Goal: Task Accomplishment & Management: Use online tool/utility

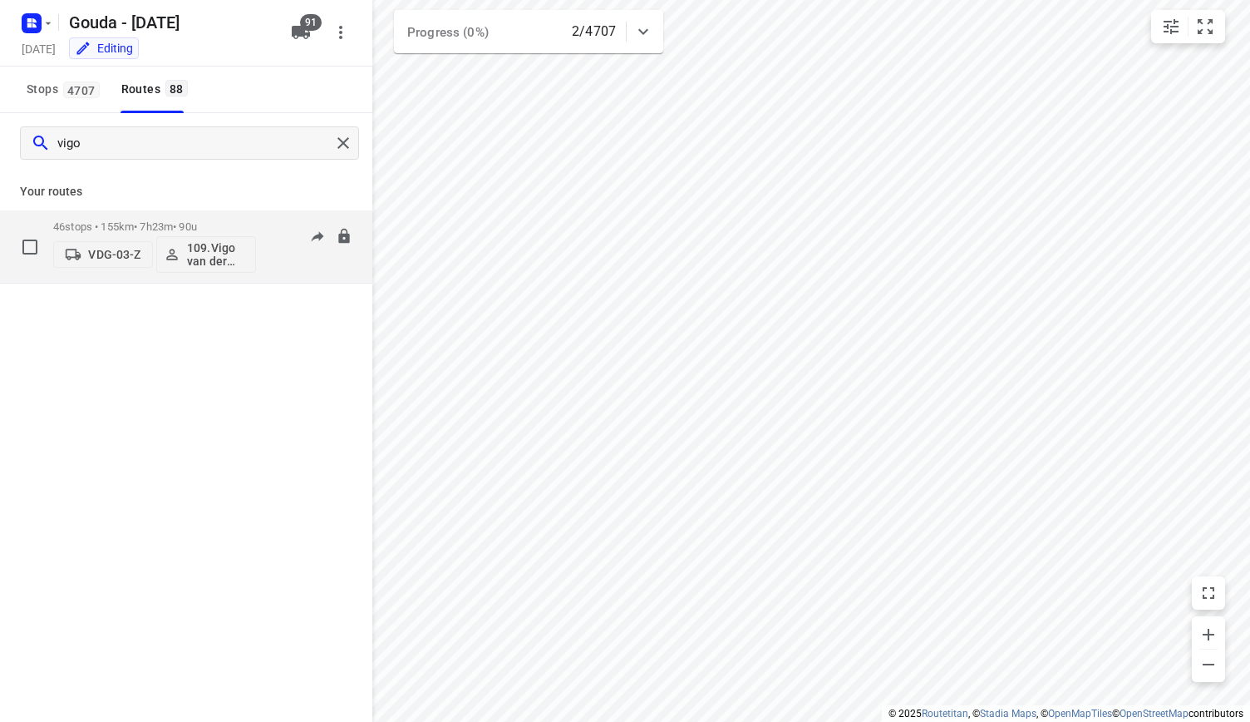
type input "vigo"
click at [148, 221] on p "46 stops • 155km • 7h23m • 90u" at bounding box center [154, 226] width 203 height 12
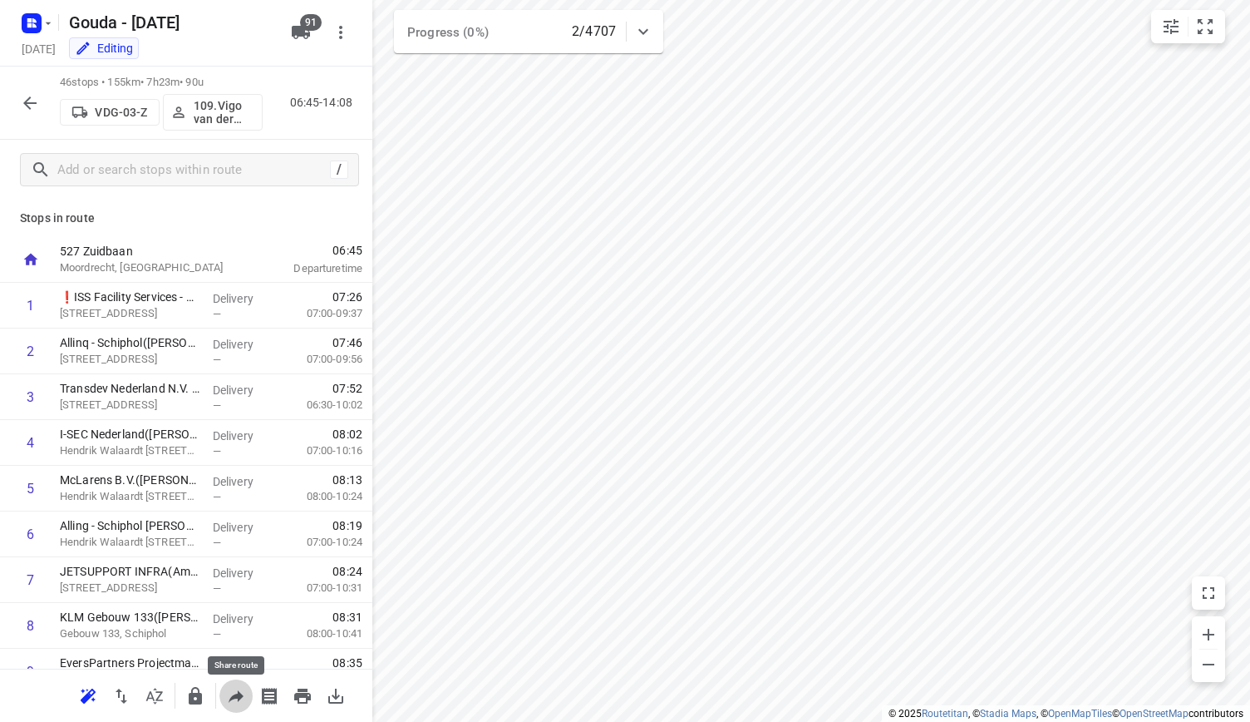
click at [238, 696] on icon "button" at bounding box center [236, 696] width 15 height 12
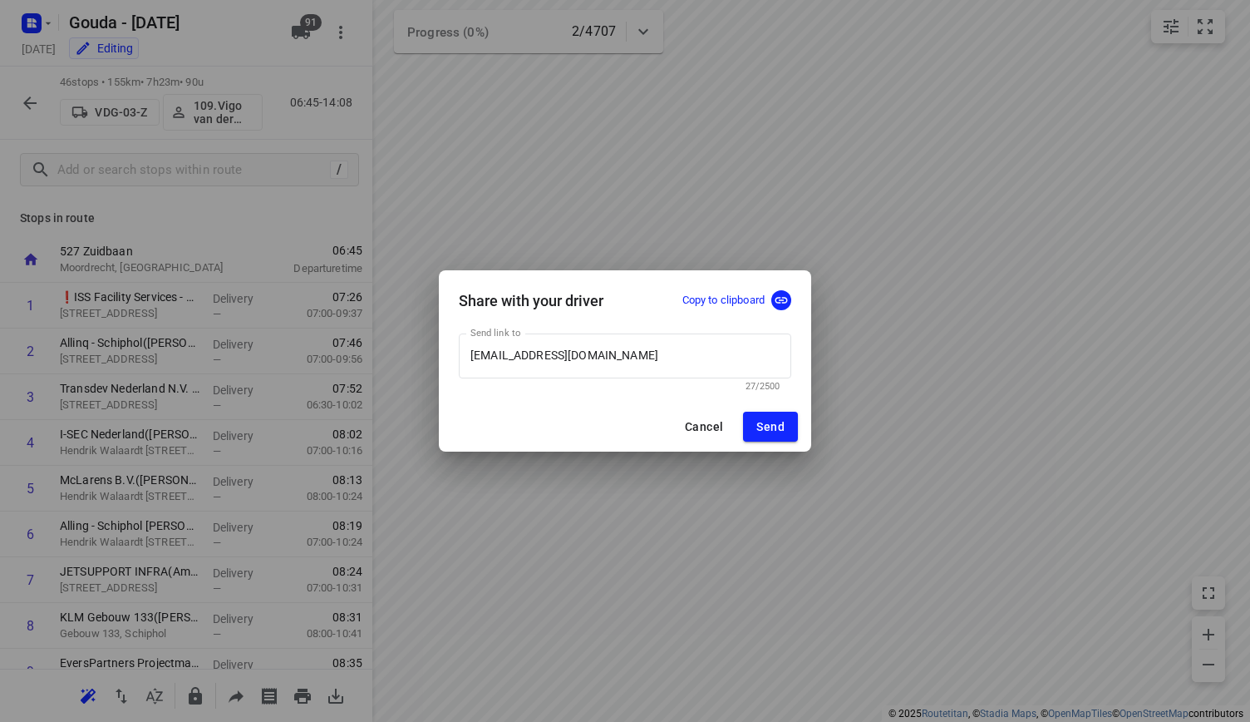
click at [748, 298] on p "Copy to clipboard" at bounding box center [724, 301] width 82 height 16
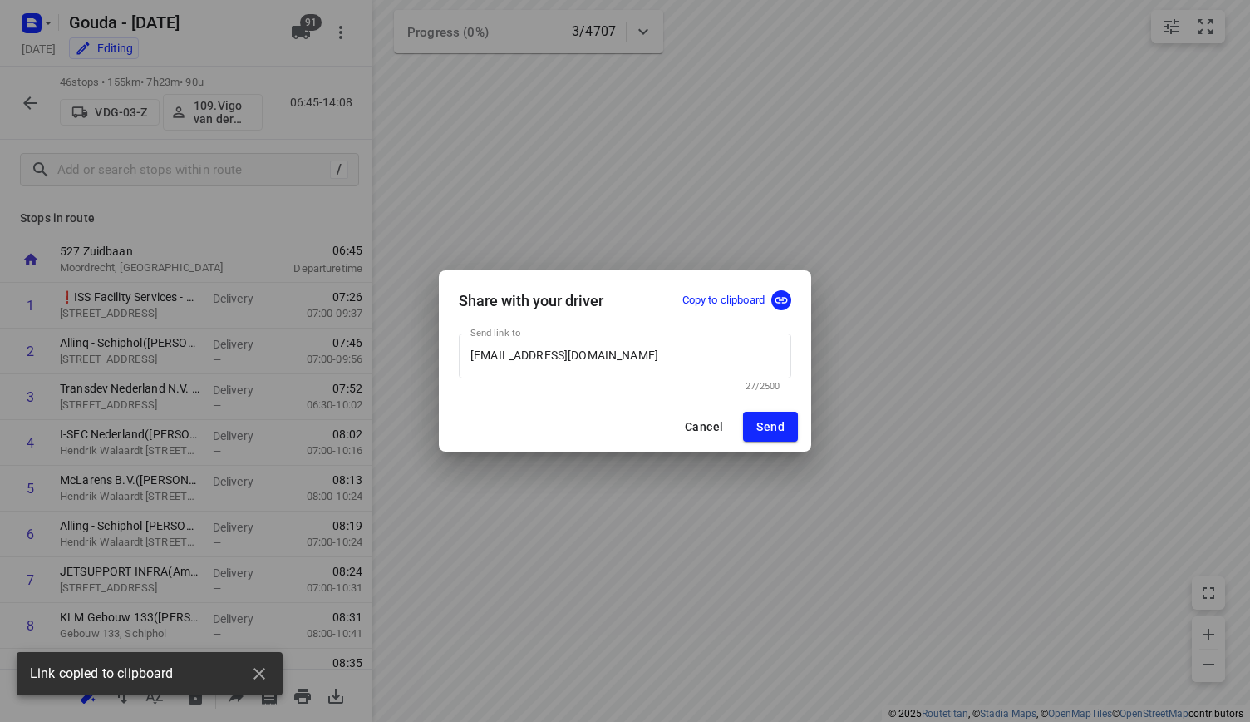
click at [697, 424] on span "Cancel" at bounding box center [704, 426] width 38 height 13
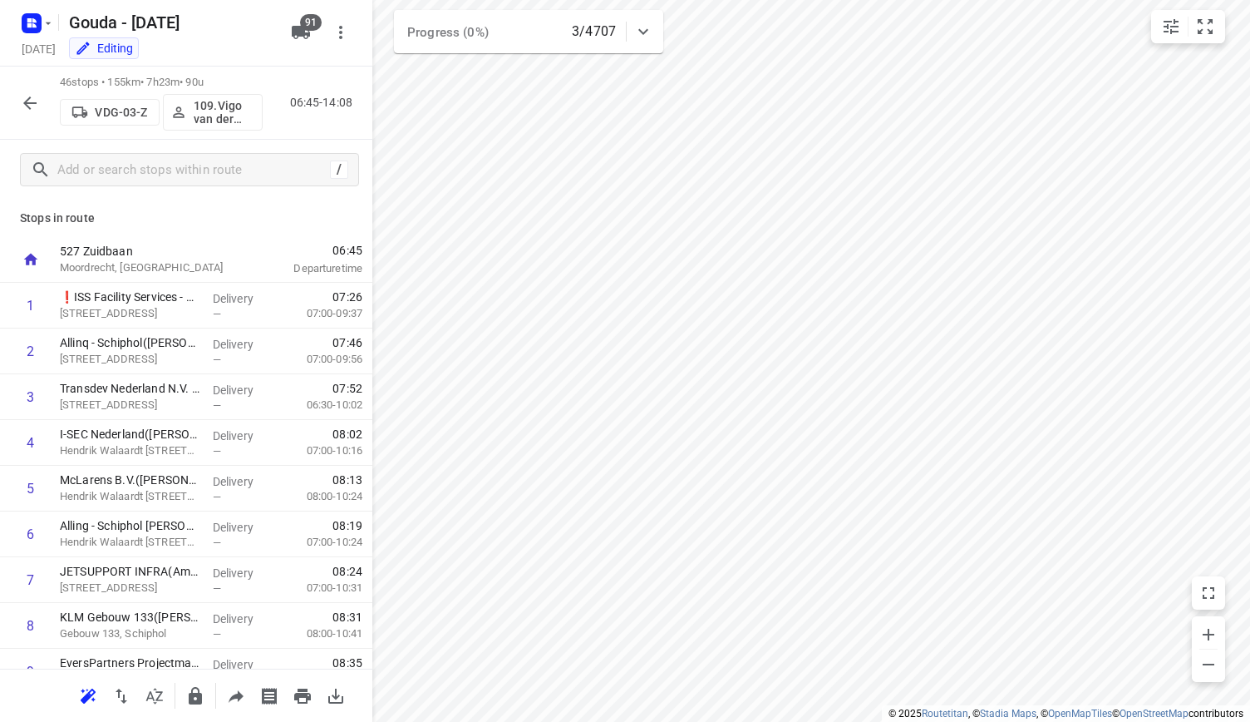
click at [22, 108] on icon "button" at bounding box center [30, 103] width 20 height 20
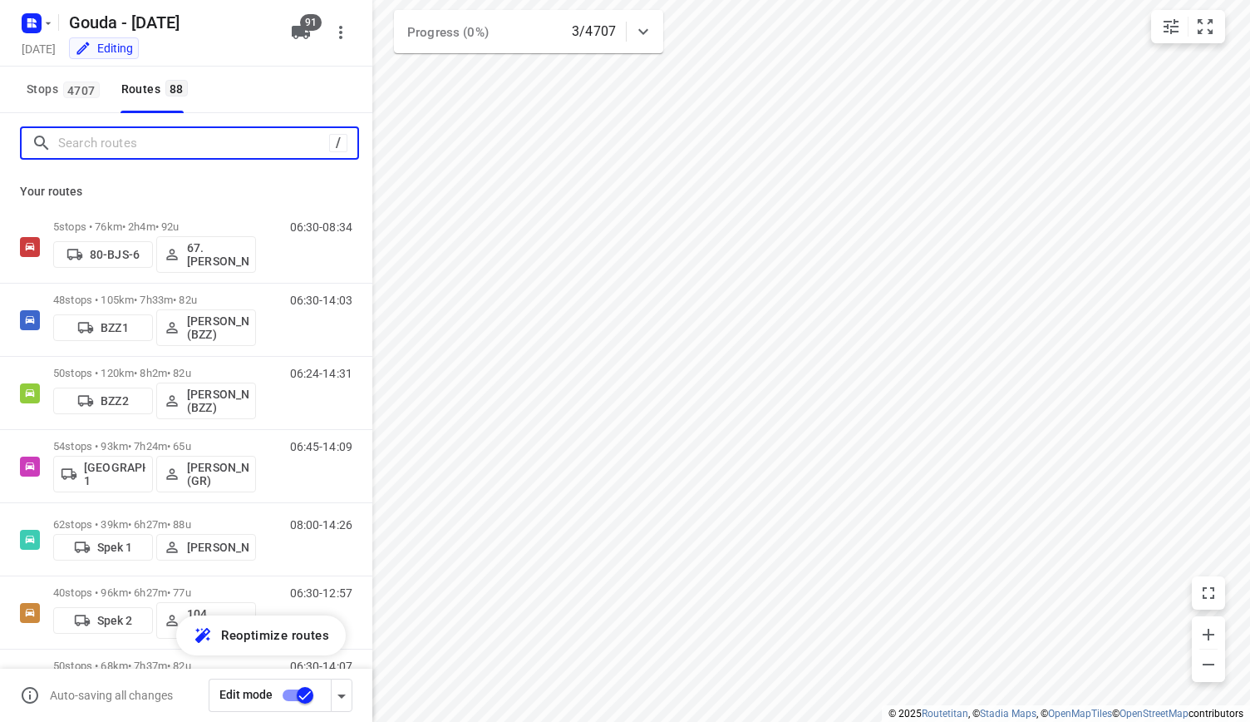
click at [155, 149] on input "Search routes" at bounding box center [193, 144] width 271 height 26
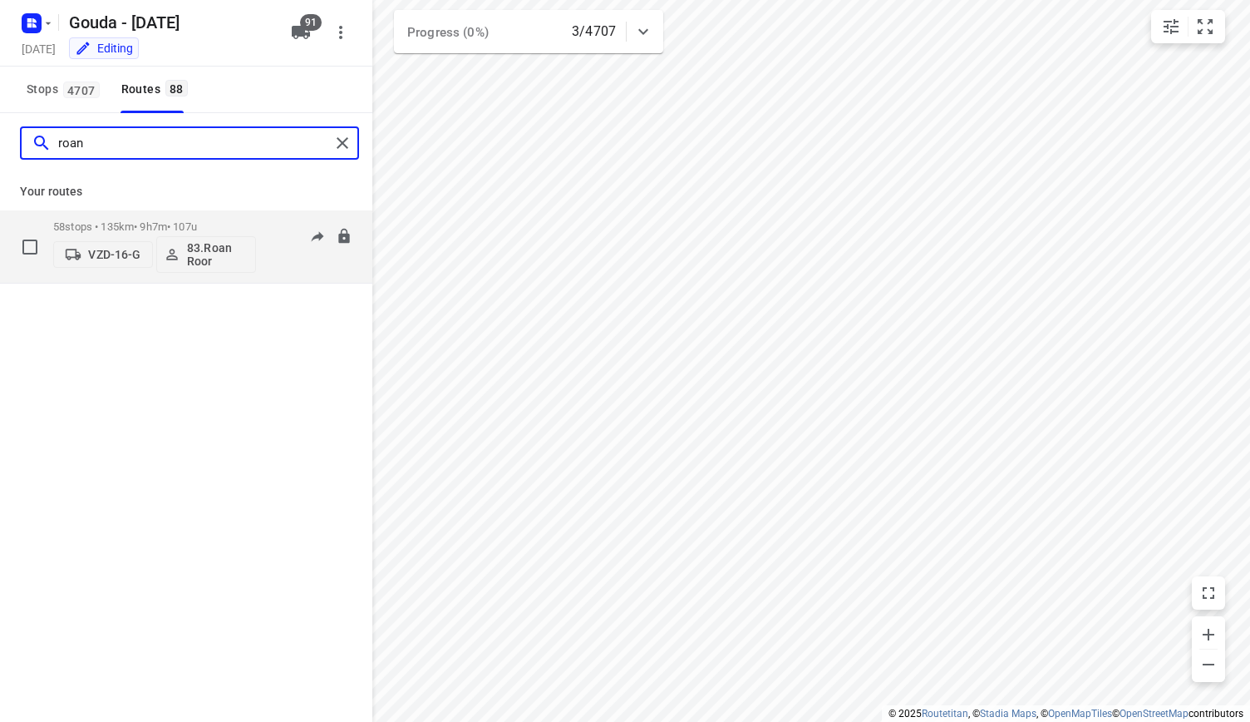
type input "roan"
click at [173, 223] on p "58 stops • 135km • 9h7m • 107u" at bounding box center [154, 226] width 203 height 12
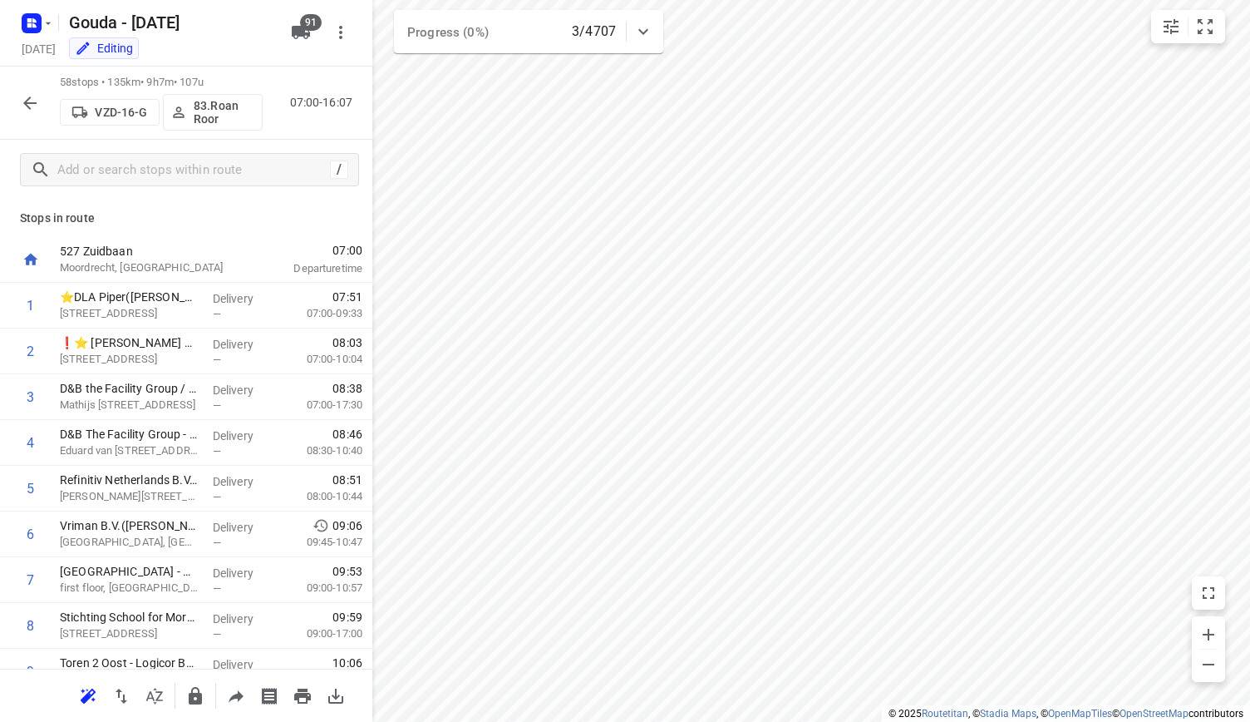
click at [29, 106] on icon "button" at bounding box center [29, 102] width 13 height 13
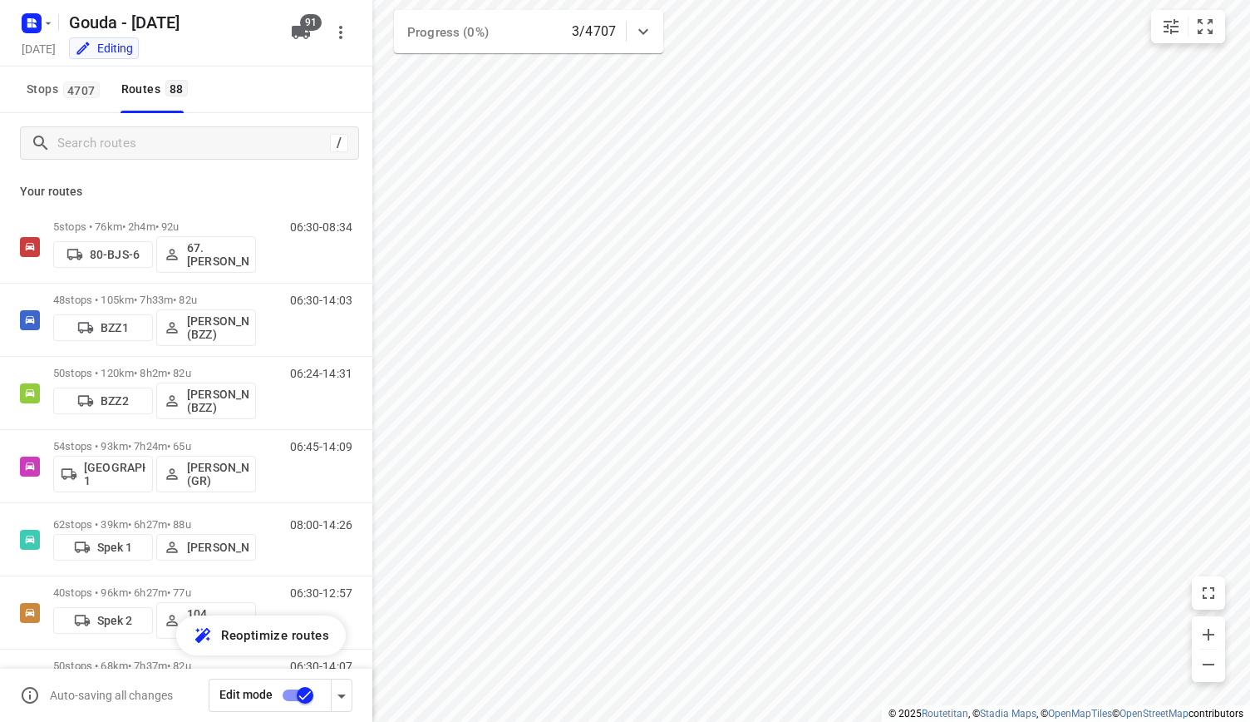
click at [239, 103] on div "Stops 4707 Routes 88" at bounding box center [186, 90] width 372 height 47
click at [87, 155] on input "Search routes" at bounding box center [207, 144] width 299 height 26
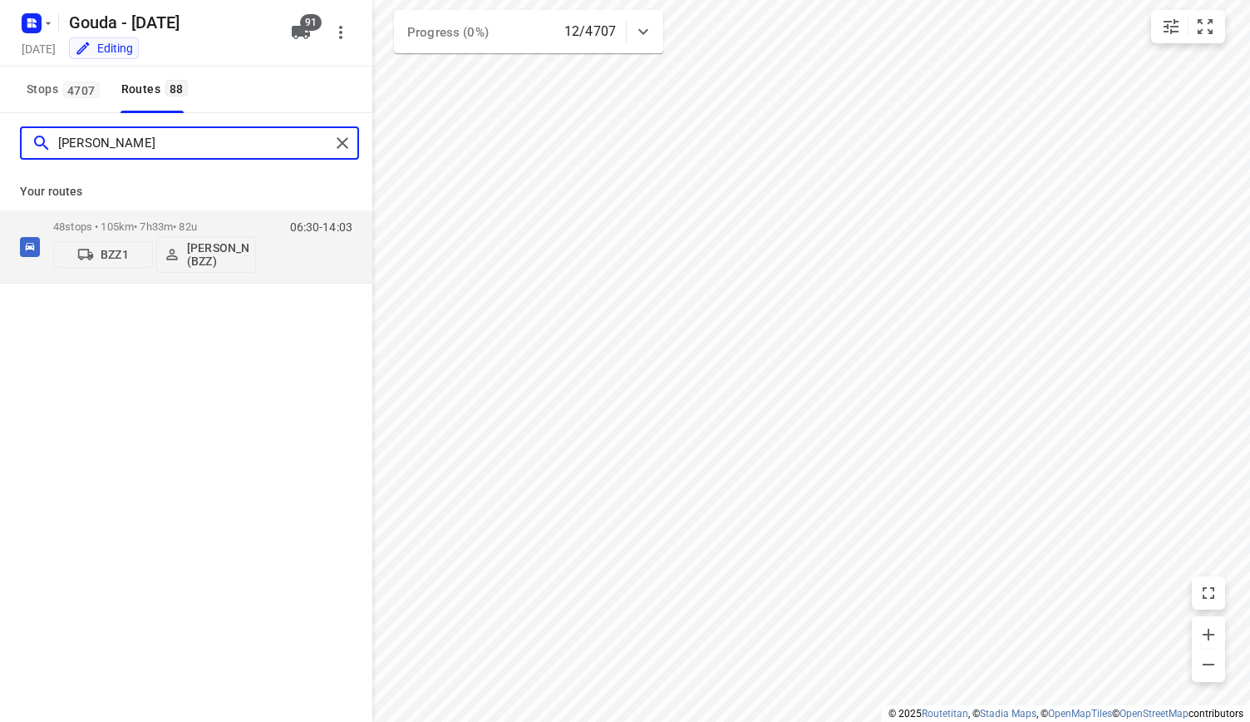
click at [172, 150] on input "omar" at bounding box center [194, 144] width 272 height 26
type input "henk"
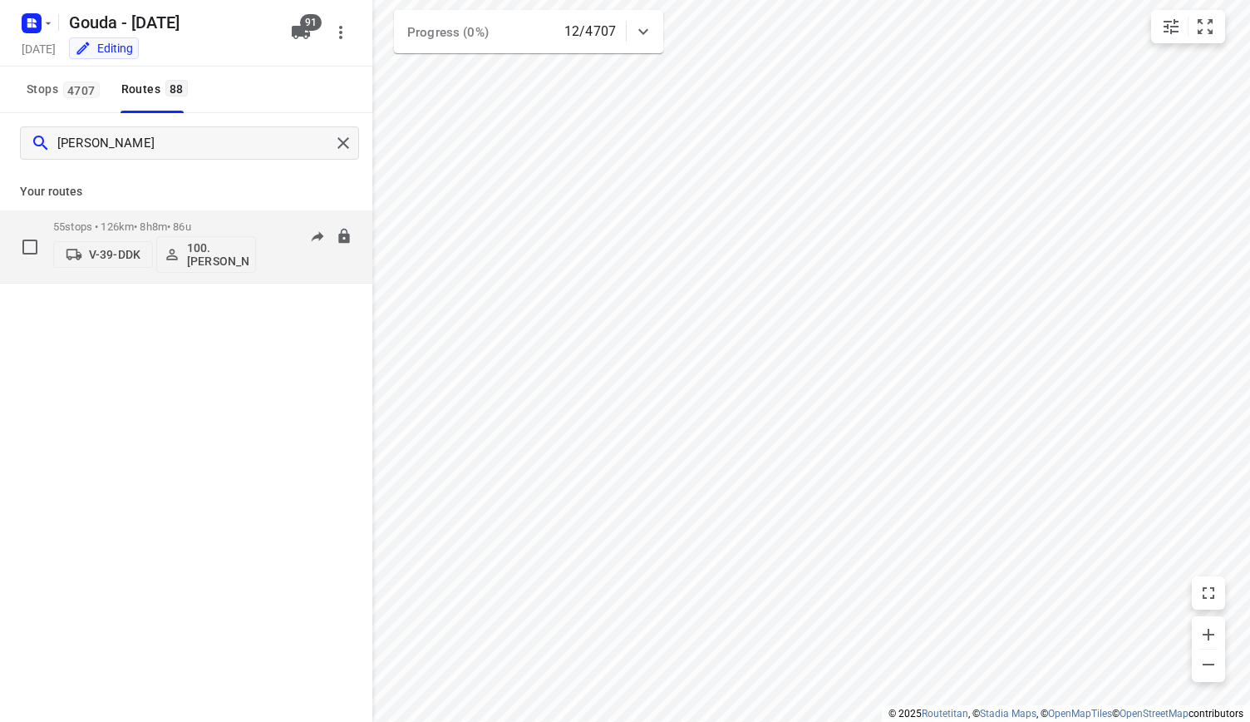
click at [234, 259] on p "100.Henk Vos" at bounding box center [218, 254] width 62 height 27
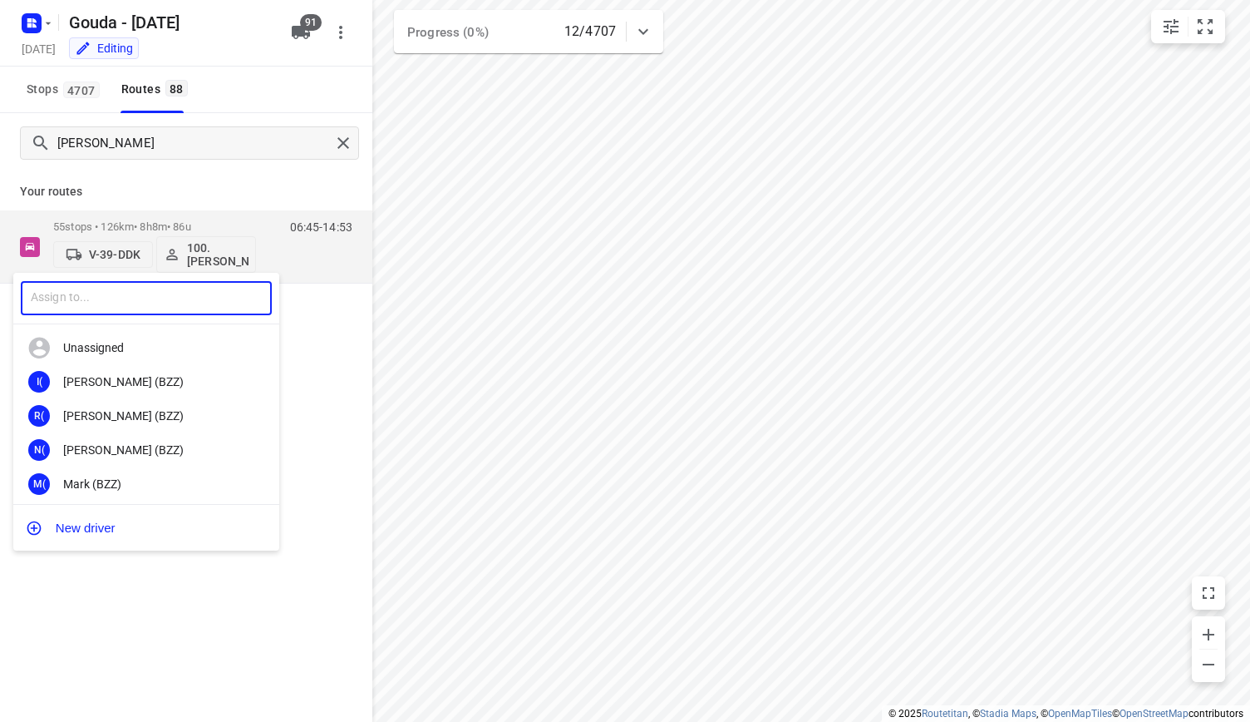
click at [148, 306] on input "text" at bounding box center [146, 298] width 251 height 34
type input "cent"
click at [92, 488] on b "Cent" at bounding box center [92, 483] width 25 height 13
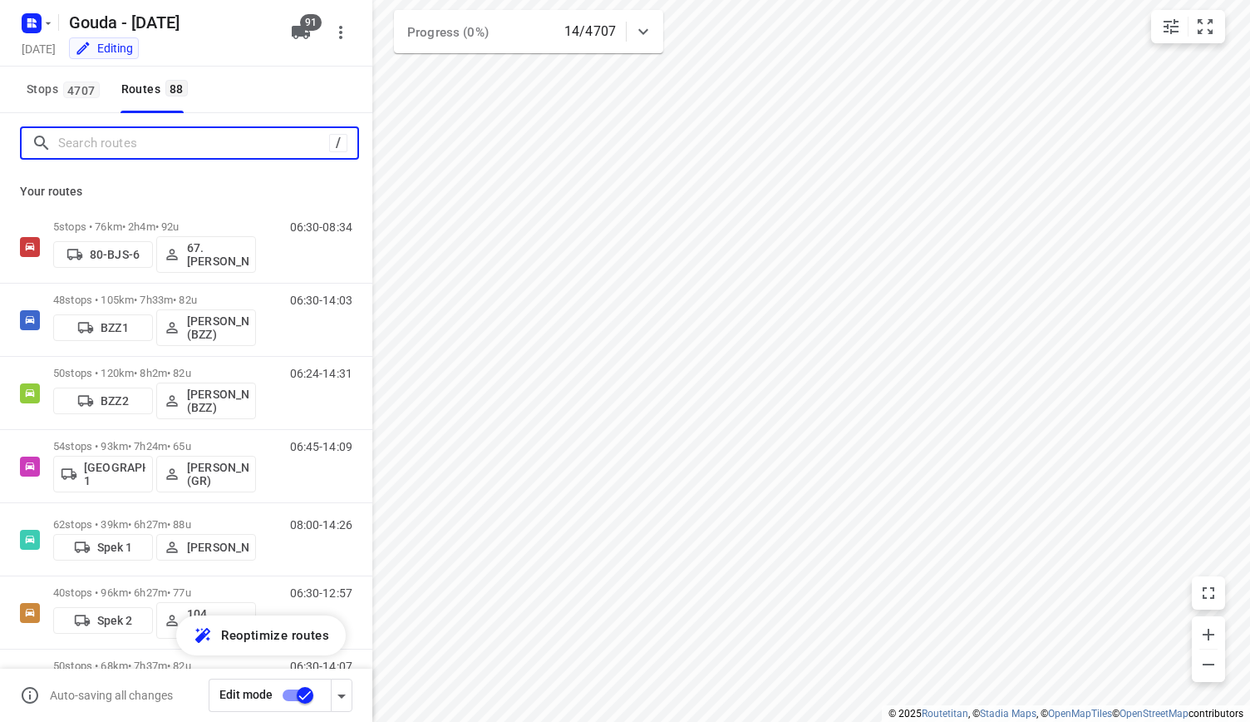
click at [214, 152] on input "Search routes" at bounding box center [193, 144] width 271 height 26
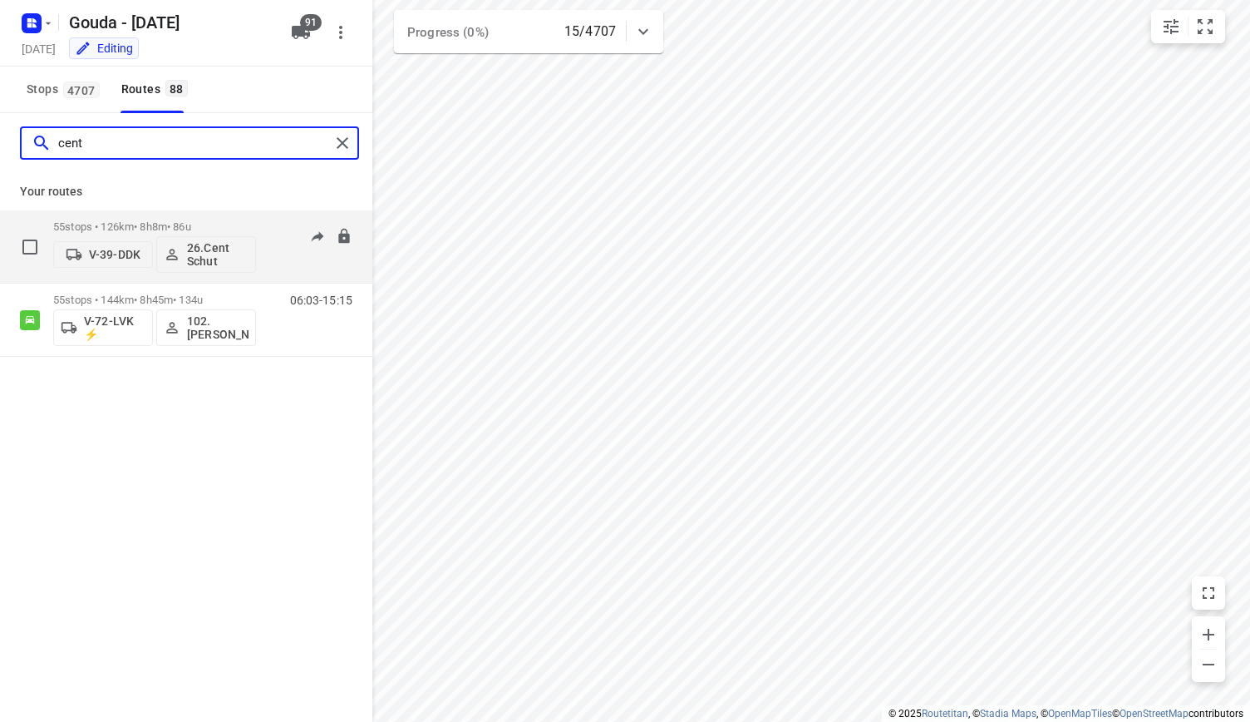
type input "cent"
click at [140, 229] on p "55 stops • 126km • 8h8m • 86u" at bounding box center [154, 226] width 203 height 12
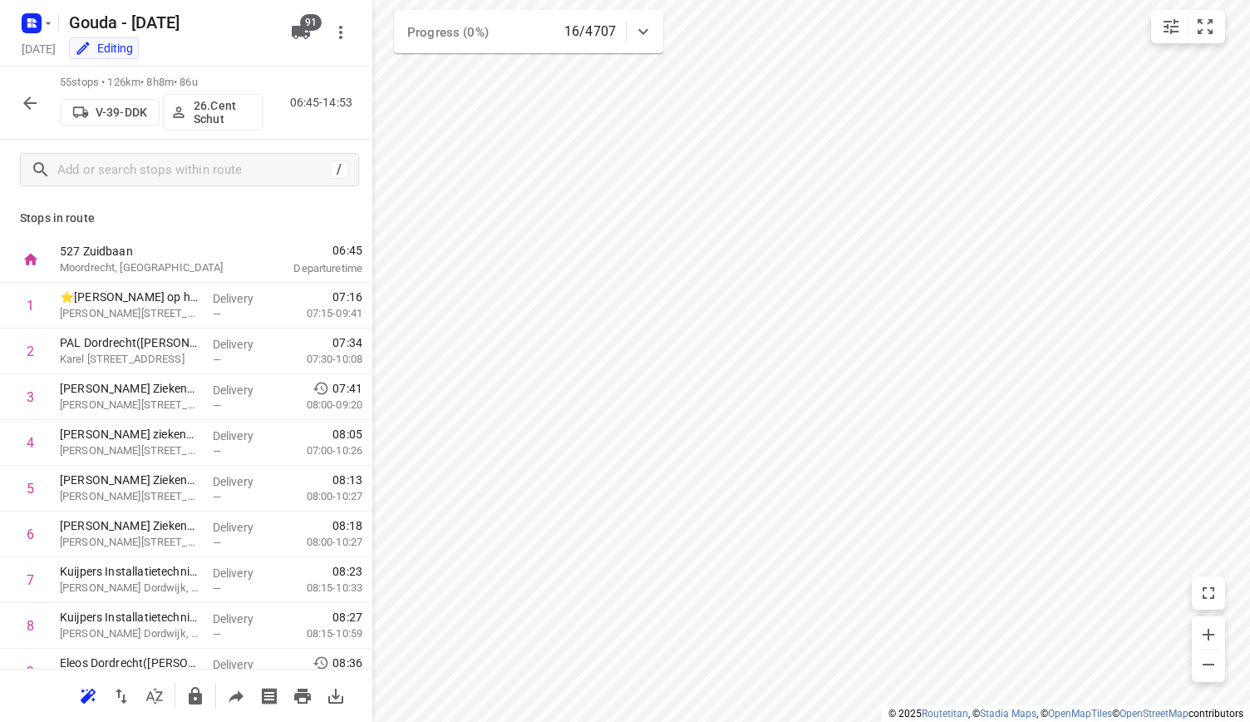
click at [35, 96] on icon "button" at bounding box center [30, 103] width 20 height 20
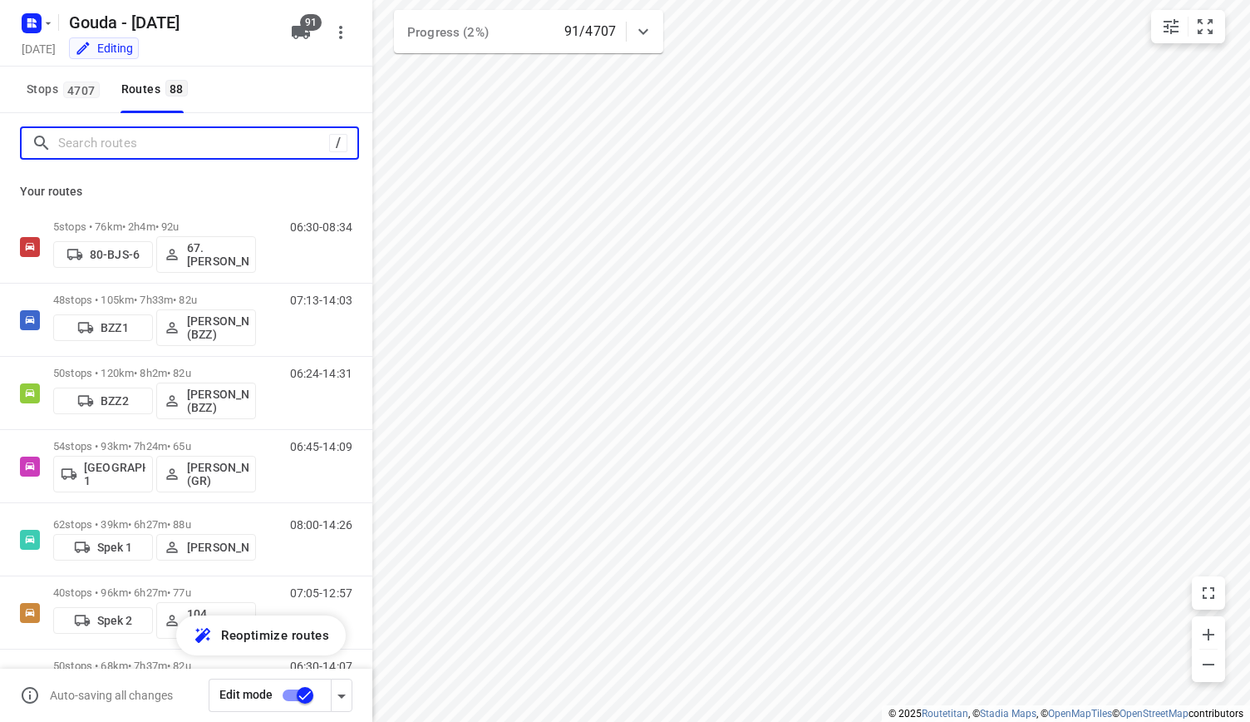
click at [148, 145] on input "Search routes" at bounding box center [193, 144] width 271 height 26
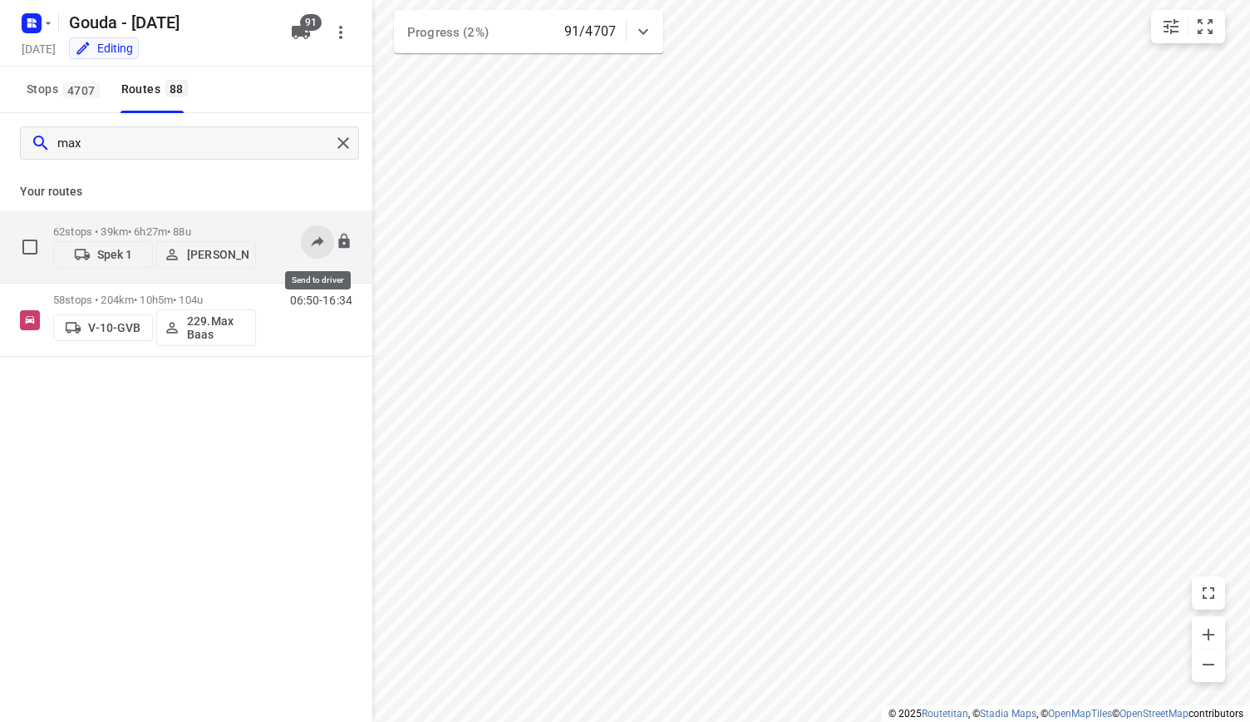
click at [308, 243] on button at bounding box center [317, 241] width 33 height 33
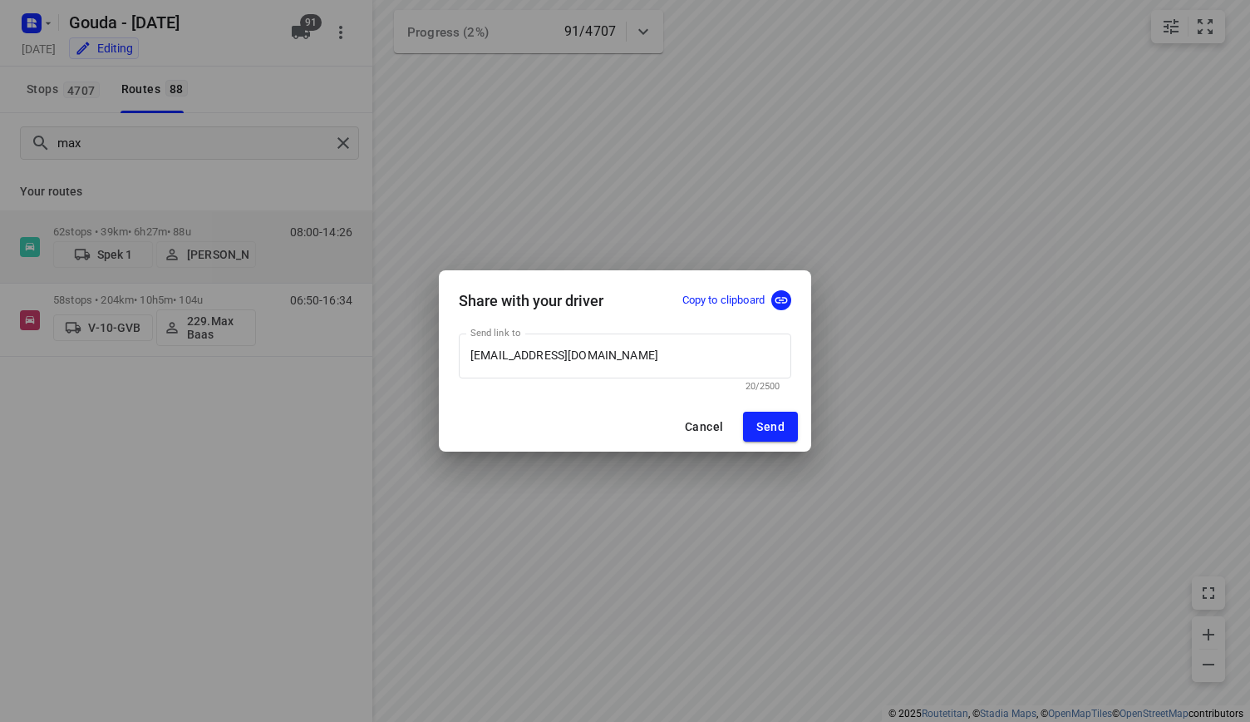
click at [733, 299] on p "Copy to clipboard" at bounding box center [724, 301] width 82 height 16
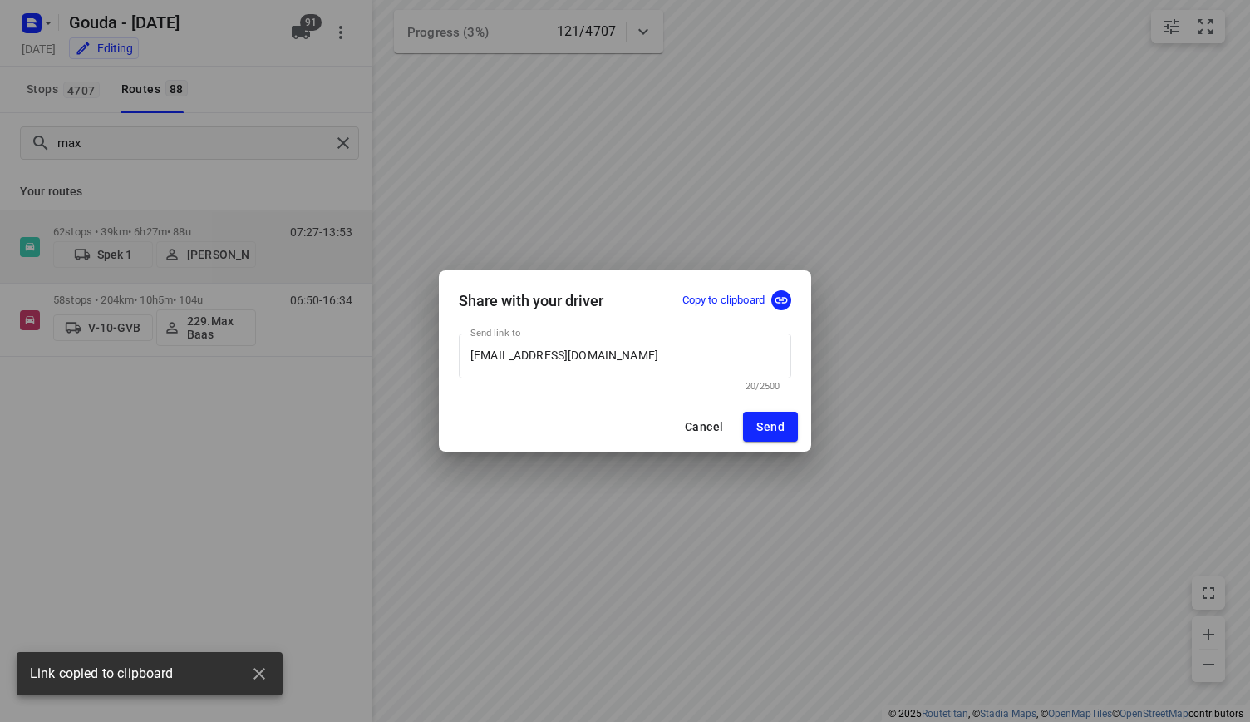
click at [709, 431] on span "Cancel" at bounding box center [704, 426] width 38 height 13
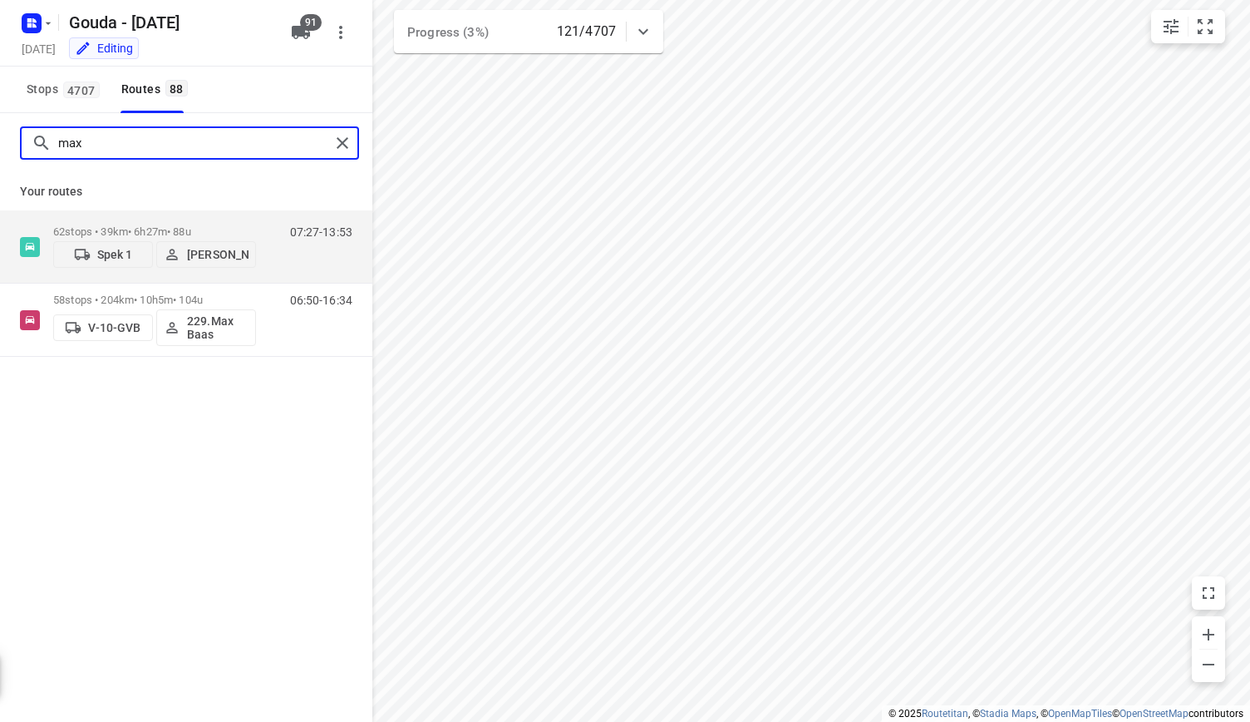
click at [170, 134] on input "max" at bounding box center [194, 144] width 272 height 26
drag, startPoint x: 141, startPoint y: 139, endPoint x: 0, endPoint y: 174, distance: 145.6
click at [0, 174] on div "max Your routes 62 stops • 39km • 6h27m • 88u Spek 1 Max Weise 07:27-13:53 58 s…" at bounding box center [186, 235] width 372 height 244
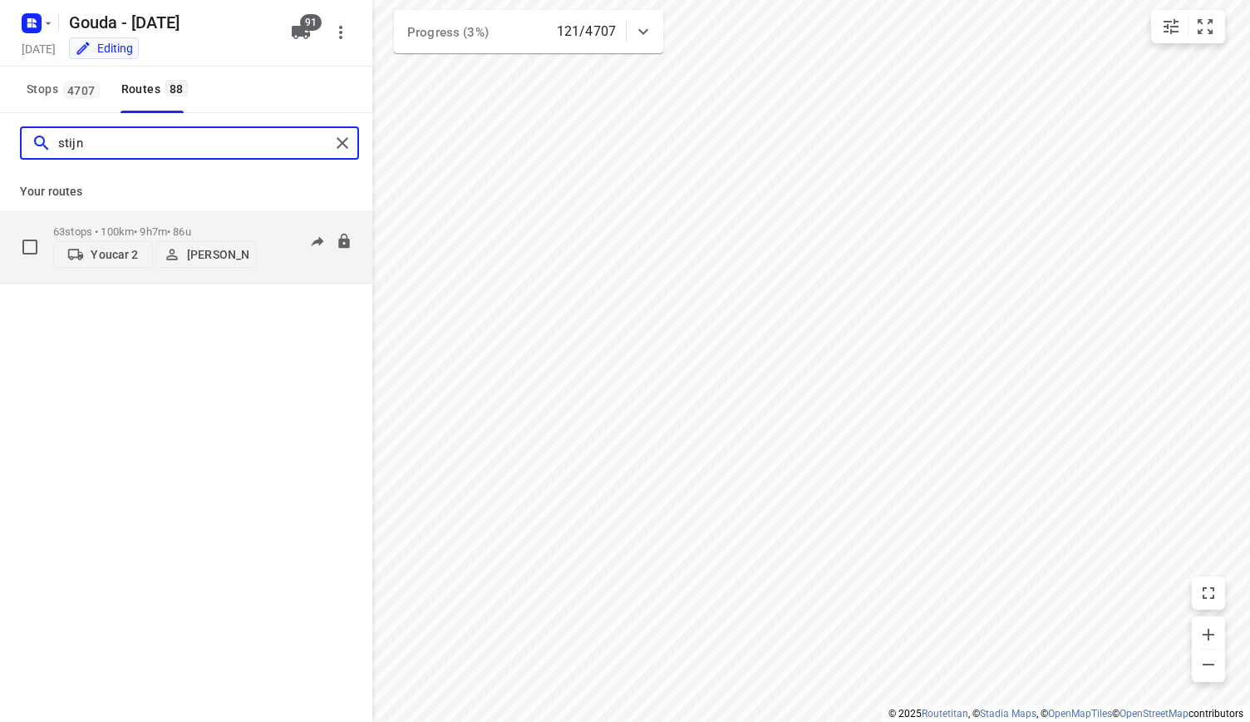
type input "stijn"
click at [234, 222] on div "63 stops • 100km • 9h7m • 86u Youcar 2 Stijn Nobel" at bounding box center [154, 246] width 203 height 59
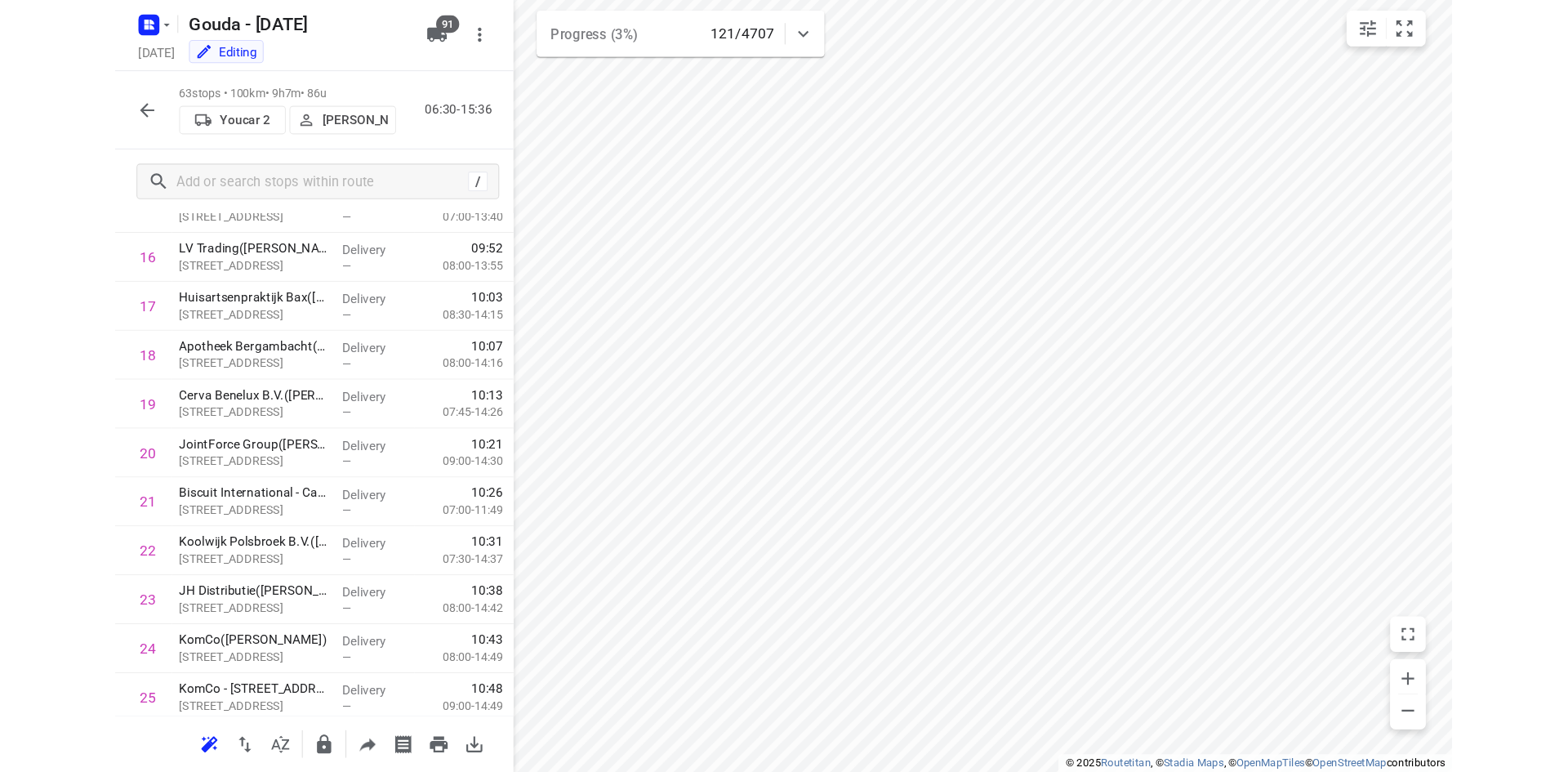
scroll to position [1143, 0]
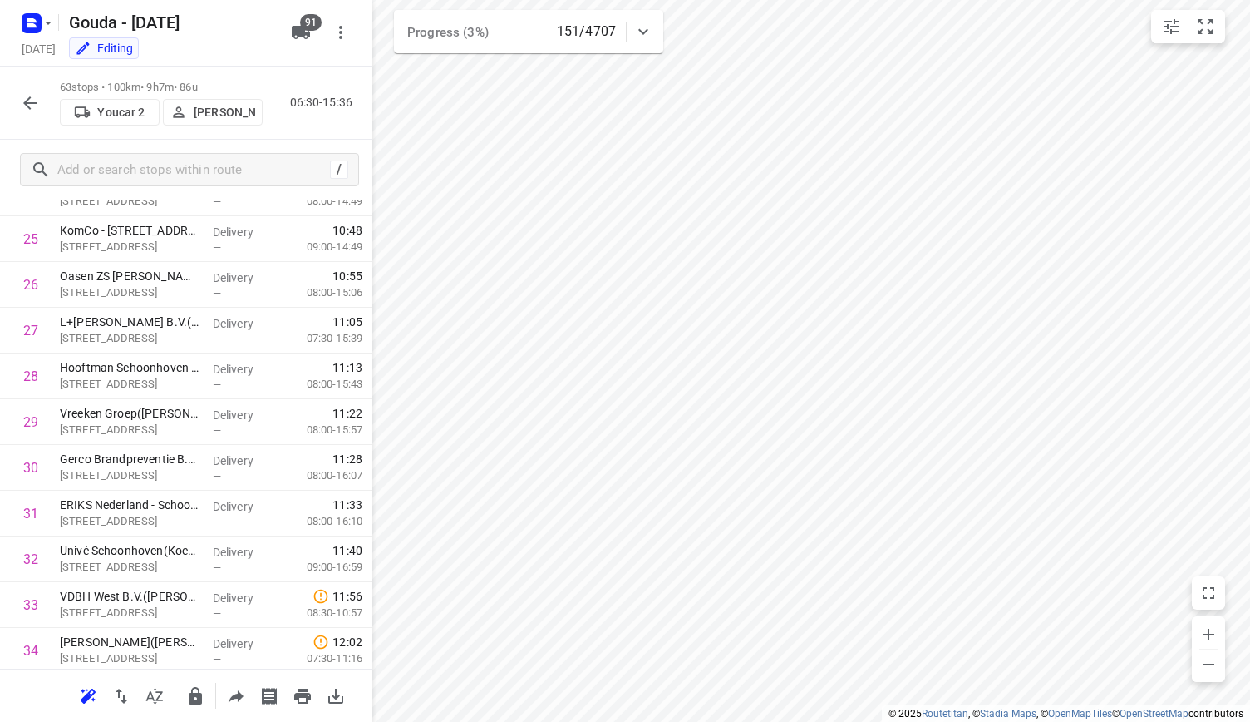
click at [218, 122] on button "Stijn Nobel" at bounding box center [213, 112] width 100 height 27
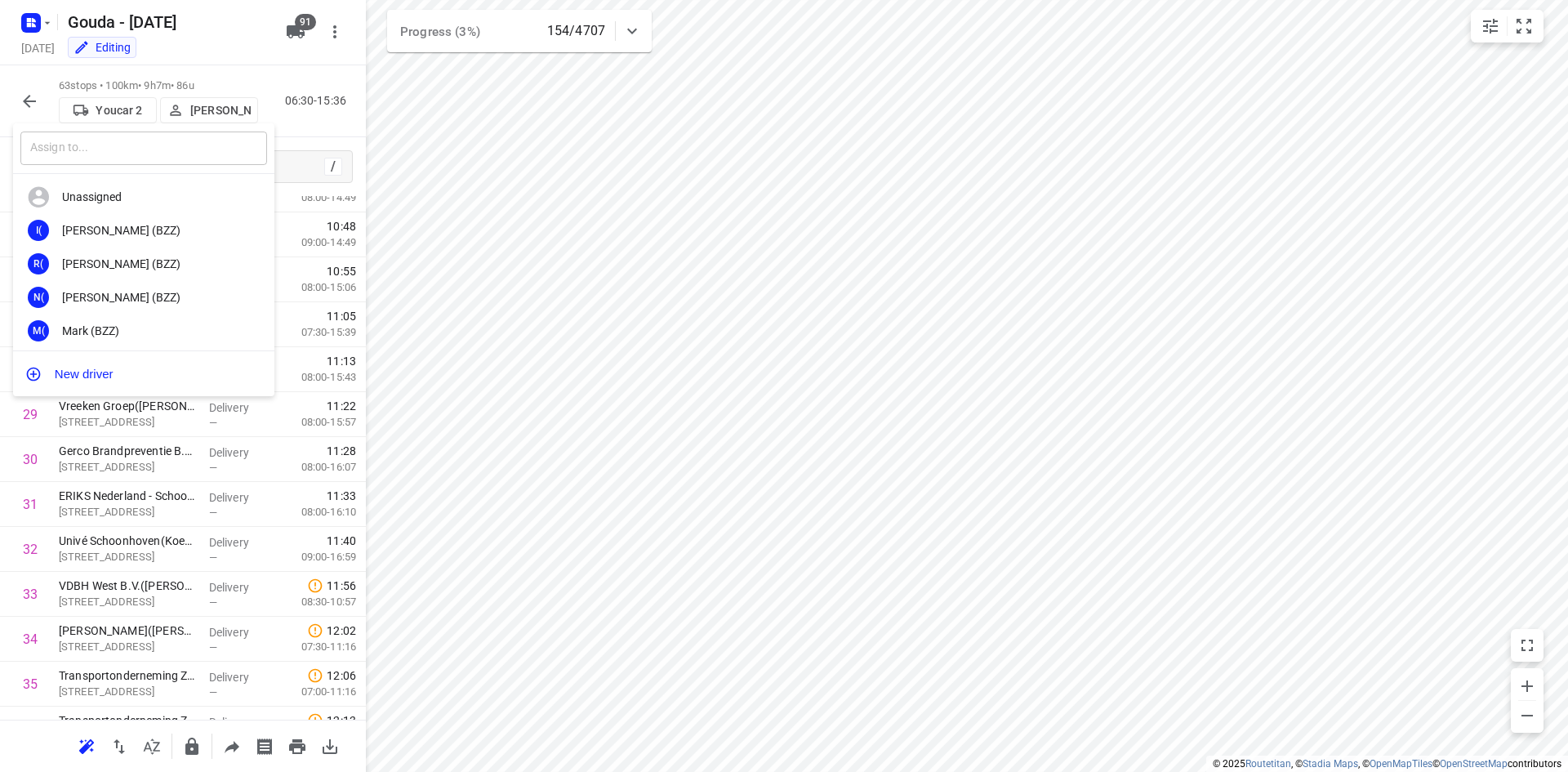
click at [177, 139] on input "text" at bounding box center [143, 148] width 247 height 33
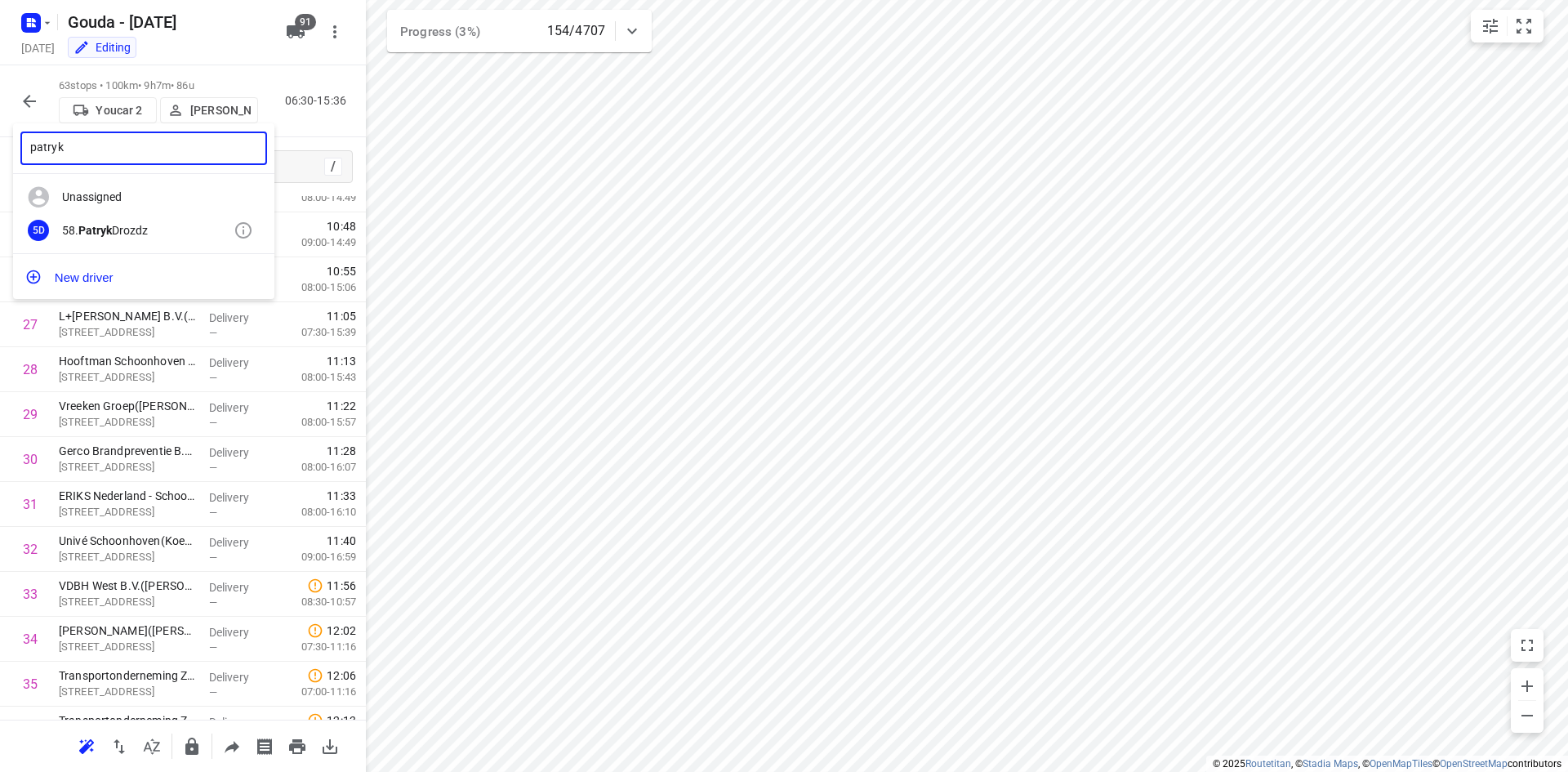
type input "patryk"
click at [152, 221] on div "5D 58. Patryk Drozdz" at bounding box center [143, 231] width 261 height 33
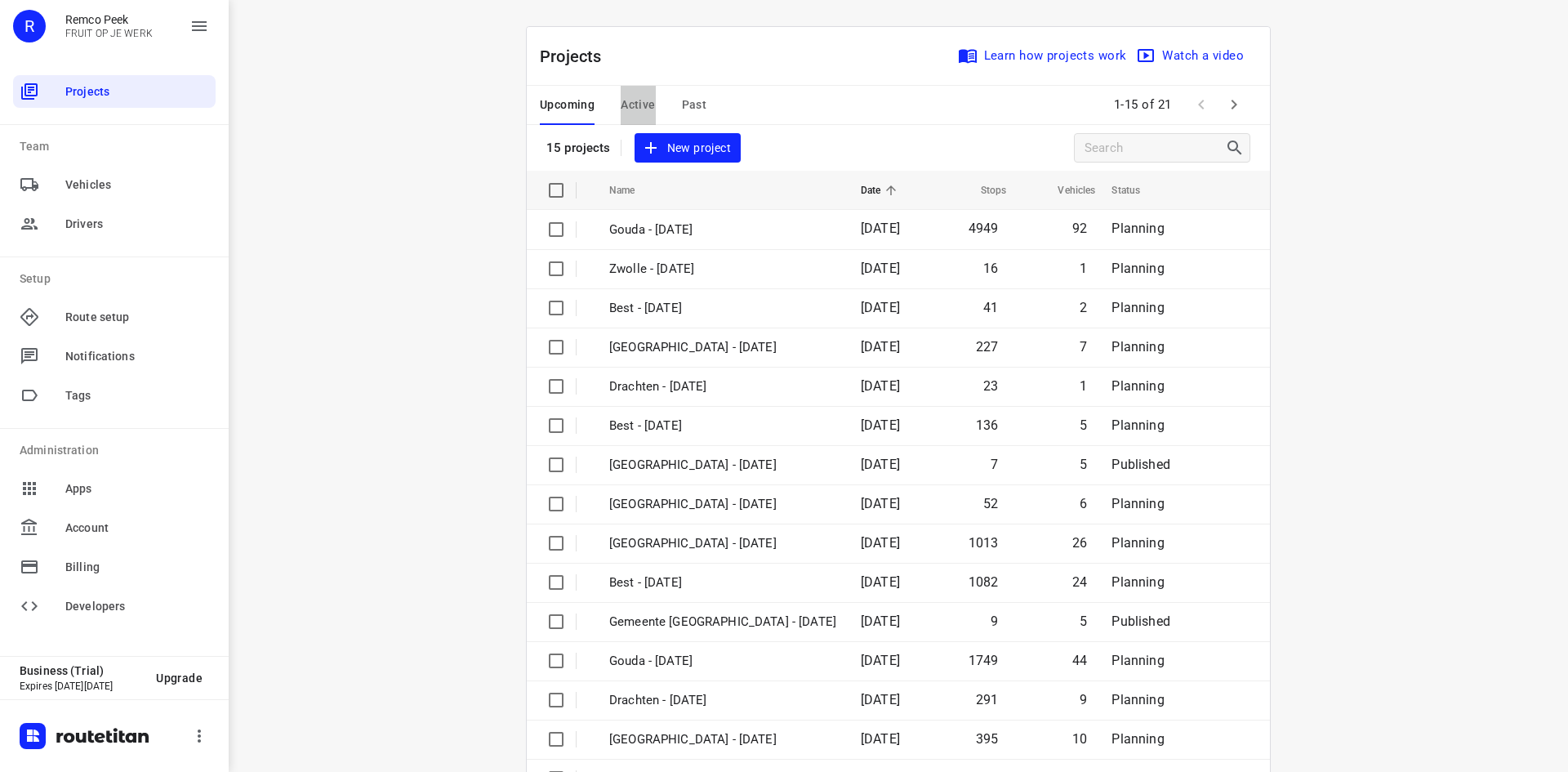
click at [623, 105] on span "Active" at bounding box center [638, 104] width 34 height 21
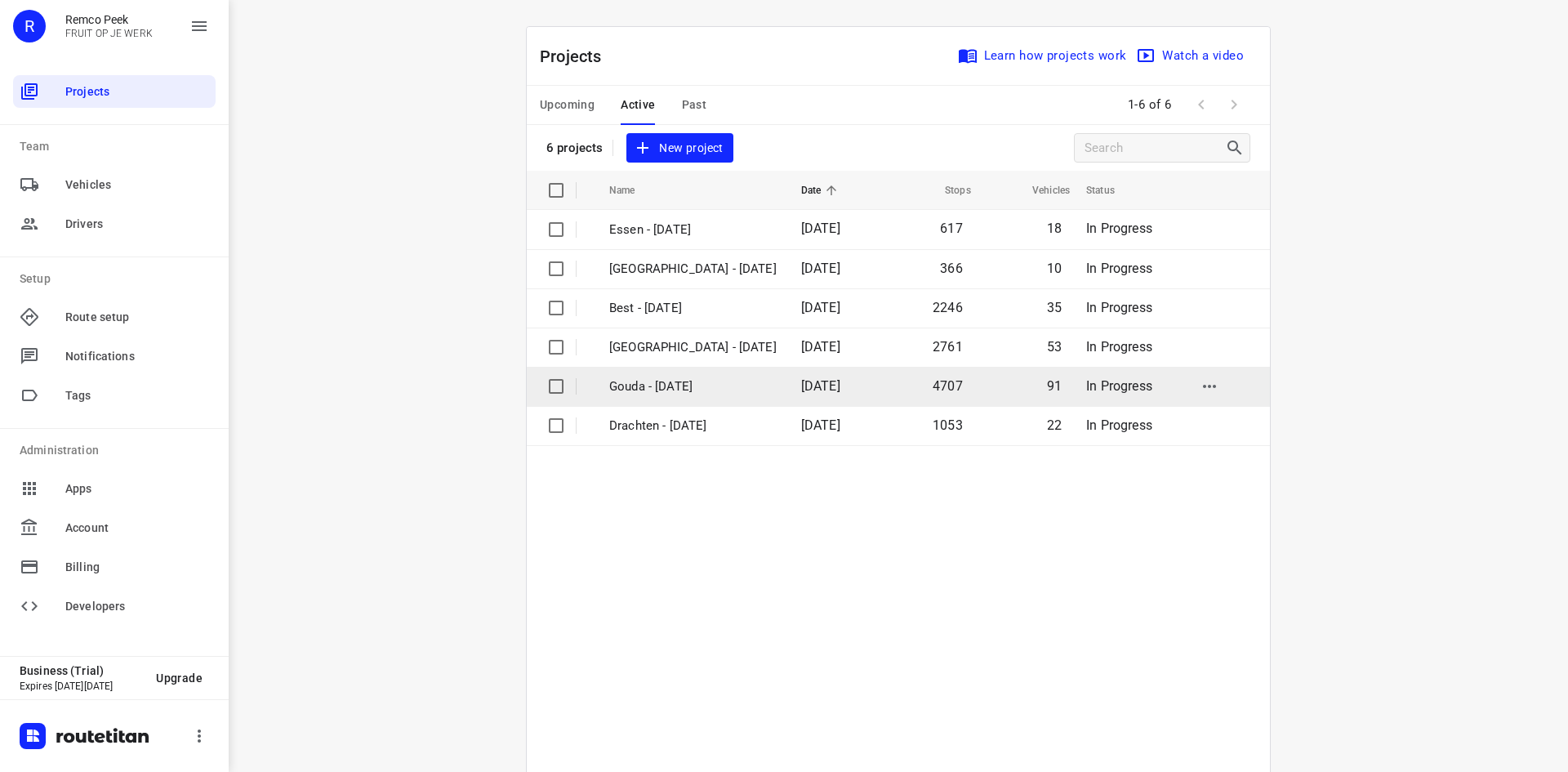
click at [692, 388] on p "Gouda - [DATE]" at bounding box center [693, 386] width 167 height 19
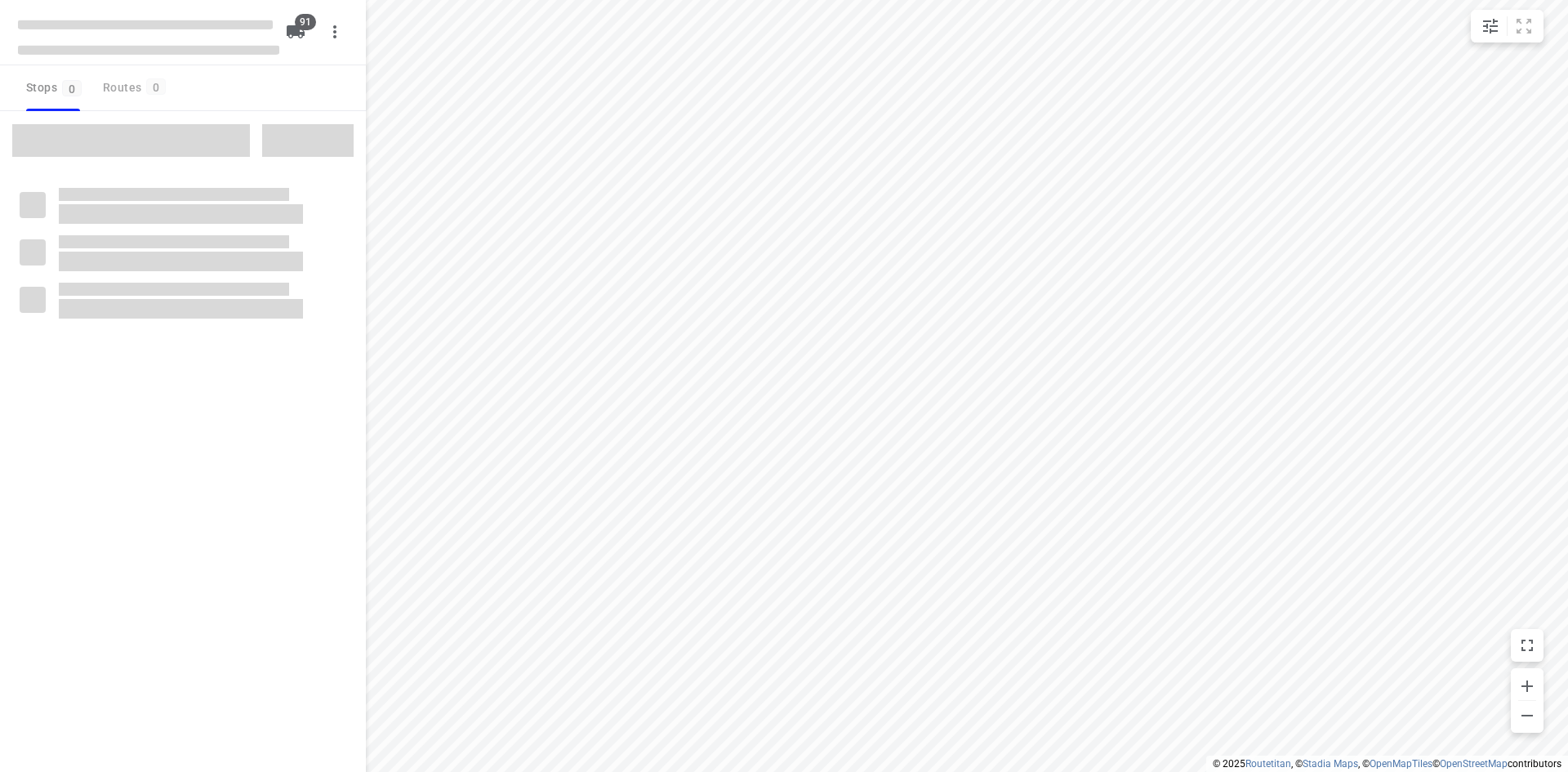
type input "distance"
checkbox input "true"
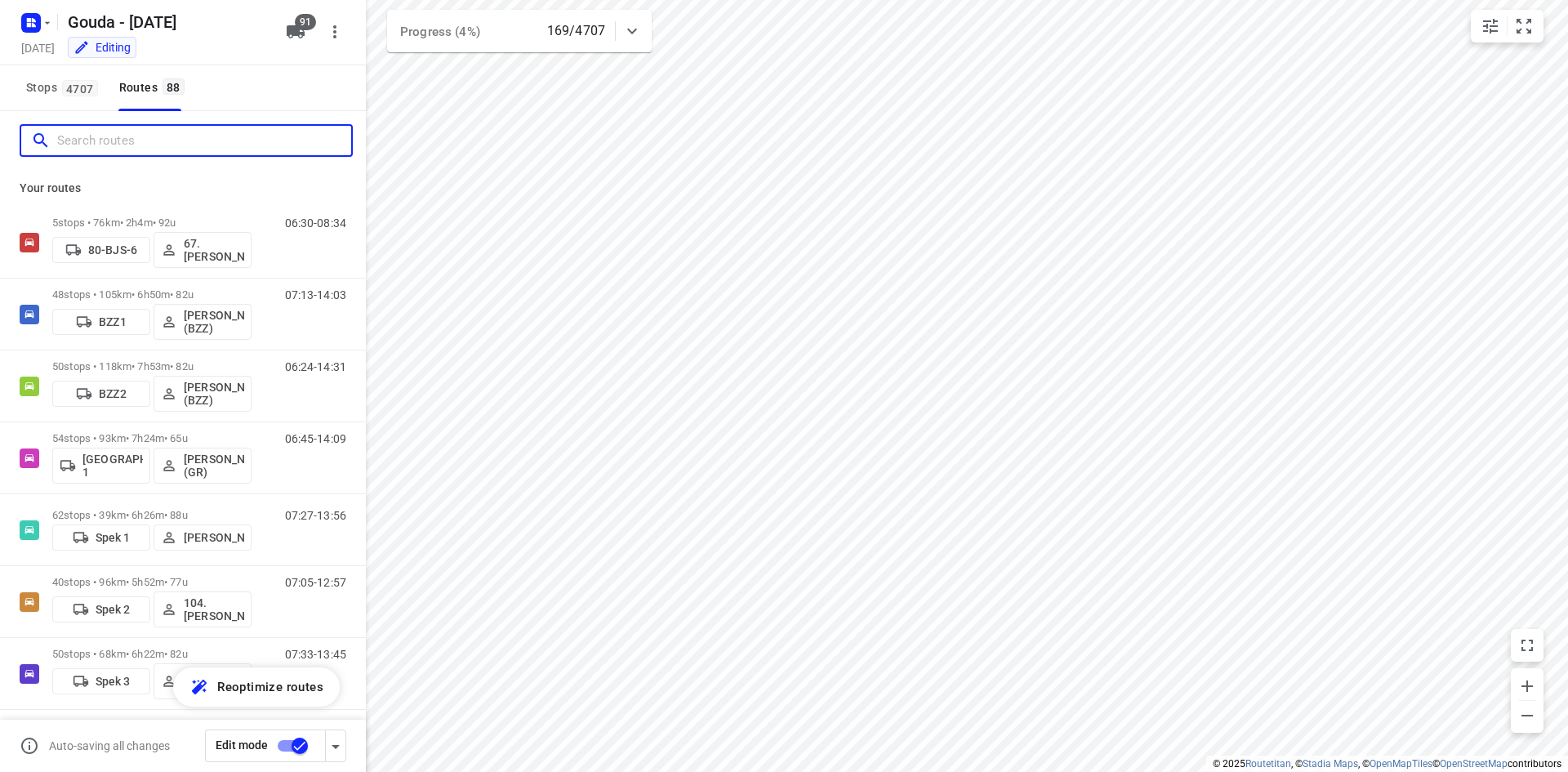
click at [163, 150] on input "Search routes" at bounding box center [203, 141] width 294 height 26
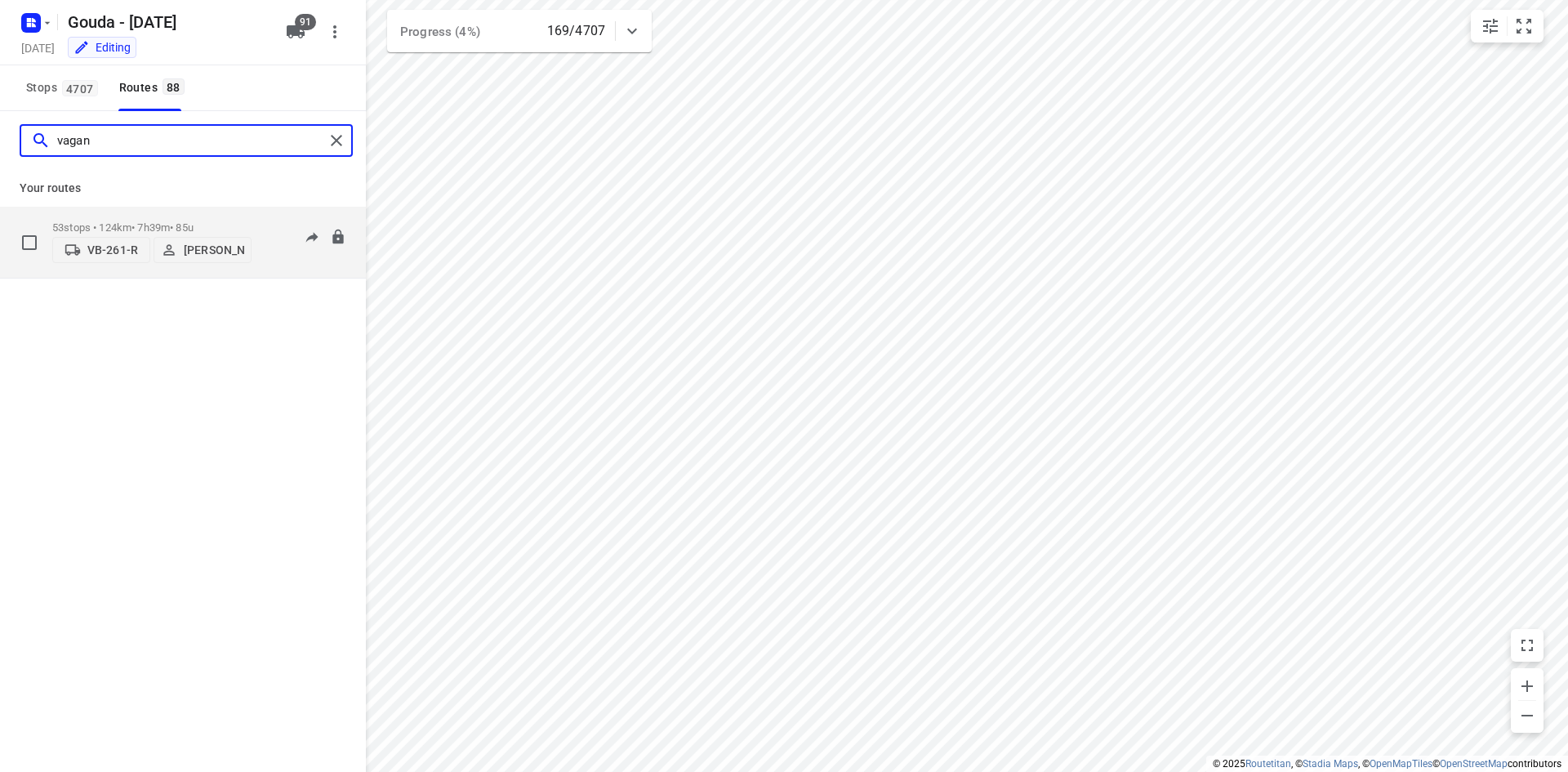
type input "vagan"
click at [196, 213] on div "53 stops • 124km • 7h39m • 85u VB-261-R Vagan Gevorgyan" at bounding box center [151, 242] width 199 height 58
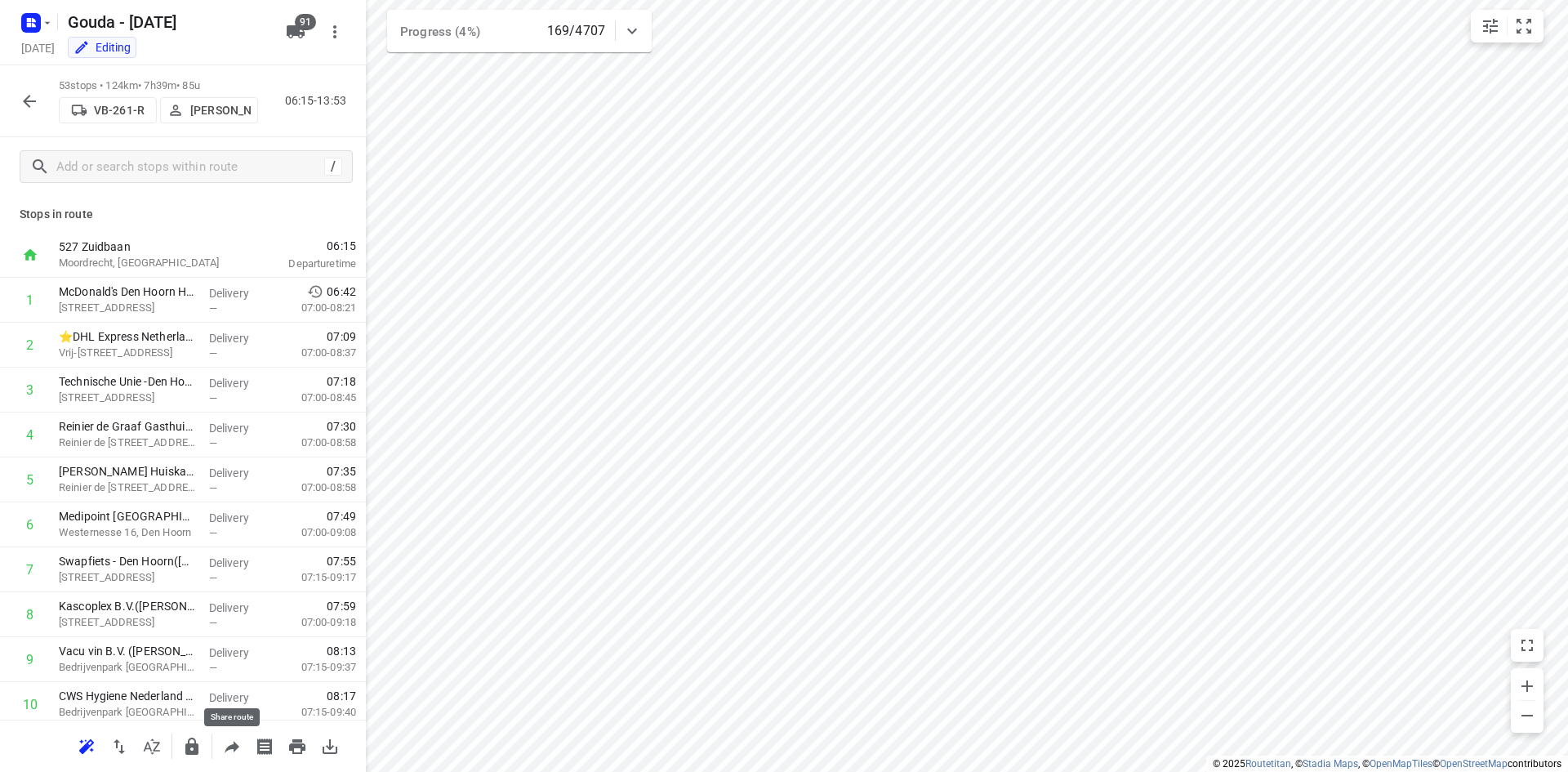
click at [230, 708] on icon "button" at bounding box center [232, 746] width 20 height 20
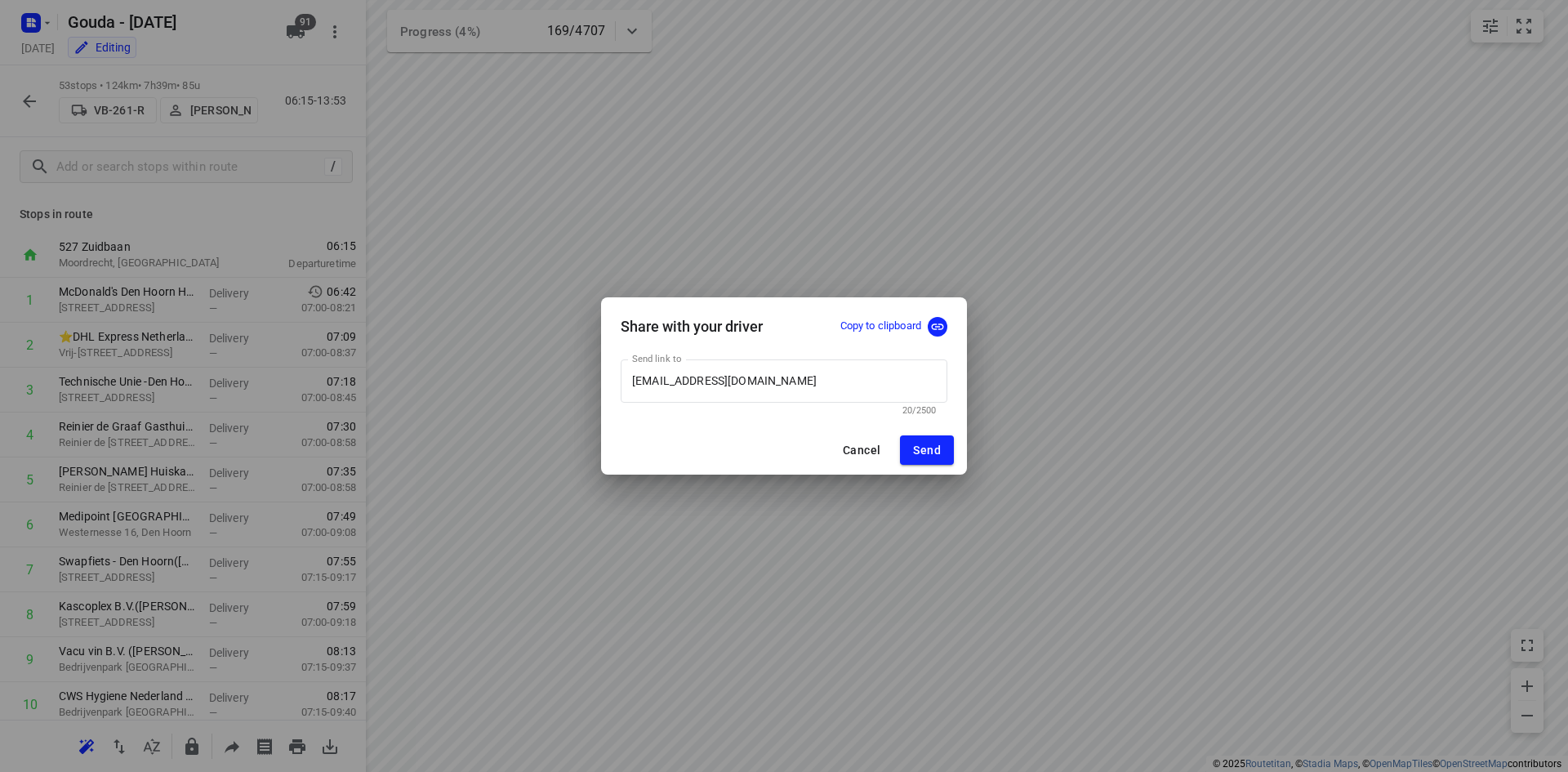
click at [873, 327] on p "Copy to clipboard" at bounding box center [880, 326] width 81 height 16
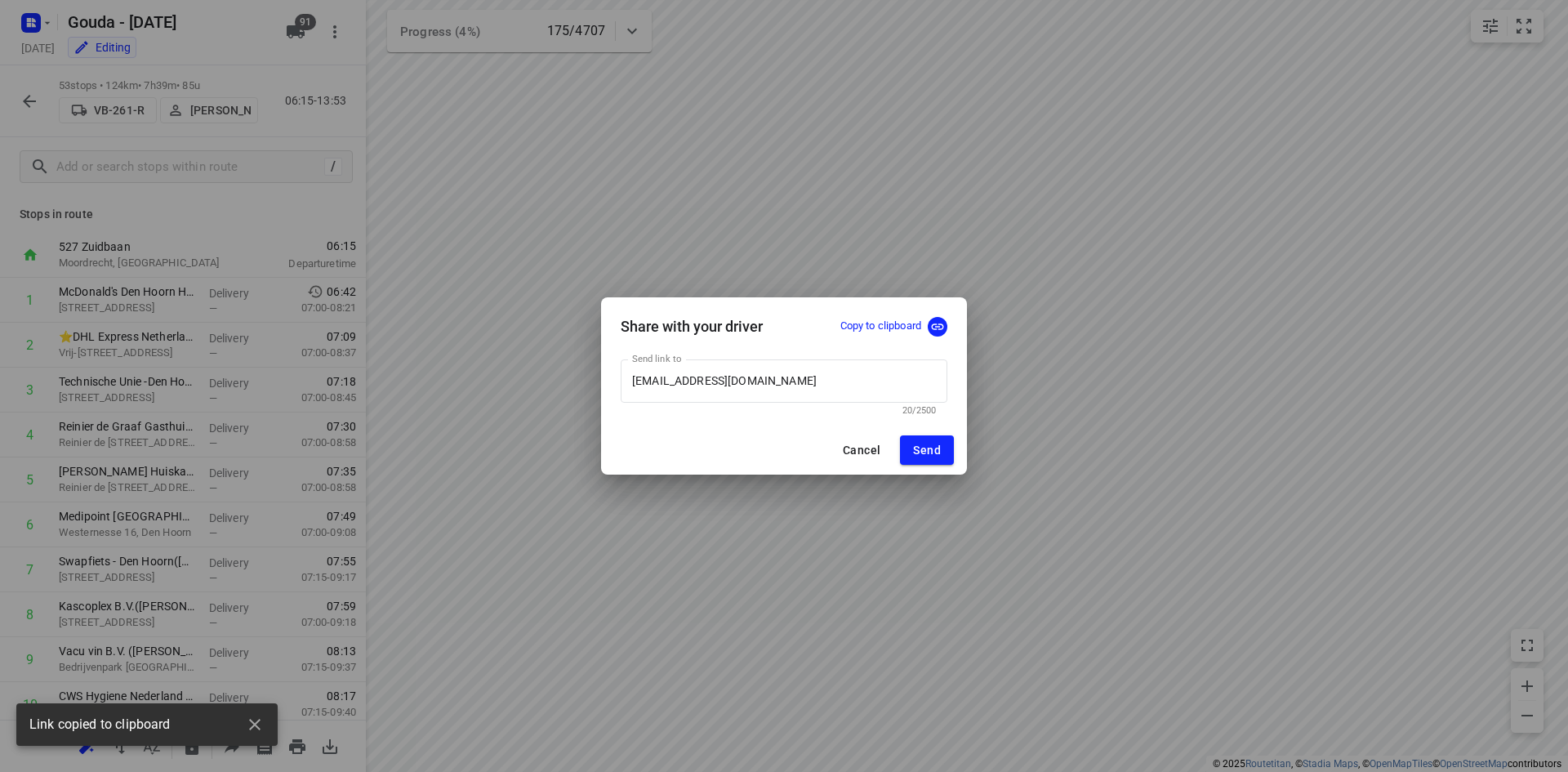
click at [878, 320] on p "Copy to clipboard" at bounding box center [880, 326] width 81 height 16
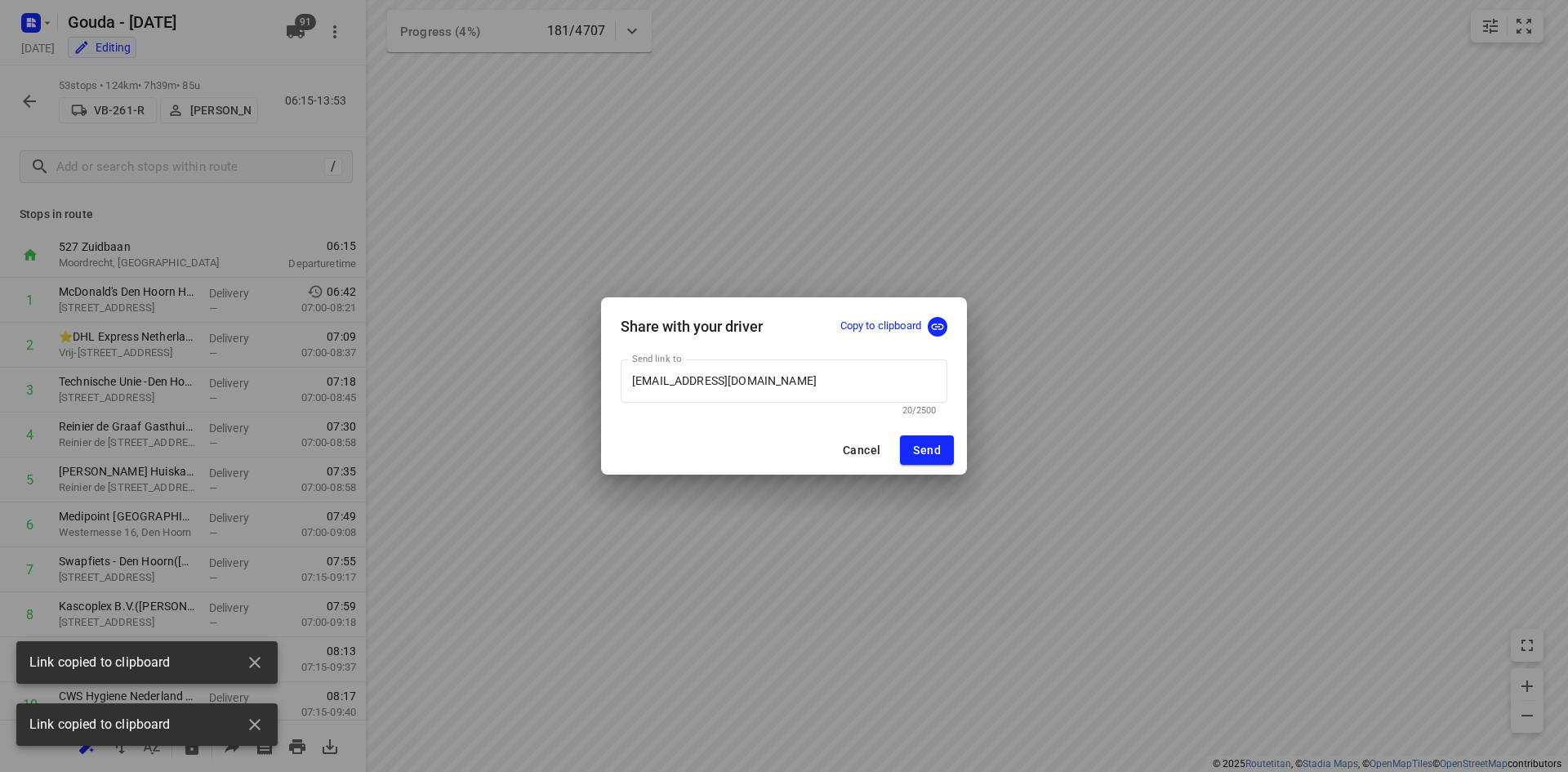
click at [894, 327] on p "Copy to clipboard" at bounding box center [880, 326] width 81 height 16
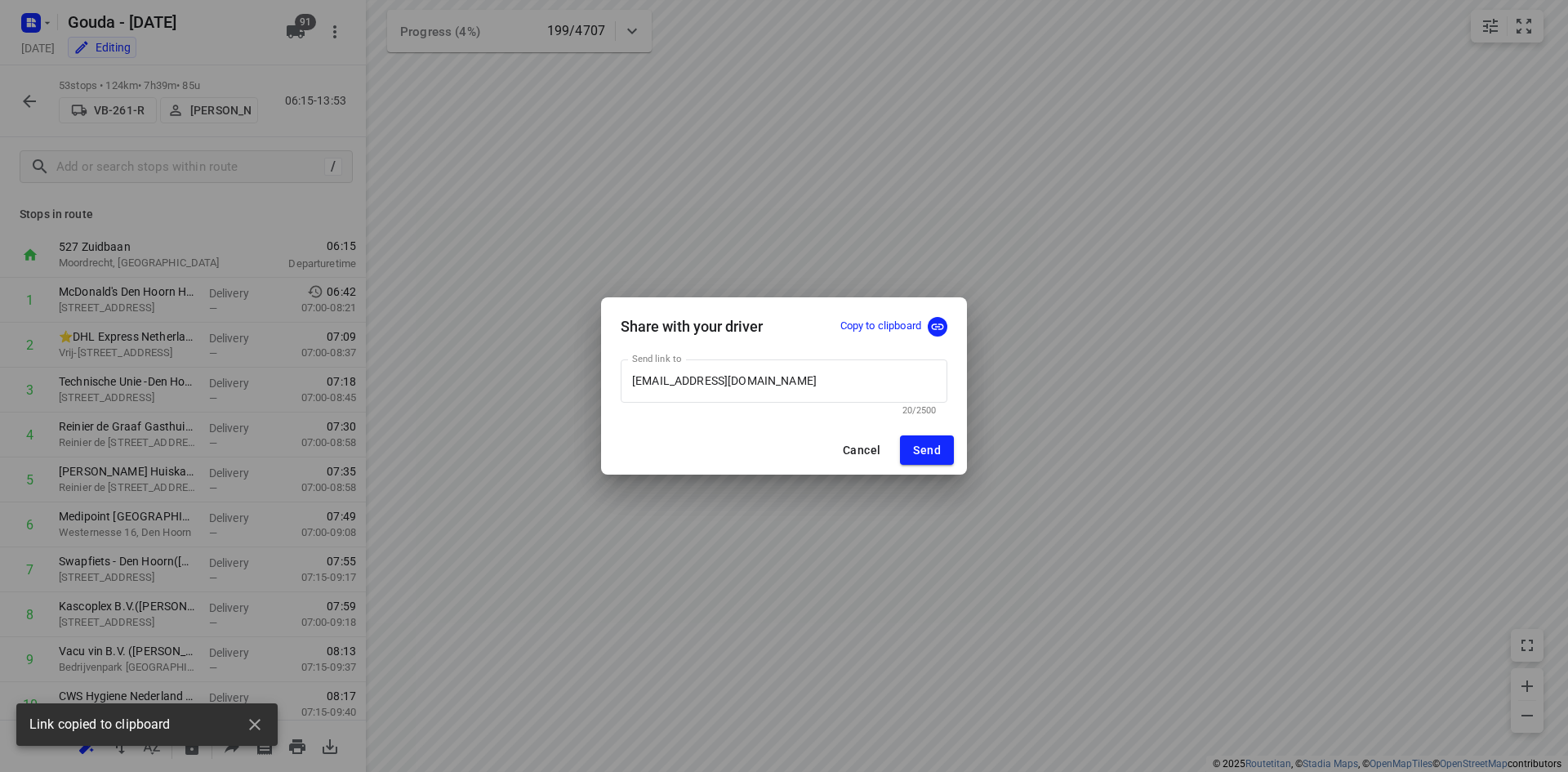
drag, startPoint x: 865, startPoint y: 443, endPoint x: 847, endPoint y: 428, distance: 23.4
click at [865, 443] on span "Cancel" at bounding box center [862, 449] width 37 height 13
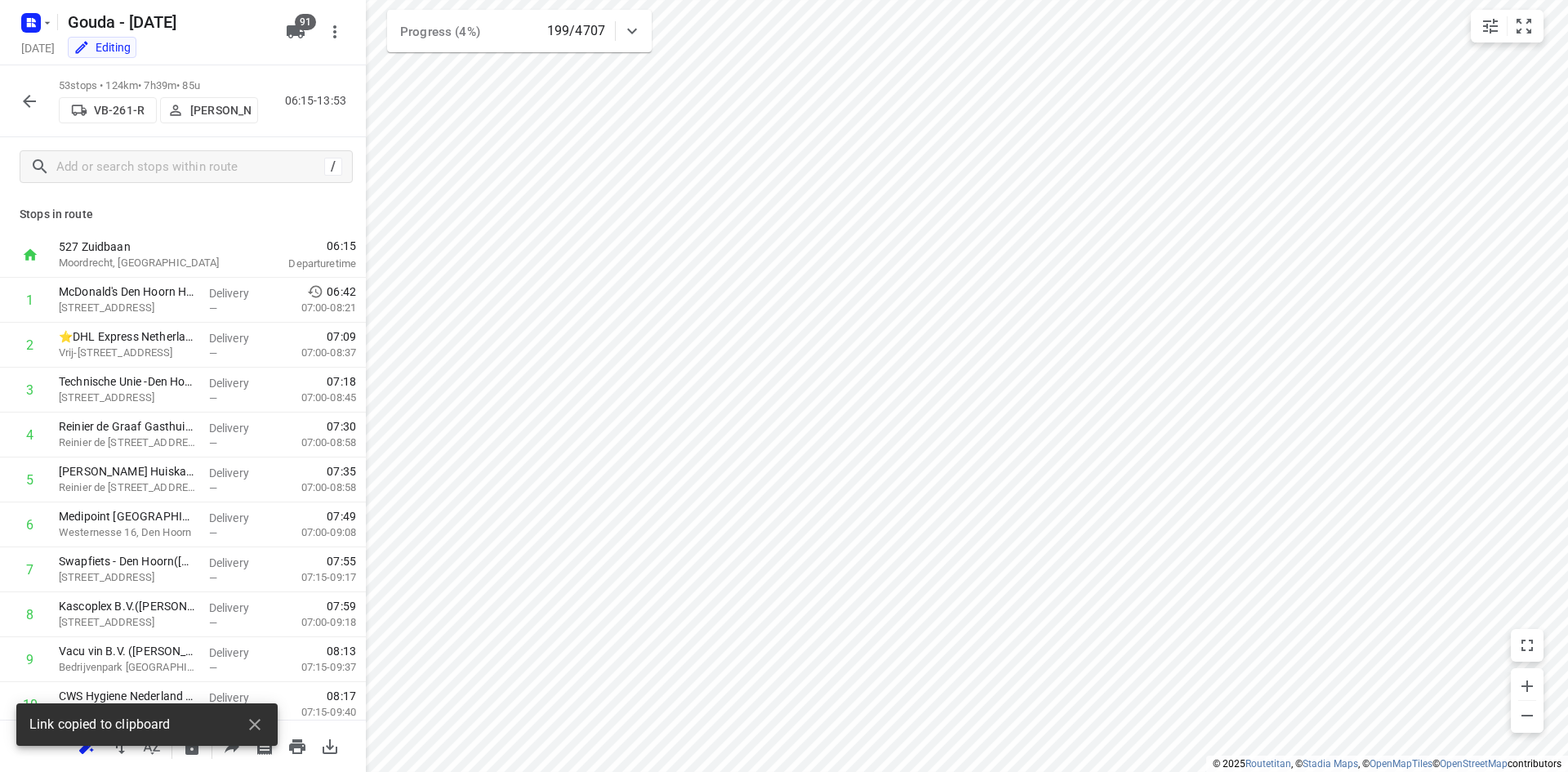
click at [28, 86] on button "button" at bounding box center [28, 100] width 32 height 32
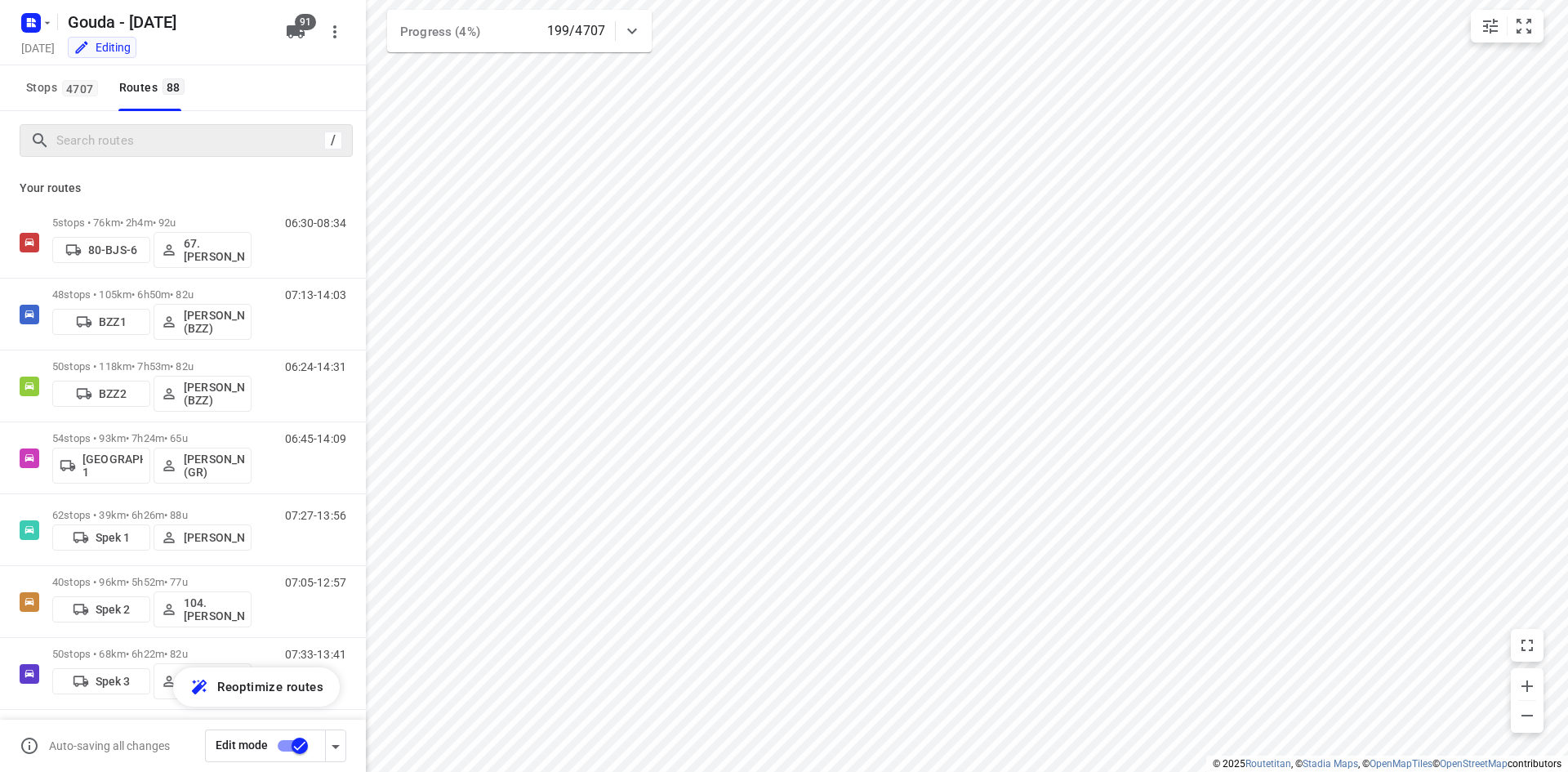
click at [163, 153] on div "/" at bounding box center [186, 139] width 333 height 32
click at [156, 149] on input "Search routes" at bounding box center [190, 141] width 266 height 26
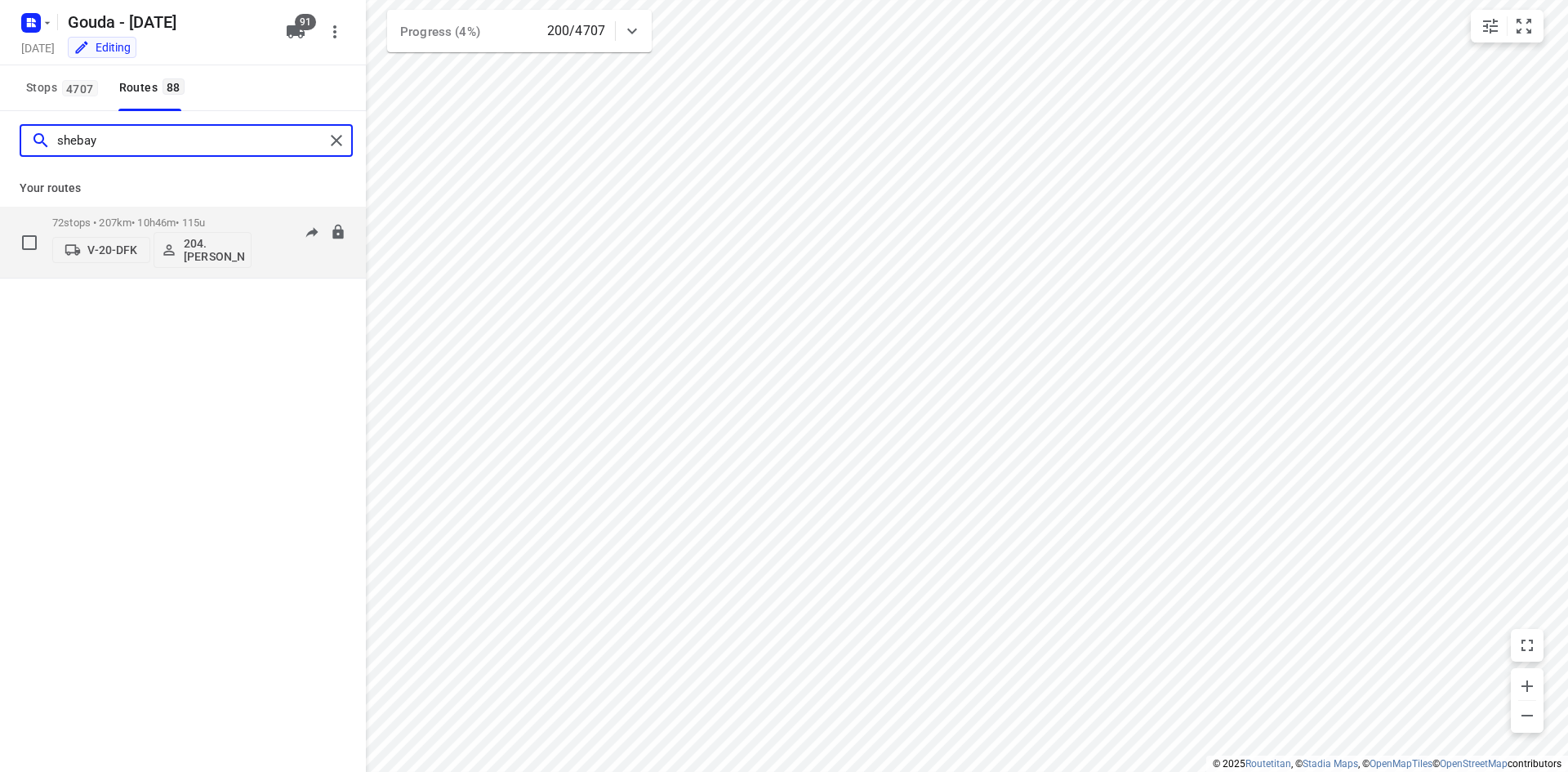
type input "shebay"
click at [215, 254] on p "204.Shebay Girmay" at bounding box center [214, 249] width 61 height 27
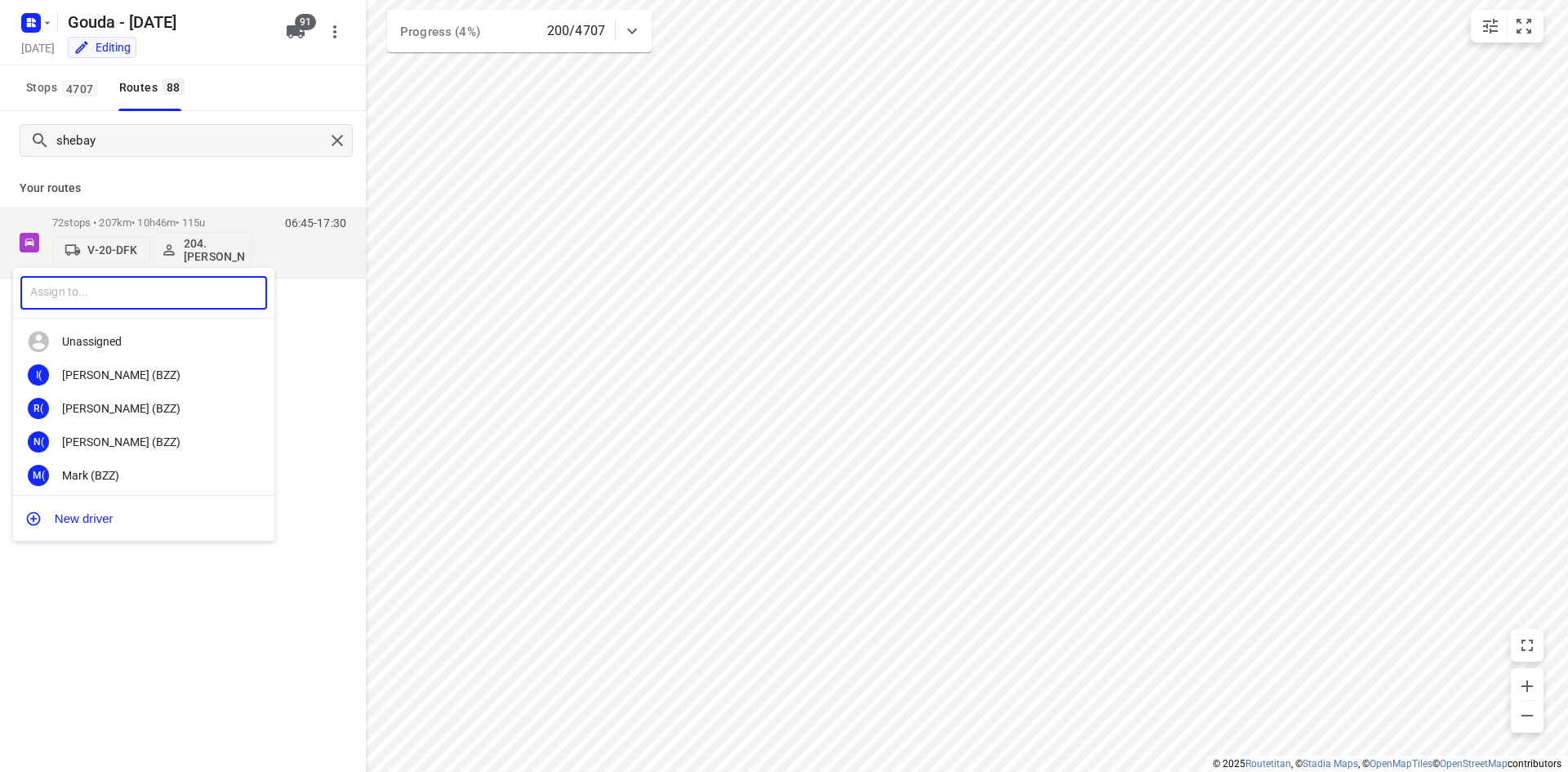
click at [153, 279] on input "text" at bounding box center [143, 293] width 247 height 33
type input "jaron"
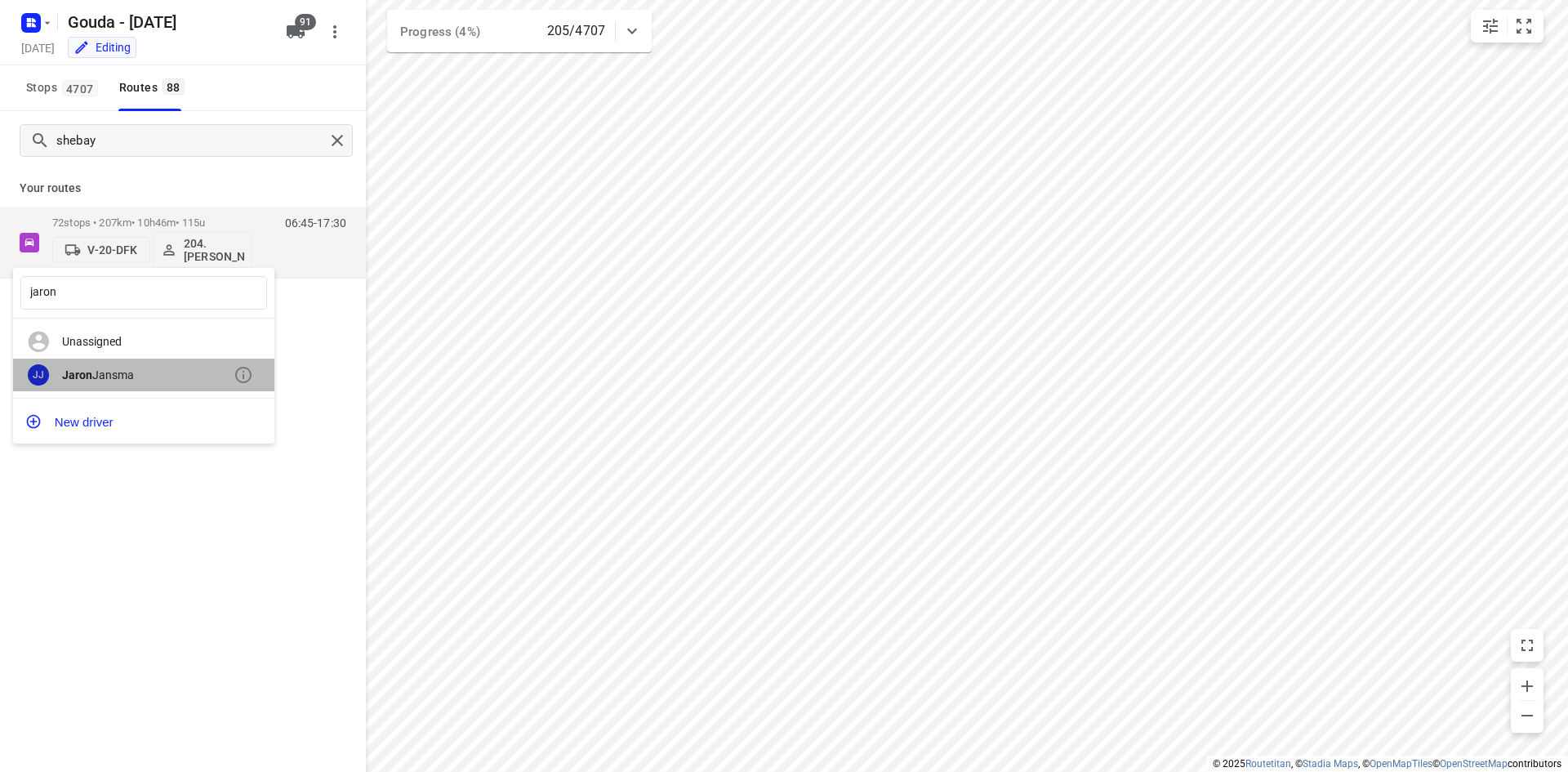
click at [196, 368] on div "Jaron Jansma" at bounding box center [147, 374] width 172 height 13
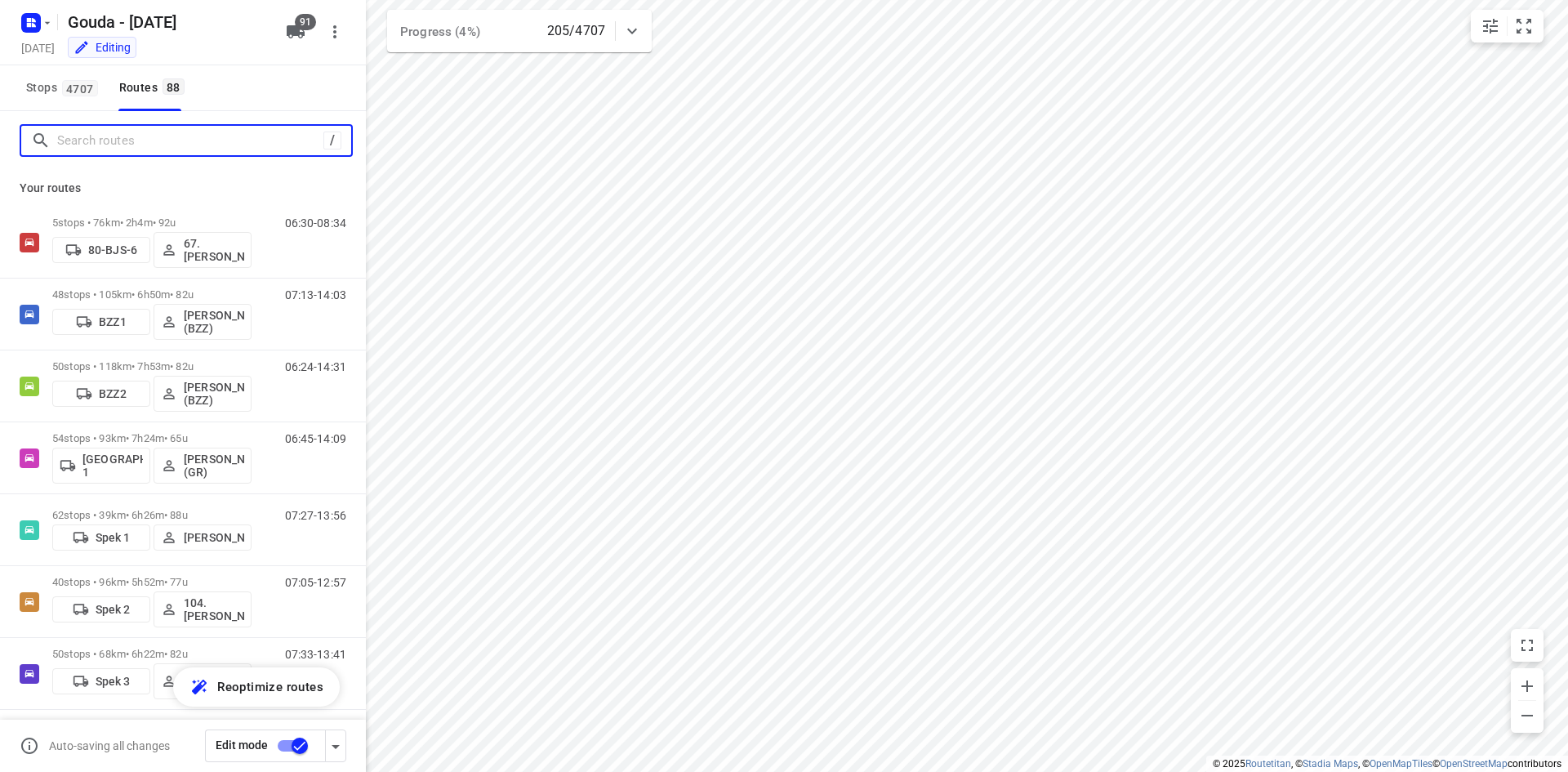
click at [186, 138] on input "Search routes" at bounding box center [190, 141] width 266 height 26
click at [265, 92] on div "Stops 4707 Routes 88" at bounding box center [183, 88] width 365 height 46
click at [245, 88] on div "Stops 4707 Routes 88" at bounding box center [183, 88] width 365 height 46
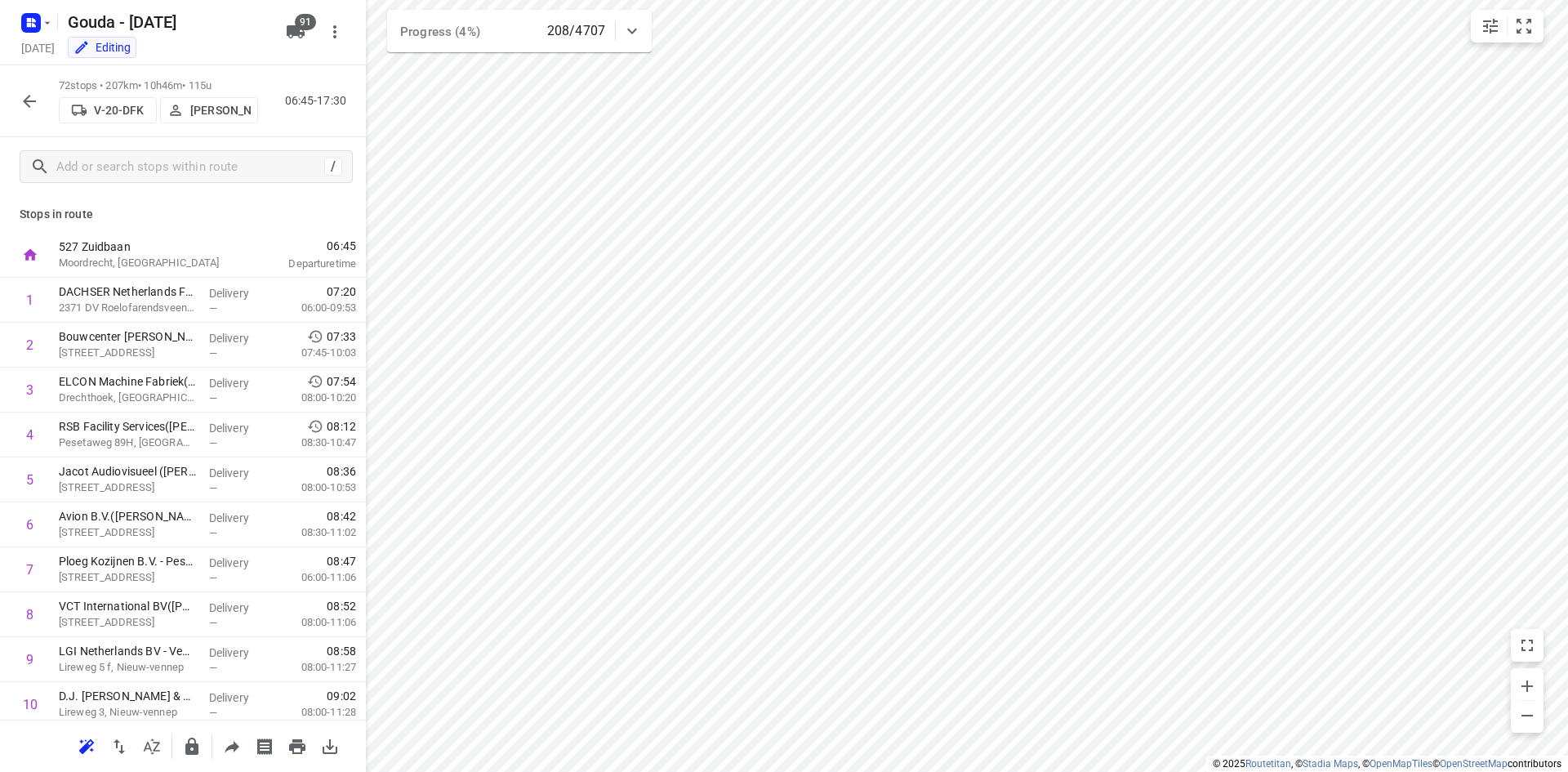
click at [33, 99] on icon "button" at bounding box center [29, 101] width 20 height 20
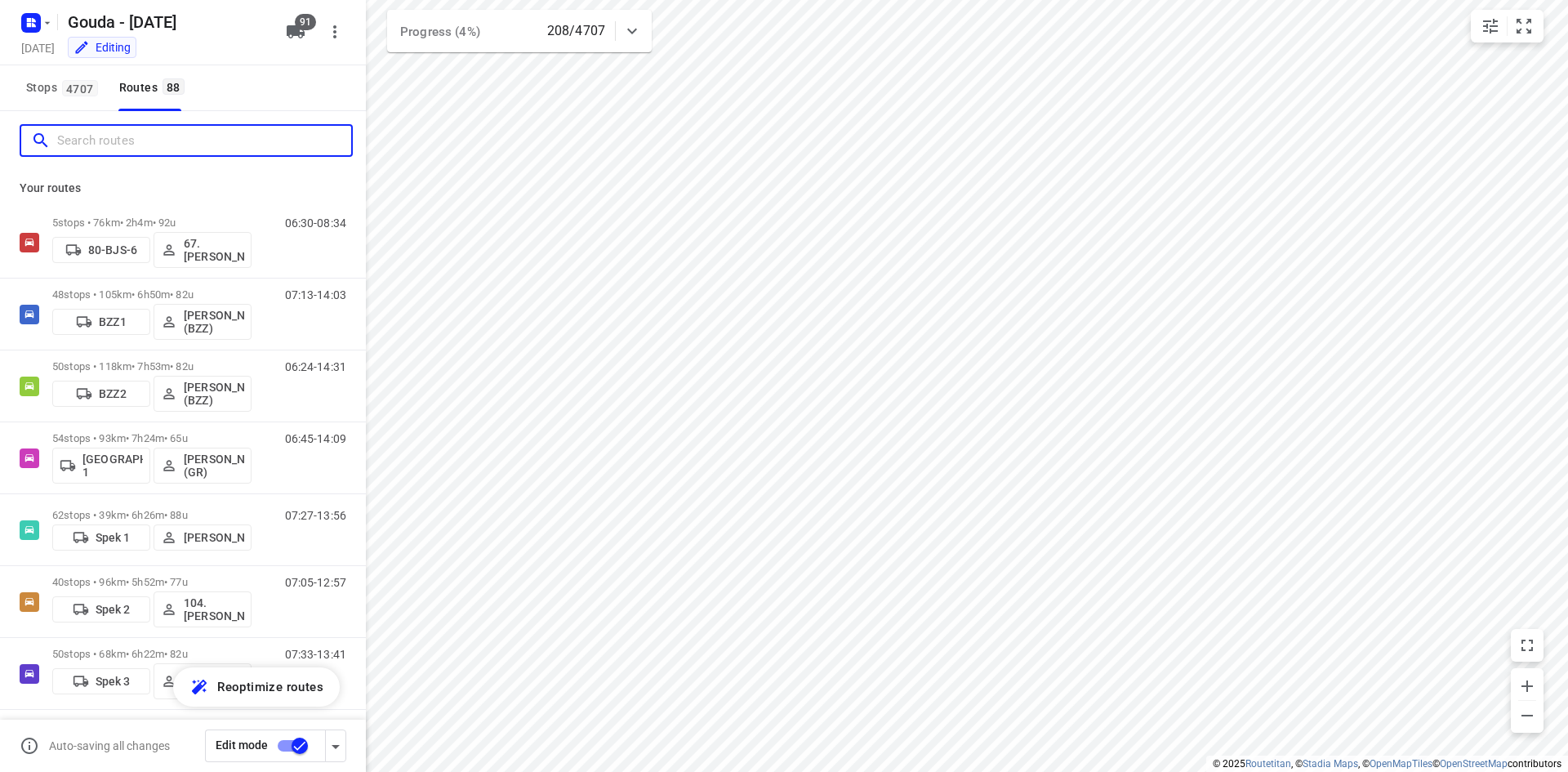
click at [167, 144] on input "Search routes" at bounding box center [203, 141] width 294 height 26
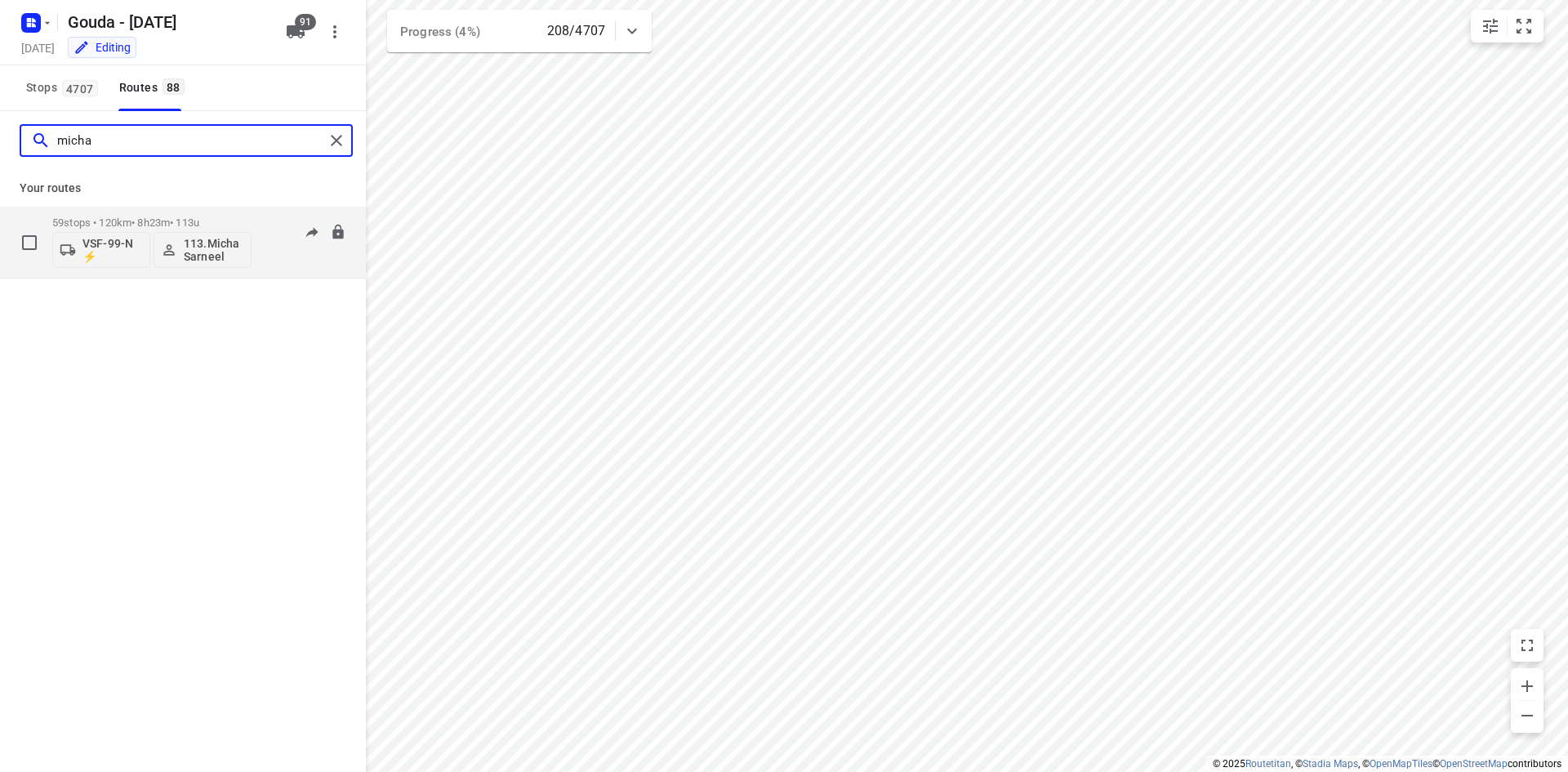
type input "micha"
click at [201, 220] on p "59 stops • 120km • 8h23m • 113u" at bounding box center [151, 222] width 199 height 12
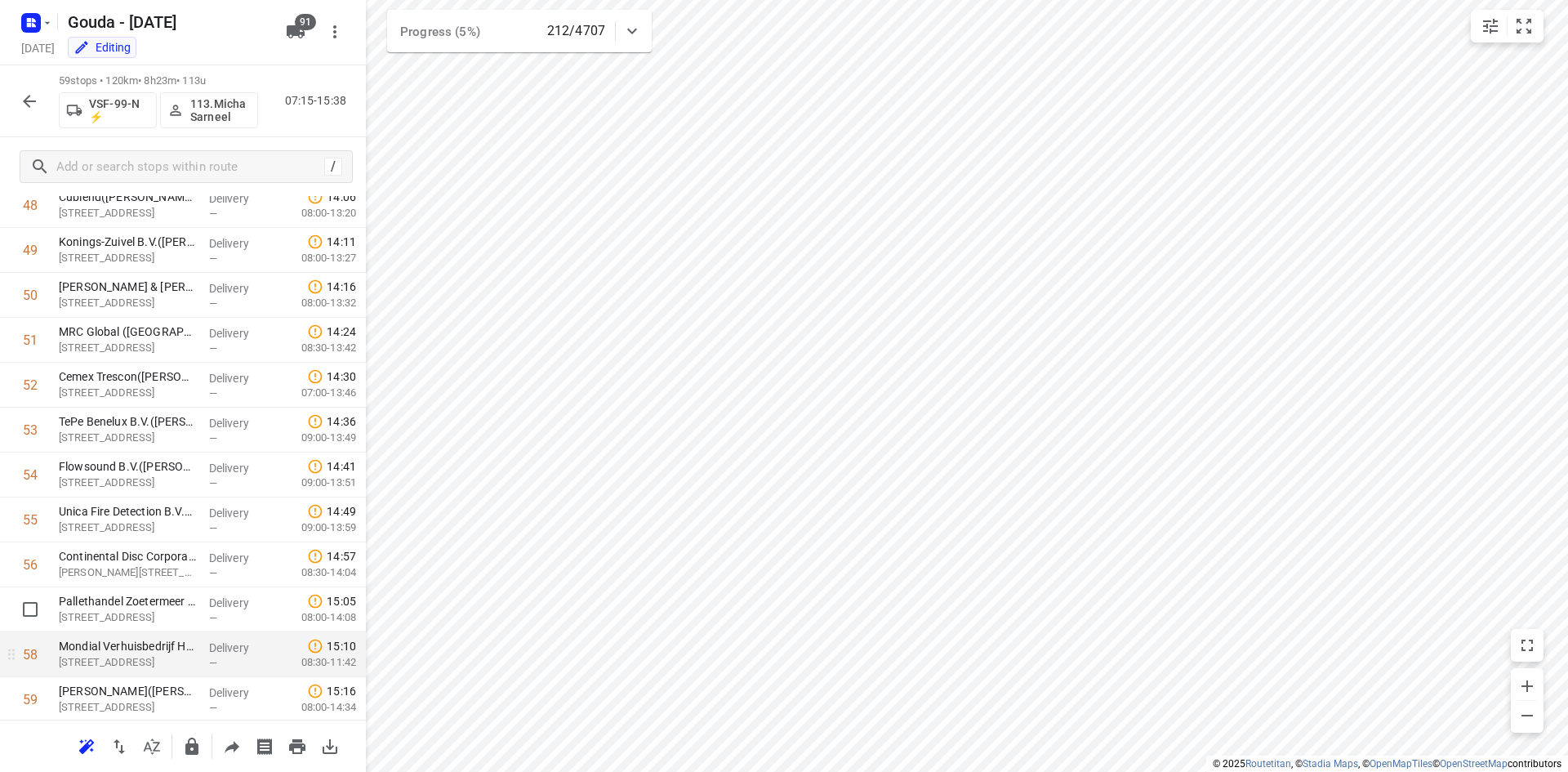
scroll to position [2253, 0]
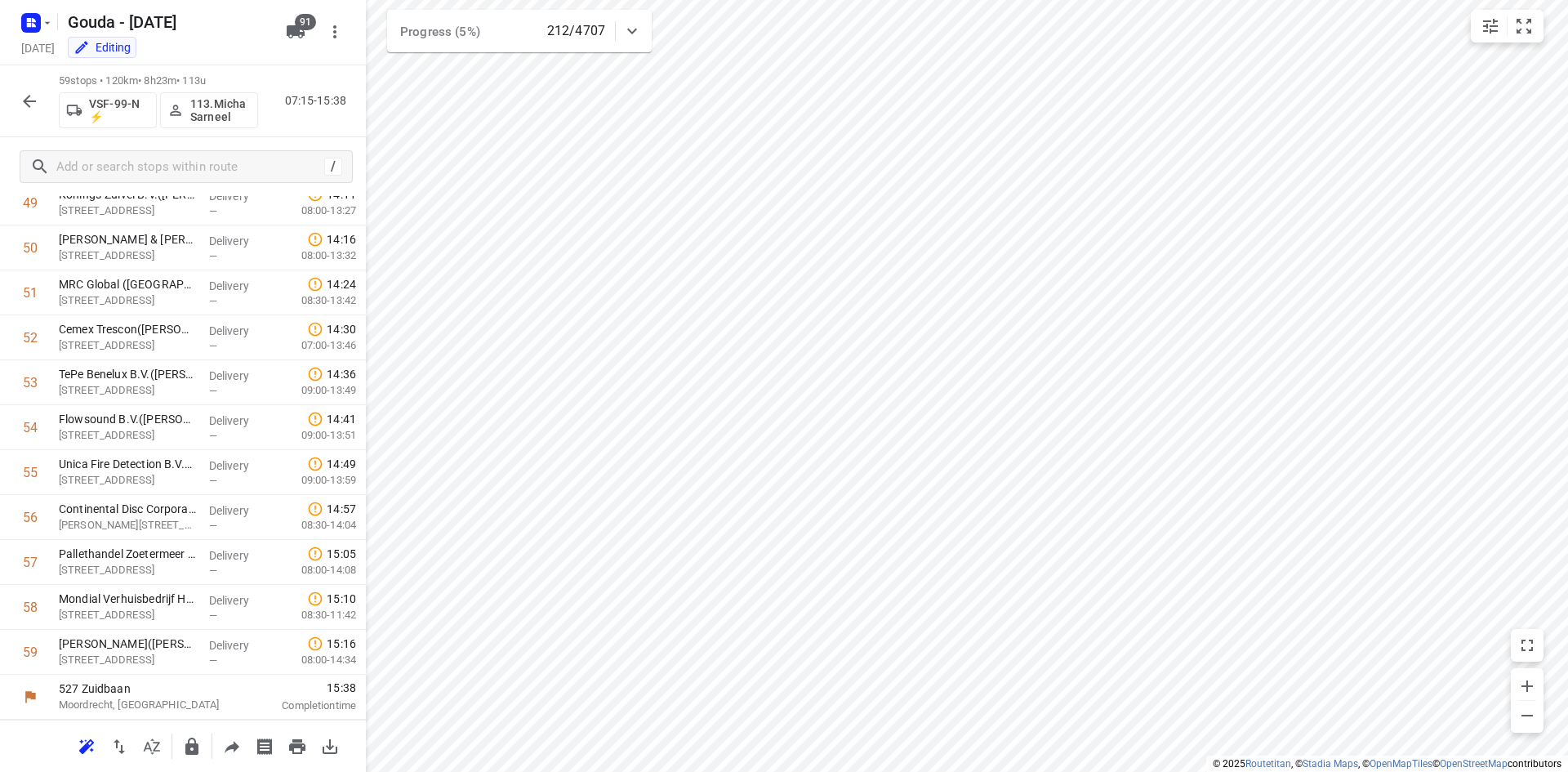
click at [28, 100] on icon "button" at bounding box center [28, 100] width 13 height 13
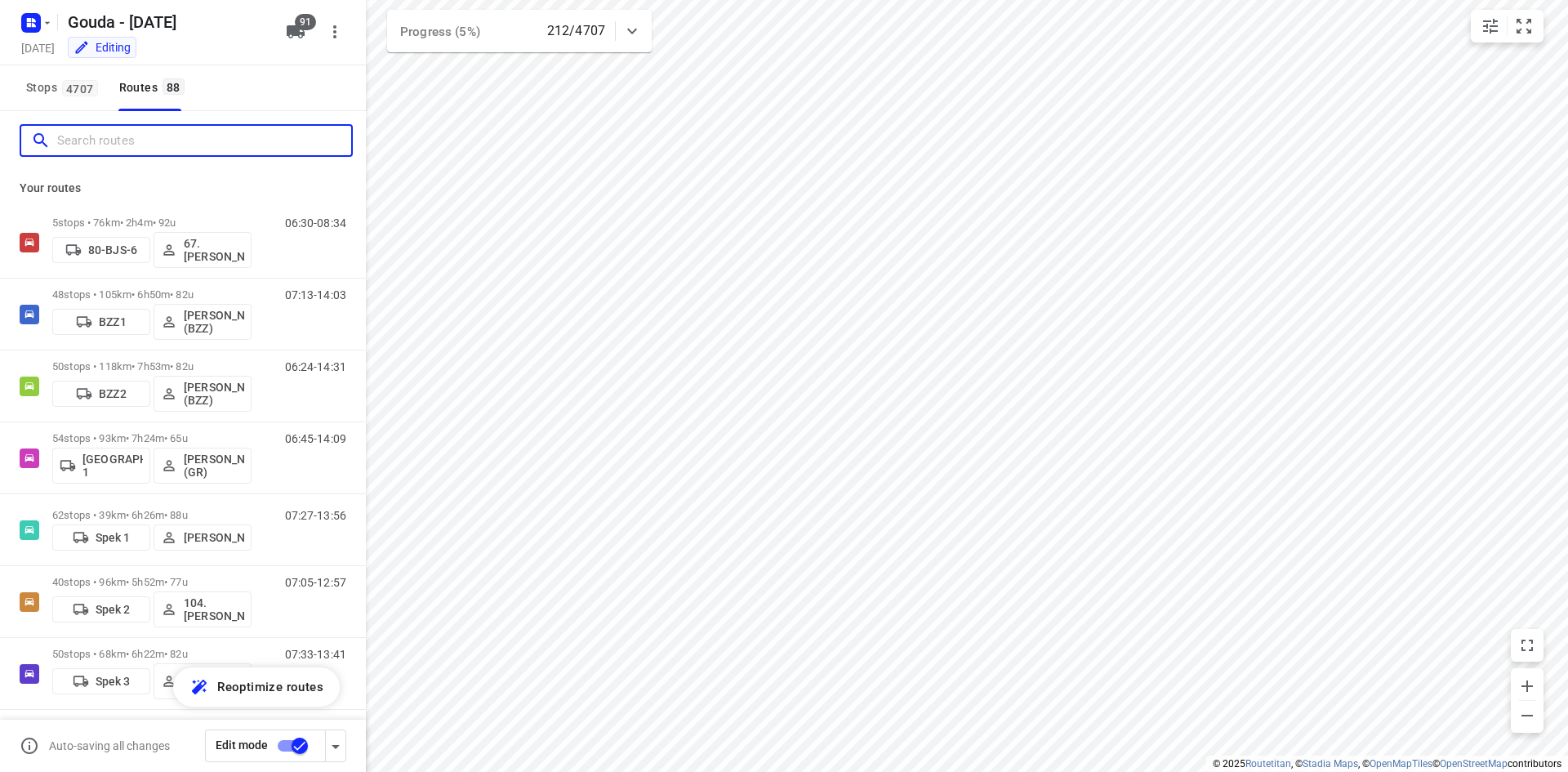
click at [124, 149] on input "Search routes" at bounding box center [203, 141] width 294 height 26
type input "d"
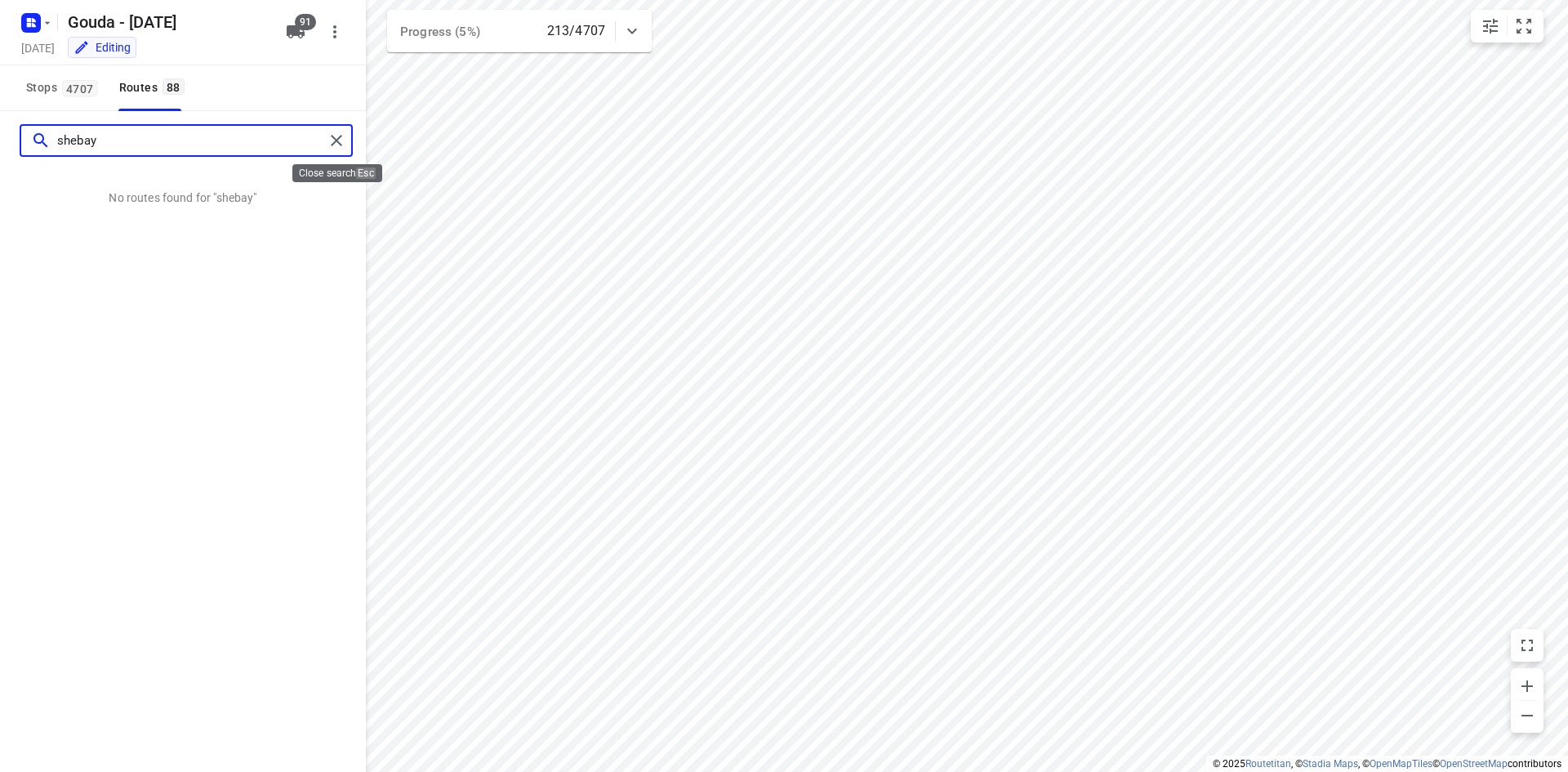
type input "shebay"
click at [218, 142] on input "shebay" at bounding box center [191, 141] width 267 height 26
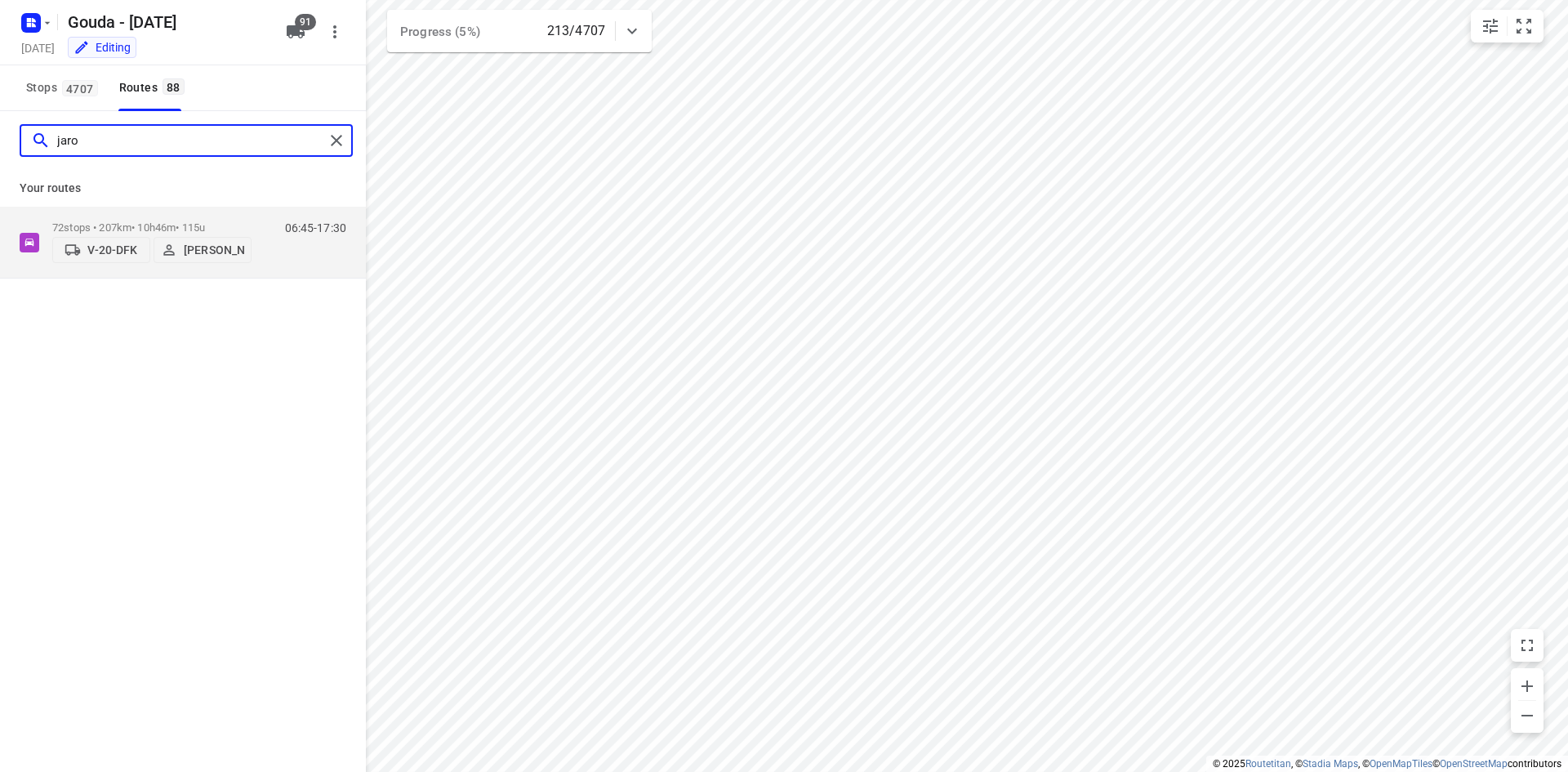
type input "jaron"
click at [201, 221] on p "72 stops • 207km • 10h46m • 115u" at bounding box center [151, 227] width 199 height 12
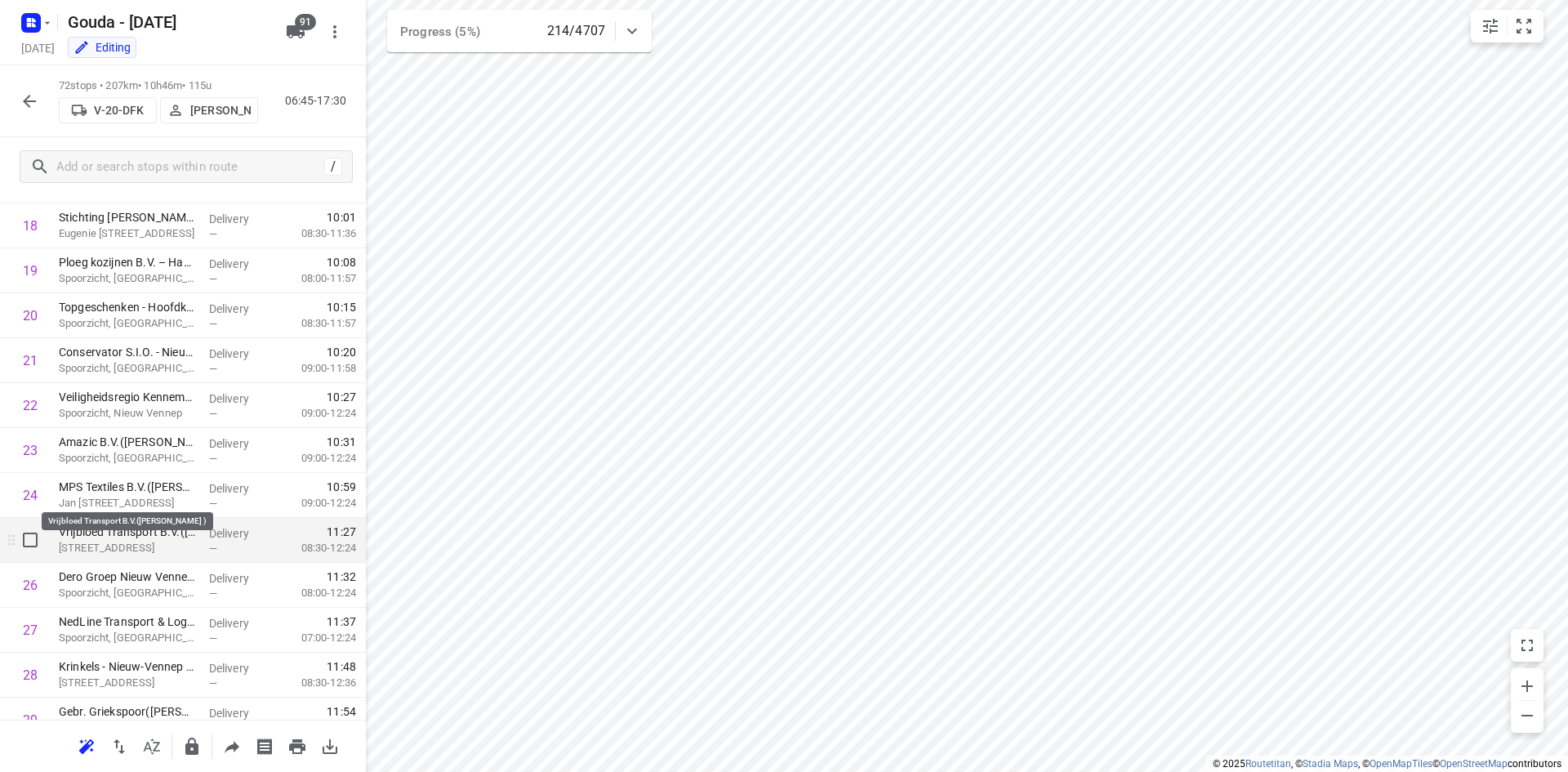
scroll to position [877, 0]
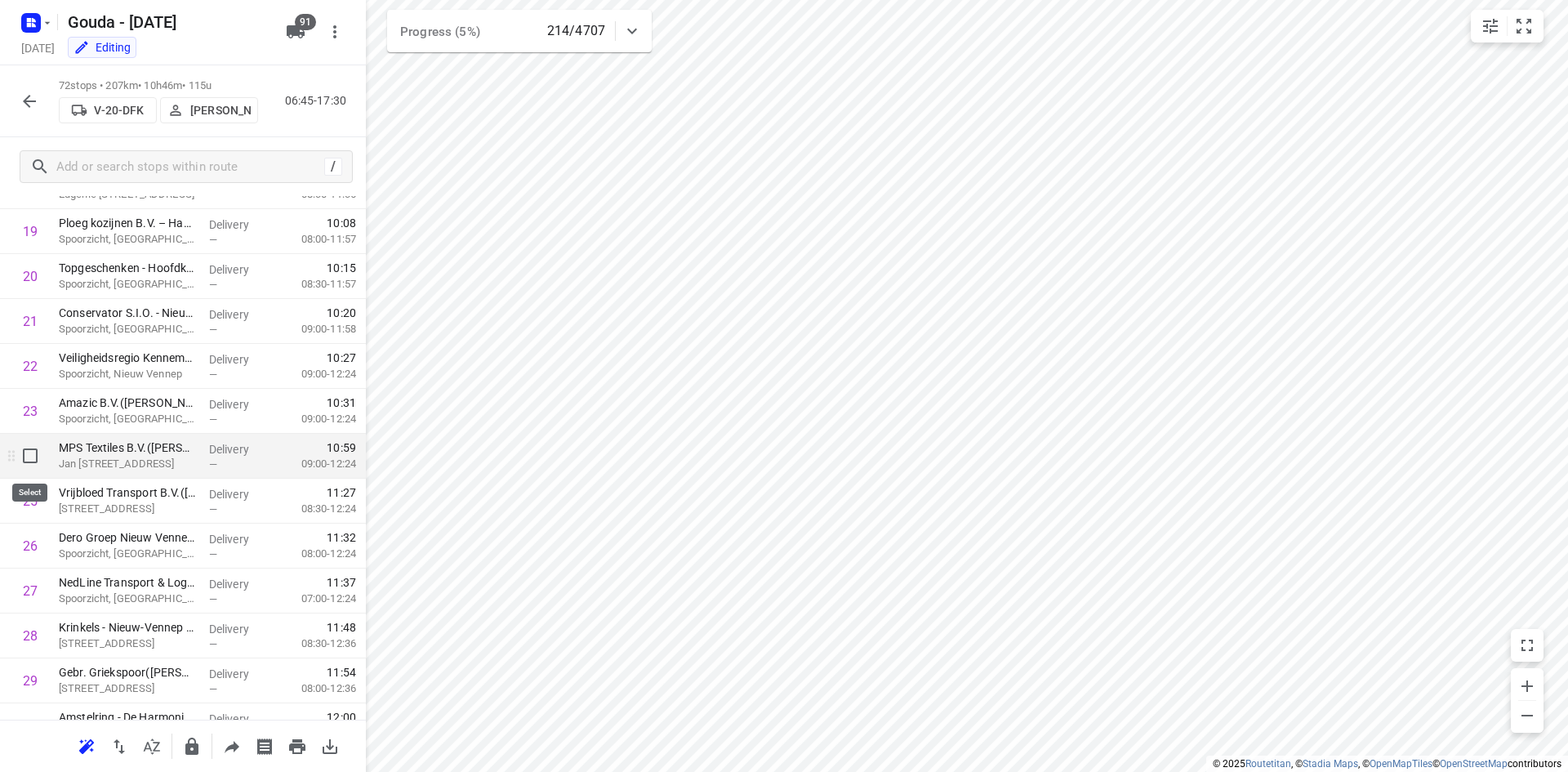
click at [24, 459] on input "checkbox" at bounding box center [29, 455] width 32 height 32
checkbox input "true"
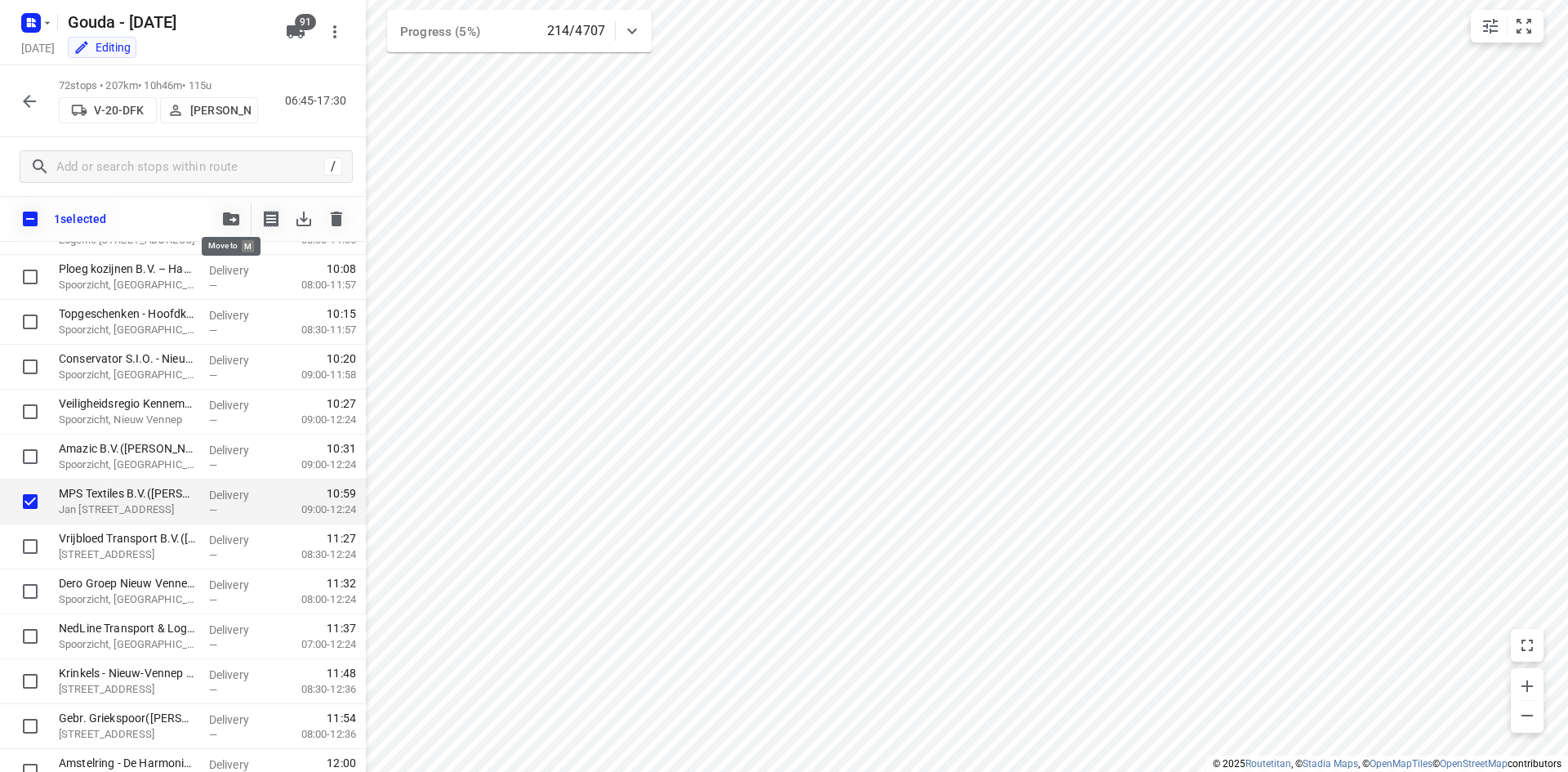
click at [230, 221] on icon "button" at bounding box center [231, 218] width 17 height 13
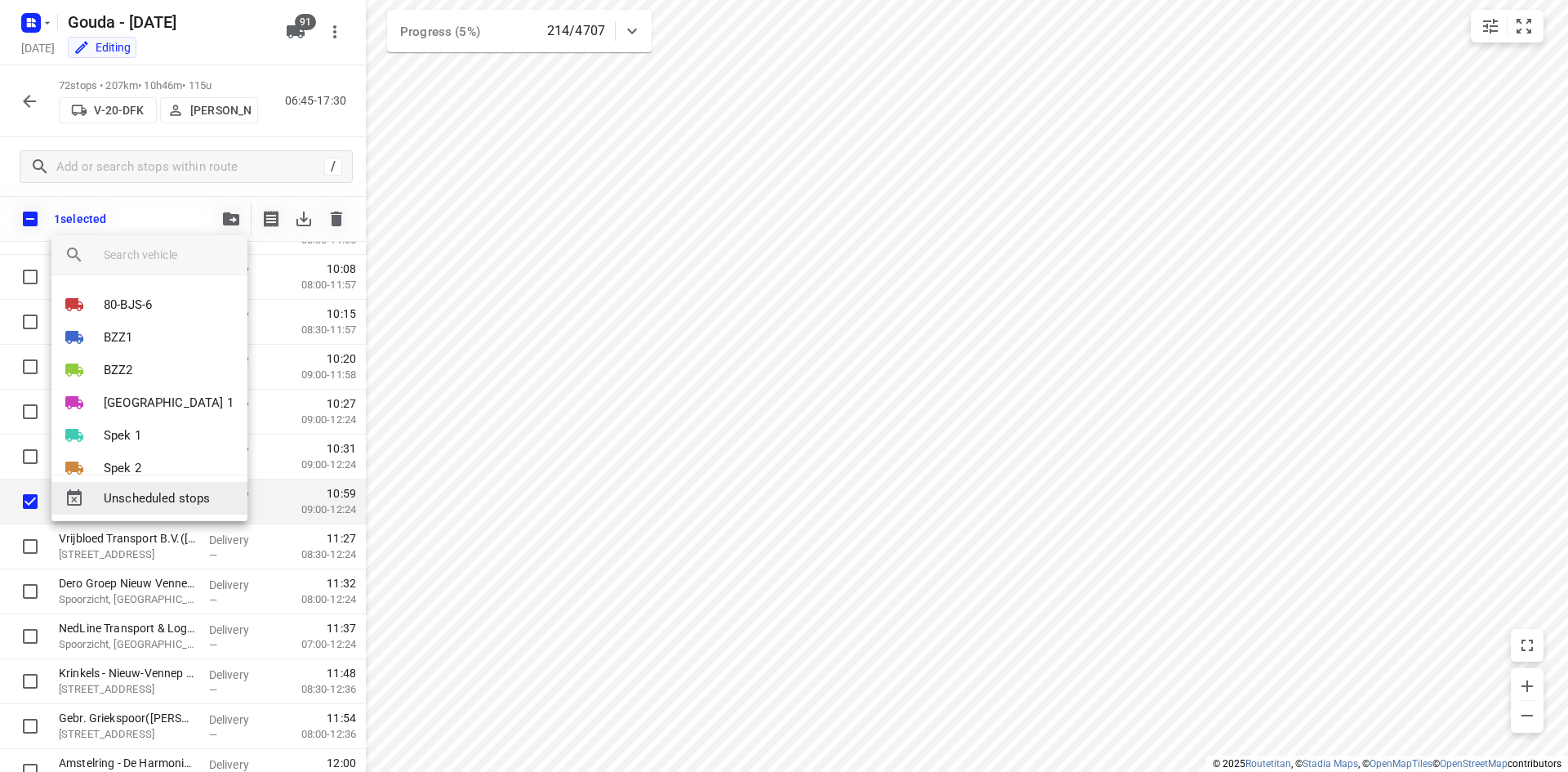
click at [196, 502] on span "Unscheduled stops" at bounding box center [169, 498] width 131 height 19
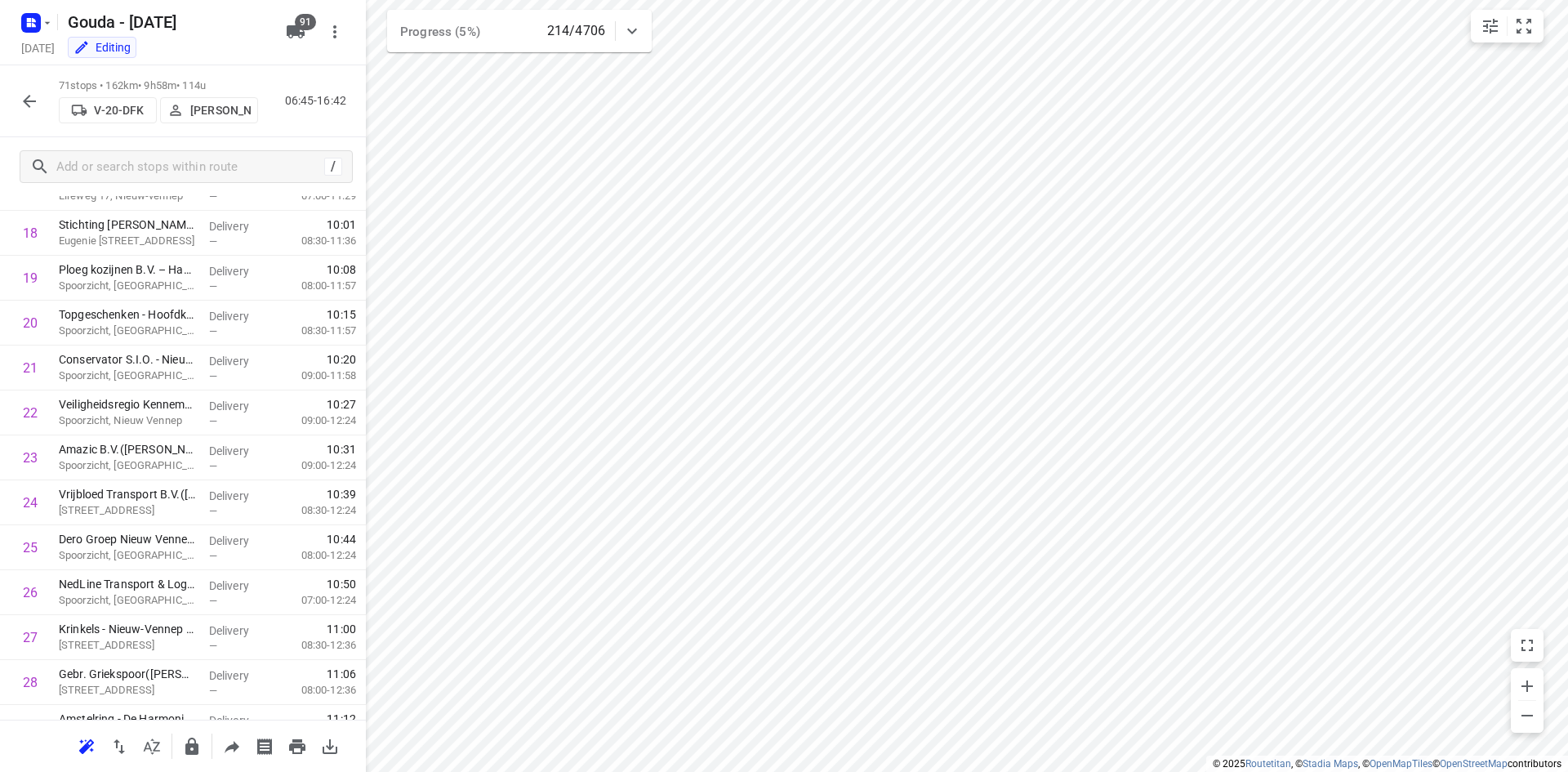
scroll to position [0, 0]
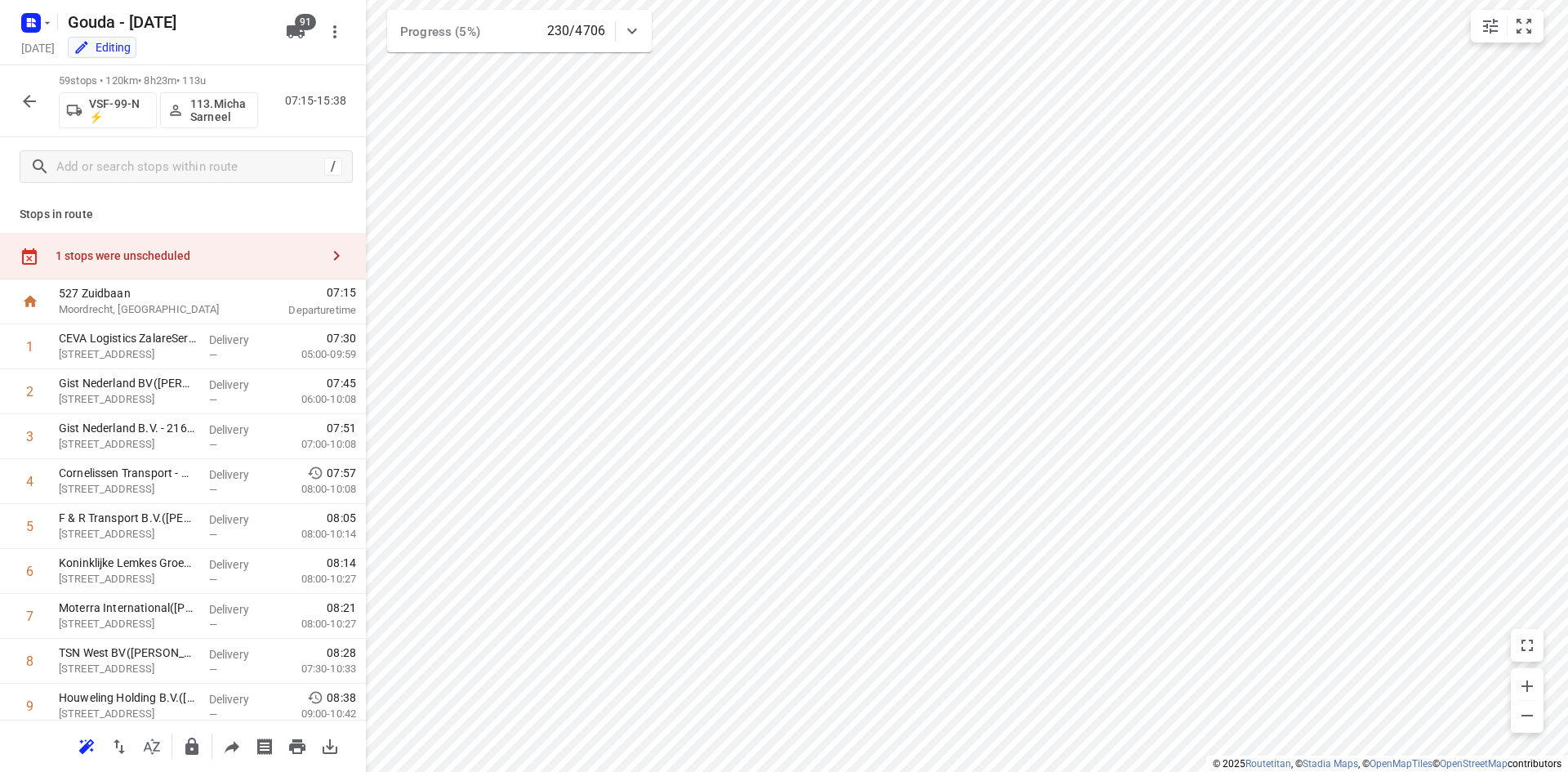
click at [225, 110] on p "113.Micha Sarneel" at bounding box center [221, 110] width 61 height 27
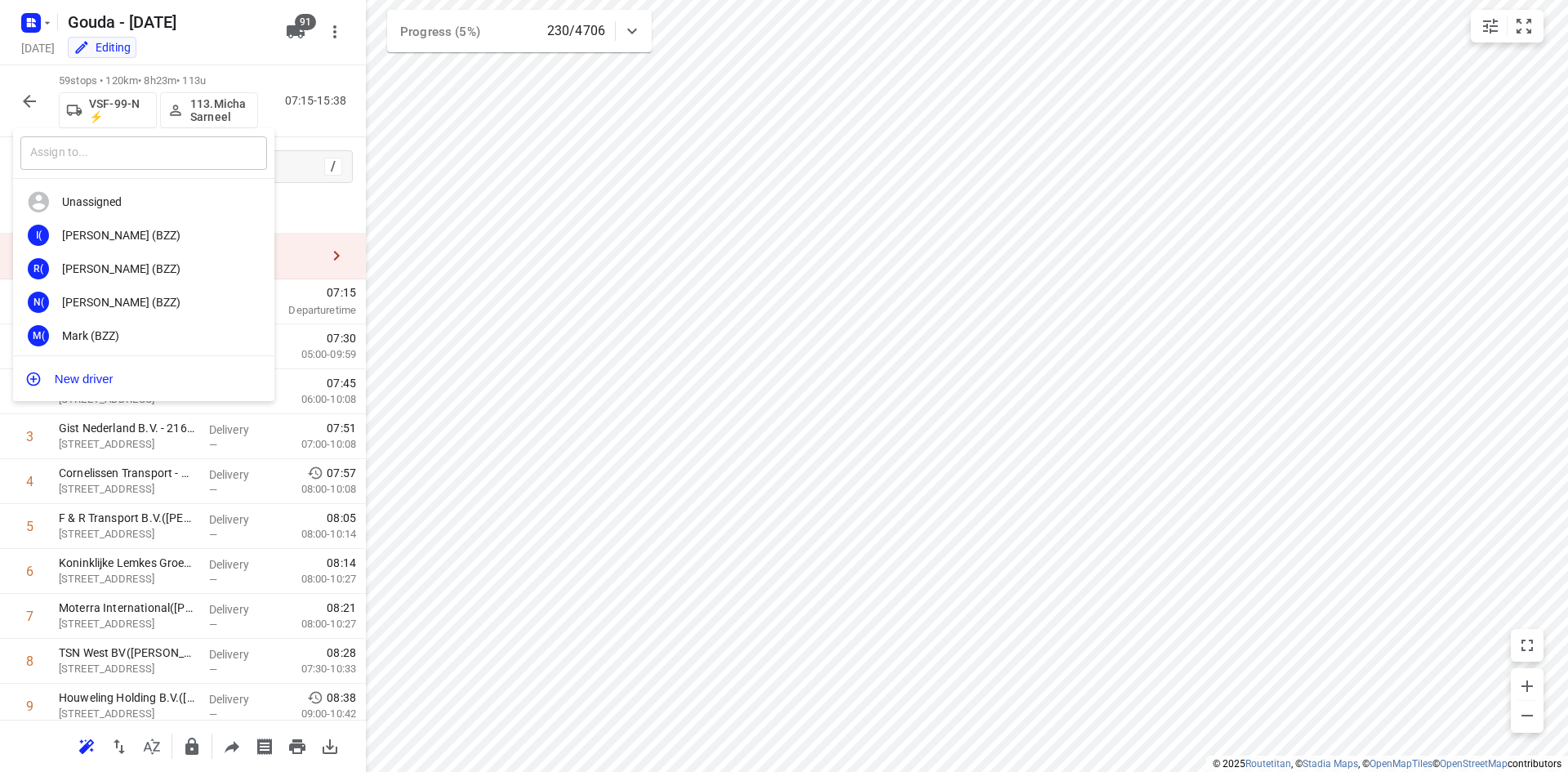
click at [167, 149] on input "text" at bounding box center [143, 153] width 247 height 33
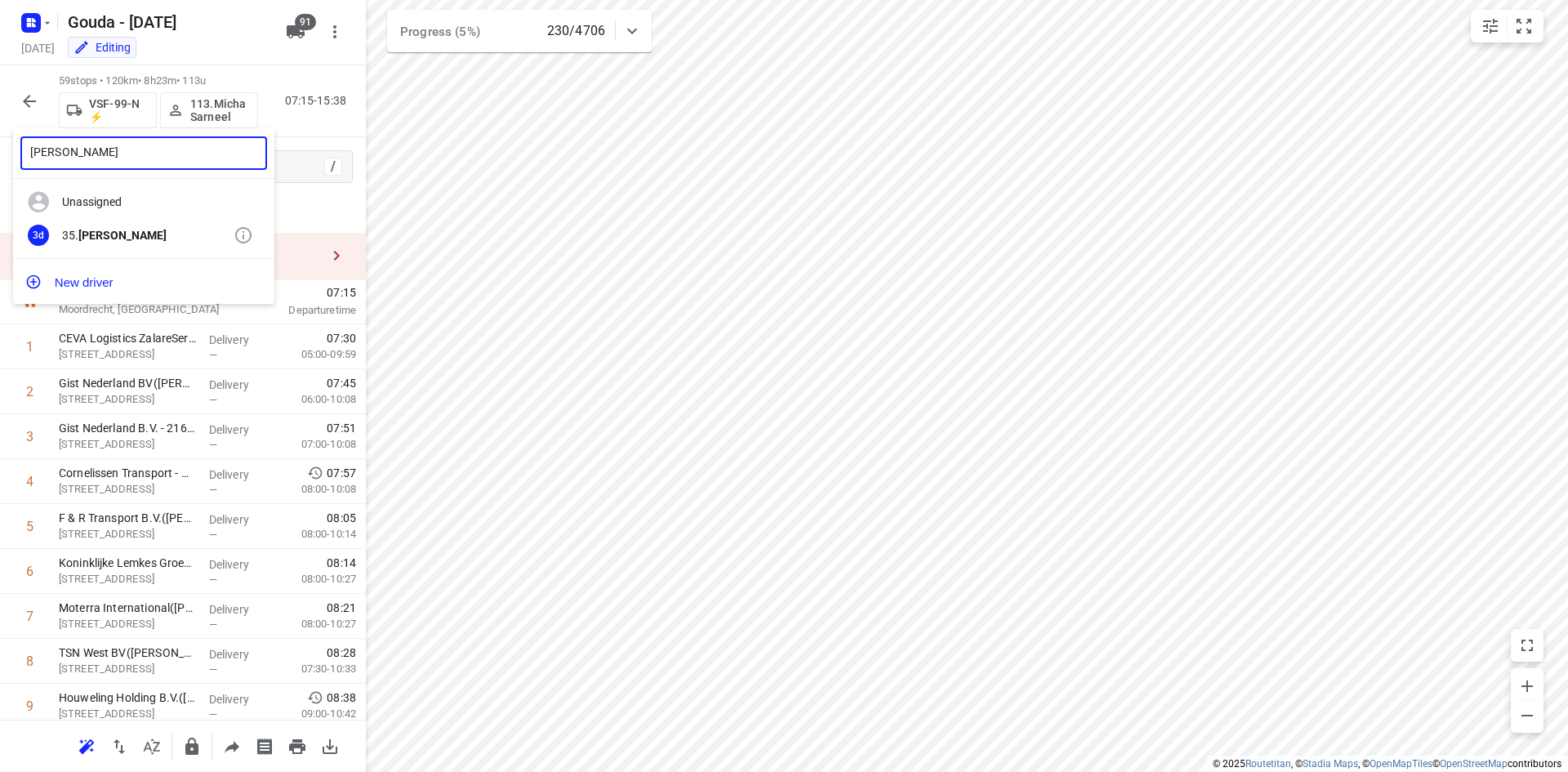
type input "alex de koning"
click at [159, 235] on div "35. Alex de Koning" at bounding box center [147, 235] width 172 height 13
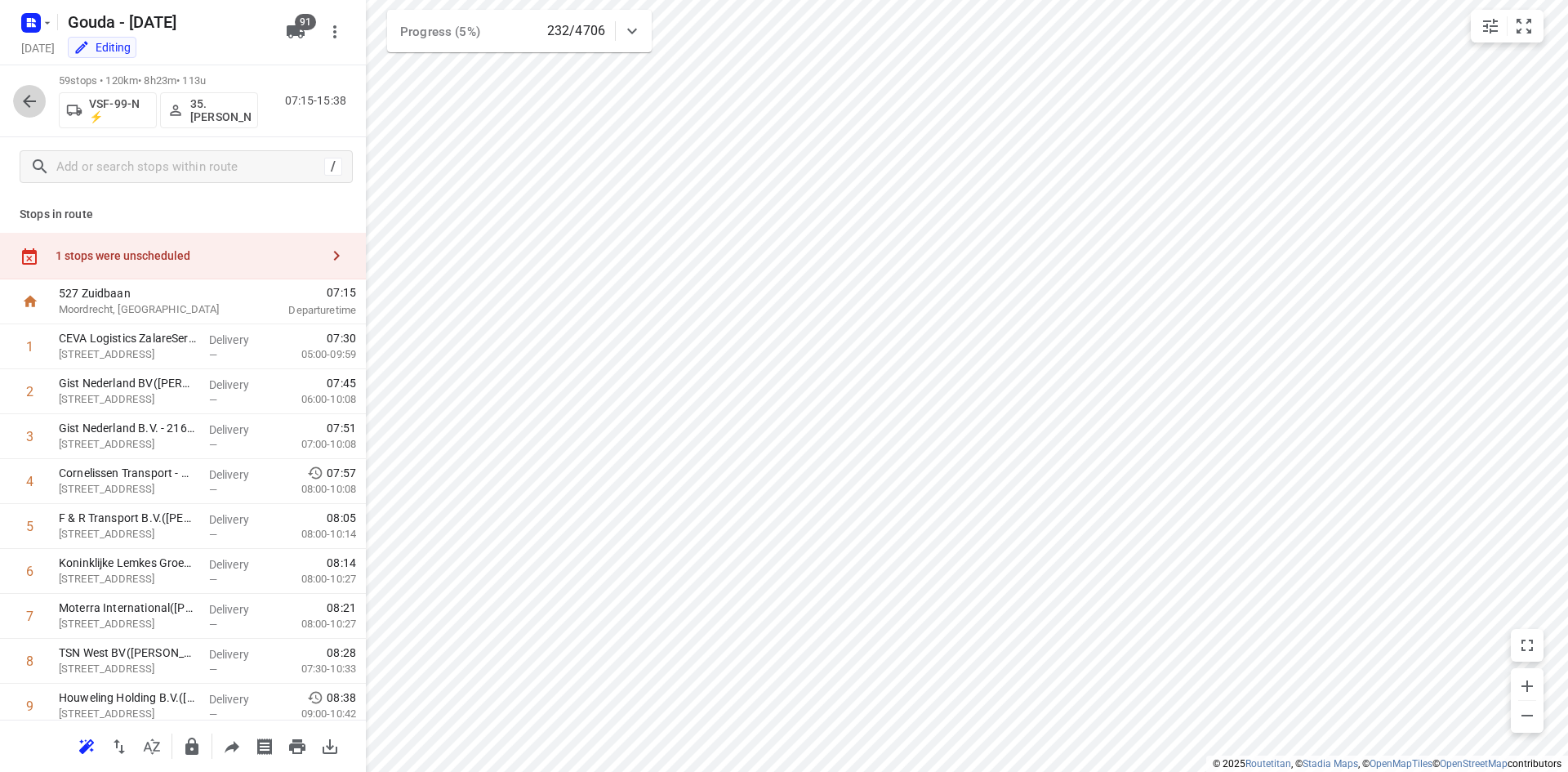
click at [22, 95] on icon "button" at bounding box center [29, 101] width 20 height 20
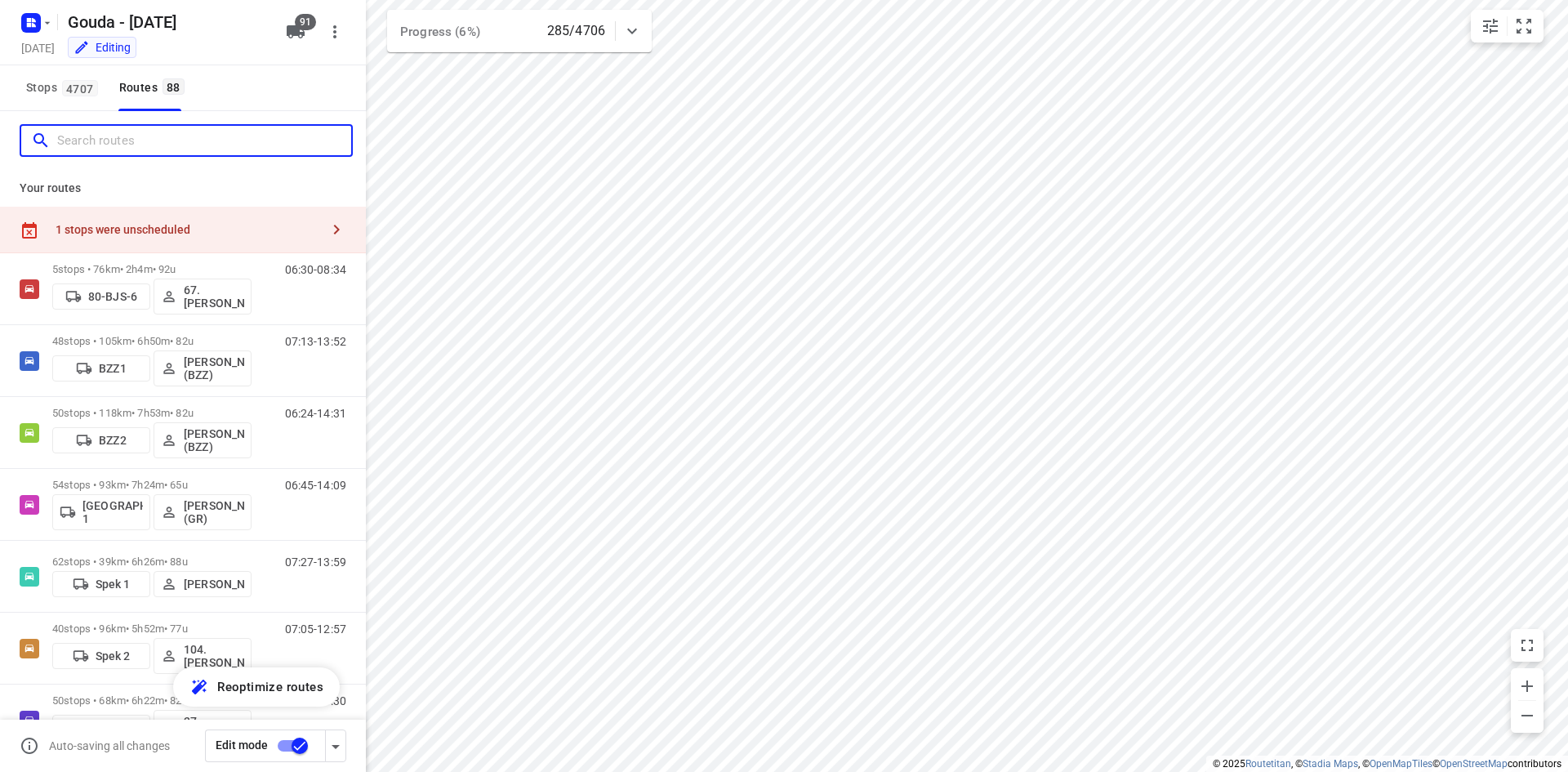
click at [143, 148] on input "Search routes" at bounding box center [203, 141] width 294 height 26
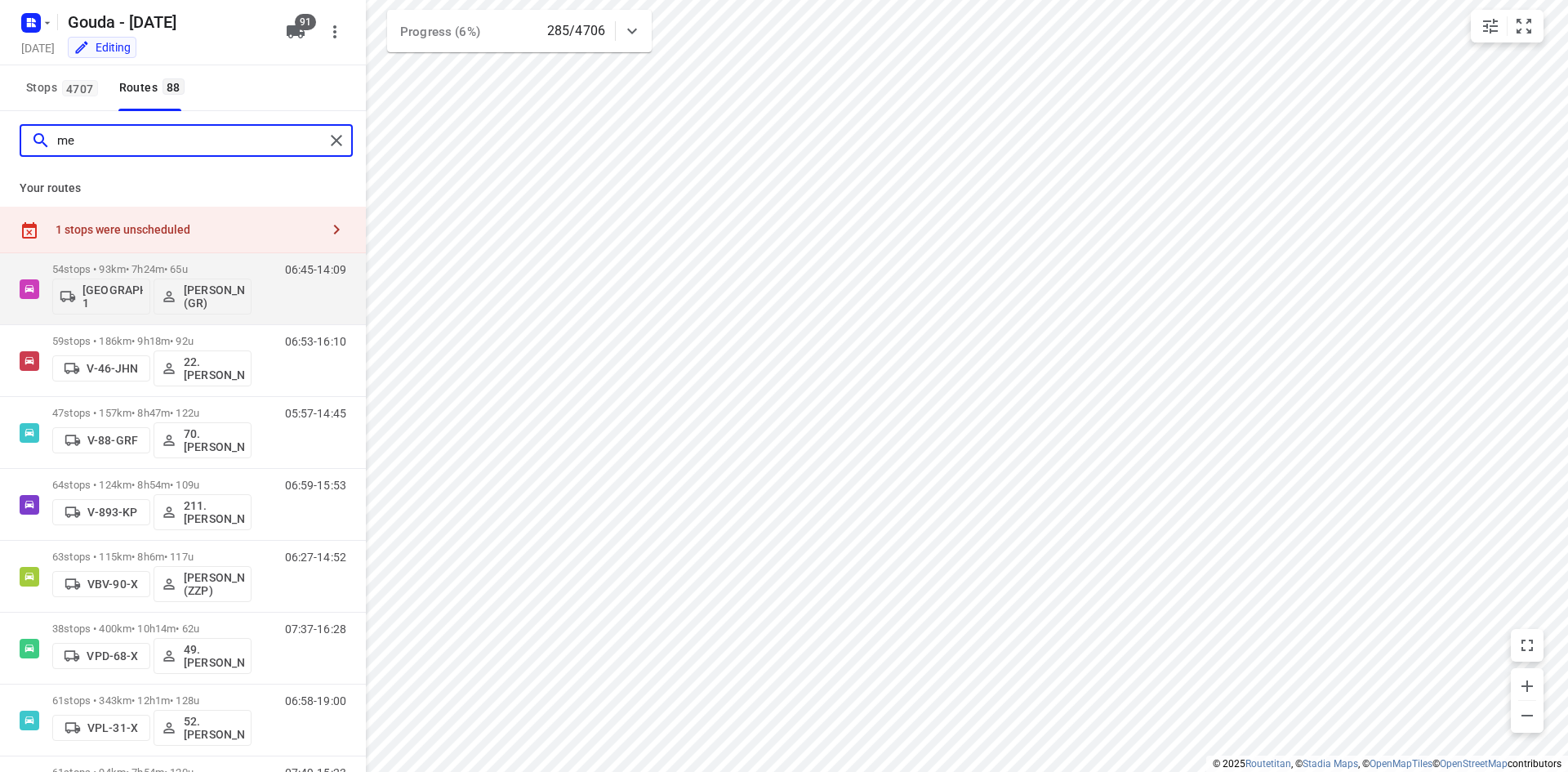
type input "m"
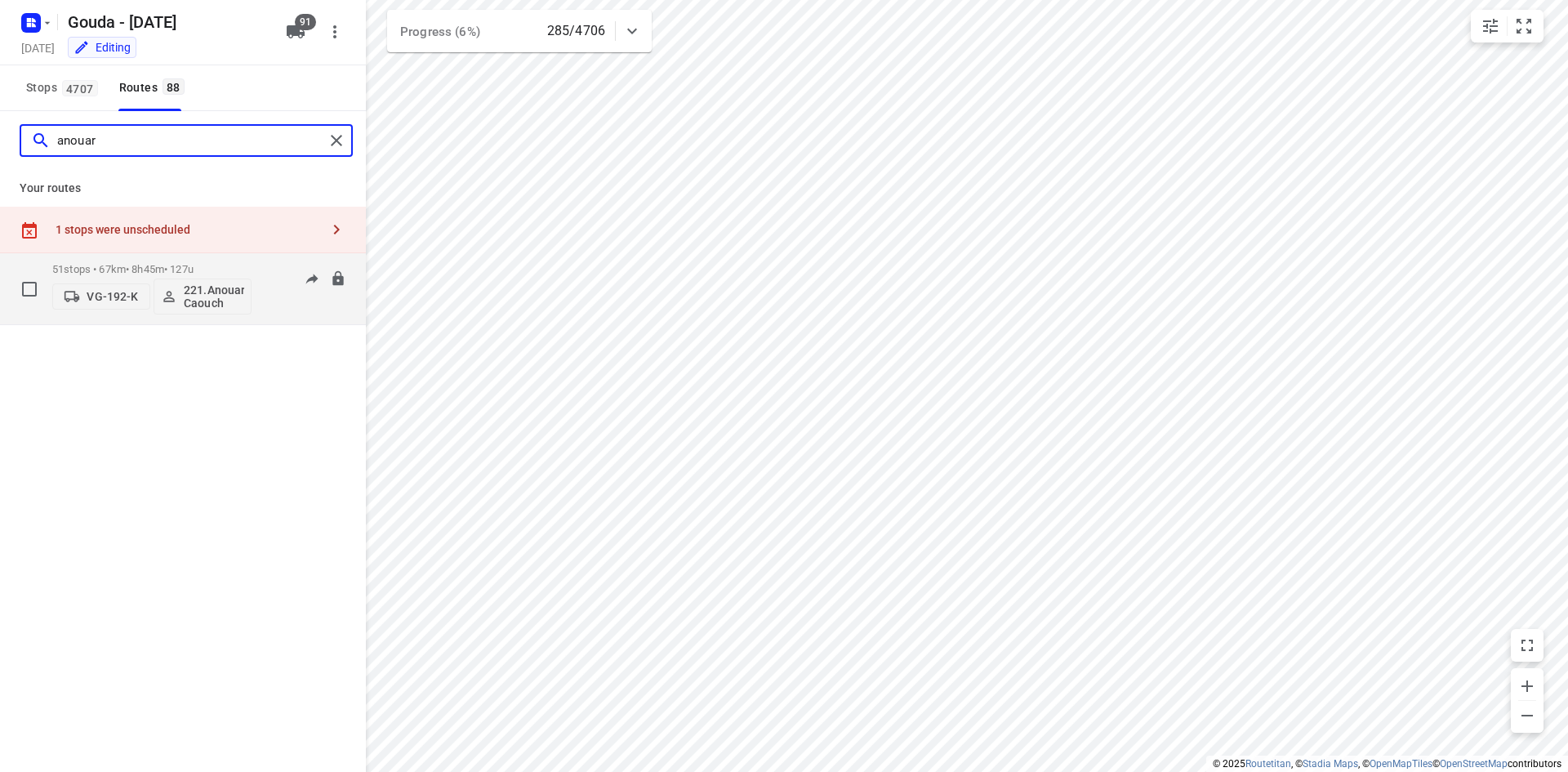
type input "anouar"
click at [216, 304] on p "221.Anouar Caouch" at bounding box center [214, 296] width 61 height 27
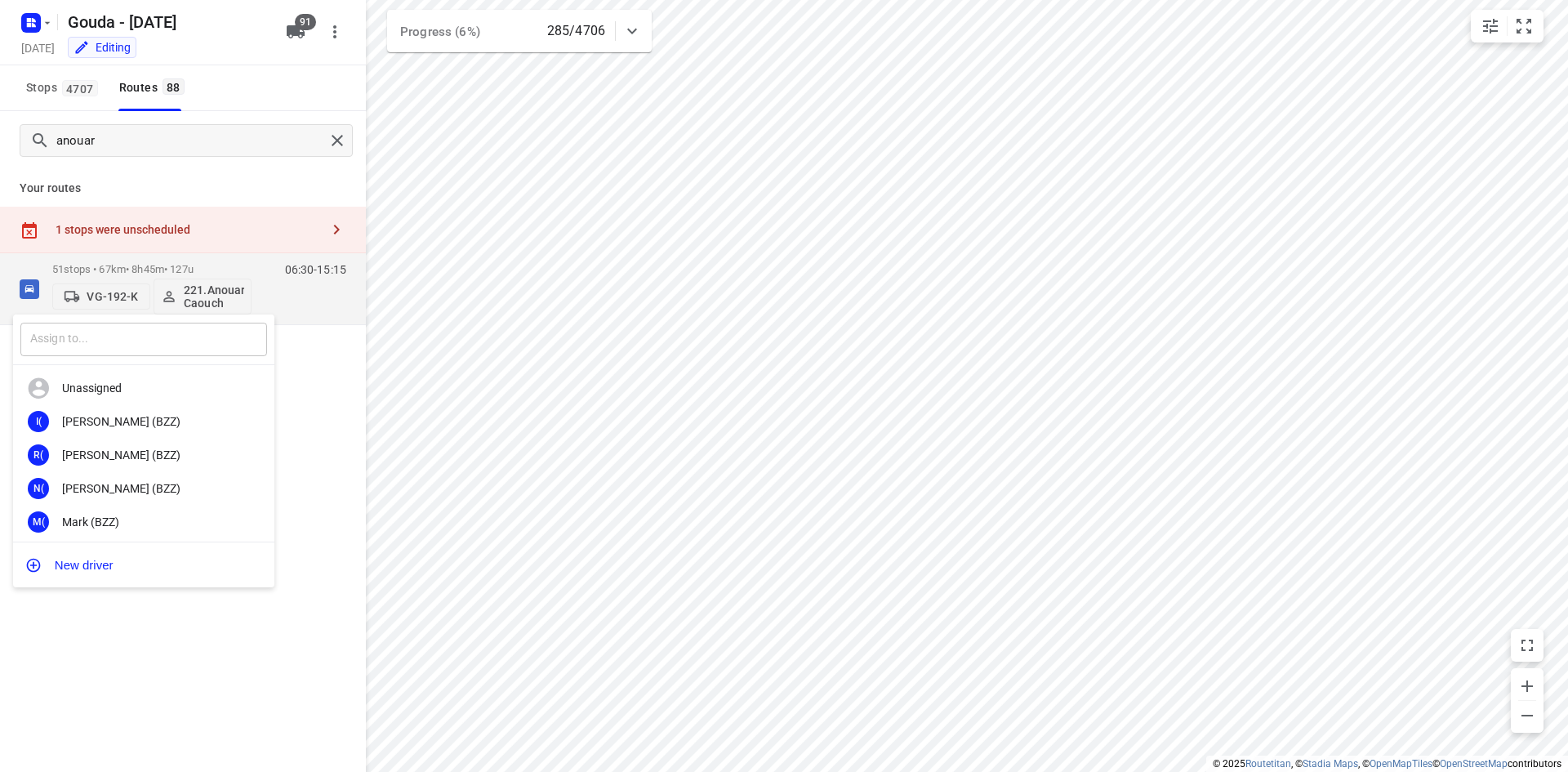
click at [206, 336] on input "text" at bounding box center [143, 339] width 247 height 33
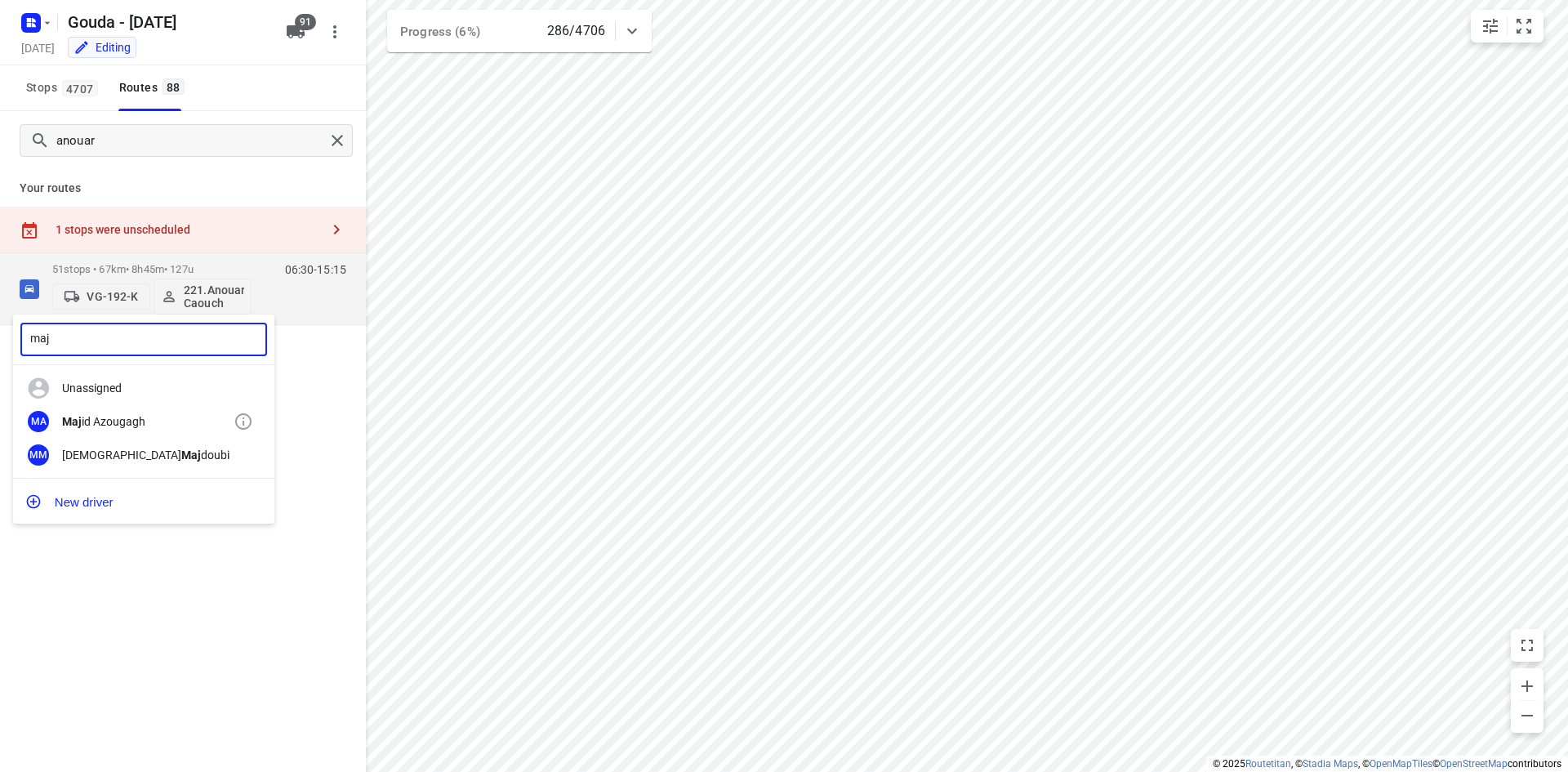
type input "maj"
click at [194, 405] on div "MA Maj id Azougagh" at bounding box center [143, 421] width 261 height 33
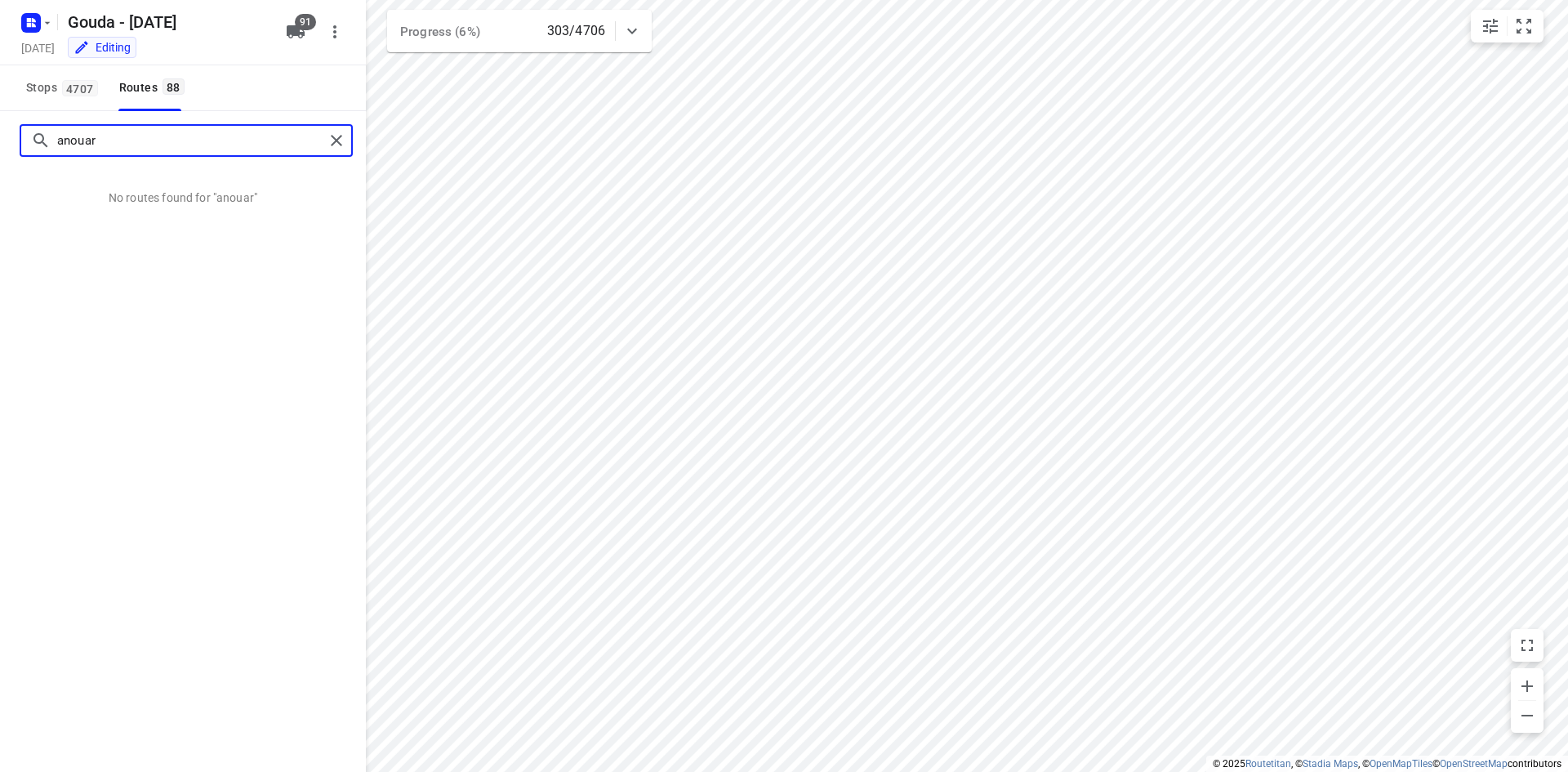
click at [149, 129] on input "anouar" at bounding box center [191, 141] width 267 height 26
drag, startPoint x: 116, startPoint y: 139, endPoint x: 22, endPoint y: 127, distance: 94.8
click at [22, 127] on div "anouar" at bounding box center [186, 139] width 333 height 32
click at [137, 130] on input "anouar" at bounding box center [191, 141] width 267 height 26
drag, startPoint x: 138, startPoint y: 142, endPoint x: 33, endPoint y: 137, distance: 105.1
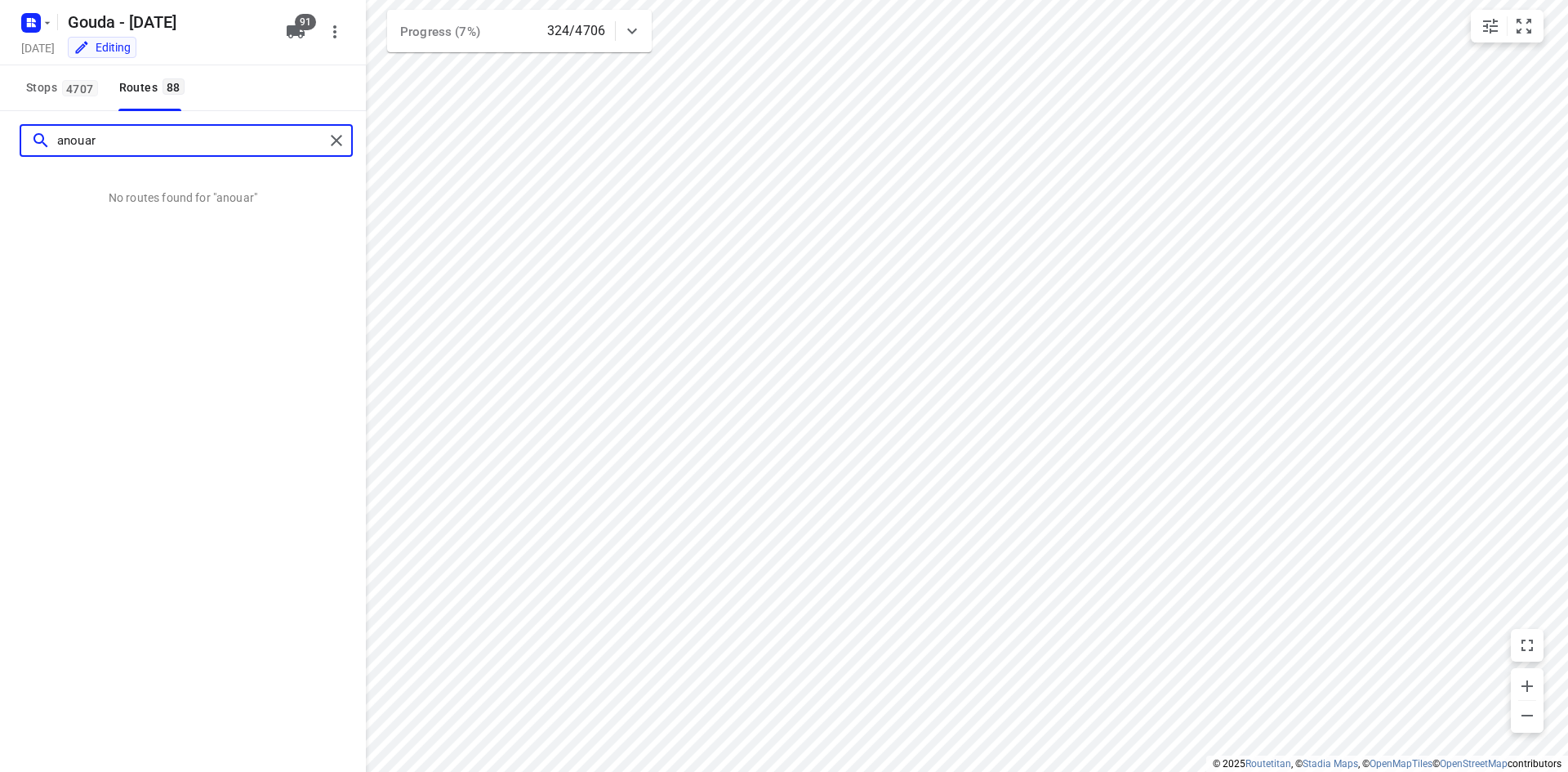
click at [33, 137] on div "anouar" at bounding box center [178, 141] width 293 height 26
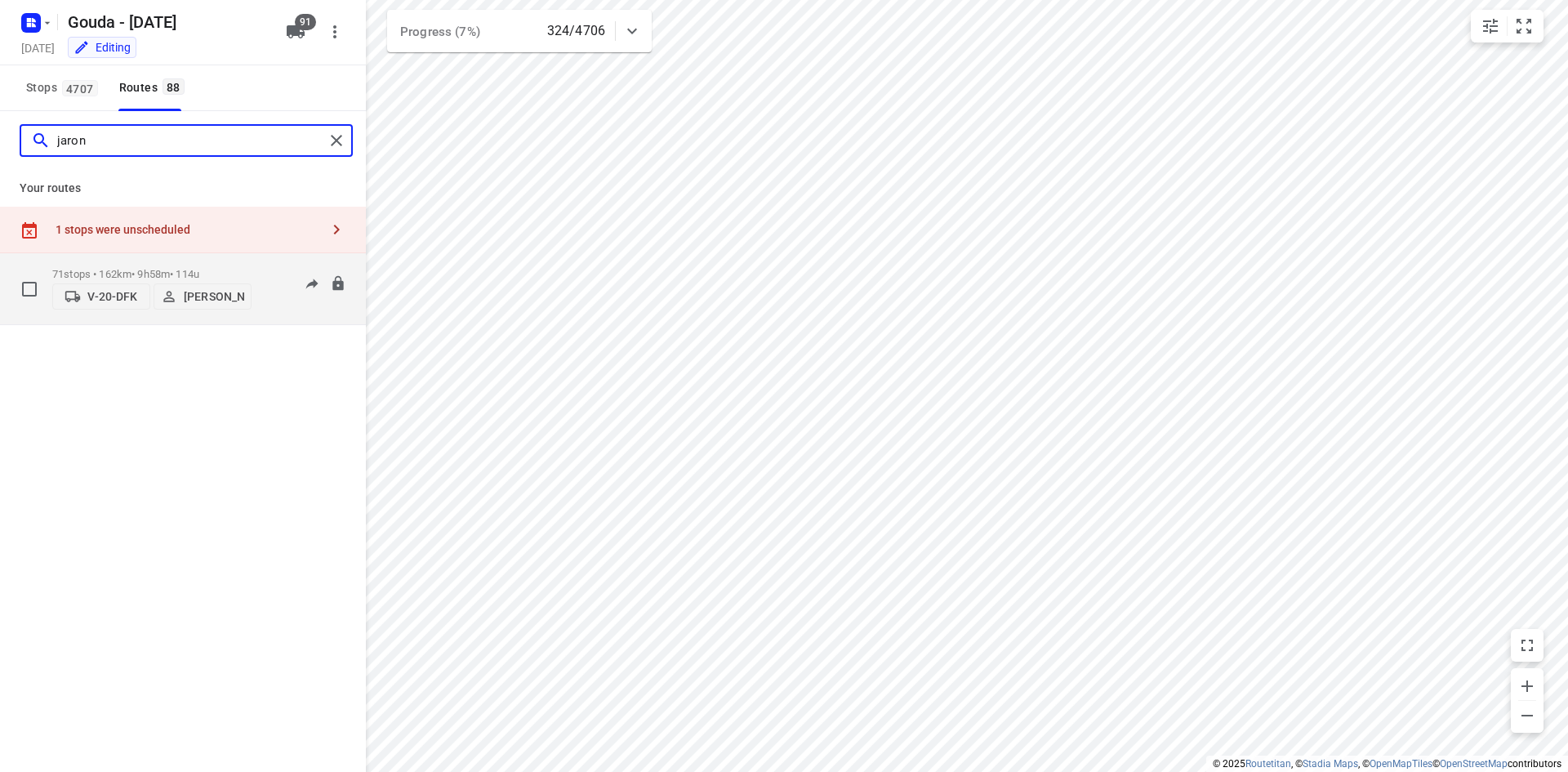
type input "jaron"
click at [264, 261] on div "71 stops • 162km • 9h58m • 114u V-20-DFK Jaron Jansma 06:45-16:42" at bounding box center [208, 288] width 313 height 58
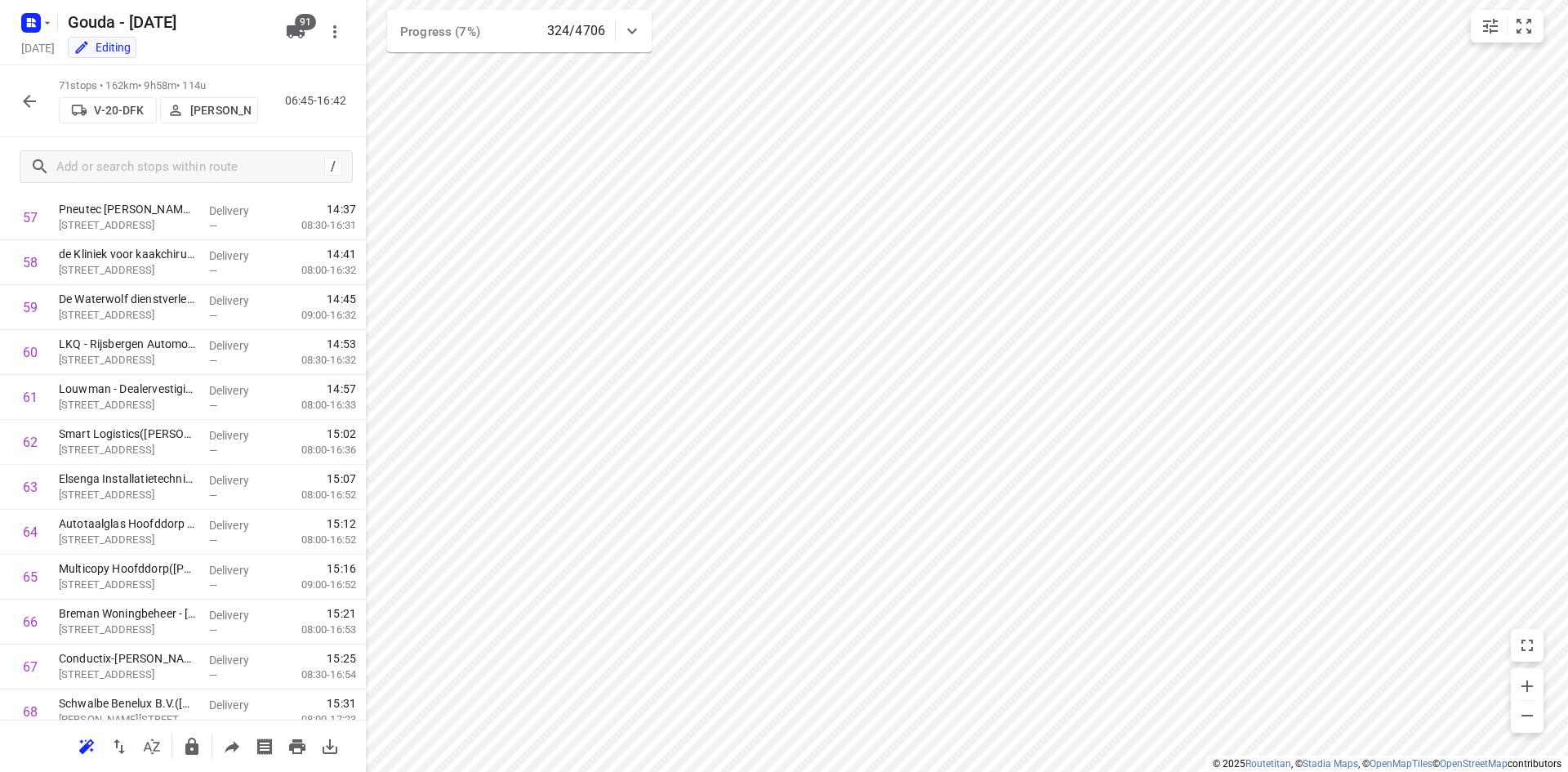
scroll to position [2839, 0]
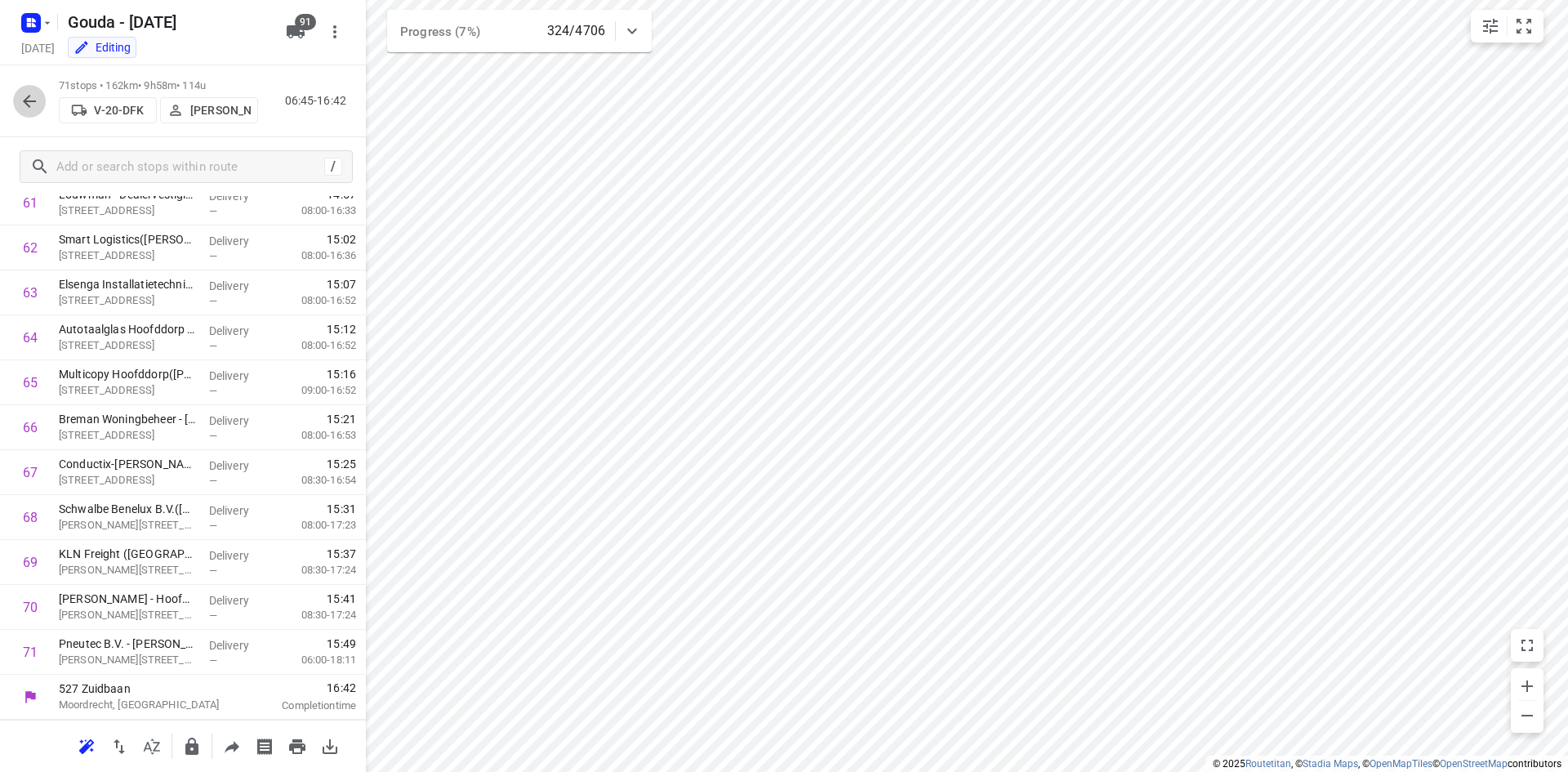
click at [40, 104] on button "button" at bounding box center [28, 100] width 32 height 32
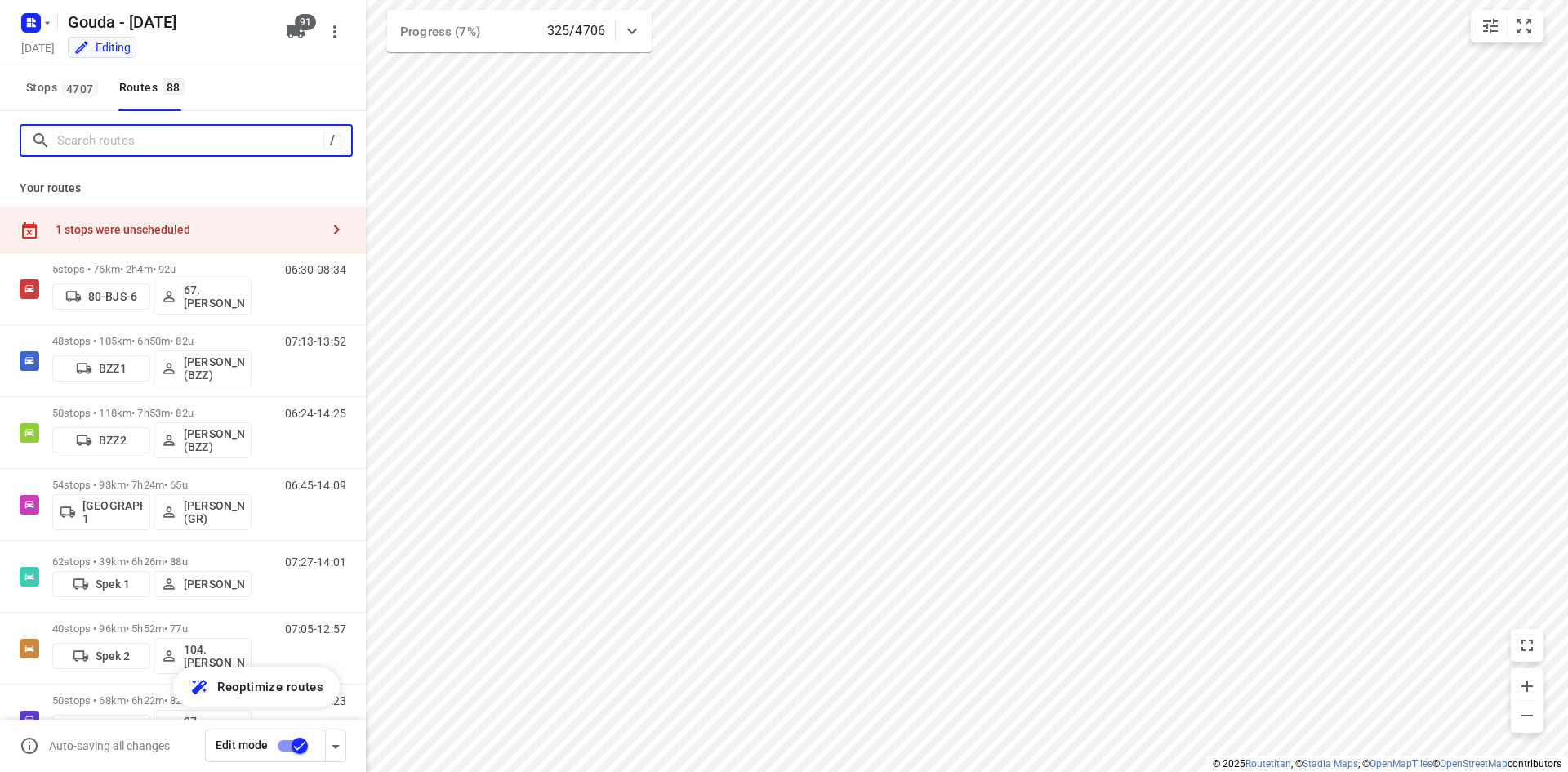
click at [177, 142] on input "Search routes" at bounding box center [190, 141] width 266 height 26
click at [166, 129] on input "Search routes" at bounding box center [190, 141] width 266 height 26
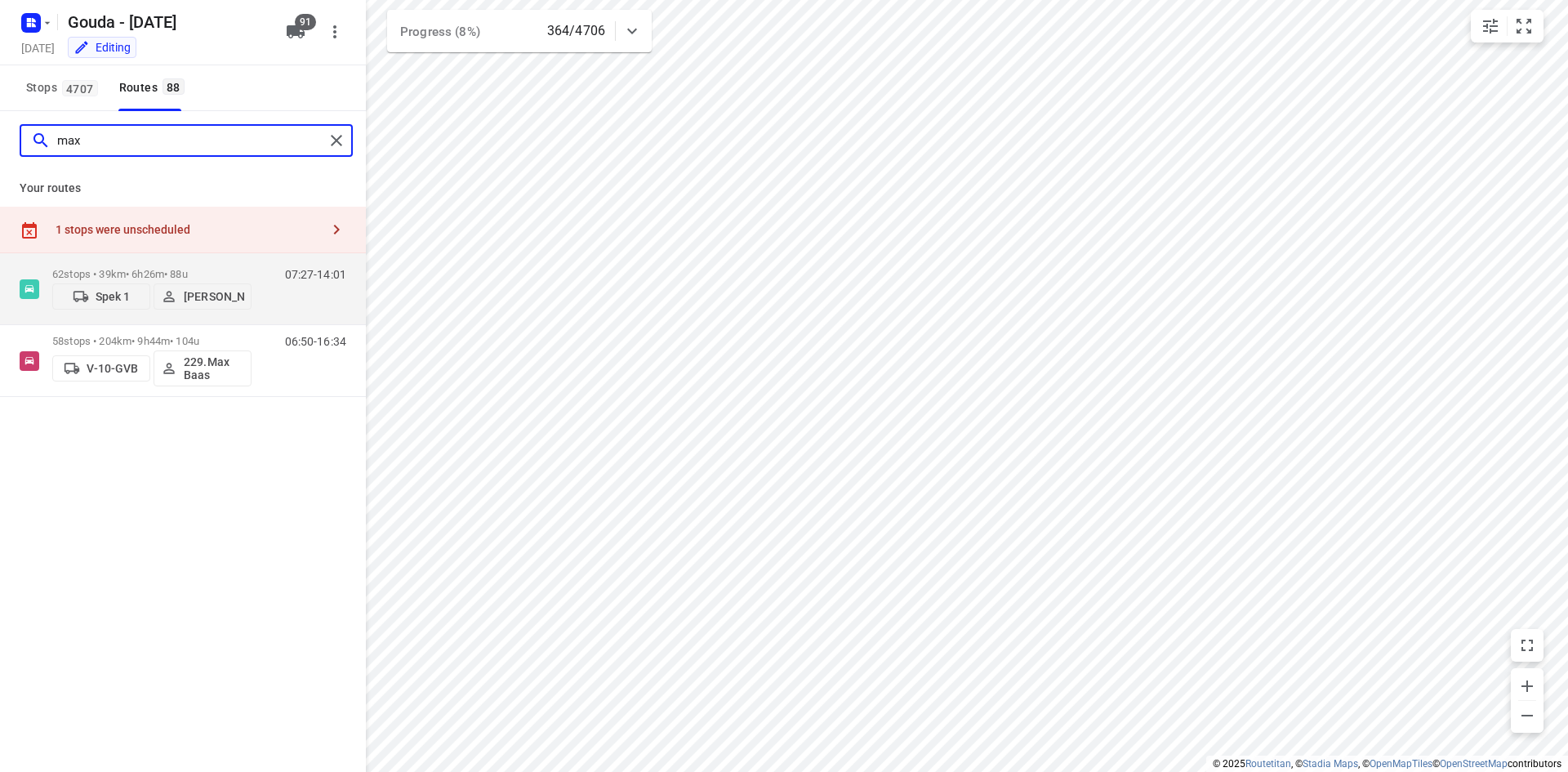
click at [114, 146] on input "max" at bounding box center [191, 141] width 267 height 26
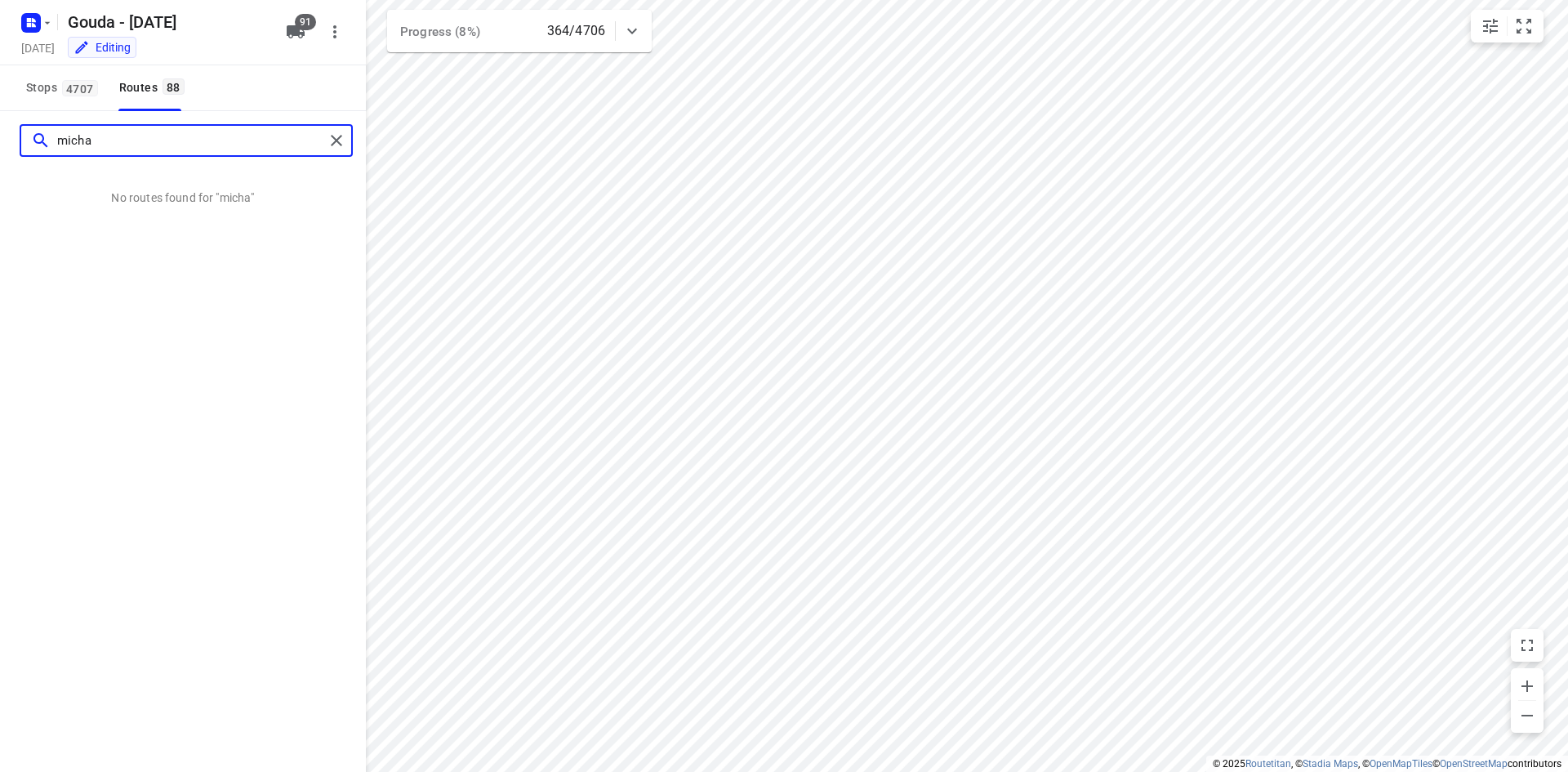
type input "micha"
click at [272, 85] on div "Stops 4707 Routes 88" at bounding box center [183, 88] width 365 height 46
click at [210, 148] on input "micha" at bounding box center [191, 141] width 267 height 26
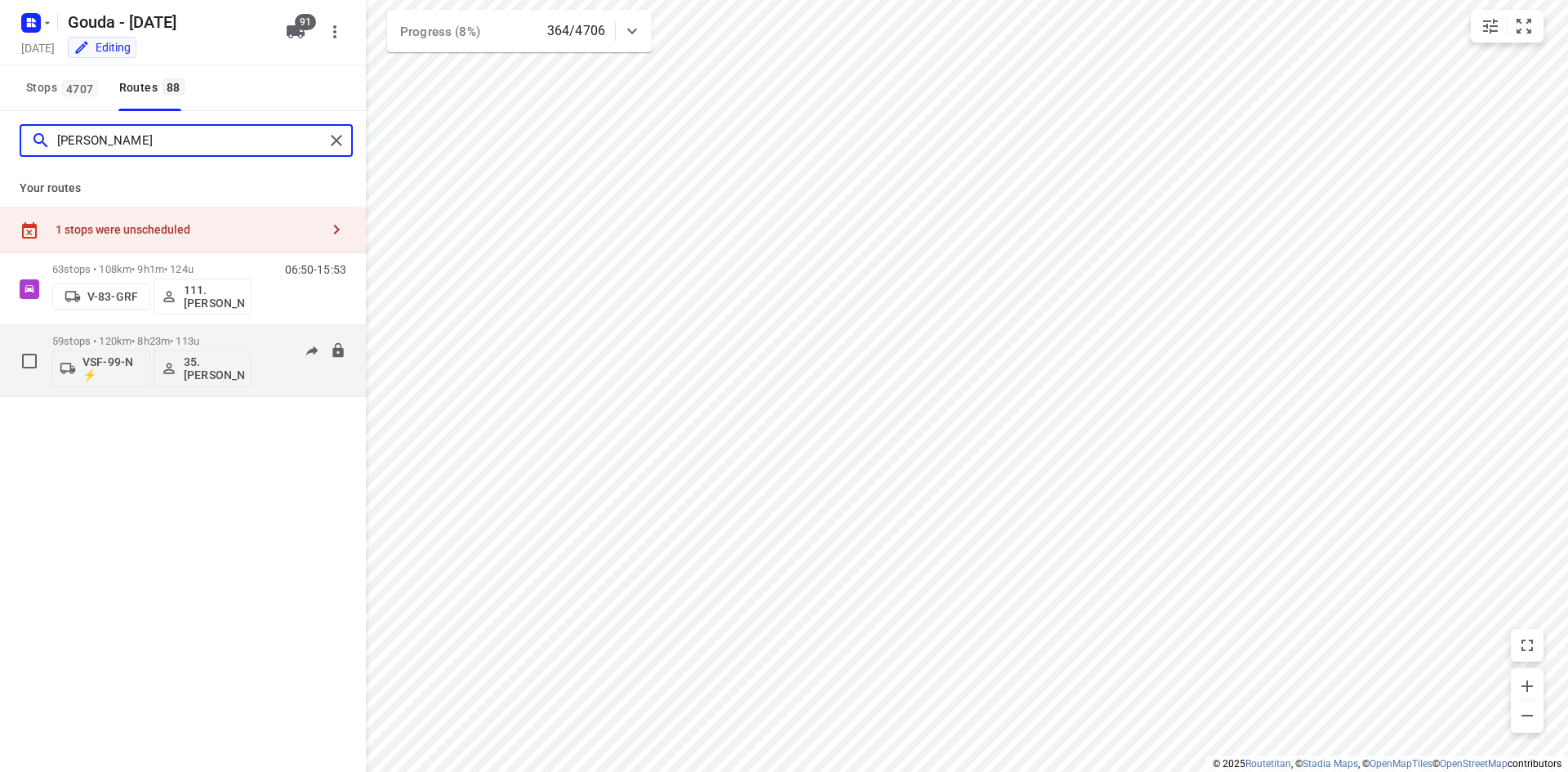
type input "alex"
click at [256, 332] on div "59 stops • 120km • 8h23m • 113u VSF-99-N ⚡ 35. Alex de Koning 07:15-15:38" at bounding box center [208, 360] width 313 height 68
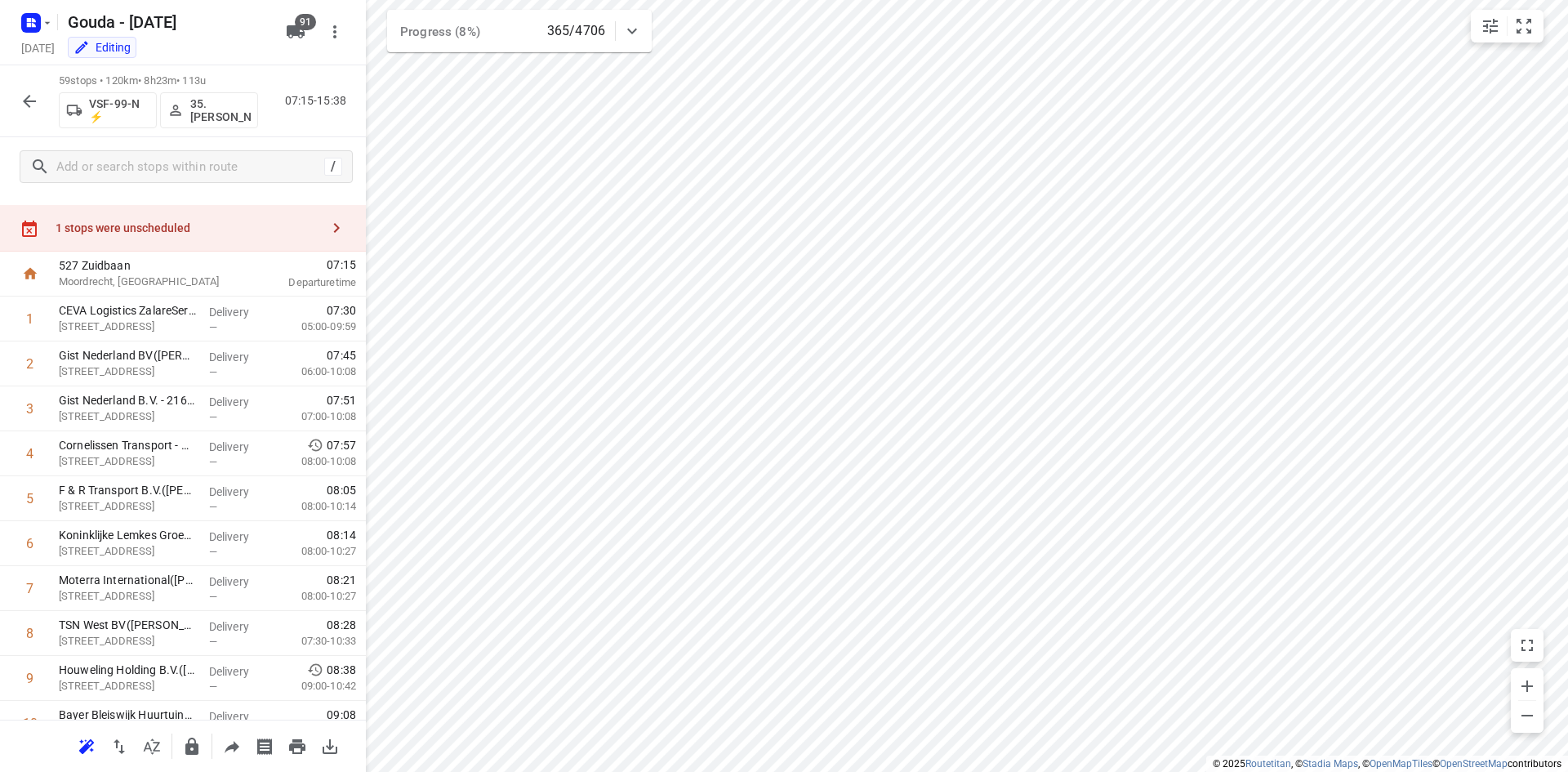
scroll to position [0, 0]
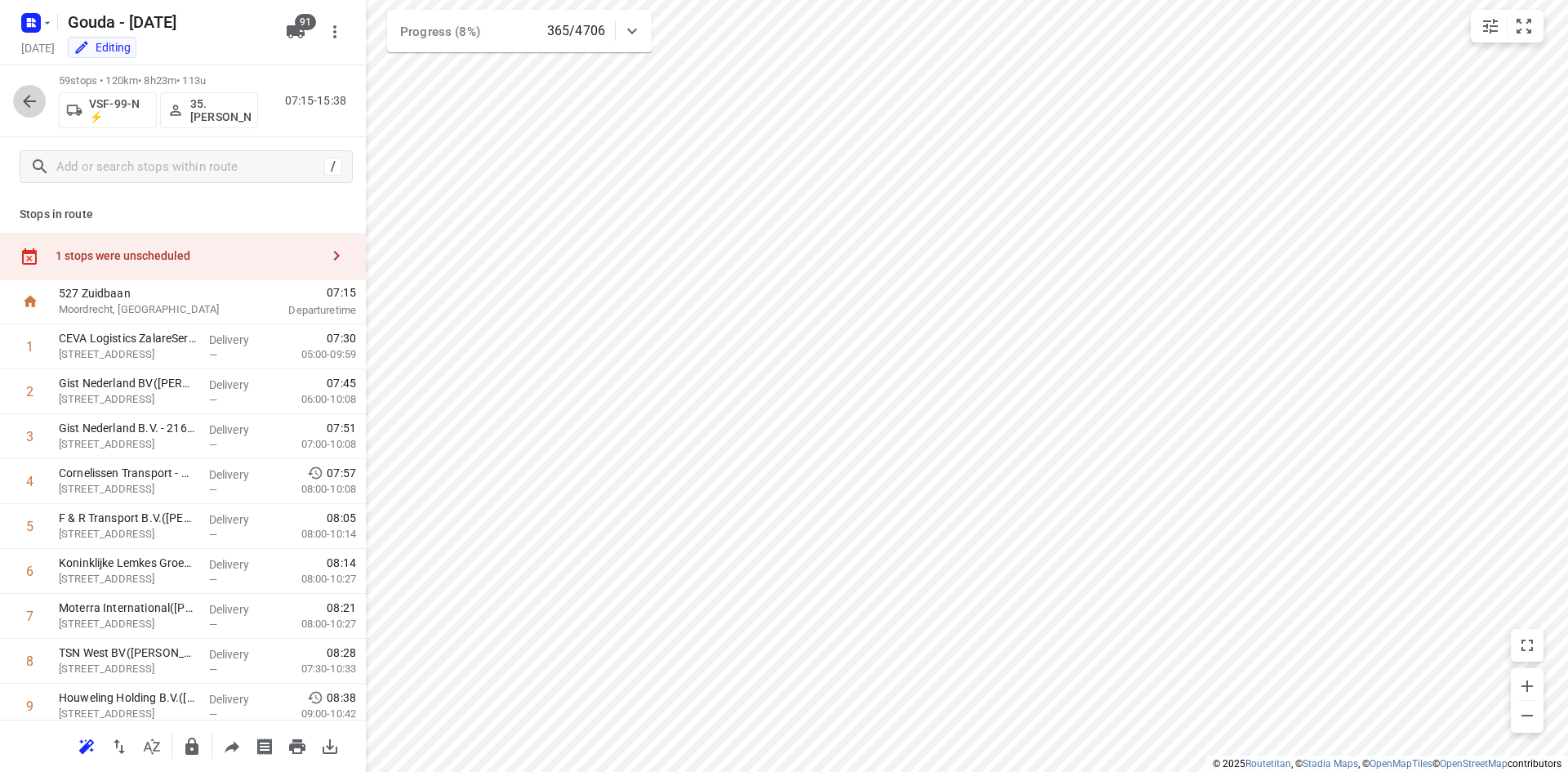
click at [29, 109] on icon "button" at bounding box center [29, 101] width 20 height 20
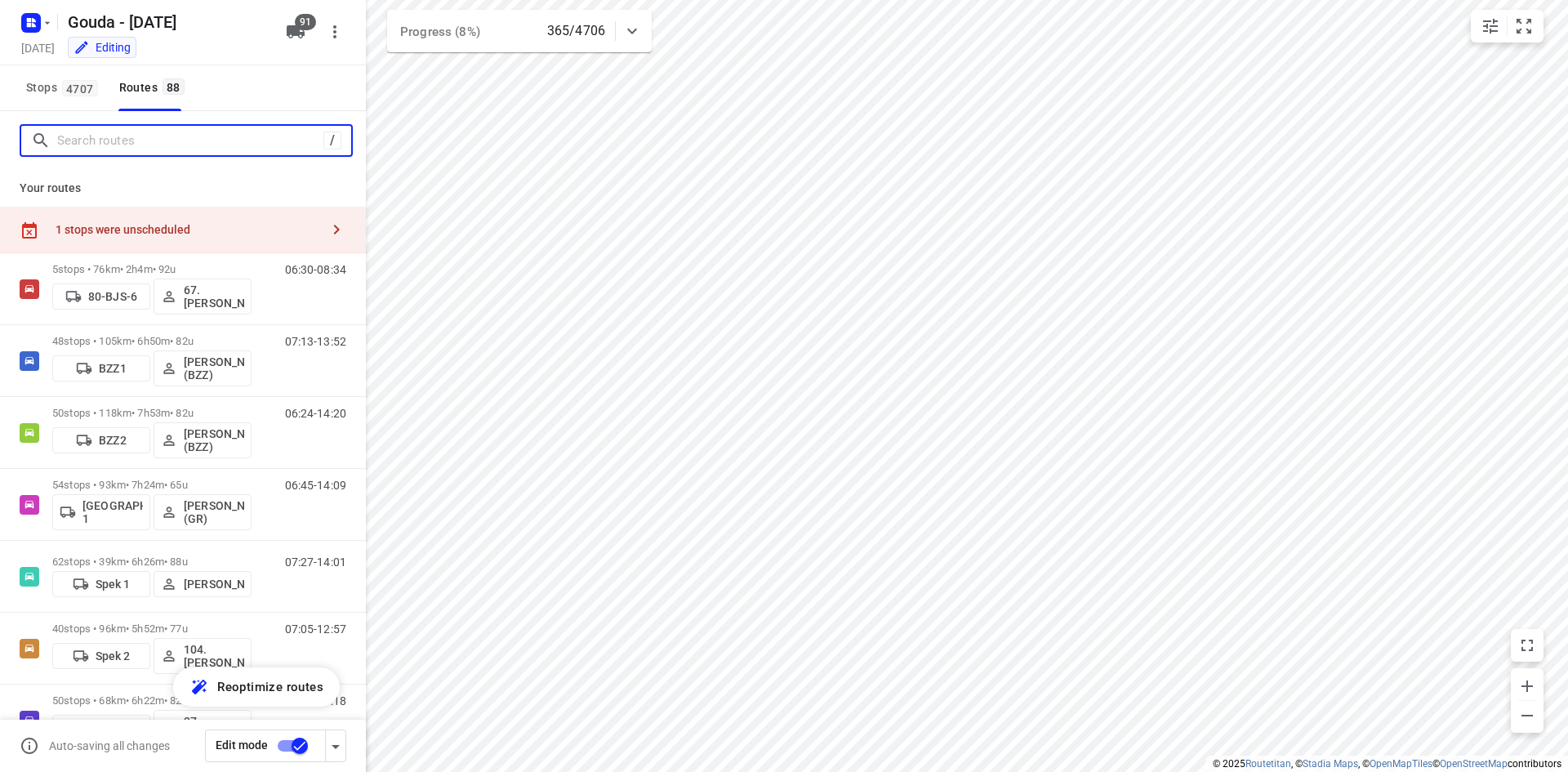
click at [158, 142] on input "Search routes" at bounding box center [190, 141] width 266 height 26
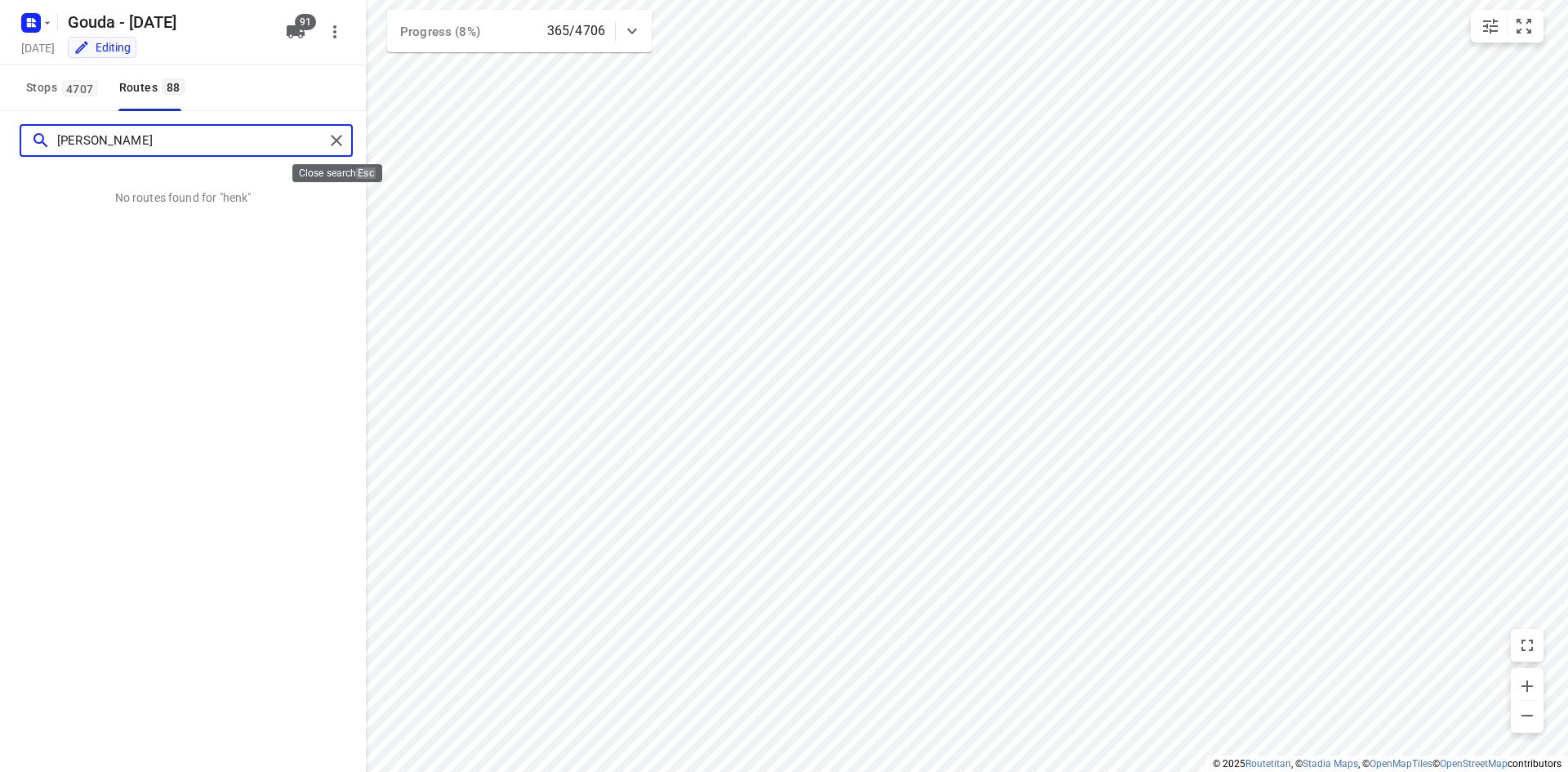
type input "henk"
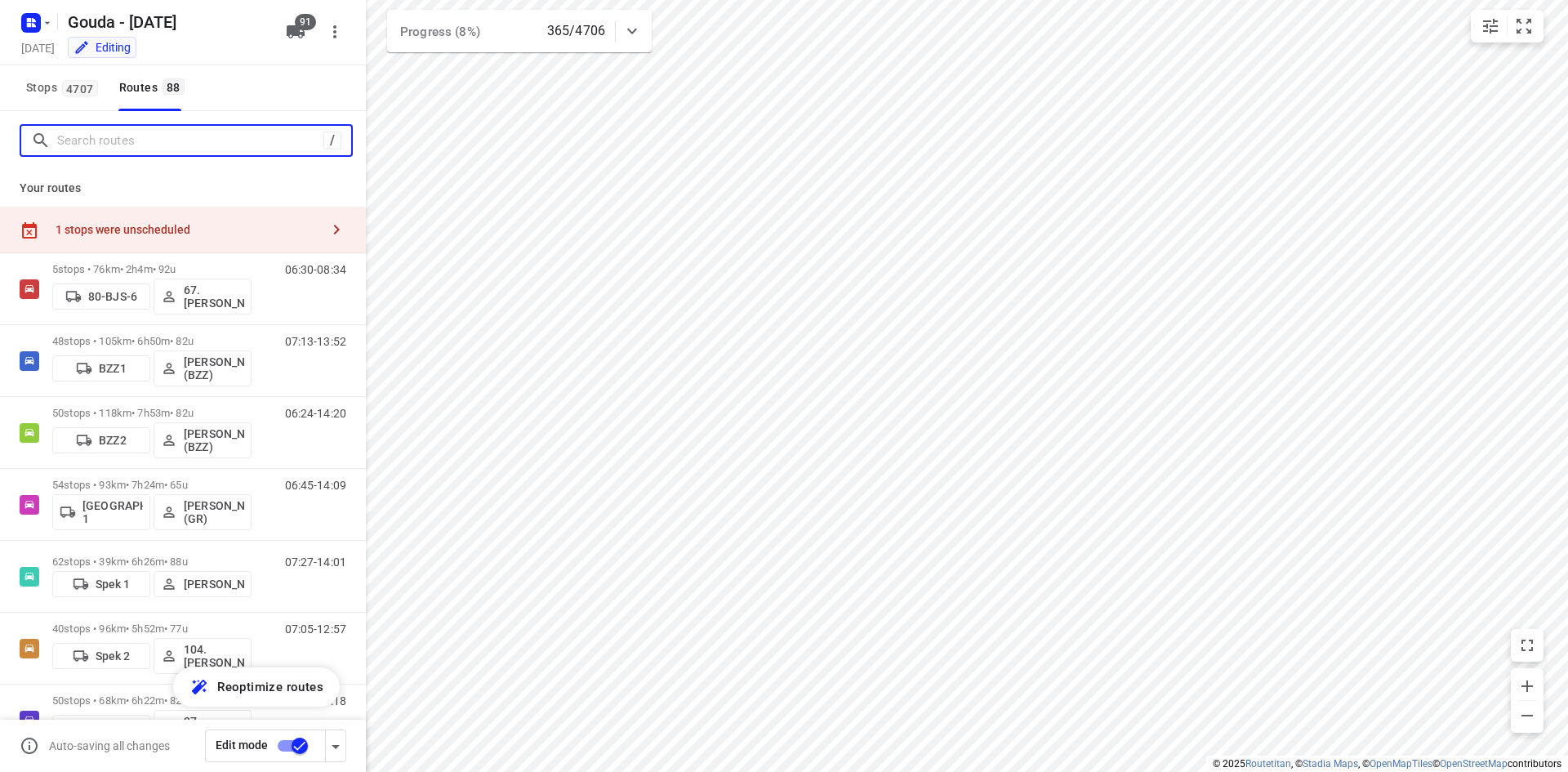
click at [229, 137] on input "Search routes" at bounding box center [190, 141] width 266 height 26
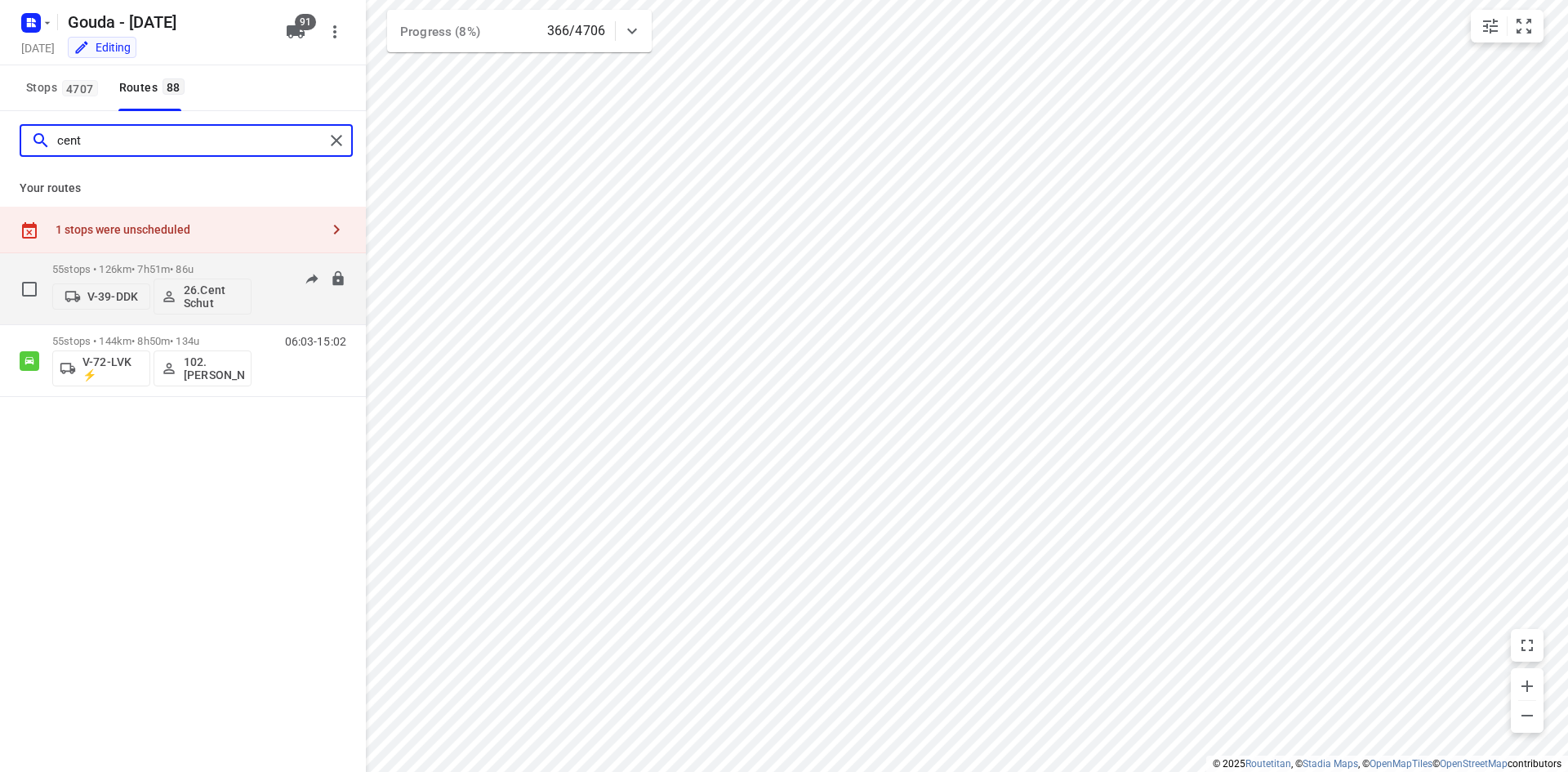
type input "cent"
click at [264, 274] on div "55 stops • 126km • 7h51m • 86u V-39-DDK 26.Cent Schut 07:02-14:53" at bounding box center [208, 288] width 313 height 68
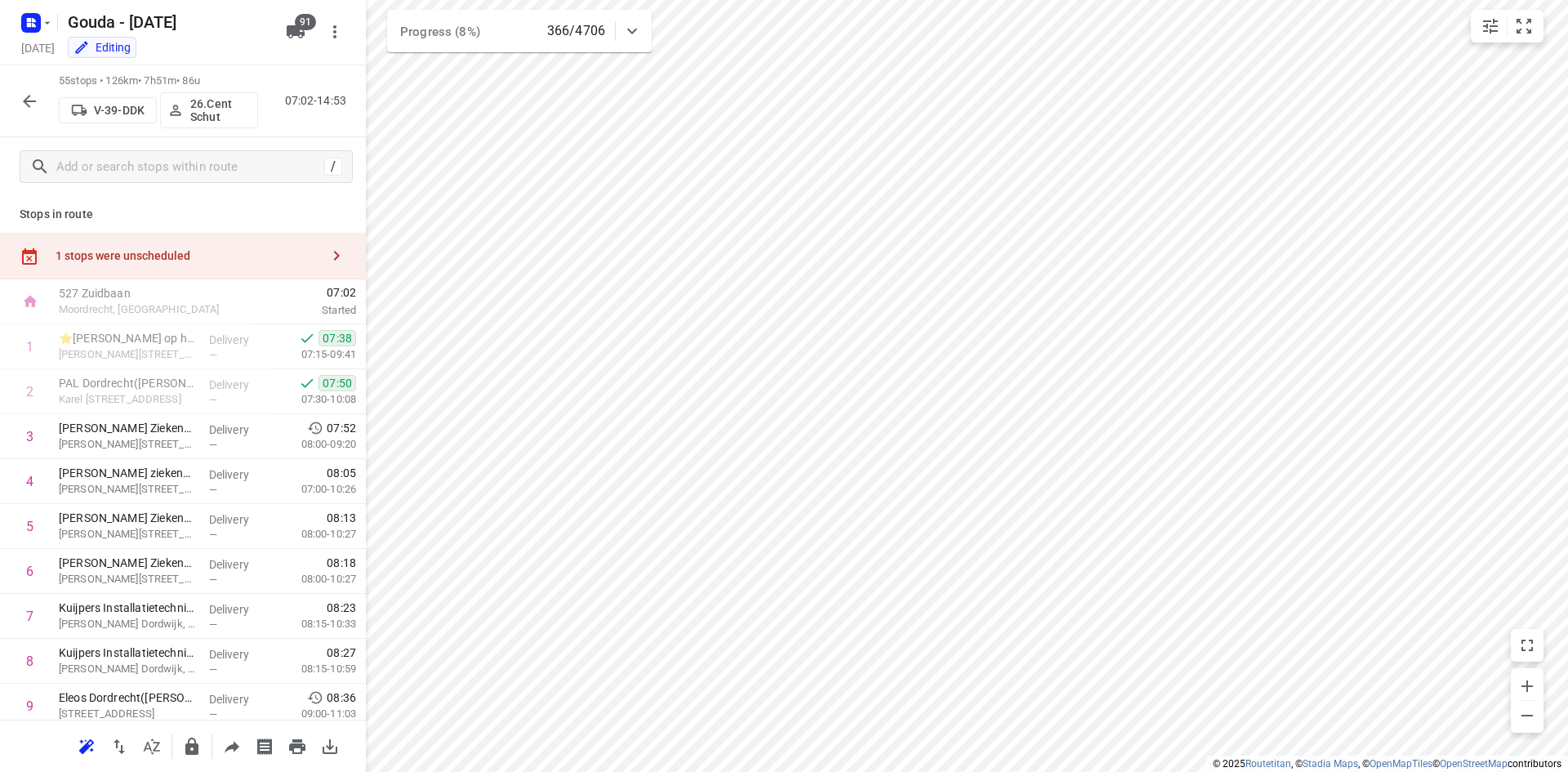
click at [30, 101] on icon "button" at bounding box center [28, 100] width 13 height 13
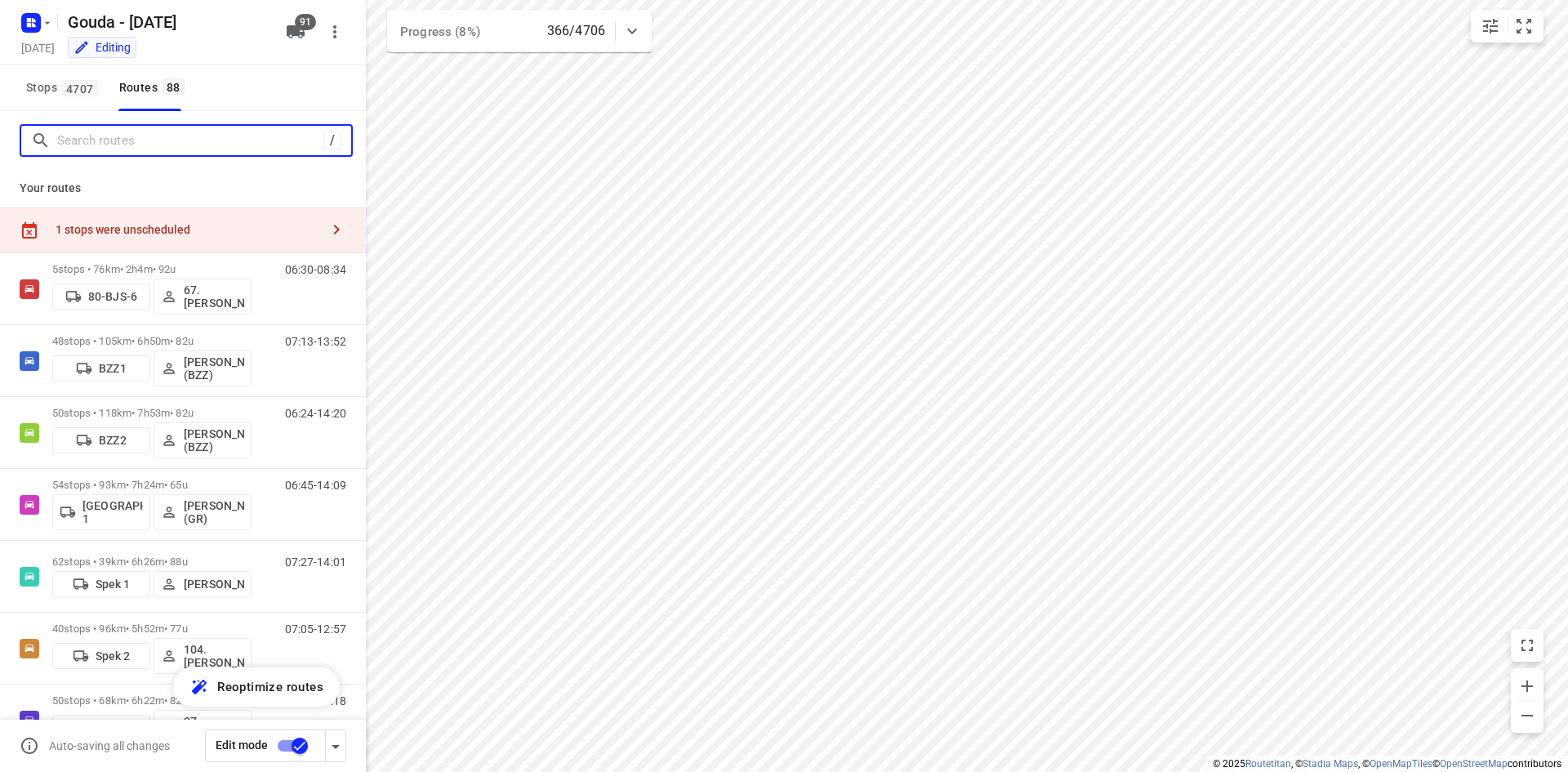
click at [156, 148] on input "Search routes" at bounding box center [190, 141] width 266 height 26
click at [162, 151] on input "Search routes" at bounding box center [190, 141] width 266 height 26
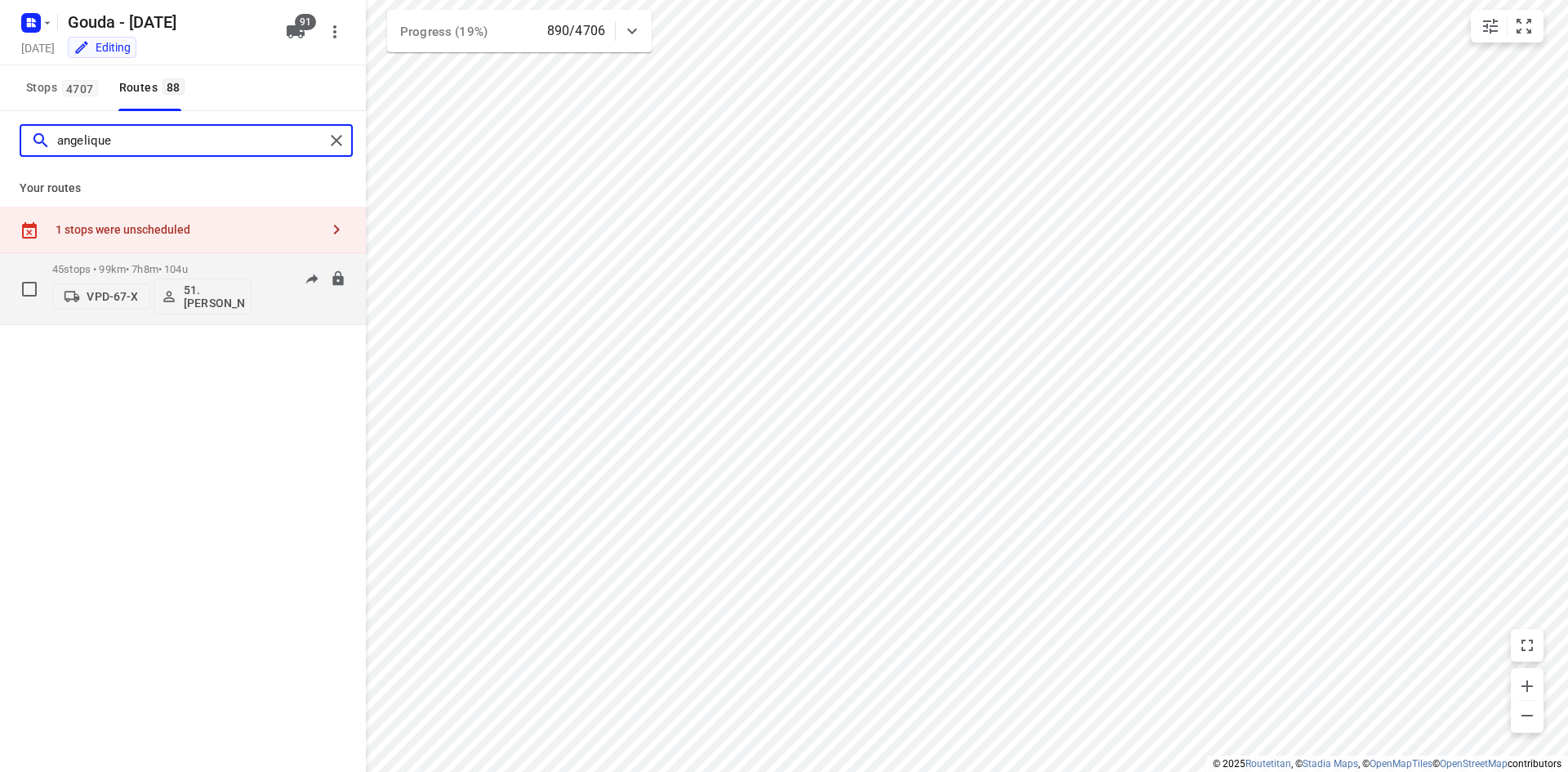
type input "angelique"
click at [155, 266] on p "45 stops • 99km • 7h8m • 104u" at bounding box center [151, 269] width 199 height 12
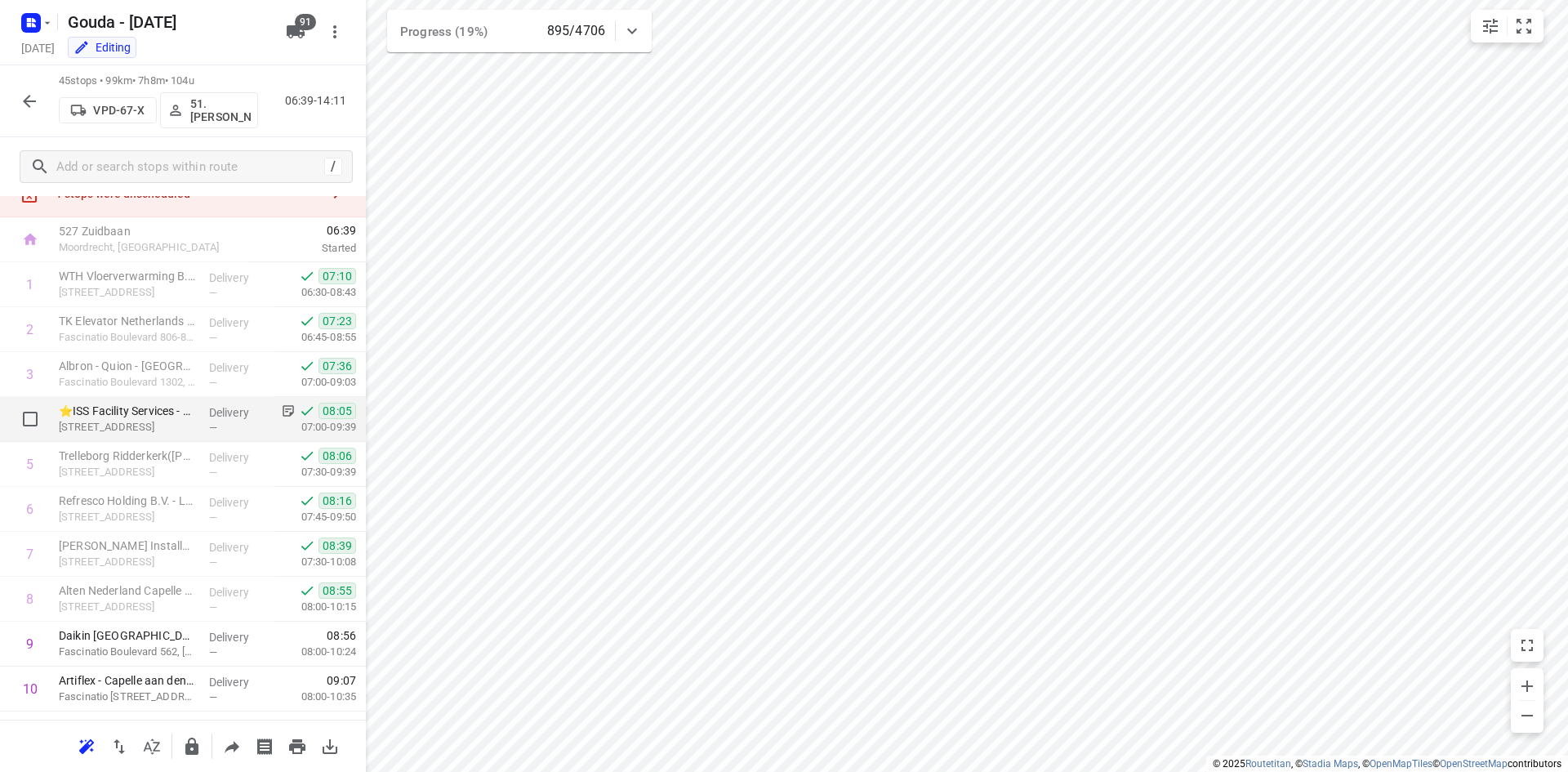
scroll to position [82, 0]
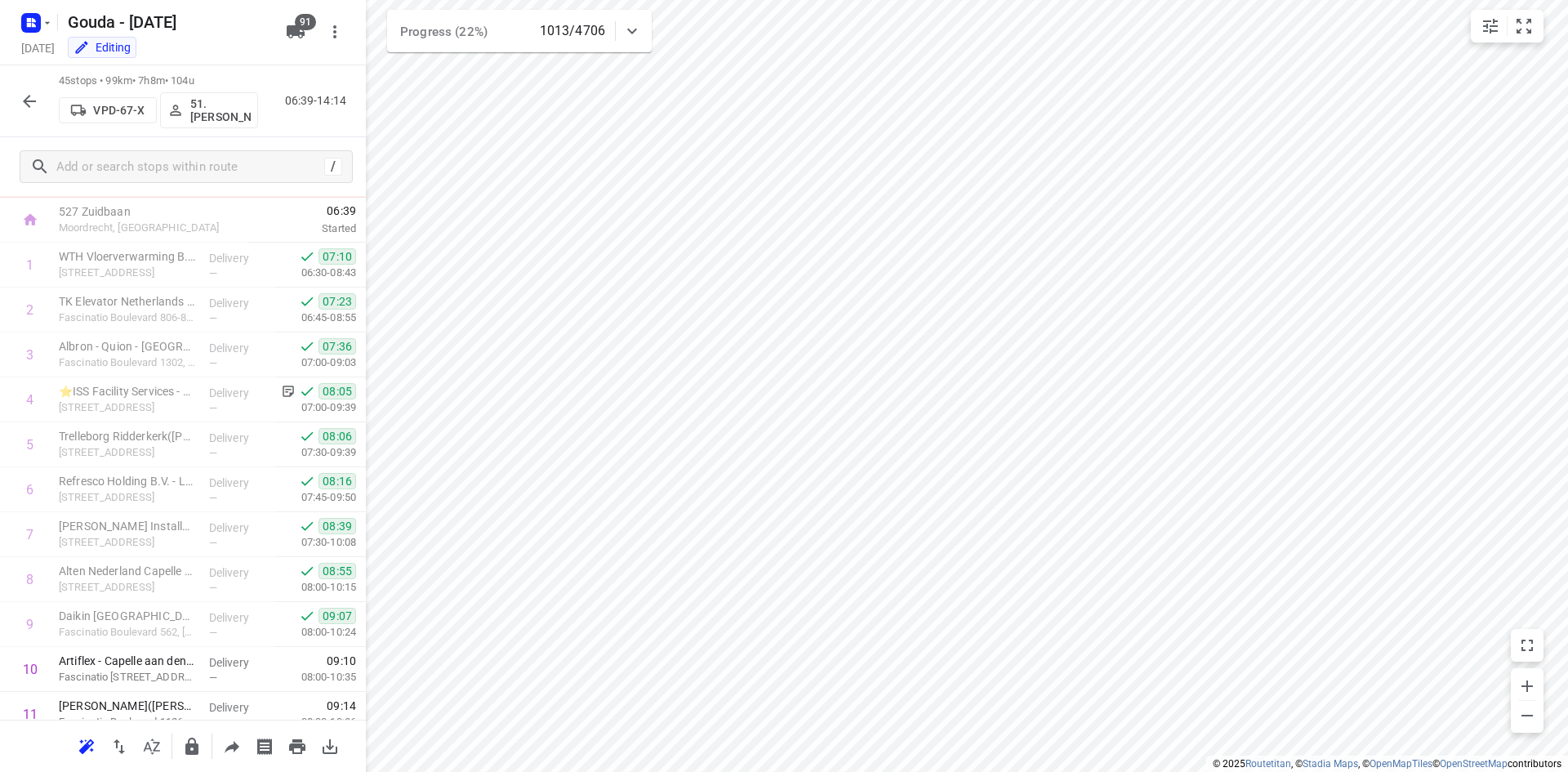
click at [25, 103] on icon "button" at bounding box center [29, 101] width 20 height 20
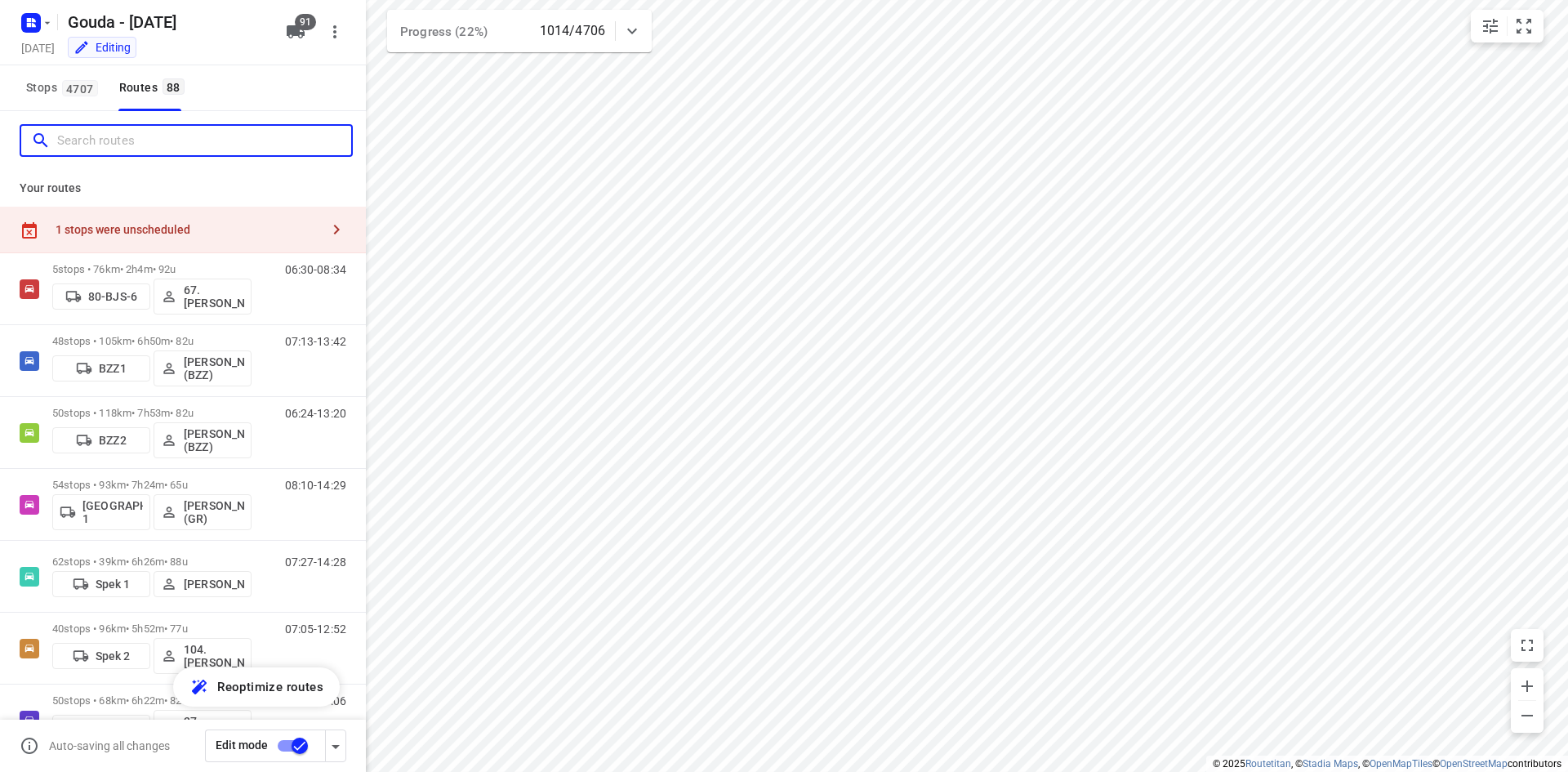
click at [77, 146] on input "Search routes" at bounding box center [203, 141] width 294 height 26
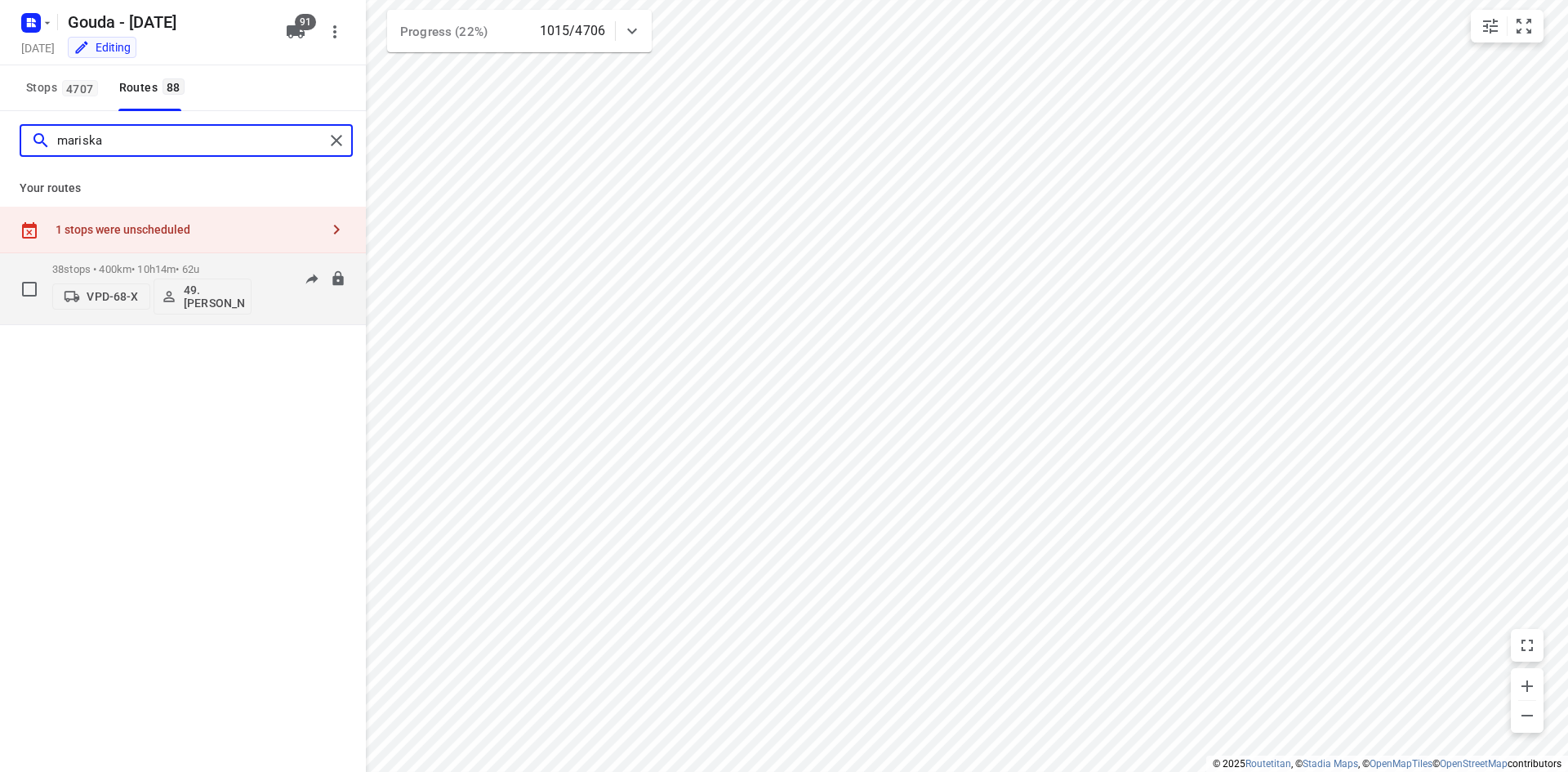
type input "mariska"
click at [142, 264] on p "38 stops • 400km • 10h14m • 62u" at bounding box center [151, 269] width 199 height 12
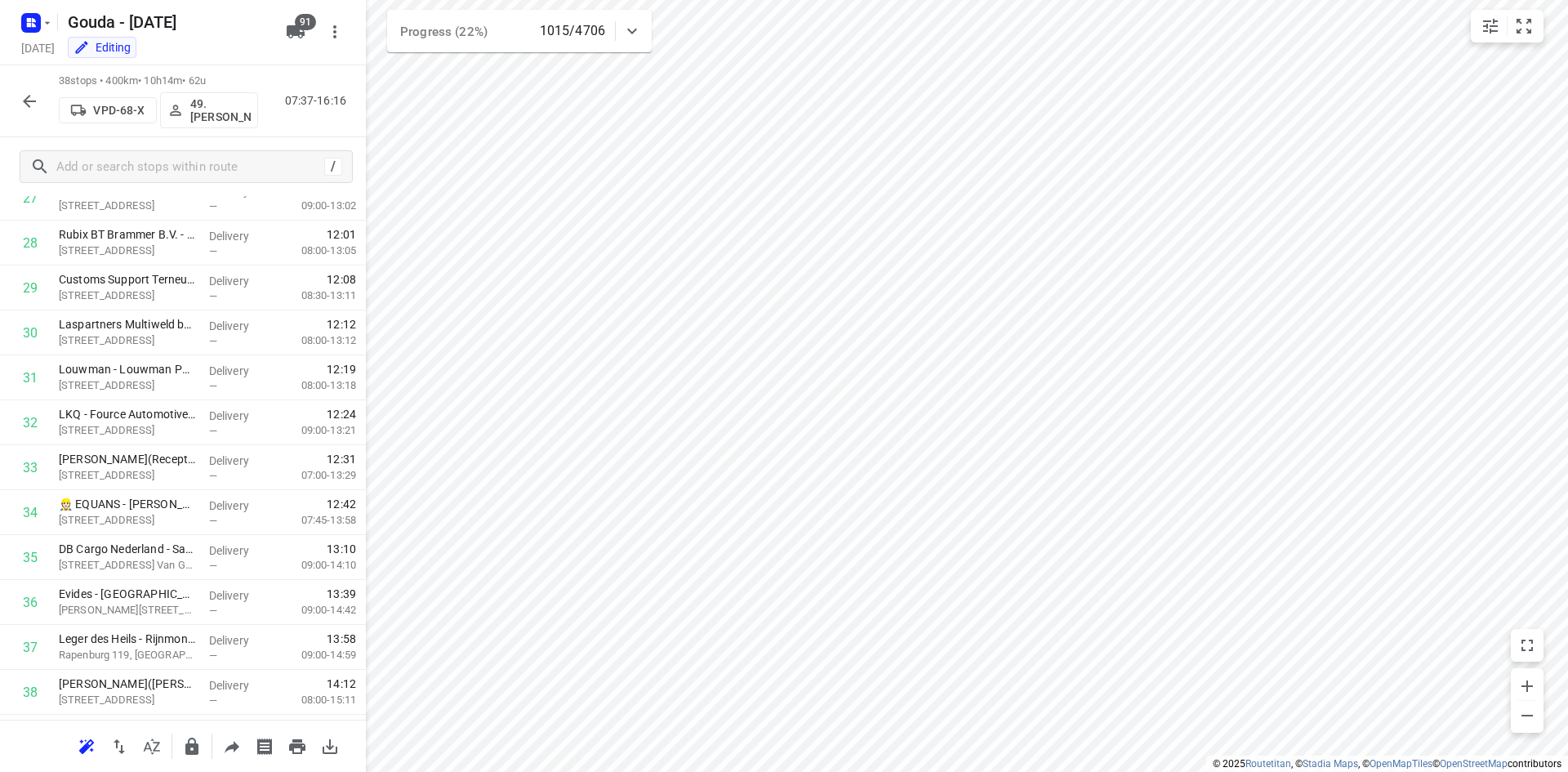
scroll to position [1356, 0]
click at [23, 102] on icon "button" at bounding box center [29, 101] width 20 height 20
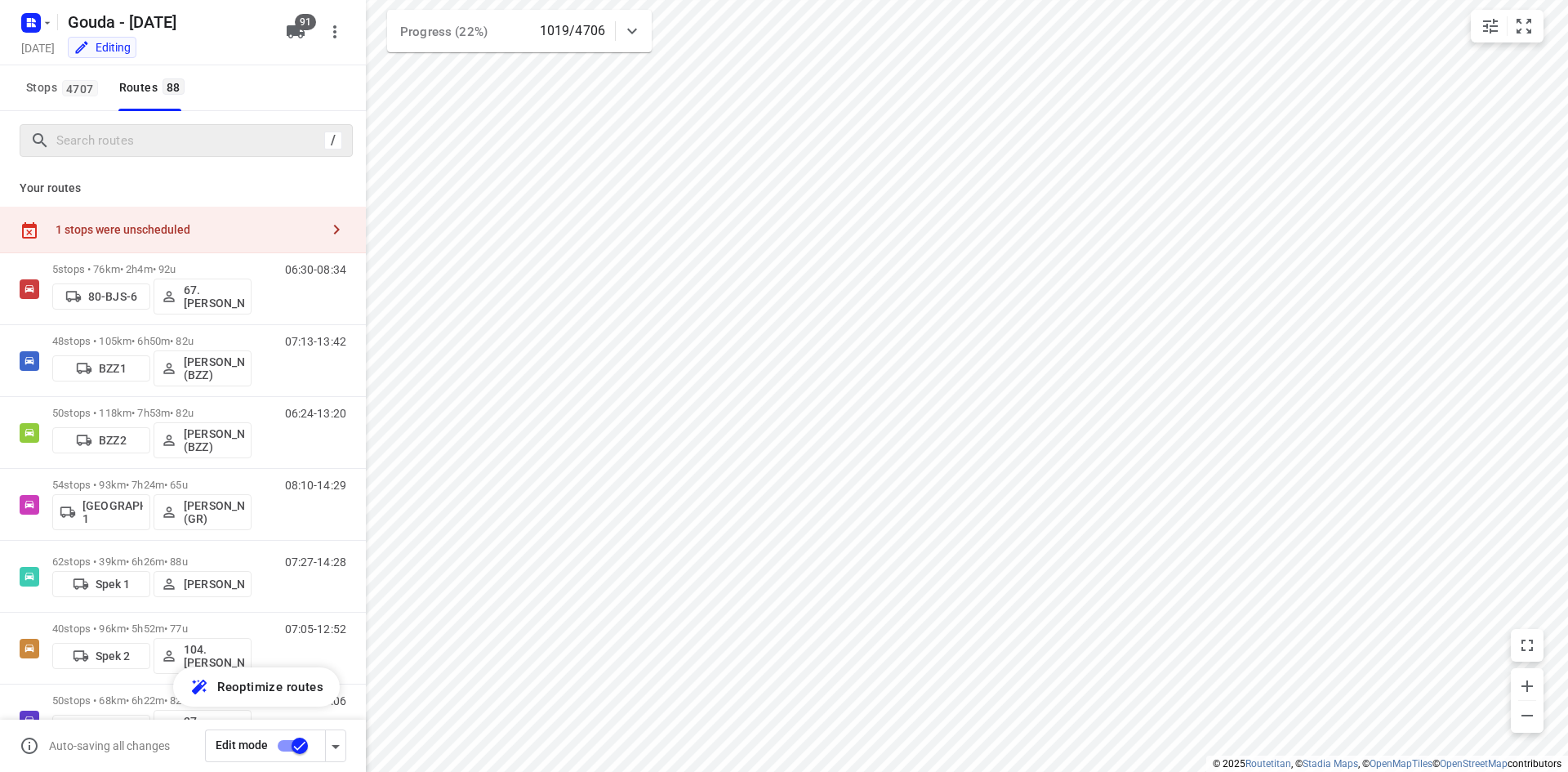
drag, startPoint x: 244, startPoint y: 154, endPoint x: 234, endPoint y: 128, distance: 27.9
click at [244, 154] on div "/" at bounding box center [186, 139] width 333 height 32
click at [244, 152] on input "Search routes" at bounding box center [190, 141] width 266 height 26
click at [240, 142] on input "Search routes" at bounding box center [190, 141] width 266 height 26
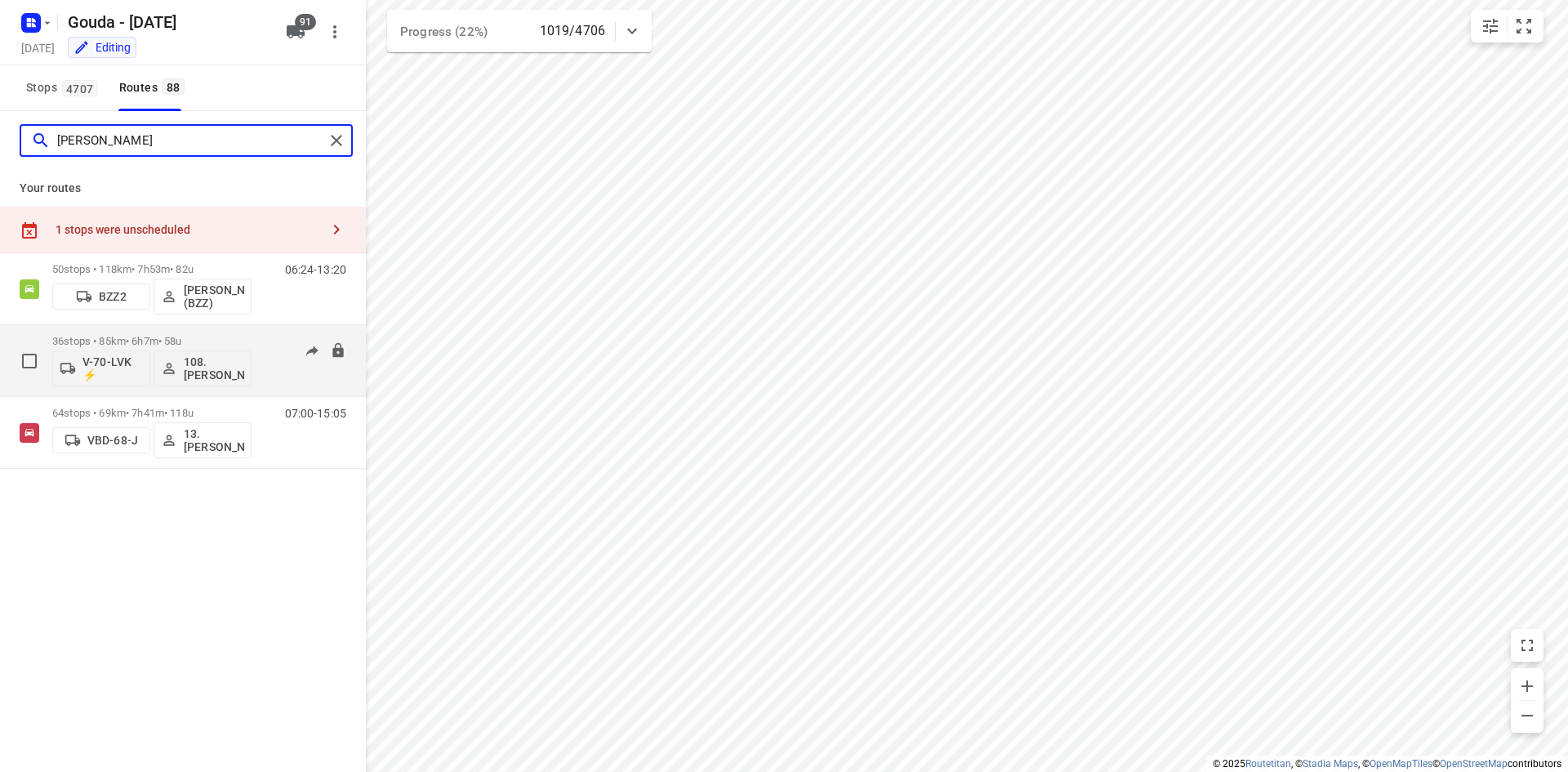
type input "dennis"
click at [212, 335] on p "36 stops • 85km • 6h7m • 58u" at bounding box center [151, 341] width 199 height 12
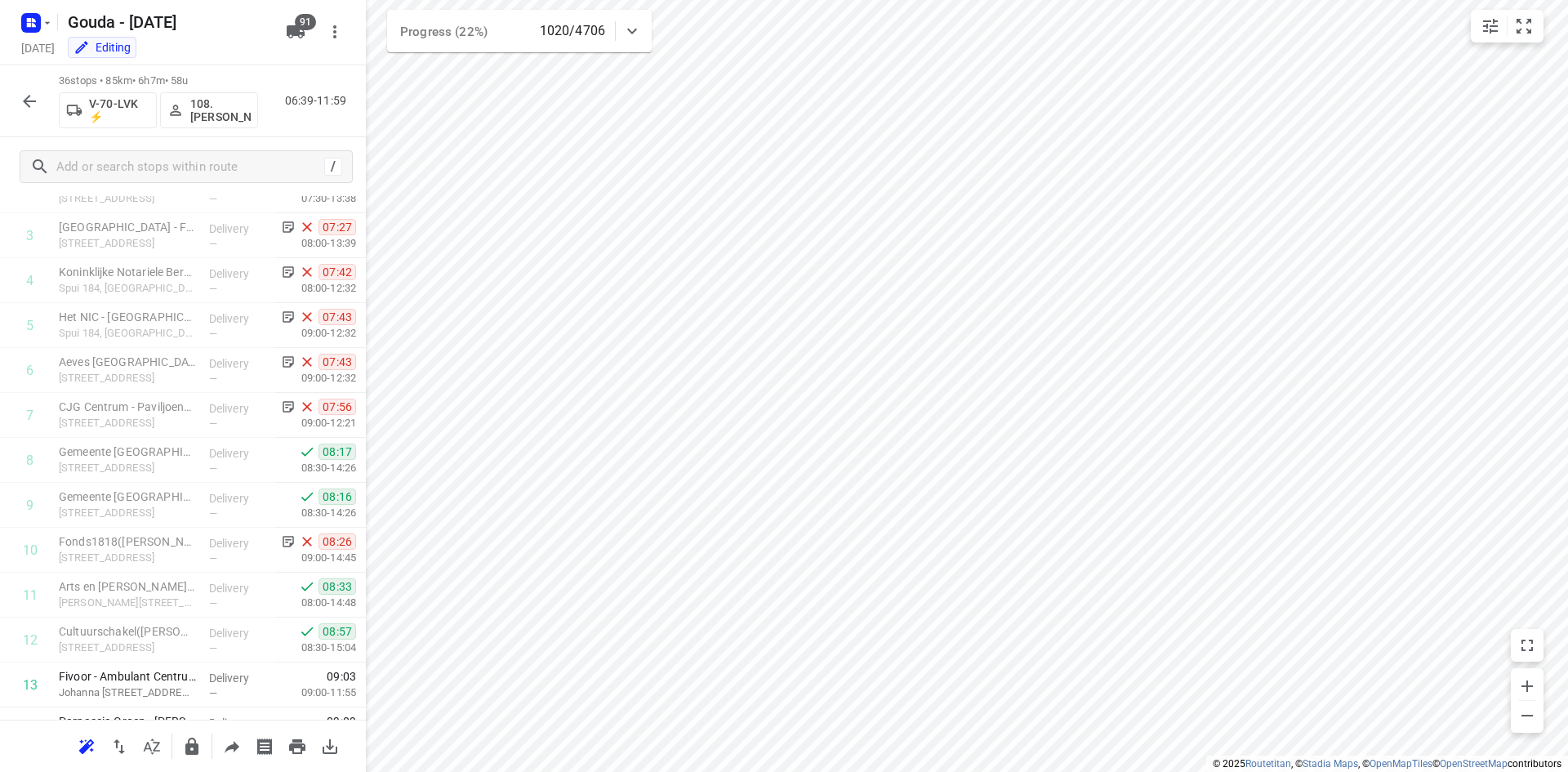
scroll to position [0, 0]
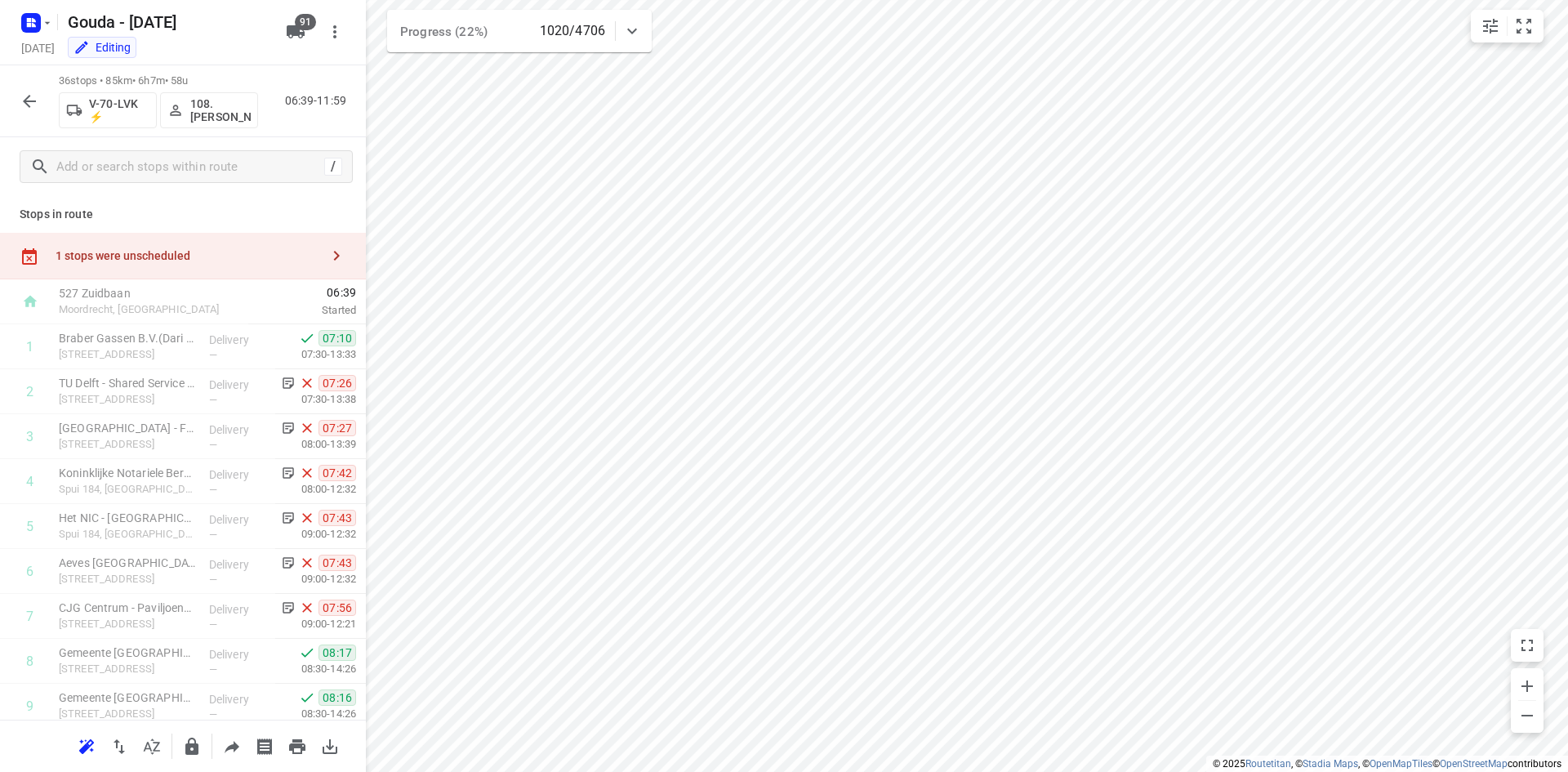
click at [25, 100] on icon "button" at bounding box center [28, 100] width 13 height 13
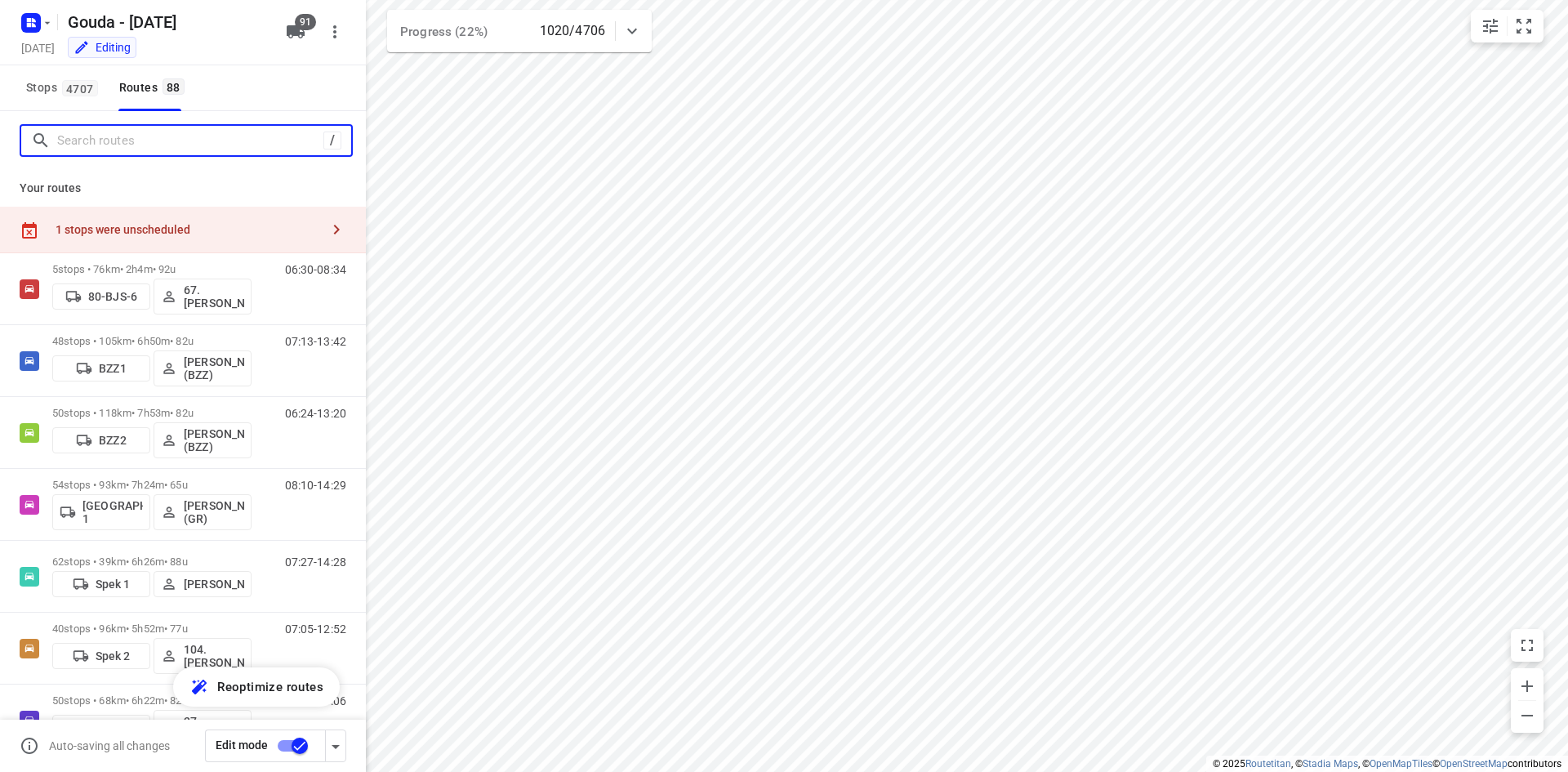
click at [111, 141] on input "Search routes" at bounding box center [190, 141] width 266 height 26
click at [106, 138] on input "Search routes" at bounding box center [203, 141] width 294 height 26
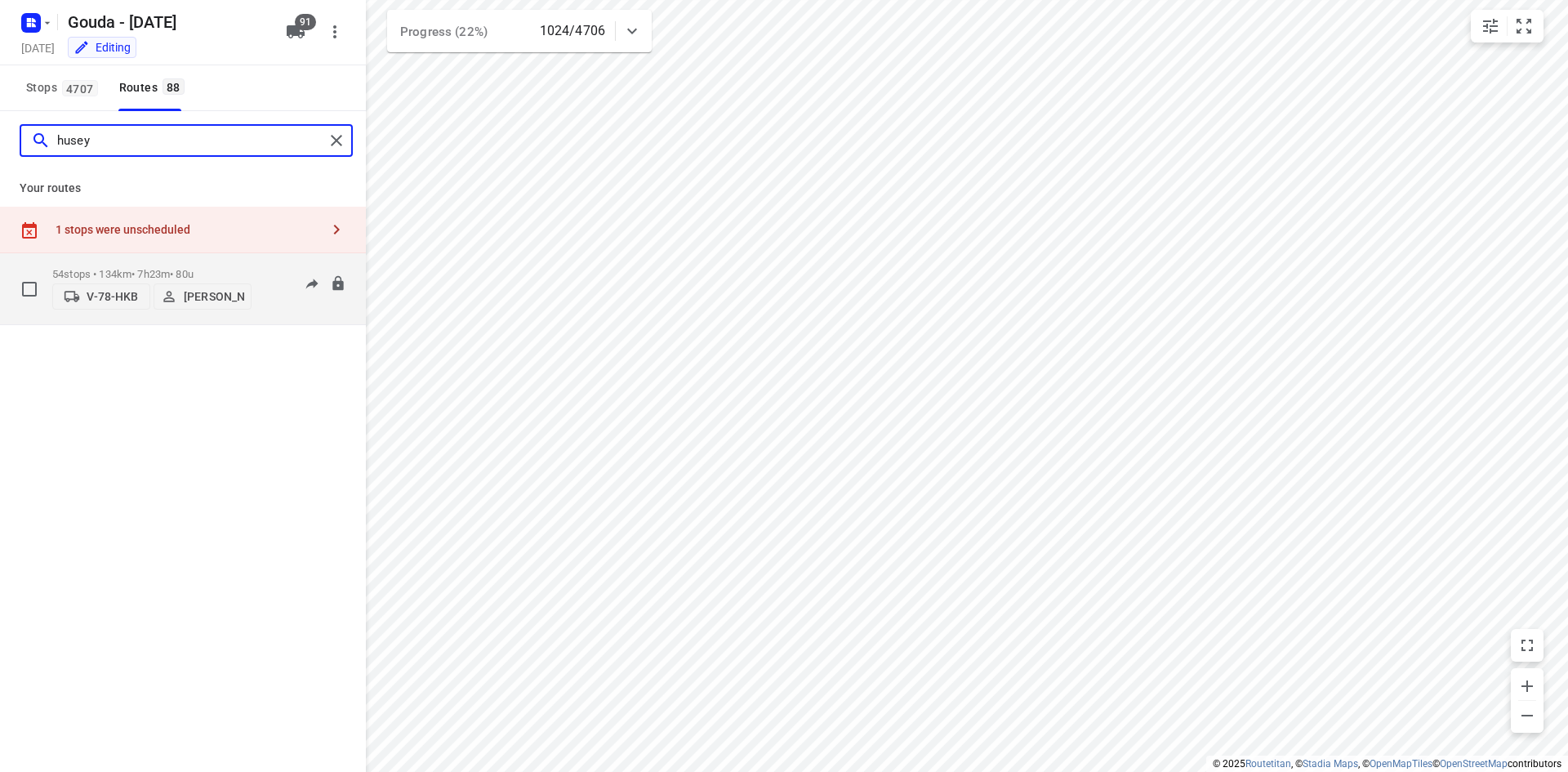
type input "husey"
click at [205, 262] on div "54 stops • 134km • 7h23m • 80u V-78-HKB Huseyin Özbek" at bounding box center [151, 288] width 199 height 58
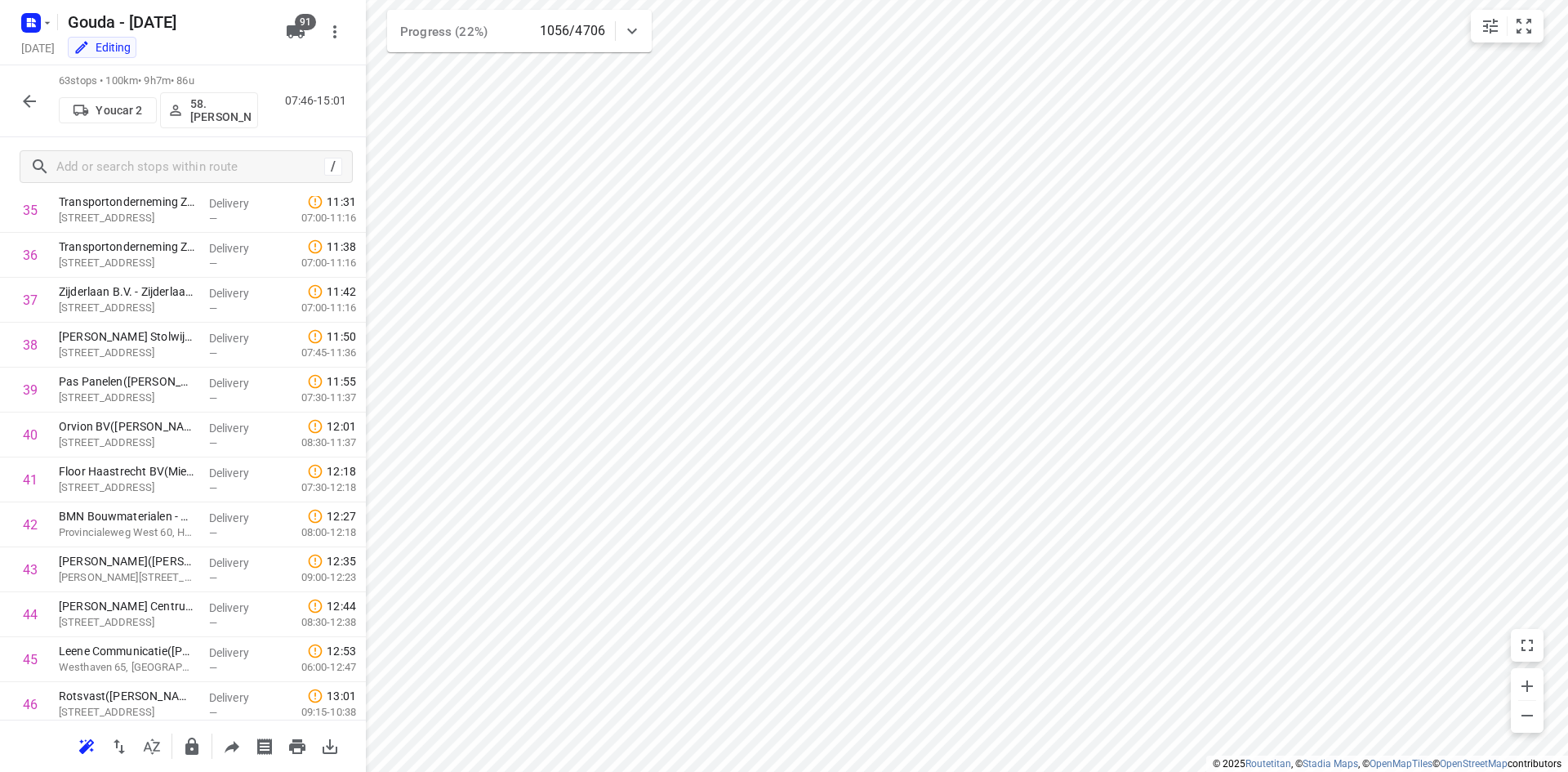
scroll to position [1682, 0]
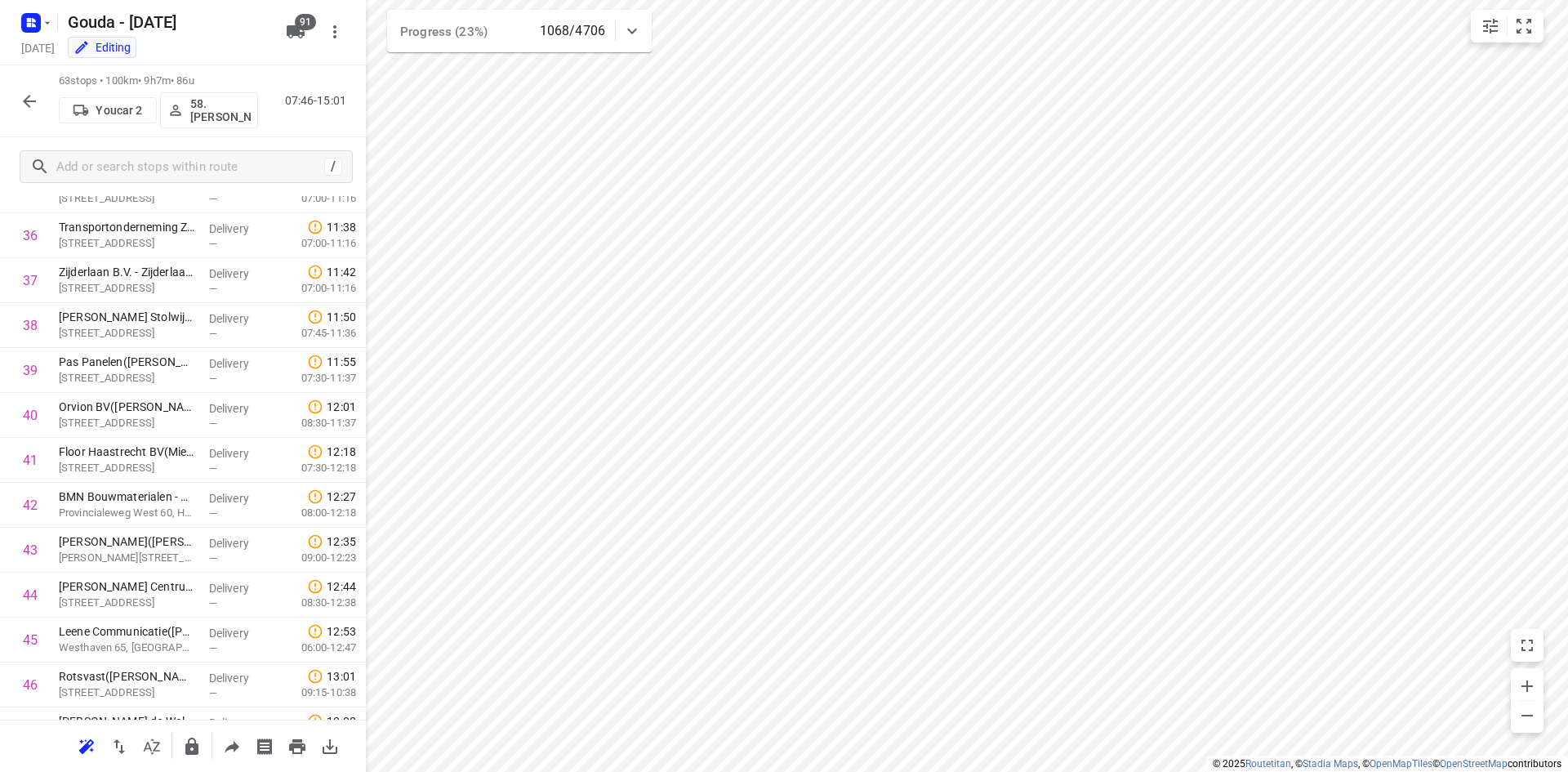
click at [31, 103] on icon "button" at bounding box center [29, 101] width 20 height 20
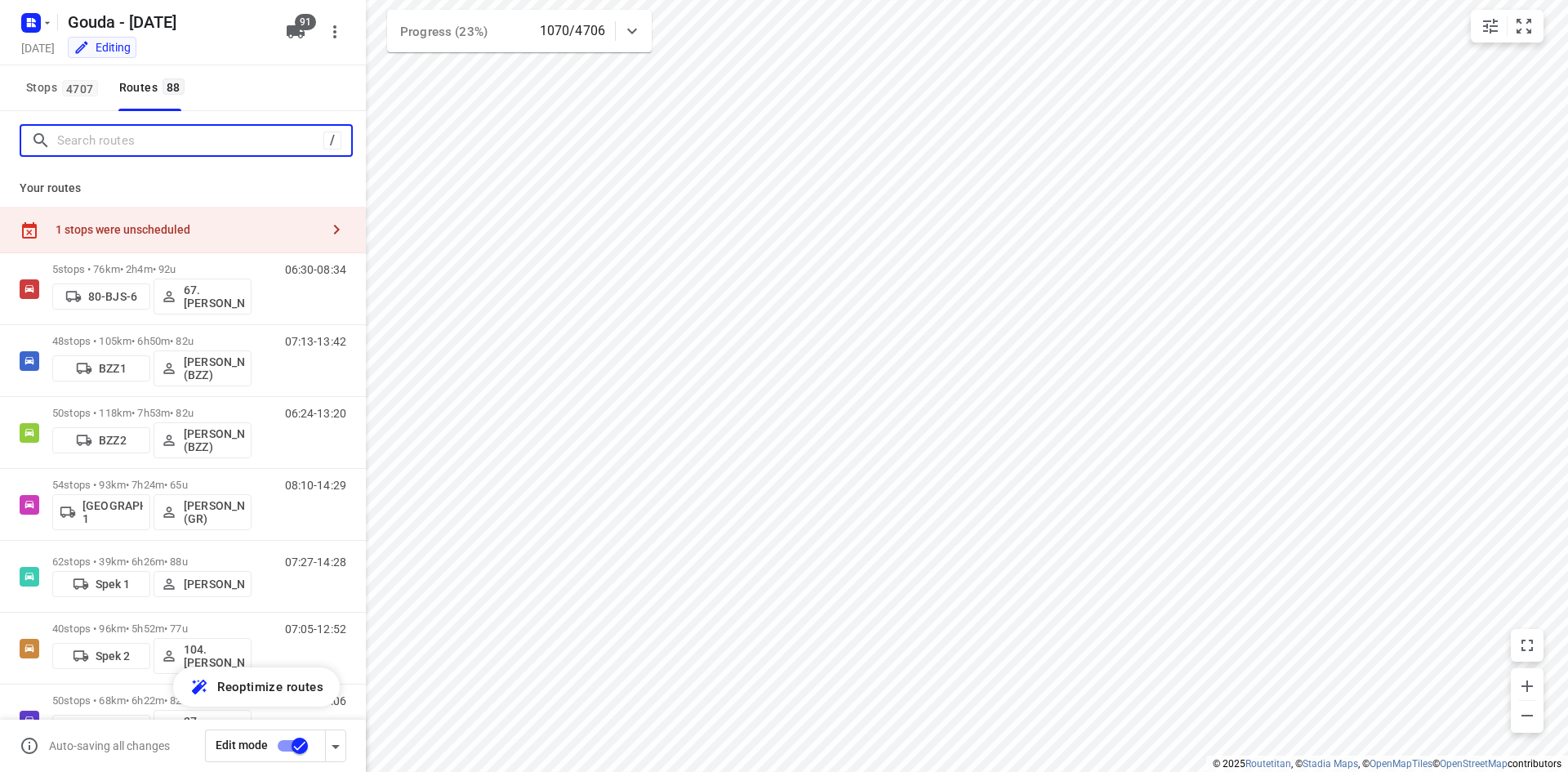
click at [148, 138] on input "Search routes" at bounding box center [190, 141] width 266 height 26
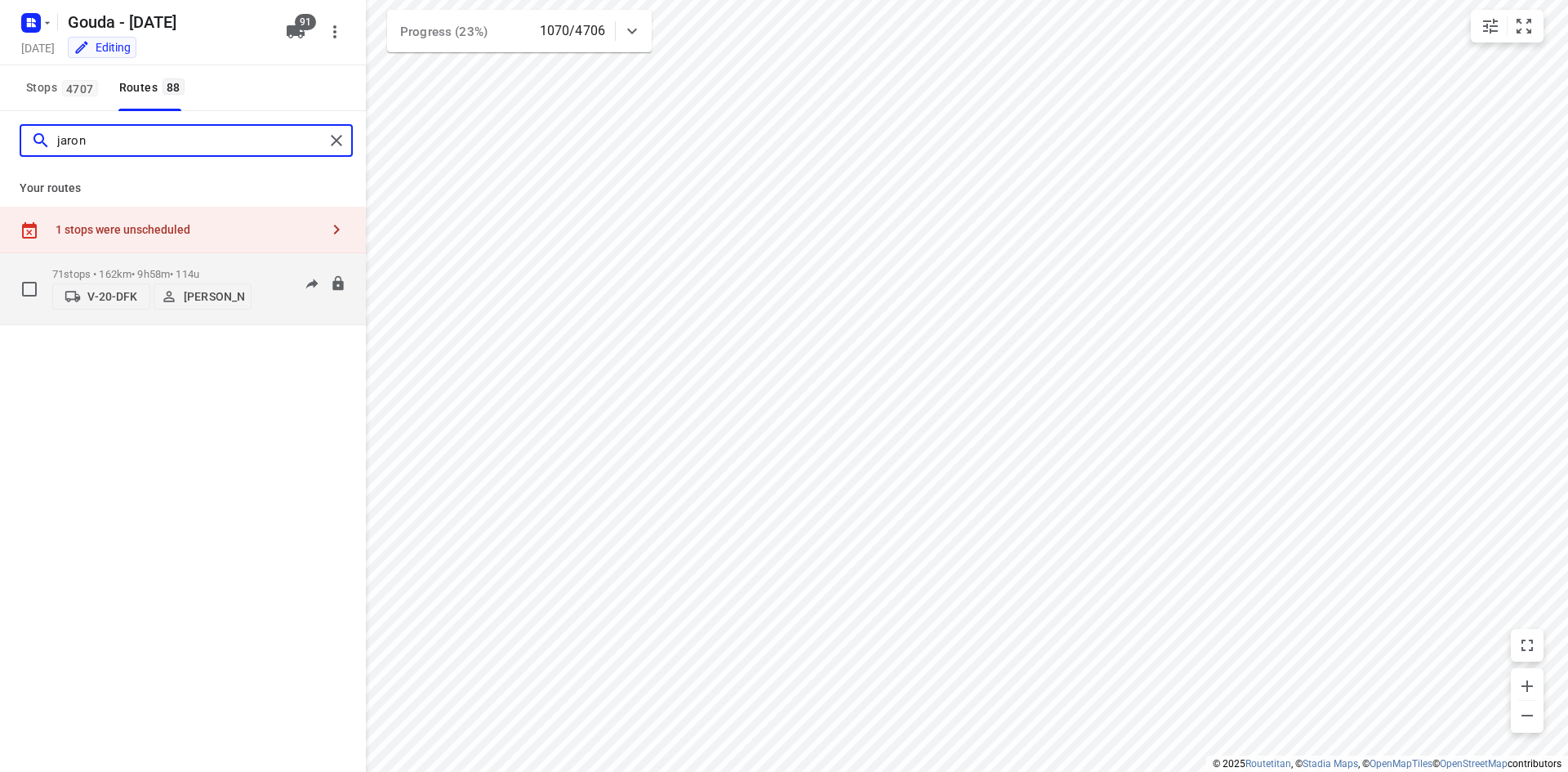
type input "jaron"
click at [162, 271] on p "71 stops • 162km • 9h58m • 114u" at bounding box center [151, 274] width 199 height 12
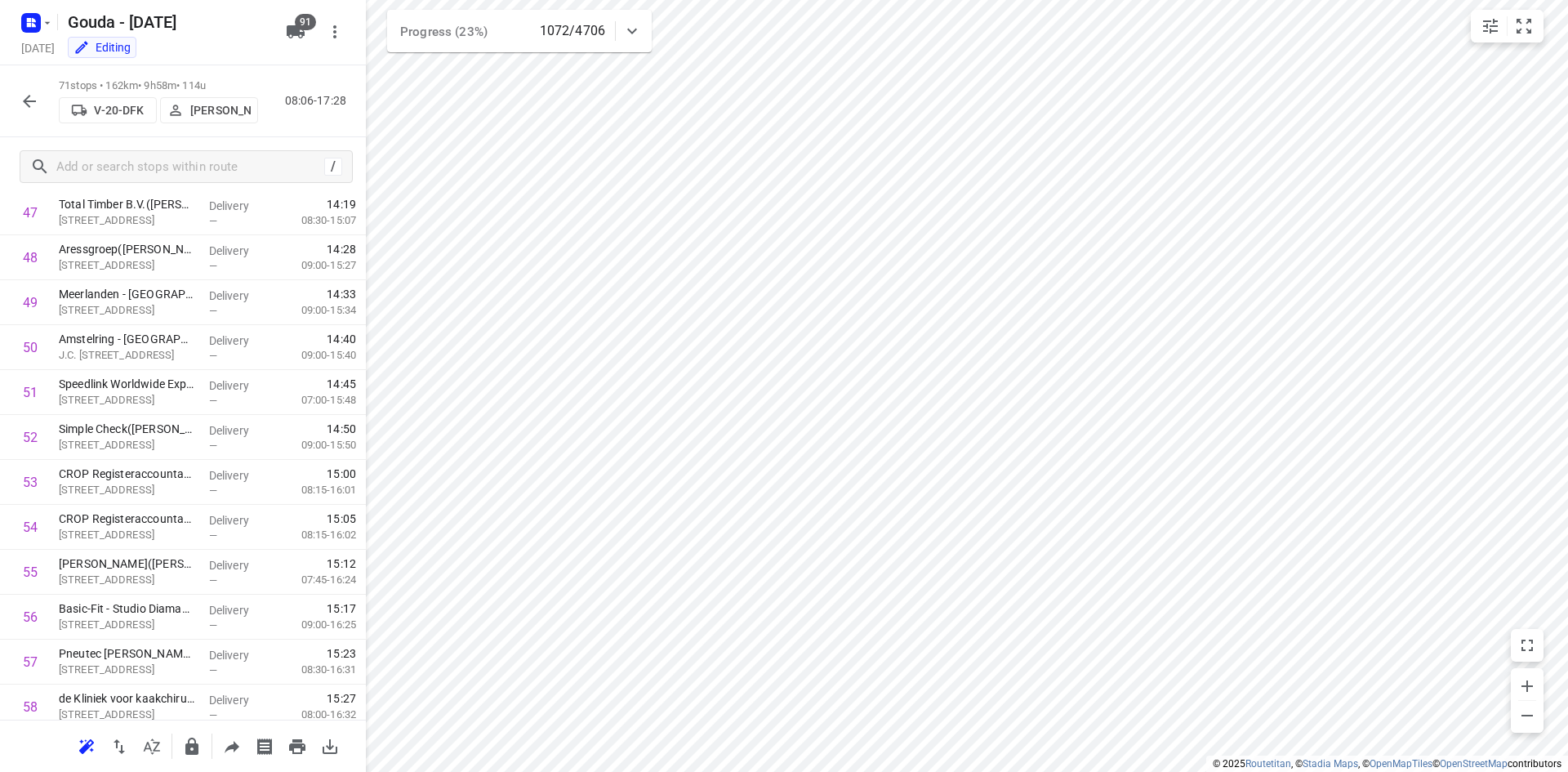
scroll to position [2172, 0]
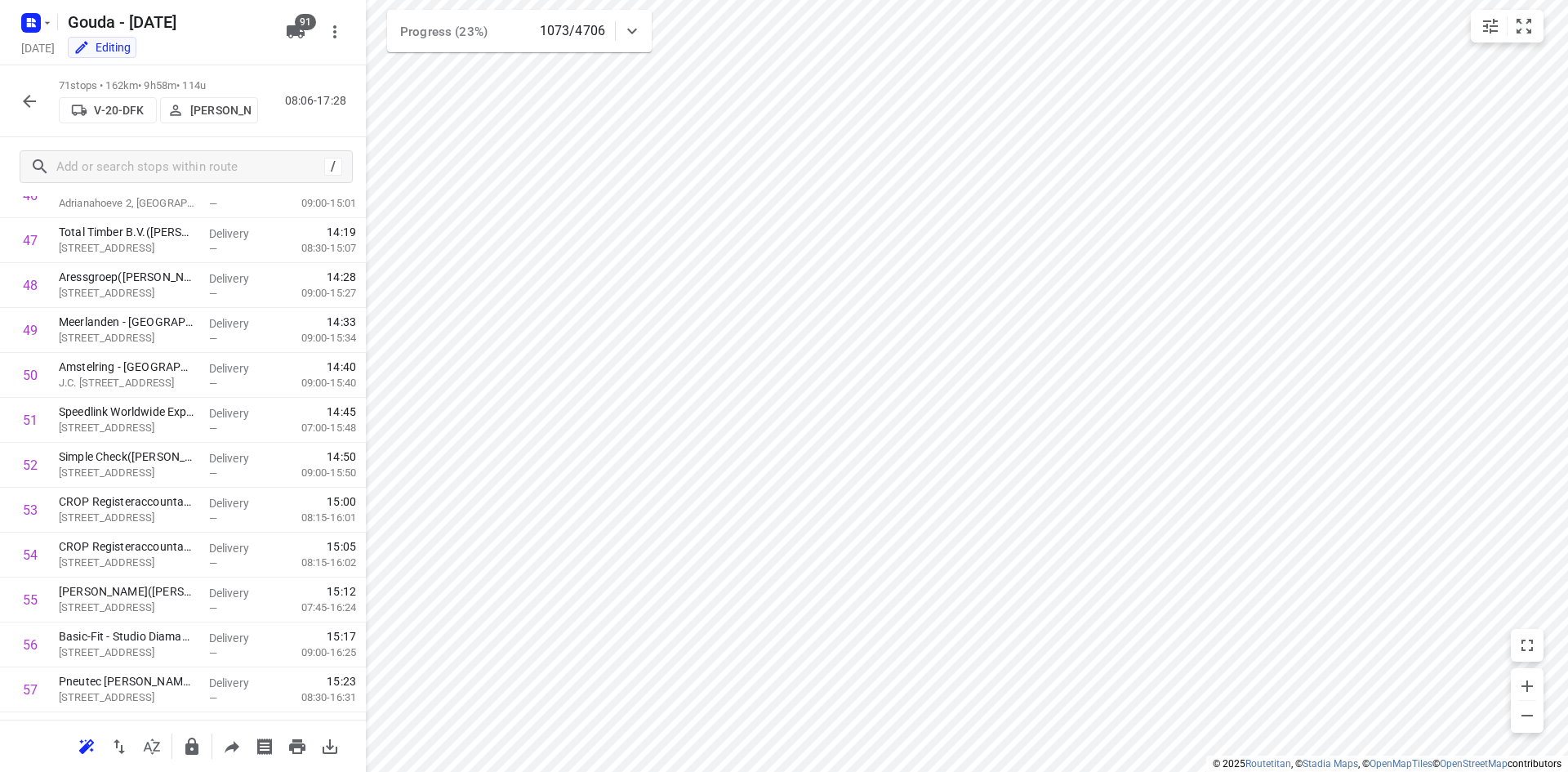
click at [229, 37] on div "Gouda - Monday Monday, Aug 18 Editing" at bounding box center [148, 31] width 261 height 57
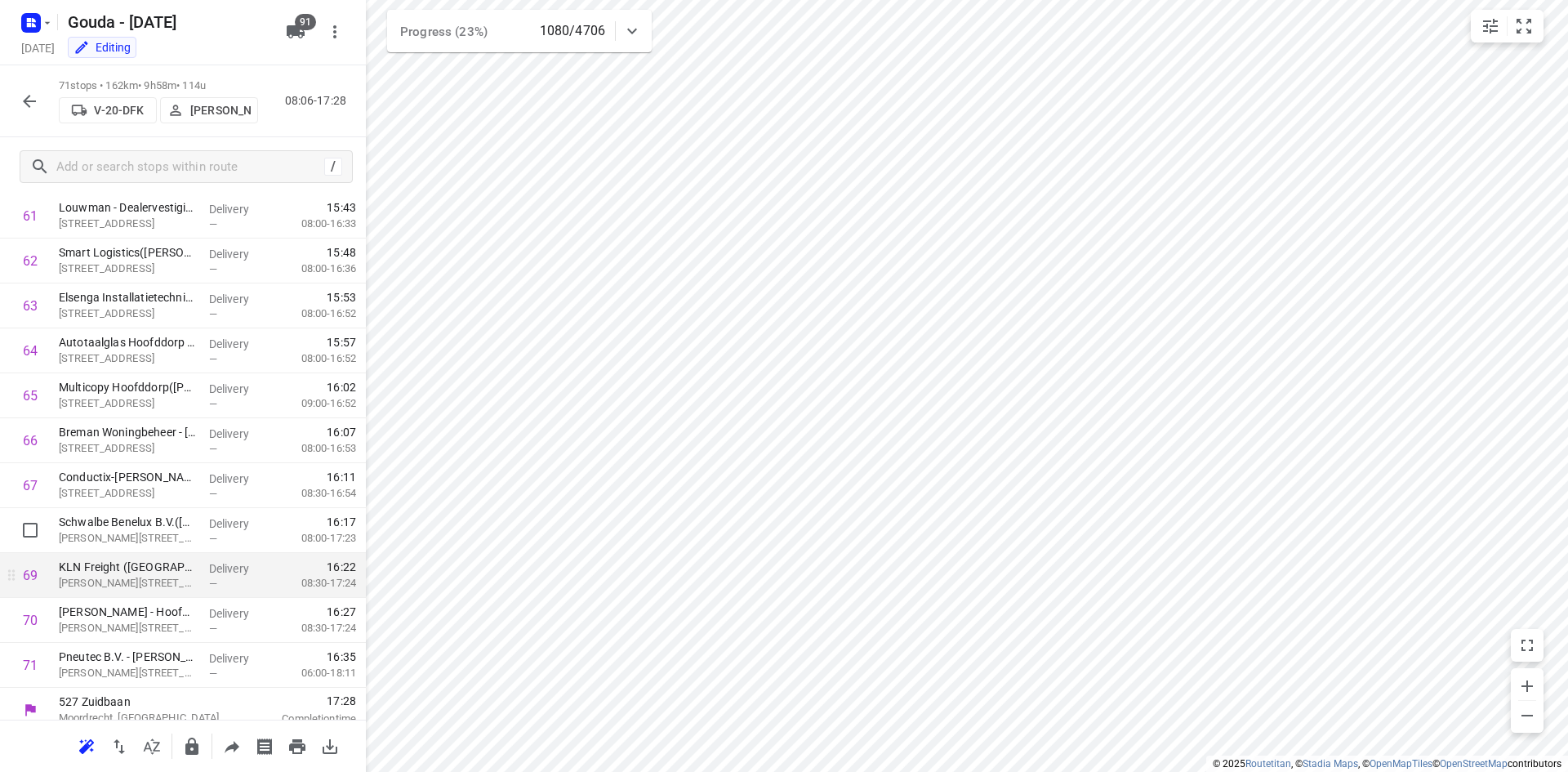
scroll to position [2839, 0]
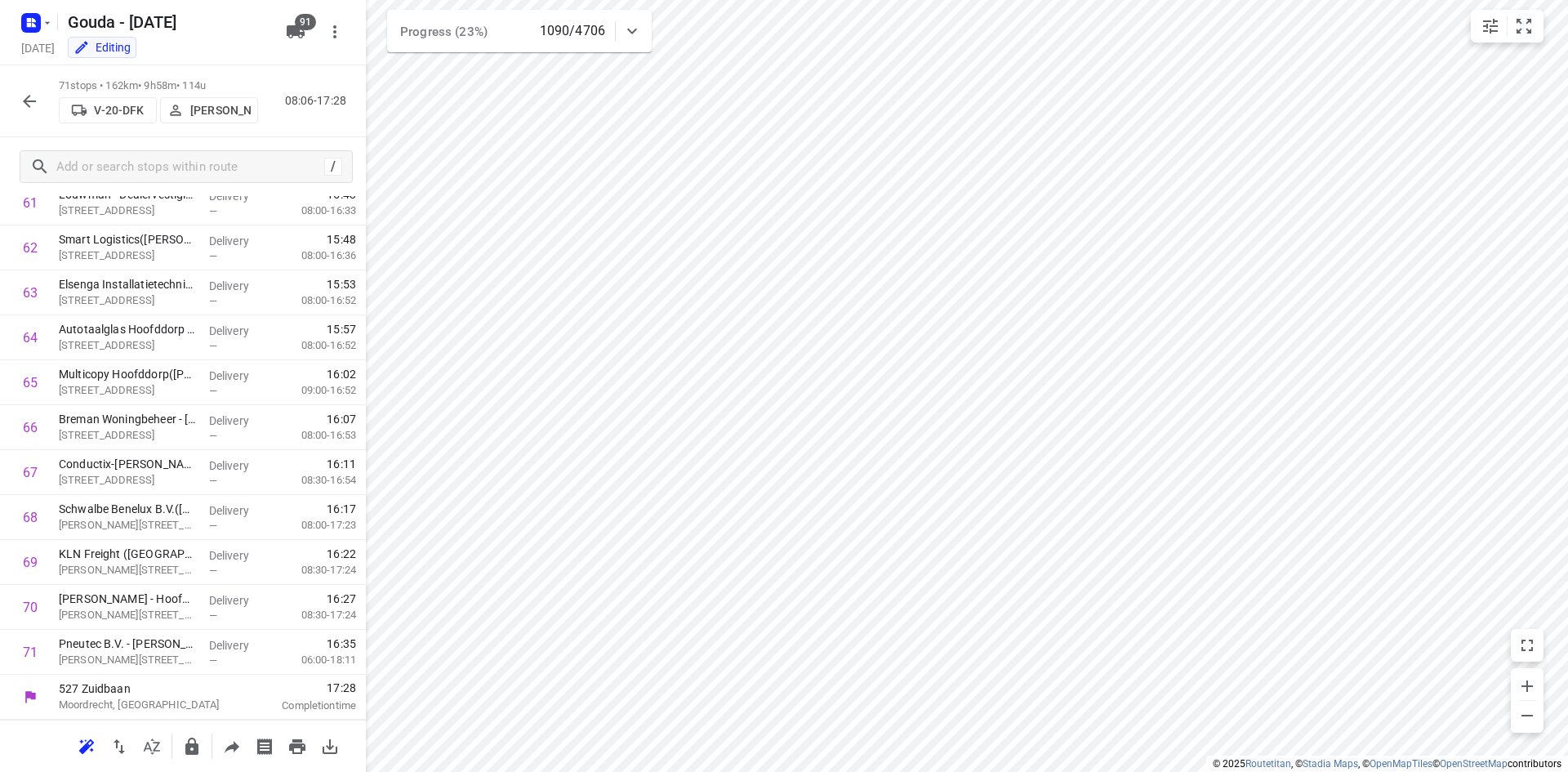
click at [28, 104] on icon "button" at bounding box center [28, 100] width 13 height 13
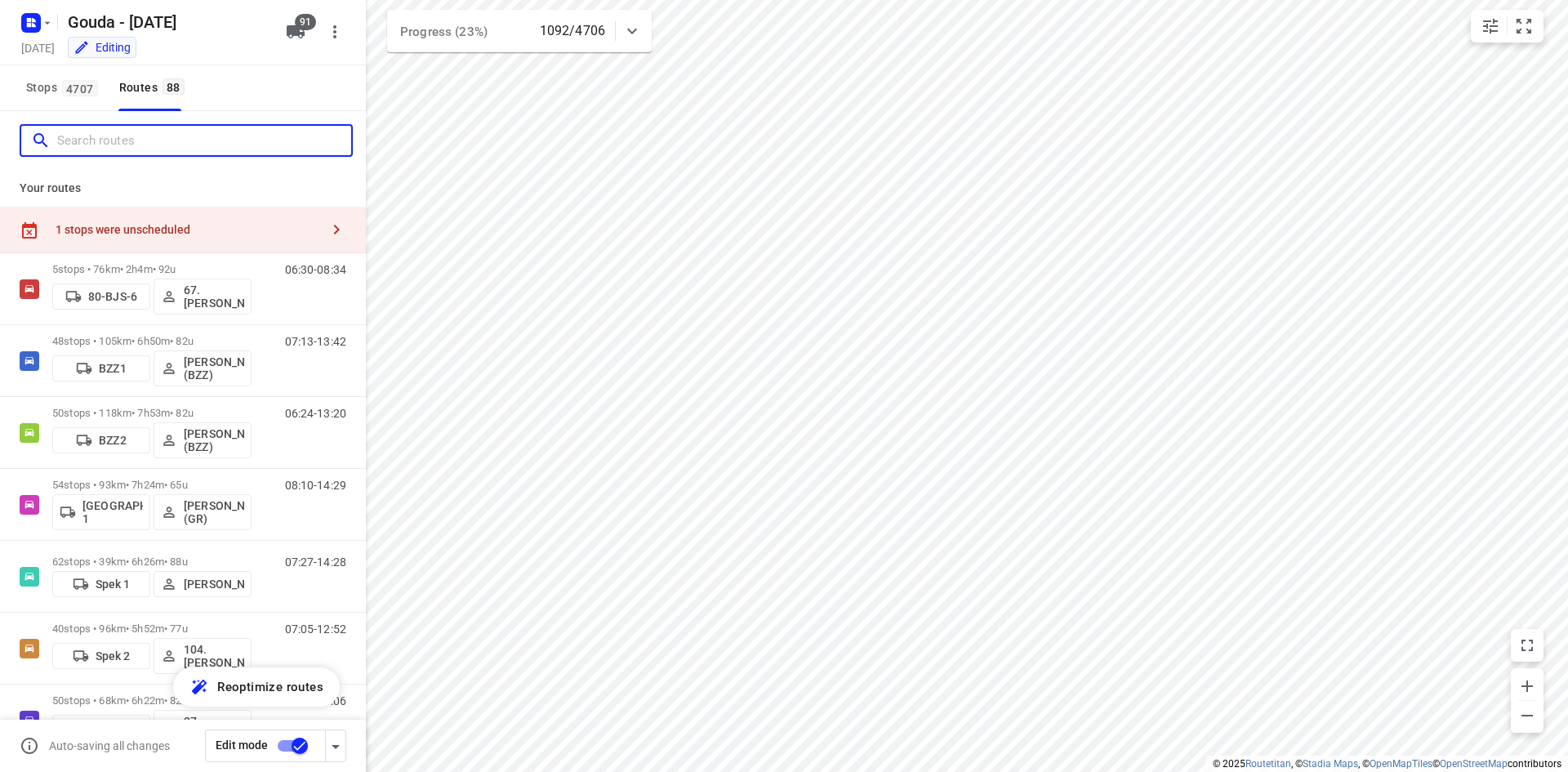
click at [201, 142] on input "Search routes" at bounding box center [203, 141] width 294 height 26
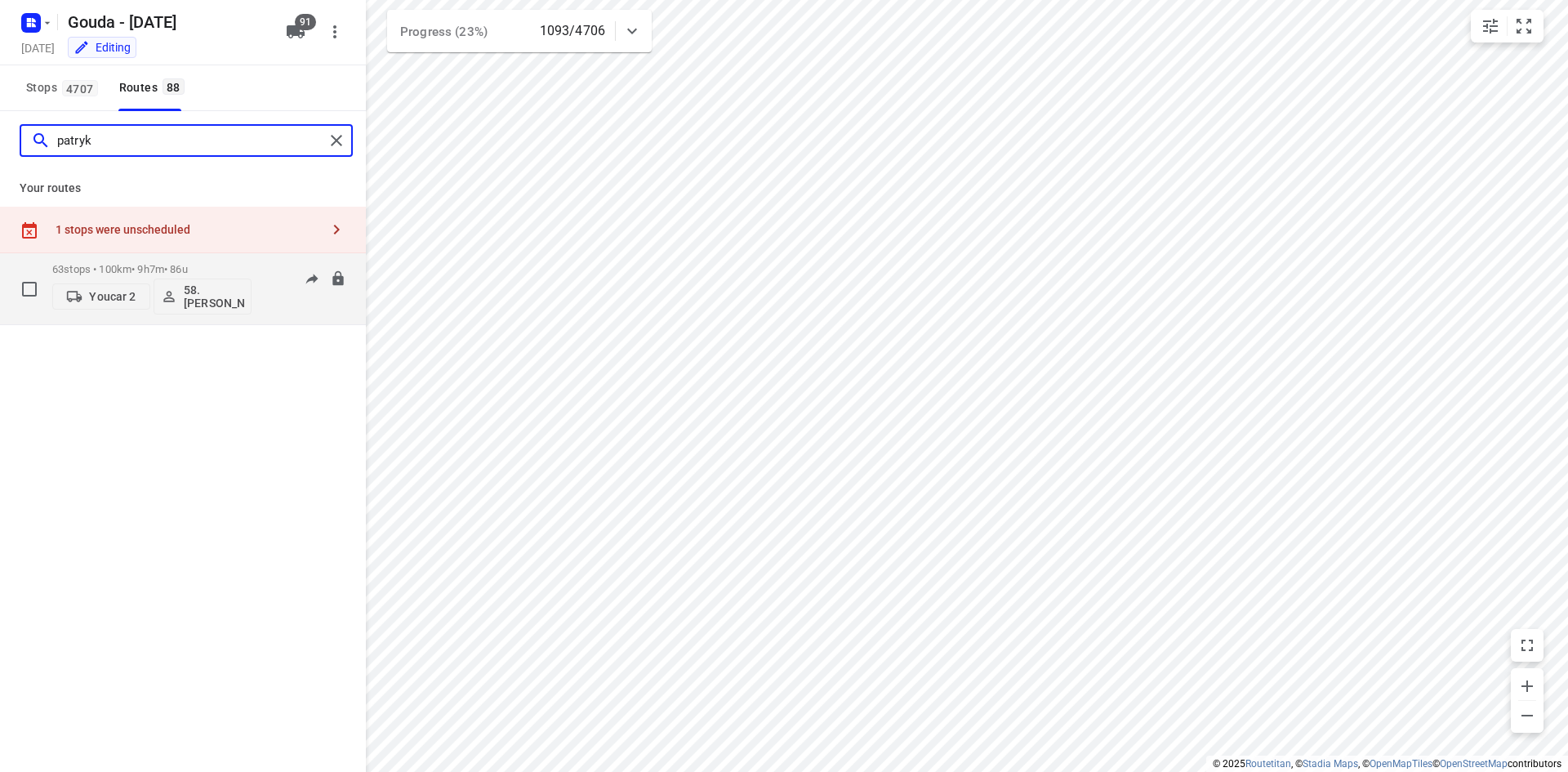
type input "patryk"
click at [207, 271] on p "63 stops • 100km • 9h7m • 86u" at bounding box center [151, 269] width 199 height 12
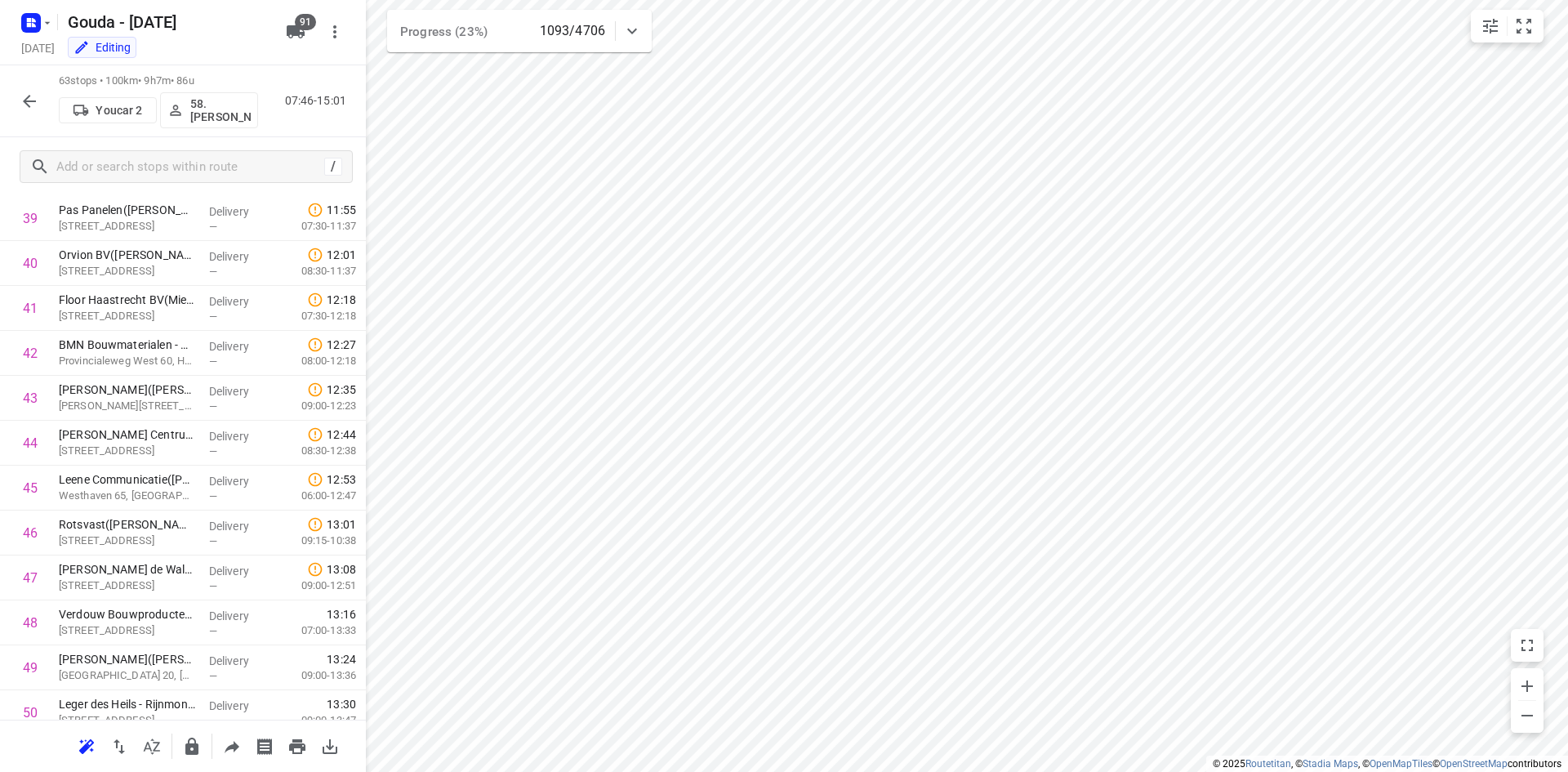
scroll to position [1711, 0]
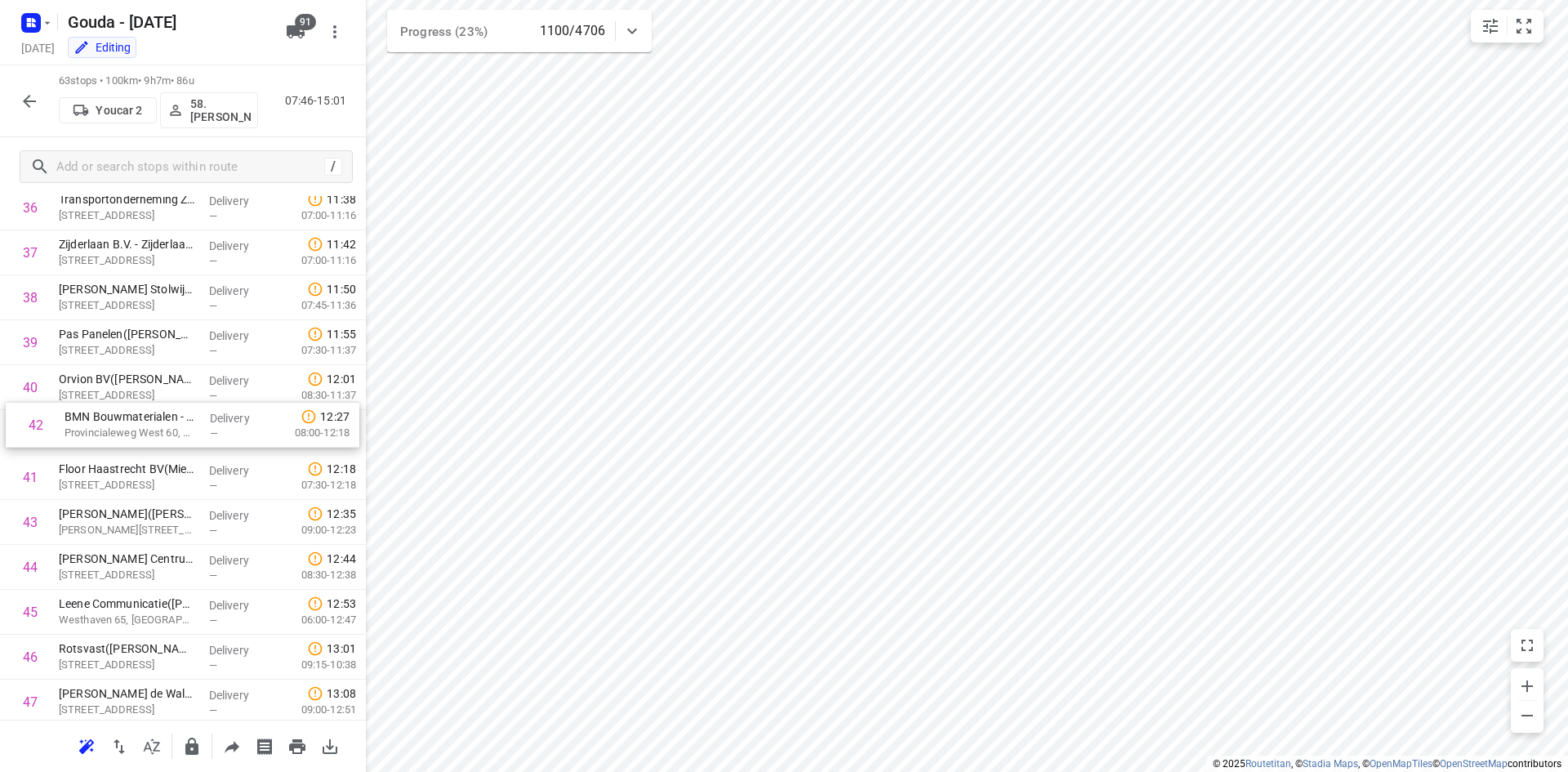
drag, startPoint x: 170, startPoint y: 482, endPoint x: 179, endPoint y: 426, distance: 56.7
click at [179, 426] on div "1 Post Mortem - Gouda(Jeffrey de Bie) Marconistraat 80, Gouda Delivery — 07:52 …" at bounding box center [183, 28] width 365 height 2830
click at [35, 102] on icon "button" at bounding box center [29, 101] width 20 height 20
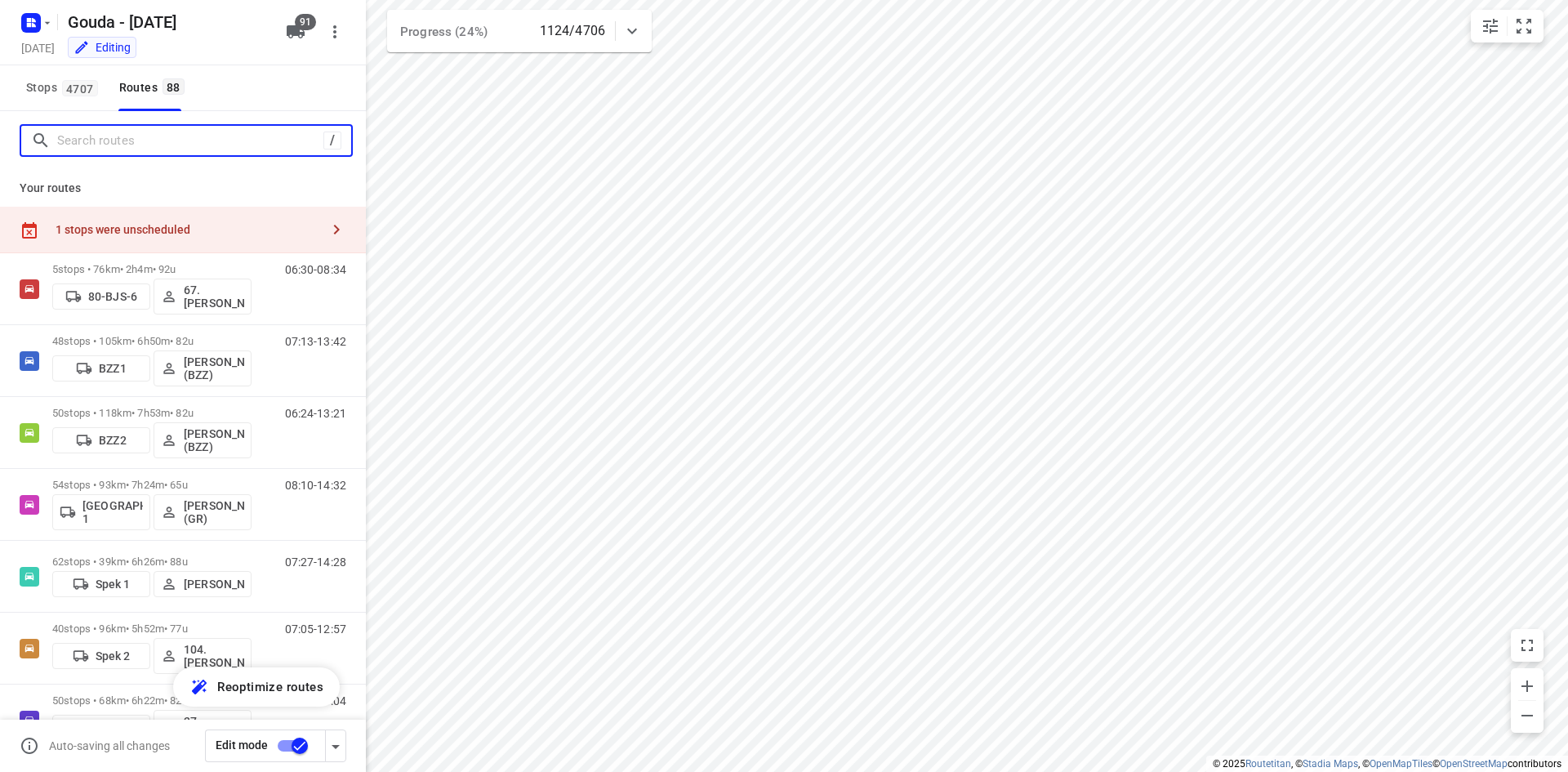
click at [190, 139] on input "Search routes" at bounding box center [190, 141] width 266 height 26
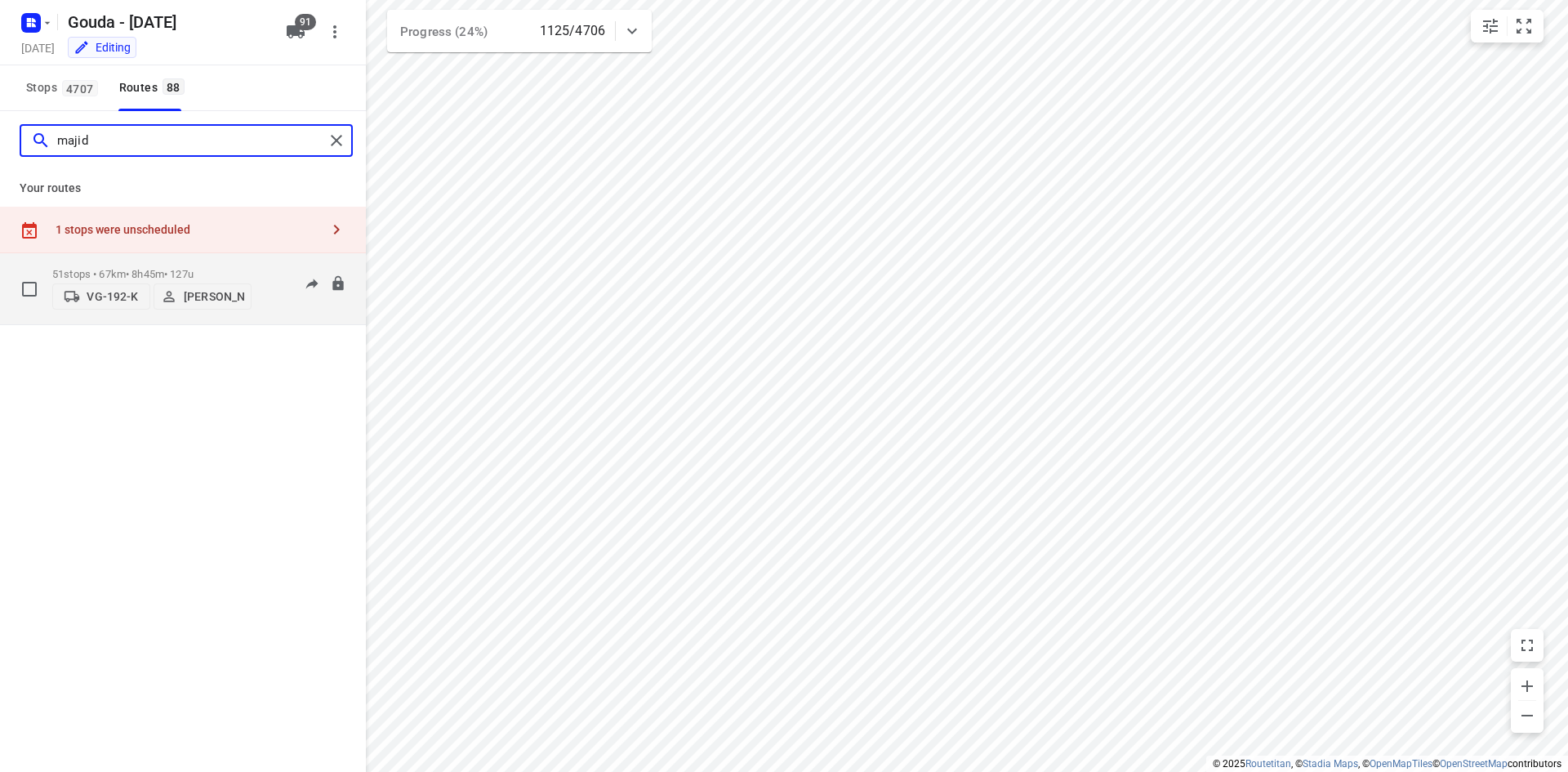
type input "majid"
click at [228, 260] on div "51 stops • 67km • 8h45m • 127u VG-192-K Majid Azougagh" at bounding box center [151, 288] width 199 height 58
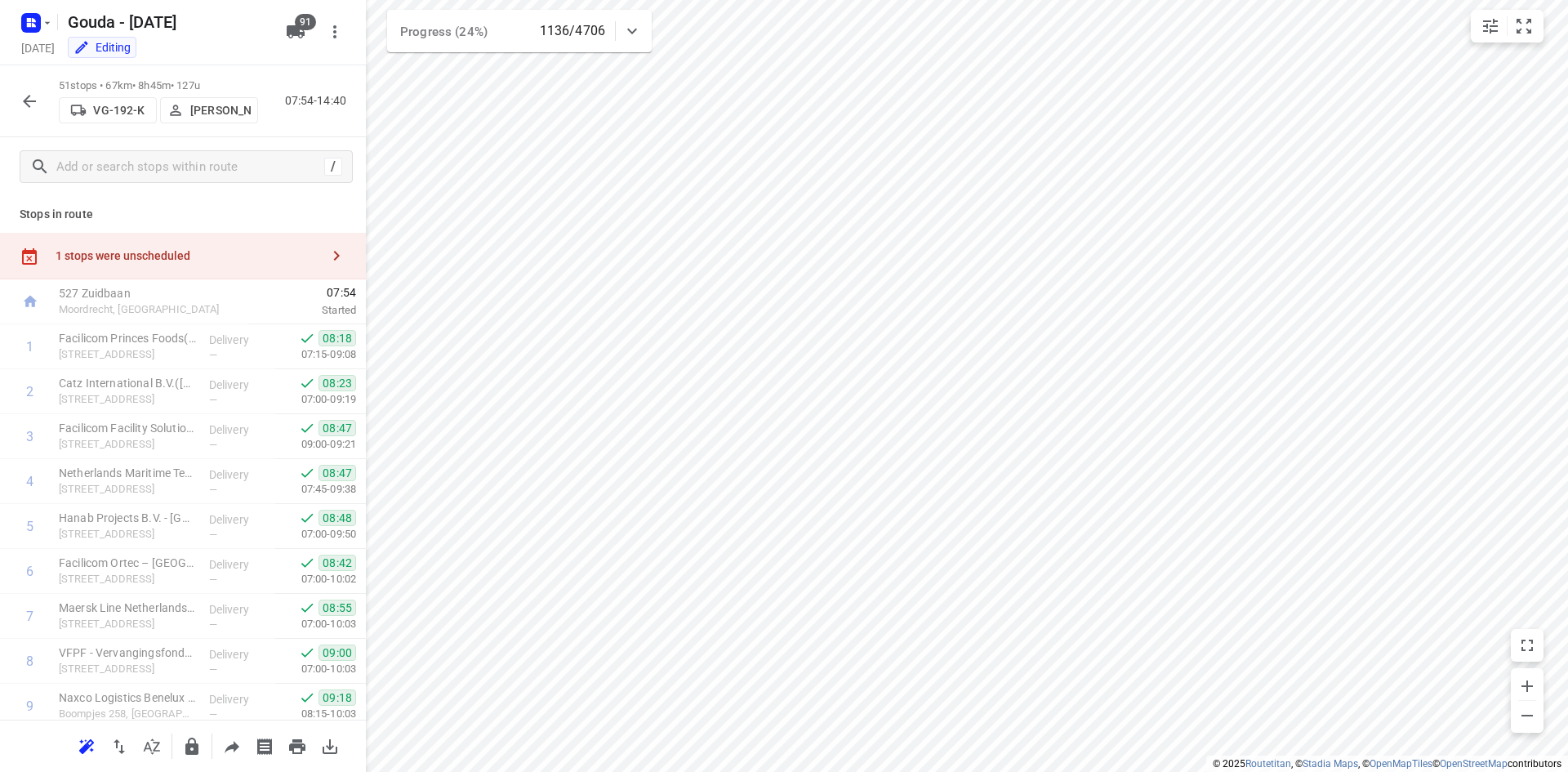
click at [198, 207] on p "Stops in route" at bounding box center [183, 214] width 327 height 17
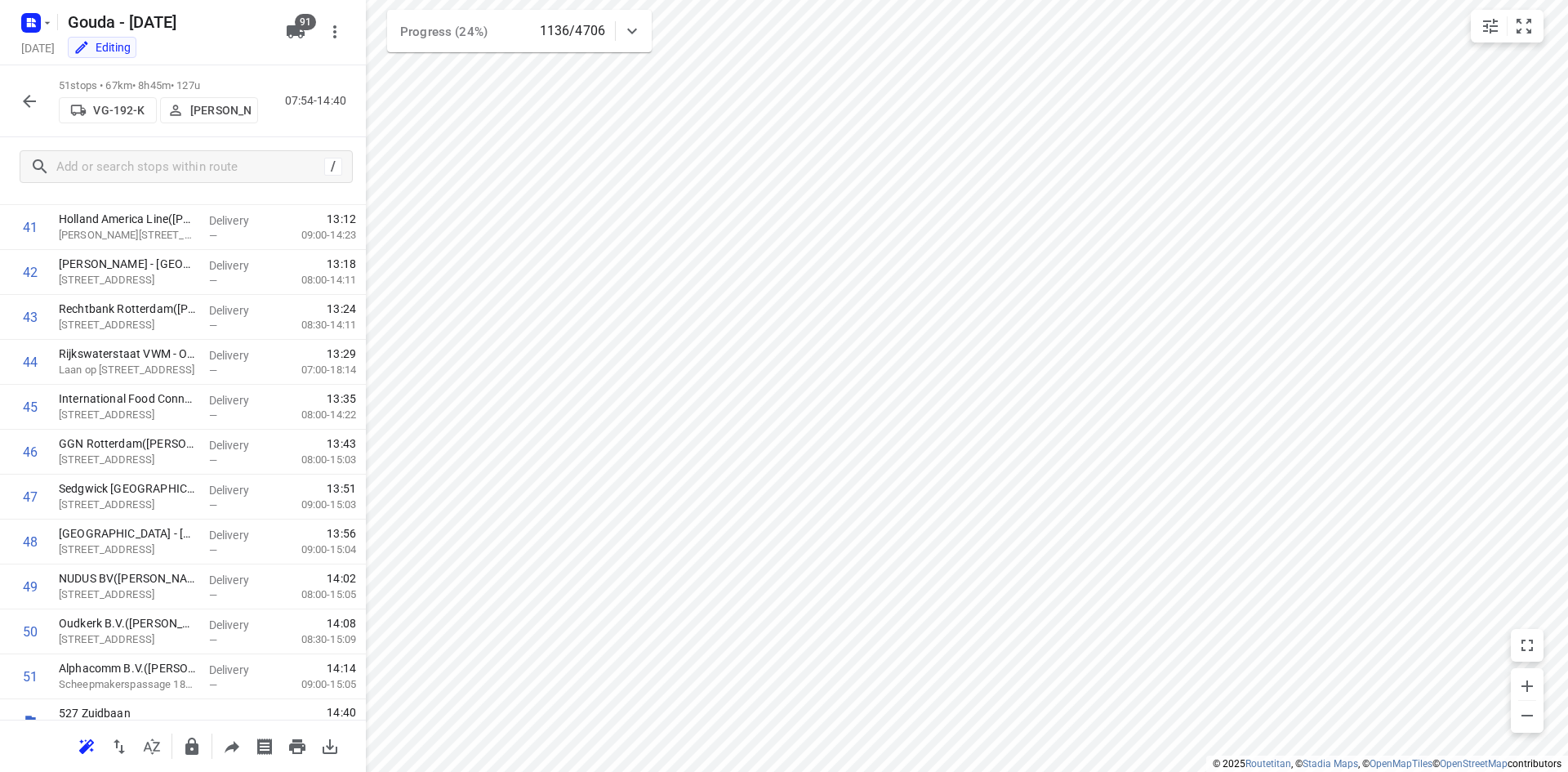
scroll to position [1940, 0]
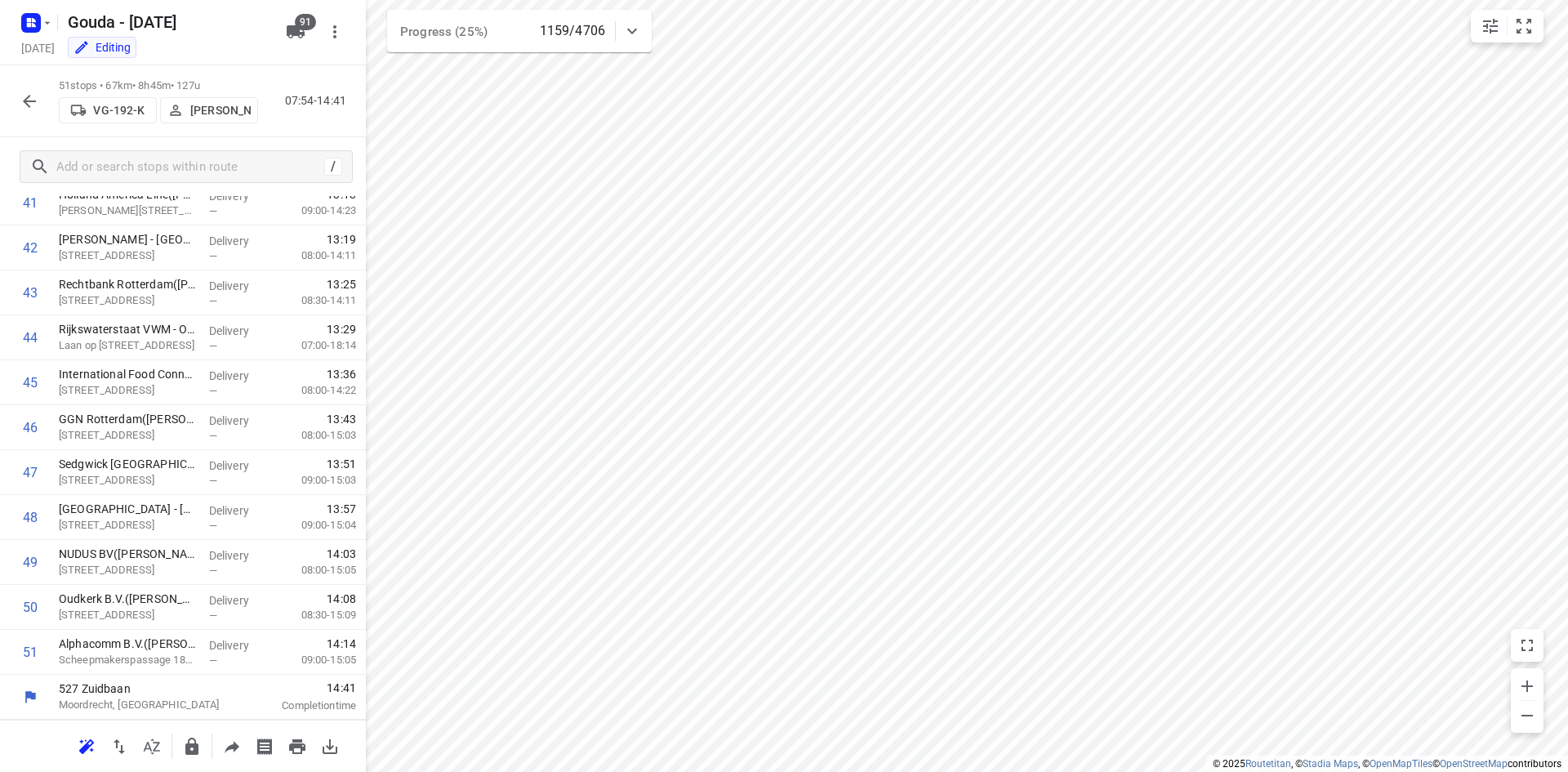
click at [41, 104] on button "button" at bounding box center [28, 100] width 32 height 32
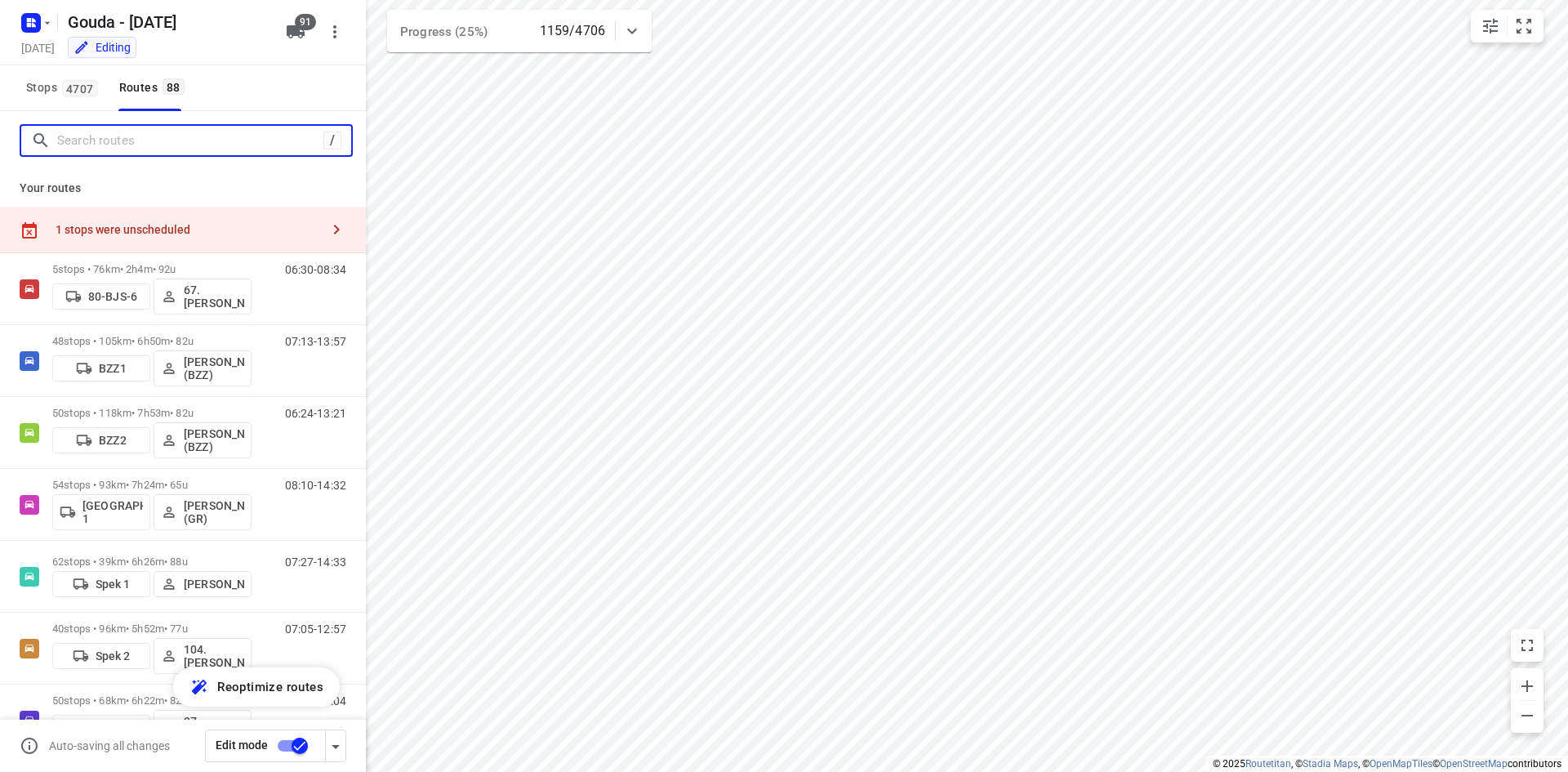
click at [142, 137] on input "Search routes" at bounding box center [190, 141] width 266 height 26
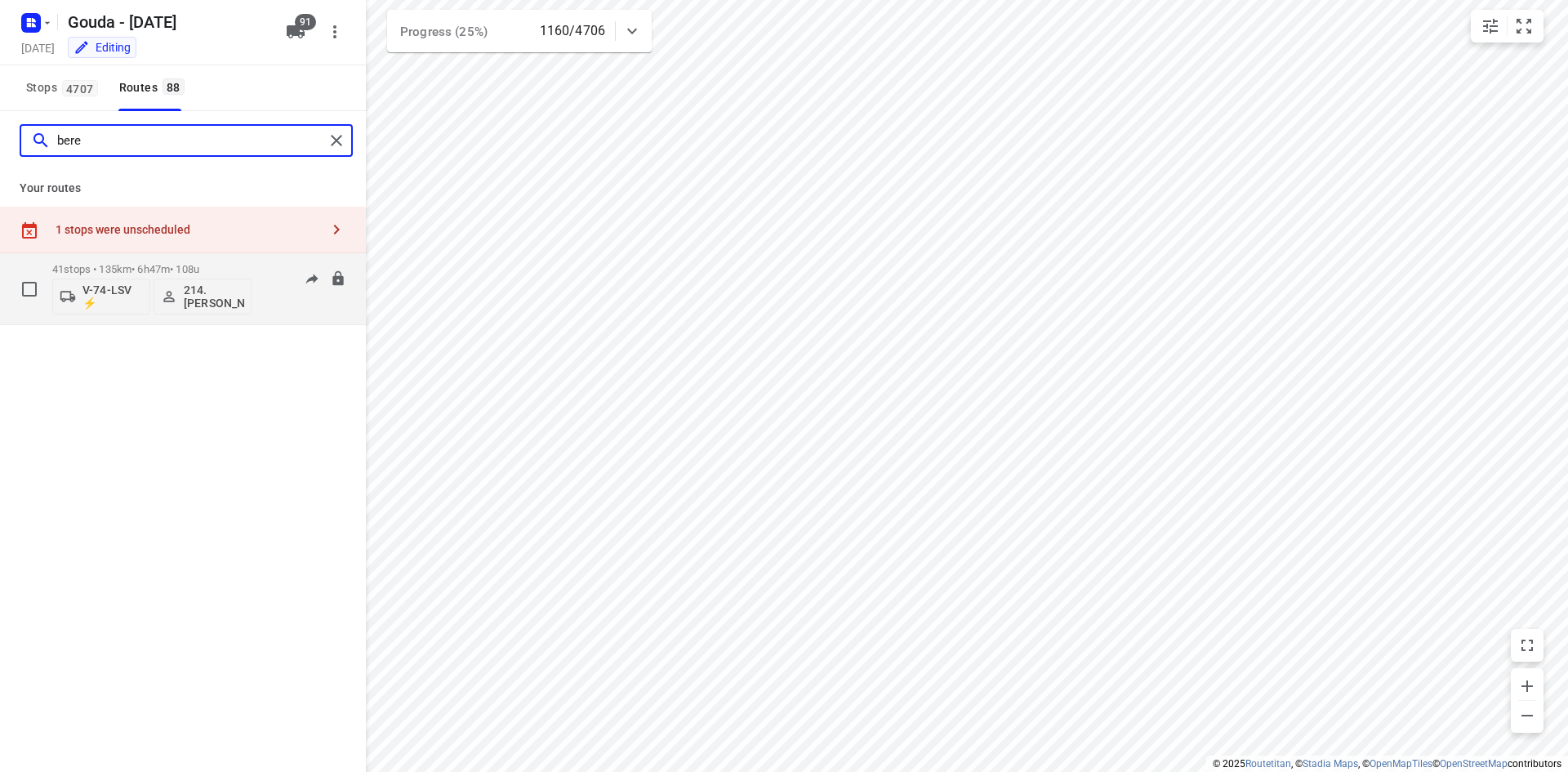
type input "bere"
click at [168, 258] on div "41 stops • 135km • 6h47m • 108u V-74-LSV ⚡ 214.Berend Mostert" at bounding box center [151, 288] width 199 height 68
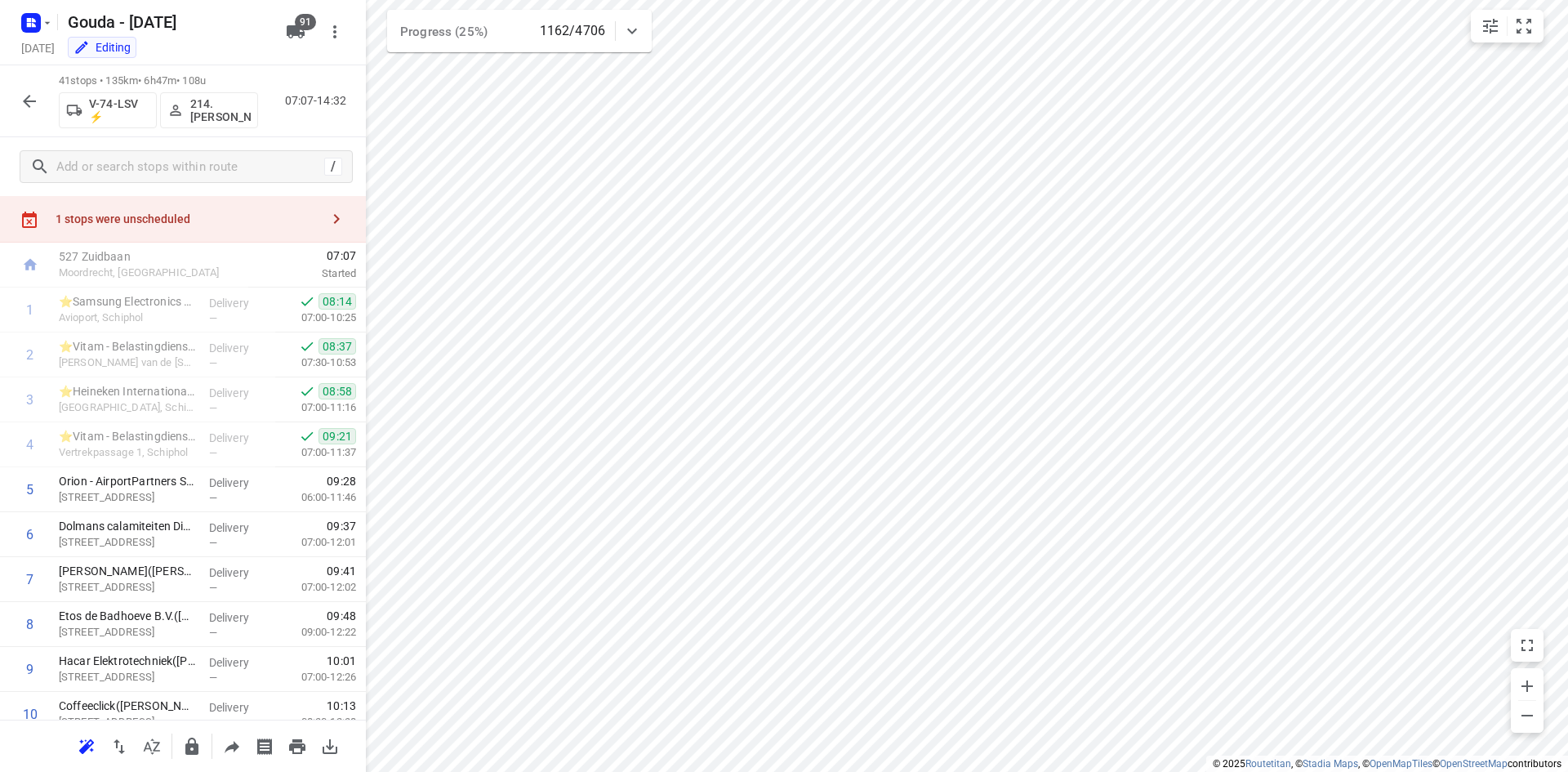
scroll to position [0, 0]
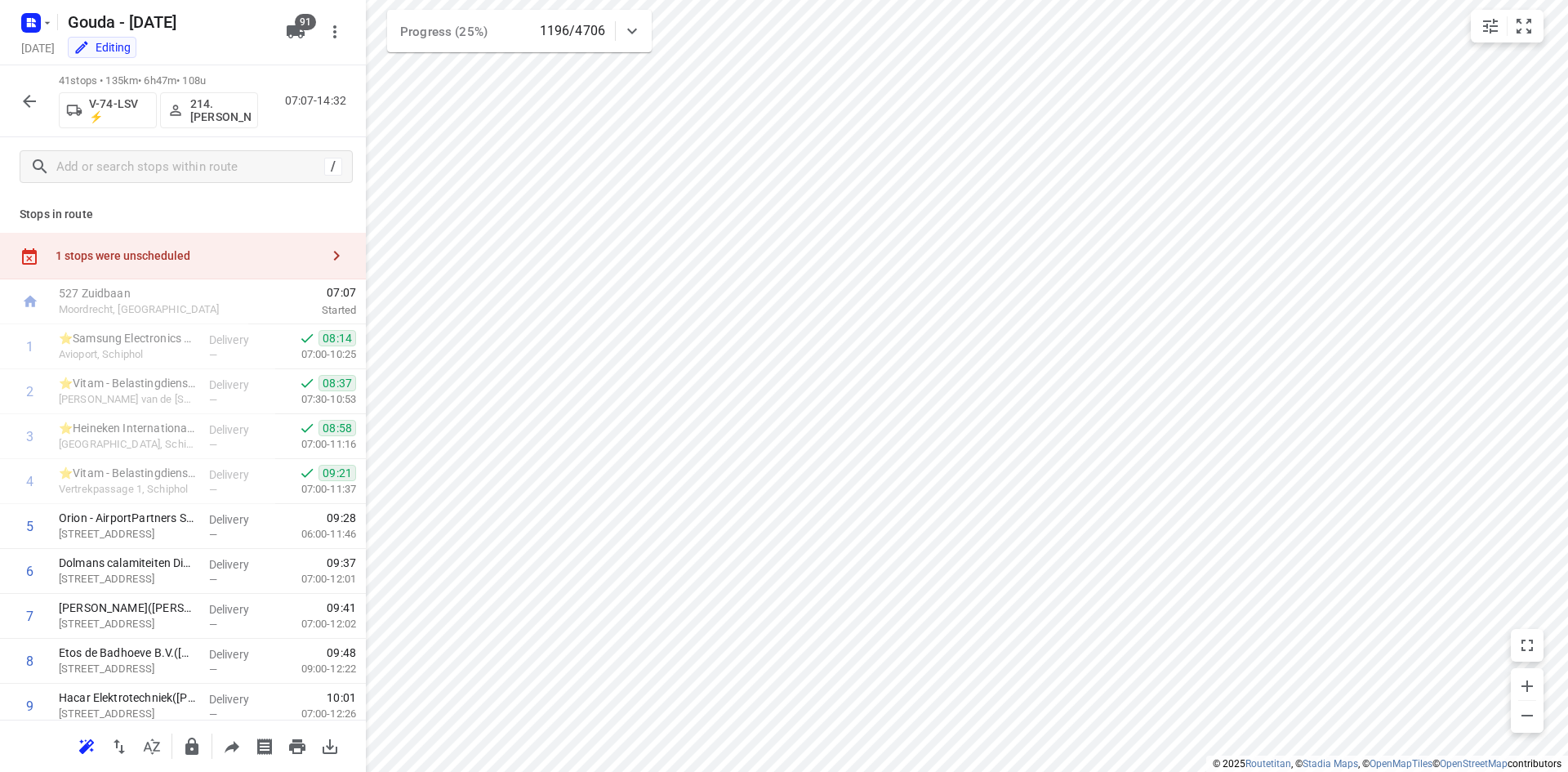
click at [31, 95] on icon "button" at bounding box center [29, 101] width 20 height 20
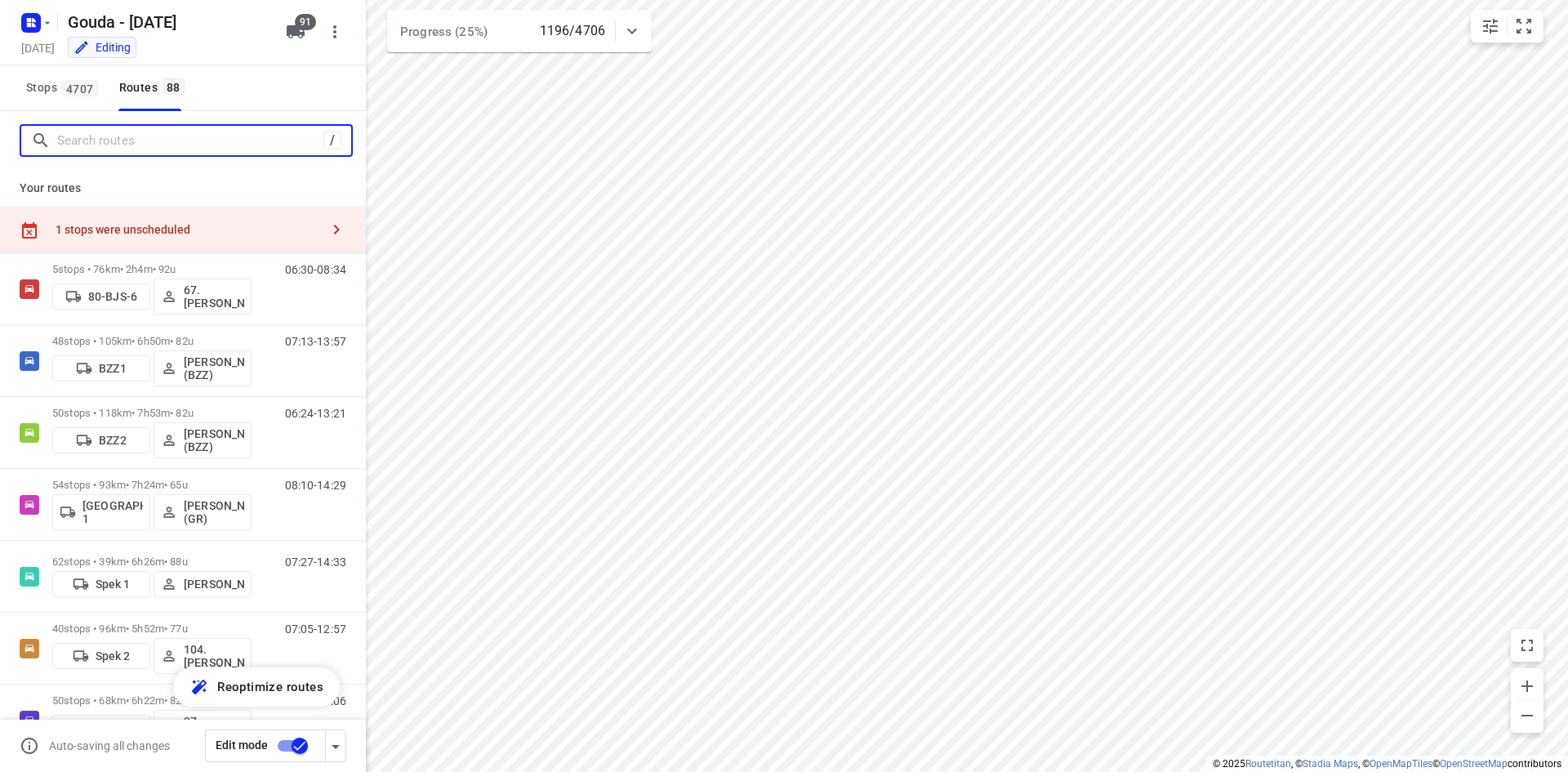
click at [244, 136] on input "Search routes" at bounding box center [190, 141] width 266 height 26
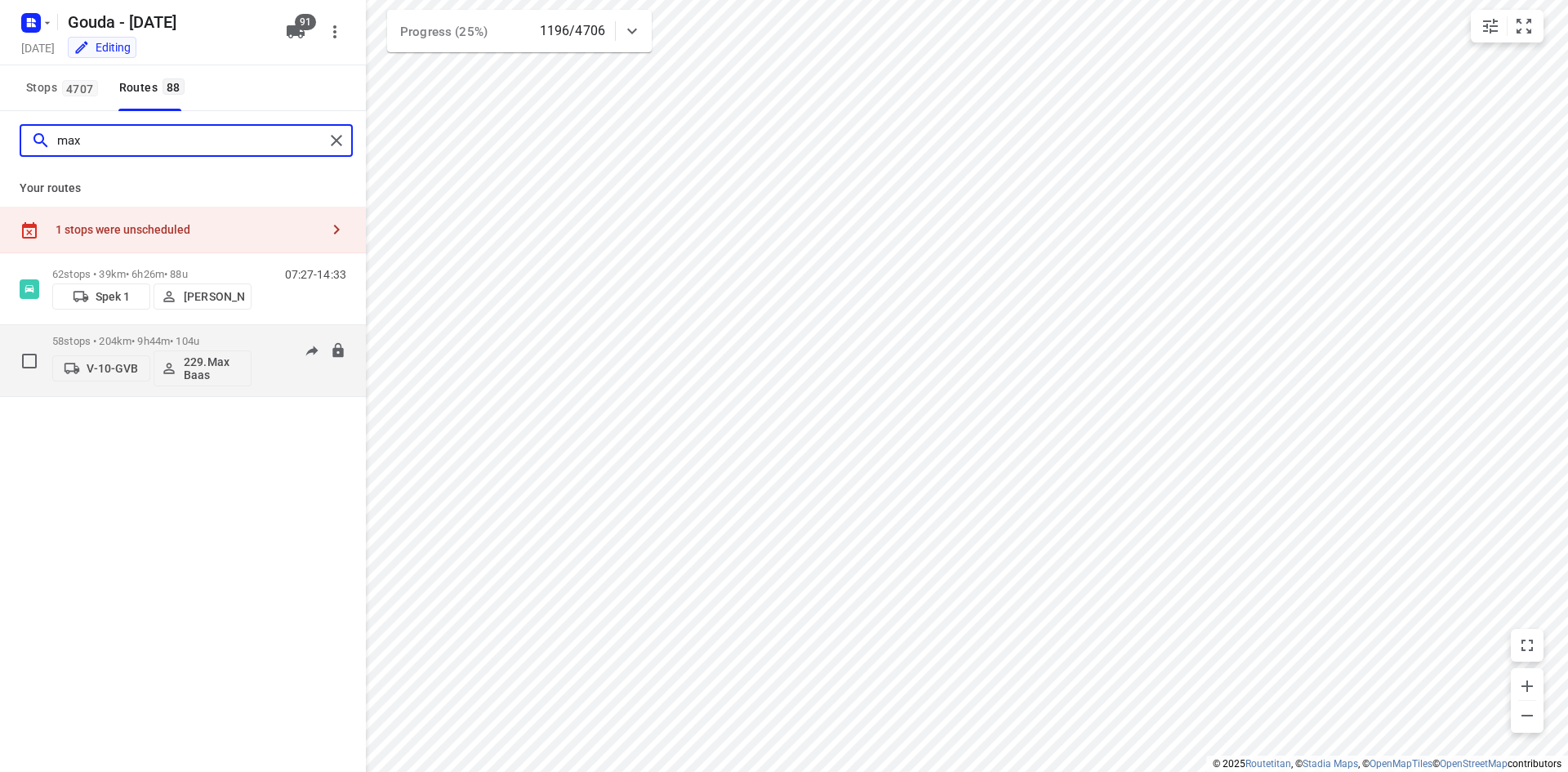
type input "max"
click at [253, 338] on div "58 stops • 204km • 9h44m • 104u V-10-GVB 229.Max Baas 06:50-16:42" at bounding box center [208, 360] width 313 height 68
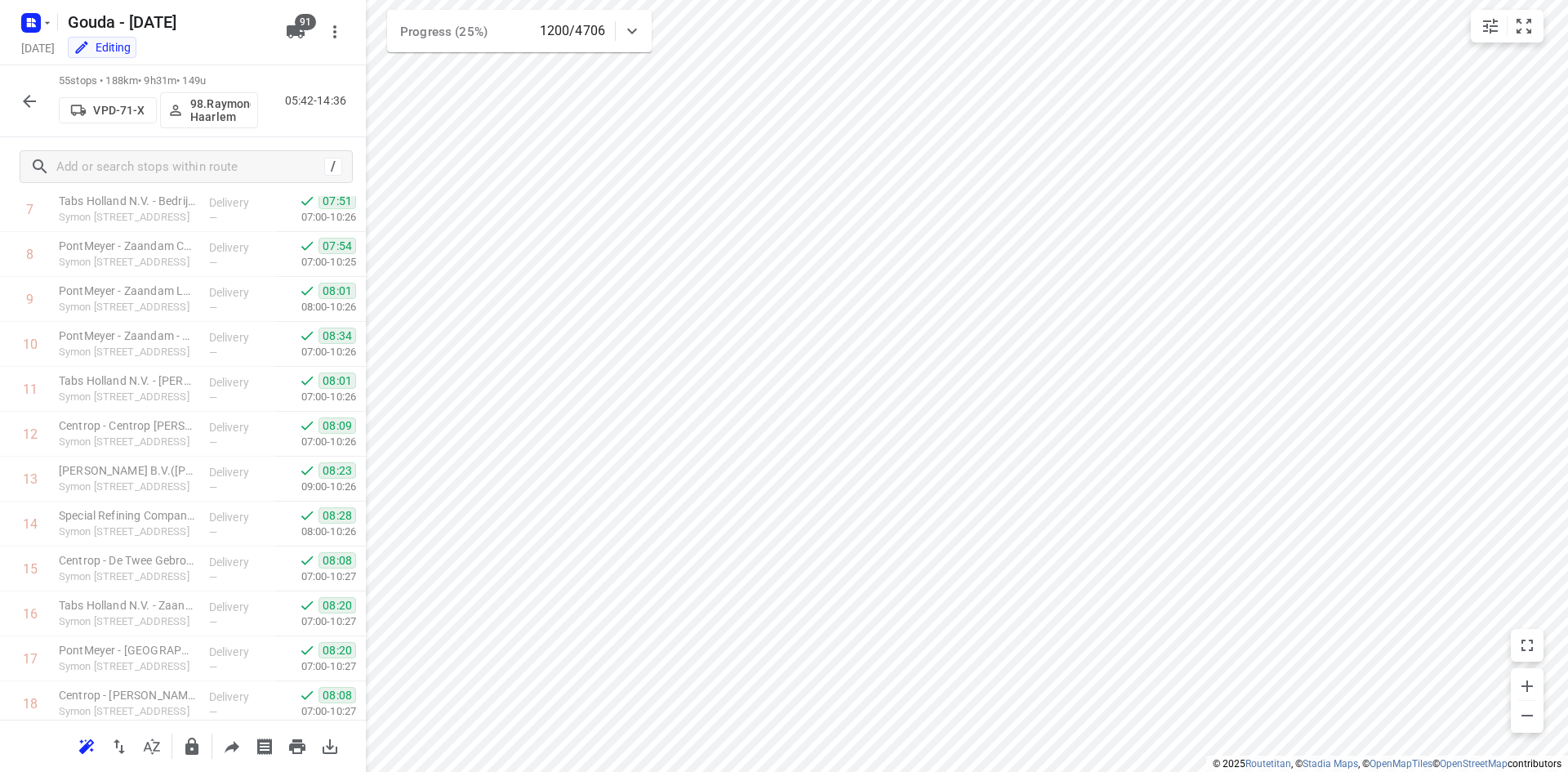
scroll to position [2120, 0]
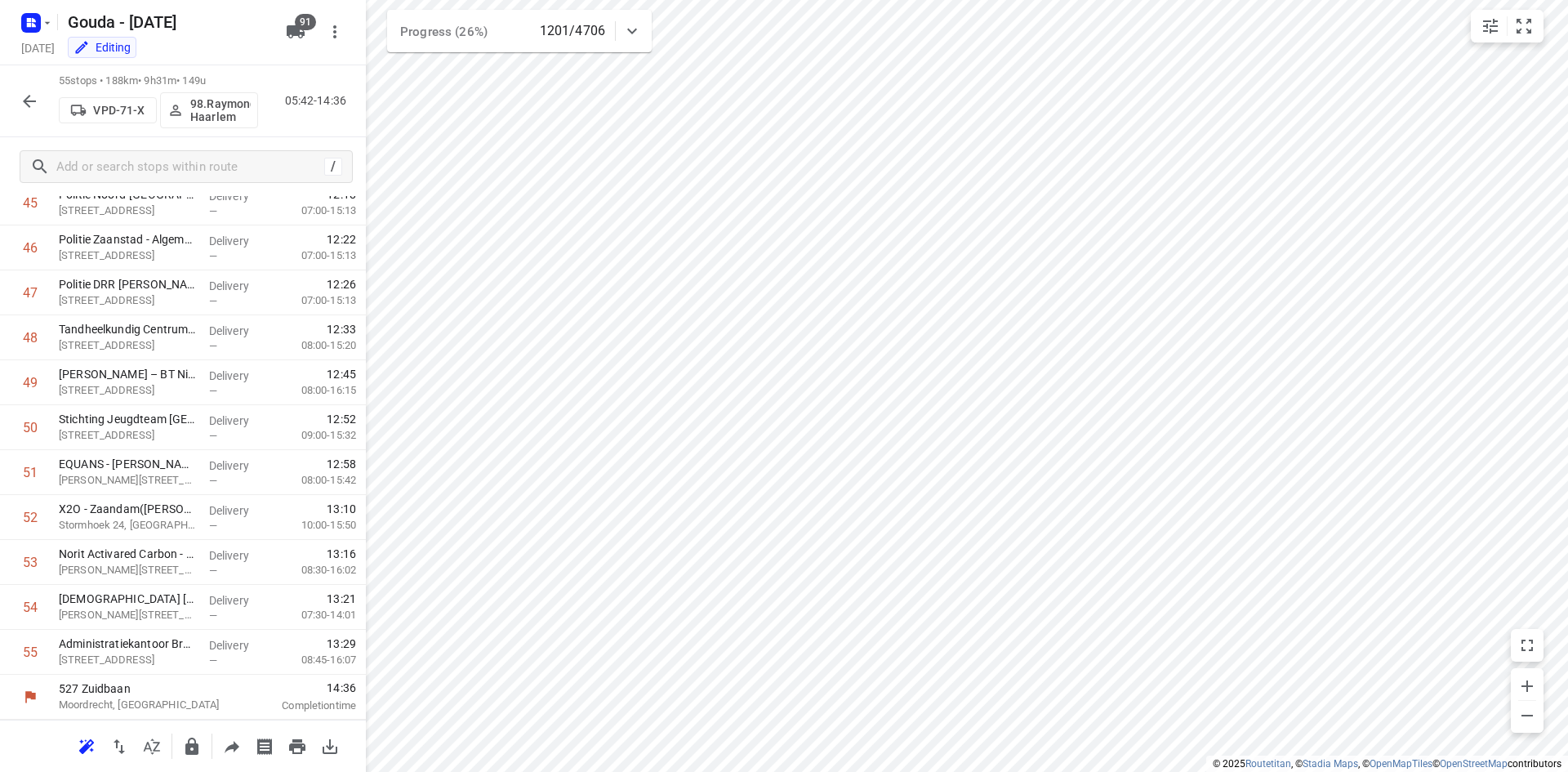
click at [25, 91] on icon "button" at bounding box center [29, 101] width 20 height 20
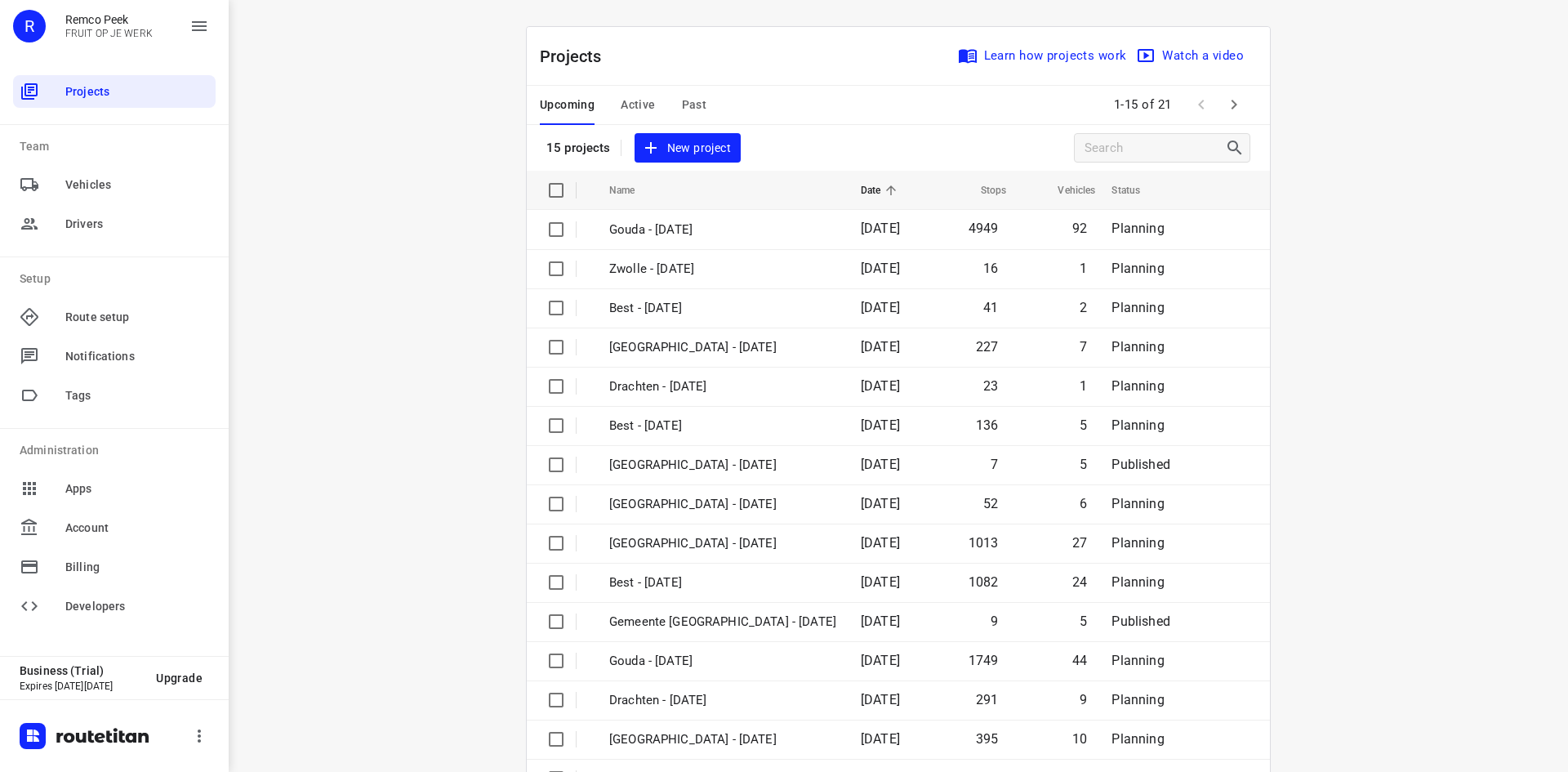
click at [637, 114] on span "Active" at bounding box center [638, 104] width 34 height 21
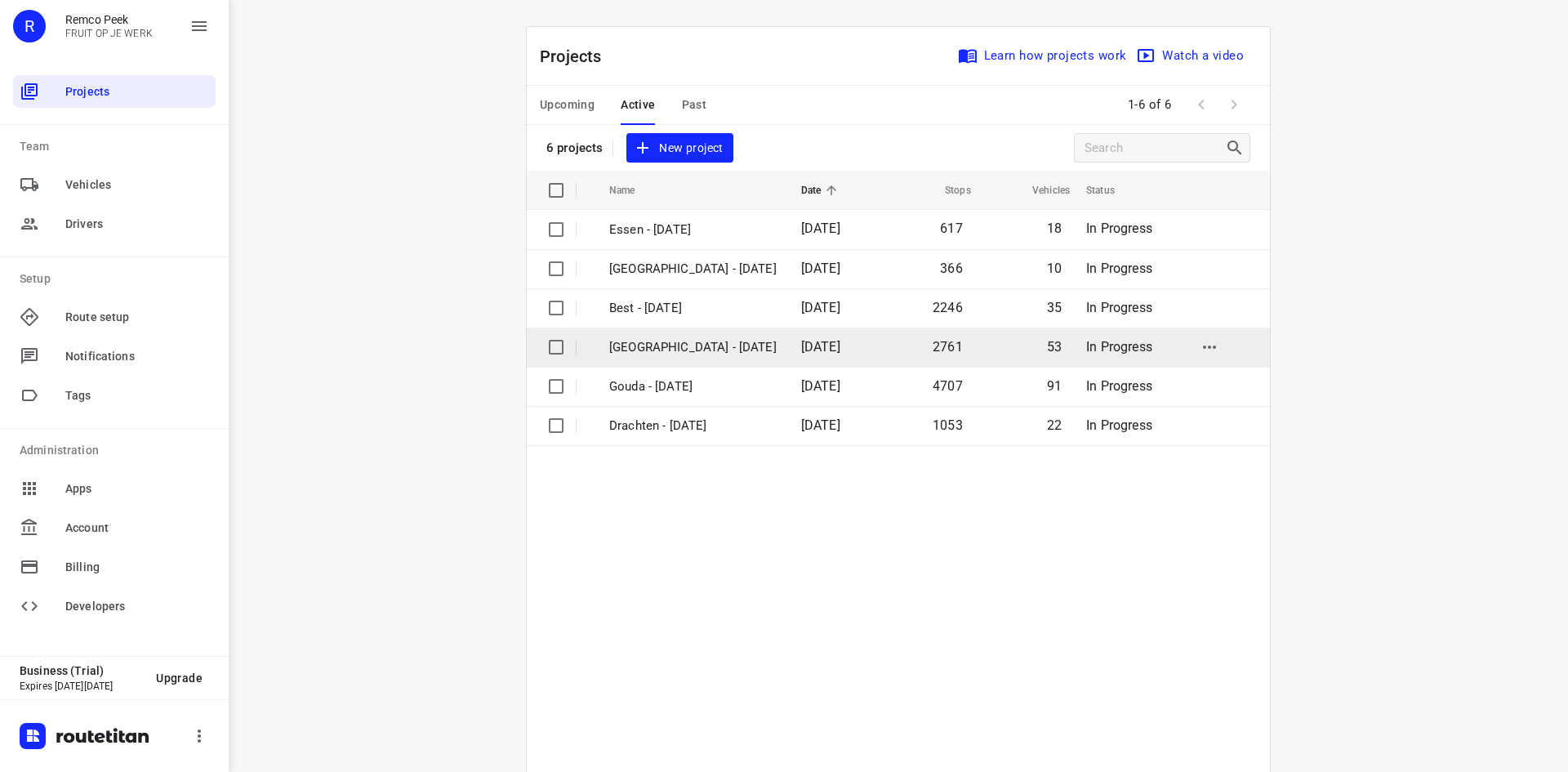
click at [676, 351] on p "[GEOGRAPHIC_DATA] - [DATE]" at bounding box center [693, 347] width 167 height 19
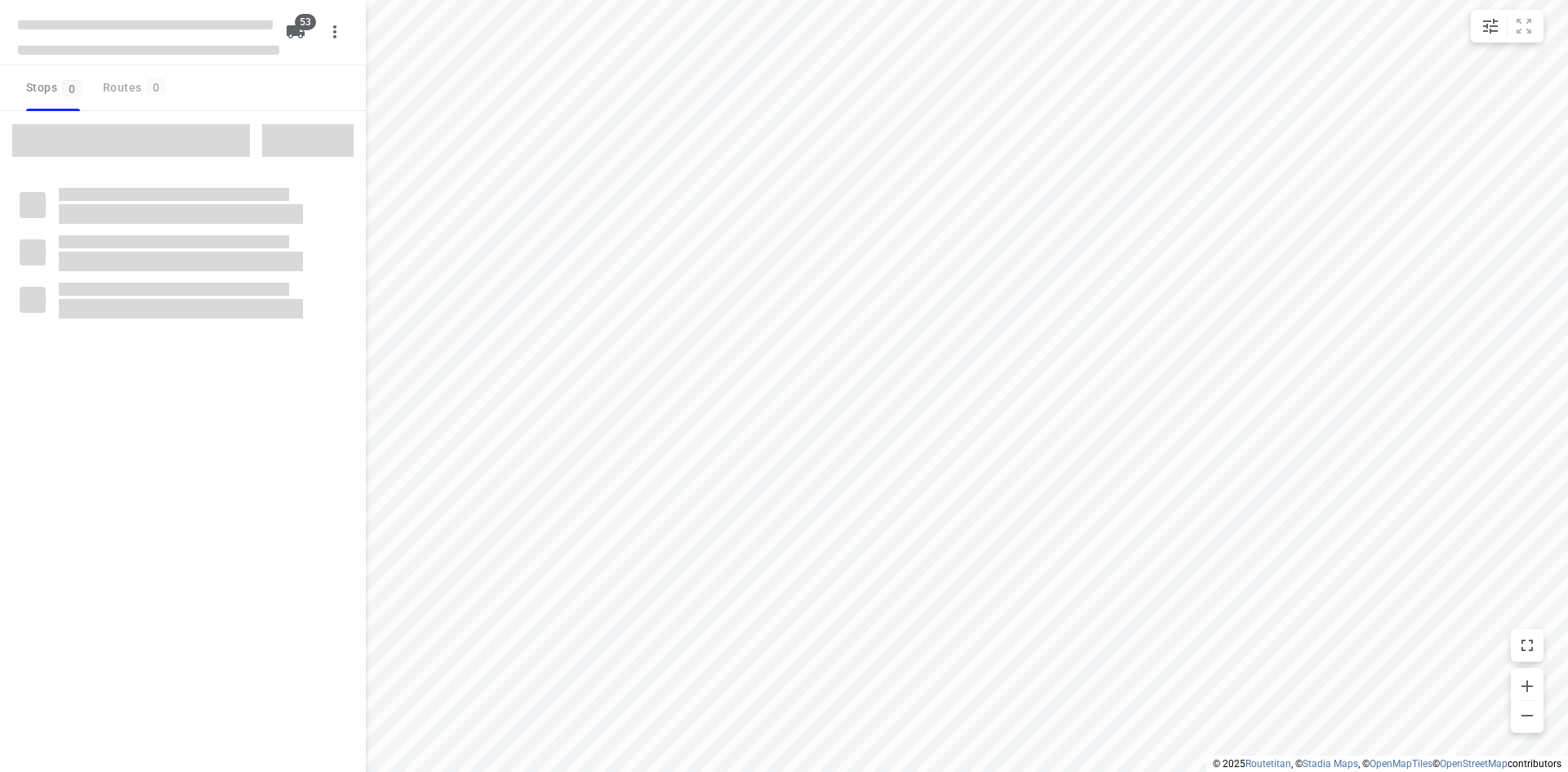
type input "distance"
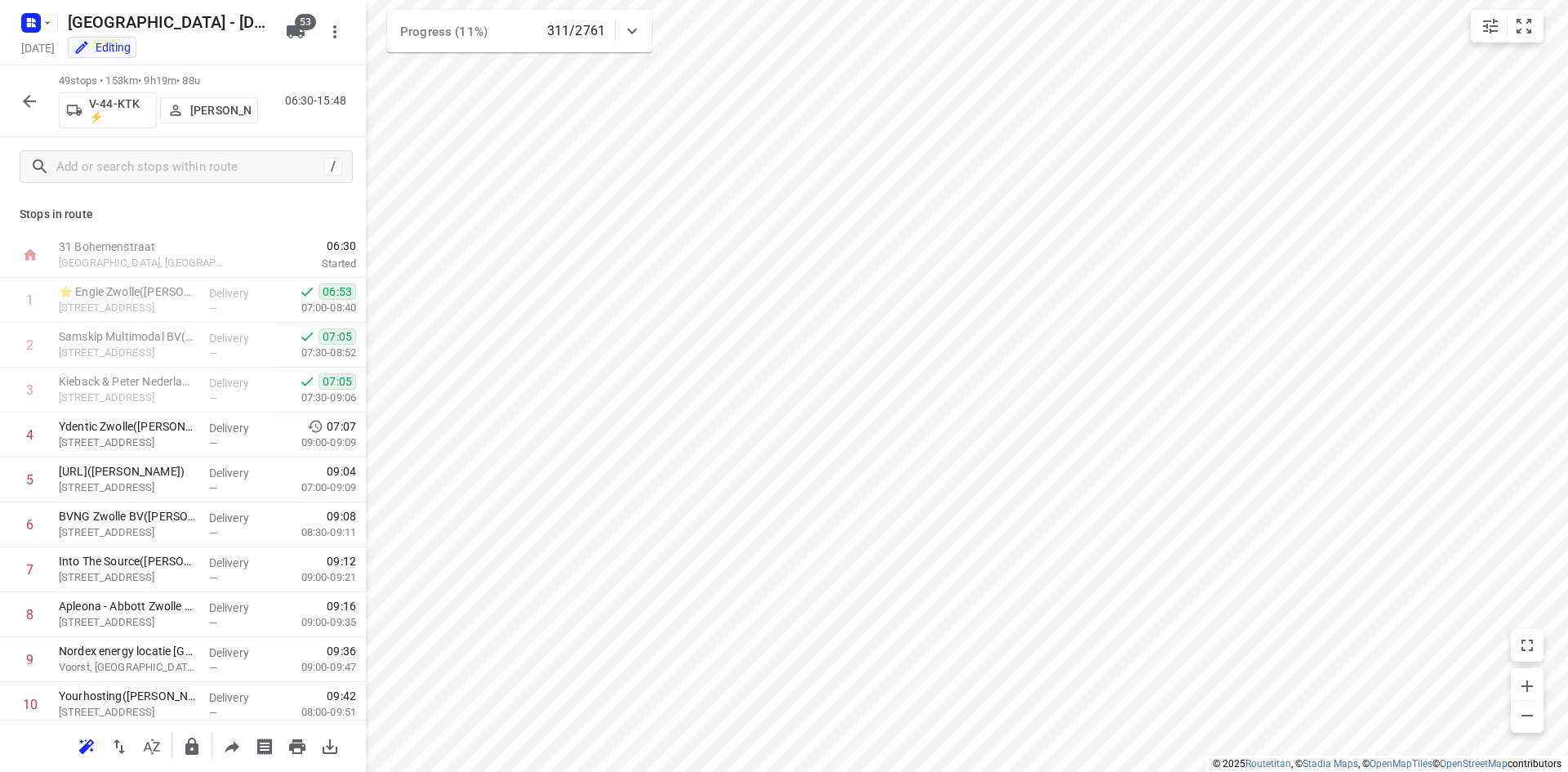
click at [35, 103] on icon "button" at bounding box center [29, 101] width 20 height 20
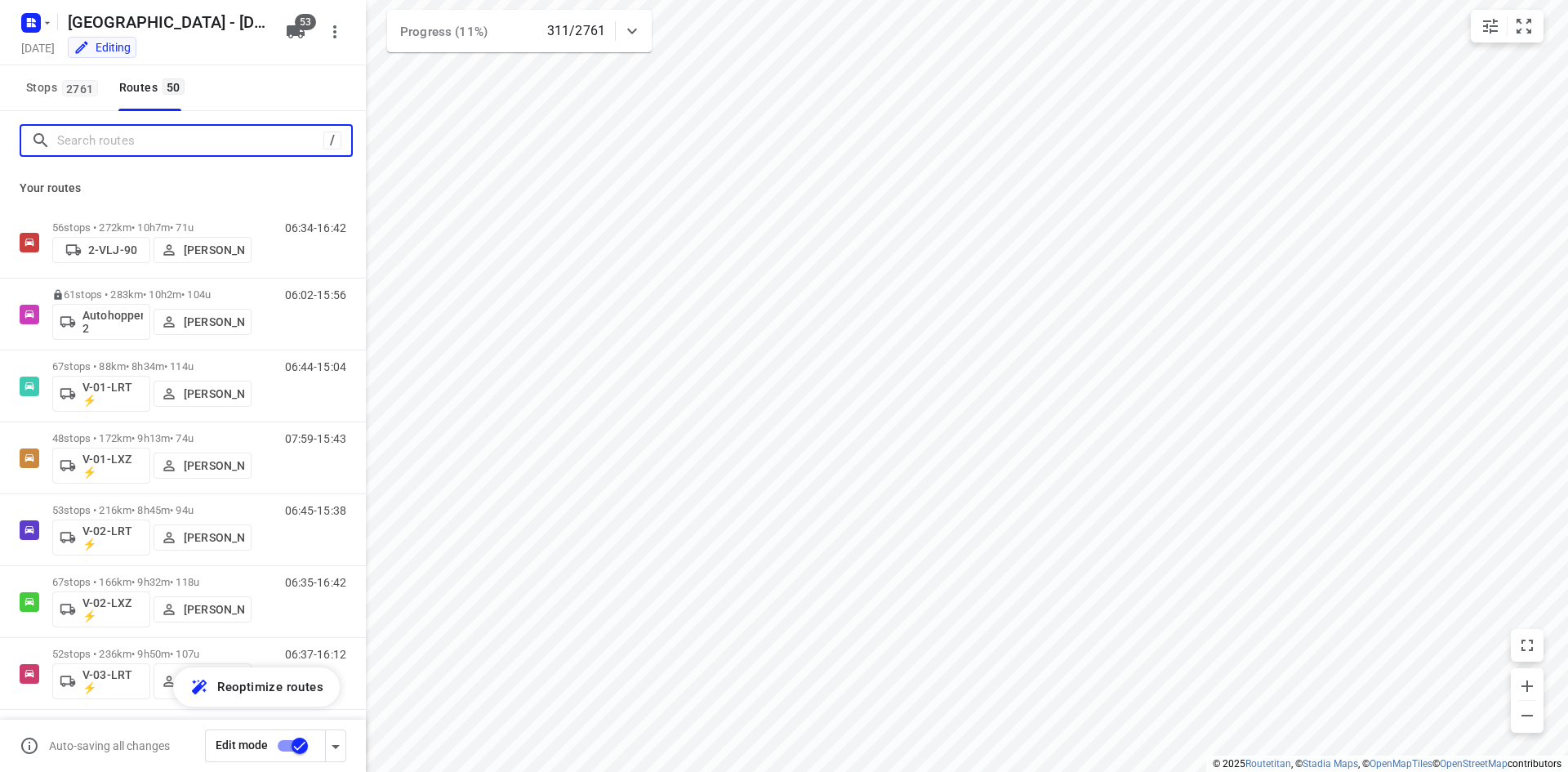
click at [122, 143] on input "Search routes" at bounding box center [190, 141] width 266 height 26
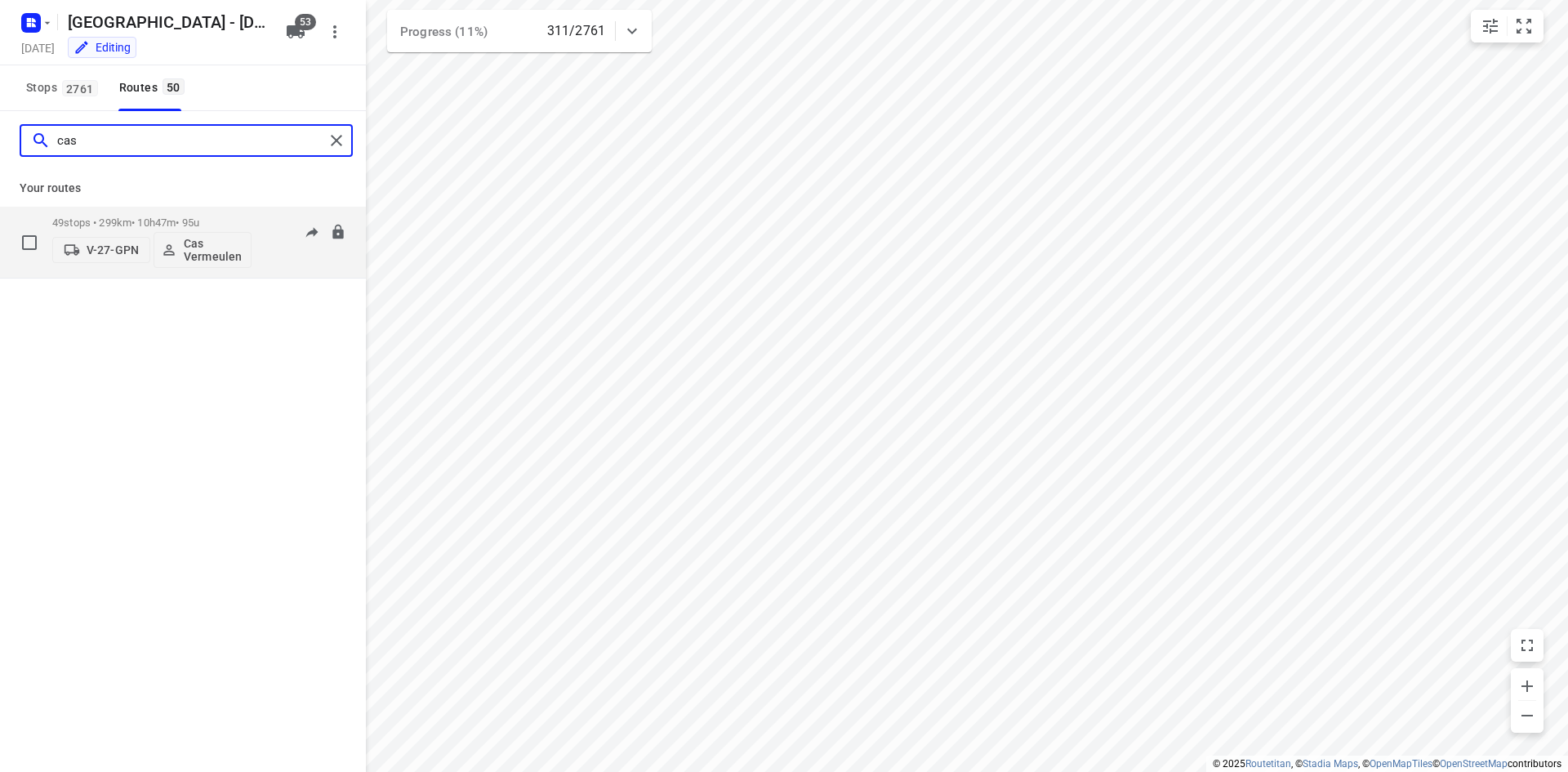
type input "cas"
click at [150, 220] on p "49 stops • 299km • 10h47m • 95u" at bounding box center [151, 222] width 199 height 12
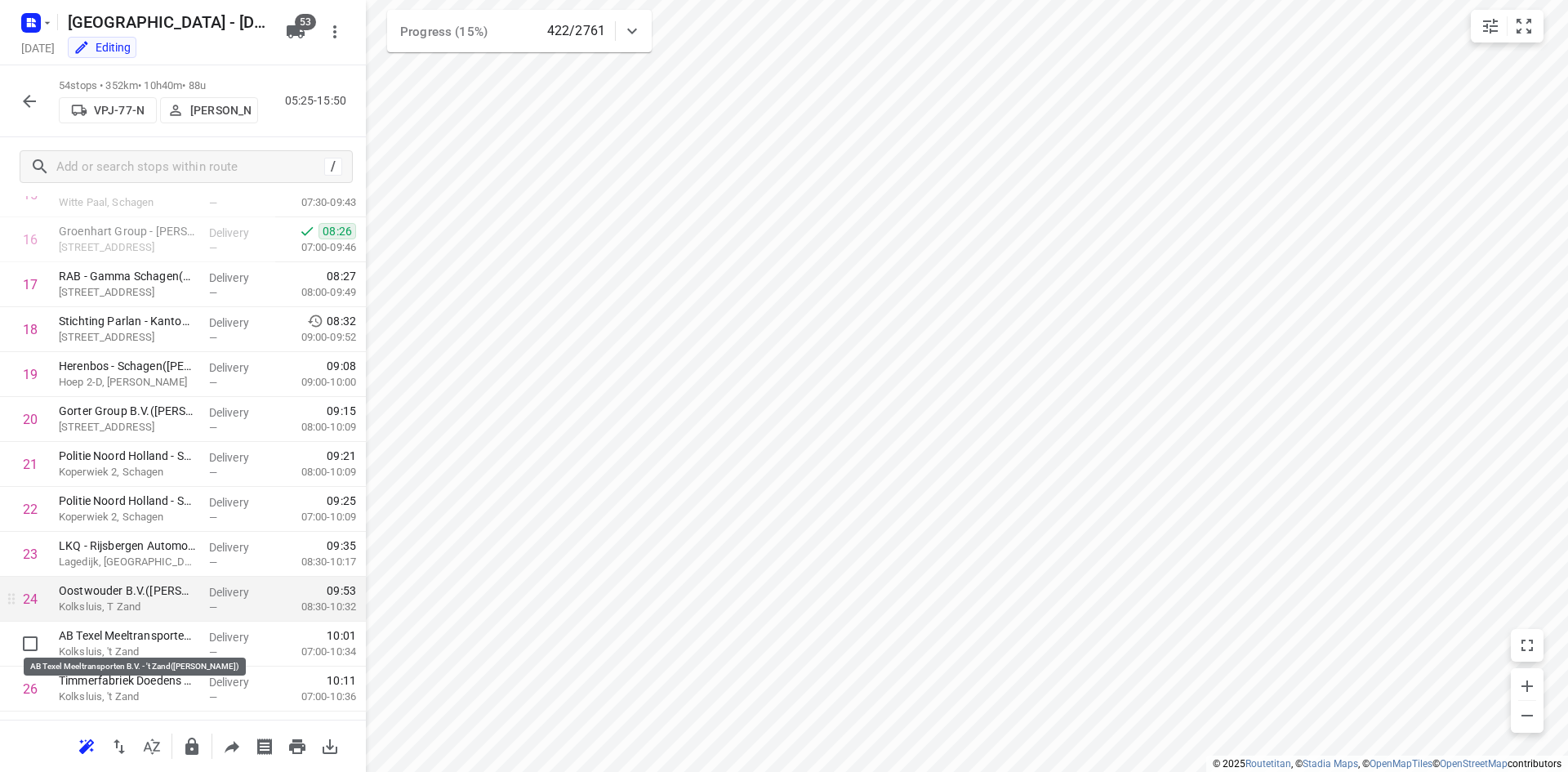
scroll to position [735, 0]
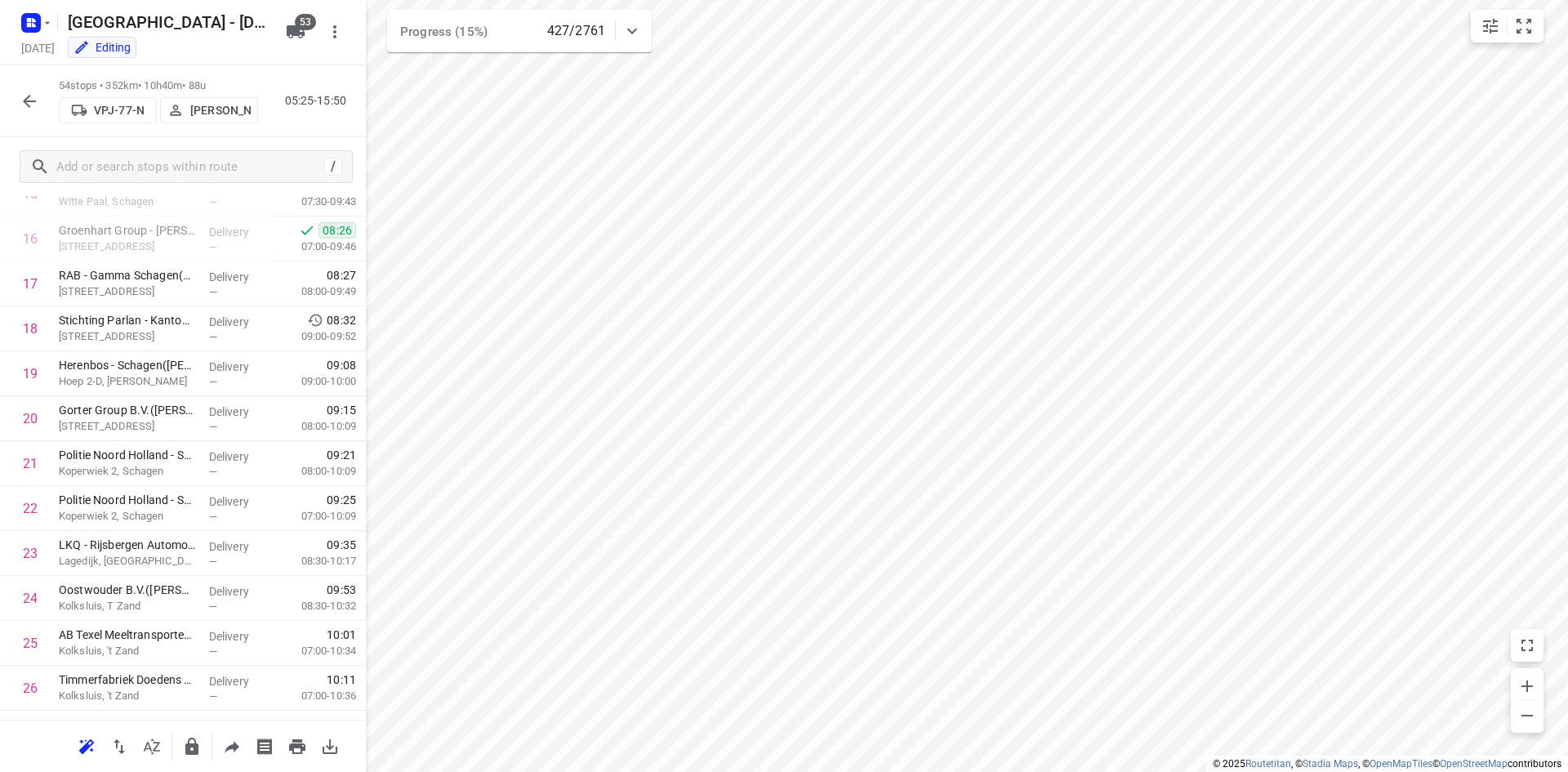
click at [255, 70] on div "54 stops • 352km • 10h40m • 88u VPJ-77-N Sven Hageman 05:25-15:50" at bounding box center [183, 101] width 365 height 72
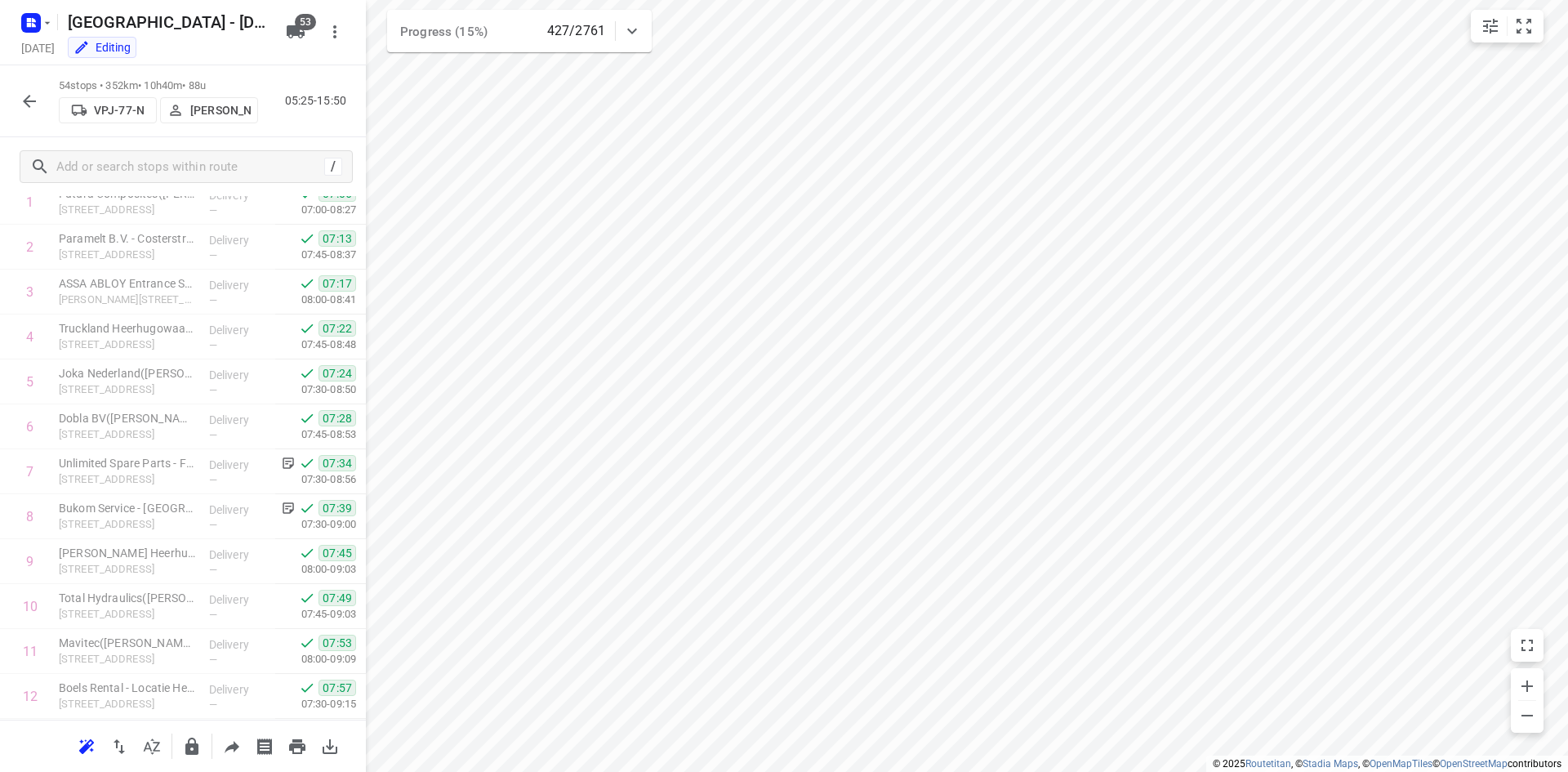
scroll to position [0, 0]
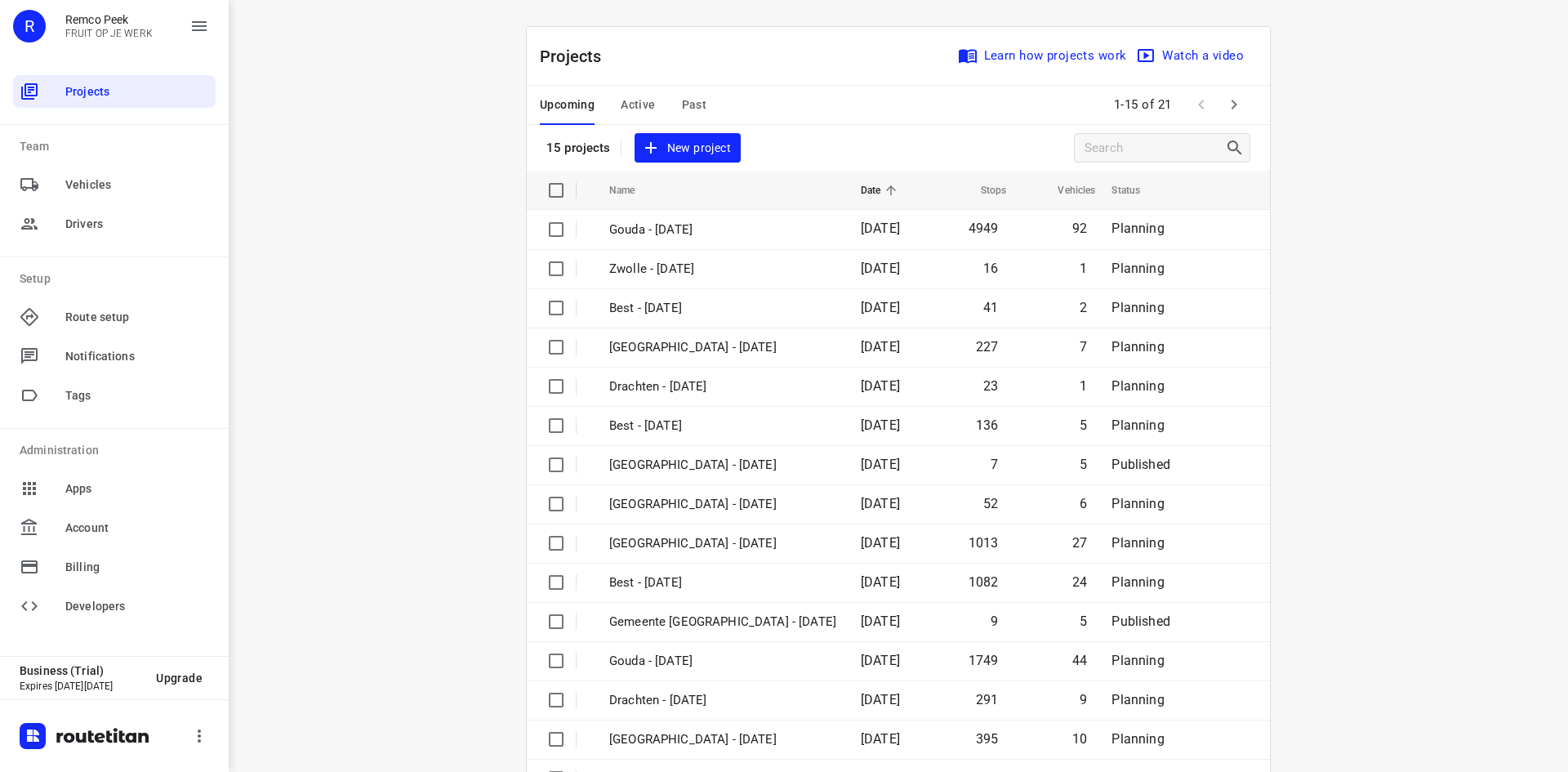
click at [639, 93] on button "Active" at bounding box center [638, 105] width 34 height 39
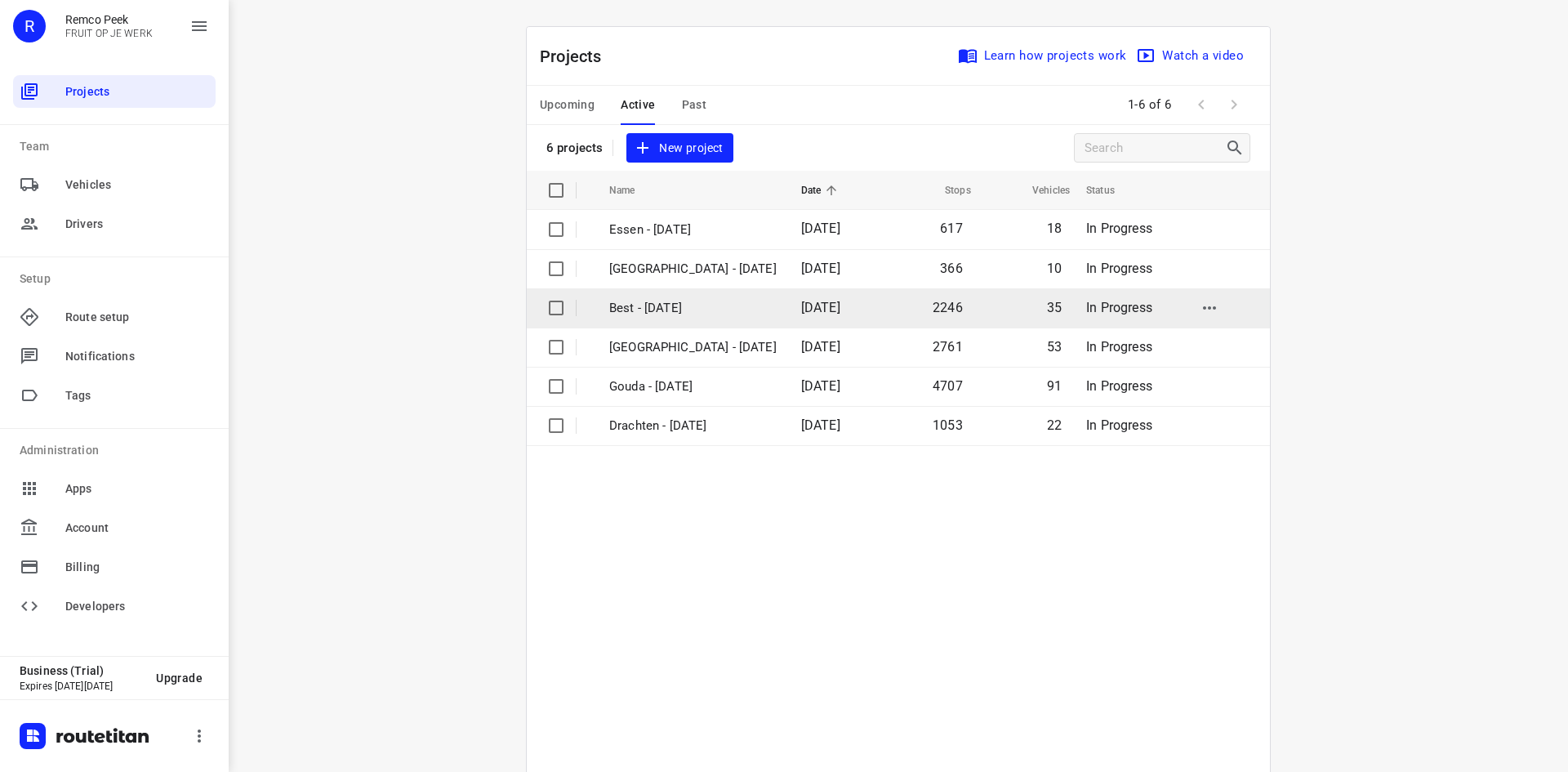
click at [659, 308] on p "Best - [DATE]" at bounding box center [693, 307] width 167 height 19
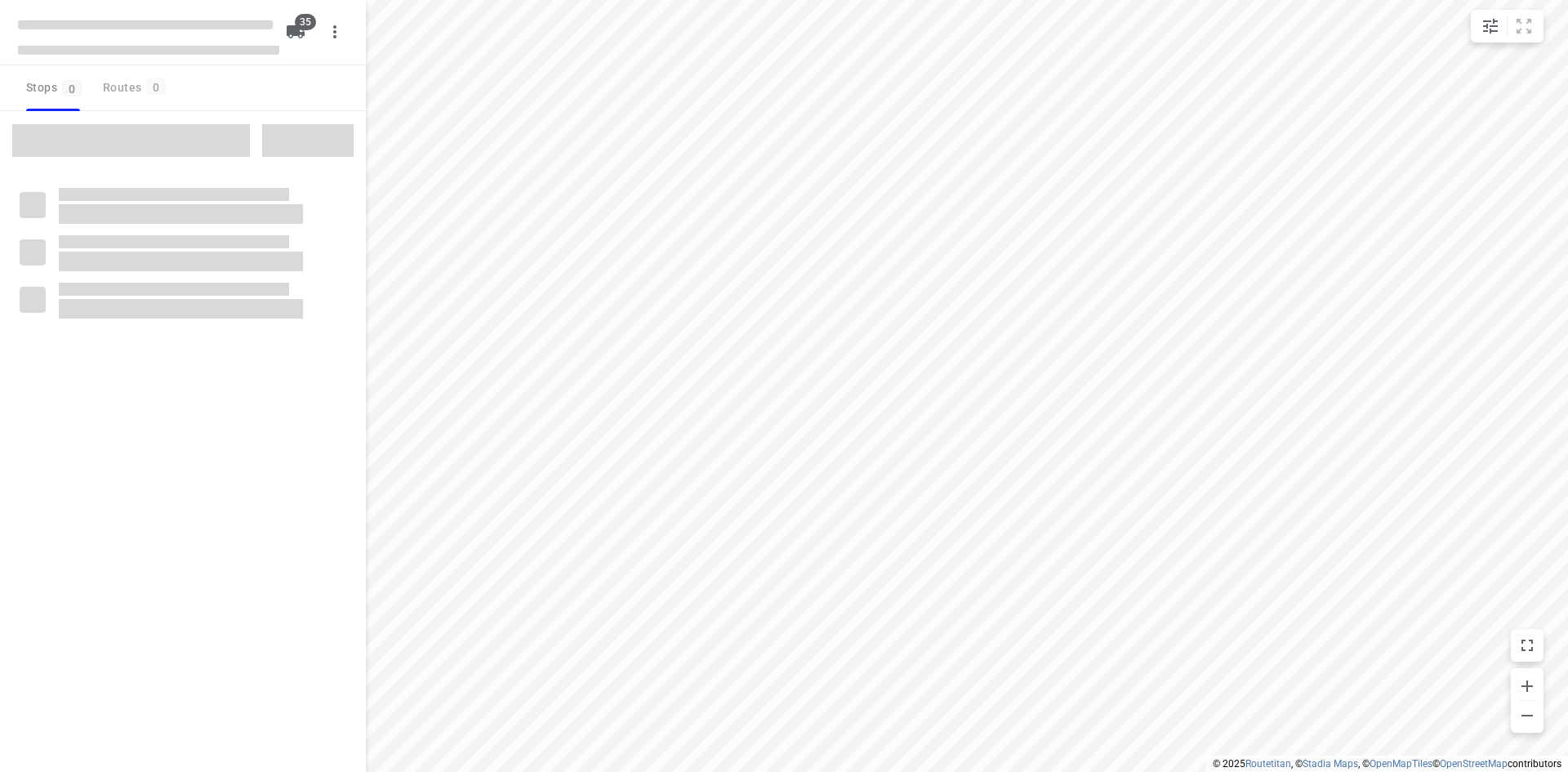
type input "distance"
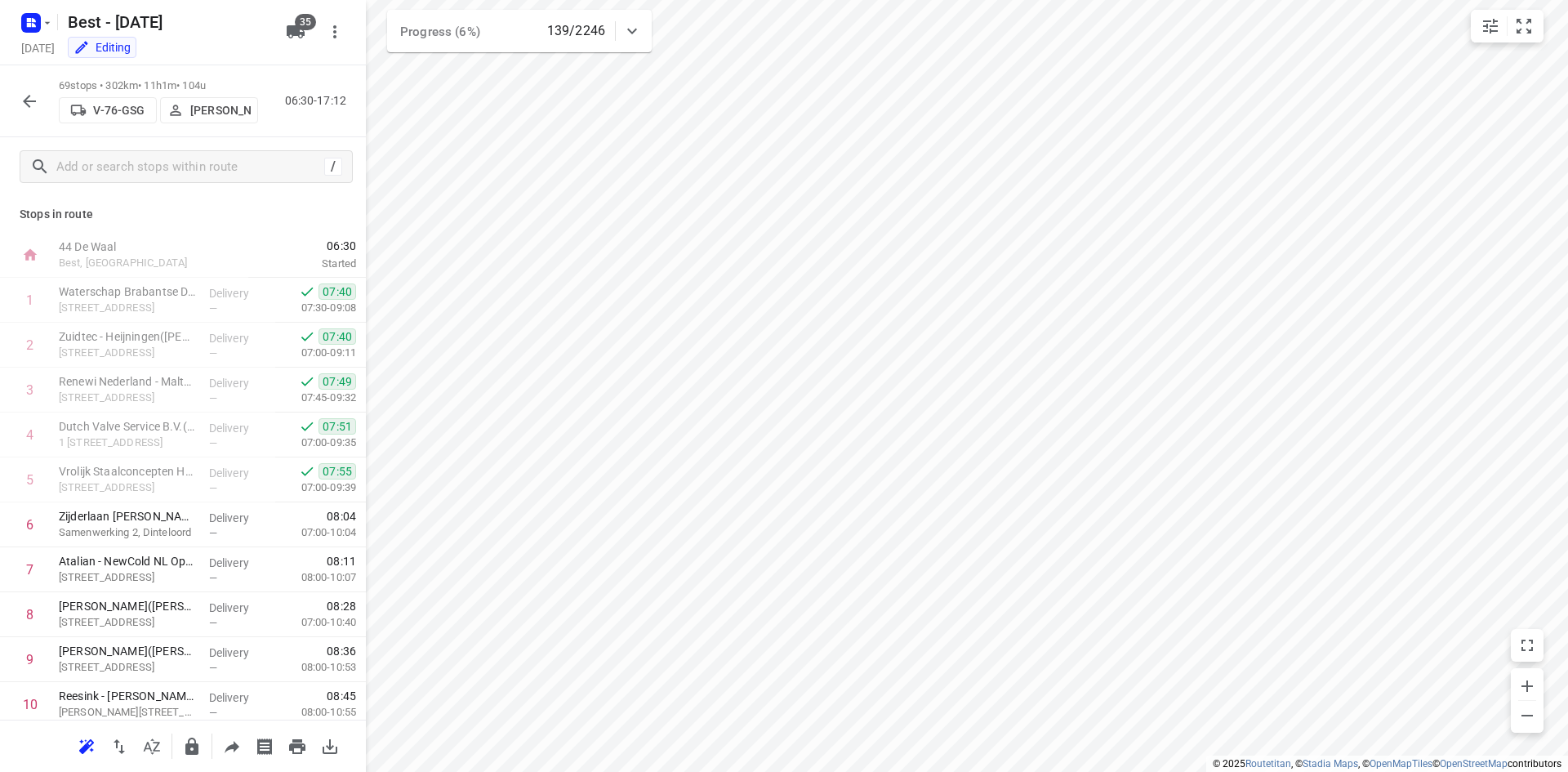
click at [24, 105] on icon "button" at bounding box center [29, 101] width 20 height 20
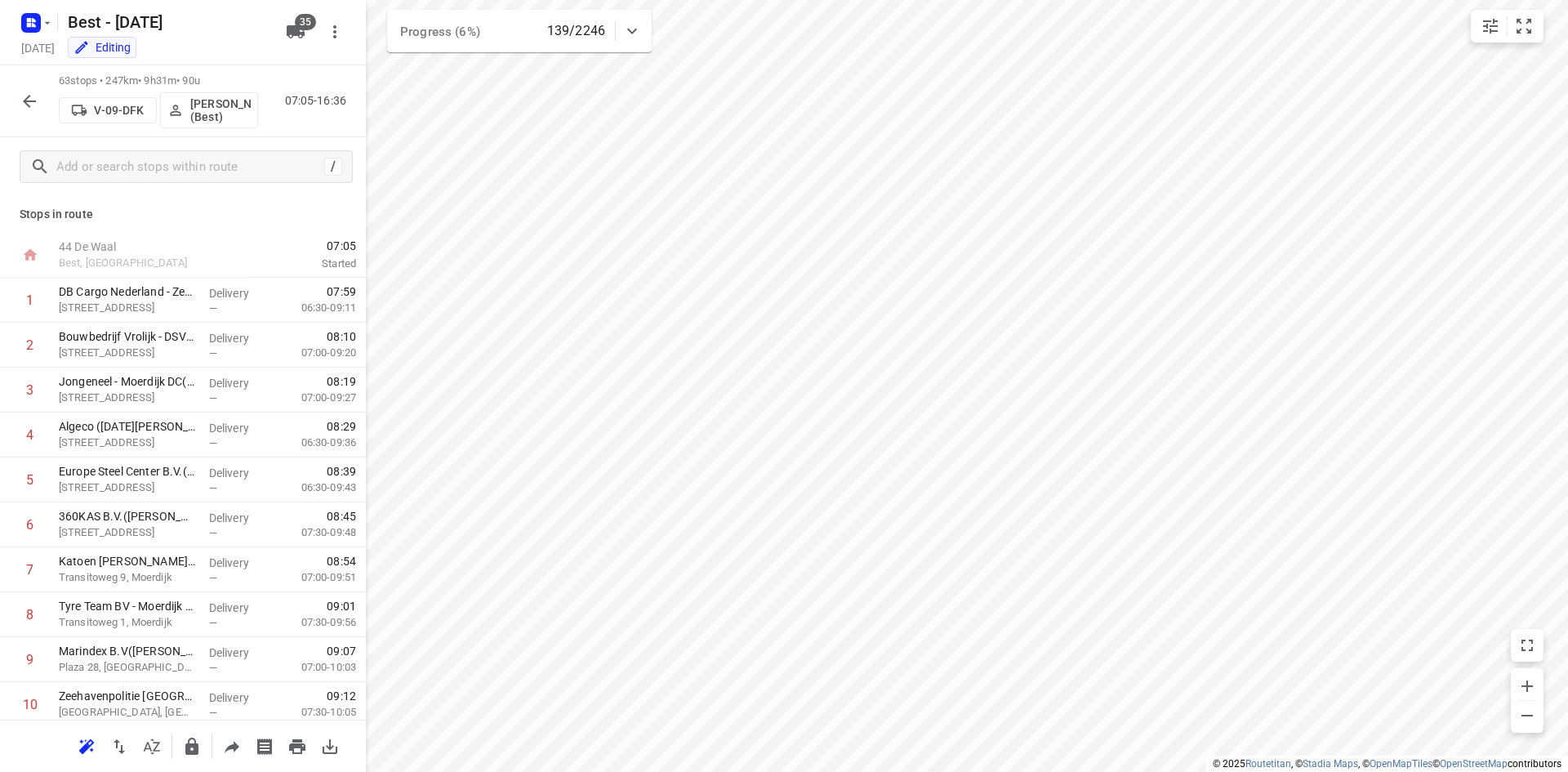
scroll to position [29, 0]
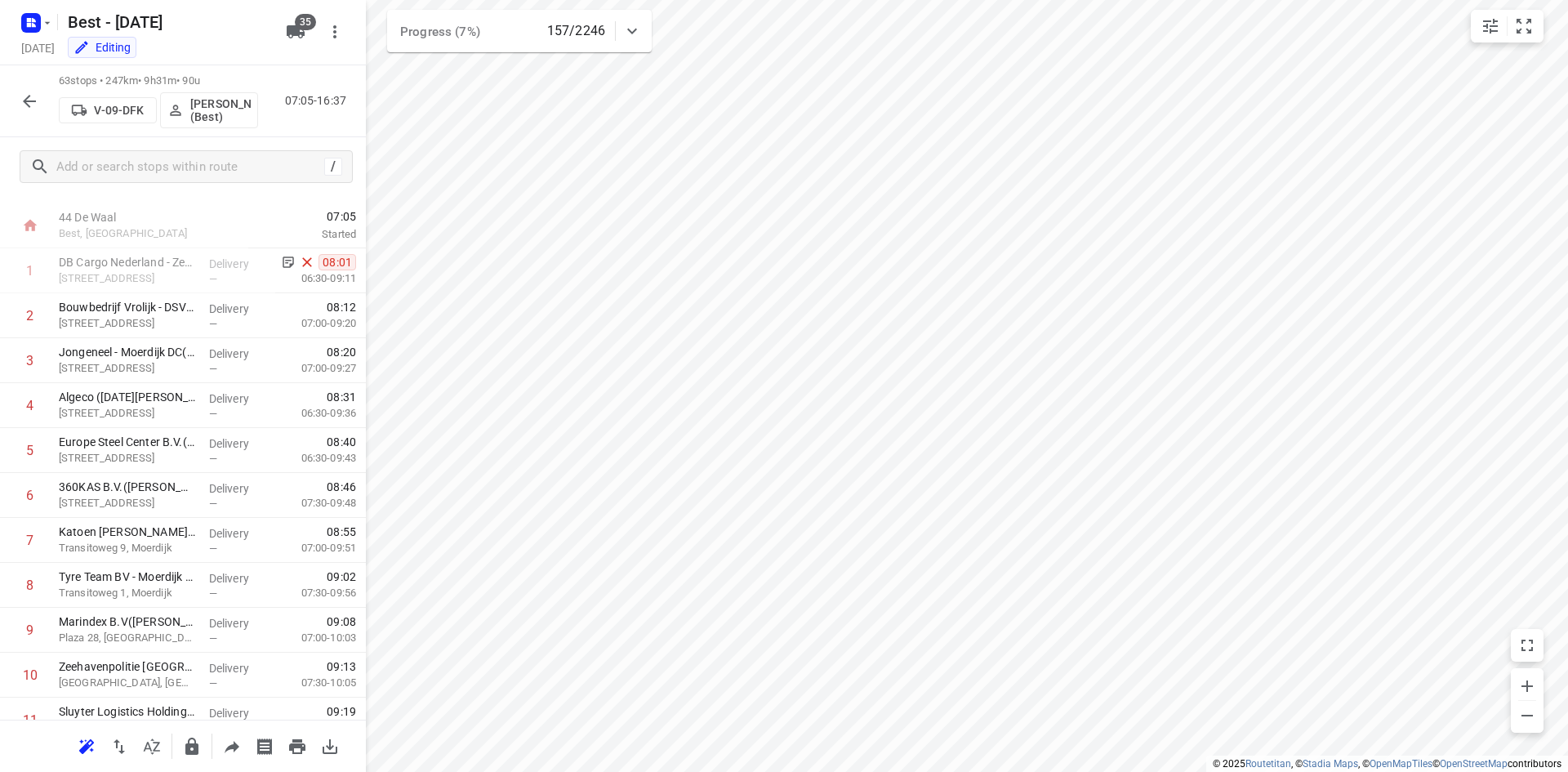
click at [28, 88] on button "button" at bounding box center [28, 100] width 32 height 32
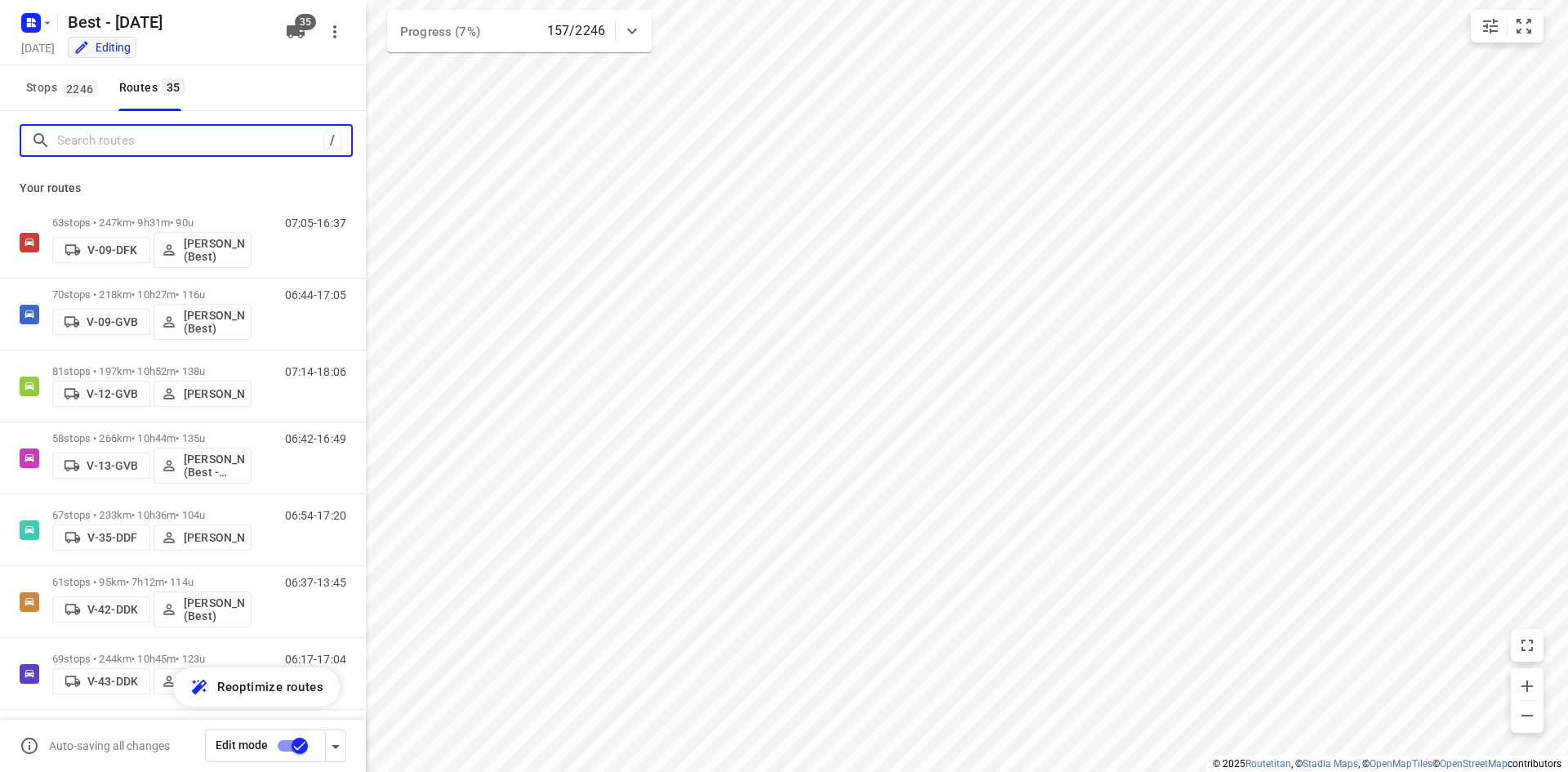
click at [154, 139] on input "Search routes" at bounding box center [190, 141] width 266 height 26
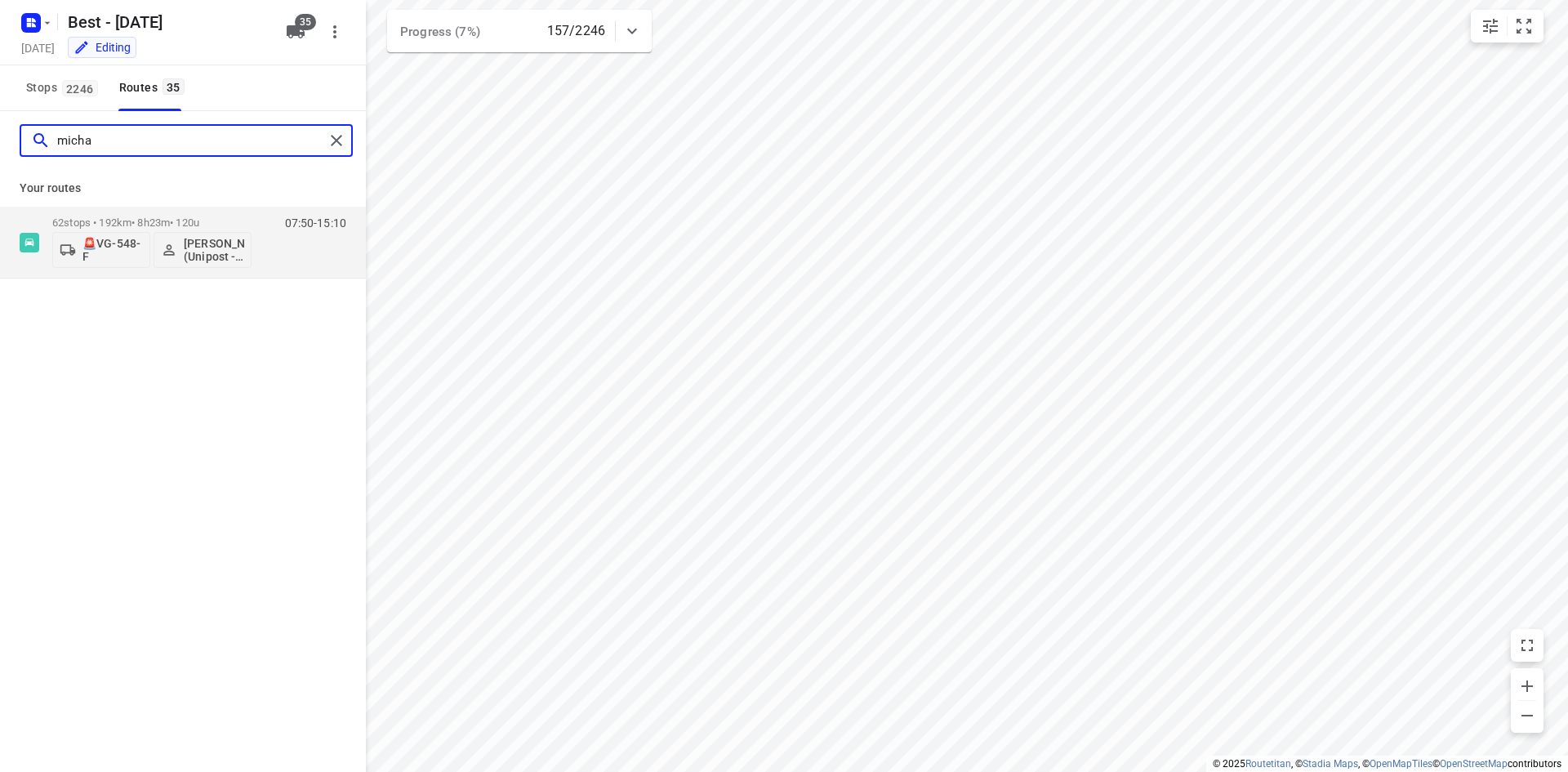
drag, startPoint x: 154, startPoint y: 139, endPoint x: 31, endPoint y: 116, distance: 125.1
click at [31, 116] on div "micha" at bounding box center [183, 140] width 365 height 59
type input "micha"
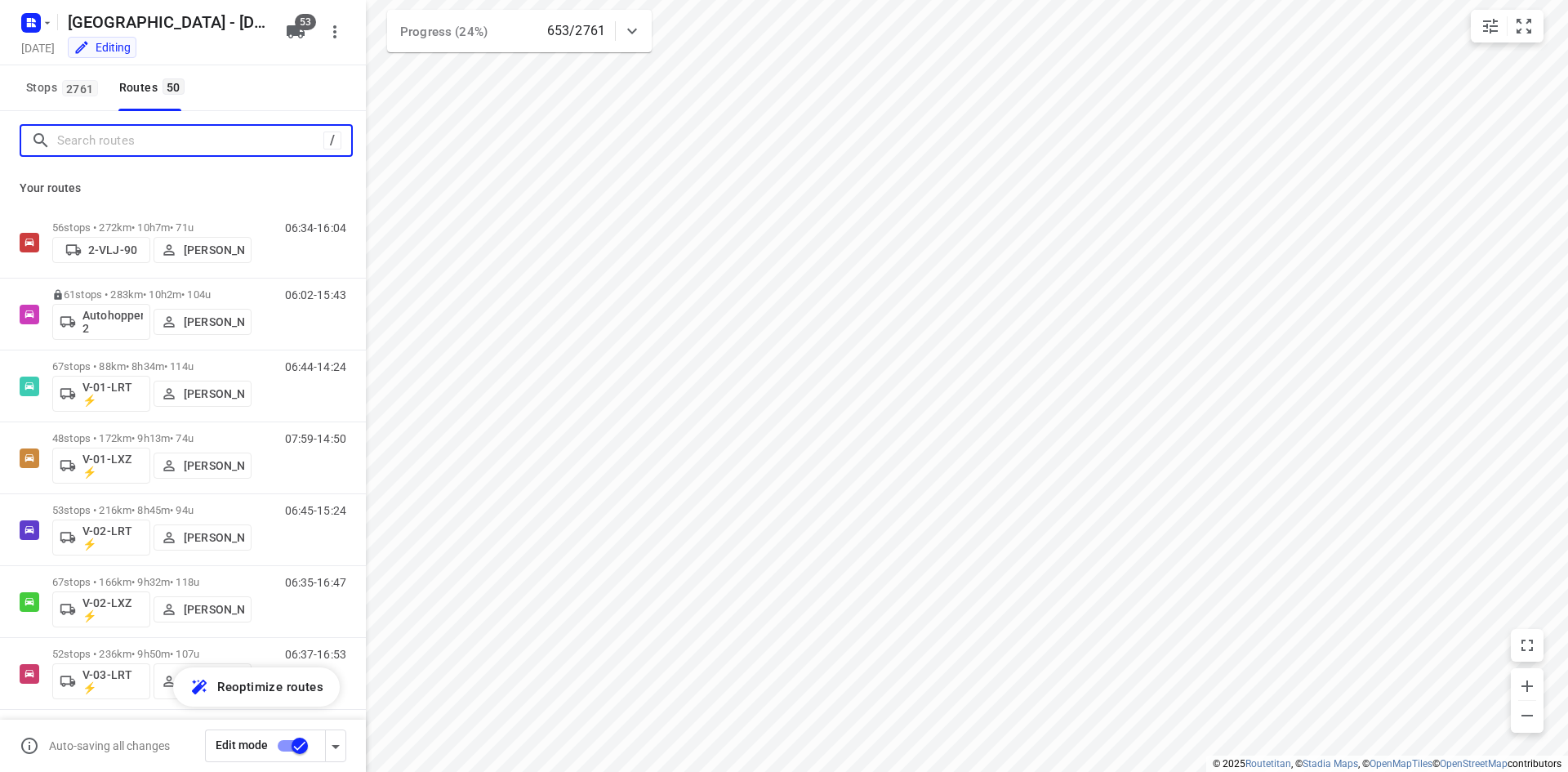
click at [128, 140] on input "Search routes" at bounding box center [190, 141] width 266 height 26
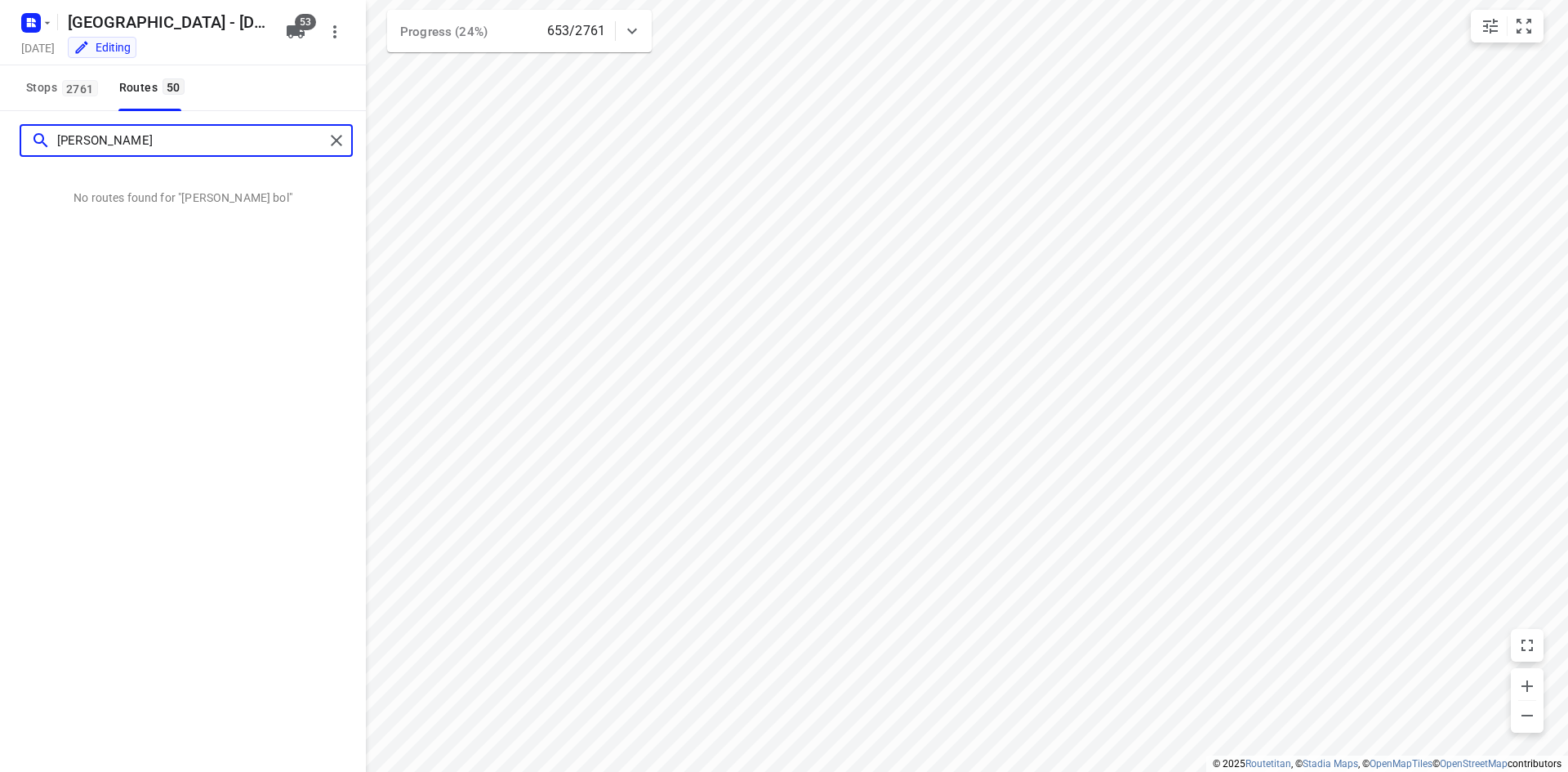
type input "[PERSON_NAME]"
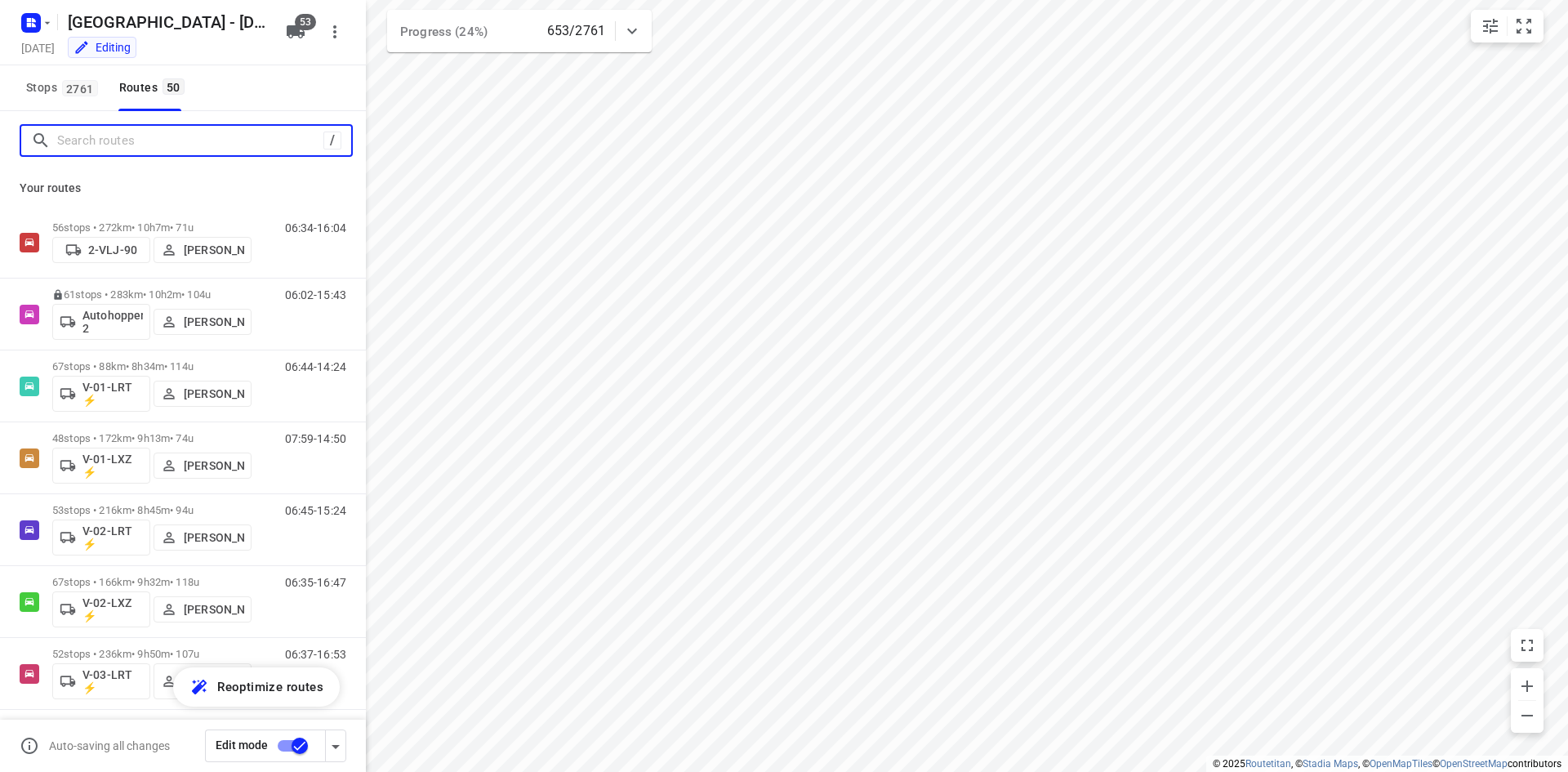
click at [218, 142] on input "Search routes" at bounding box center [190, 141] width 266 height 26
type input "[PERSON_NAME]"
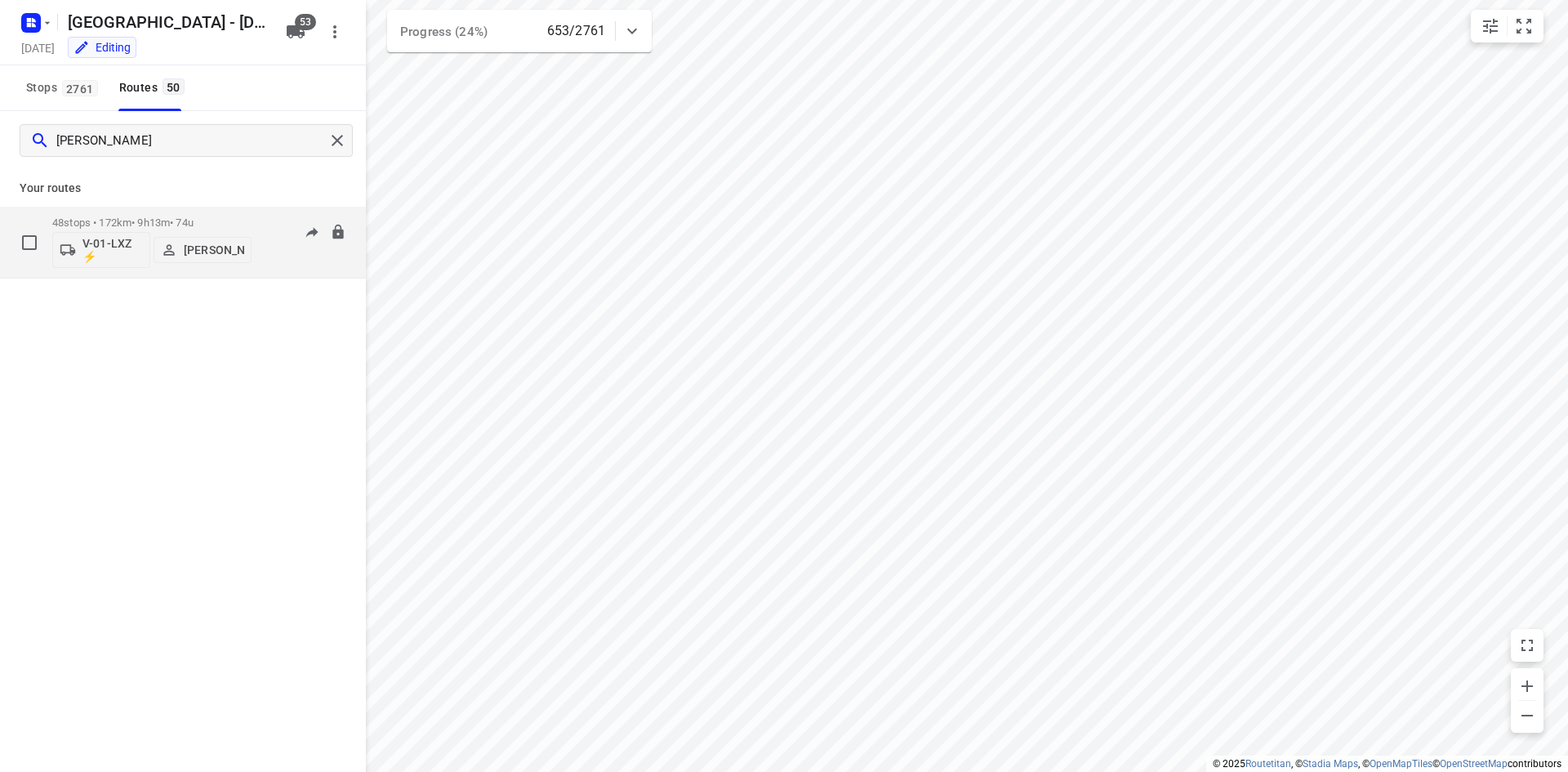
click at [220, 215] on div "48 stops • 172km • 9h13m • 74u V-01-LXZ ⚡ [PERSON_NAME]" at bounding box center [151, 242] width 199 height 68
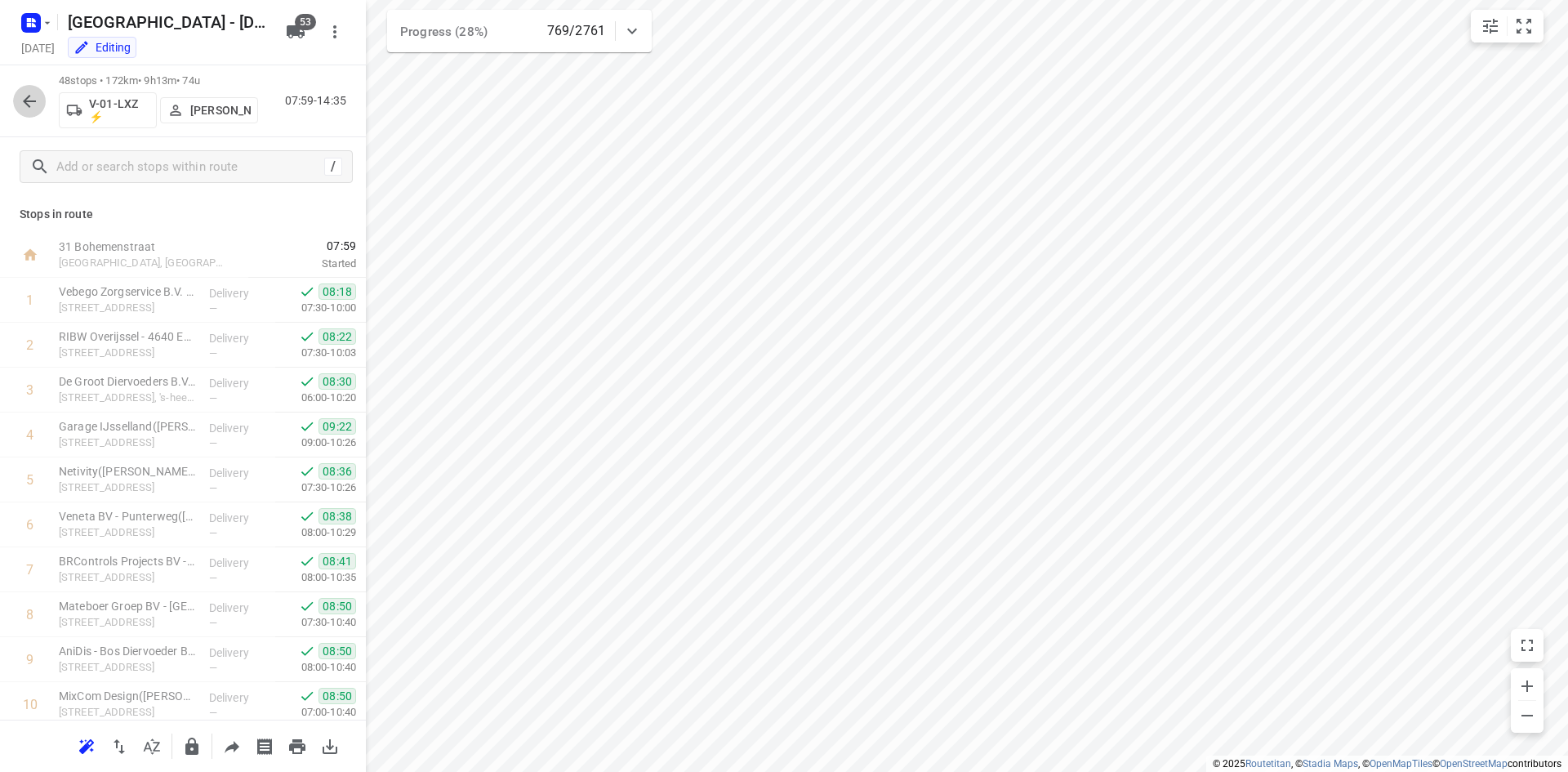
click at [34, 95] on icon "button" at bounding box center [29, 101] width 20 height 20
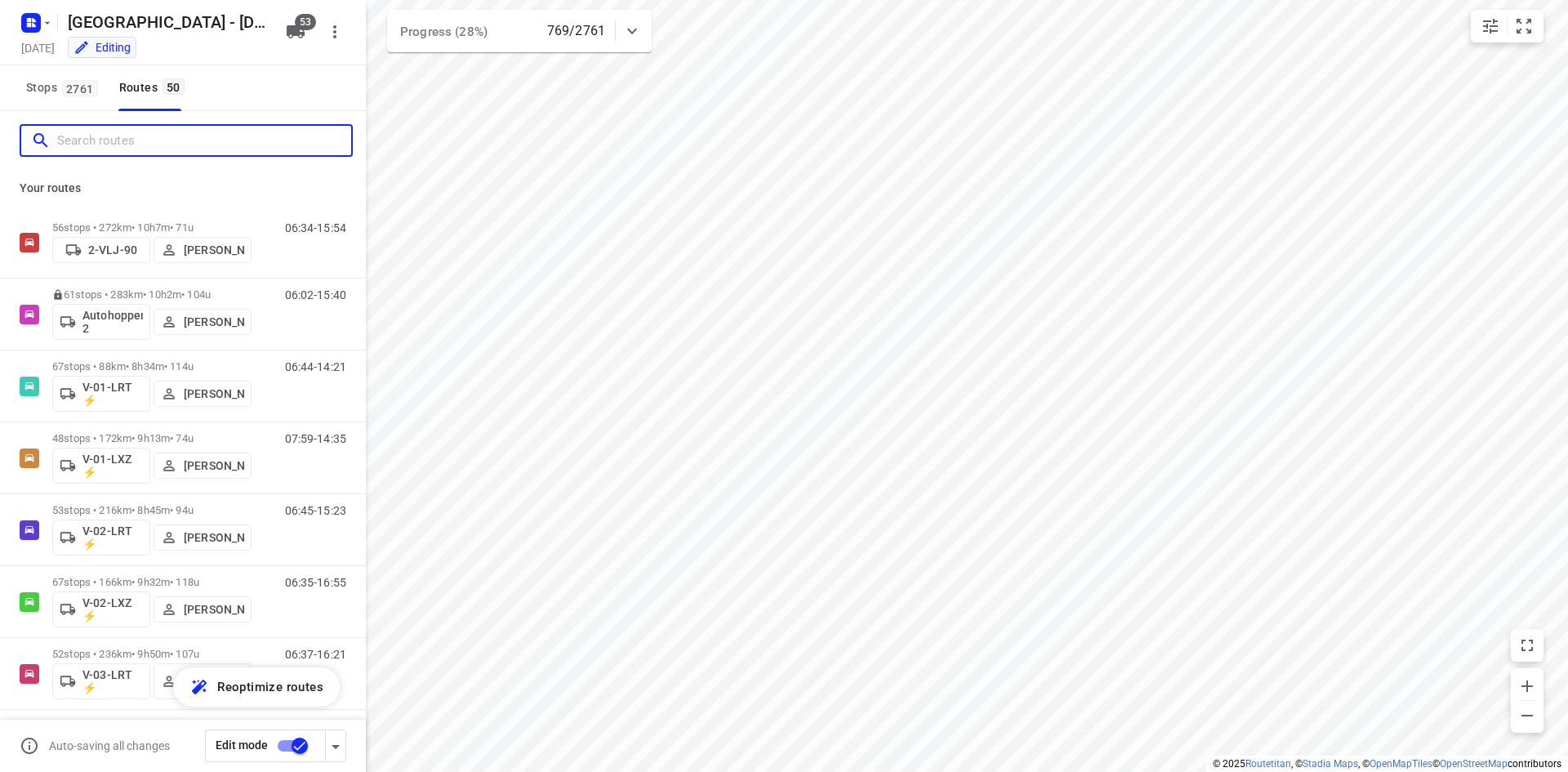
click at [149, 139] on input "Search routes" at bounding box center [203, 141] width 294 height 26
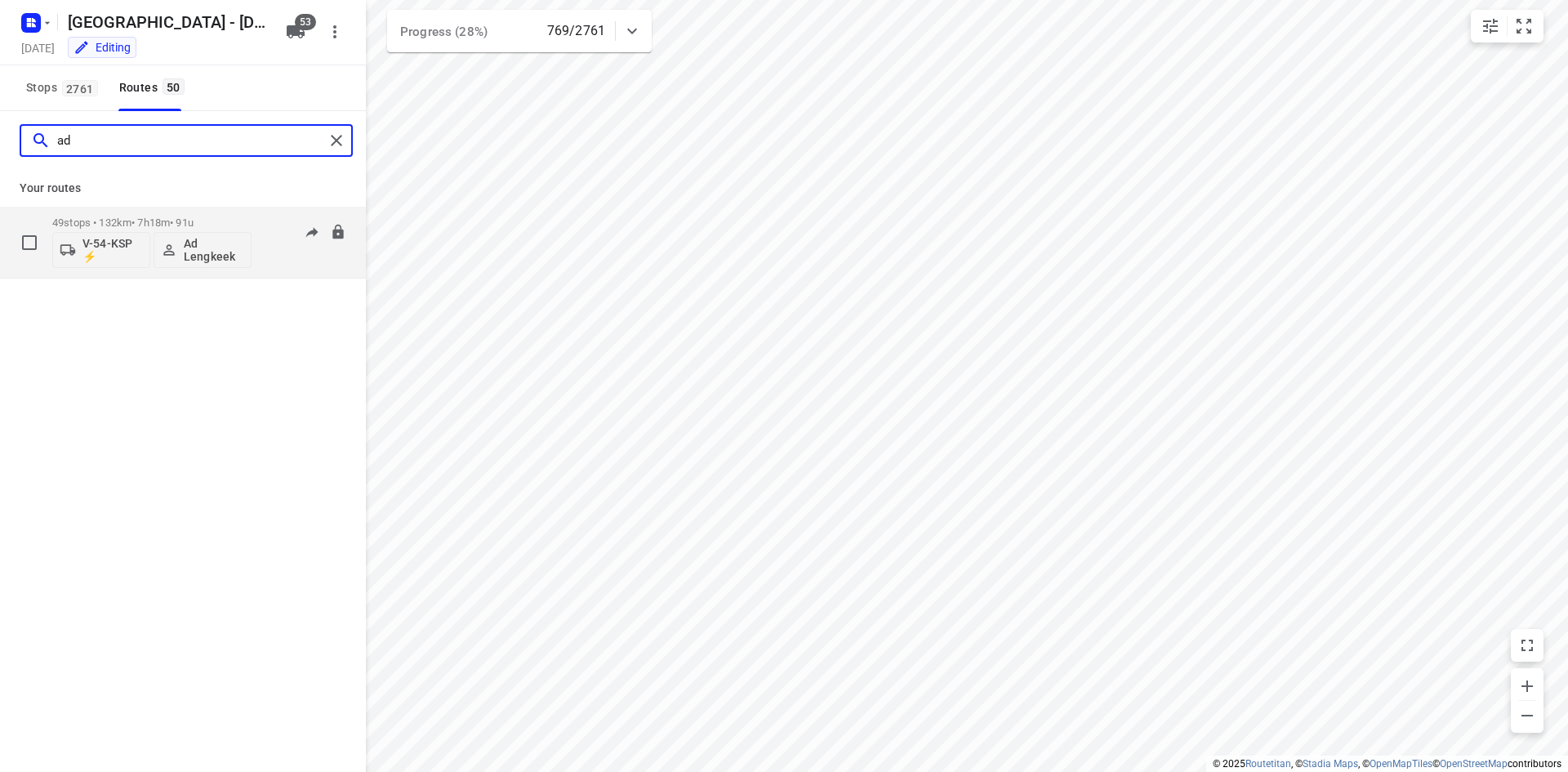
type input "ad"
click at [140, 219] on p "49 stops • 132km • 7h18m • 91u" at bounding box center [151, 222] width 199 height 12
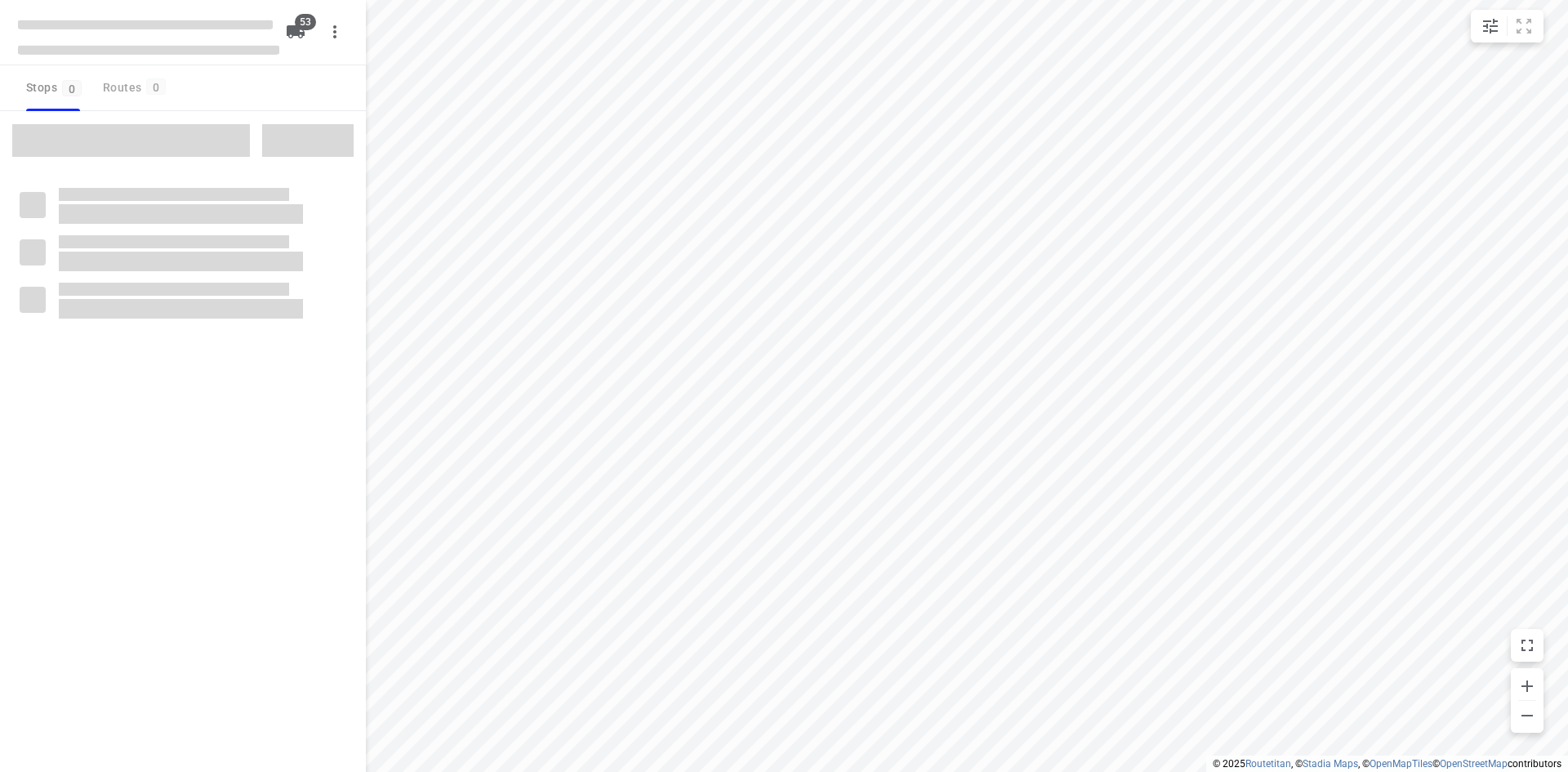
type input "distance"
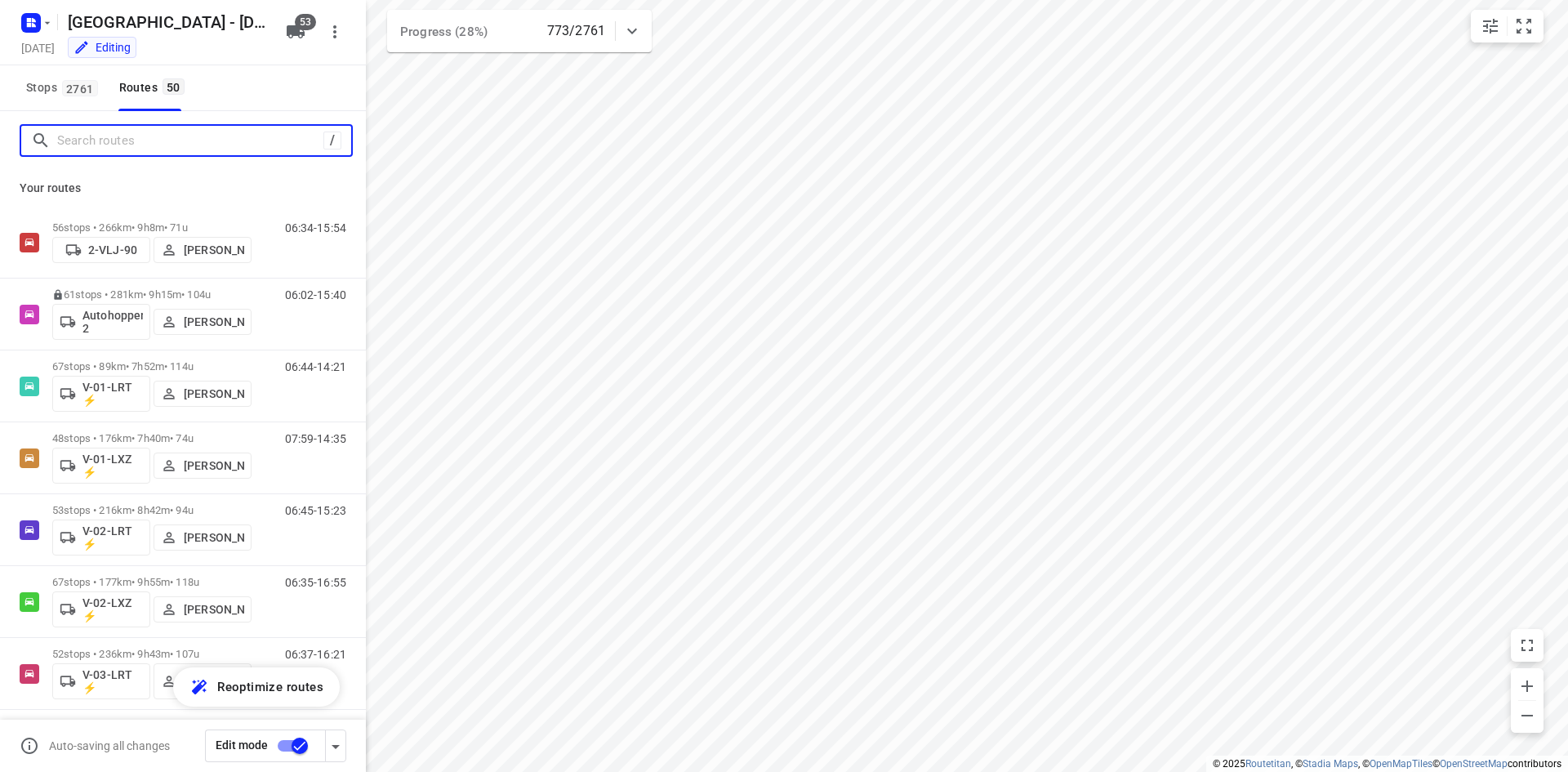
click at [237, 138] on input "Search routes" at bounding box center [190, 141] width 266 height 26
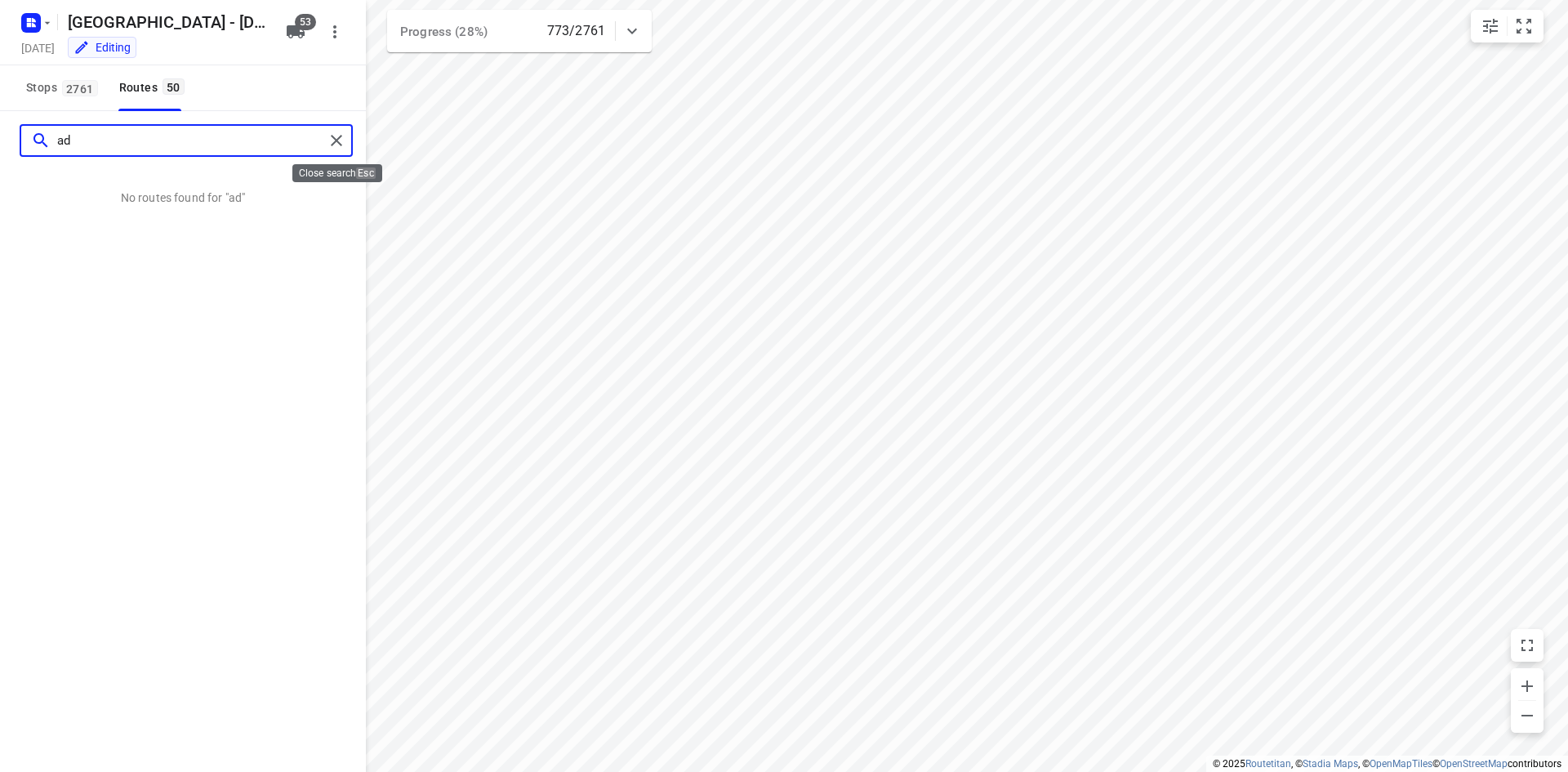
type input "ad"
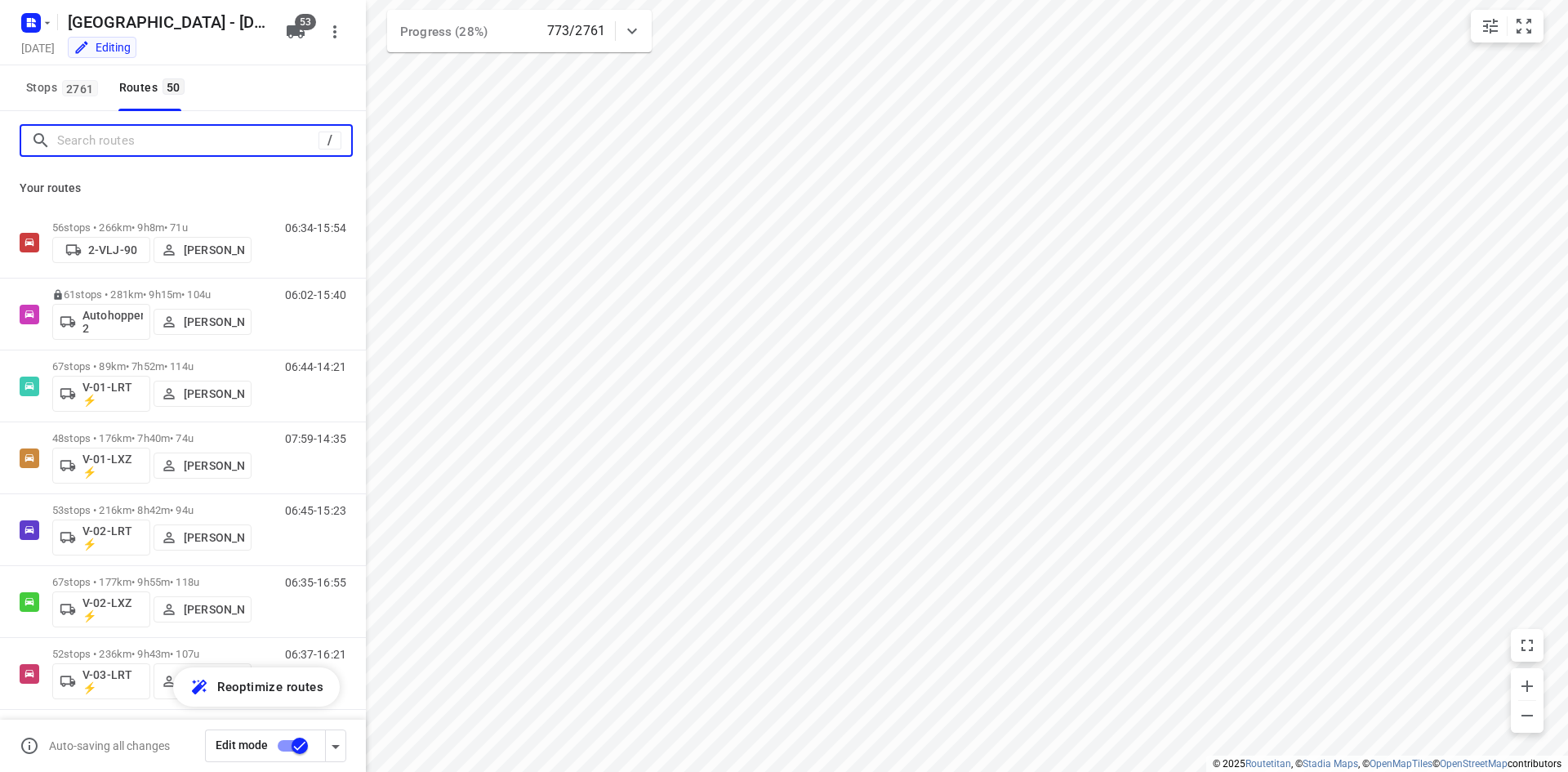
click at [216, 145] on input "Search routes" at bounding box center [188, 141] width 261 height 26
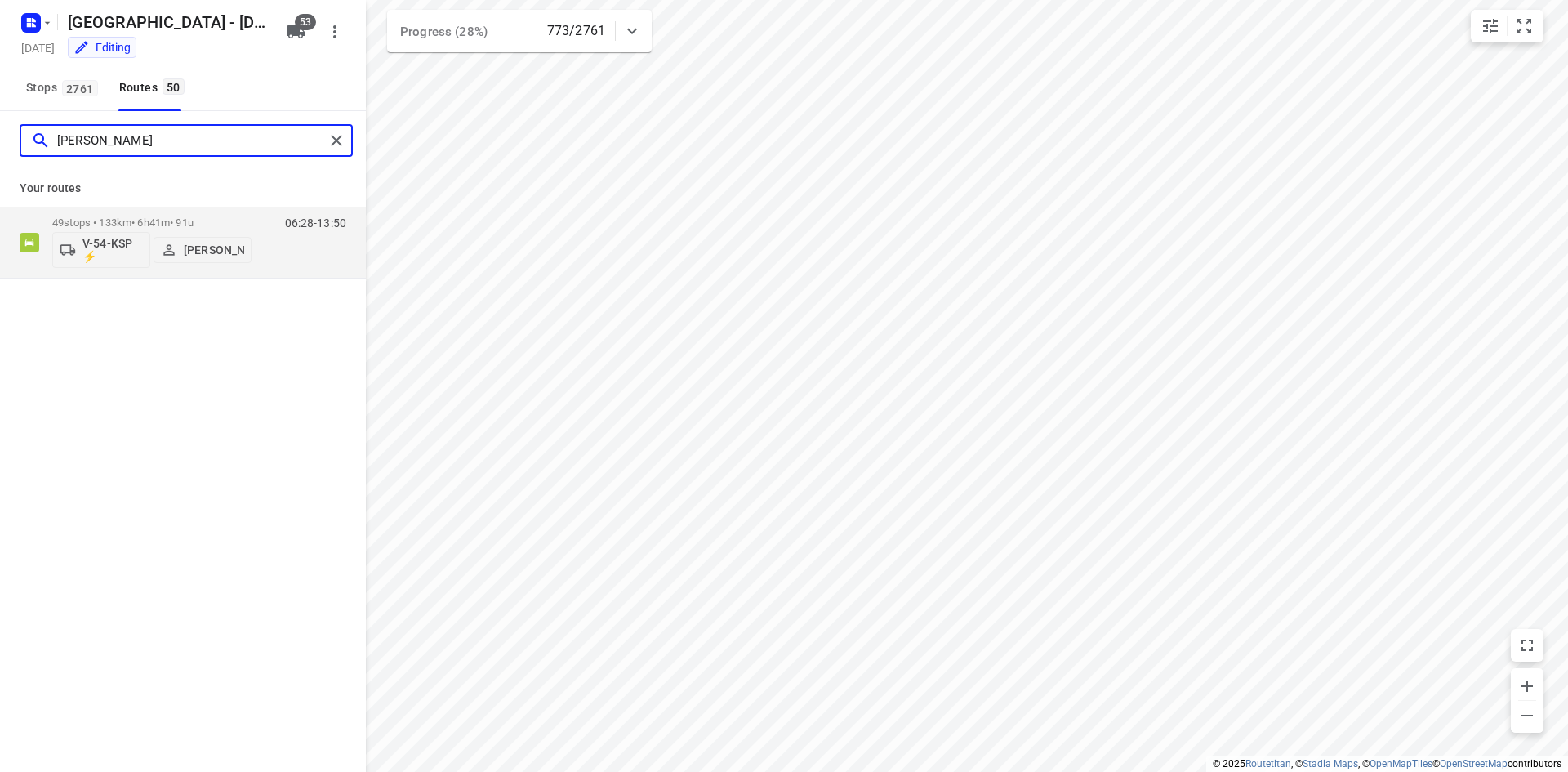
type input "[PERSON_NAME]"
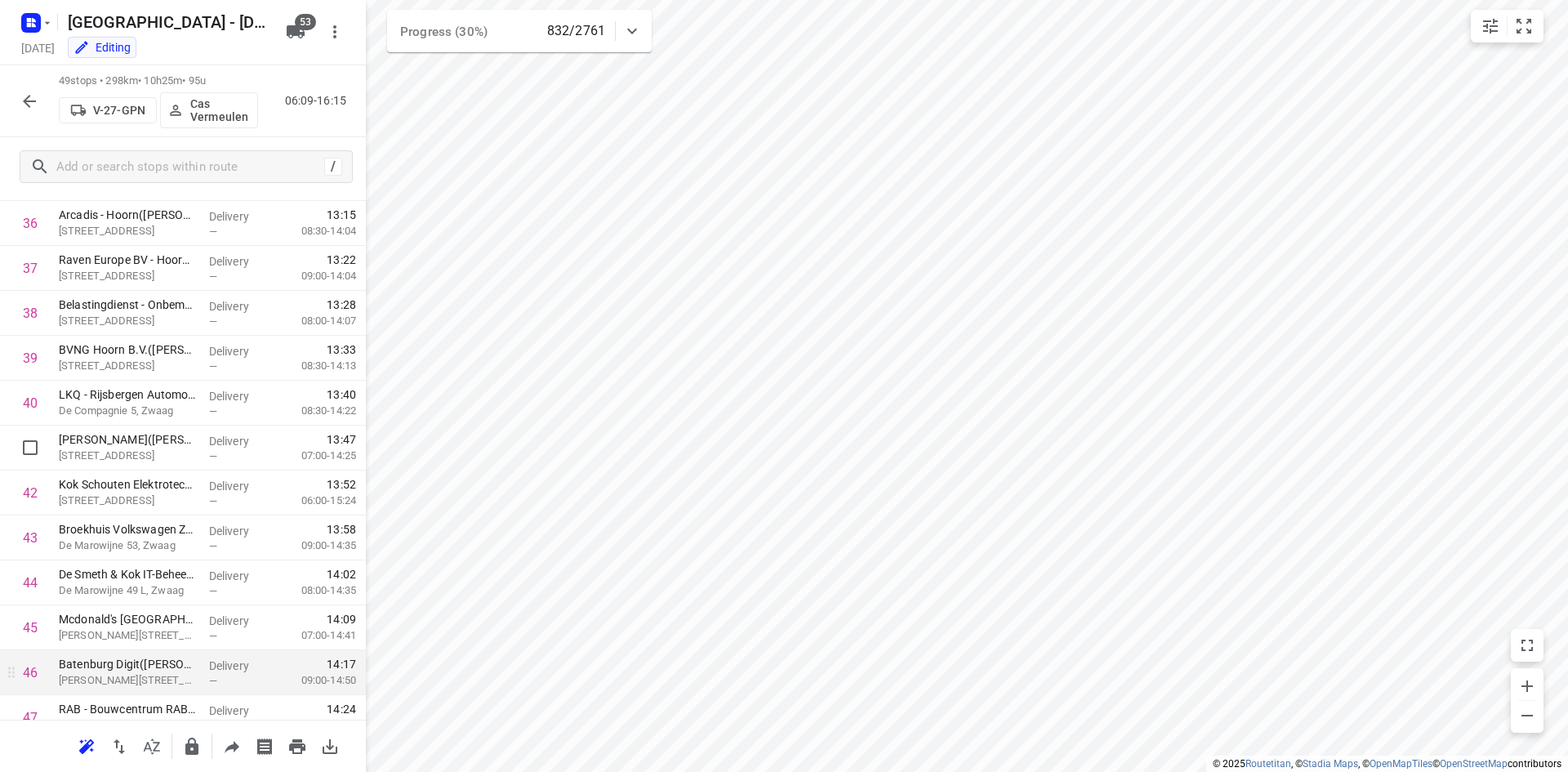
scroll to position [1804, 0]
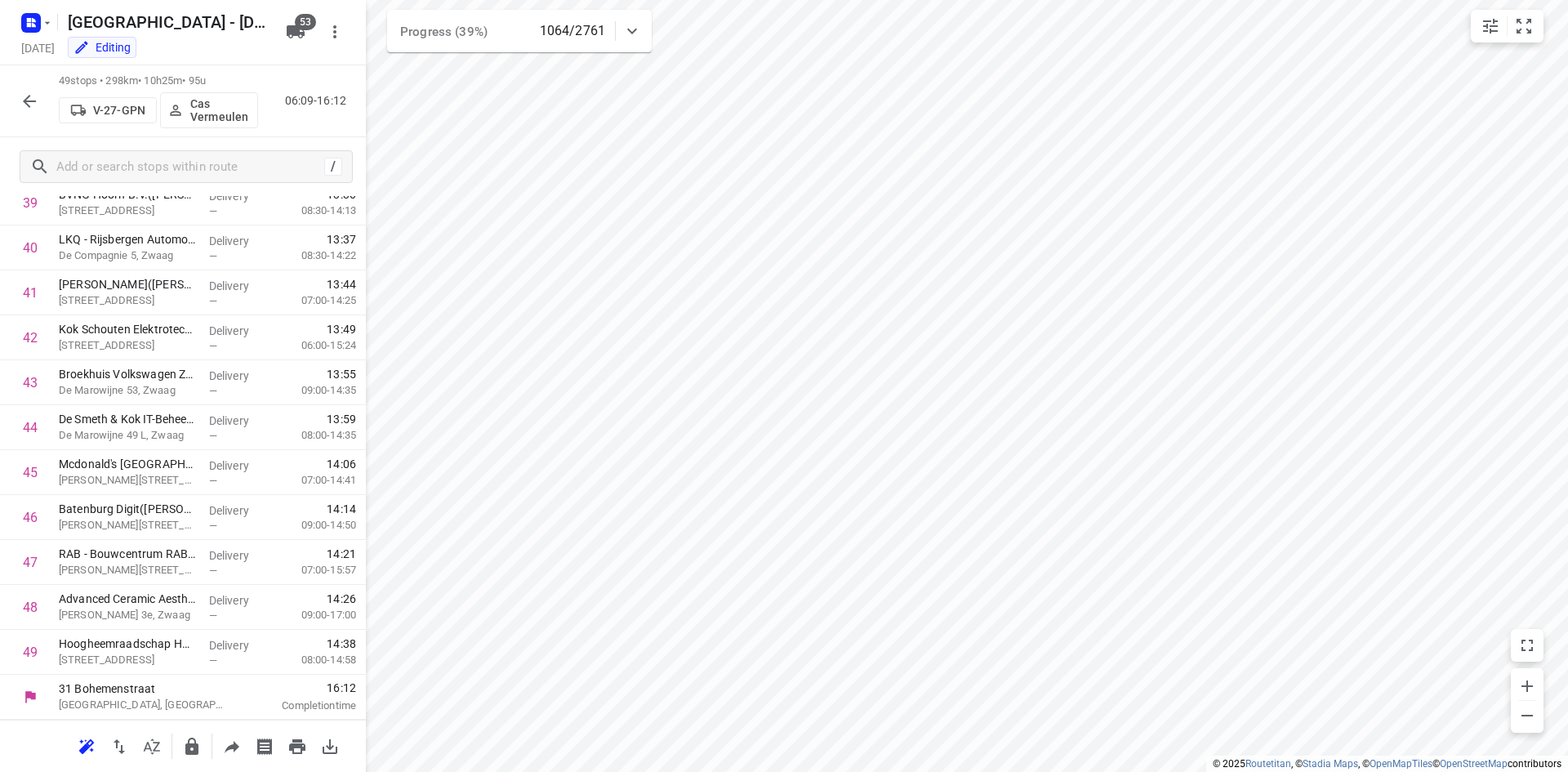
click at [53, 94] on div "49 stops • 298km • 10h25m • 95u V-27-GPN Cas Vermeulen 06:09-16:12" at bounding box center [183, 101] width 365 height 72
click at [39, 94] on button "button" at bounding box center [28, 100] width 32 height 32
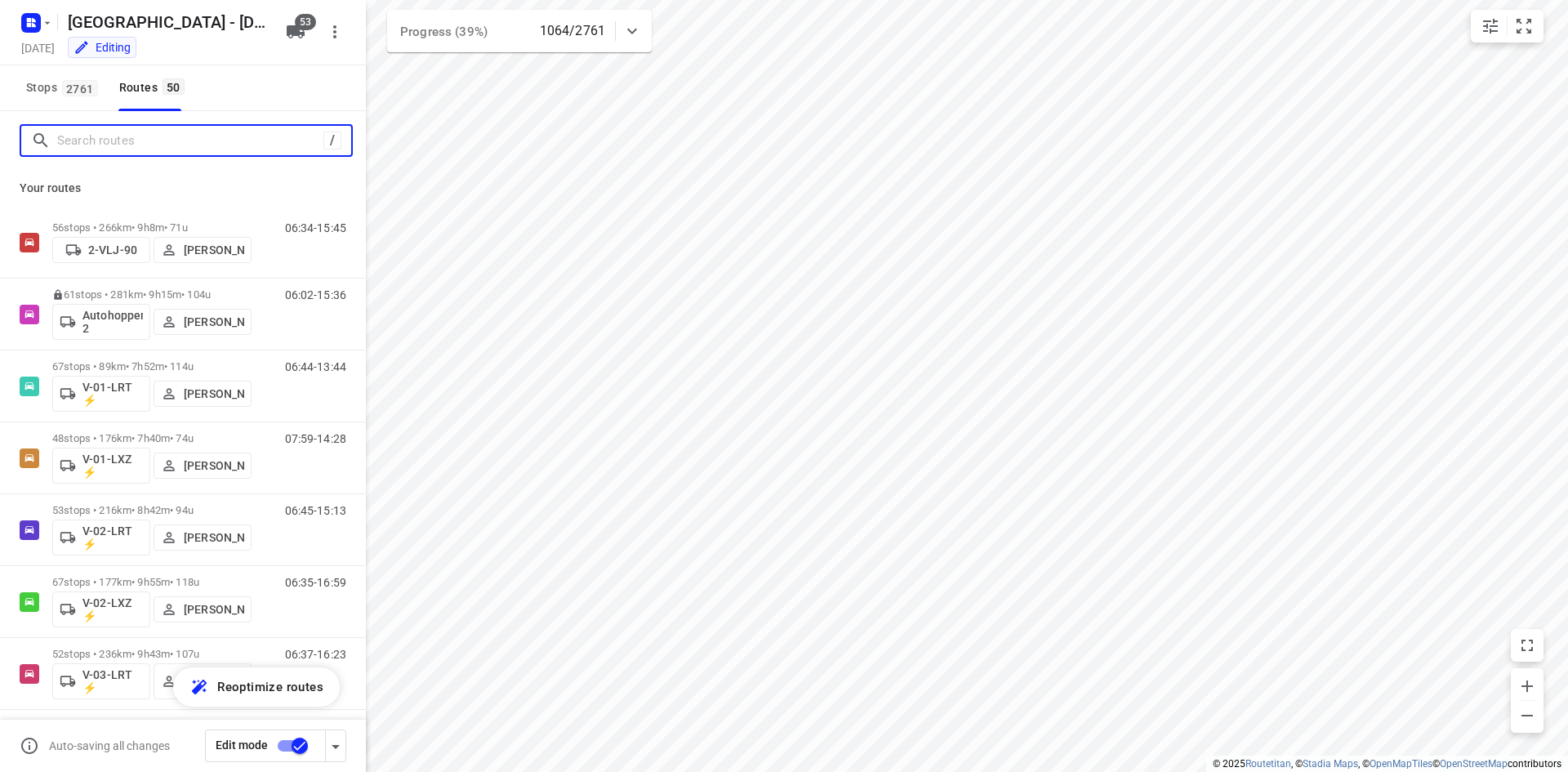
click at [166, 147] on input "Search routes" at bounding box center [190, 141] width 266 height 26
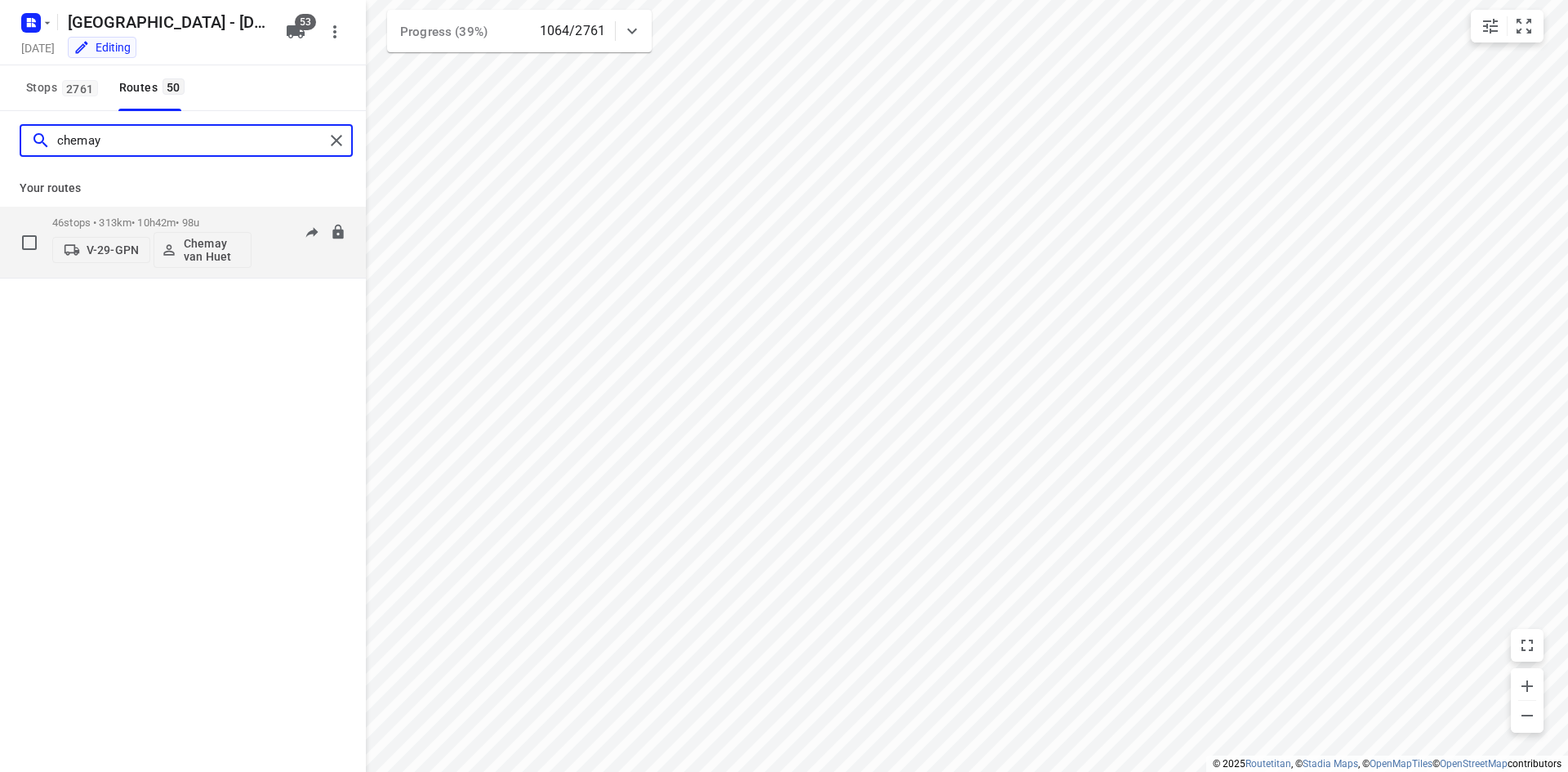
type input "chemay"
click at [124, 215] on div "46 stops • 313km • 10h42m • 98u V-29-GPN Chemay van [PERSON_NAME]" at bounding box center [151, 242] width 199 height 68
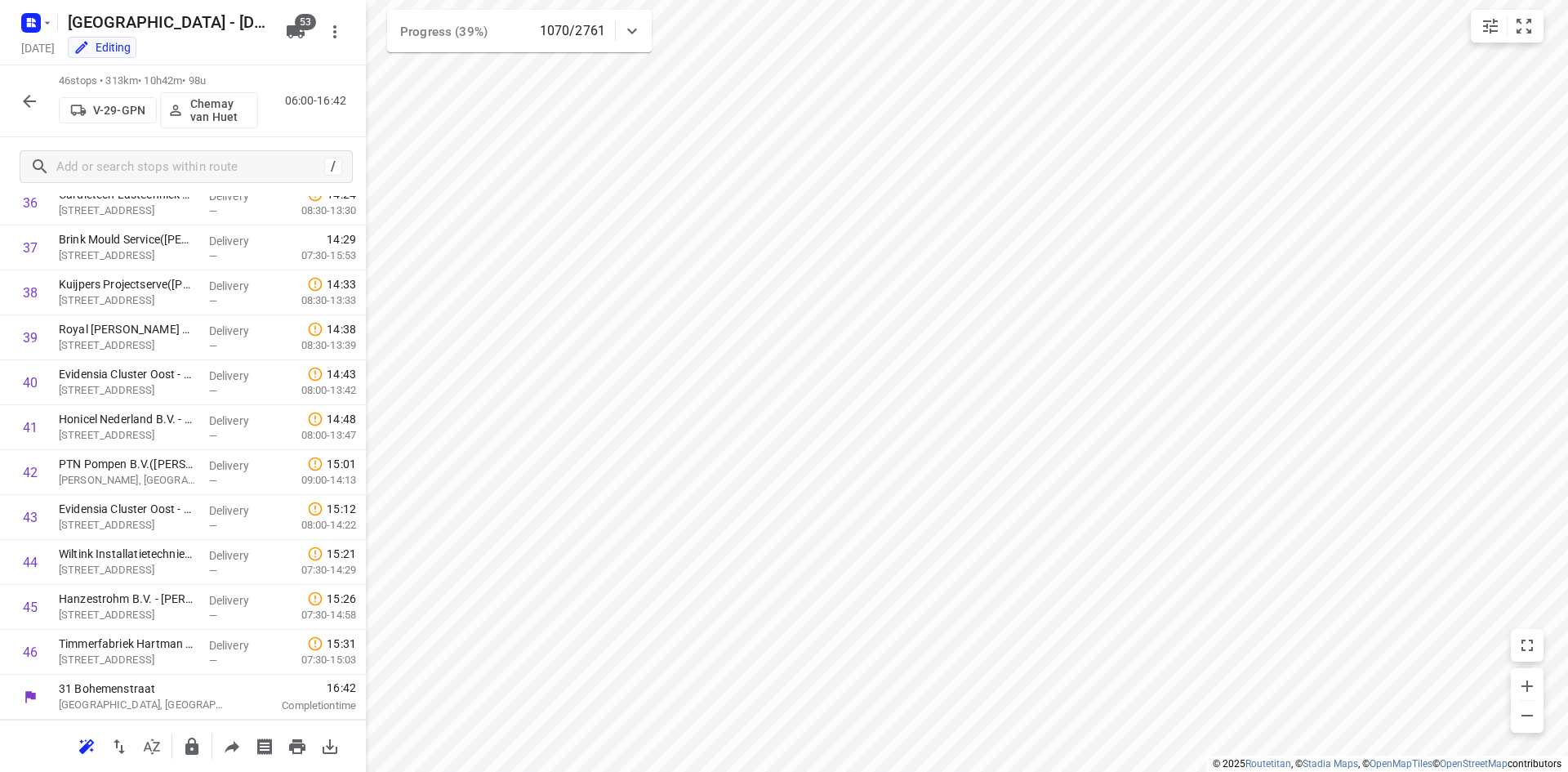
scroll to position [1669, 0]
click at [33, 99] on icon "button" at bounding box center [29, 101] width 20 height 20
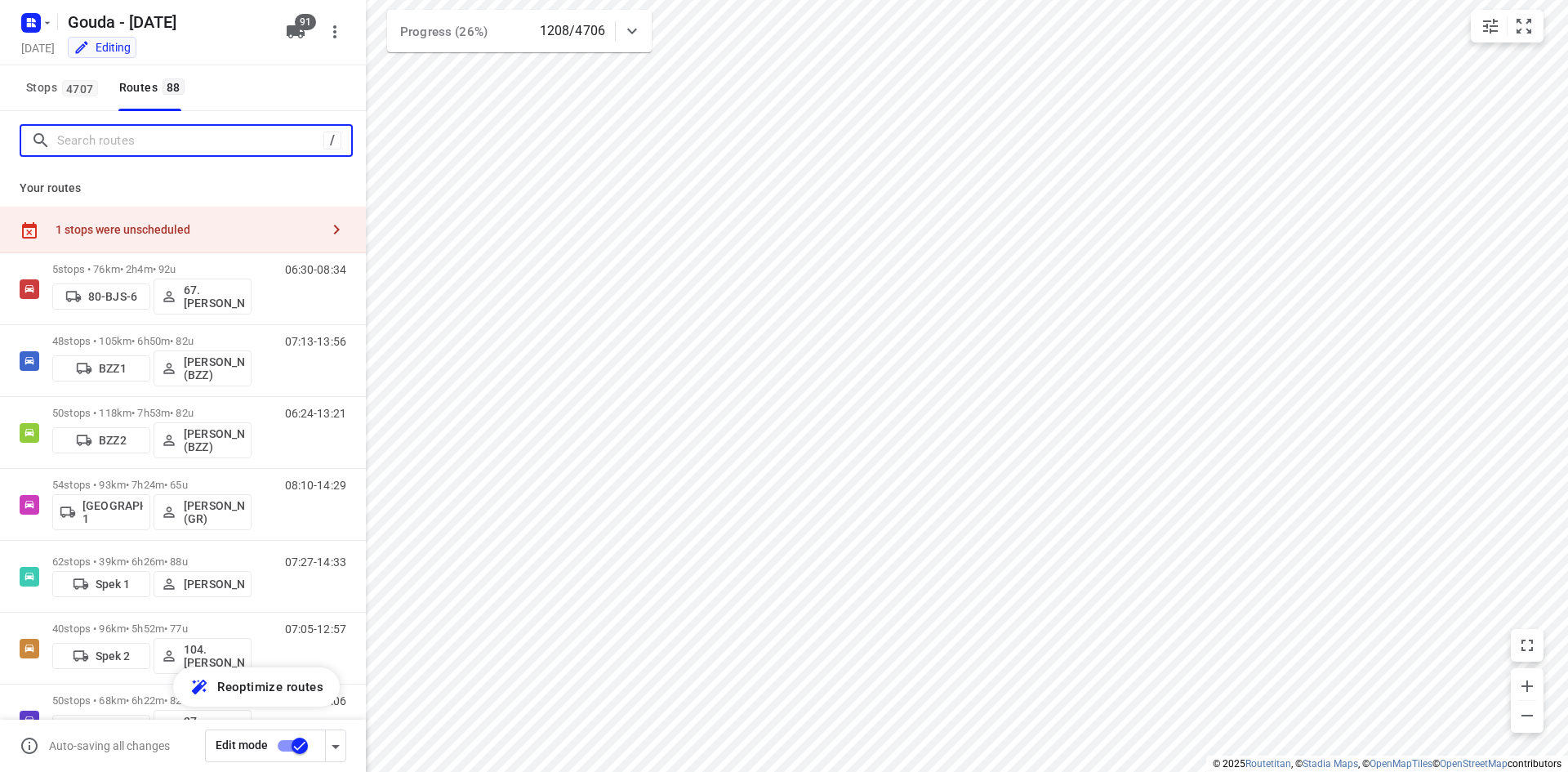
click at [266, 132] on input "Search routes" at bounding box center [190, 141] width 266 height 26
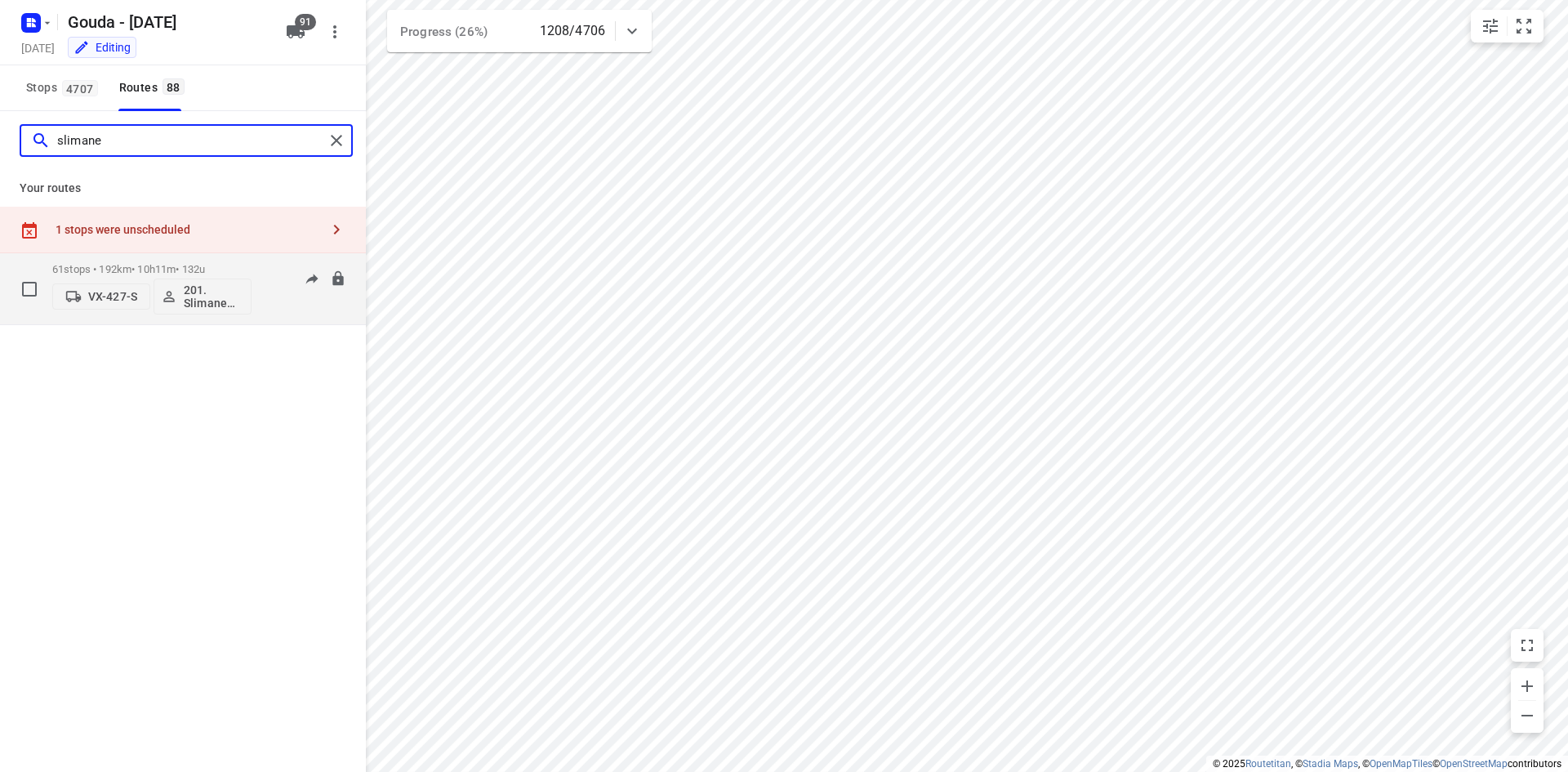
type input "slimane"
click at [190, 276] on div "VX-427-S 201. Slimane Belgharbi" at bounding box center [151, 295] width 199 height 39
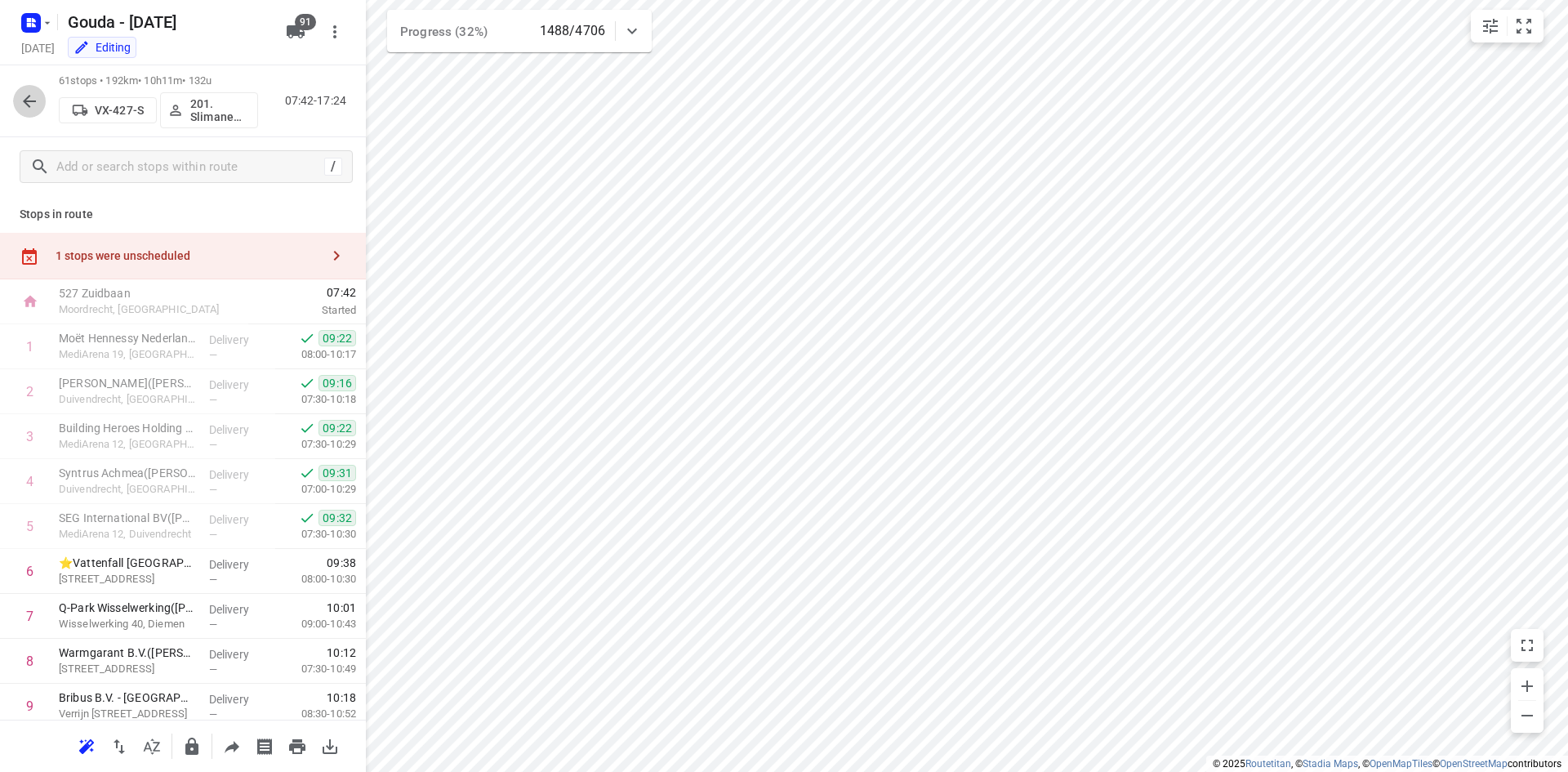
click at [31, 112] on button "button" at bounding box center [28, 100] width 32 height 32
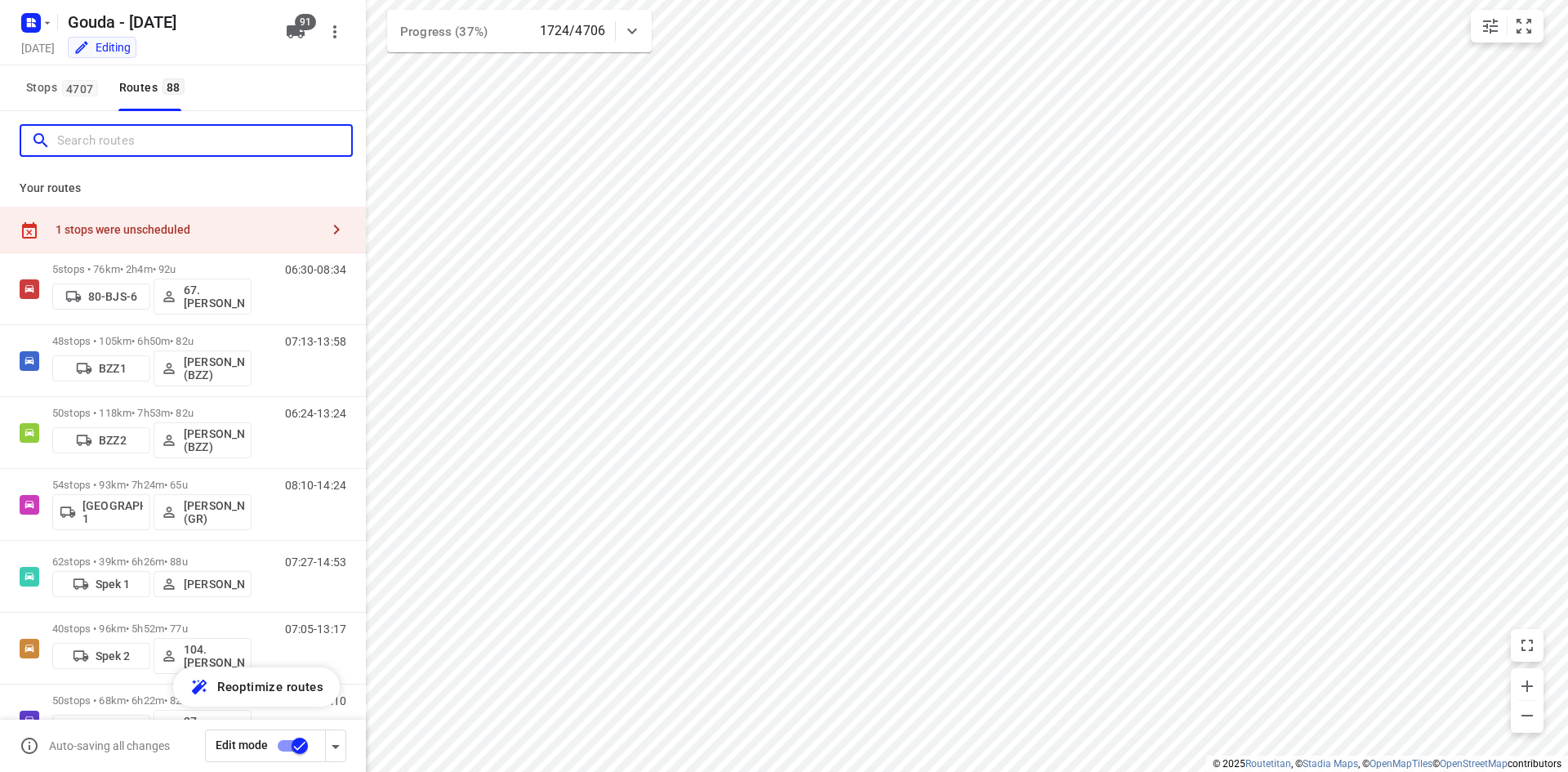
click at [140, 134] on input "Search routes" at bounding box center [203, 141] width 294 height 26
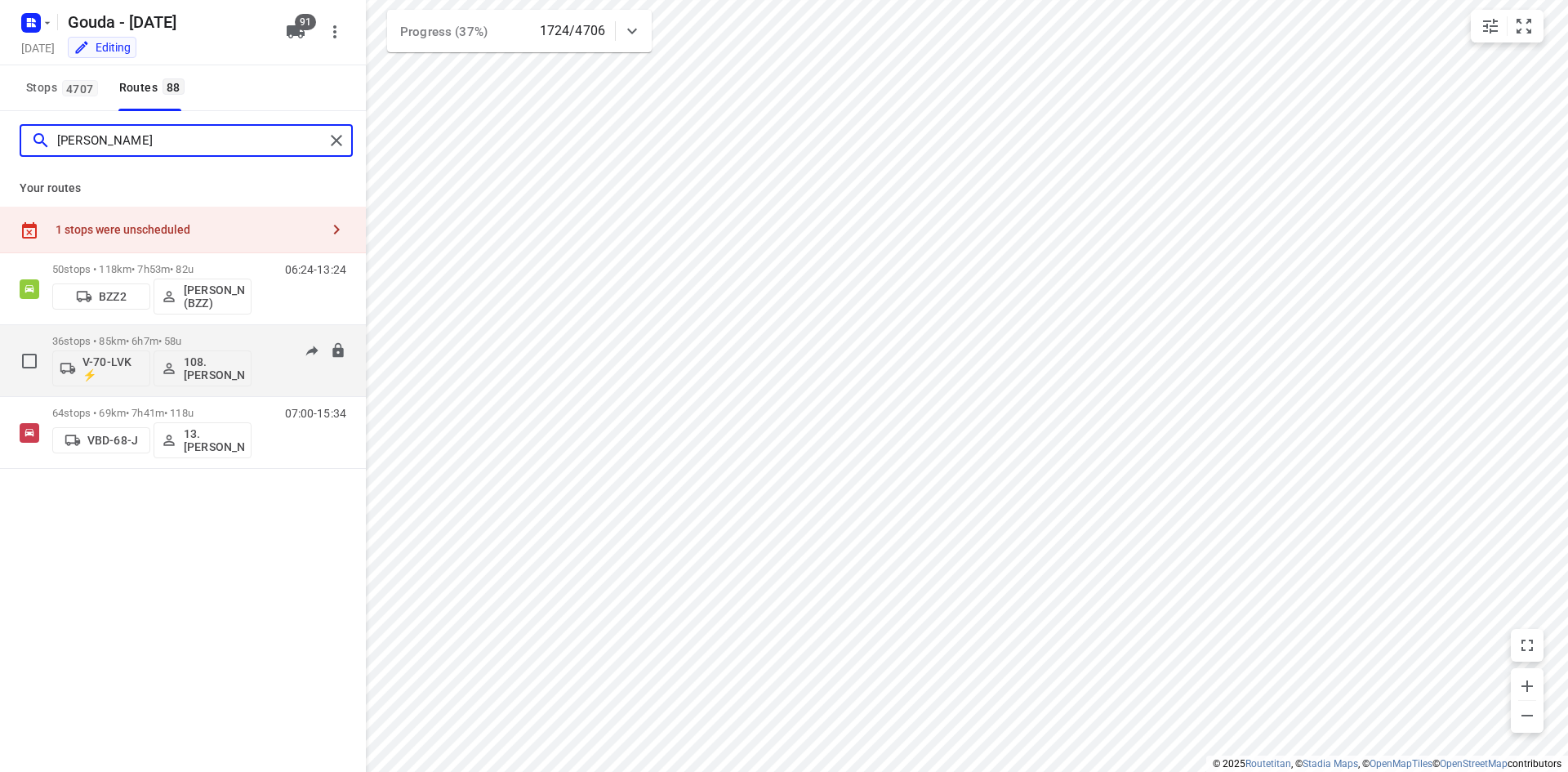
type input "dennis"
click at [260, 336] on div "36 stops • 85km • 6h7m • 58u V-70-LVK ⚡ 108.Dennis van Loon 06:39-12:05" at bounding box center [208, 360] width 313 height 68
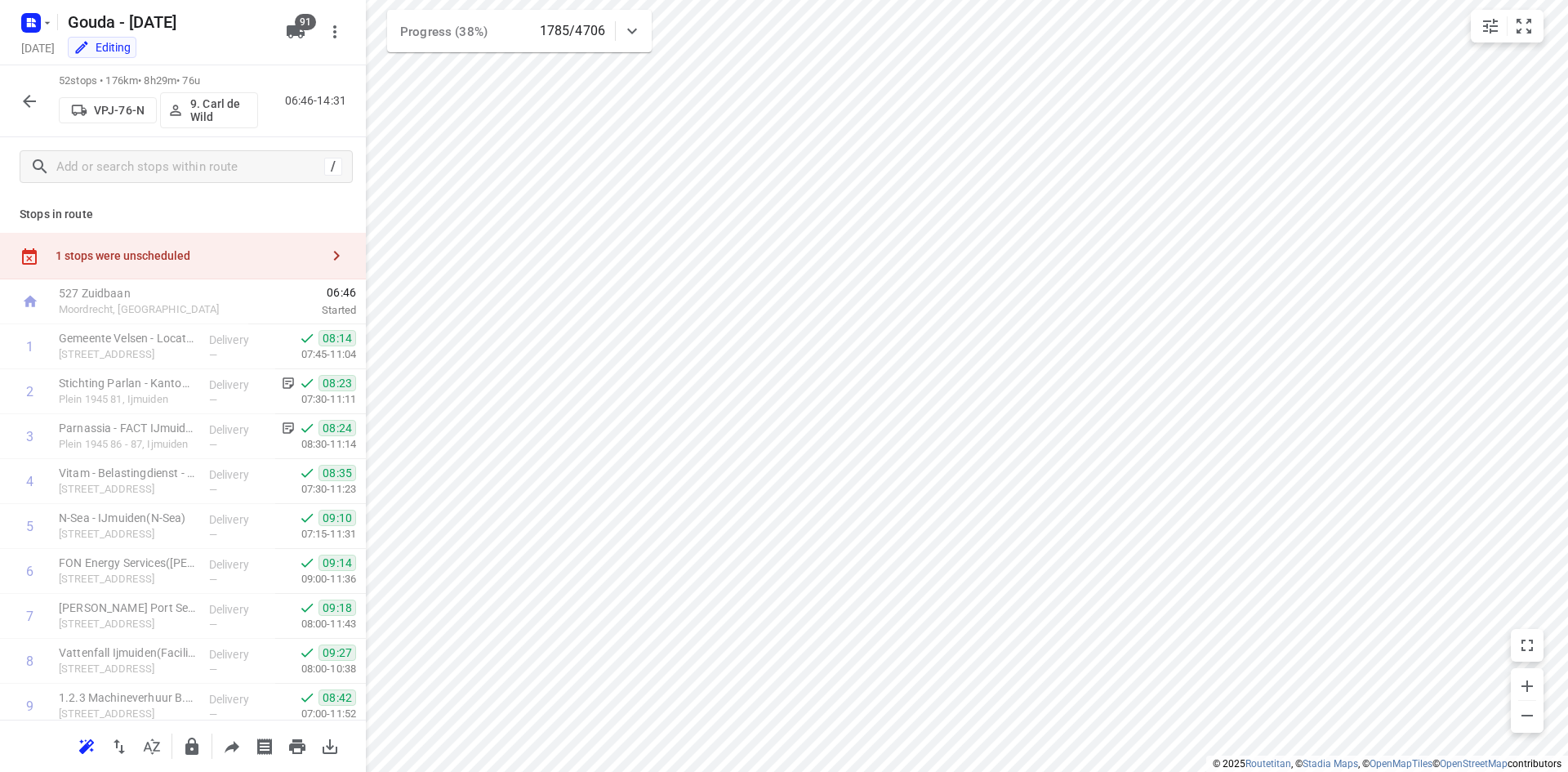
click at [25, 99] on icon "button" at bounding box center [29, 101] width 20 height 20
click at [193, 259] on div "1 stops were unscheduled" at bounding box center [188, 255] width 264 height 13
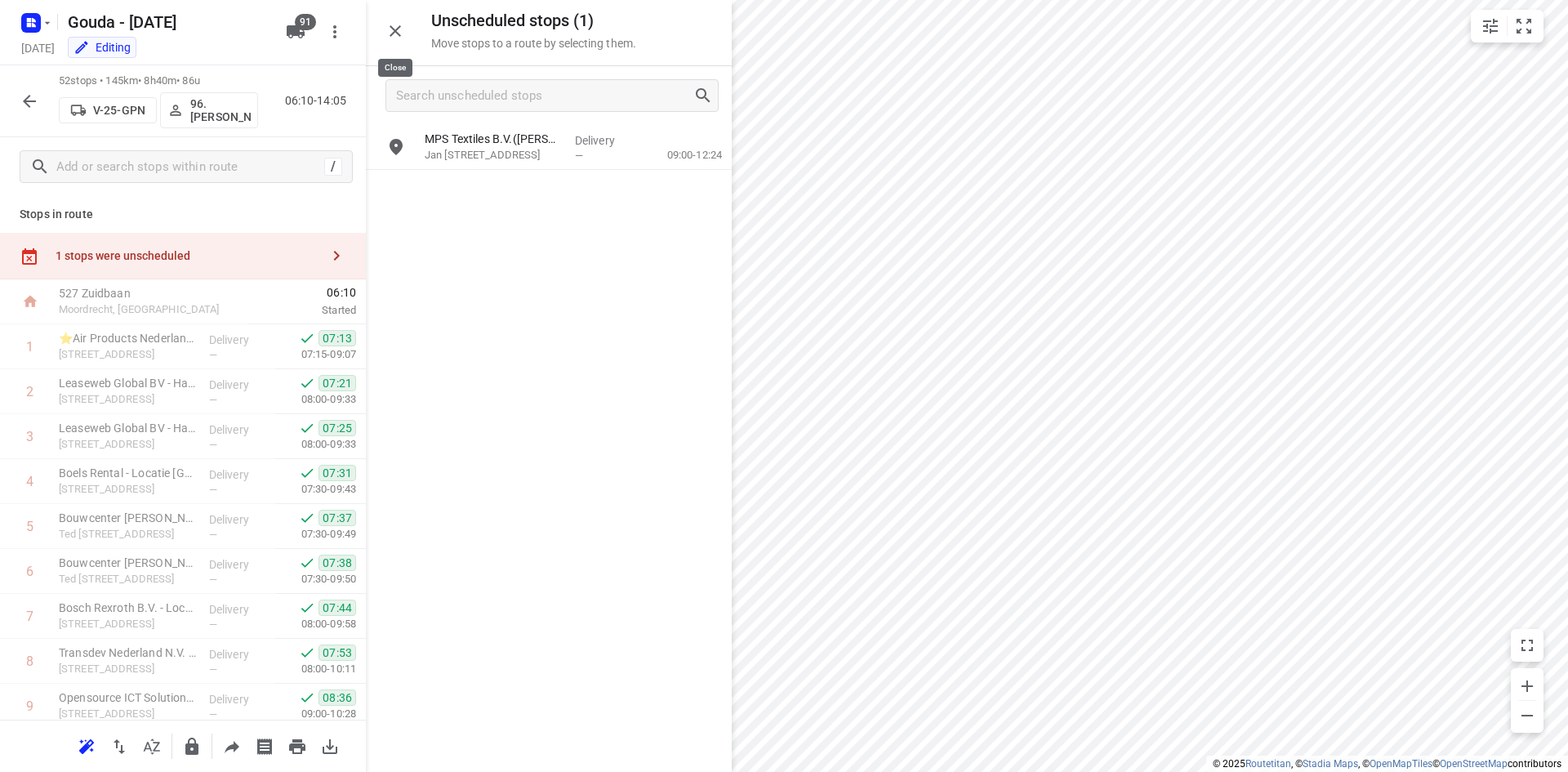
click at [404, 35] on icon "button" at bounding box center [395, 31] width 20 height 20
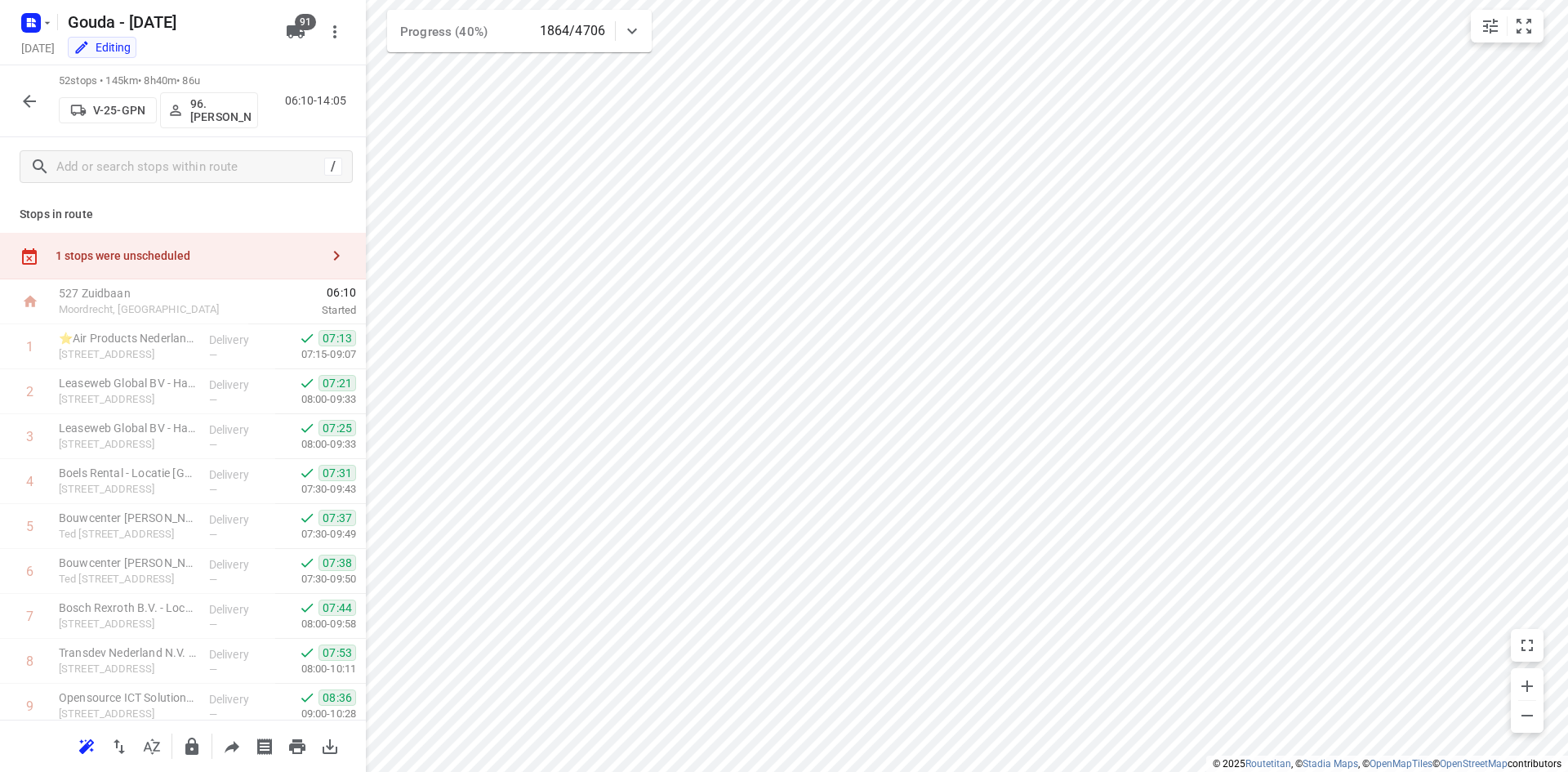
click at [177, 249] on div "1 stops were unscheduled" at bounding box center [188, 255] width 264 height 13
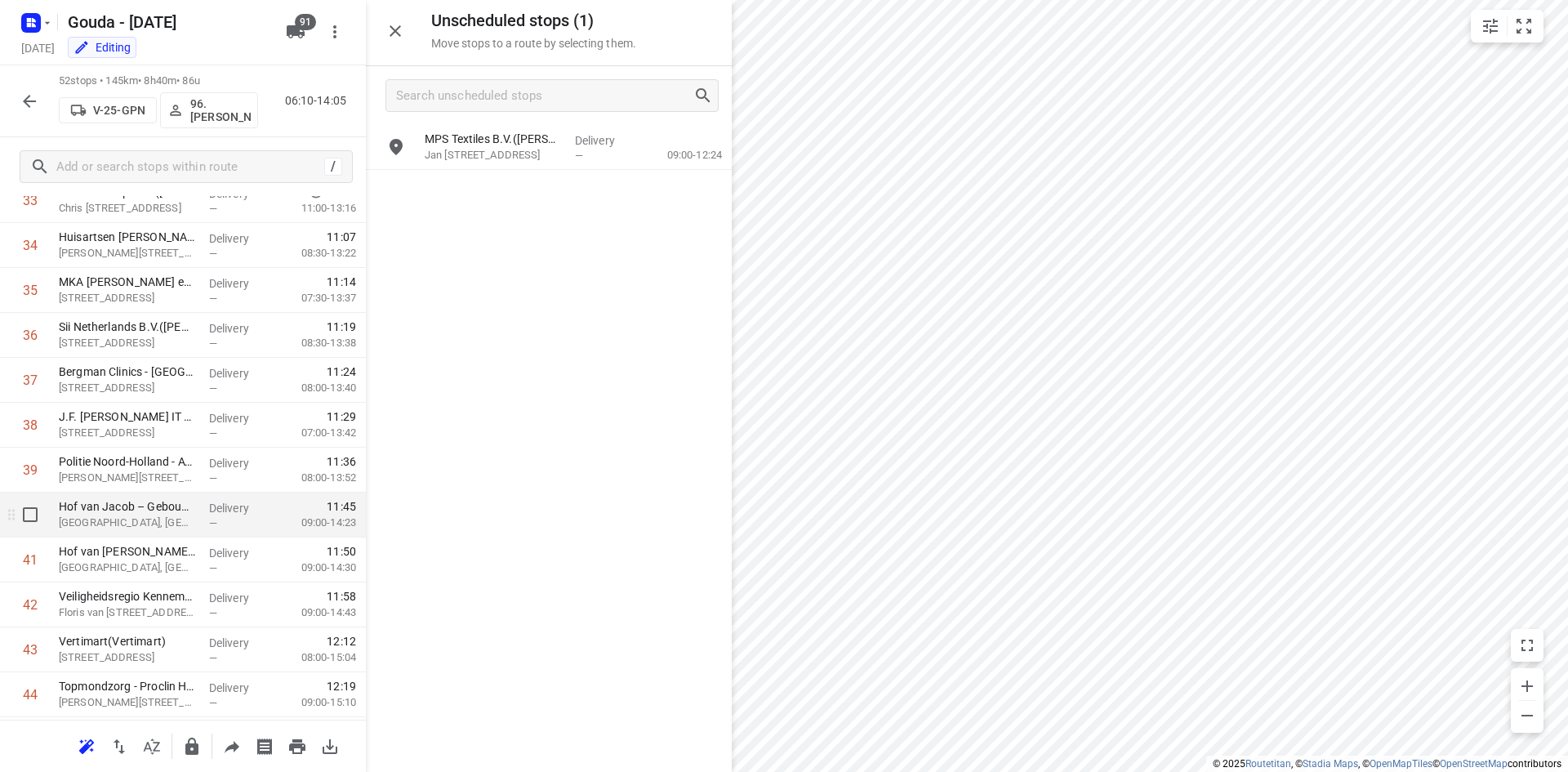
scroll to position [1633, 0]
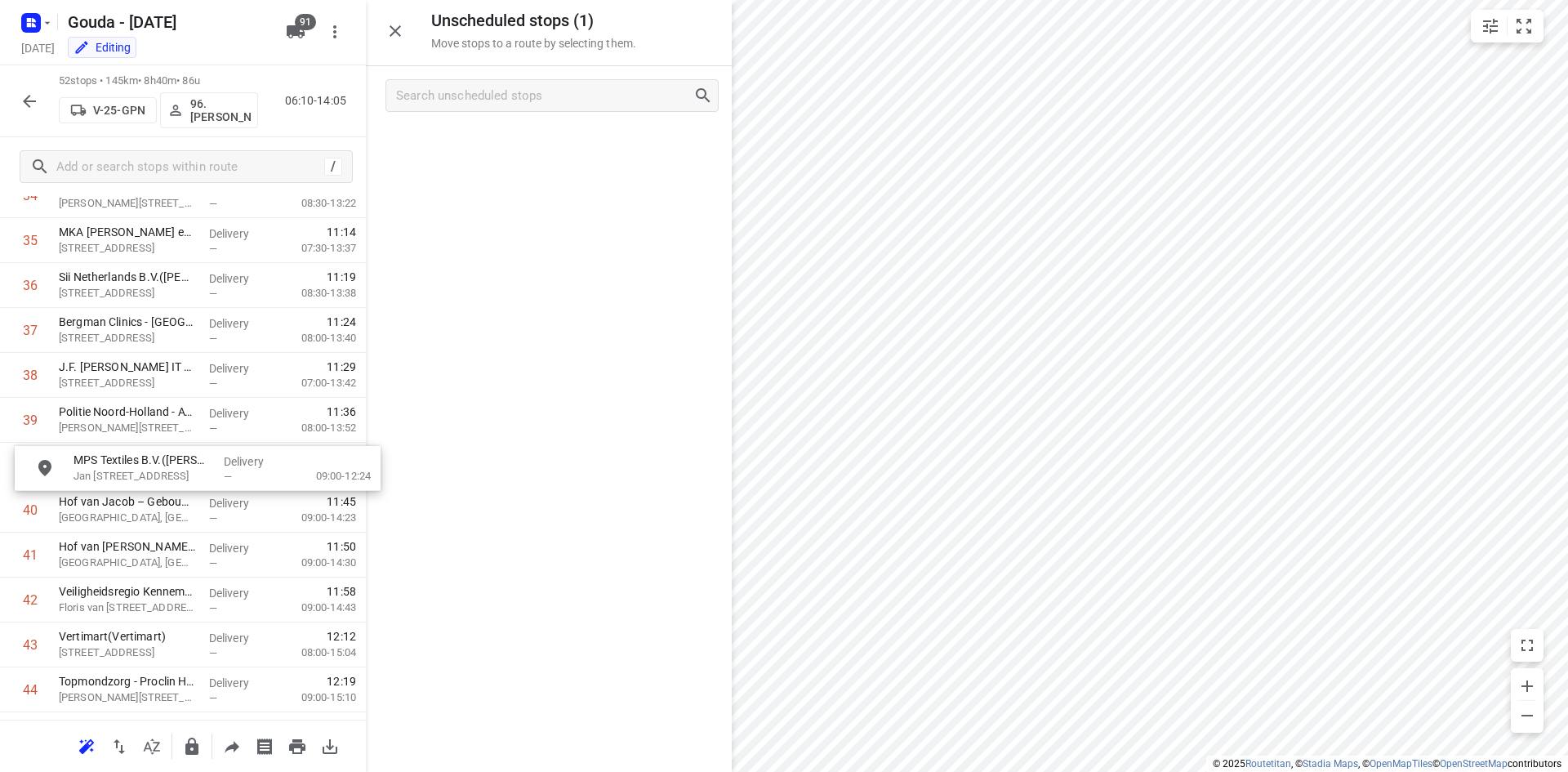
drag, startPoint x: 475, startPoint y: 149, endPoint x: 120, endPoint y: 474, distance: 481.3
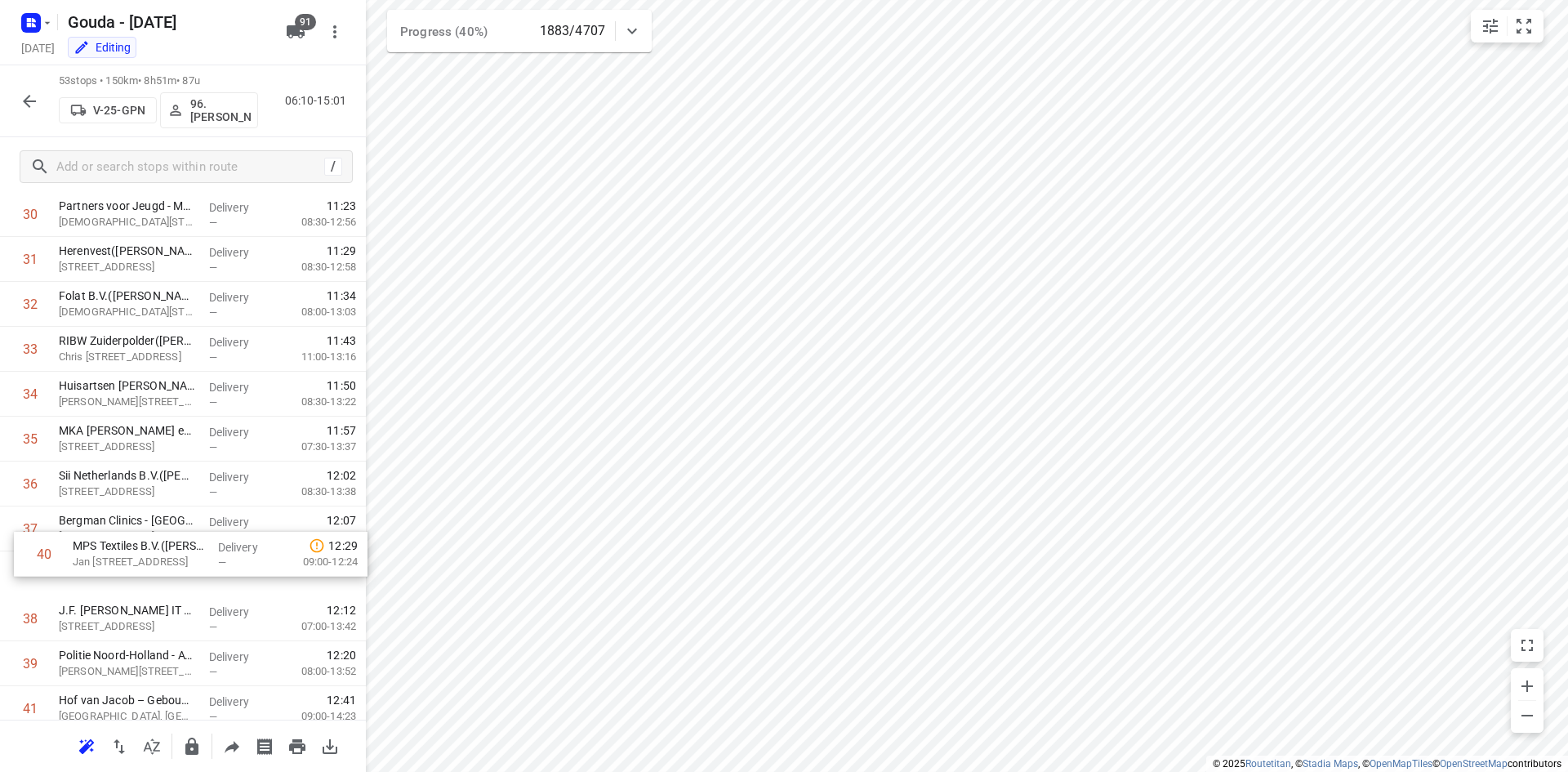
scroll to position [1391, 0]
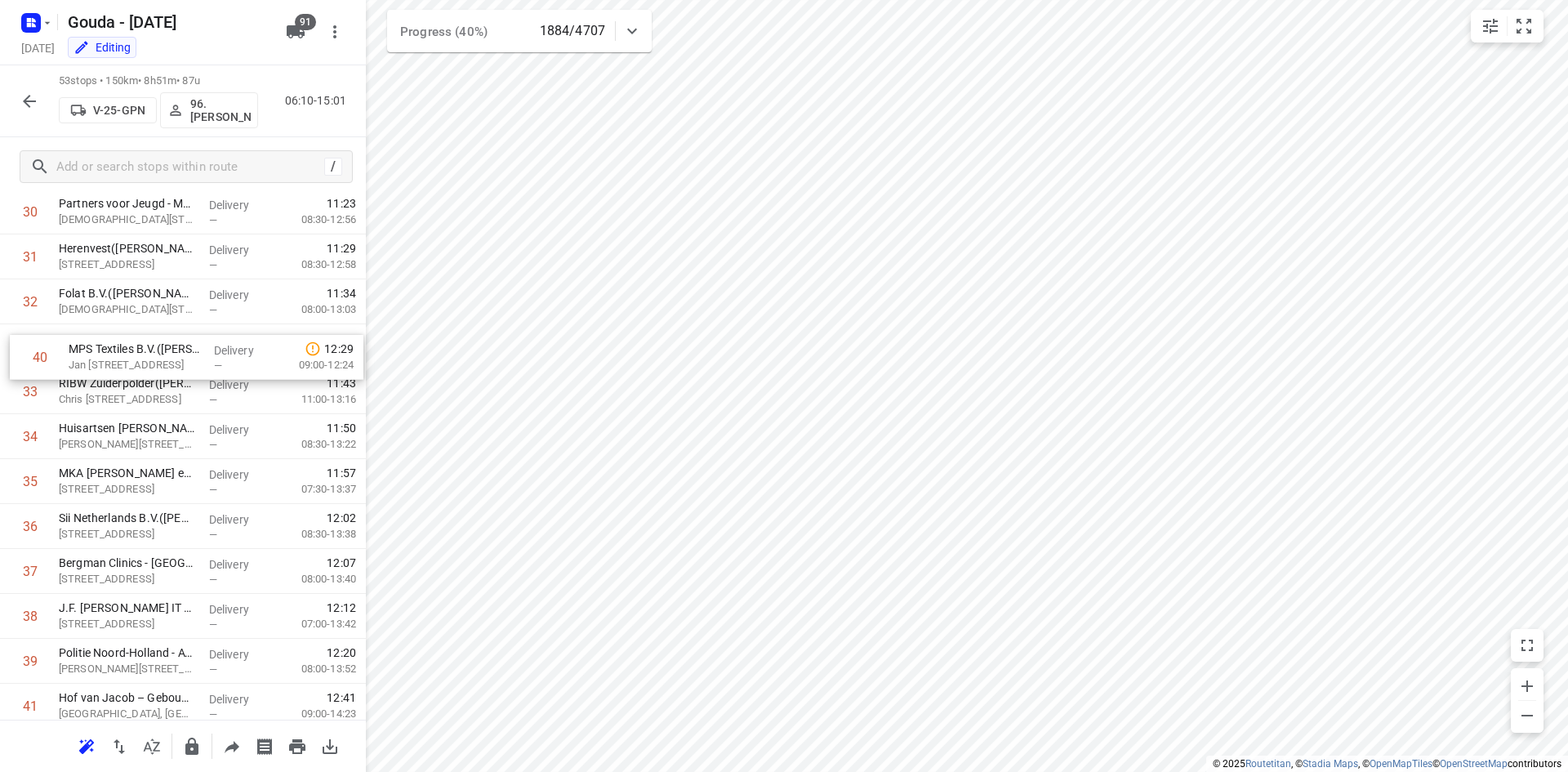
drag, startPoint x: 136, startPoint y: 656, endPoint x: 142, endPoint y: 332, distance: 324.1
click at [142, 332] on div "1 ⭐Air Products Nederland B.V. - Amsterdam(Antoinette/Bianca) Schalkwijkpolderw…" at bounding box center [183, 77] width 365 height 2380
click at [112, 347] on p "Jan Tademaweg 40, Haarlem" at bounding box center [128, 355] width 138 height 17
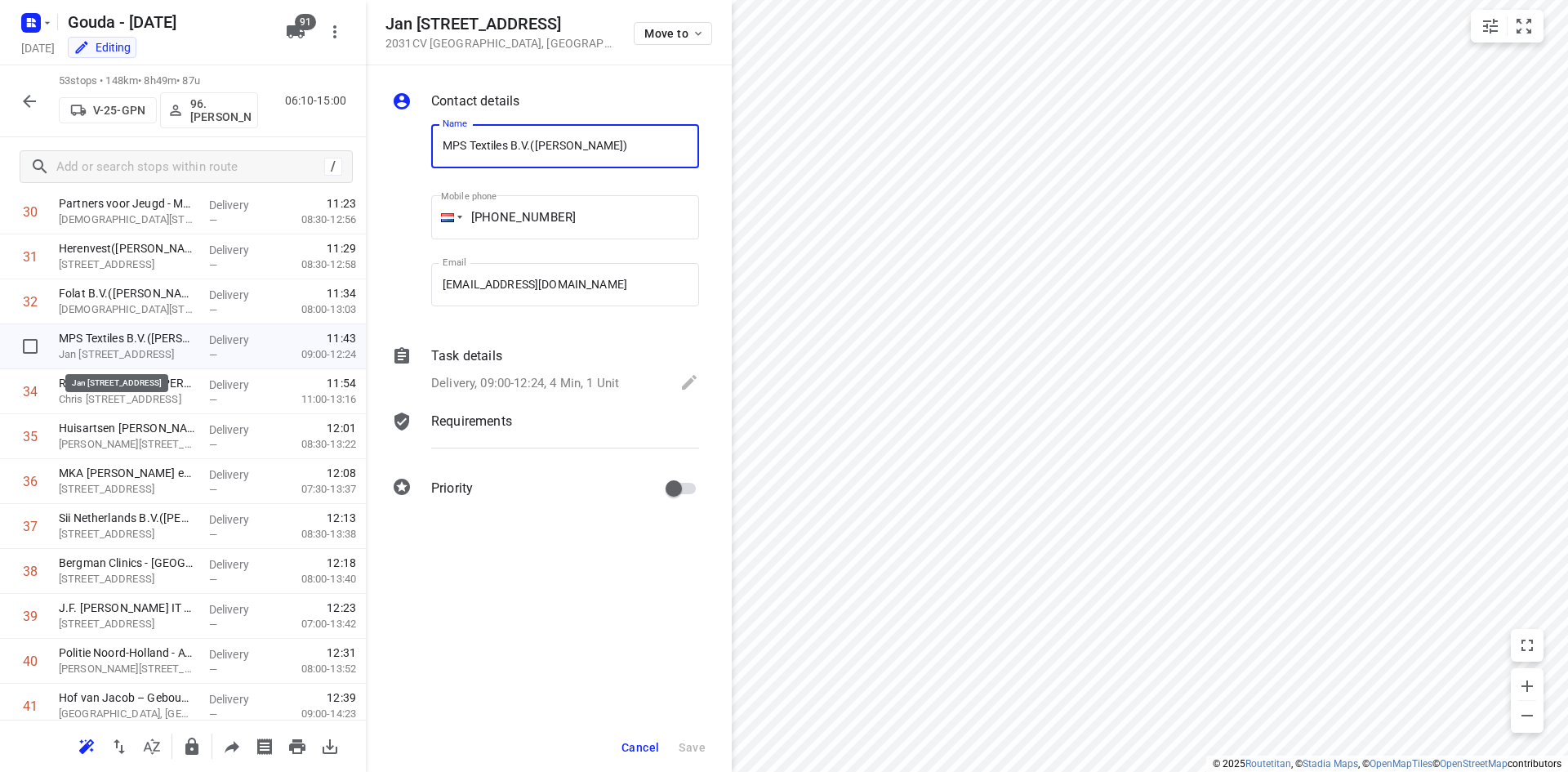
click at [526, 369] on div "Task details Delivery, 09:00-12:24, 4 Min, 1 Unit" at bounding box center [565, 370] width 274 height 56
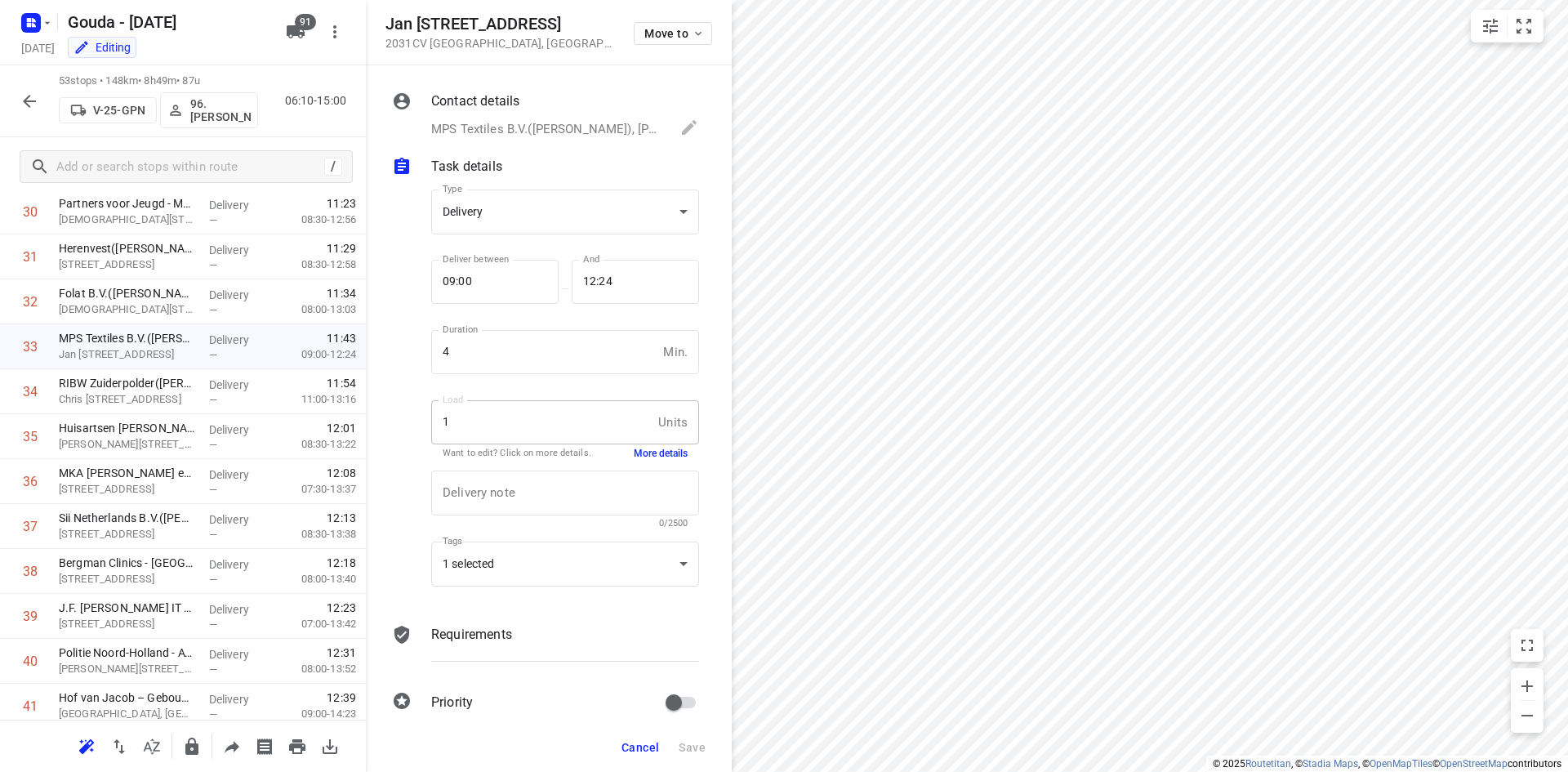
click at [634, 453] on button "More details" at bounding box center [660, 454] width 54 height 14
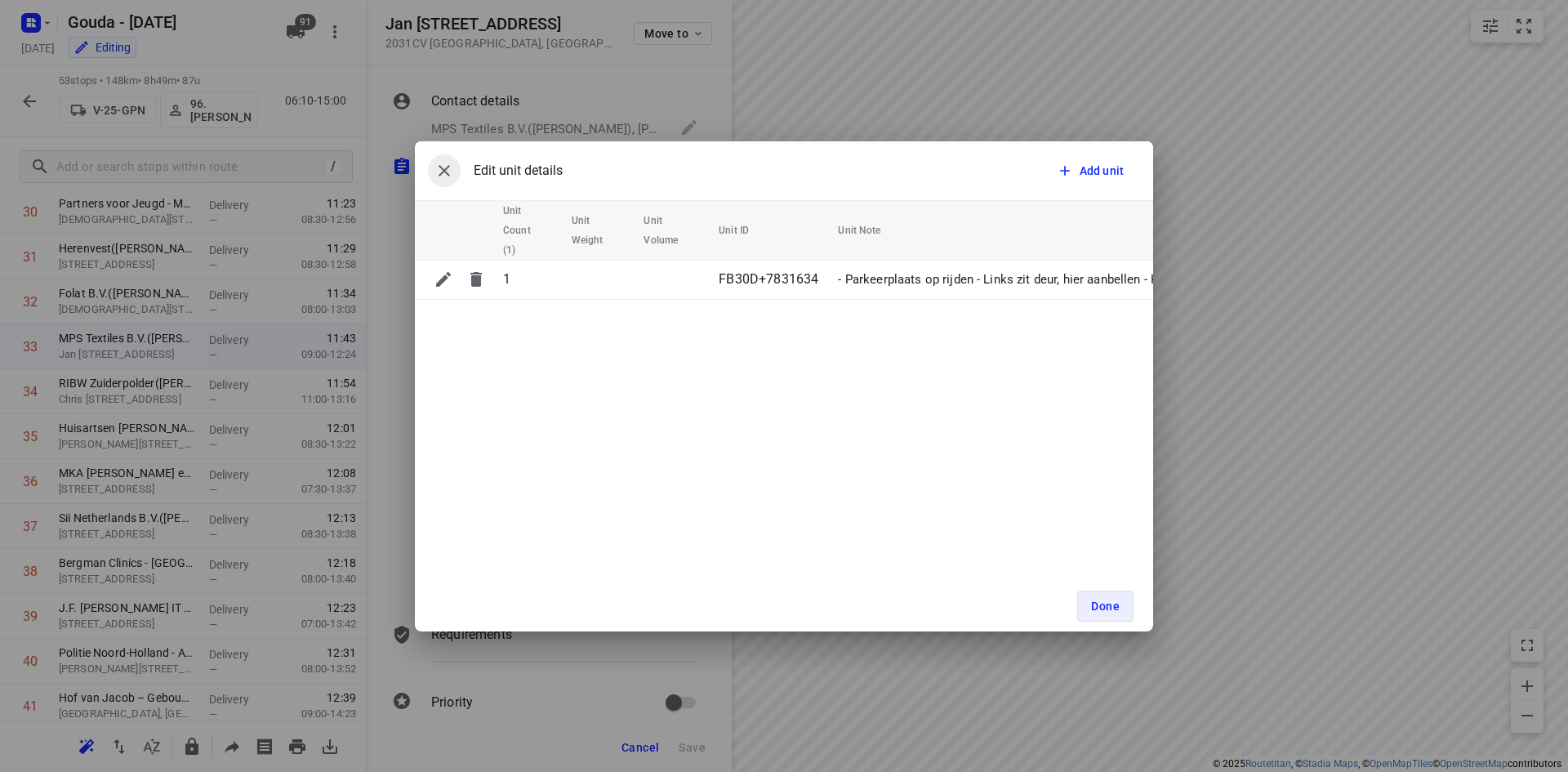
click at [436, 171] on icon "button" at bounding box center [444, 171] width 20 height 20
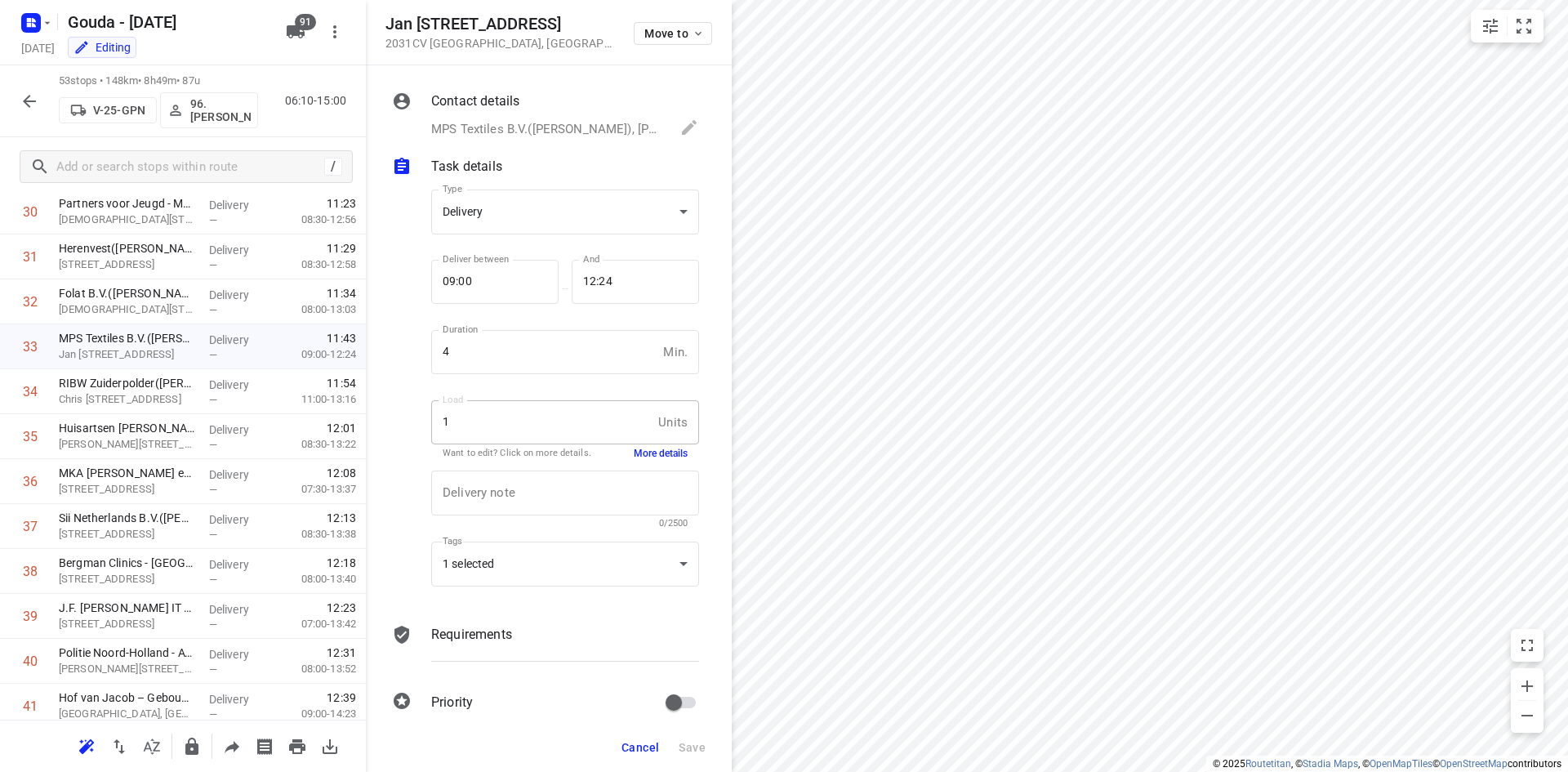
click at [640, 744] on span "Cancel" at bounding box center [641, 746] width 37 height 13
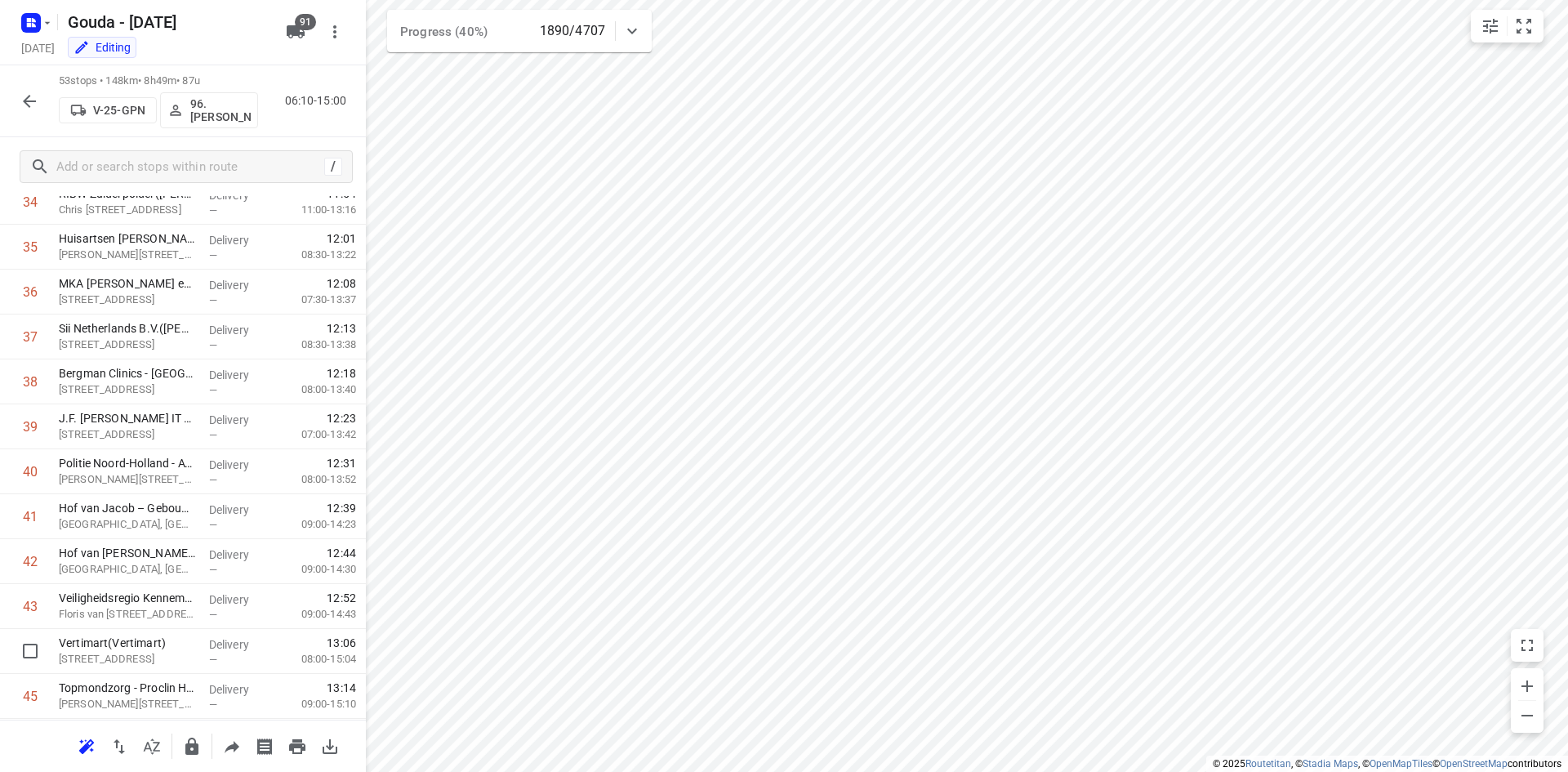
scroll to position [1983, 0]
click at [21, 100] on icon "button" at bounding box center [29, 101] width 20 height 20
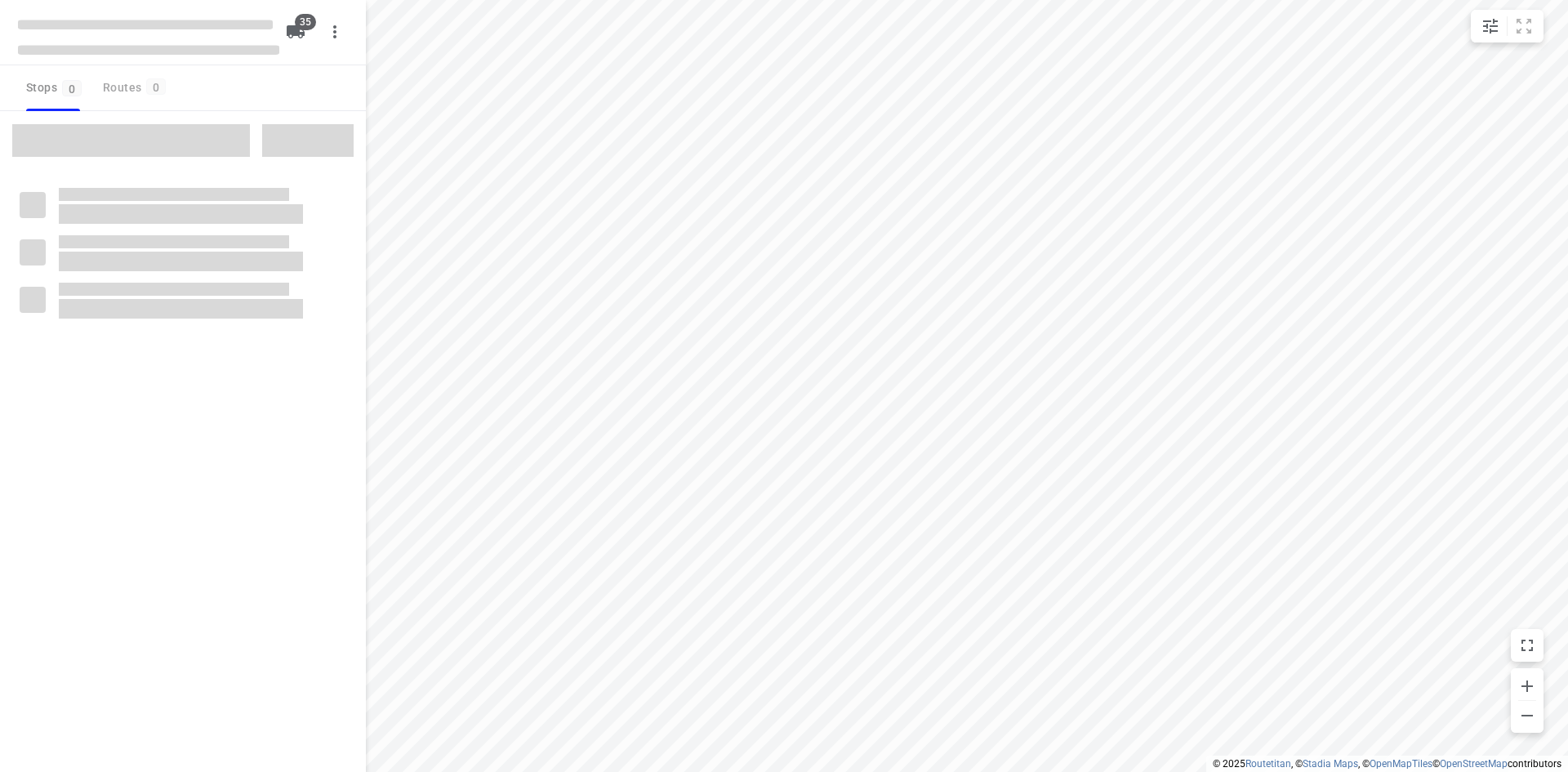
type input "distance"
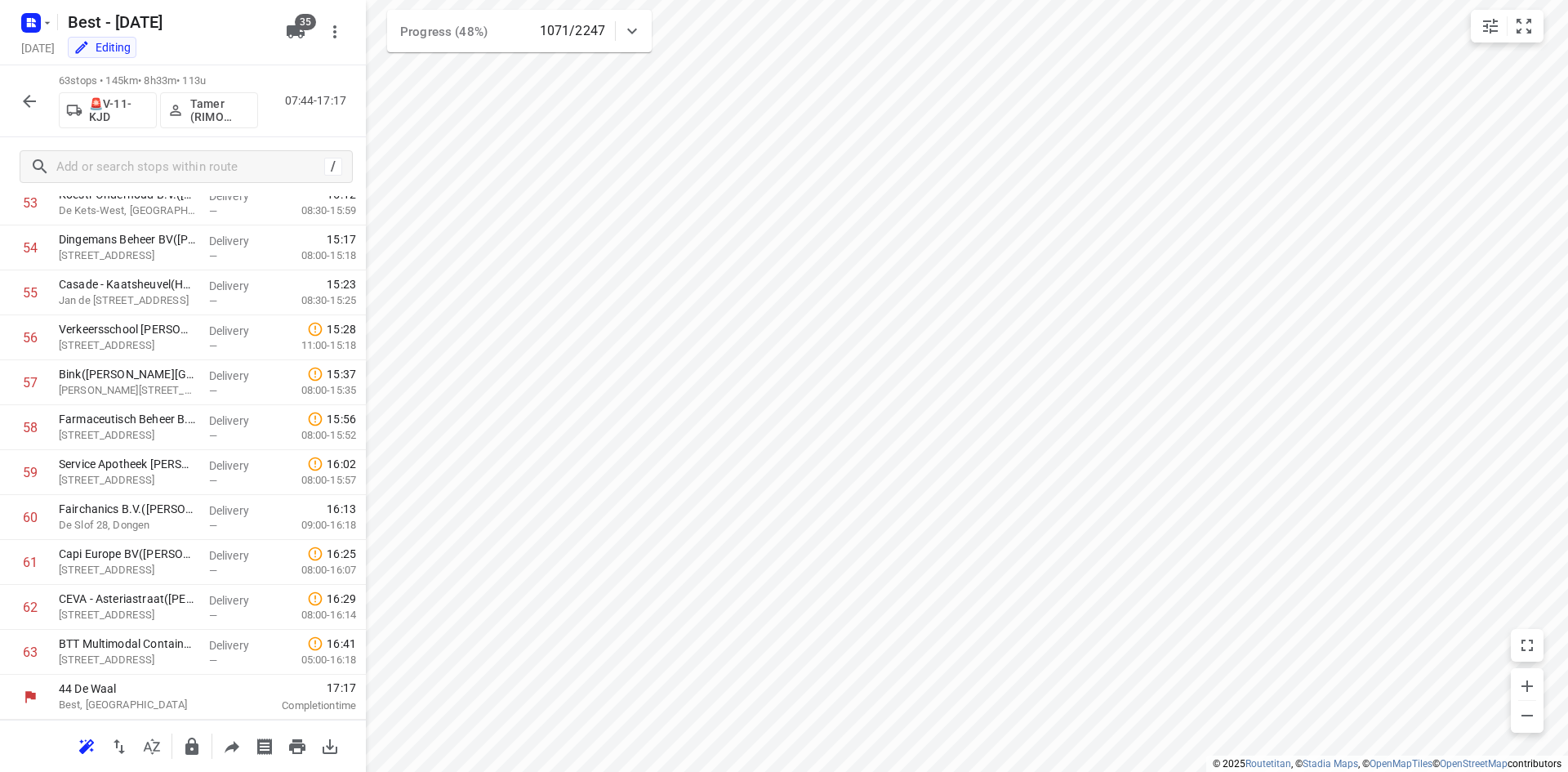
scroll to position [2433, 0]
click at [34, 97] on icon "button" at bounding box center [29, 101] width 20 height 20
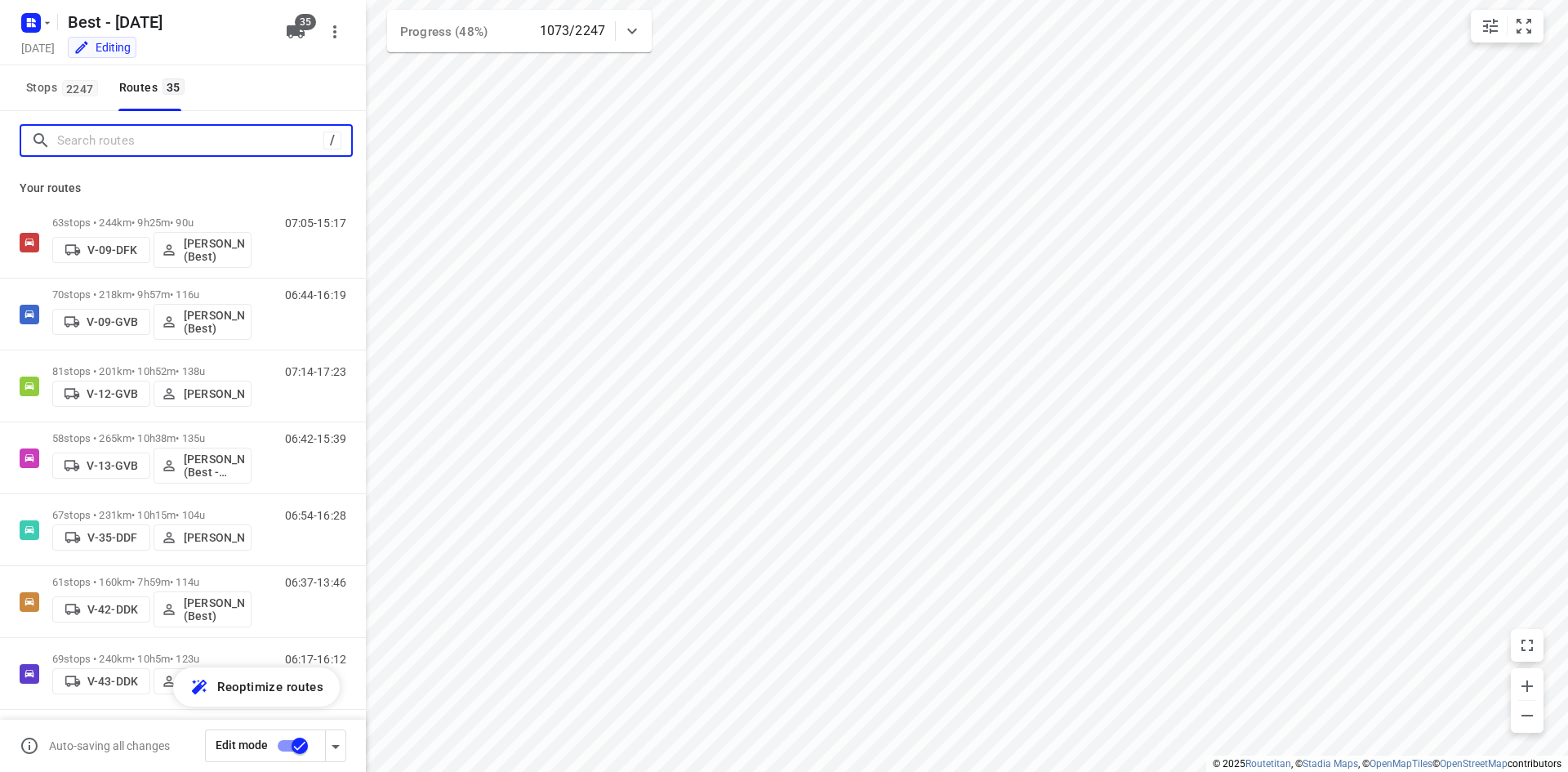
click at [136, 149] on input "Search routes" at bounding box center [190, 141] width 266 height 26
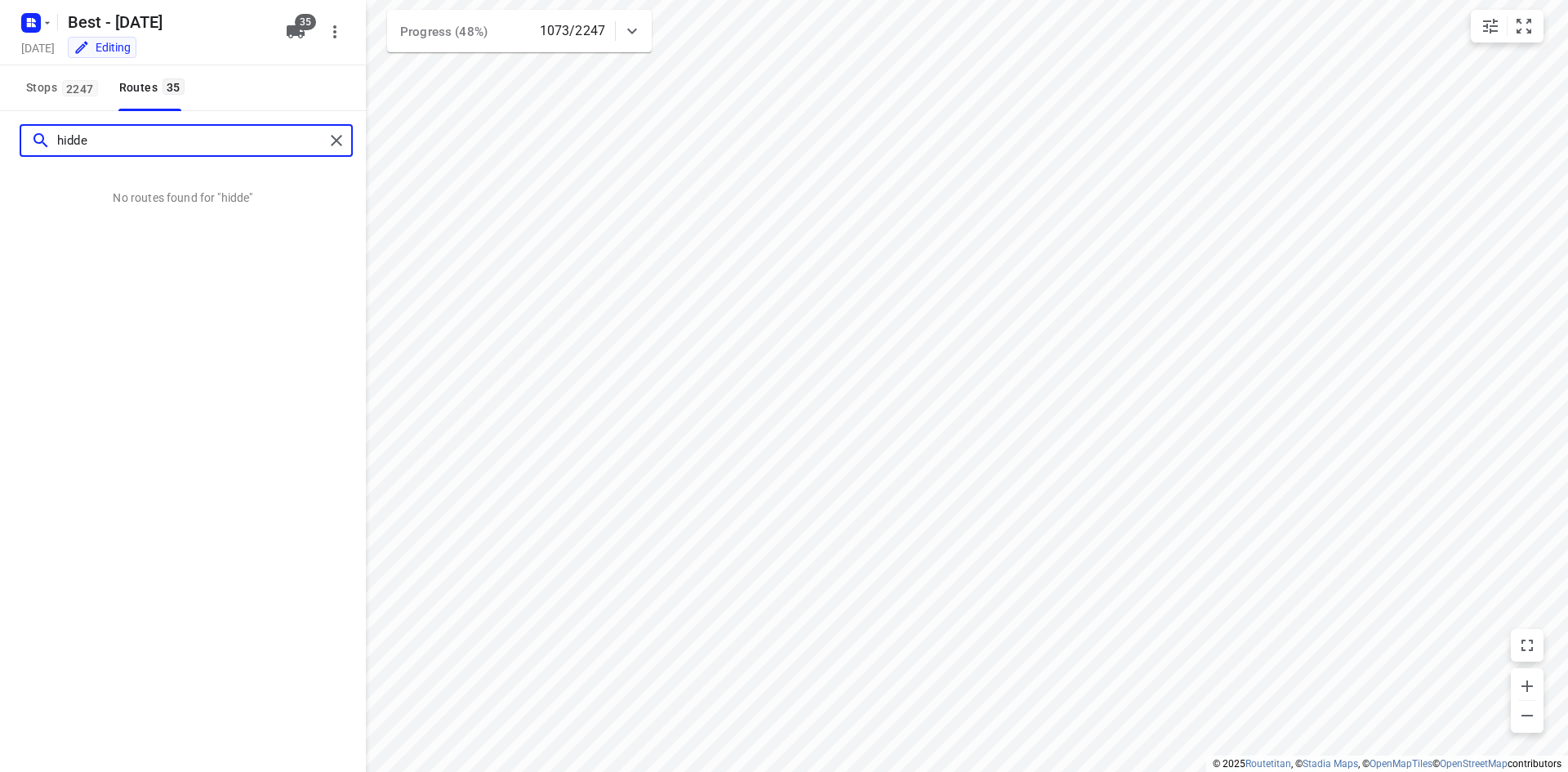
type input "hidde"
drag, startPoint x: 143, startPoint y: 137, endPoint x: 33, endPoint y: 143, distance: 110.2
click at [33, 143] on div "hidde" at bounding box center [178, 141] width 293 height 26
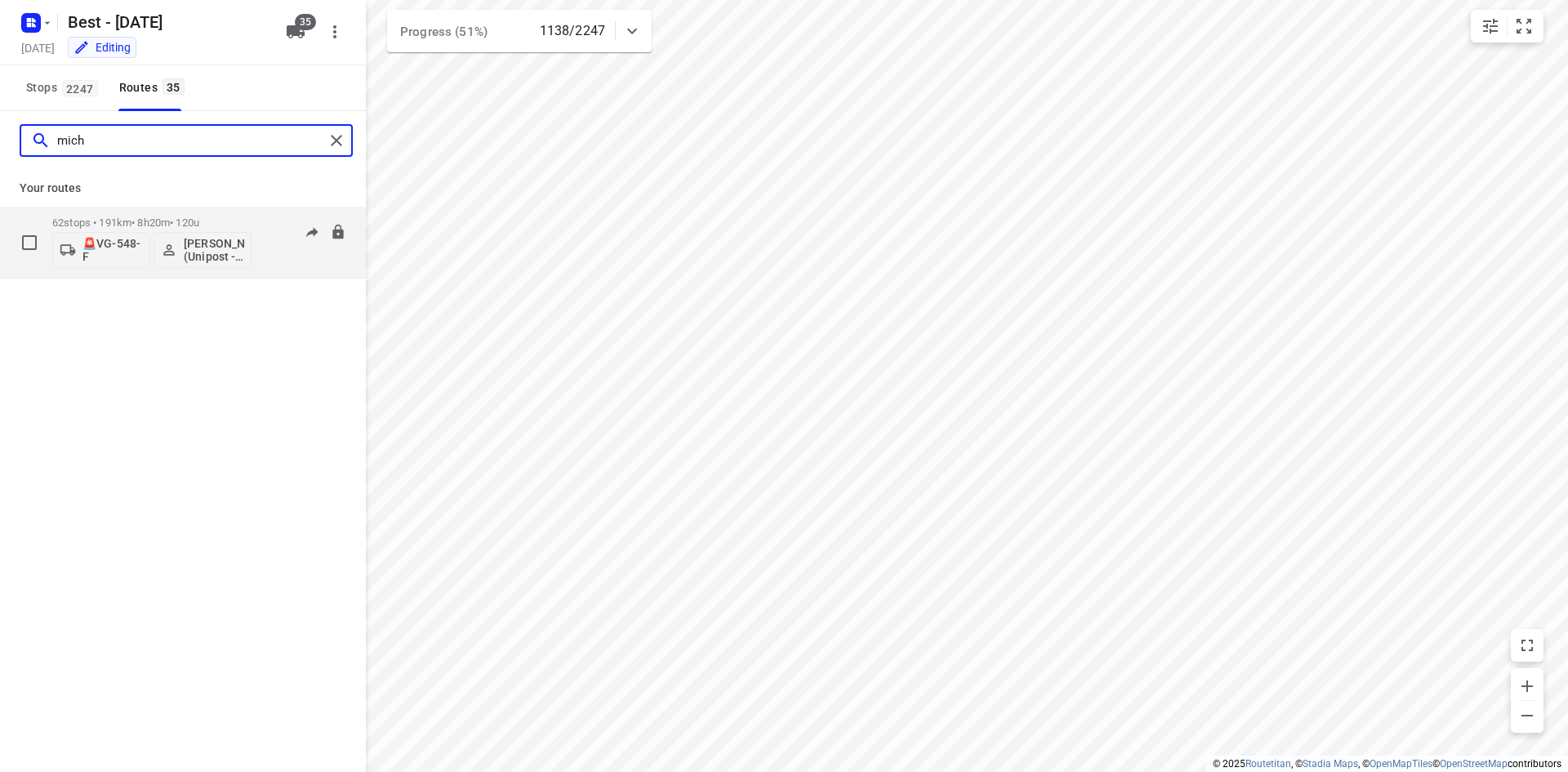
type input "mich"
click at [210, 210] on div "62 stops • 191km • 8h20m • 120u 🚨VG-548-F [PERSON_NAME] (Unipost - Best - ZZP)" at bounding box center [151, 242] width 199 height 68
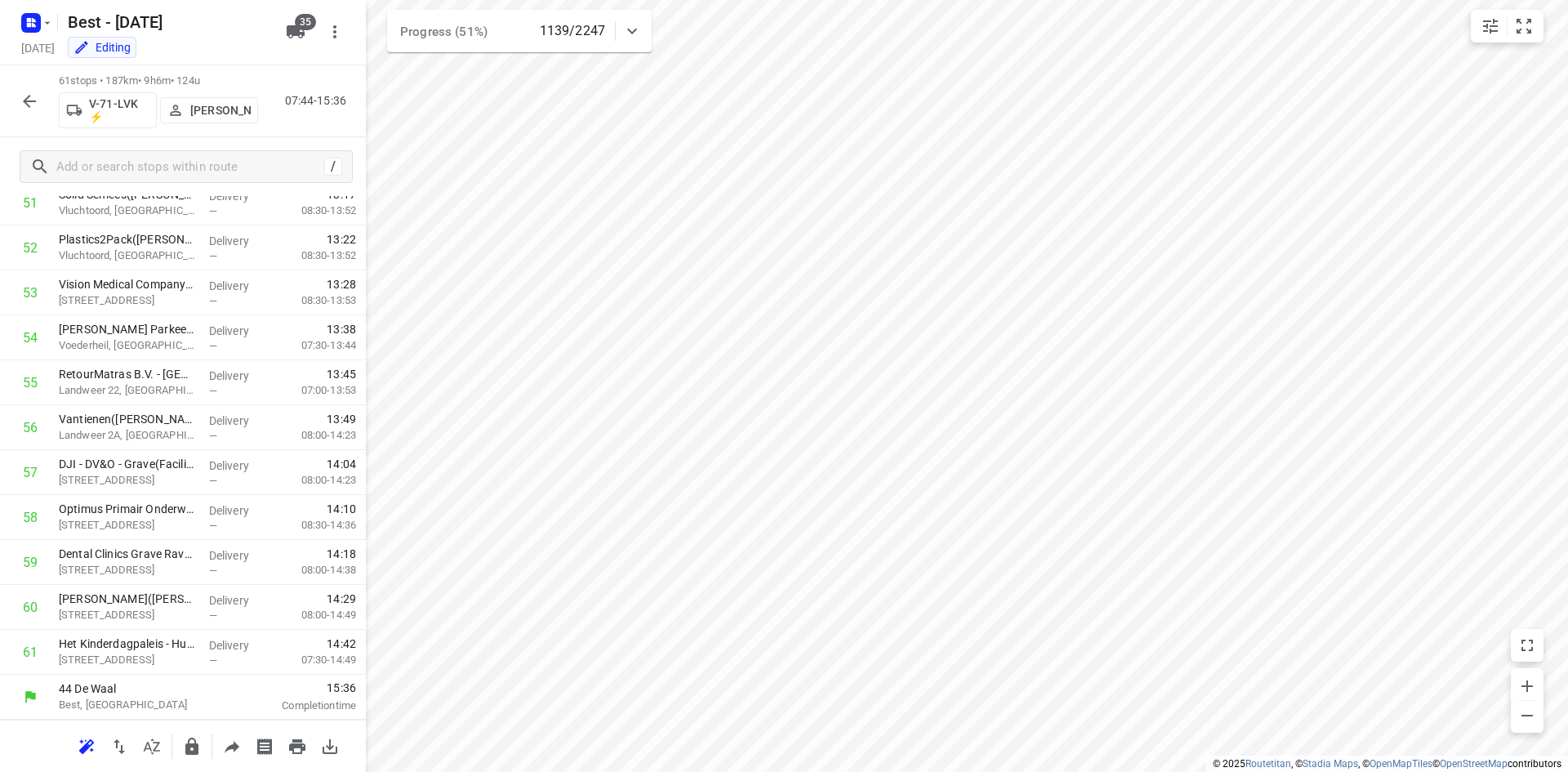
scroll to position [2343, 0]
click at [30, 102] on icon "button" at bounding box center [29, 101] width 20 height 20
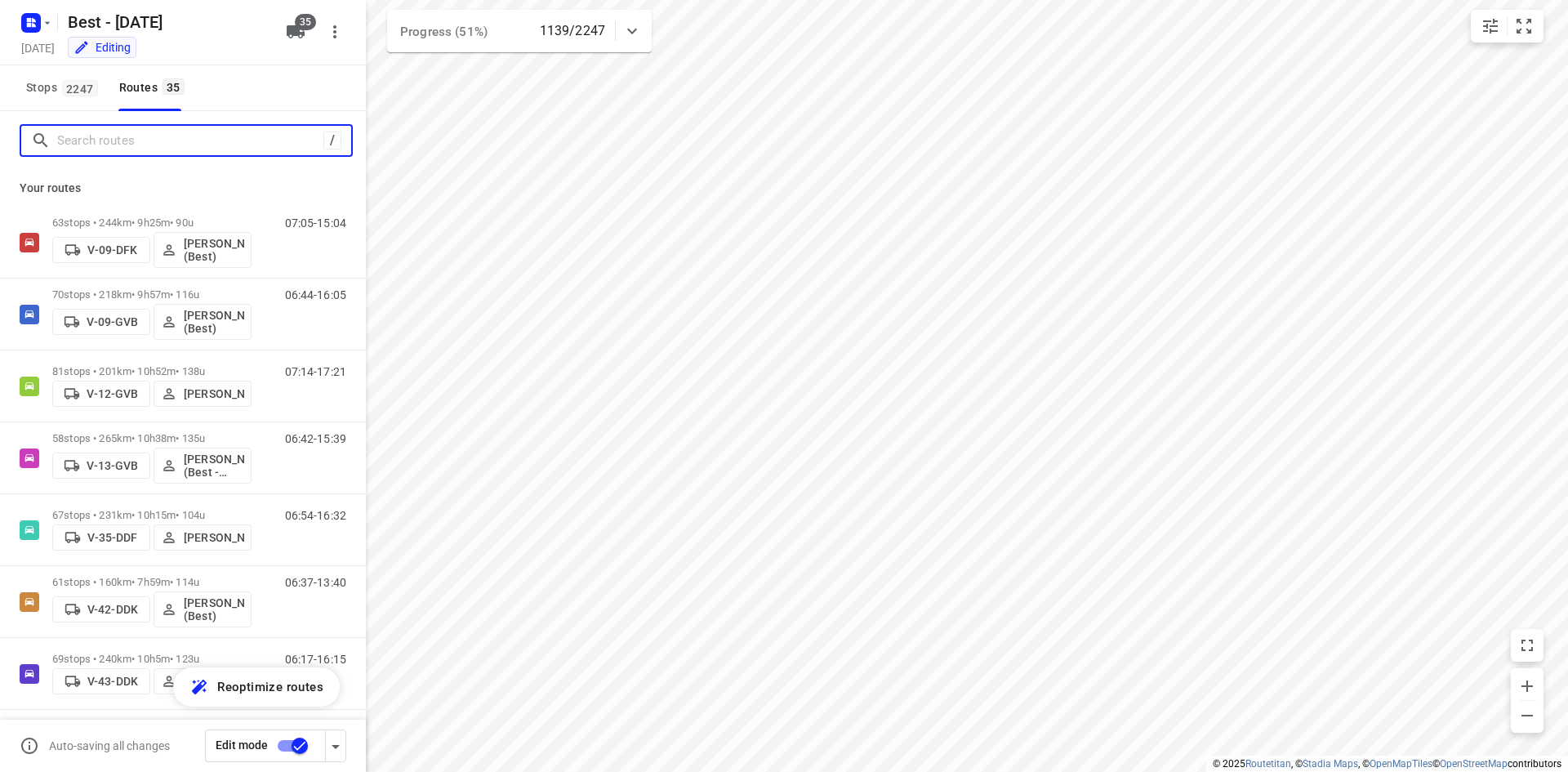
drag, startPoint x: 137, startPoint y: 144, endPoint x: 120, endPoint y: 142, distance: 17.1
click at [137, 143] on input "Search routes" at bounding box center [190, 141] width 266 height 26
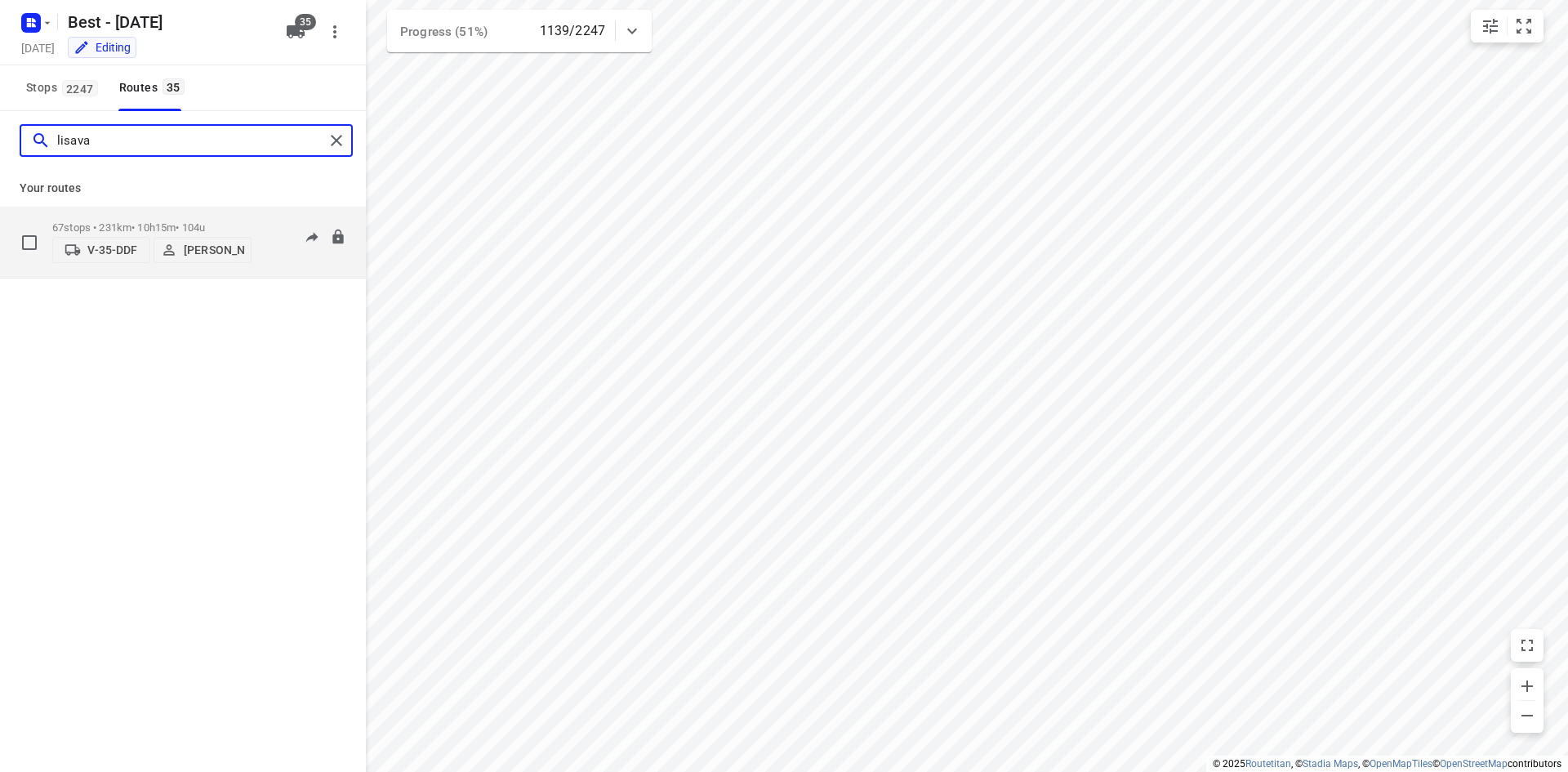
type input "lisava"
click at [245, 226] on p "67 stops • 231km • 10h15m • 104u" at bounding box center [151, 227] width 199 height 12
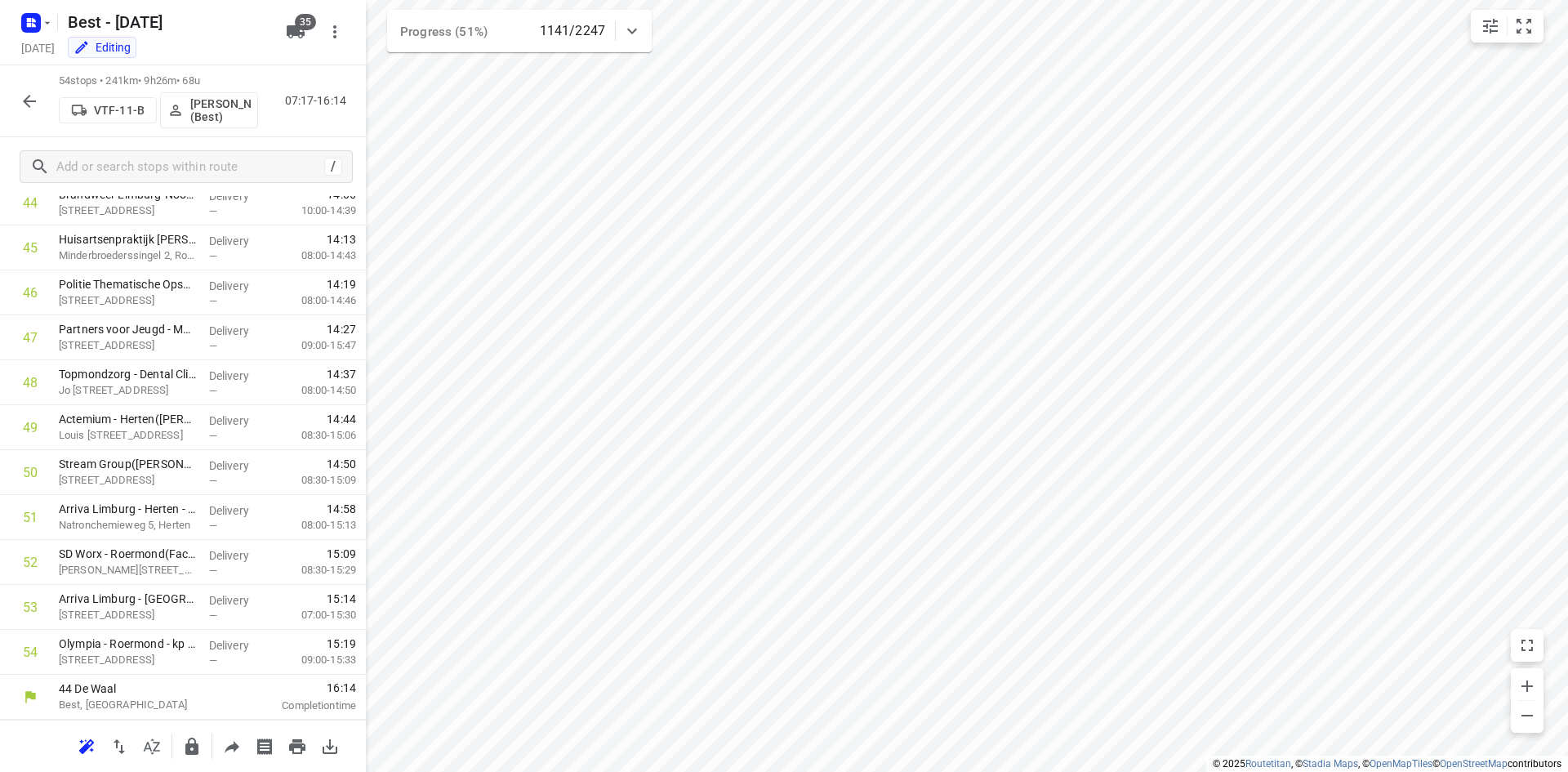
scroll to position [2028, 0]
click at [34, 103] on icon "button" at bounding box center [29, 101] width 20 height 20
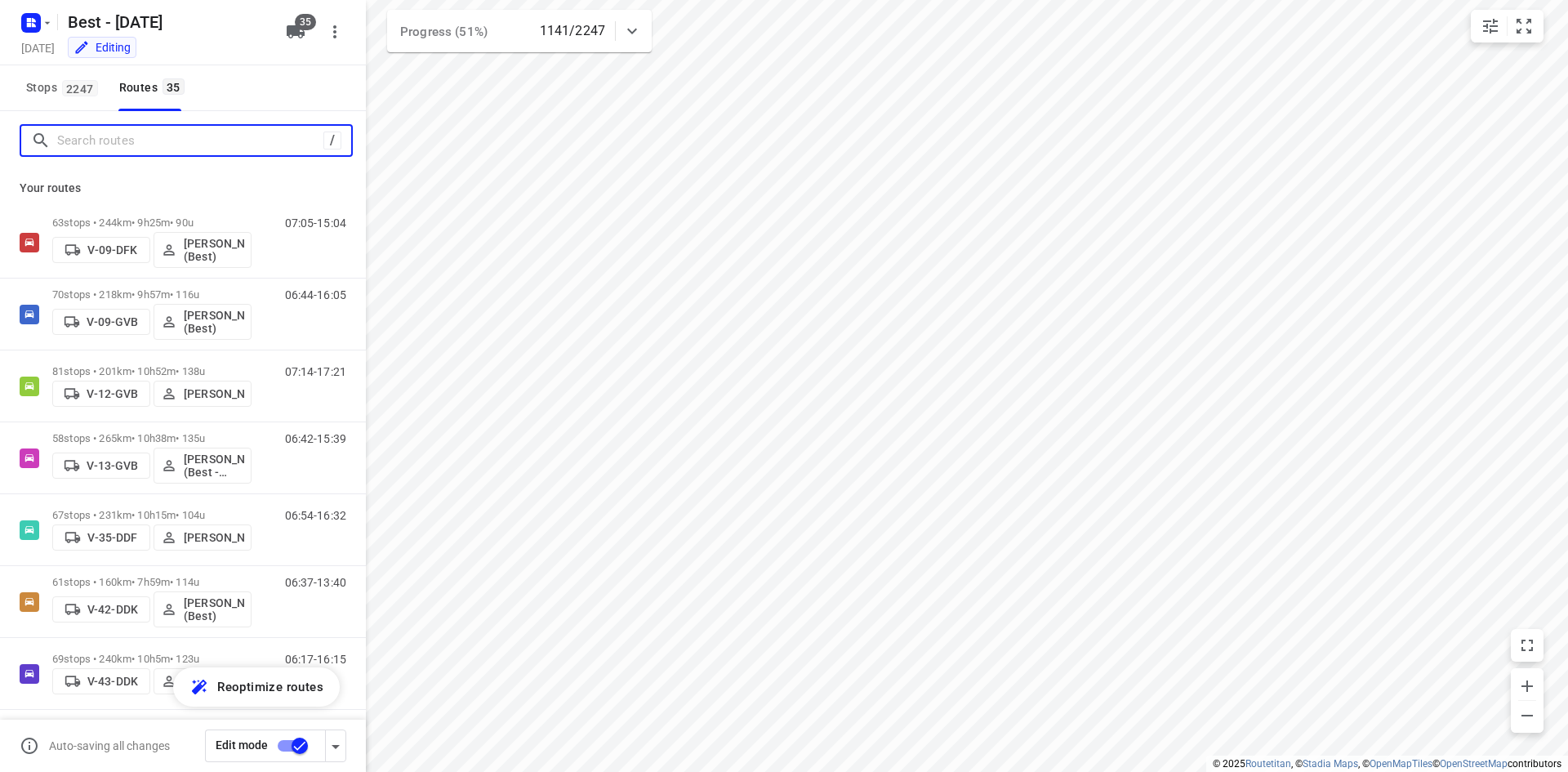
click at [165, 132] on input "Search routes" at bounding box center [190, 141] width 266 height 26
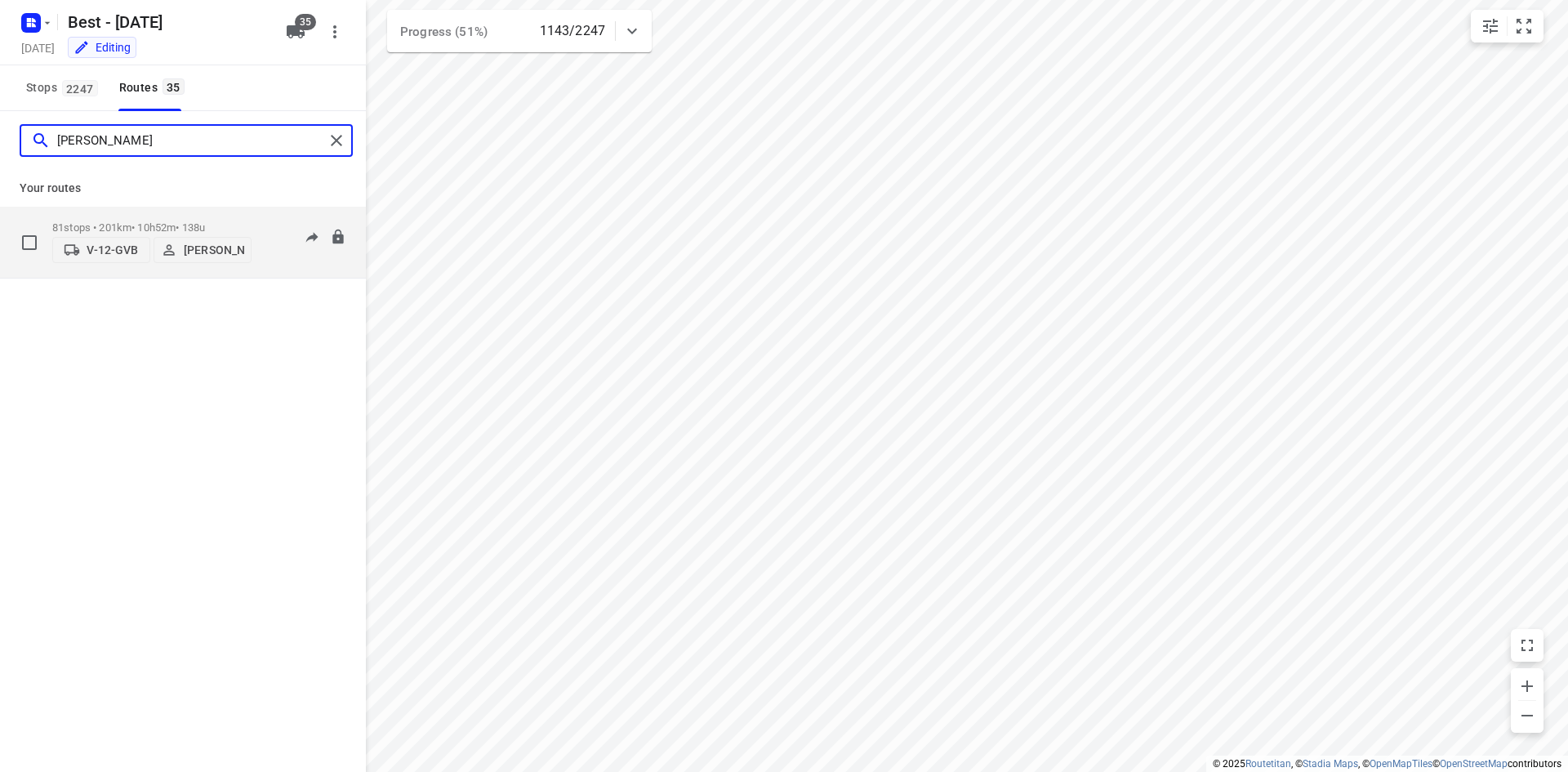
type input "[PERSON_NAME]"
click at [198, 215] on div "81 stops • 201km • 10h52m • 138u V-12-GVB [PERSON_NAME]" at bounding box center [151, 242] width 199 height 58
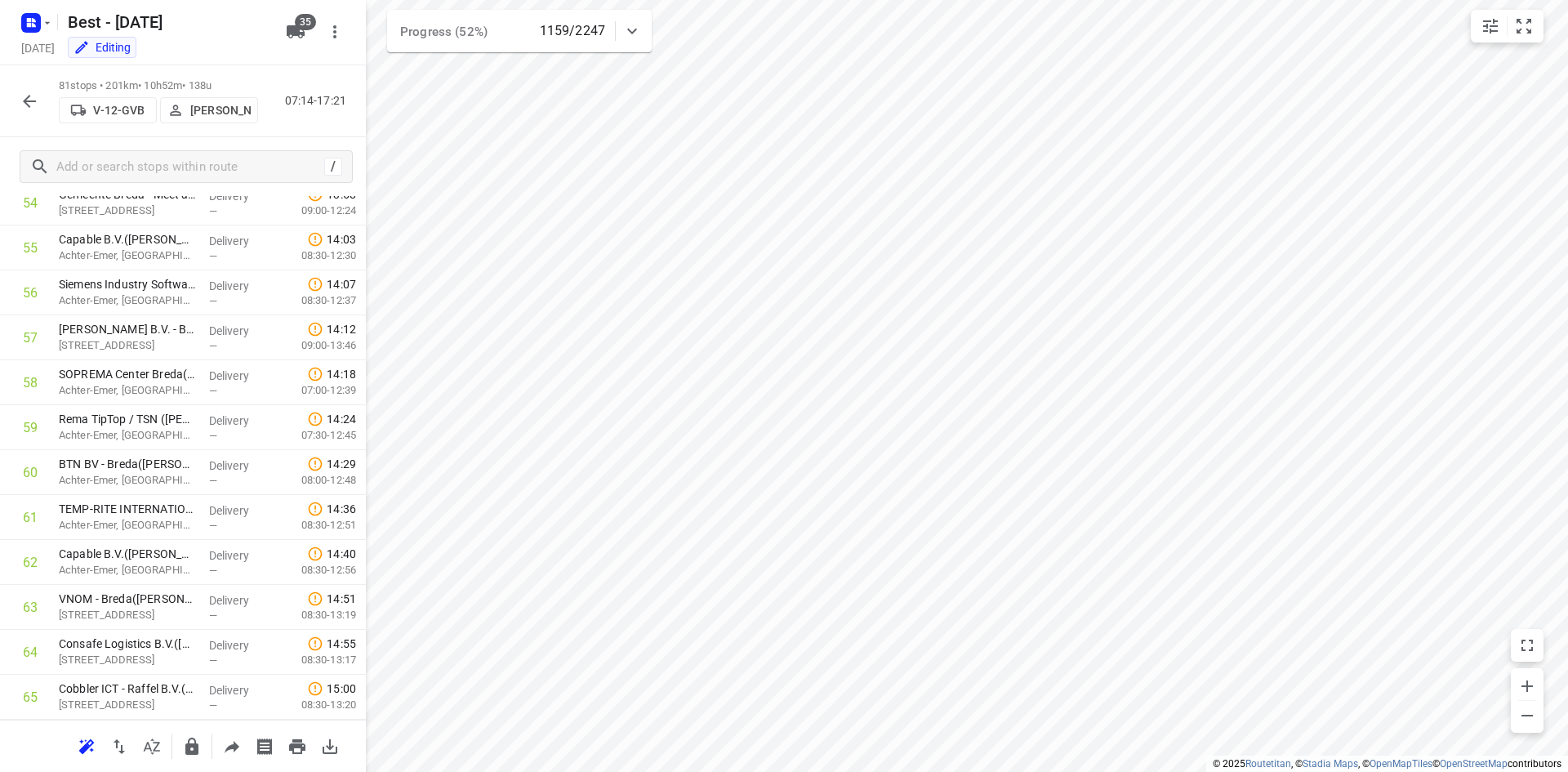
scroll to position [3241, 0]
click at [23, 101] on icon "button" at bounding box center [29, 101] width 20 height 20
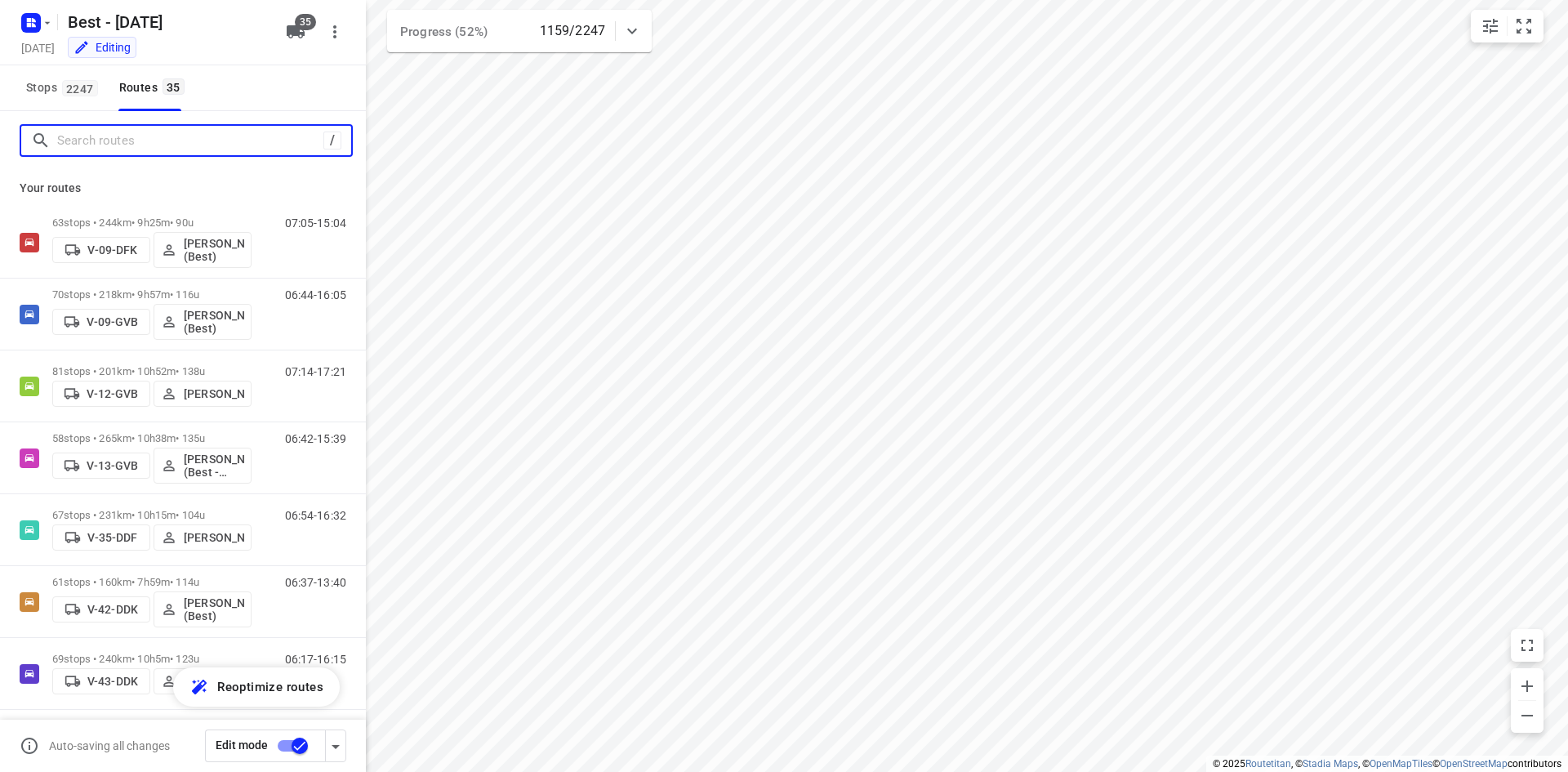
click at [152, 142] on input "Search routes" at bounding box center [190, 141] width 266 height 26
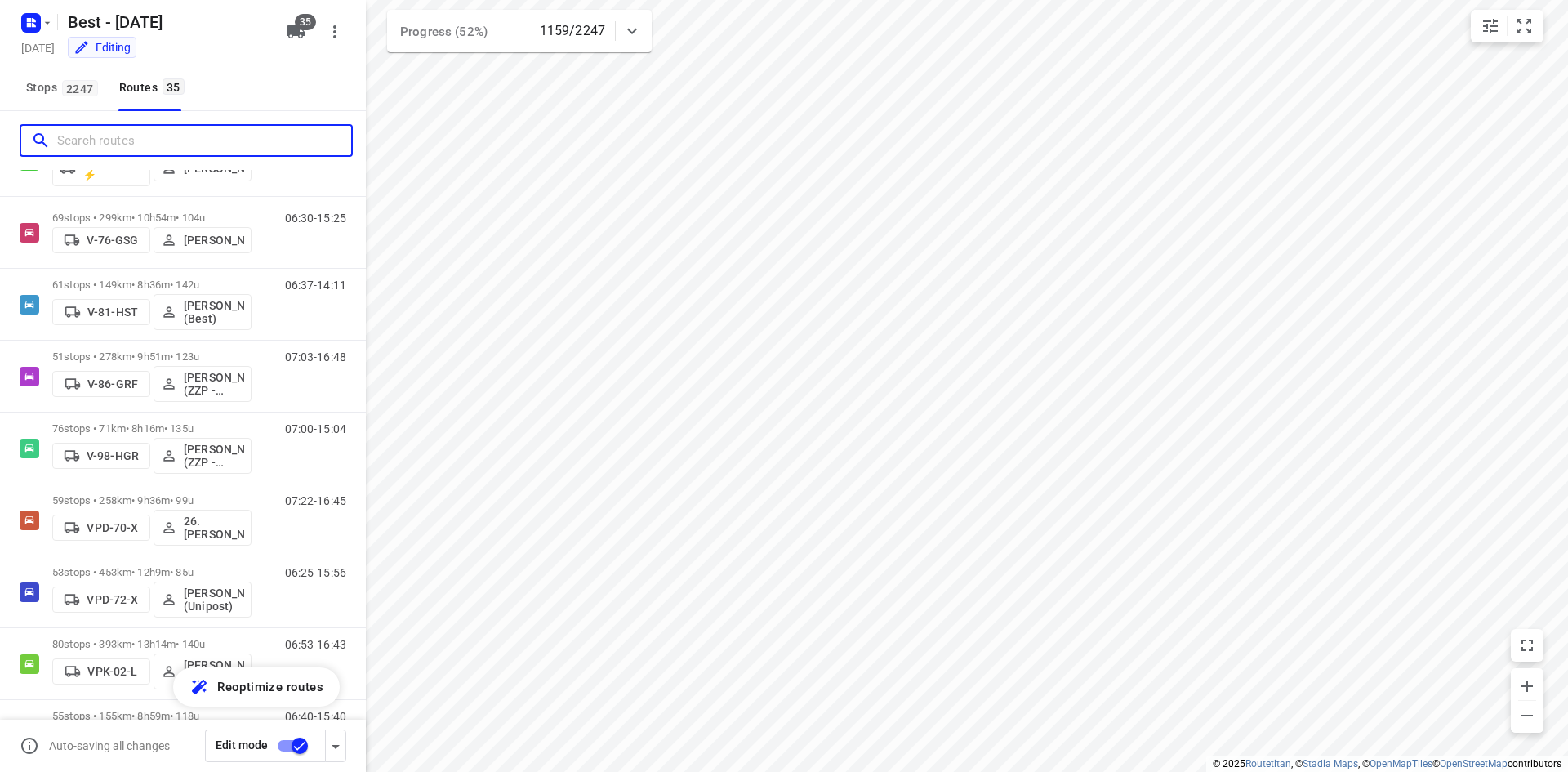
scroll to position [592, 0]
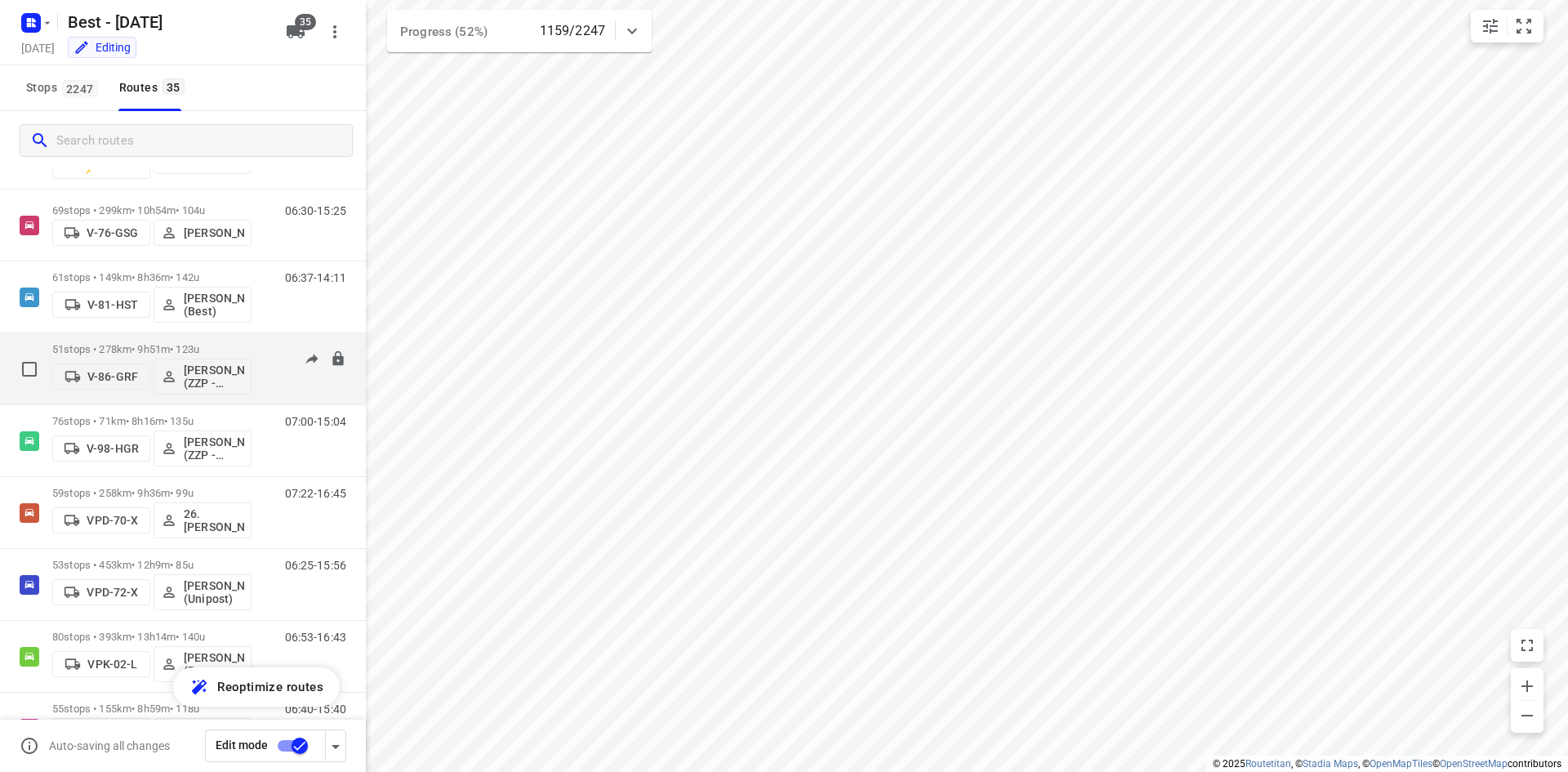
click at [242, 350] on p "51 stops • 278km • 9h51m • 123u" at bounding box center [151, 349] width 199 height 12
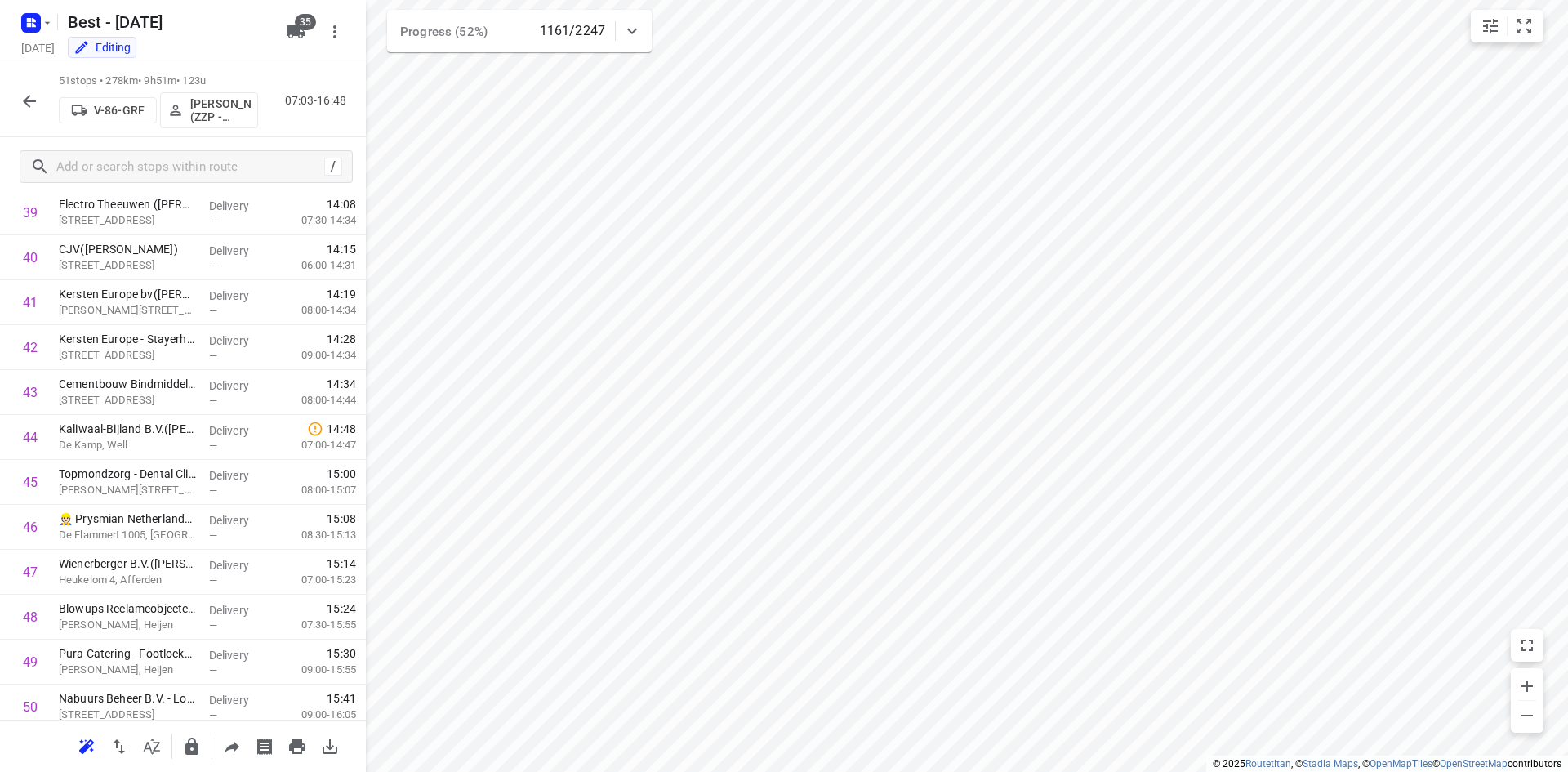
scroll to position [1894, 0]
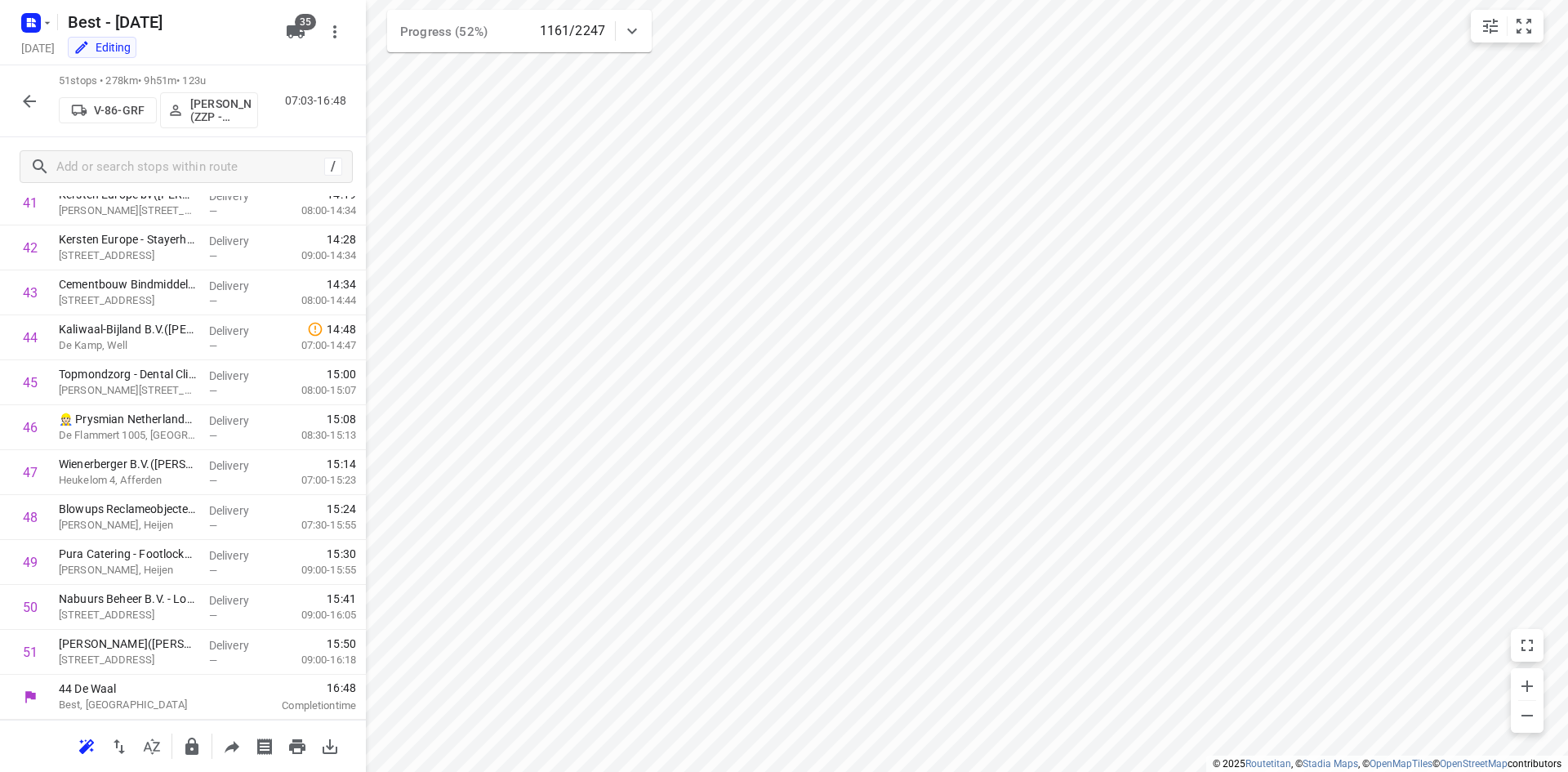
click at [36, 89] on button "button" at bounding box center [28, 100] width 32 height 32
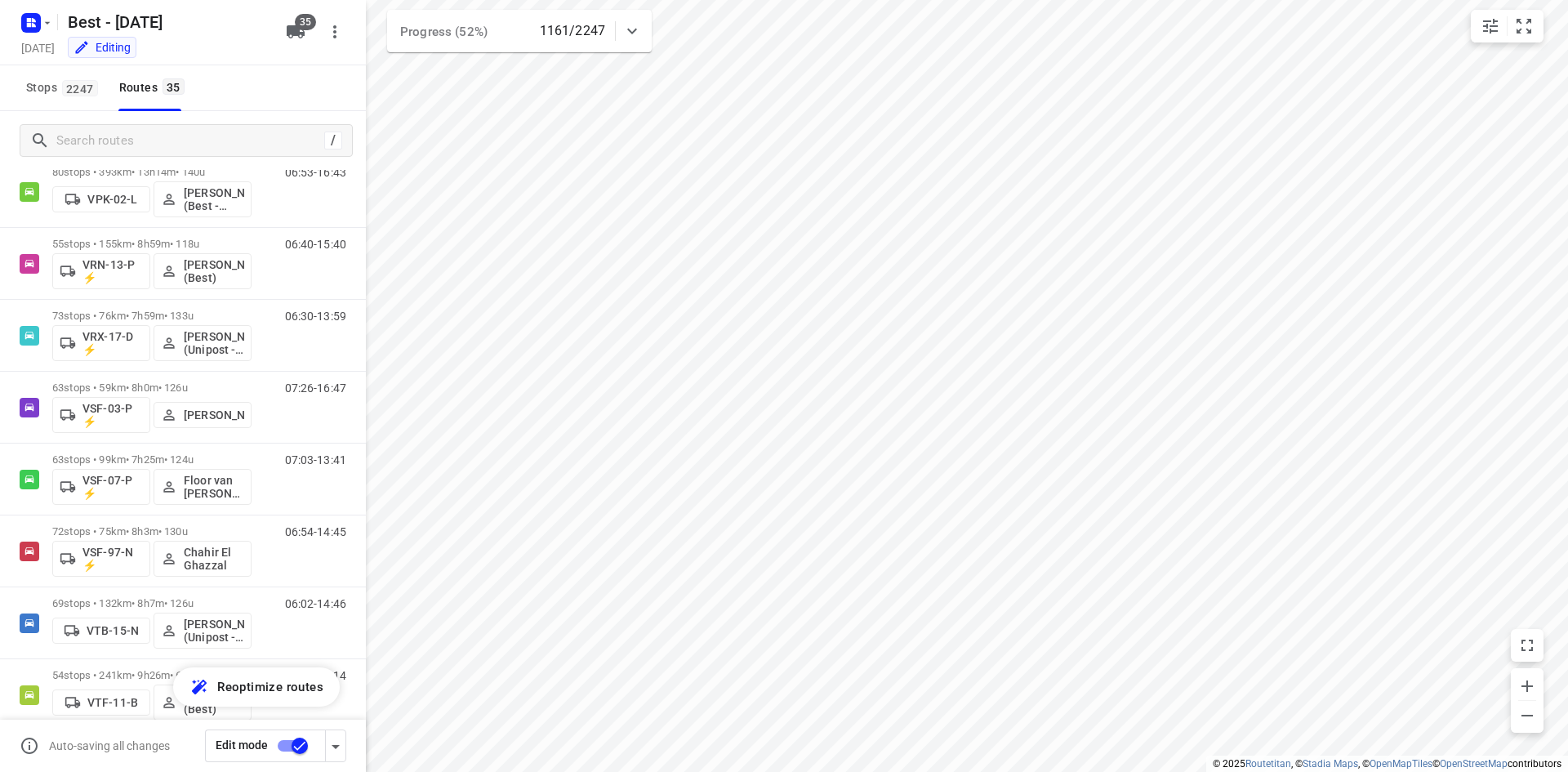
scroll to position [1081, 0]
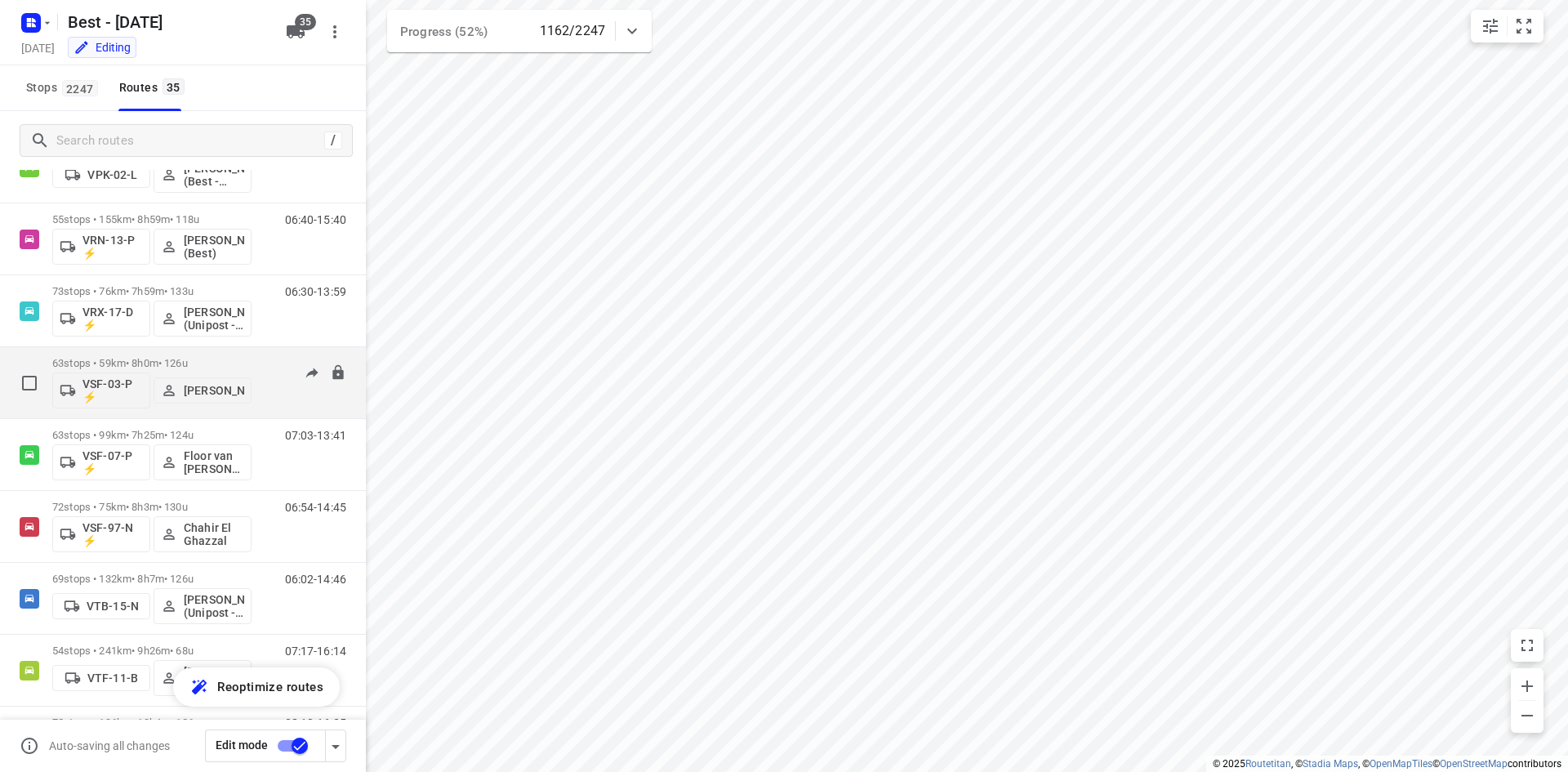
click at [264, 360] on div "07:26-16:47" at bounding box center [305, 386] width 82 height 60
click at [215, 356] on div "63 stops • 59km • 8h0m • 126u VSF-03-P ⚡ Andy De Vreede" at bounding box center [151, 382] width 199 height 68
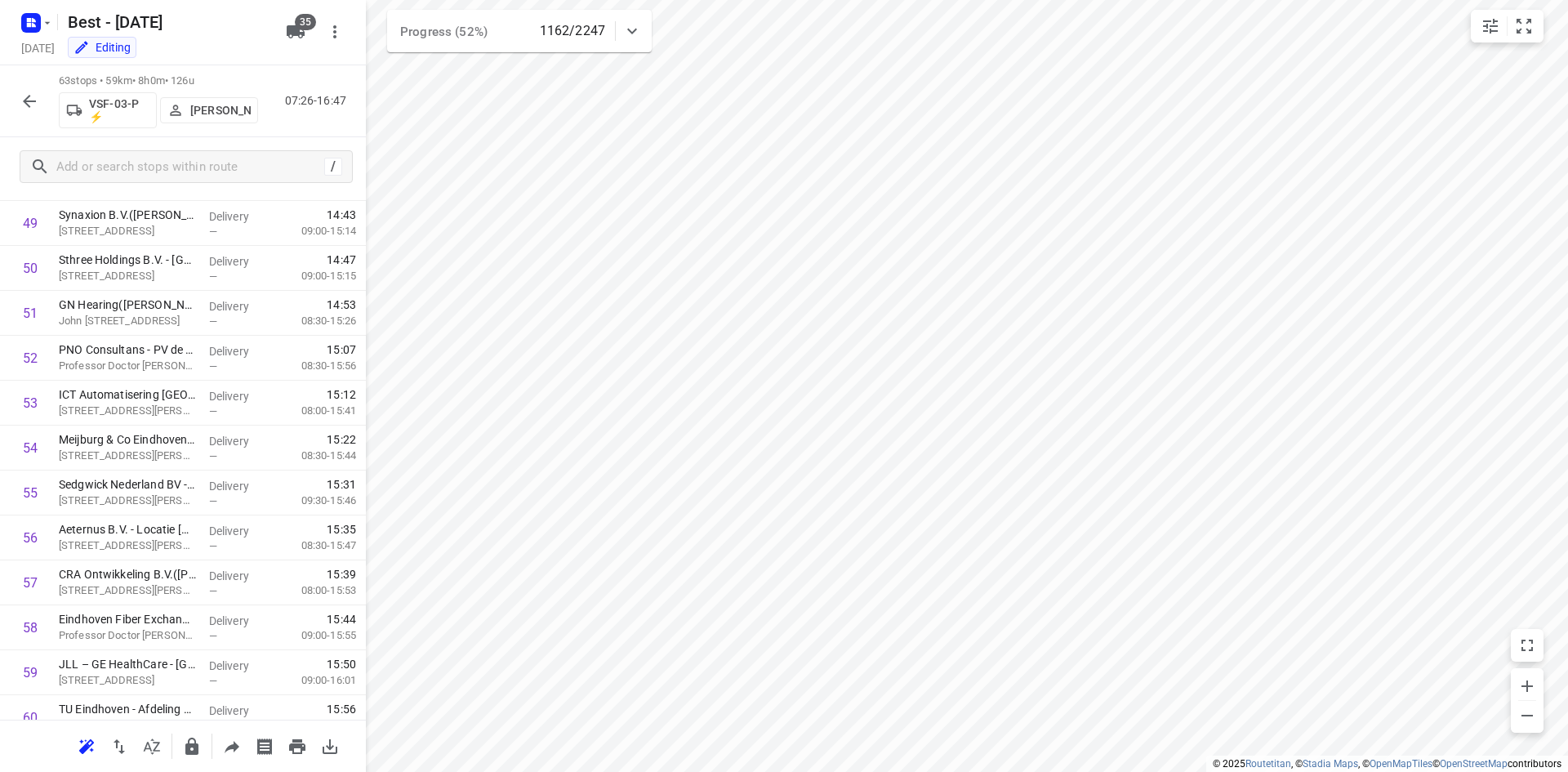
scroll to position [2203, 0]
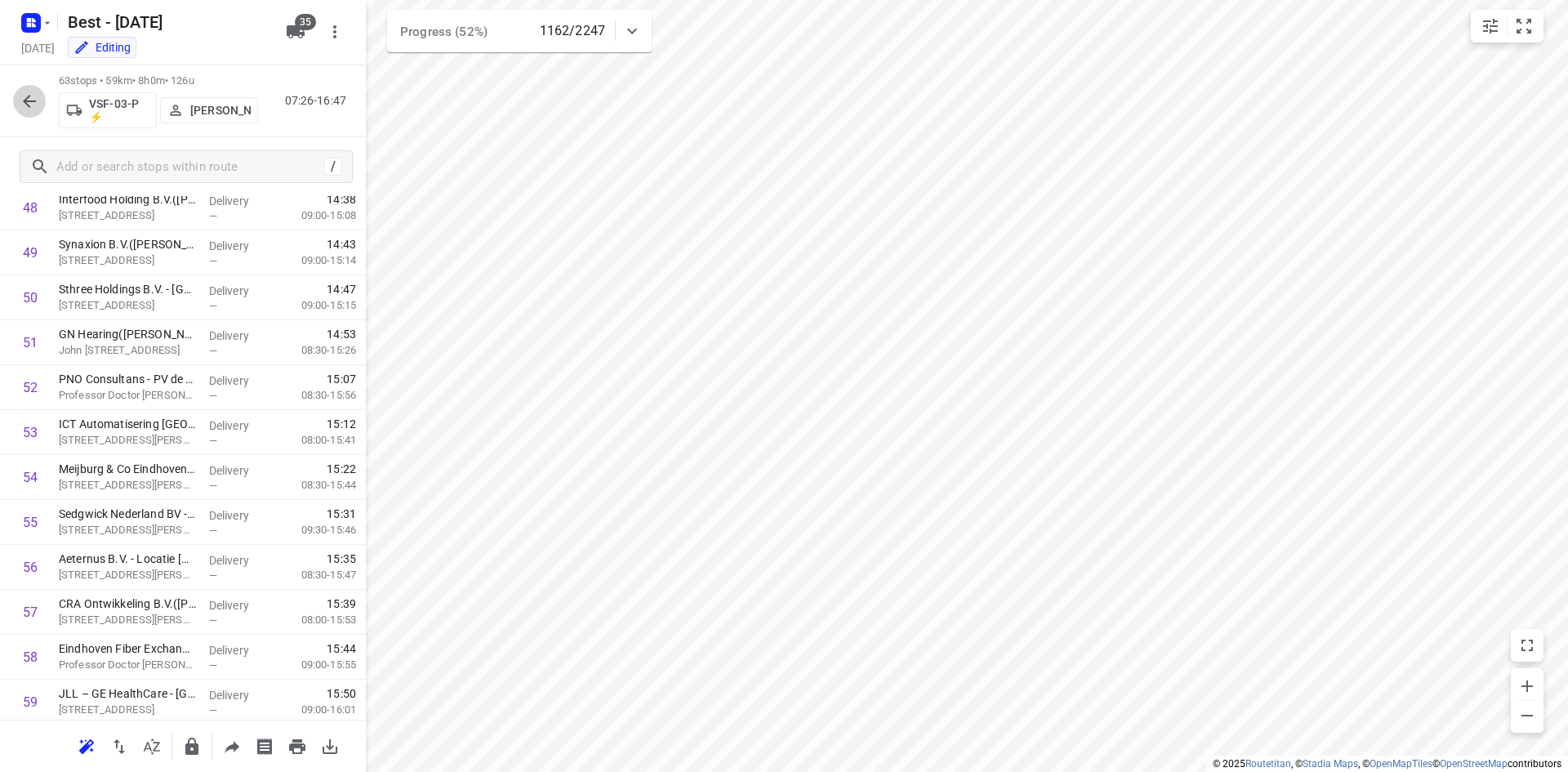
click at [25, 106] on icon "button" at bounding box center [29, 101] width 20 height 20
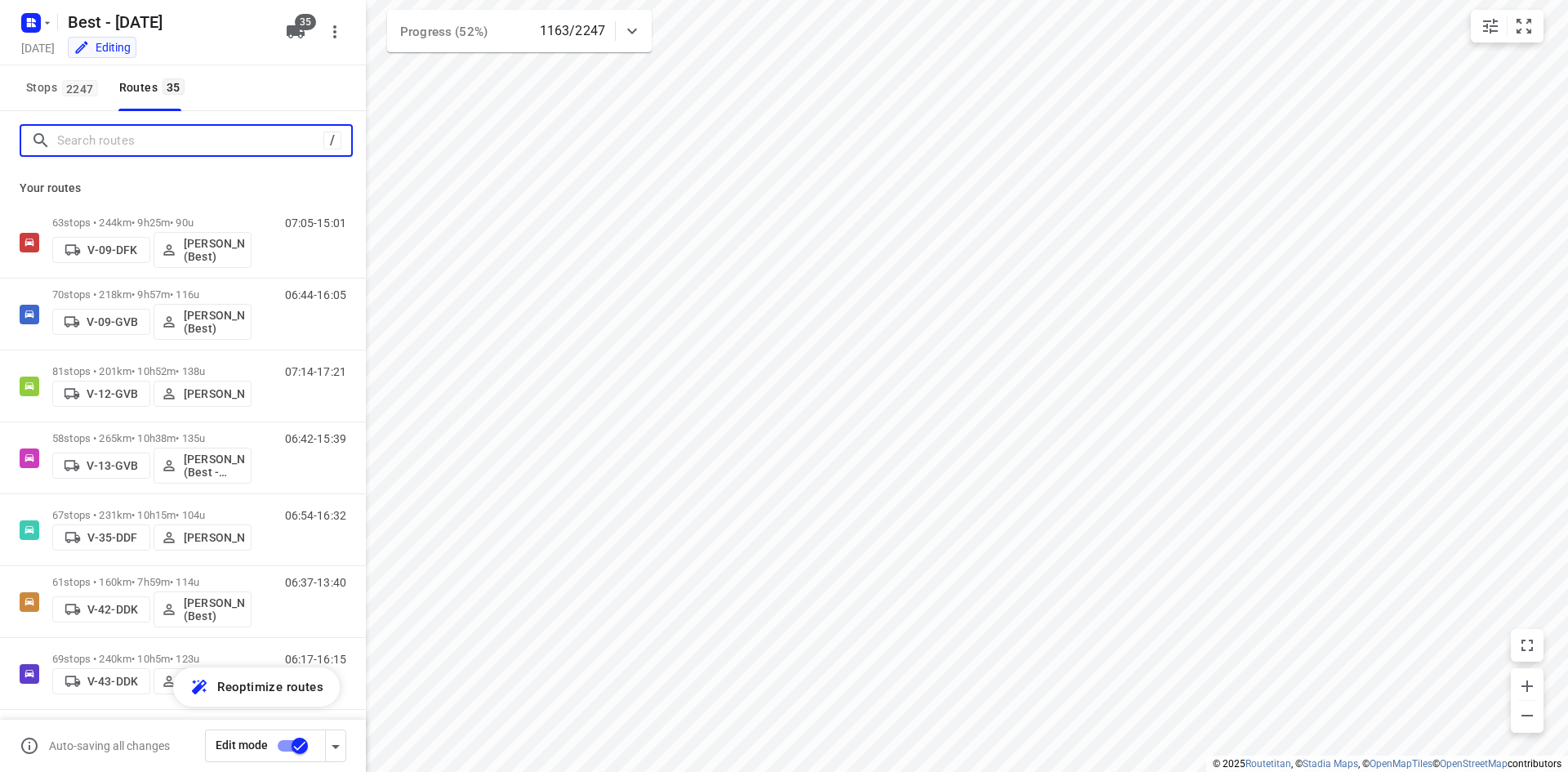
click at [144, 142] on input "Search routes" at bounding box center [190, 141] width 266 height 26
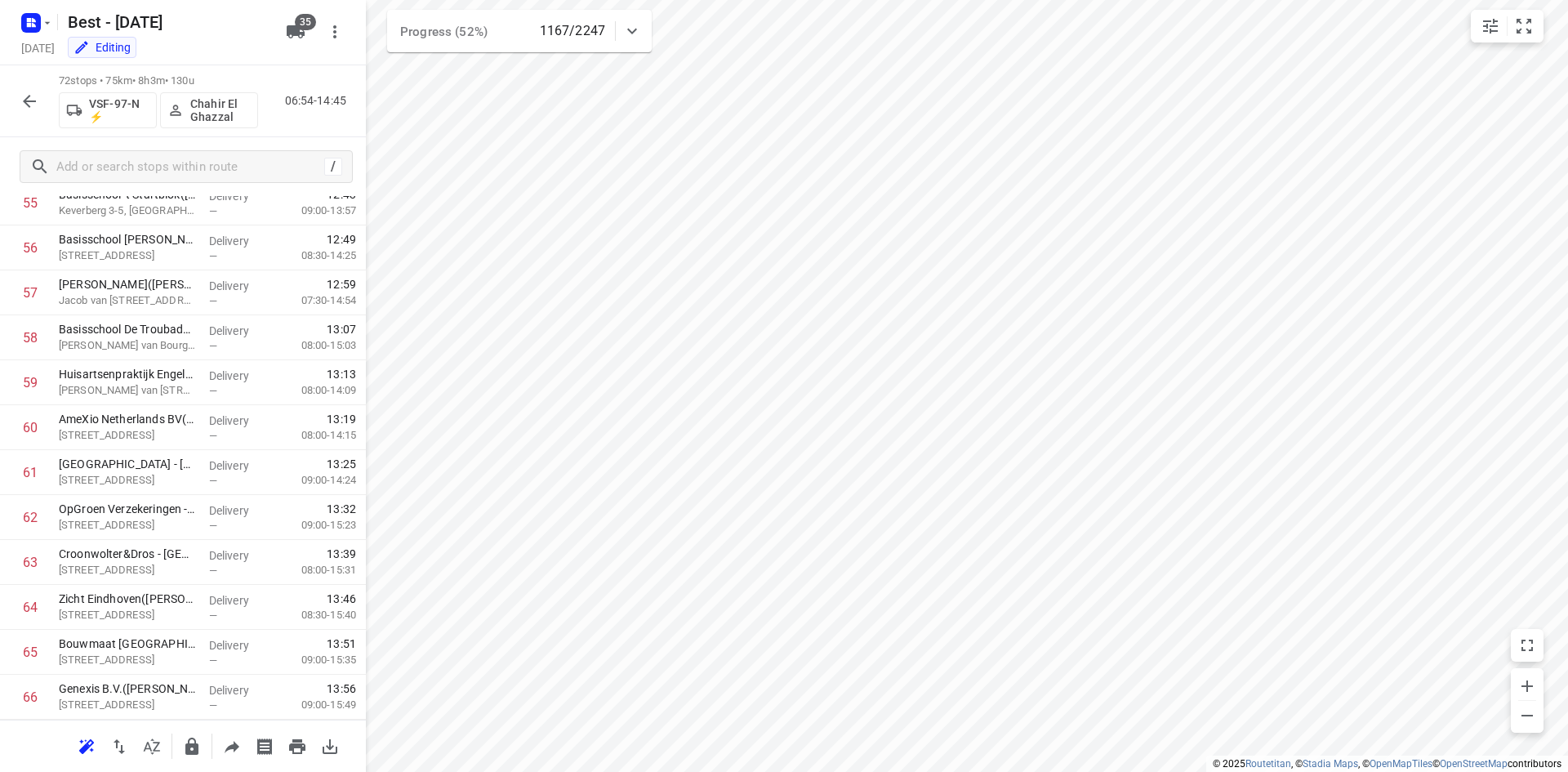
scroll to position [2837, 0]
click at [15, 100] on button "button" at bounding box center [28, 100] width 32 height 32
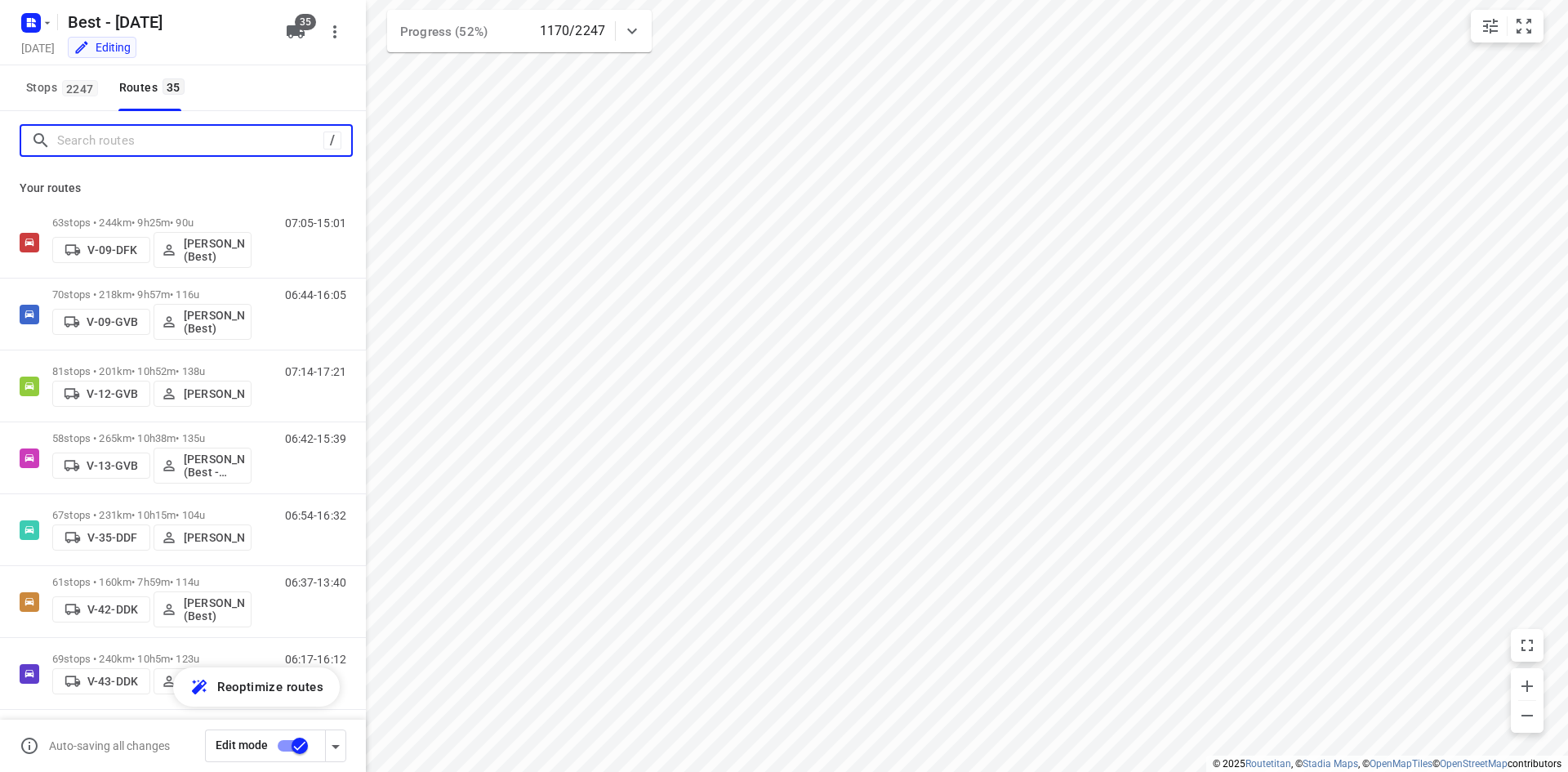
click at [88, 147] on input "Search routes" at bounding box center [190, 141] width 266 height 26
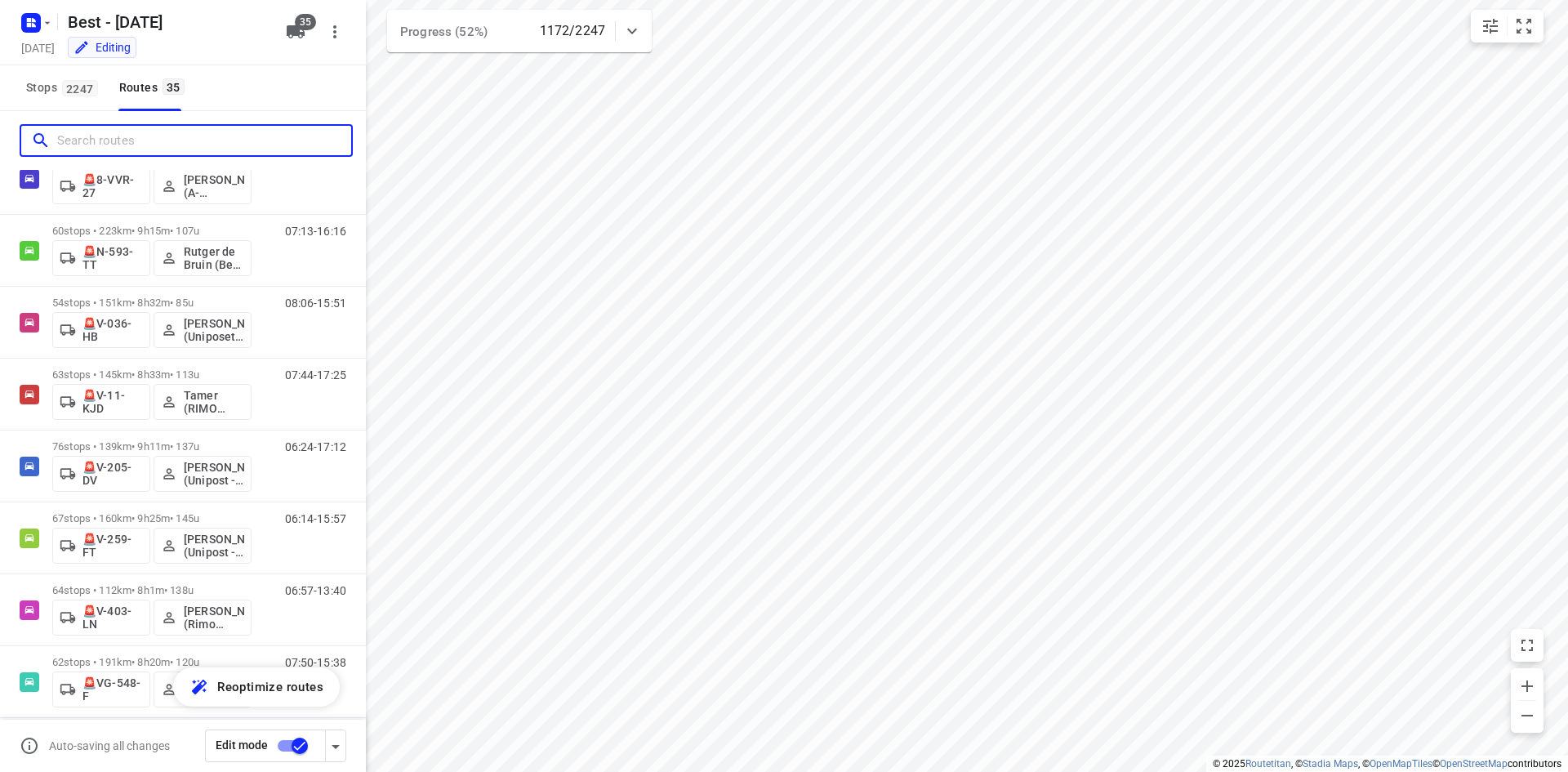
scroll to position [1839, 0]
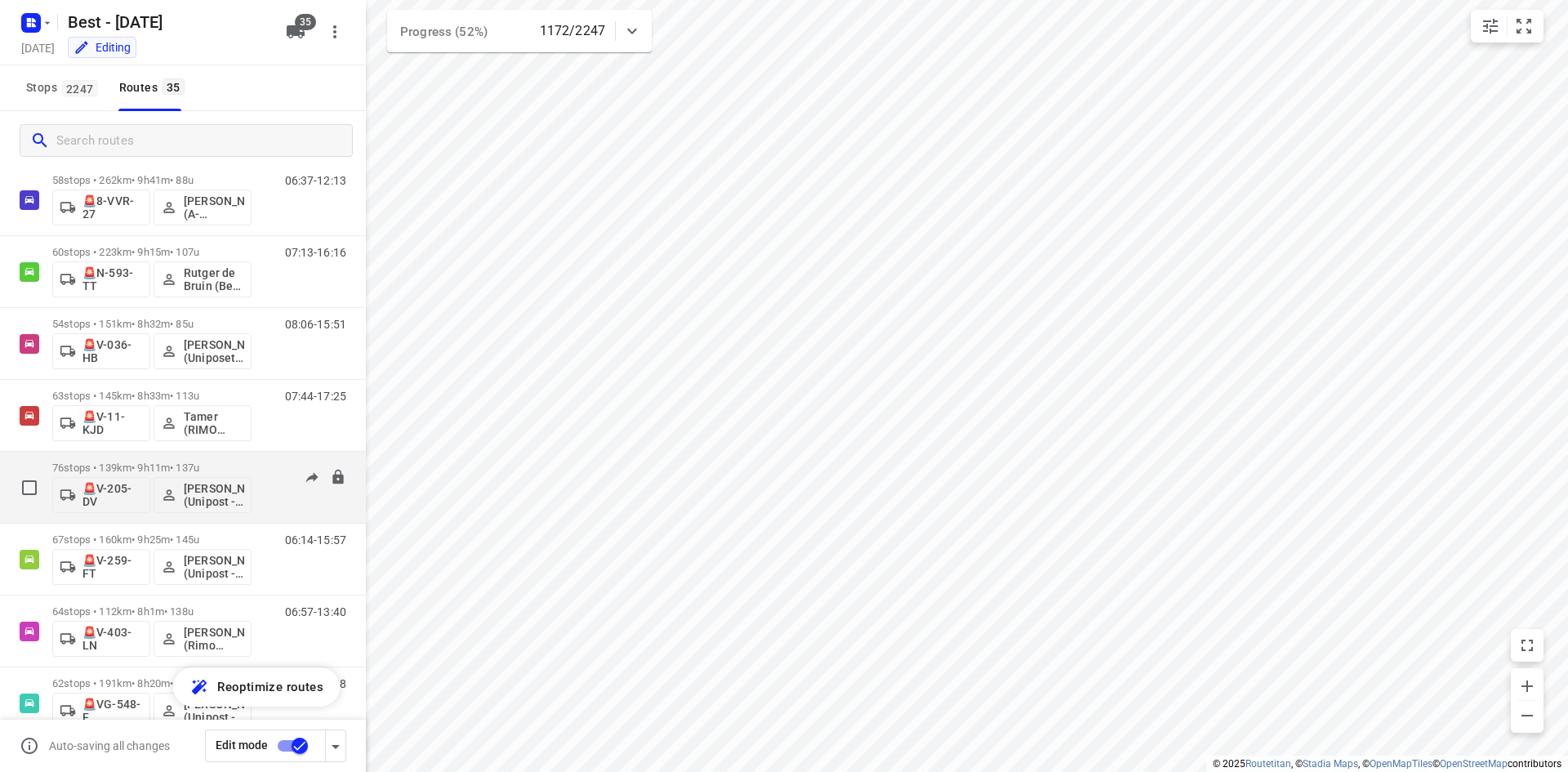
click at [238, 454] on div "76 stops • 139km • 9h11m • 137u 🚨V-205-DV Ahmed Othman (Unipost - Best)" at bounding box center [151, 486] width 199 height 68
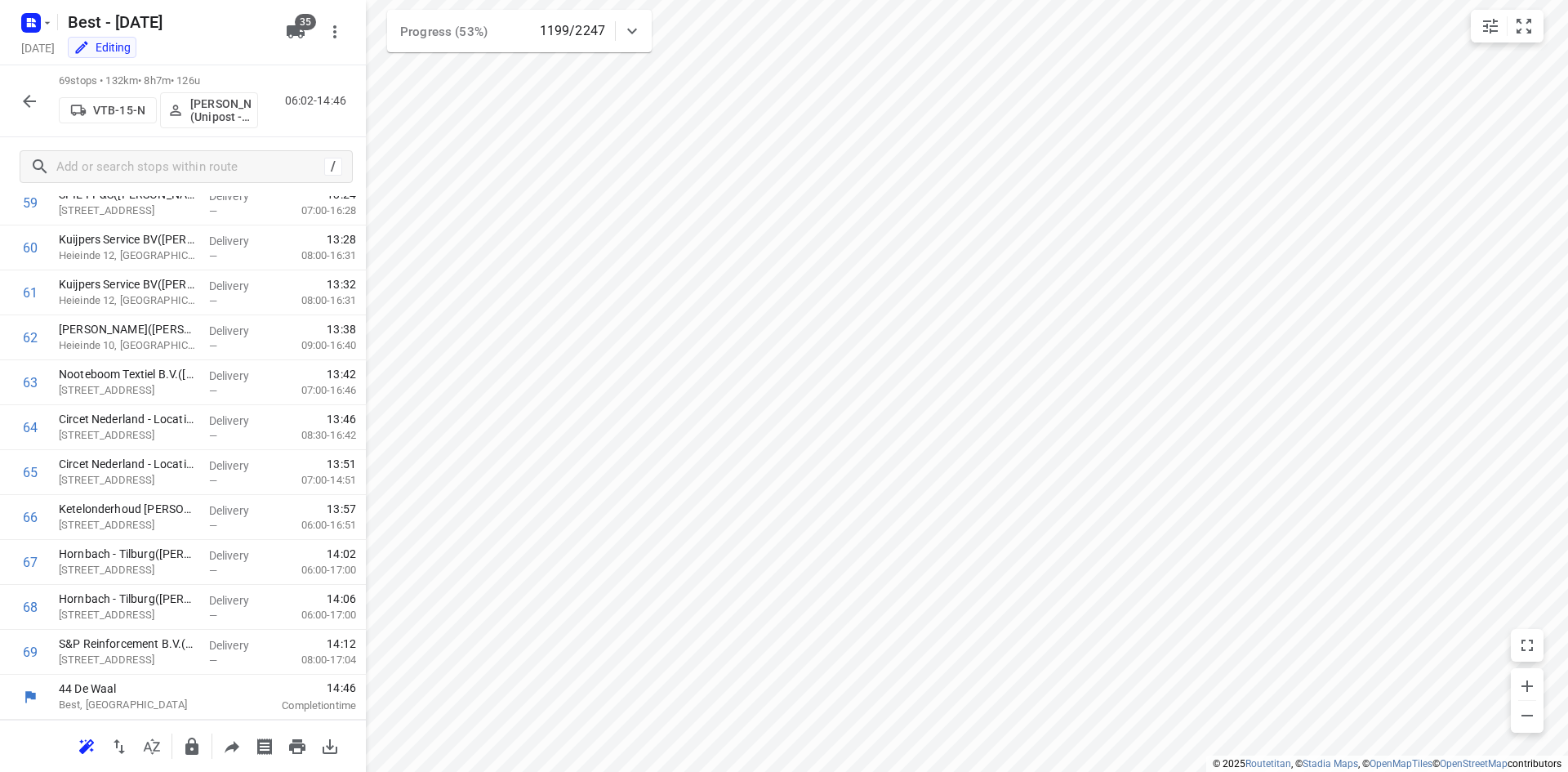
scroll to position [2702, 0]
click at [25, 99] on icon "button" at bounding box center [28, 100] width 13 height 13
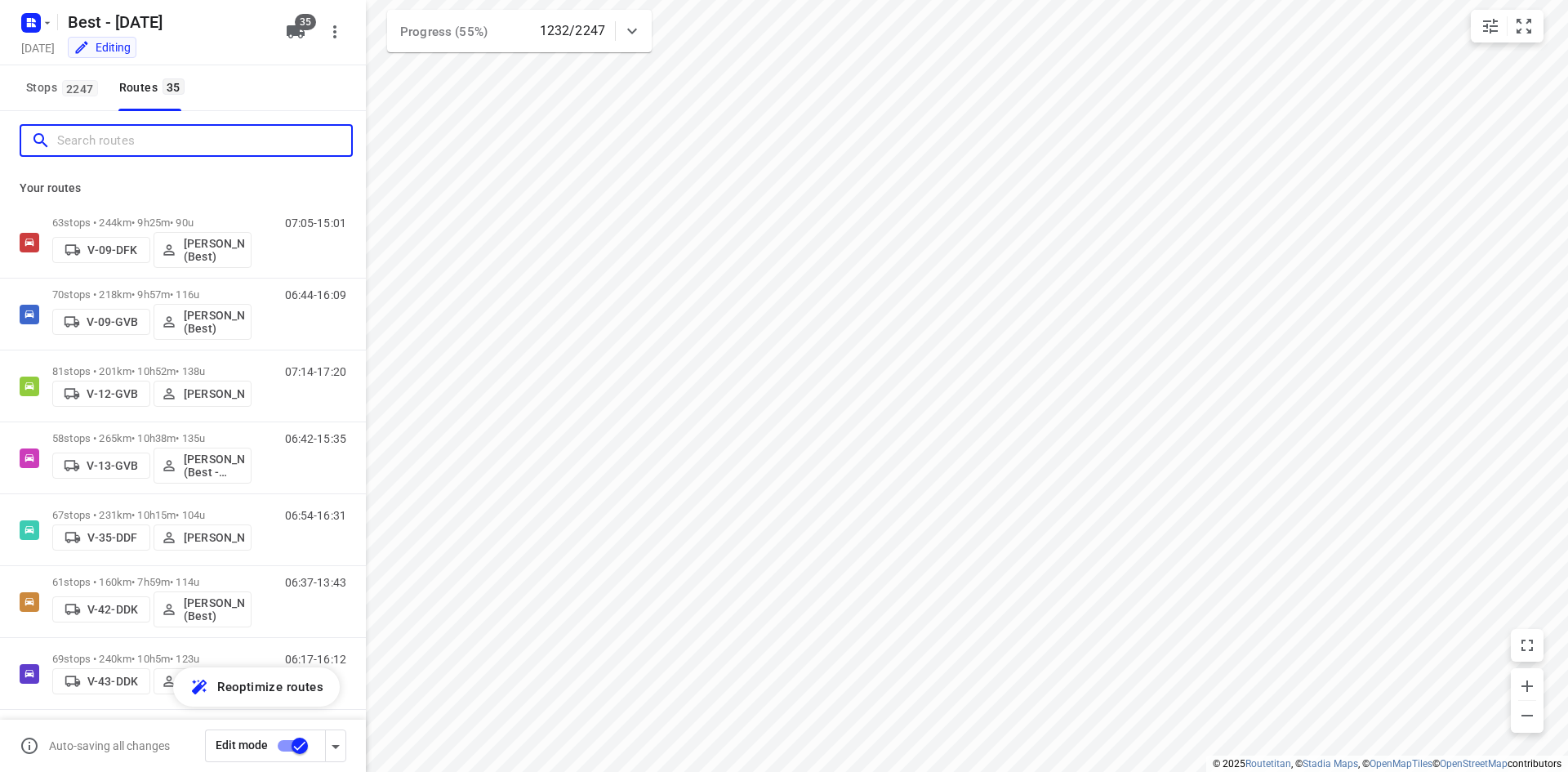
click at [138, 147] on input "Search routes" at bounding box center [203, 141] width 294 height 26
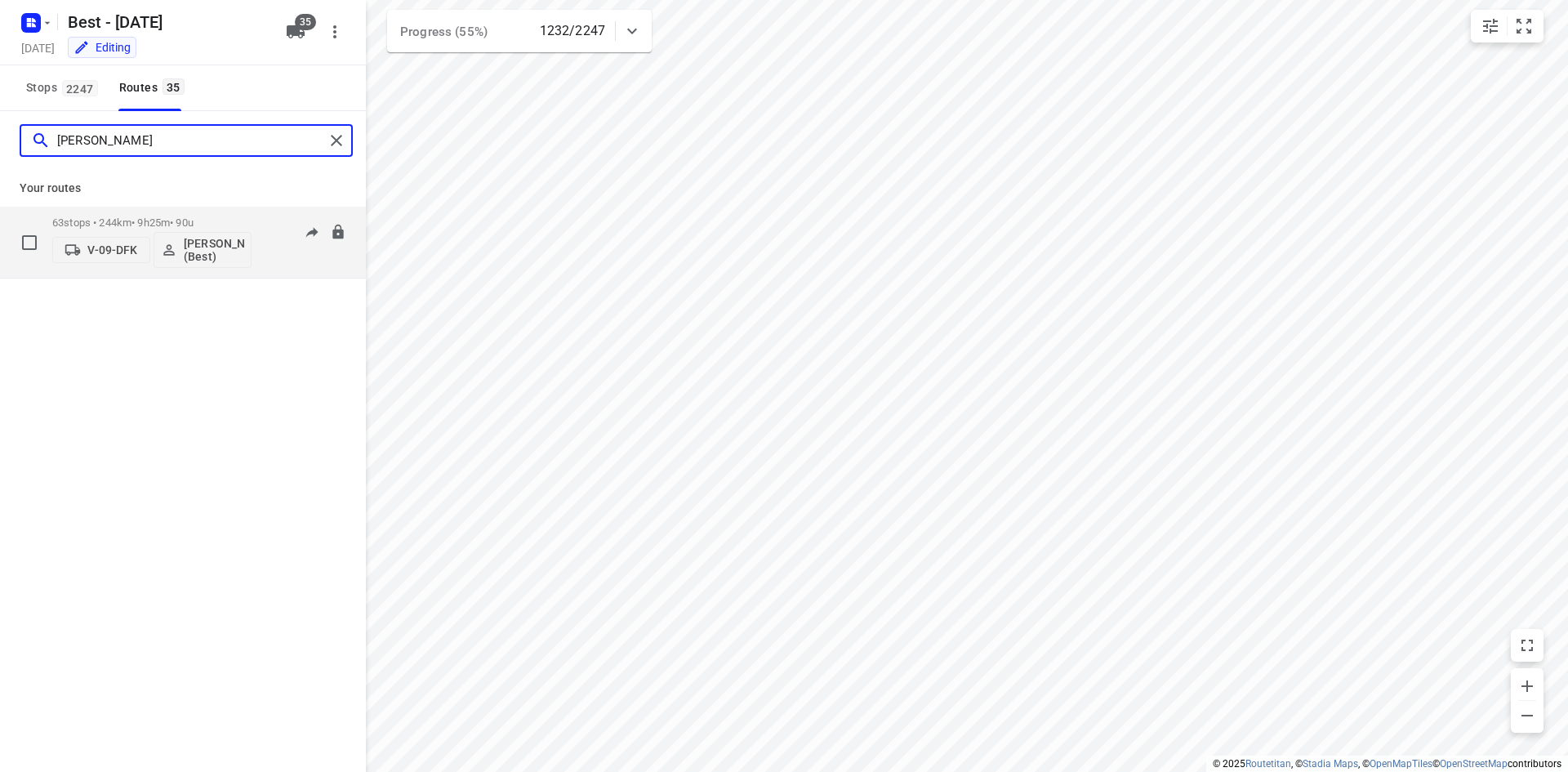
type input "tony"
click at [150, 207] on div "63 stops • 244km • 9h25m • 90u V-09-DFK Tony van Doren (Best) 07:05-15:01" at bounding box center [183, 242] width 365 height 72
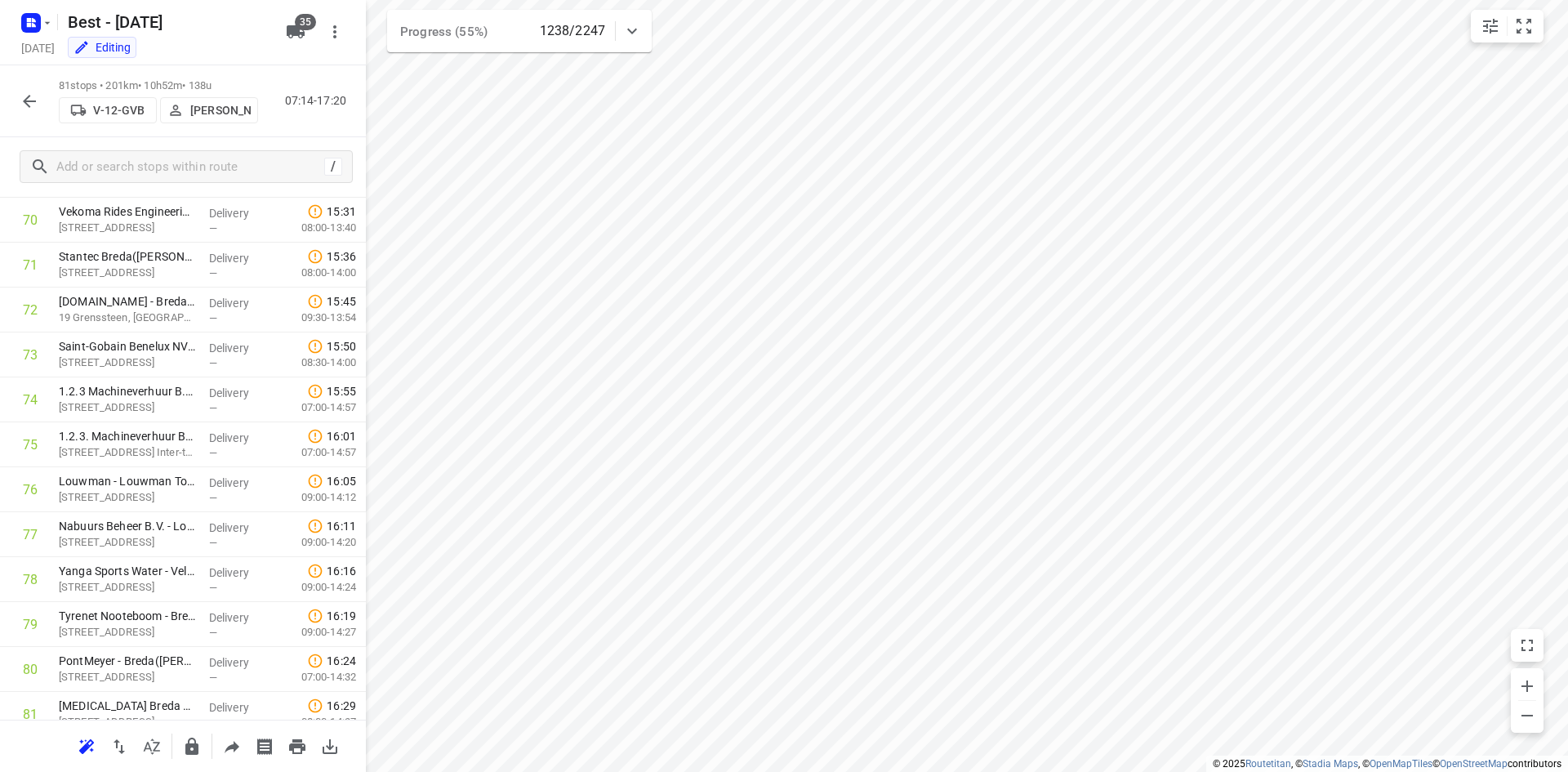
scroll to position [3241, 0]
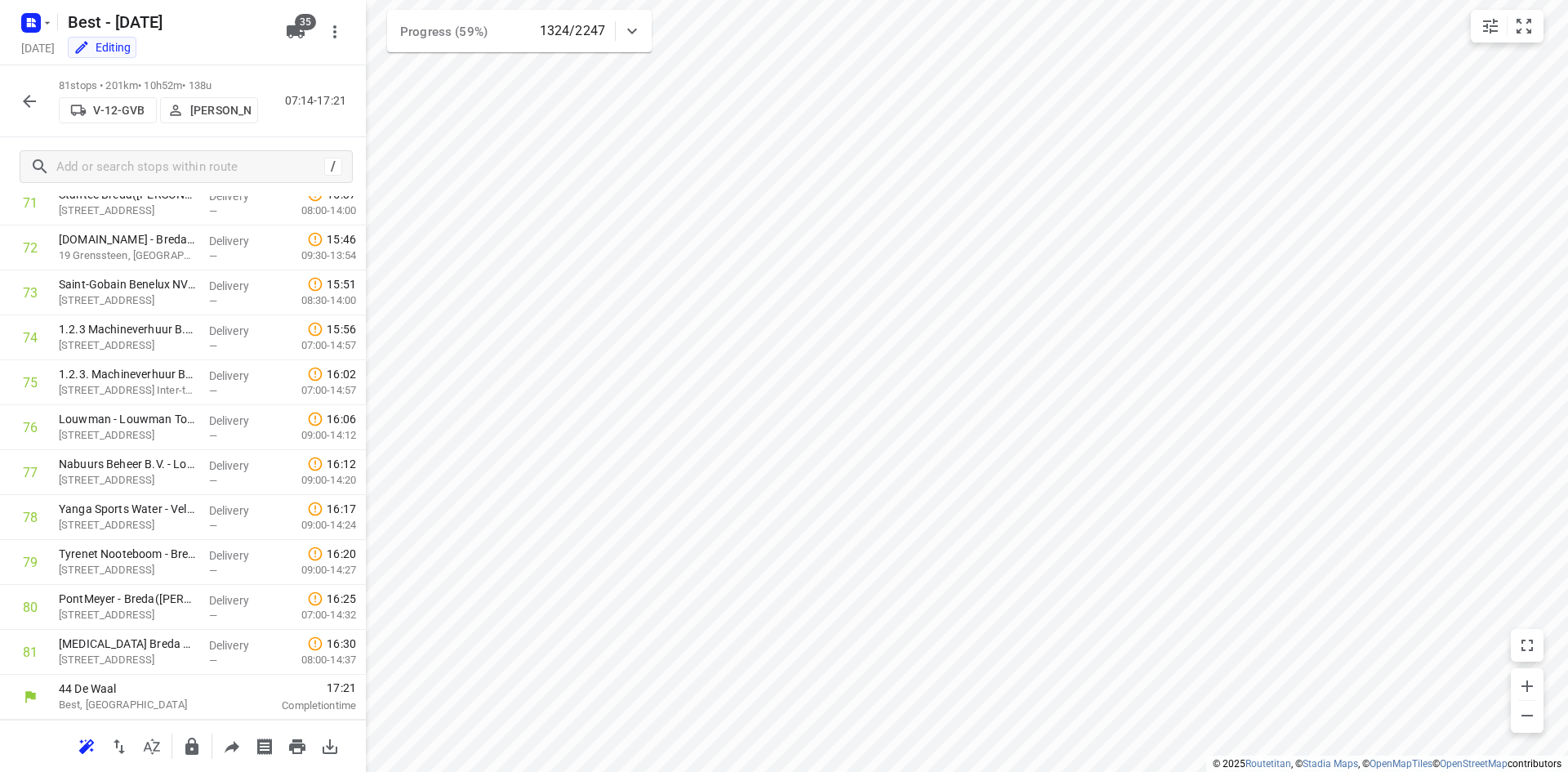
click at [16, 91] on button "button" at bounding box center [28, 100] width 32 height 32
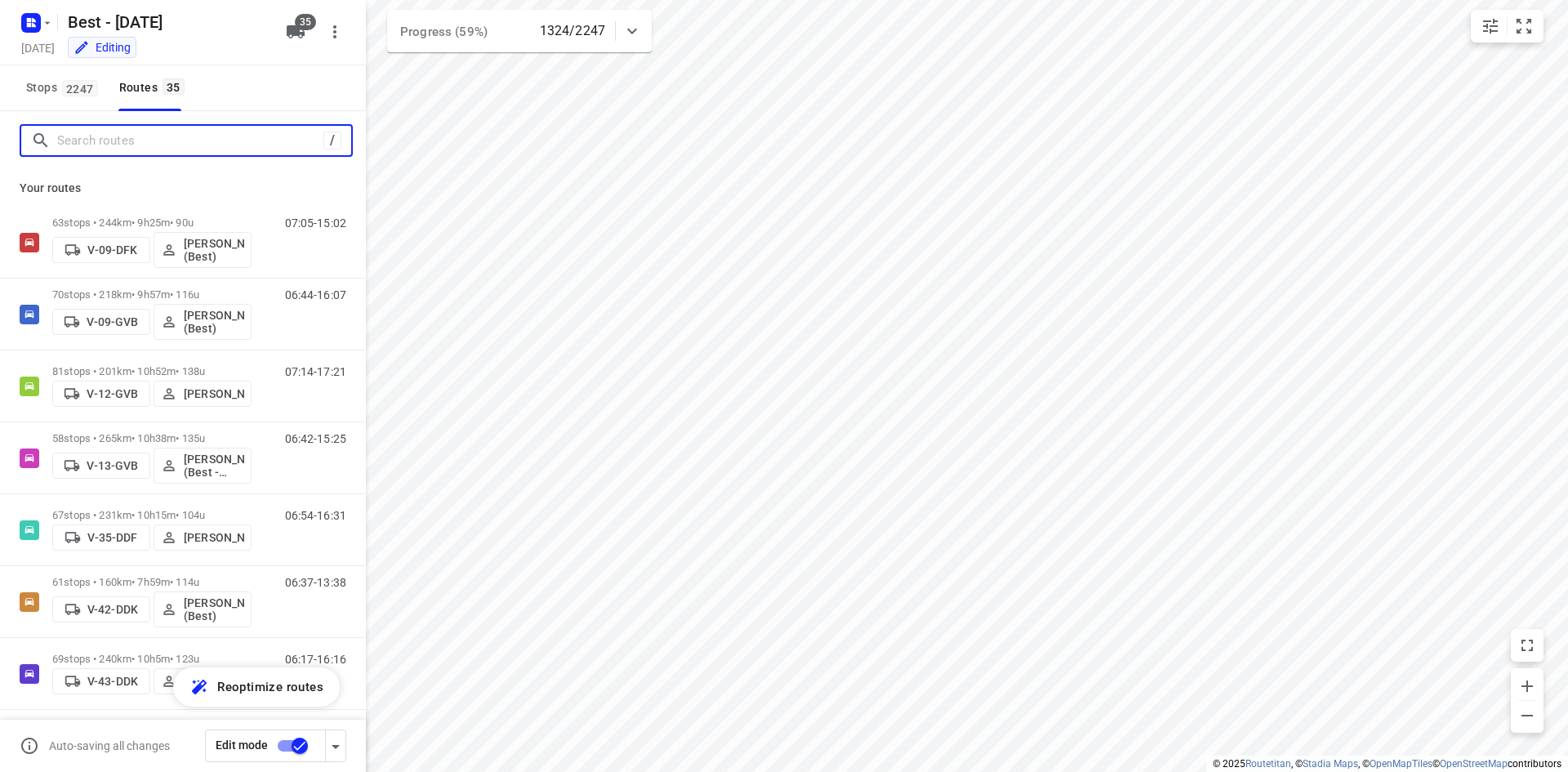
click at [187, 129] on input "Search routes" at bounding box center [190, 141] width 266 height 26
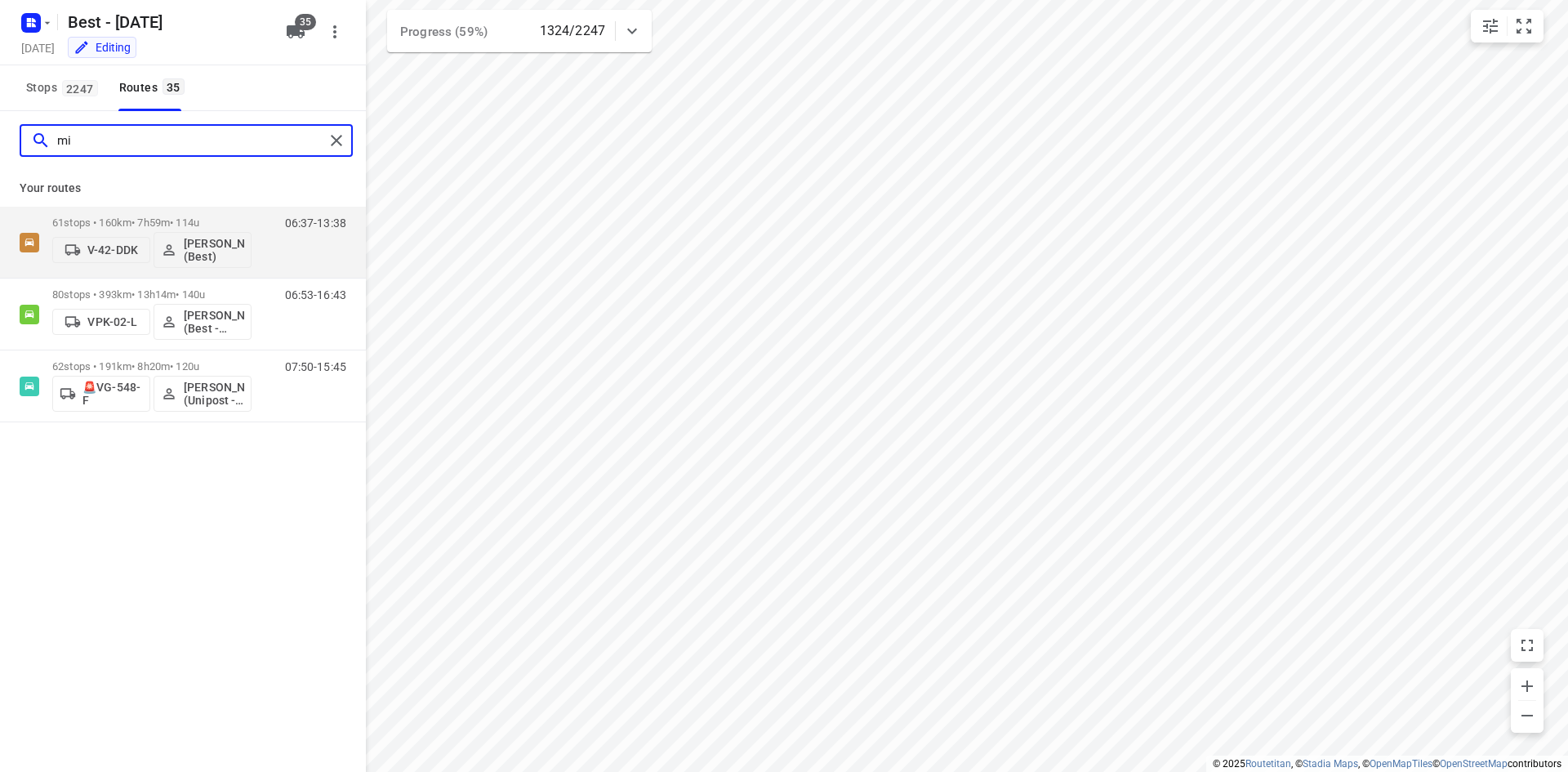
type input "mic"
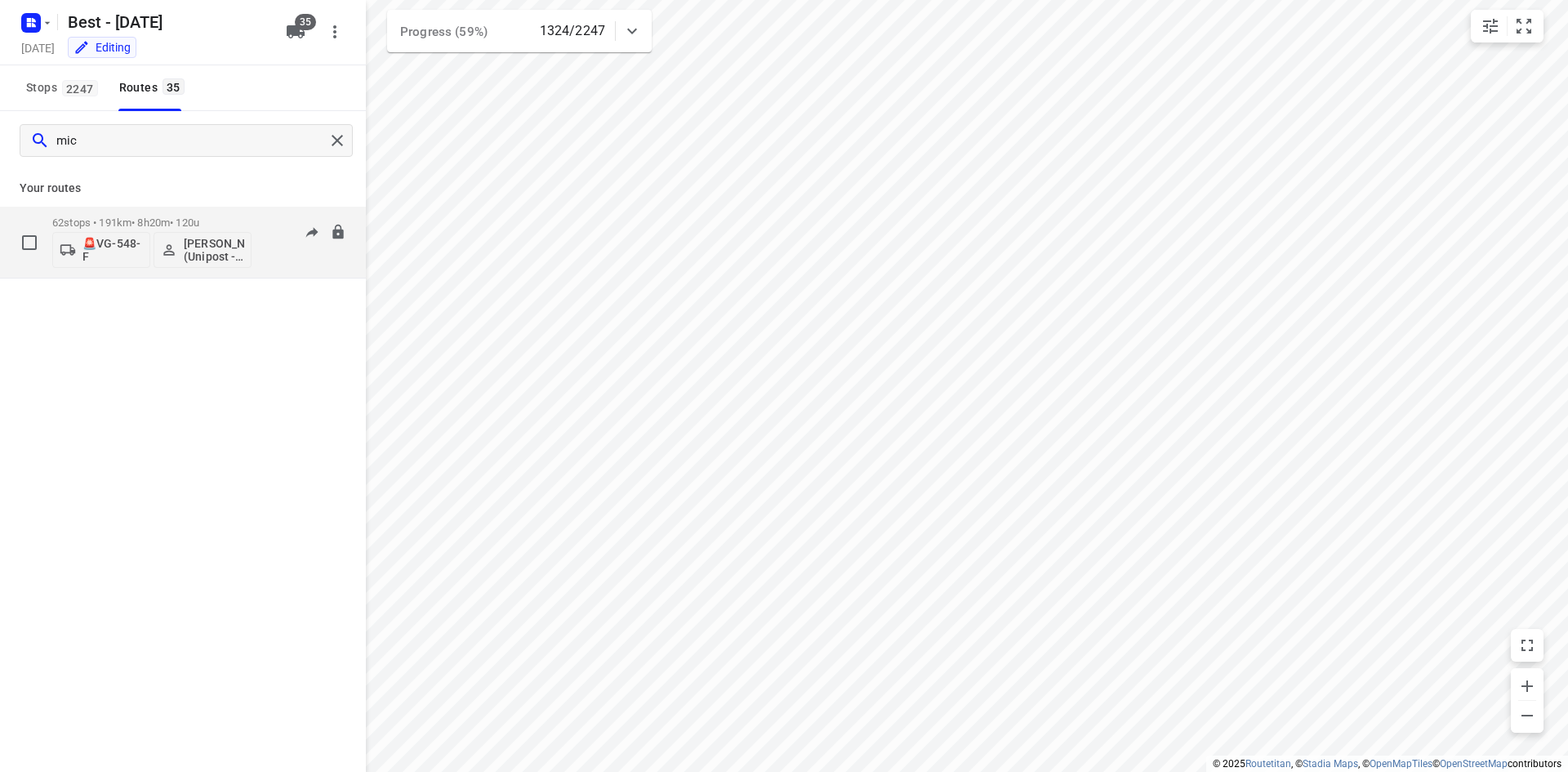
click at [237, 214] on div "62 stops • 191km • 8h20m • 120u 🚨VG-548-F Michael Diallo (Unipost - Best - ZZP)" at bounding box center [151, 242] width 199 height 68
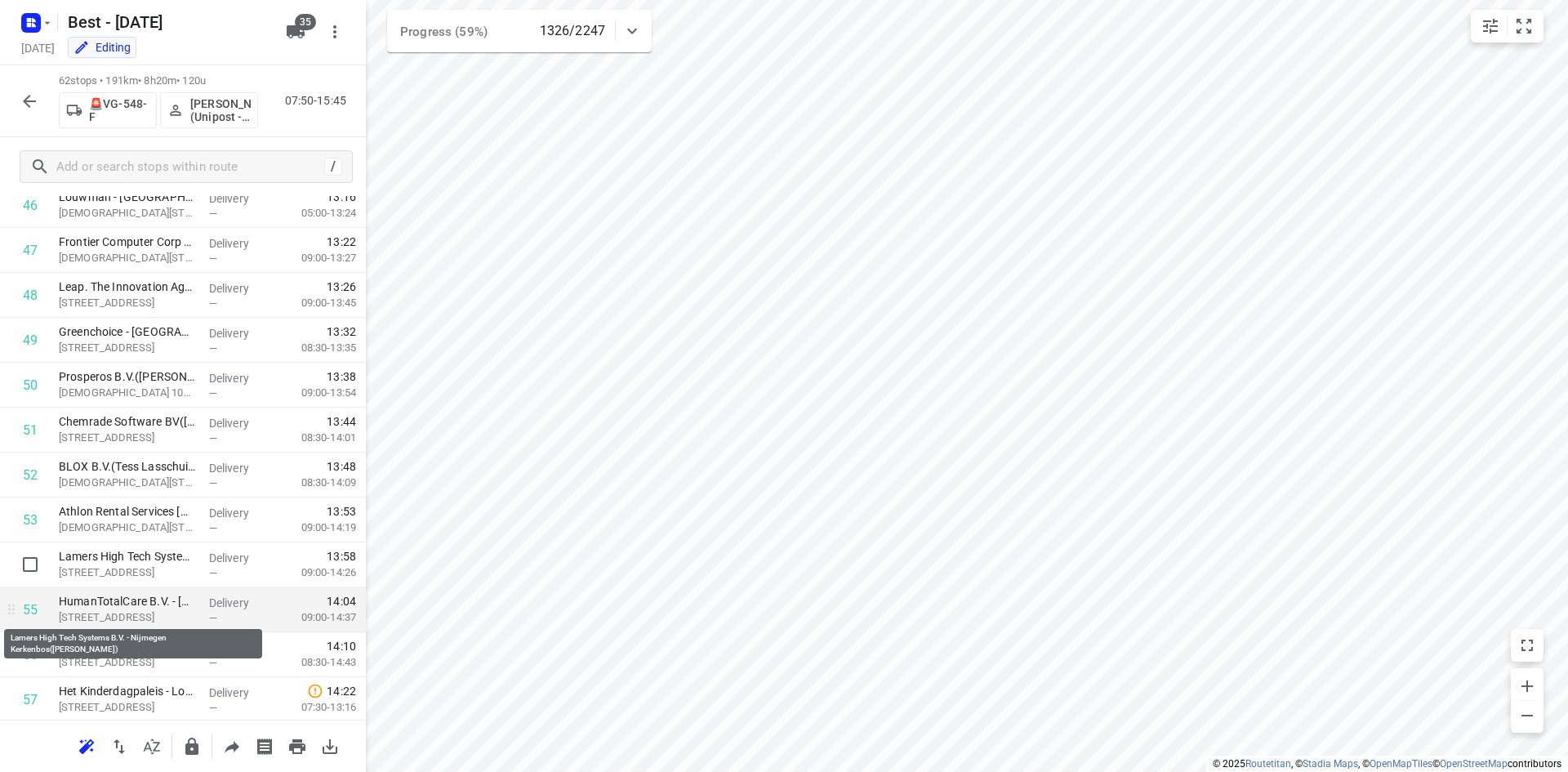
scroll to position [2388, 0]
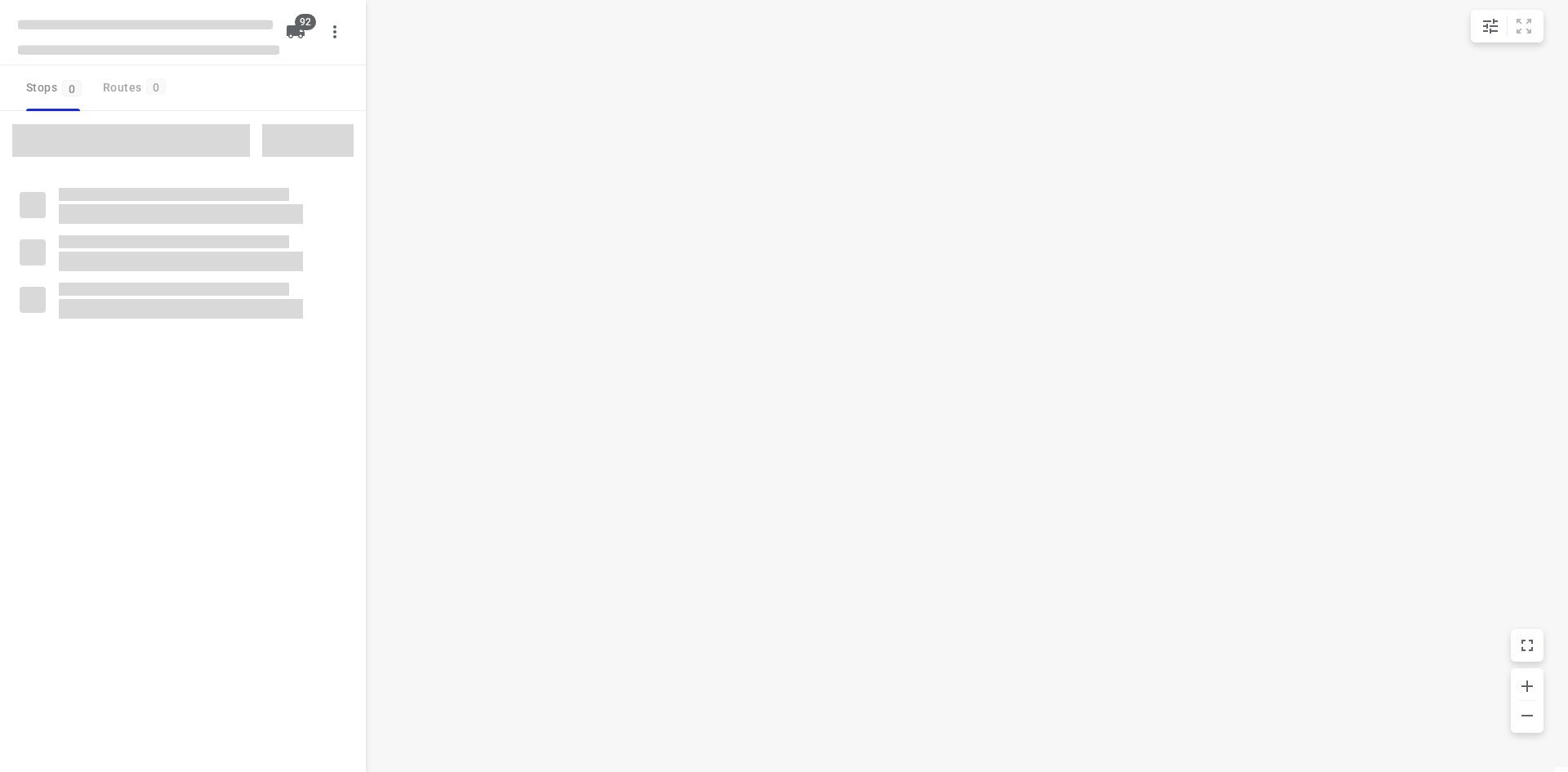
type input "distance"
checkbox input "true"
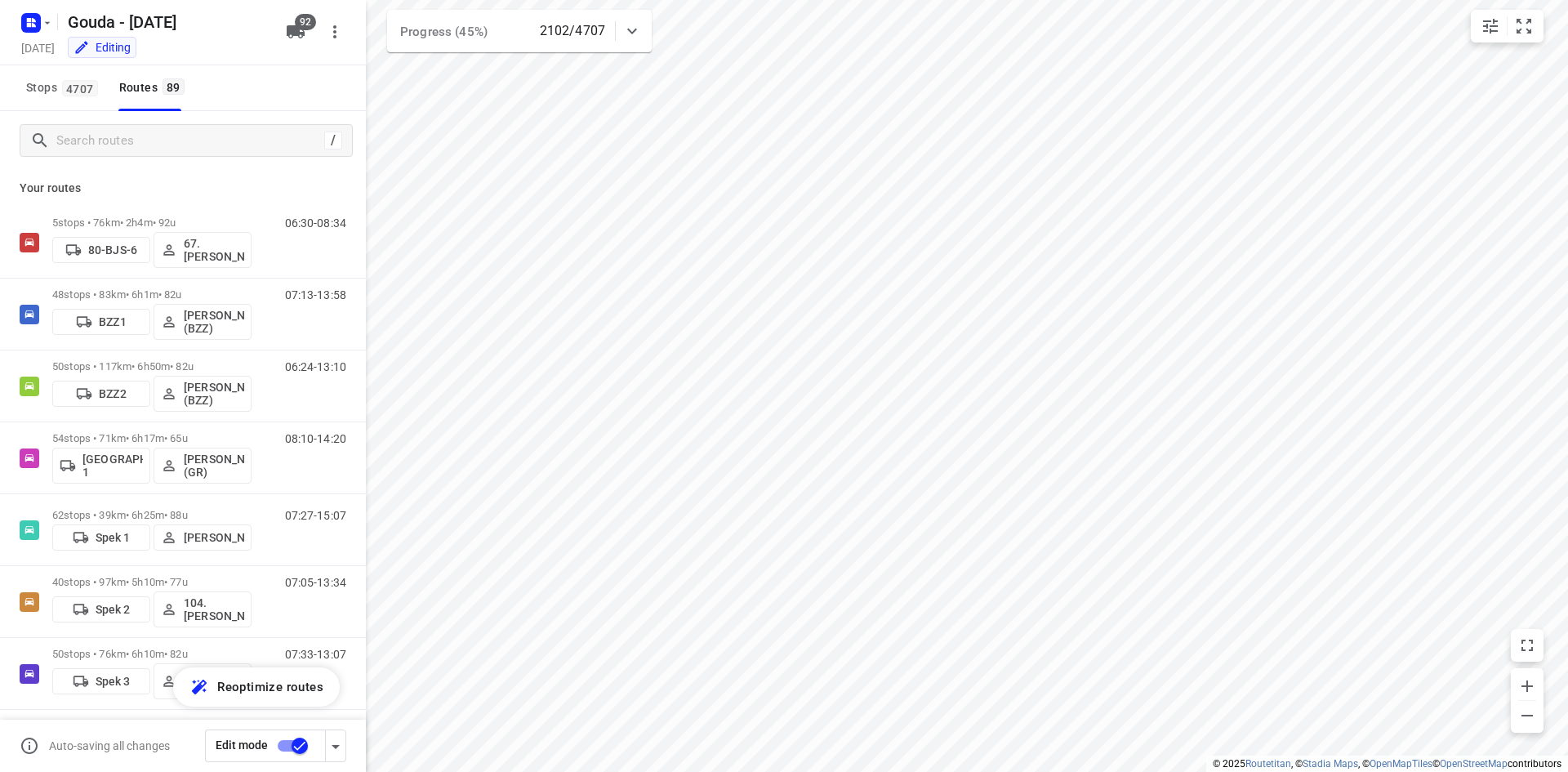
click at [151, 157] on div "/" at bounding box center [183, 140] width 365 height 59
click at [140, 143] on input "Search routes" at bounding box center [203, 141] width 294 height 26
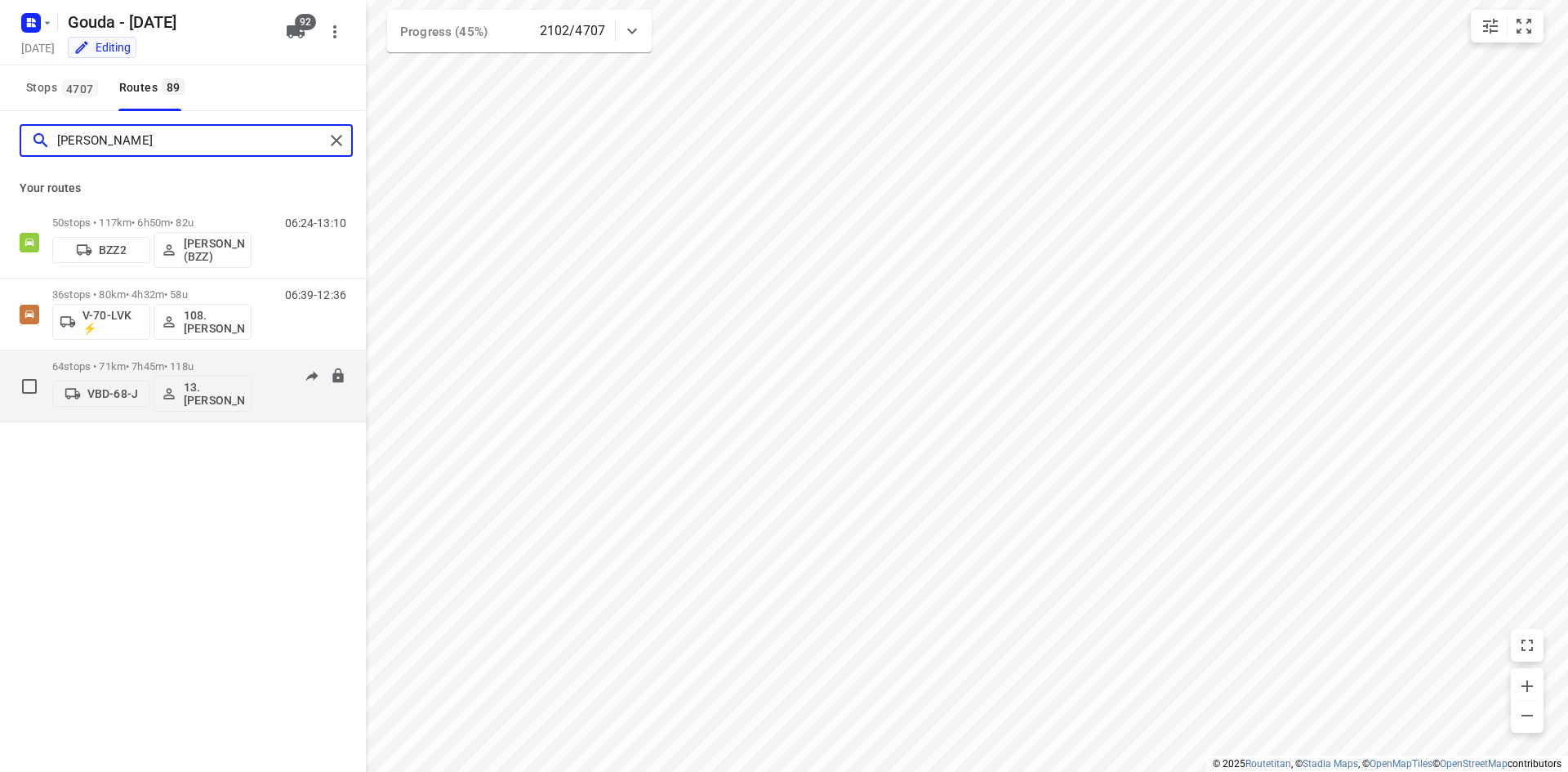
type input "[PERSON_NAME]"
click at [213, 356] on div "64 stops • 71km • 7h45m • 118u VBD-68-J 13. [PERSON_NAME]" at bounding box center [151, 385] width 199 height 68
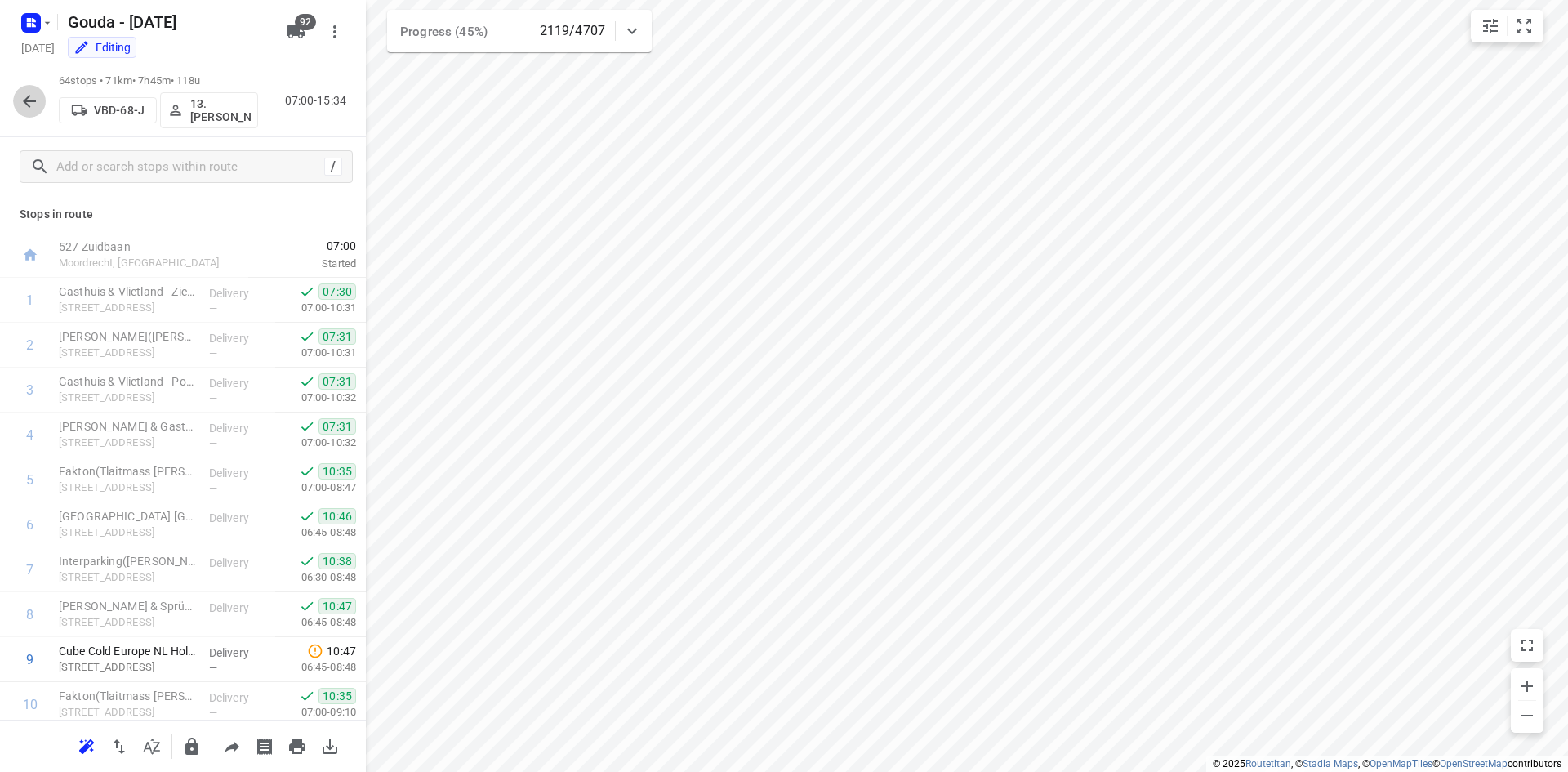
click at [31, 97] on icon "button" at bounding box center [29, 101] width 20 height 20
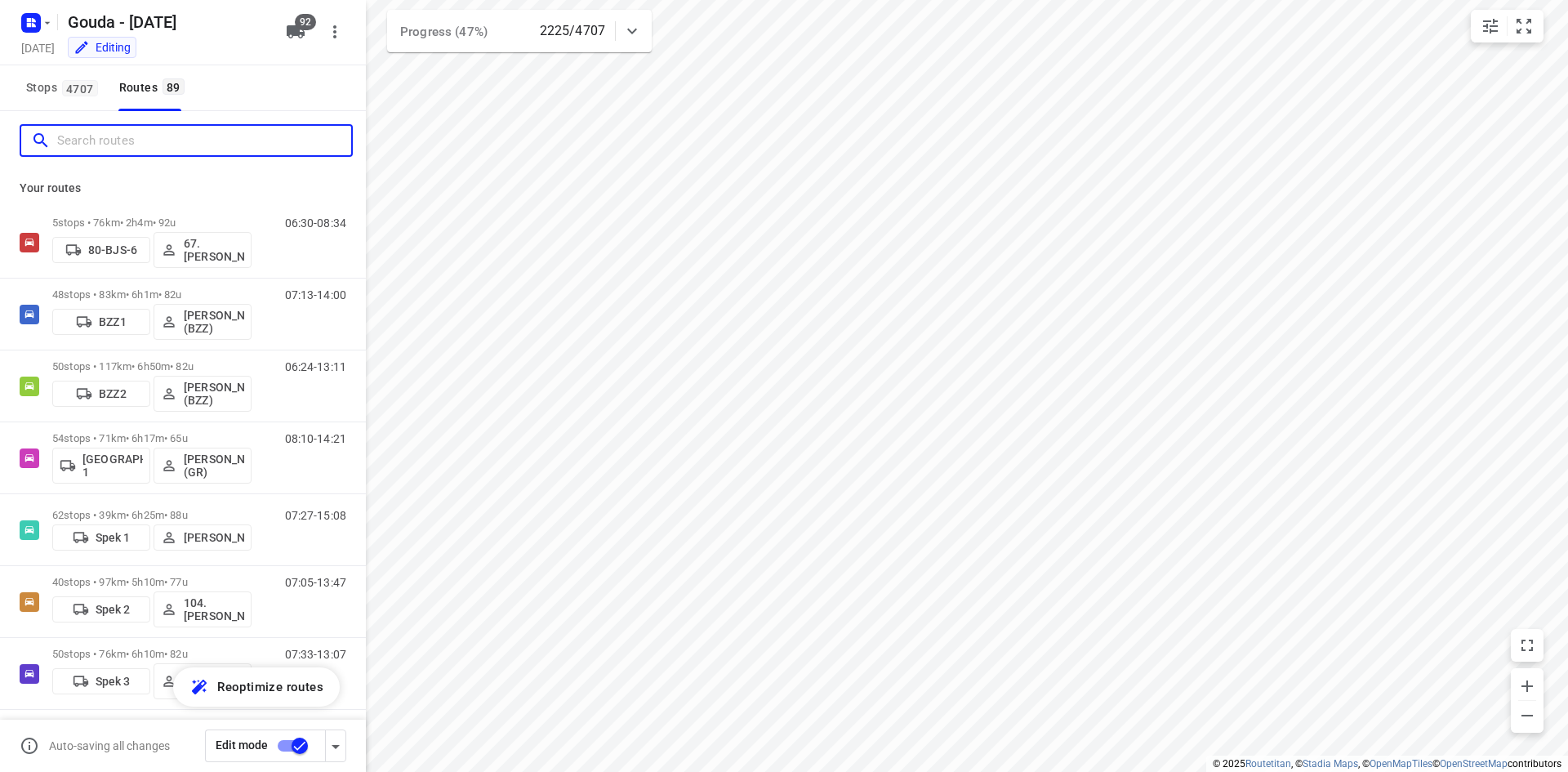
click at [171, 138] on input "Search routes" at bounding box center [203, 141] width 294 height 26
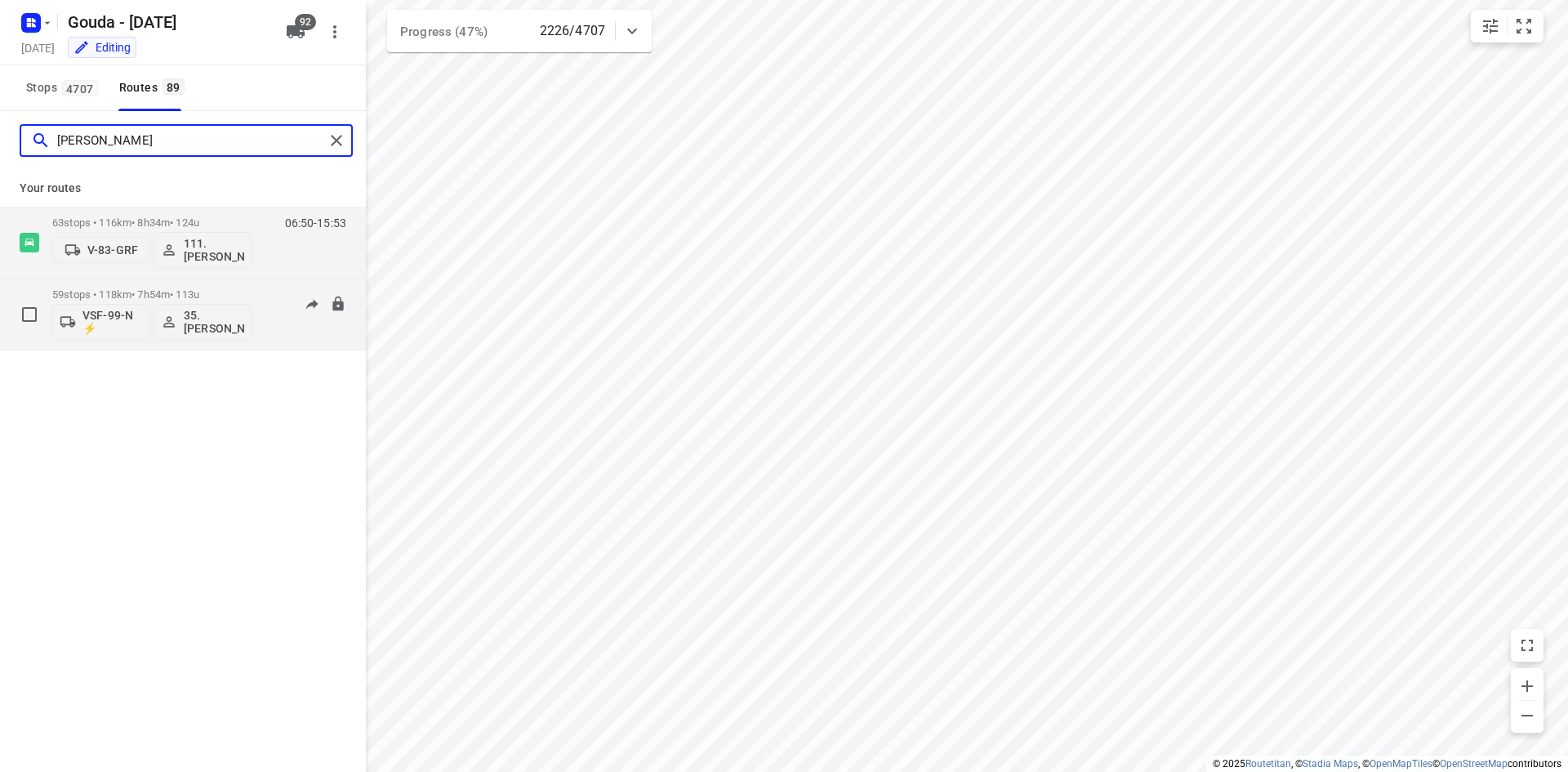
type input "[PERSON_NAME]"
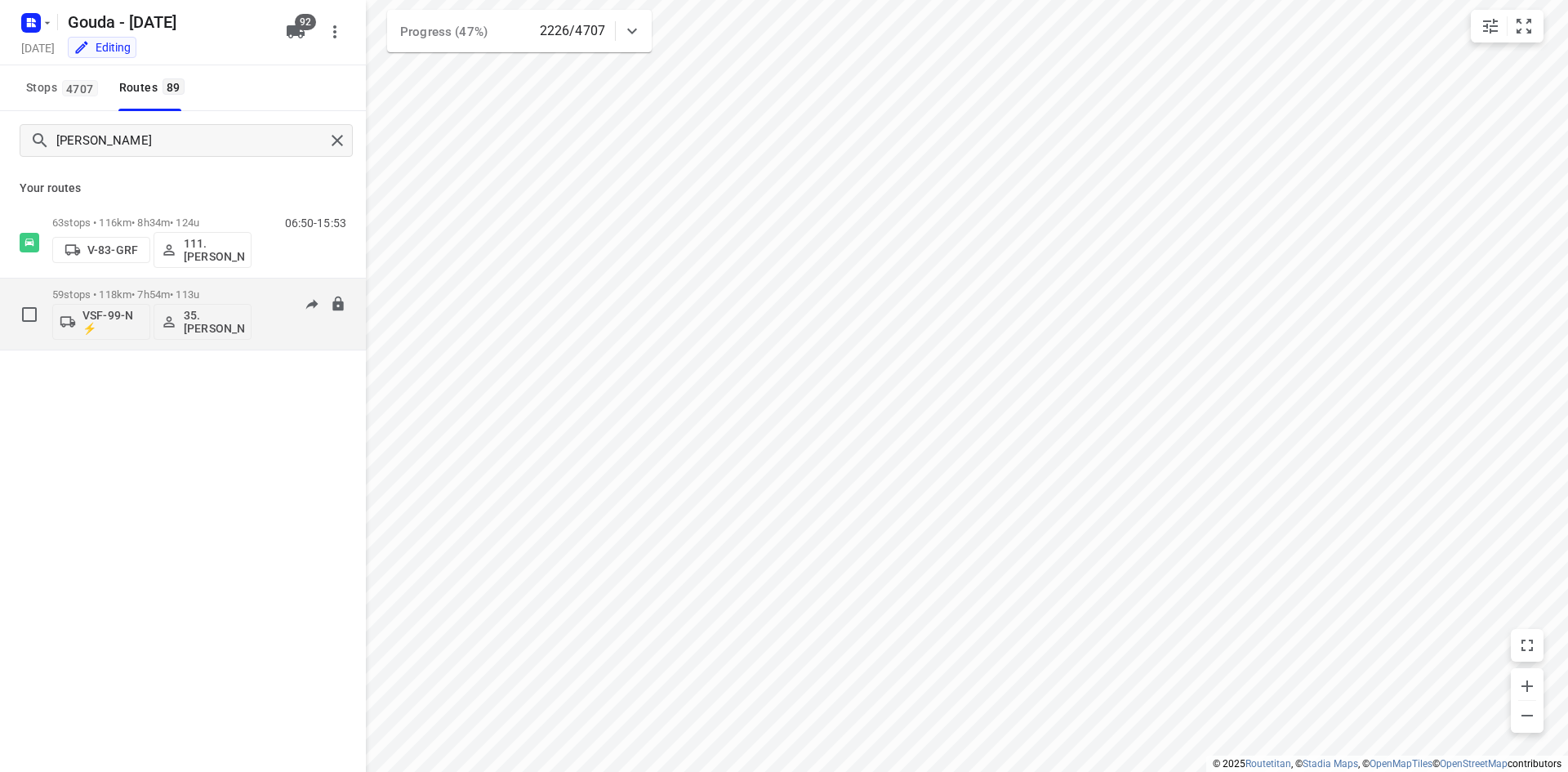
click at [258, 298] on div "59 stops • 118km • 7h54m • 113u VSF-99-N ⚡ 35. [PERSON_NAME] 08:21-15:55" at bounding box center [208, 313] width 313 height 68
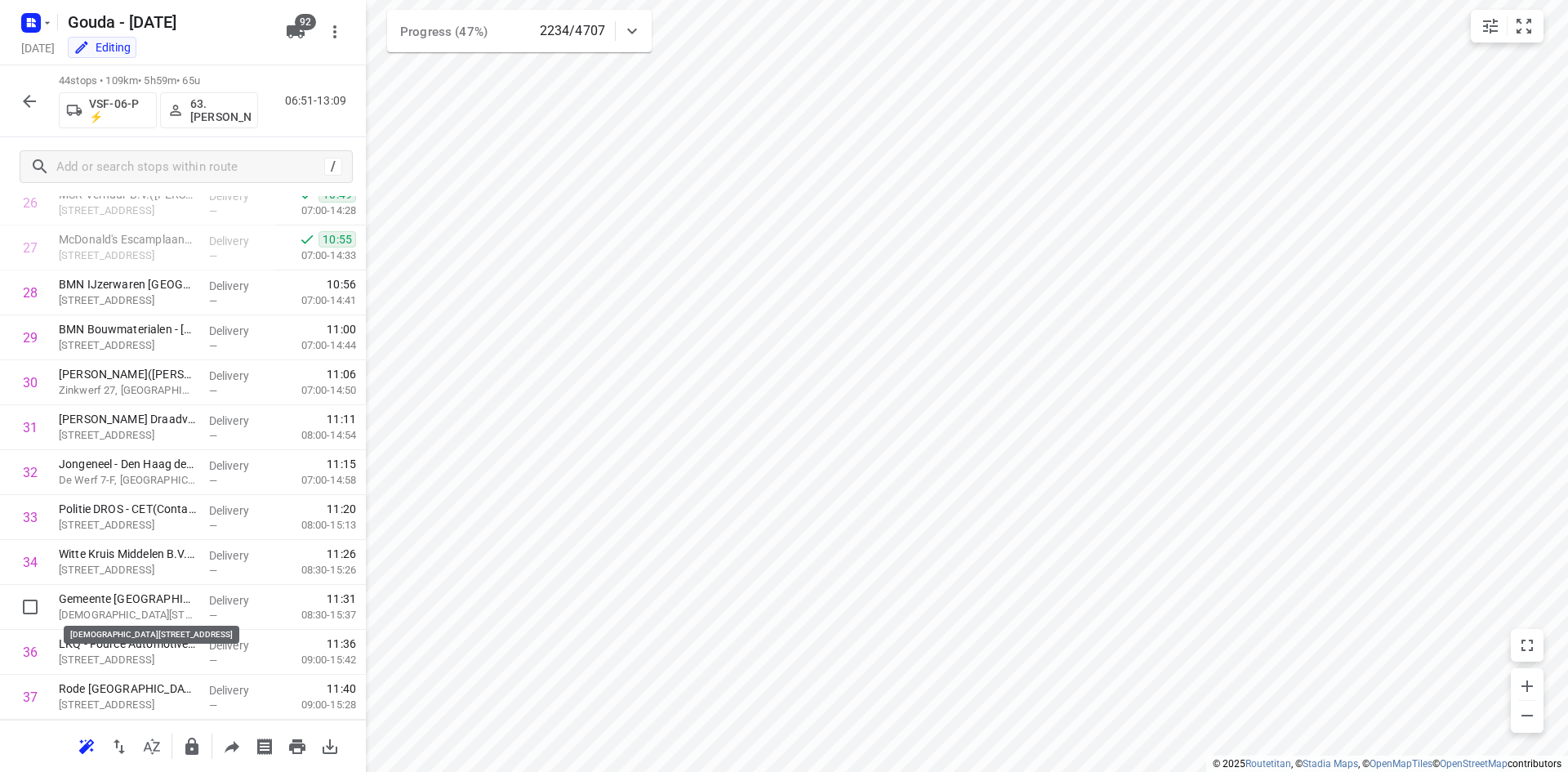
scroll to position [1579, 0]
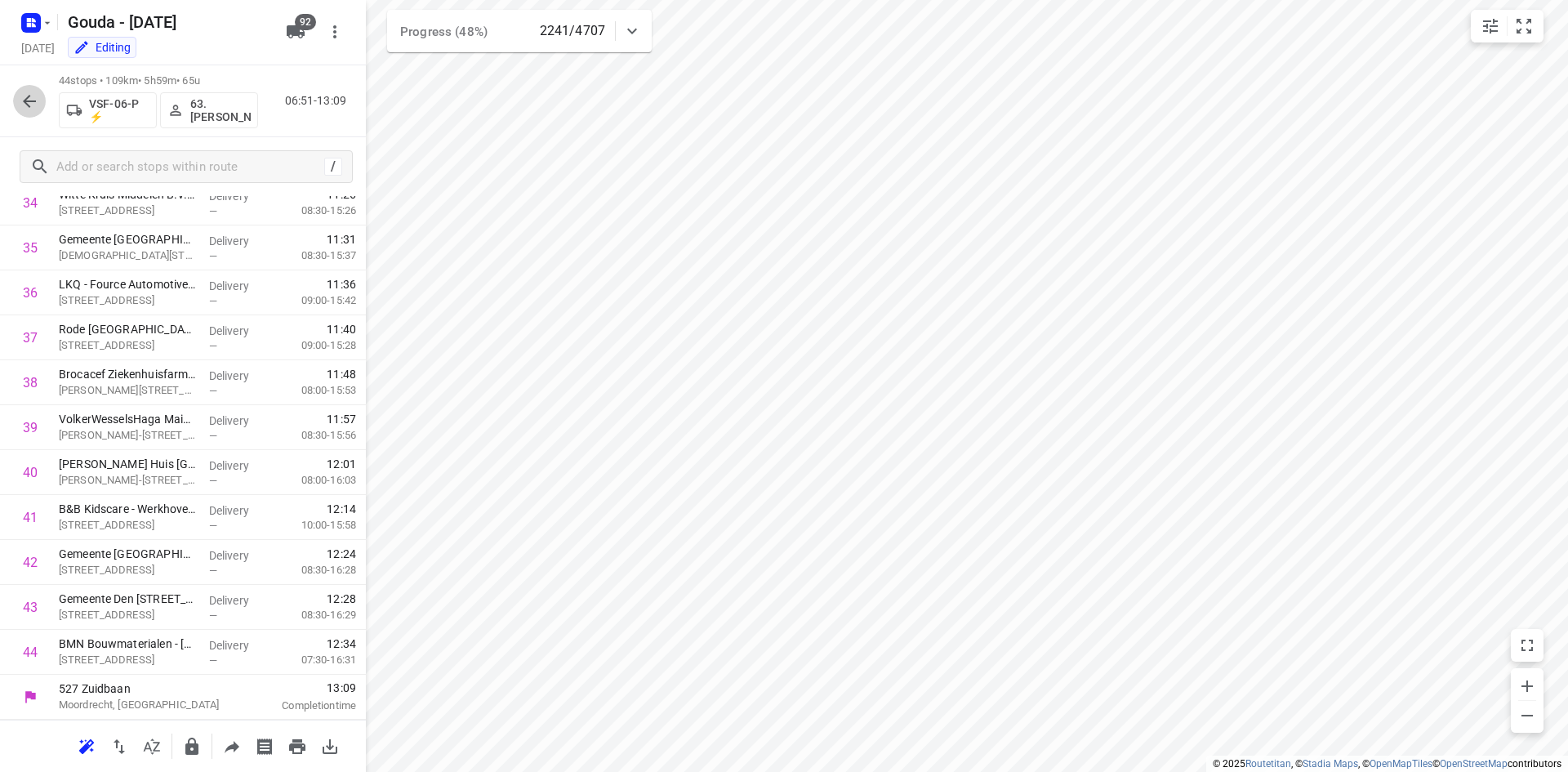
click at [41, 96] on button "button" at bounding box center [28, 100] width 32 height 32
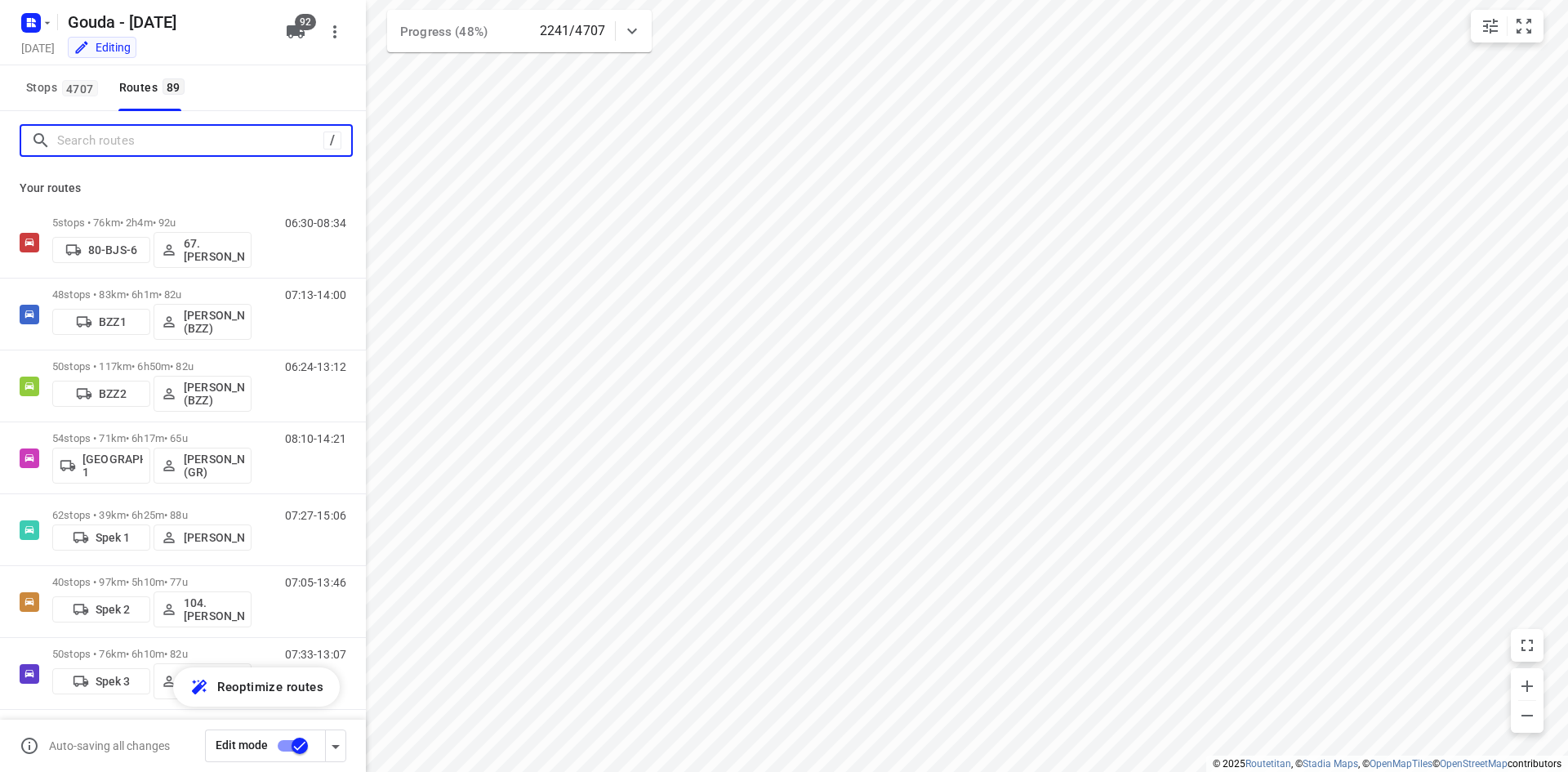
click at [145, 143] on input "Search routes" at bounding box center [190, 141] width 266 height 26
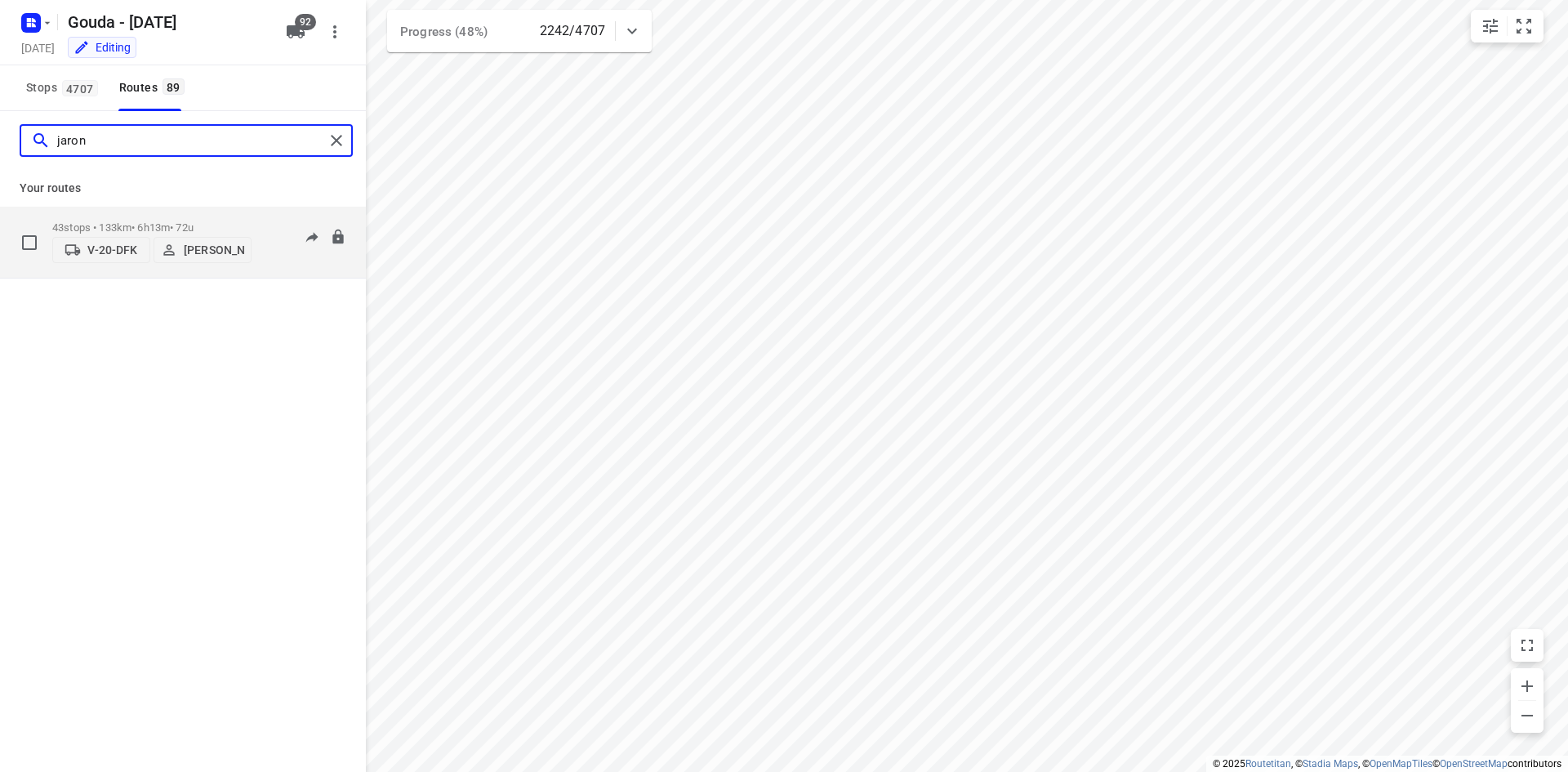
type input "jaron"
click at [150, 221] on p "43 stops • 133km • 6h13m • 72u" at bounding box center [151, 227] width 199 height 12
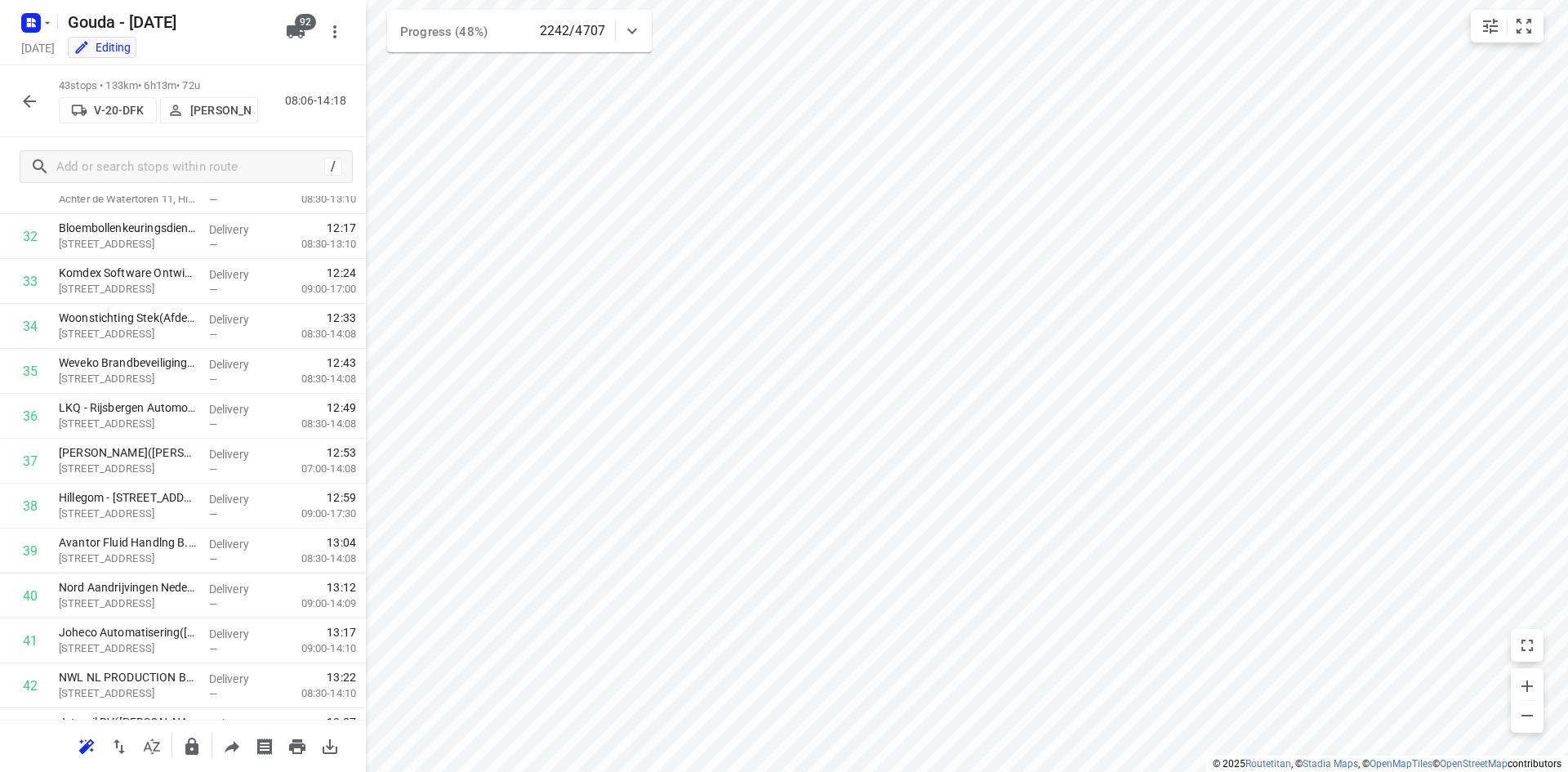
scroll to position [1534, 0]
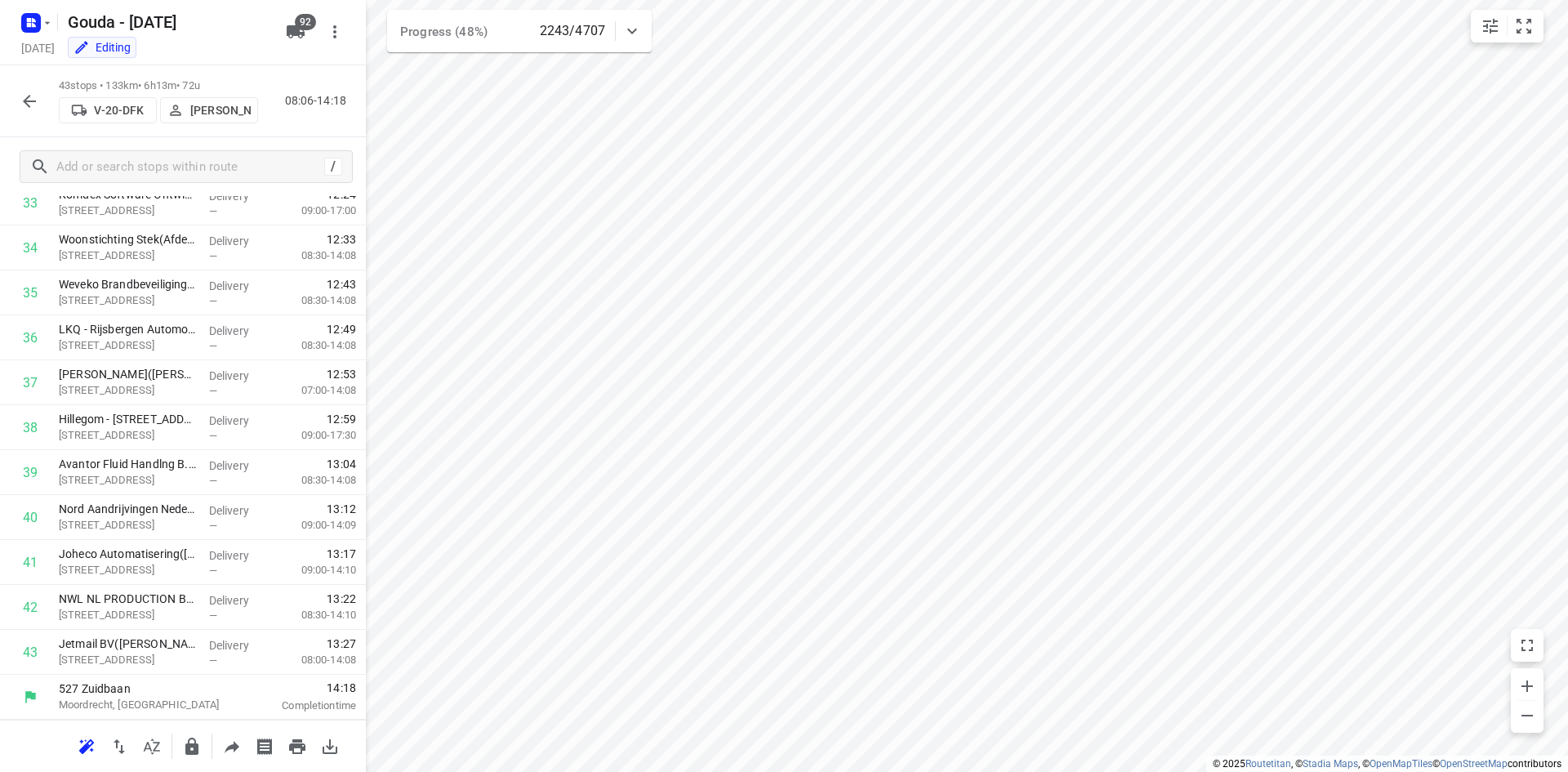
click at [29, 97] on icon "button" at bounding box center [29, 101] width 20 height 20
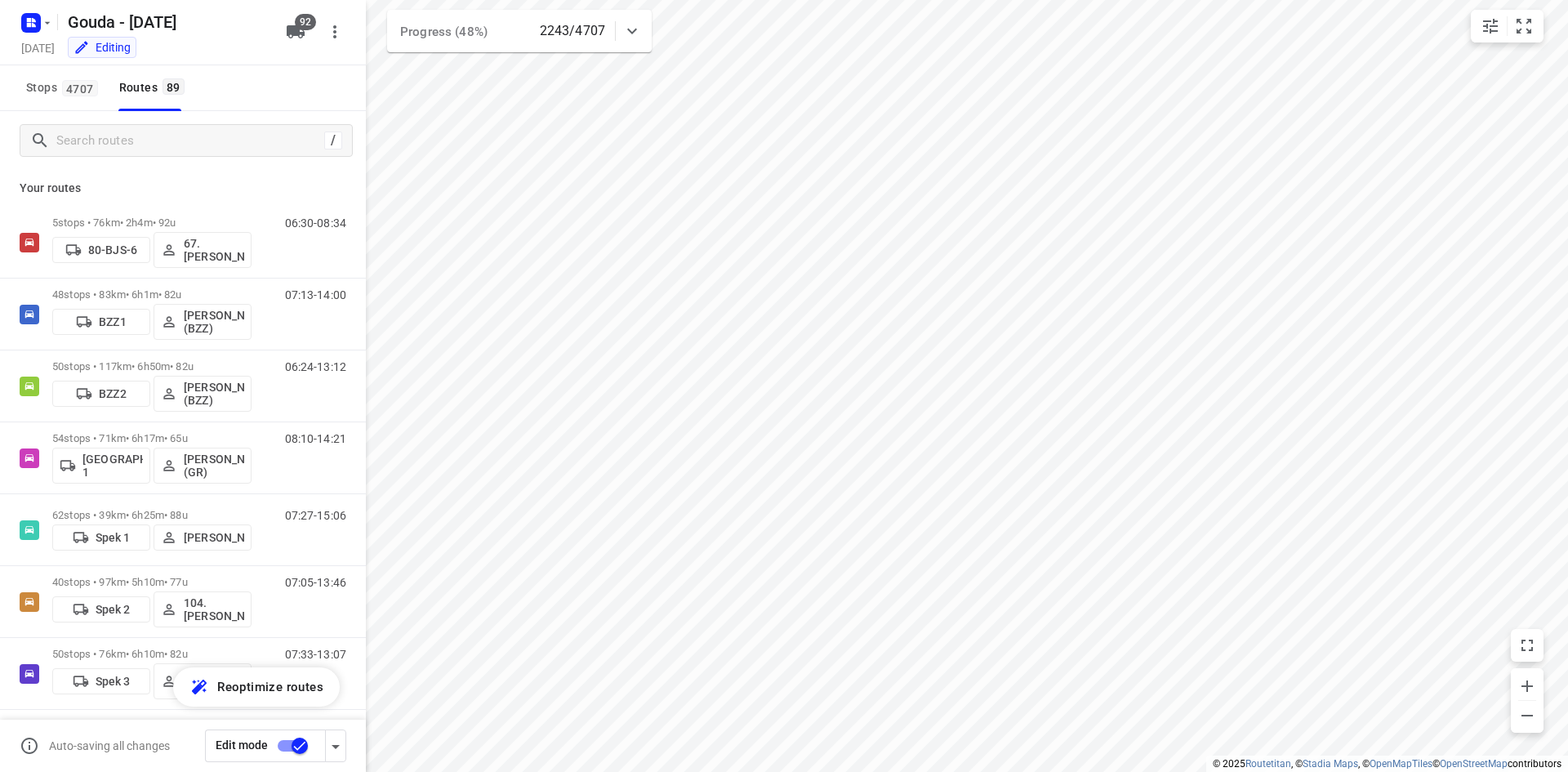
click at [157, 158] on div "/" at bounding box center [183, 140] width 365 height 59
click at [158, 147] on input "Search routes" at bounding box center [203, 141] width 294 height 26
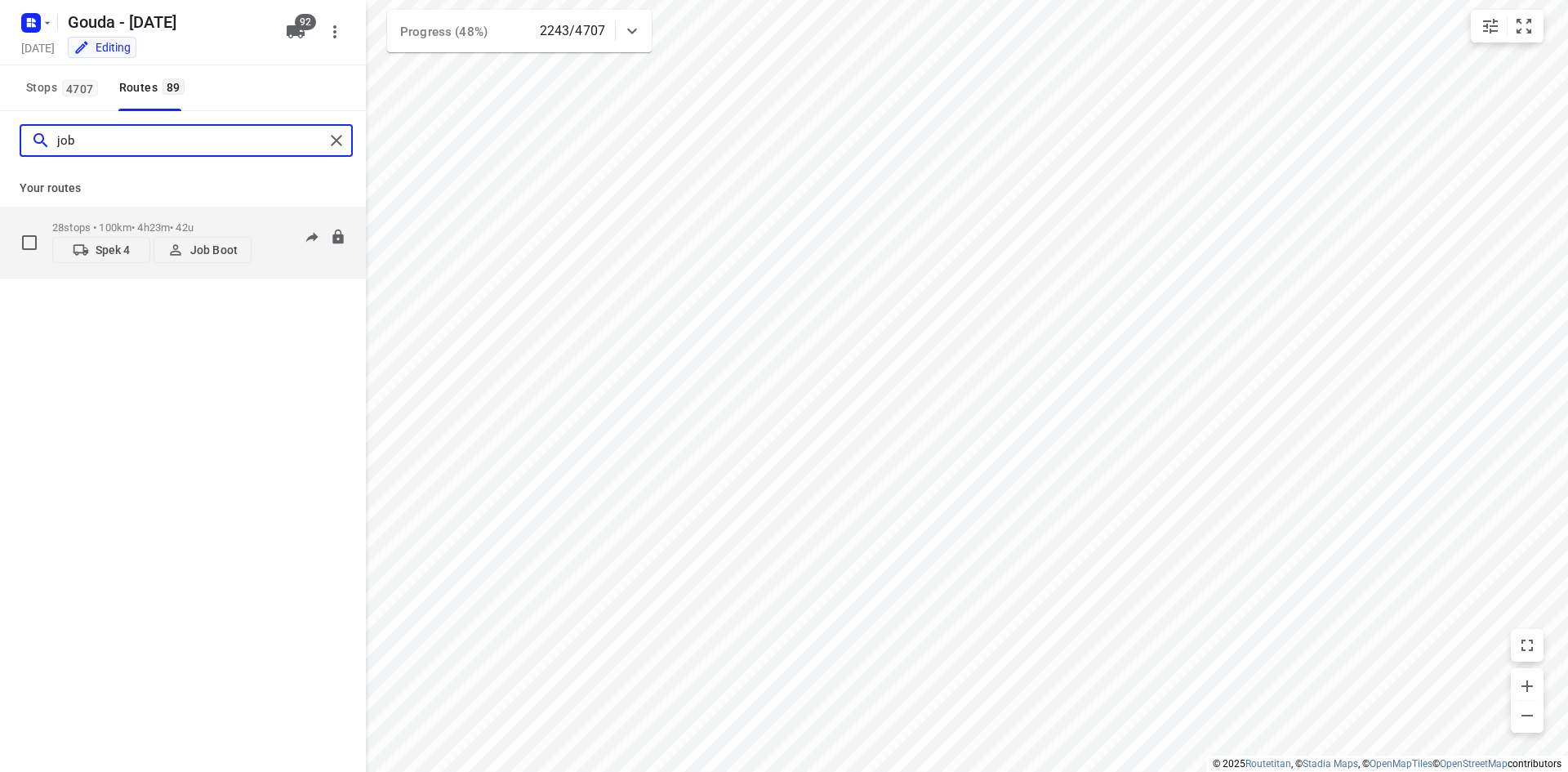
type input "job"
click at [196, 227] on p "28 stops • 100km • 4h23m • 42u" at bounding box center [151, 227] width 199 height 12
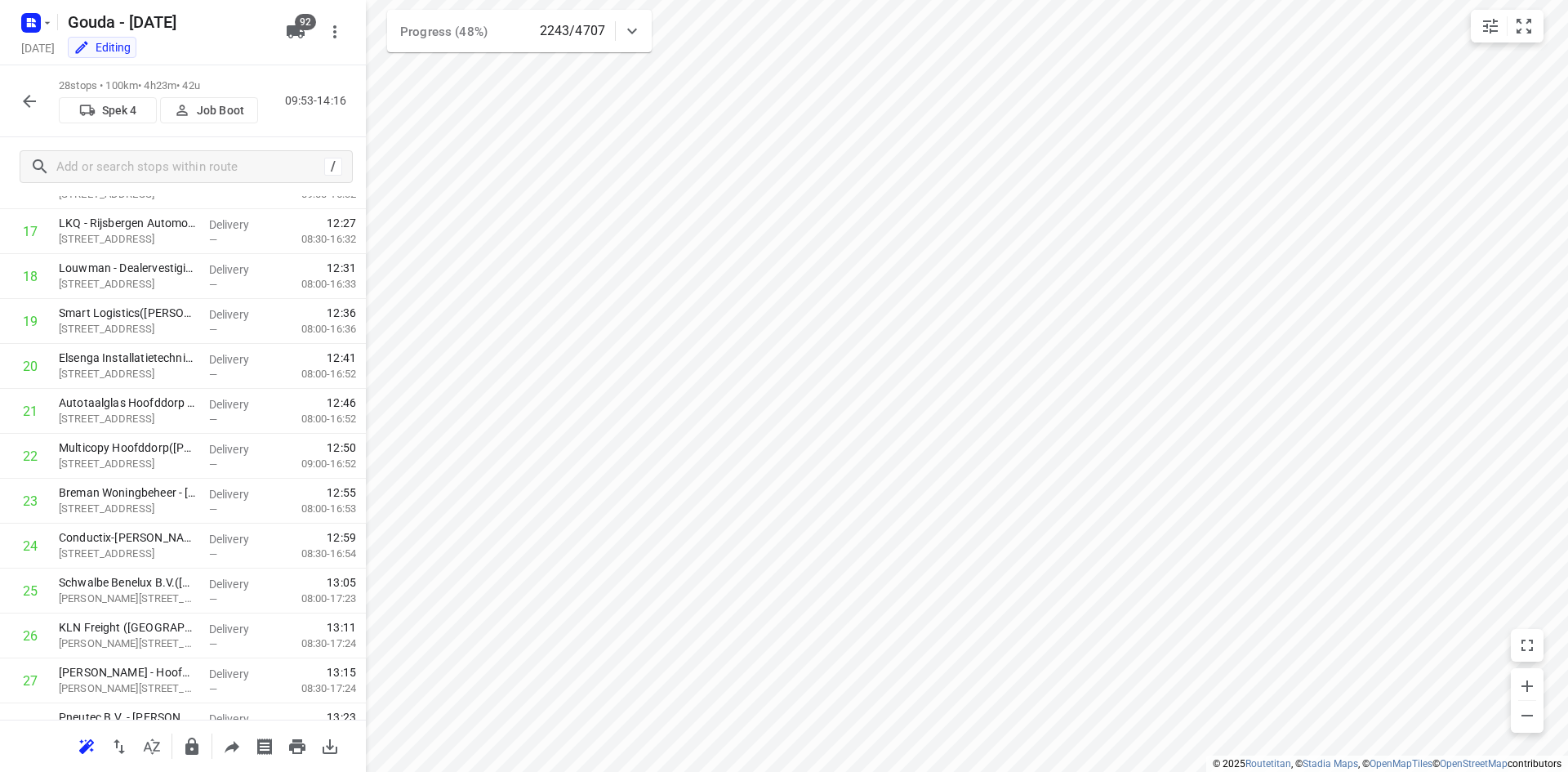
scroll to position [860, 0]
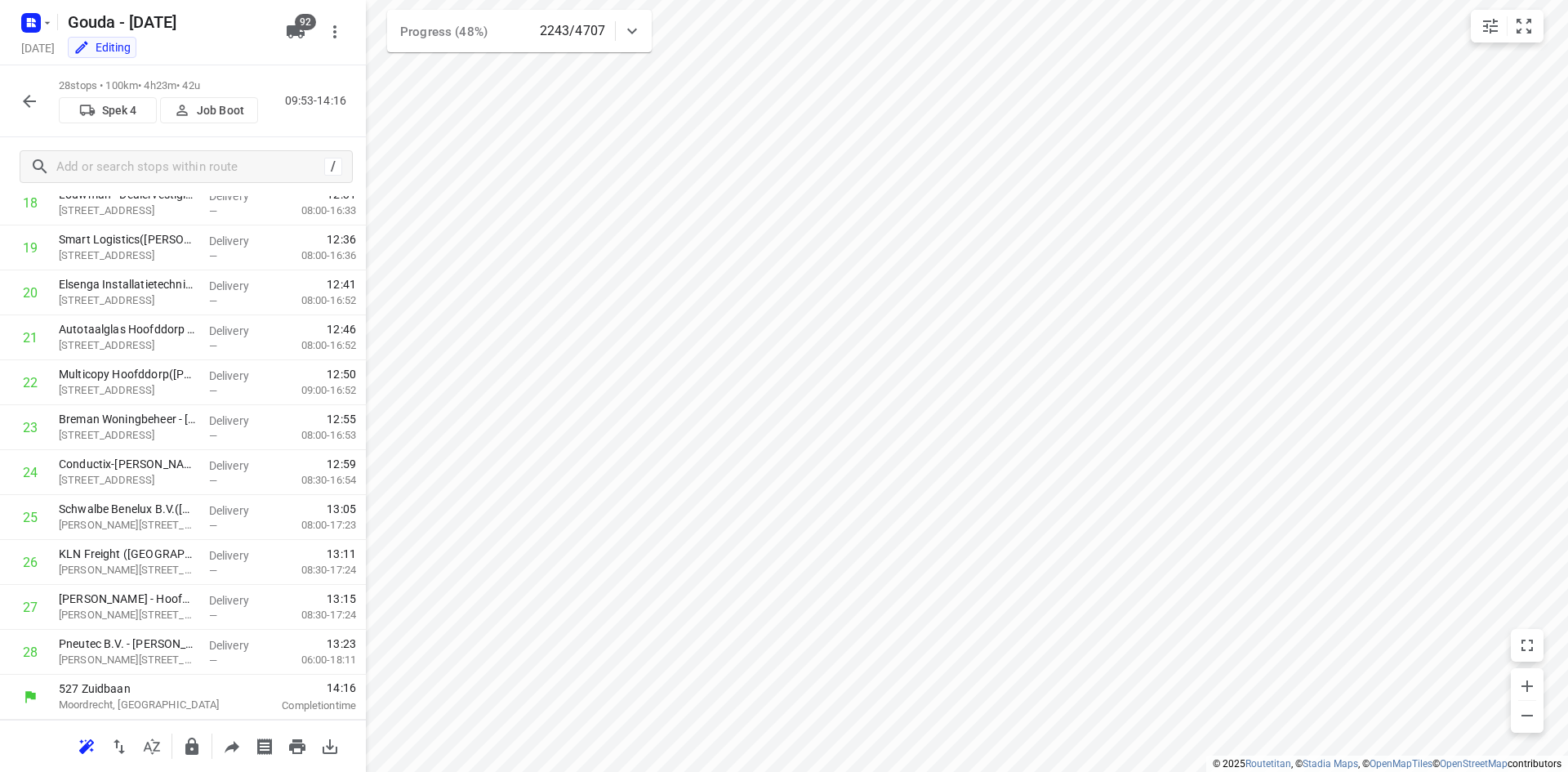
click at [26, 93] on icon "button" at bounding box center [29, 101] width 20 height 20
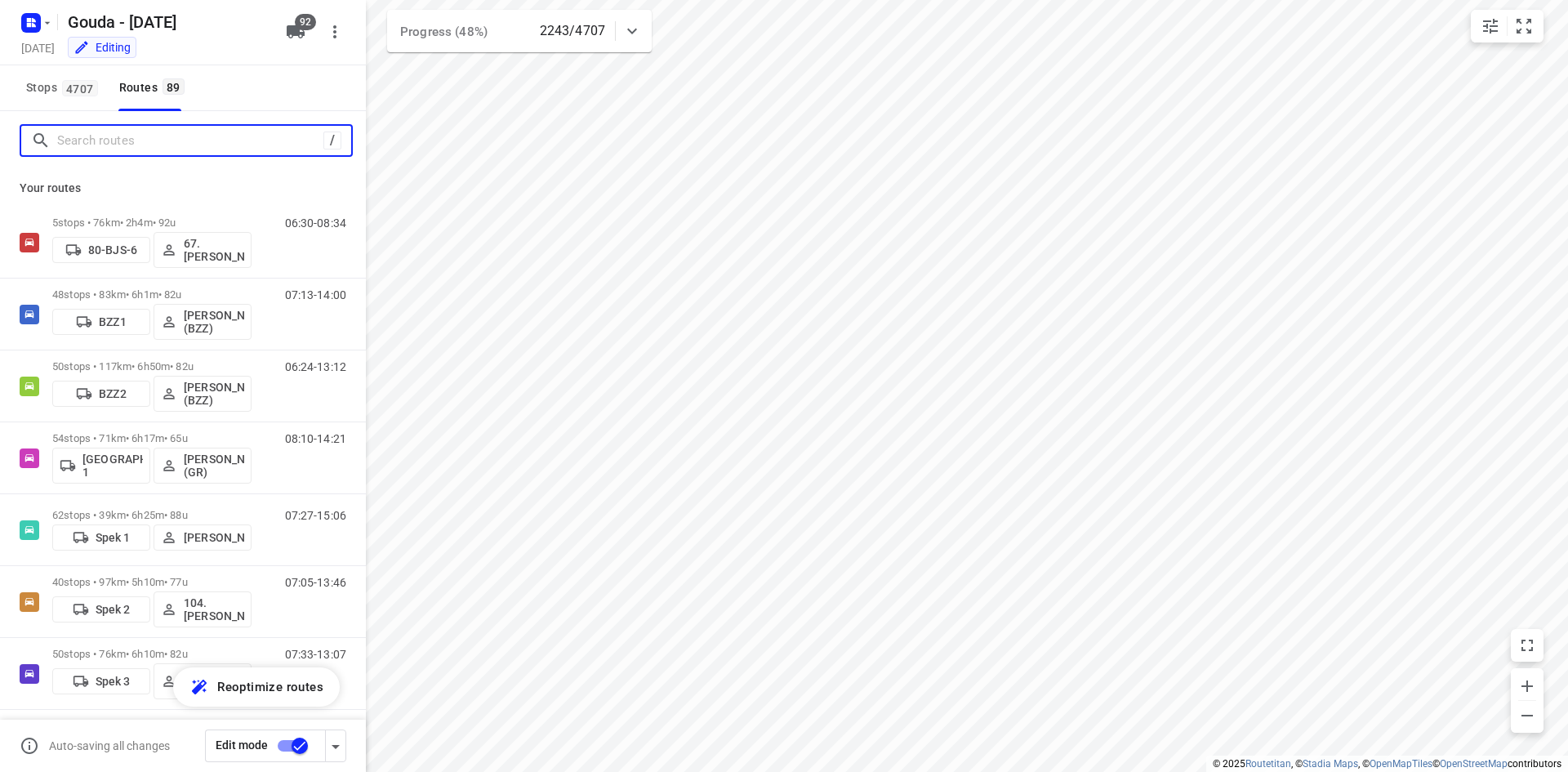
click at [132, 146] on input "Search routes" at bounding box center [190, 141] width 266 height 26
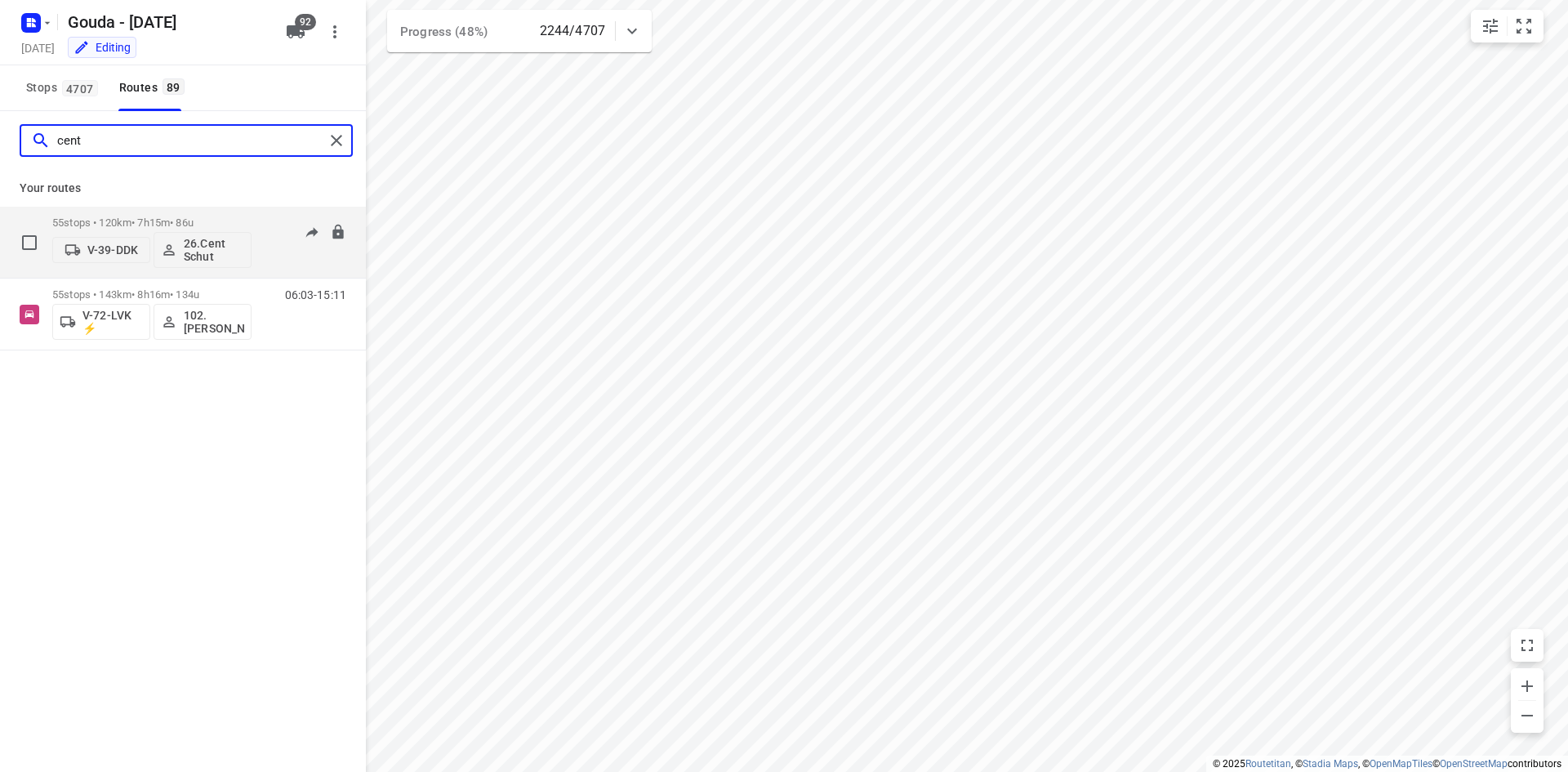
type input "cent"
click at [160, 209] on div "55 stops • 120km • 7h15m • 86u V-39-DDK 26.Cent Schut" at bounding box center [151, 242] width 199 height 68
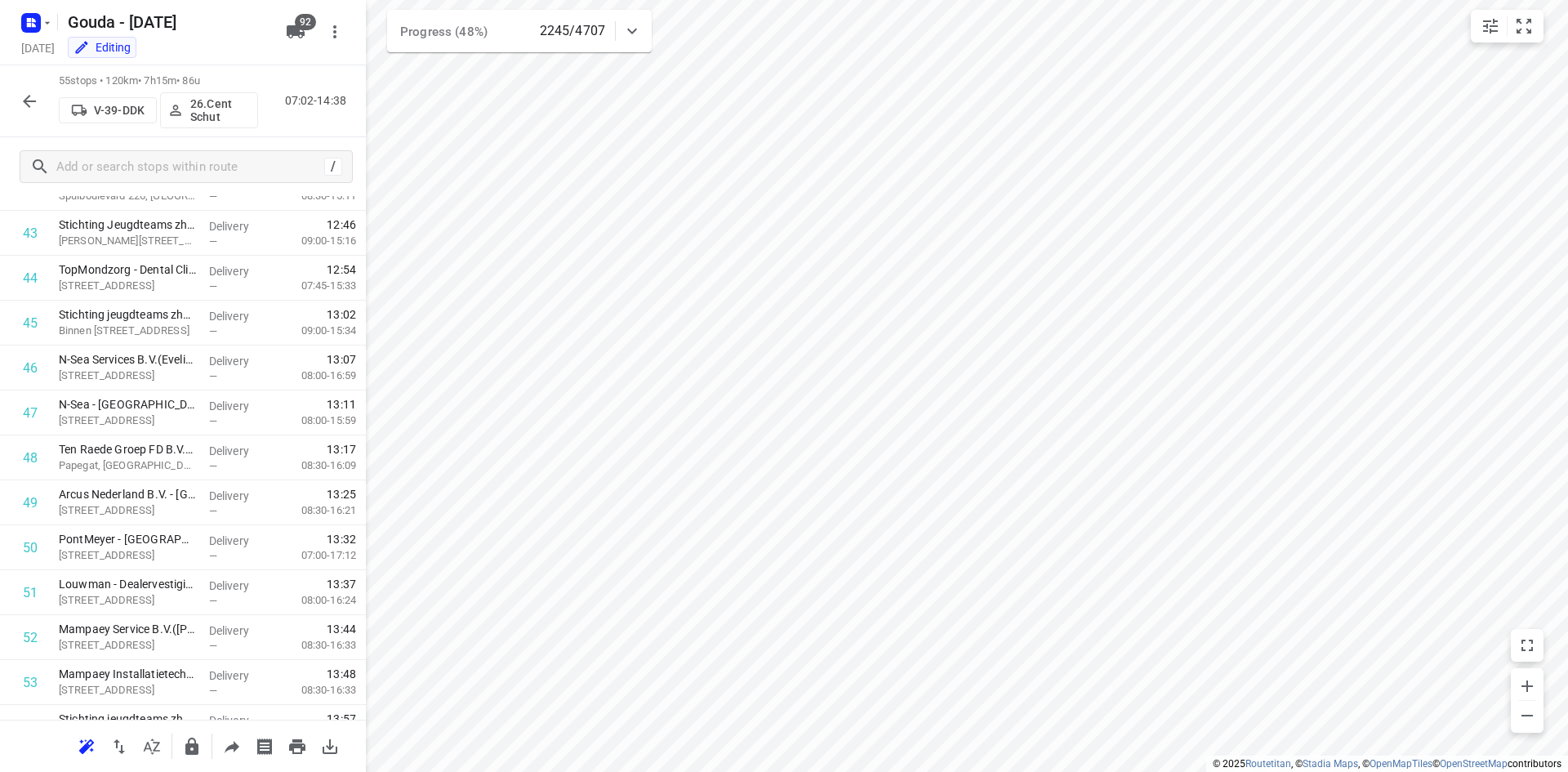
scroll to position [2073, 0]
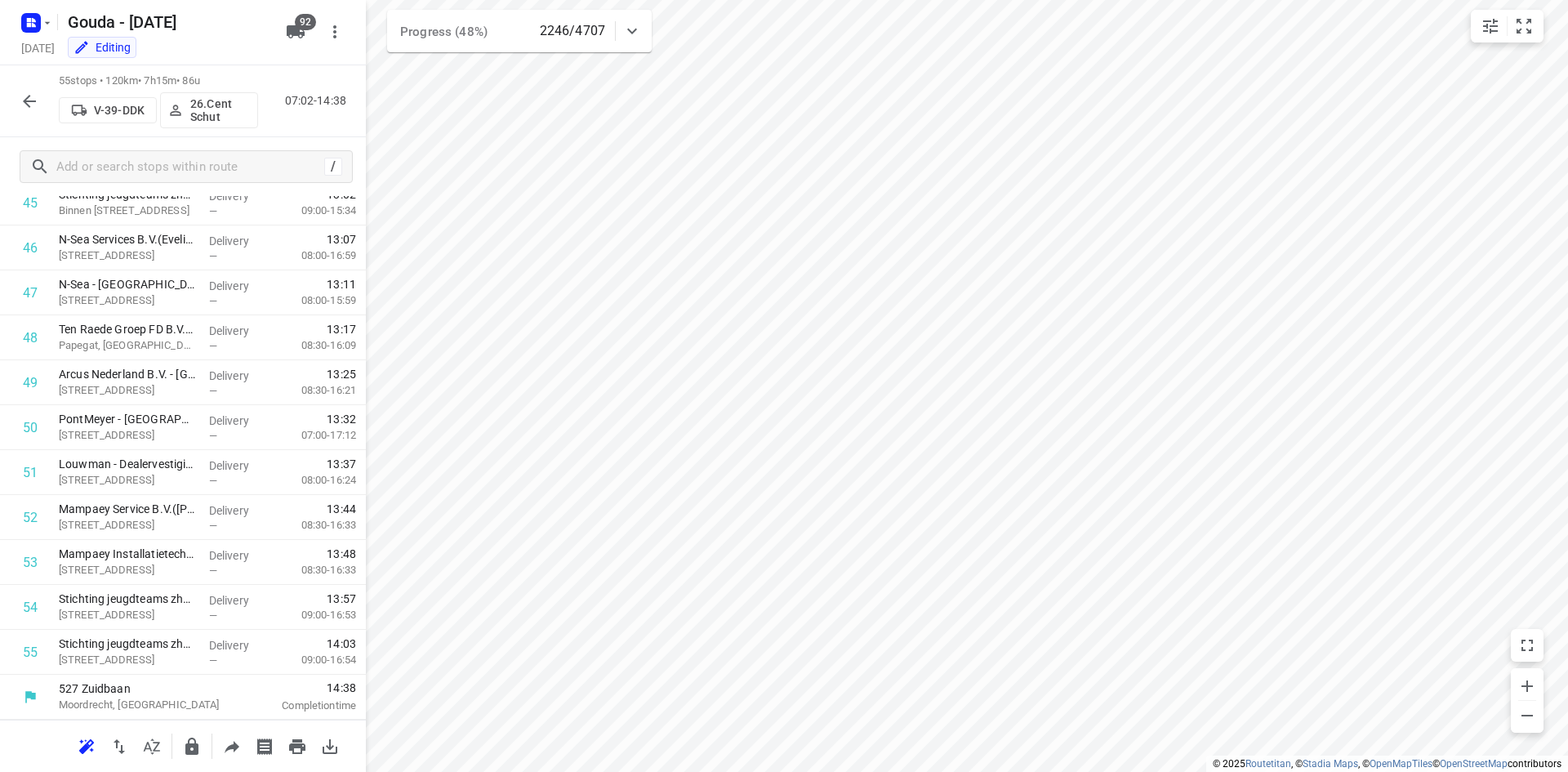
click at [28, 94] on icon "button" at bounding box center [29, 101] width 20 height 20
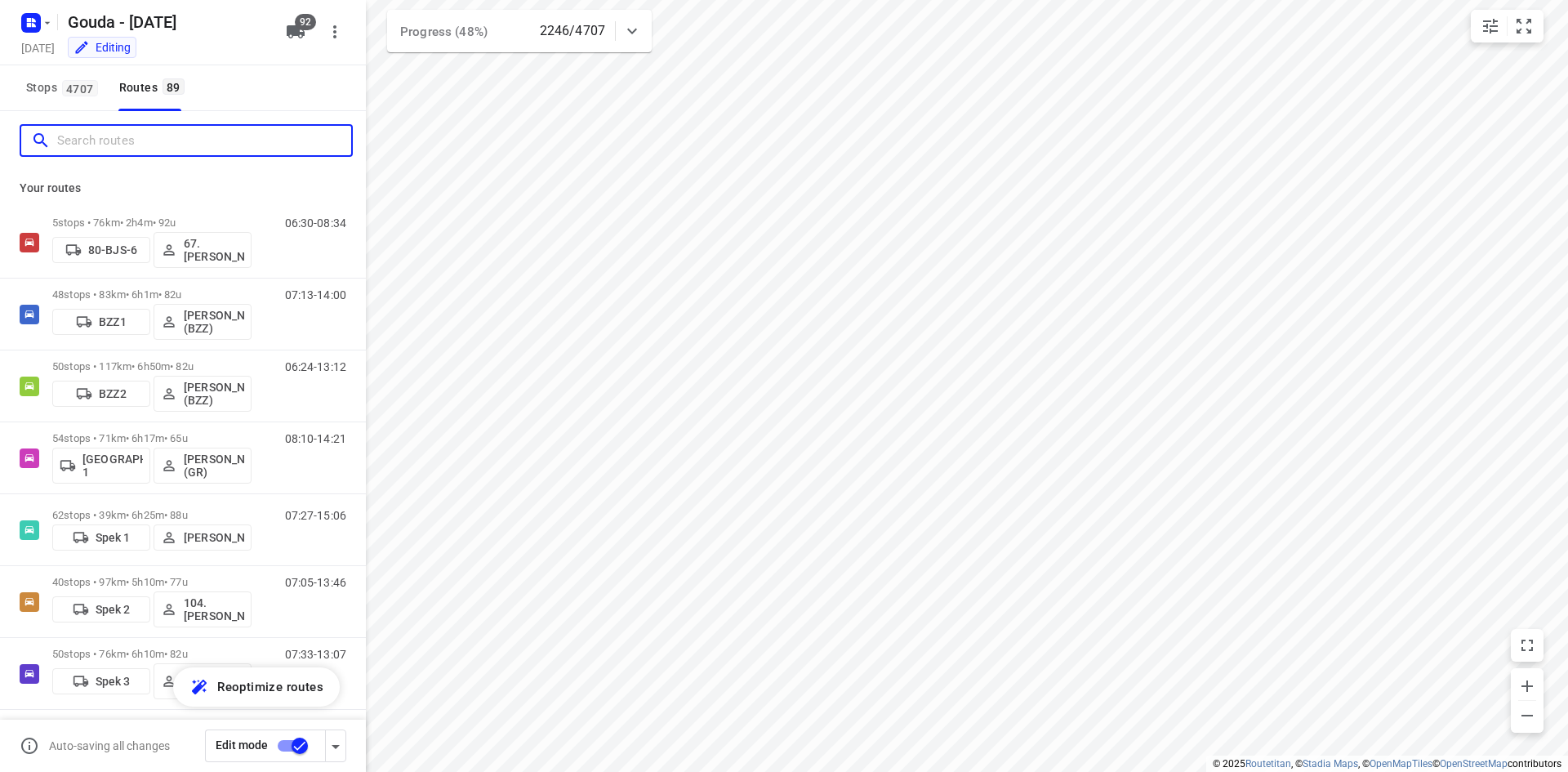
click at [94, 132] on input "Search routes" at bounding box center [203, 141] width 294 height 26
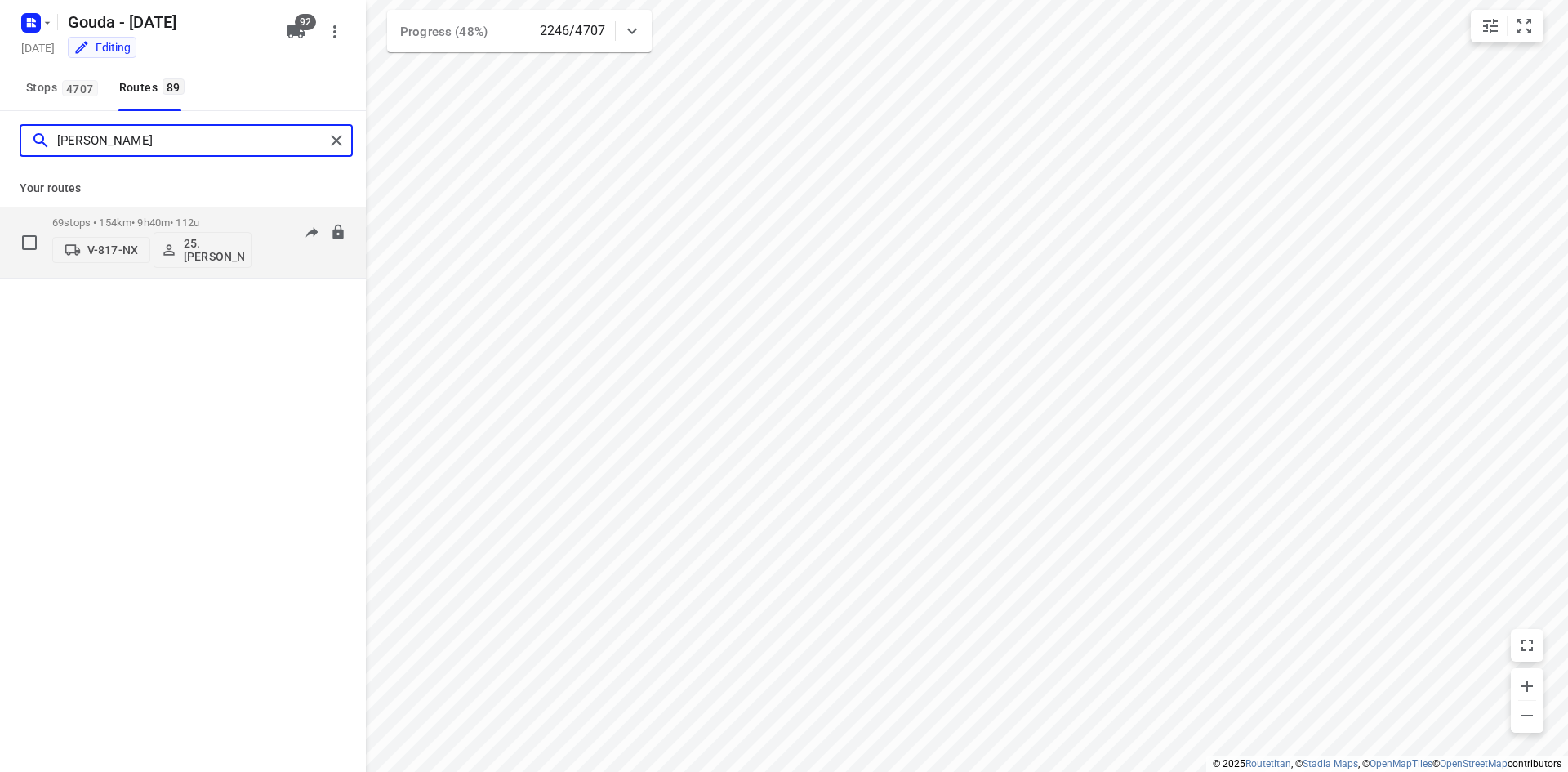
type input "[PERSON_NAME]"
click at [137, 215] on div "69 stops • 154km • 9h40m • 112u V-817-NX 25. [PERSON_NAME]" at bounding box center [151, 242] width 199 height 68
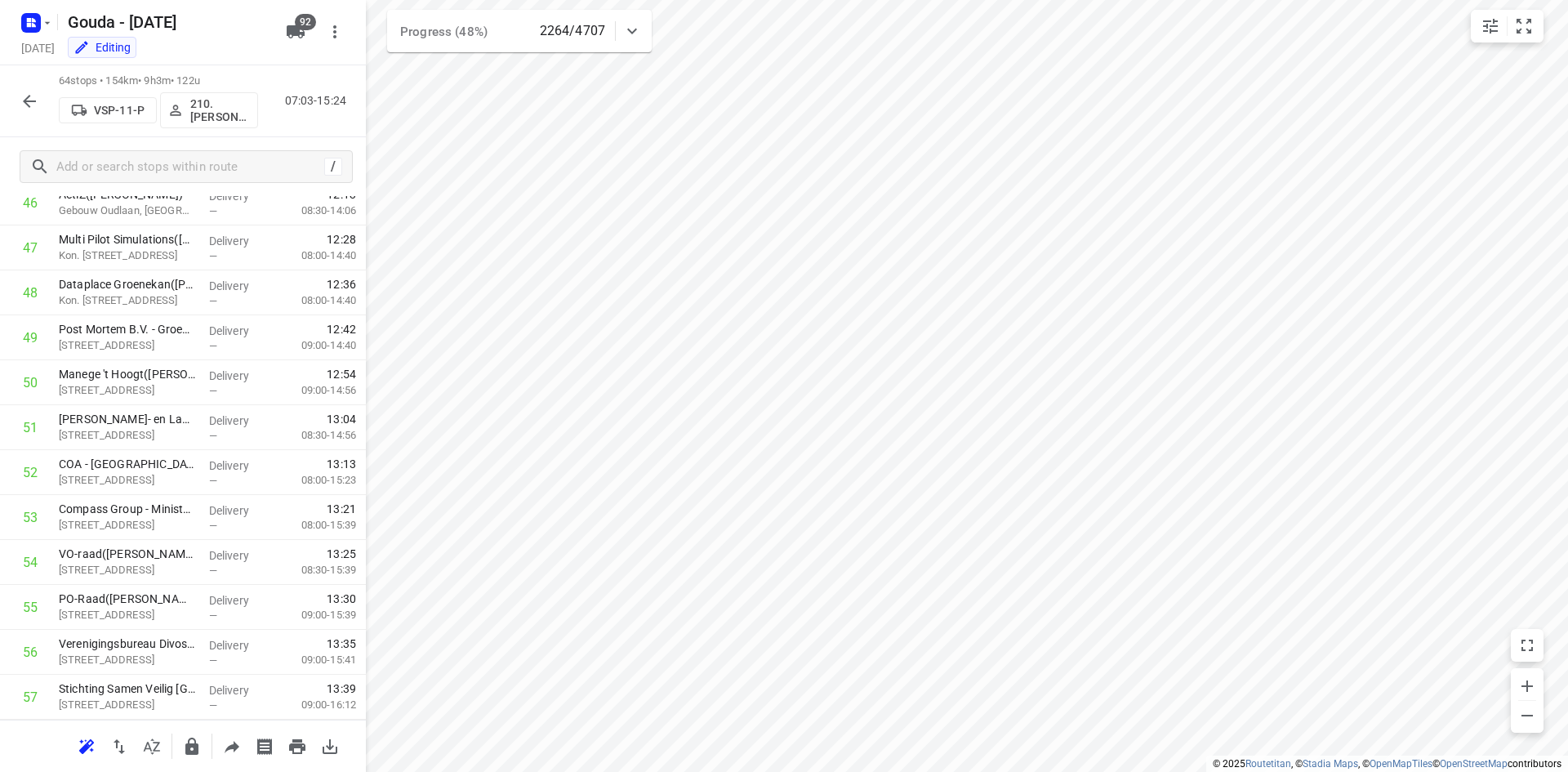
scroll to position [2477, 0]
click at [23, 109] on icon "button" at bounding box center [29, 101] width 20 height 20
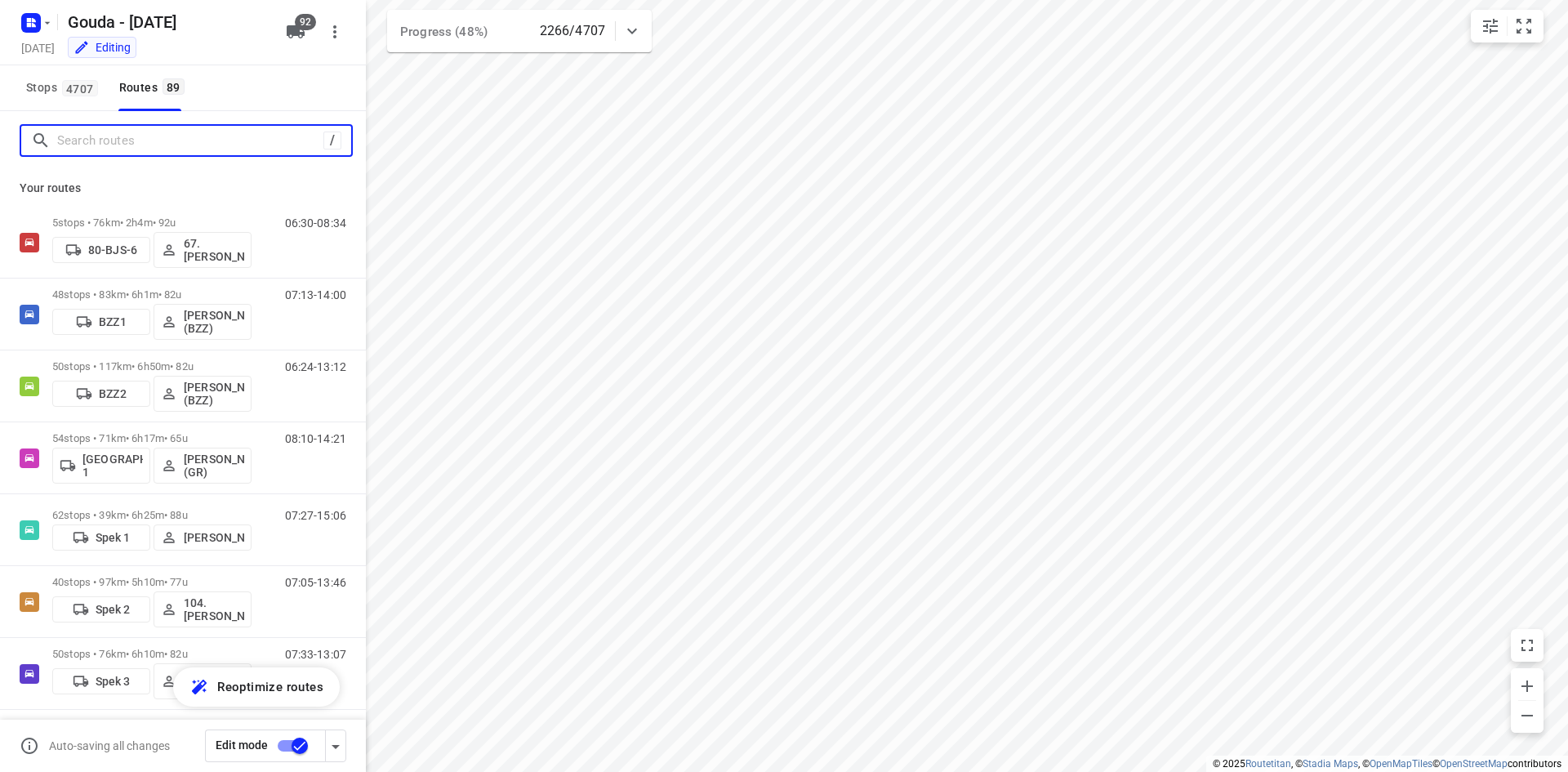
click at [174, 147] on input "Search routes" at bounding box center [190, 141] width 266 height 26
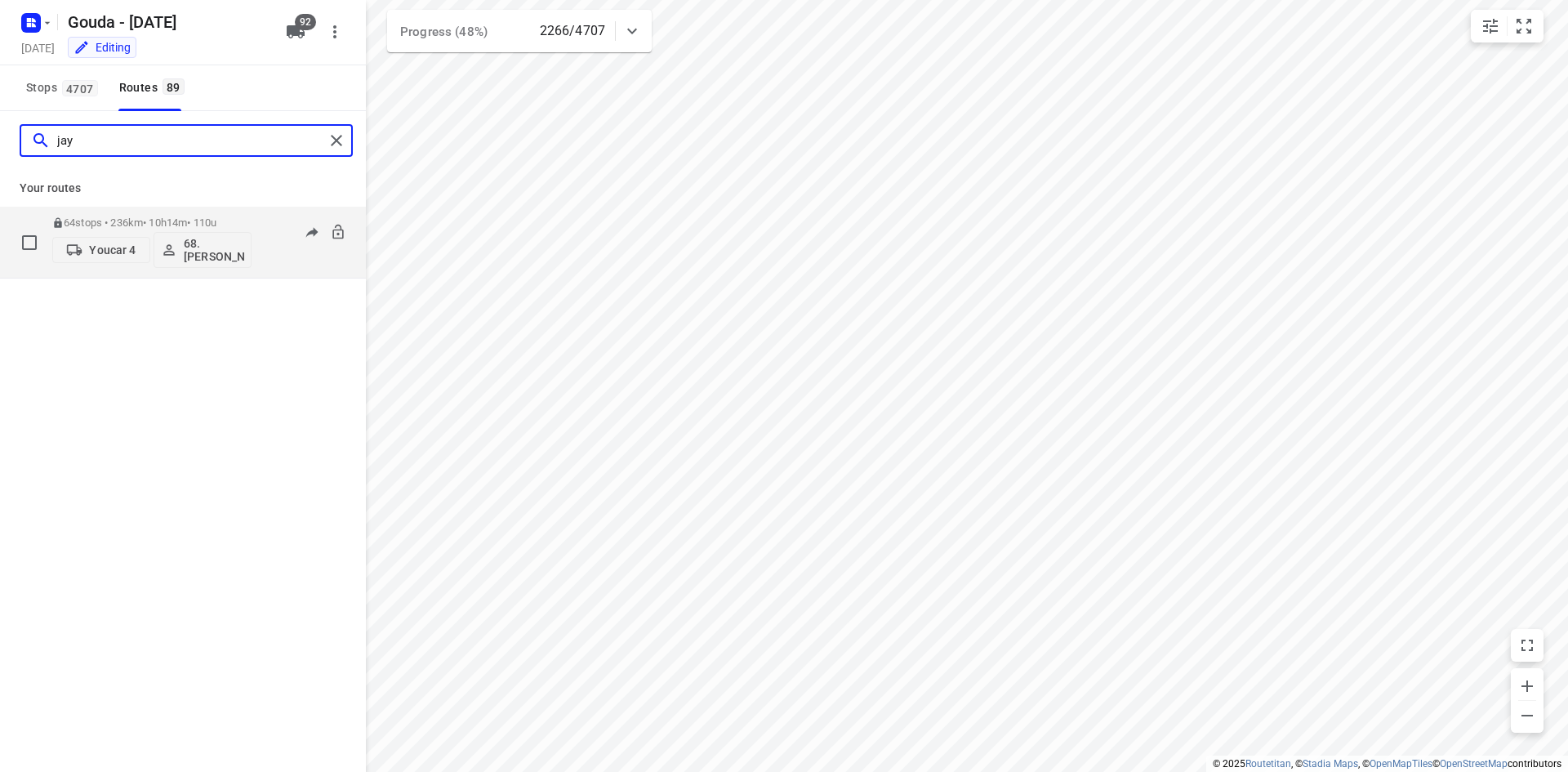
type input "jay"
click at [135, 225] on p "64 stops • 236km • 10h14m • 110u" at bounding box center [151, 222] width 199 height 12
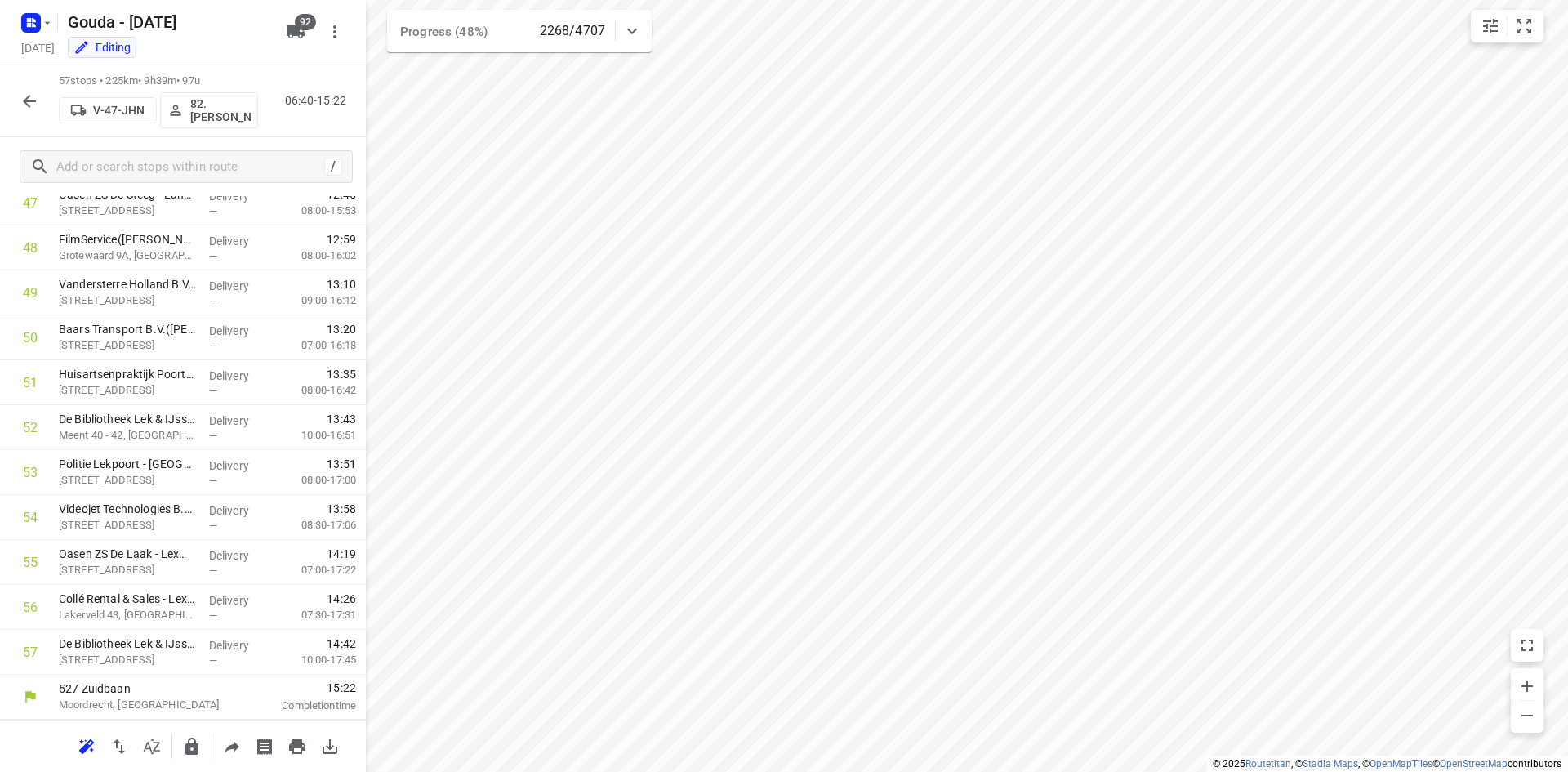
scroll to position [2163, 0]
click at [36, 99] on icon "button" at bounding box center [29, 101] width 20 height 20
click at [25, 98] on icon "button" at bounding box center [29, 101] width 20 height 20
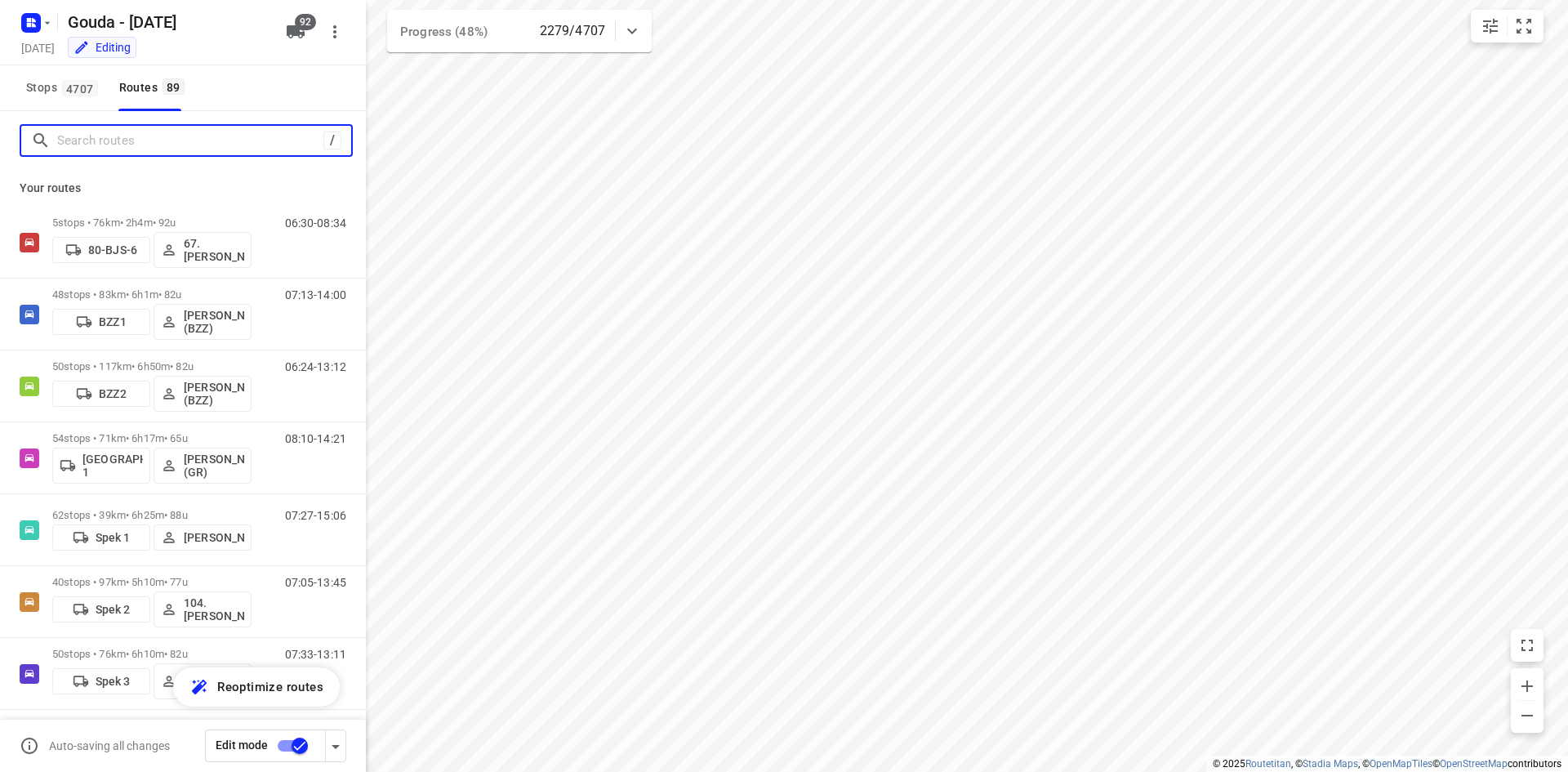
click at [124, 134] on input "Search routes" at bounding box center [190, 141] width 266 height 26
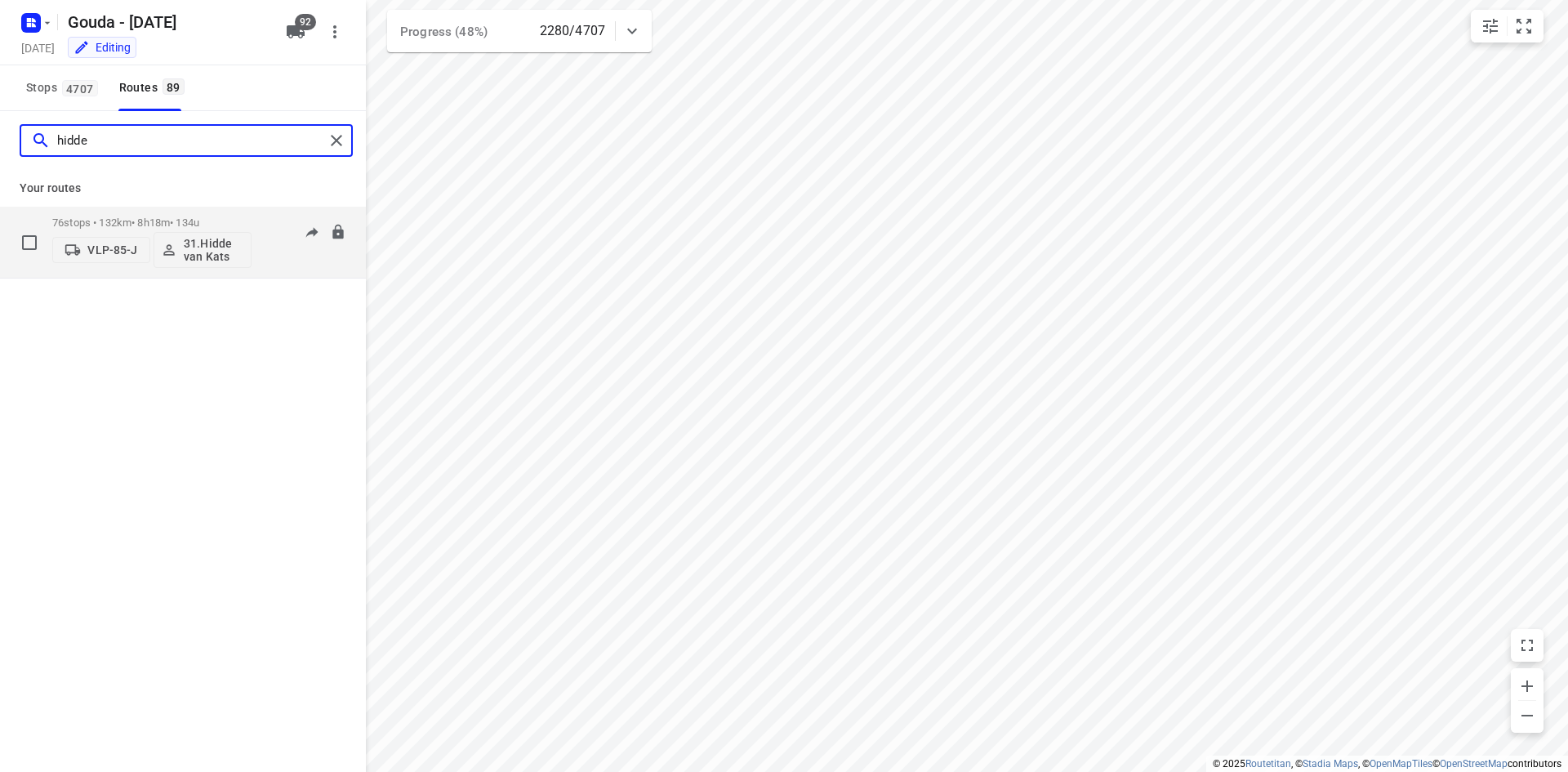
type input "hidde"
click at [238, 211] on div "76 stops • 132km • 8h18m • 134u VLP-85-J 31.[PERSON_NAME]" at bounding box center [151, 242] width 199 height 68
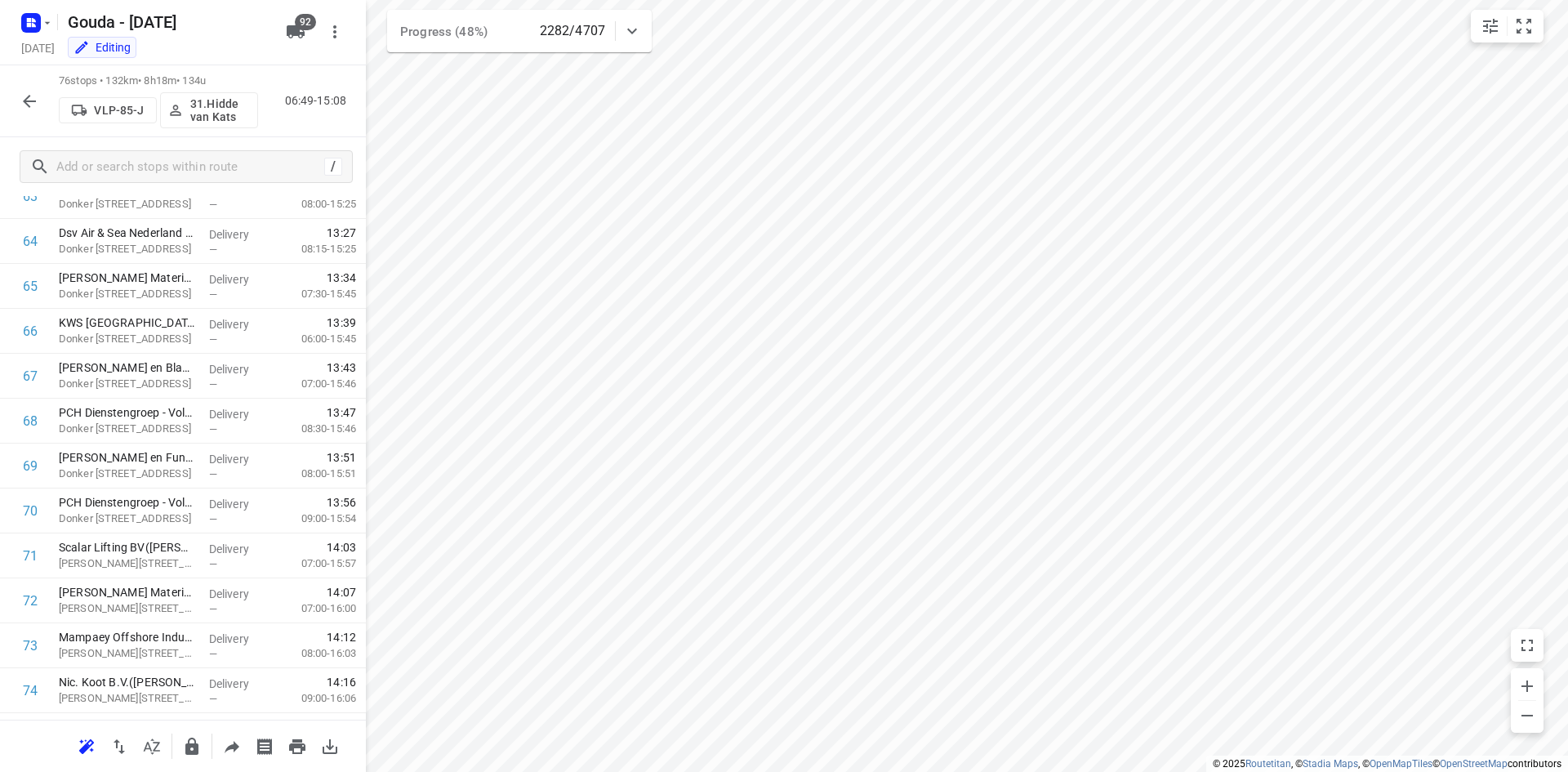
scroll to position [3016, 0]
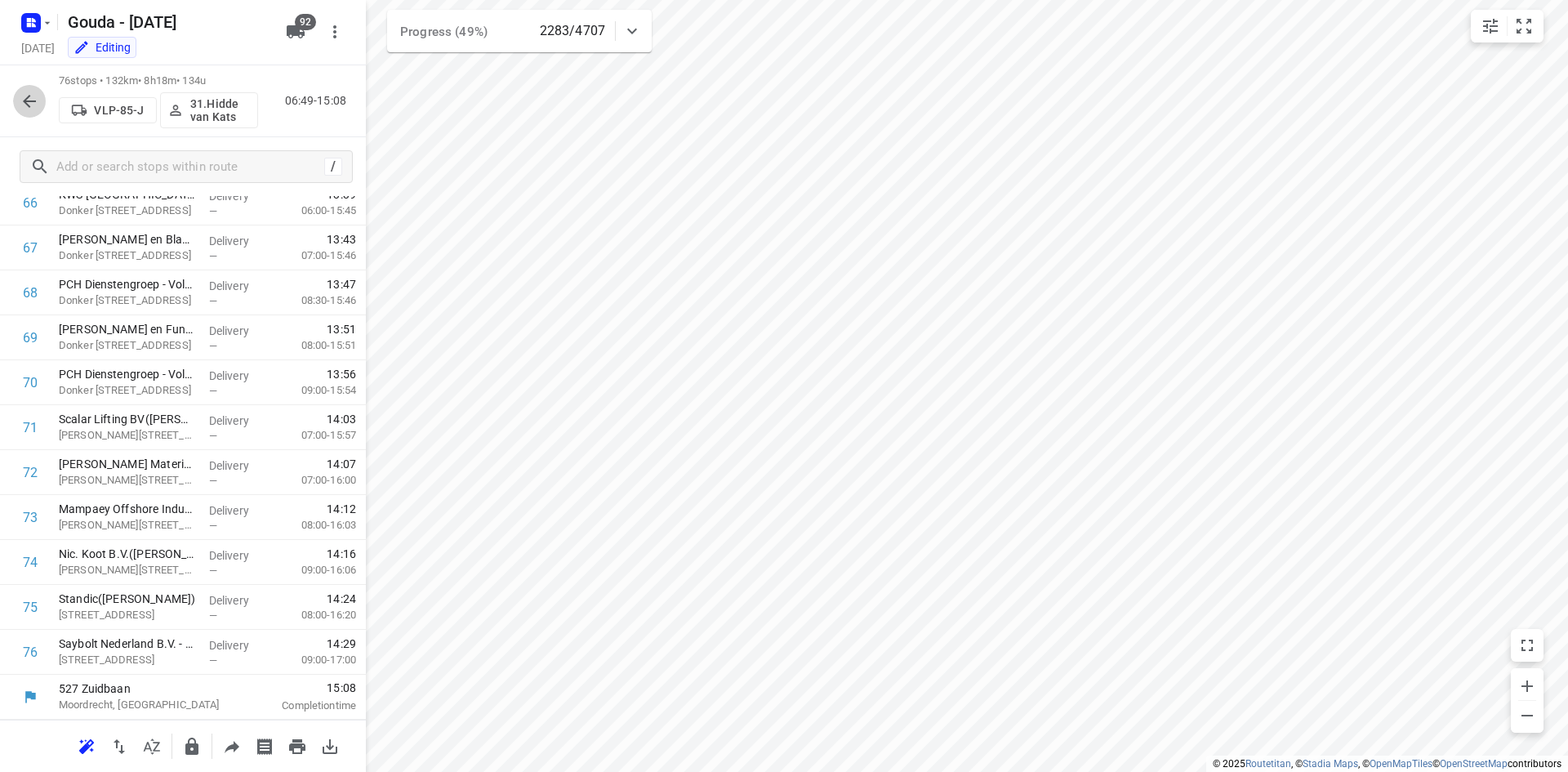
click at [27, 96] on icon "button" at bounding box center [29, 101] width 20 height 20
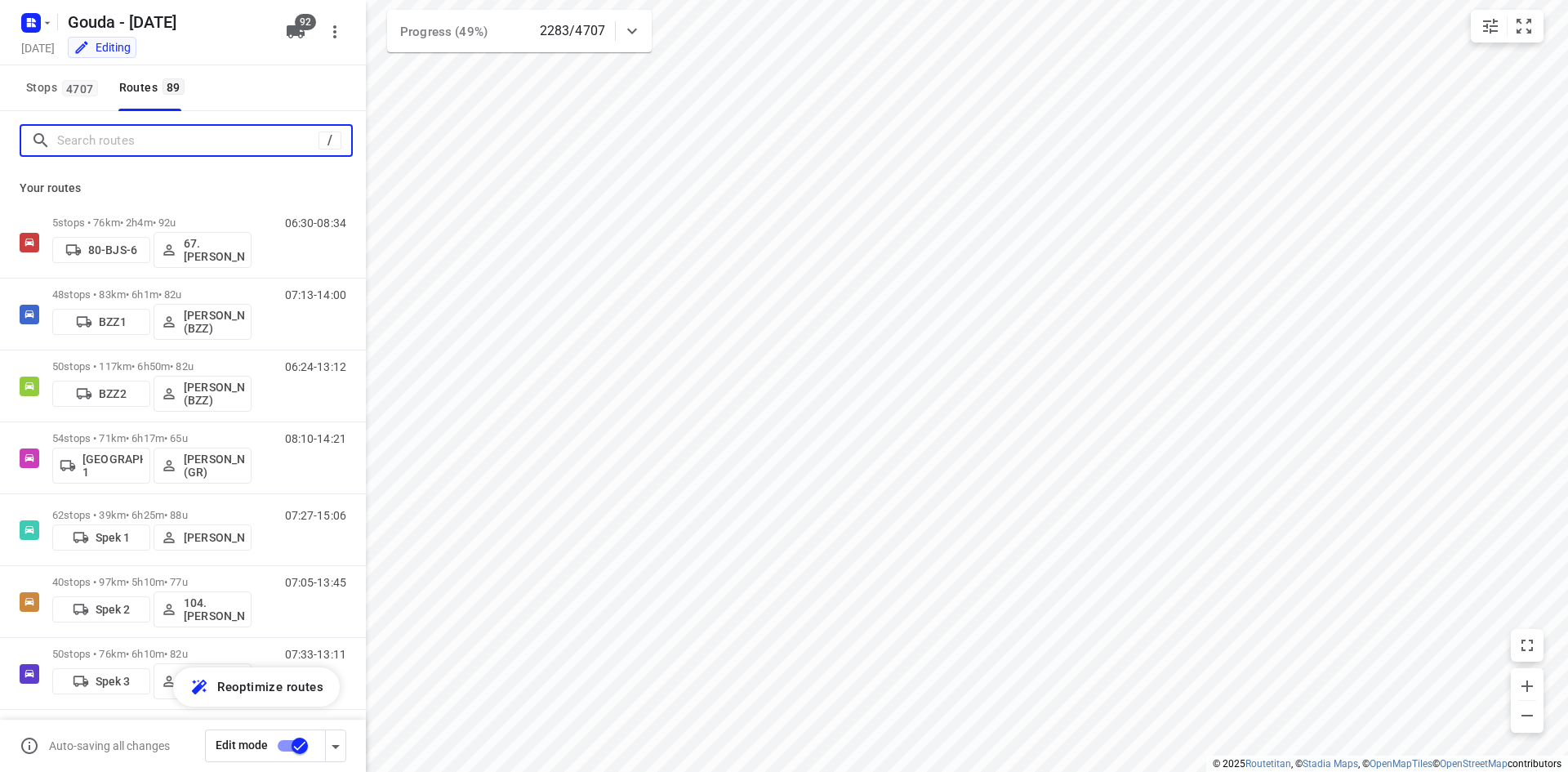
click at [165, 137] on input "Search routes" at bounding box center [188, 141] width 261 height 26
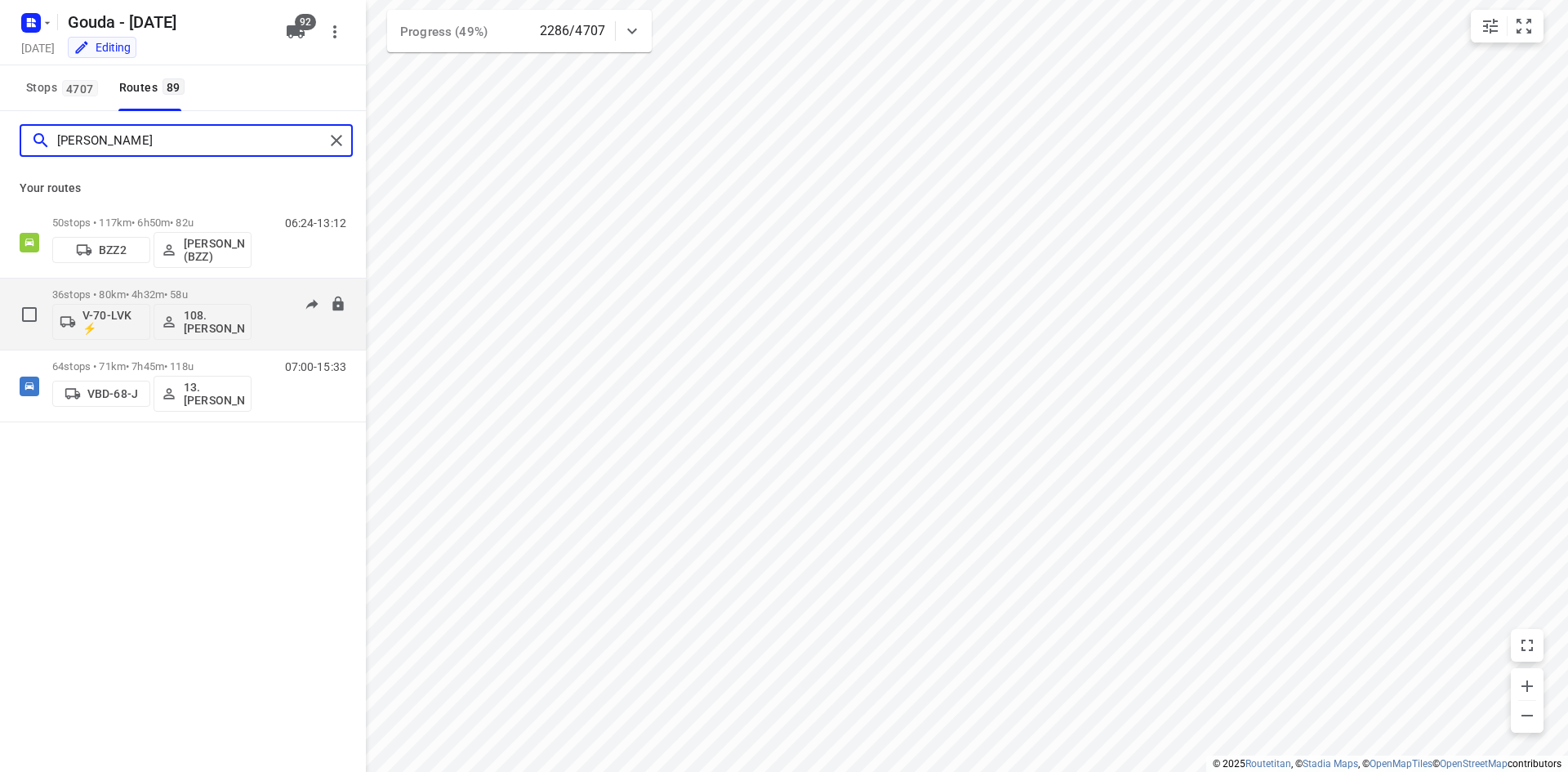
type input "[PERSON_NAME]"
click at [244, 288] on p "36 stops • 80km • 4h32m • 58u" at bounding box center [151, 294] width 199 height 12
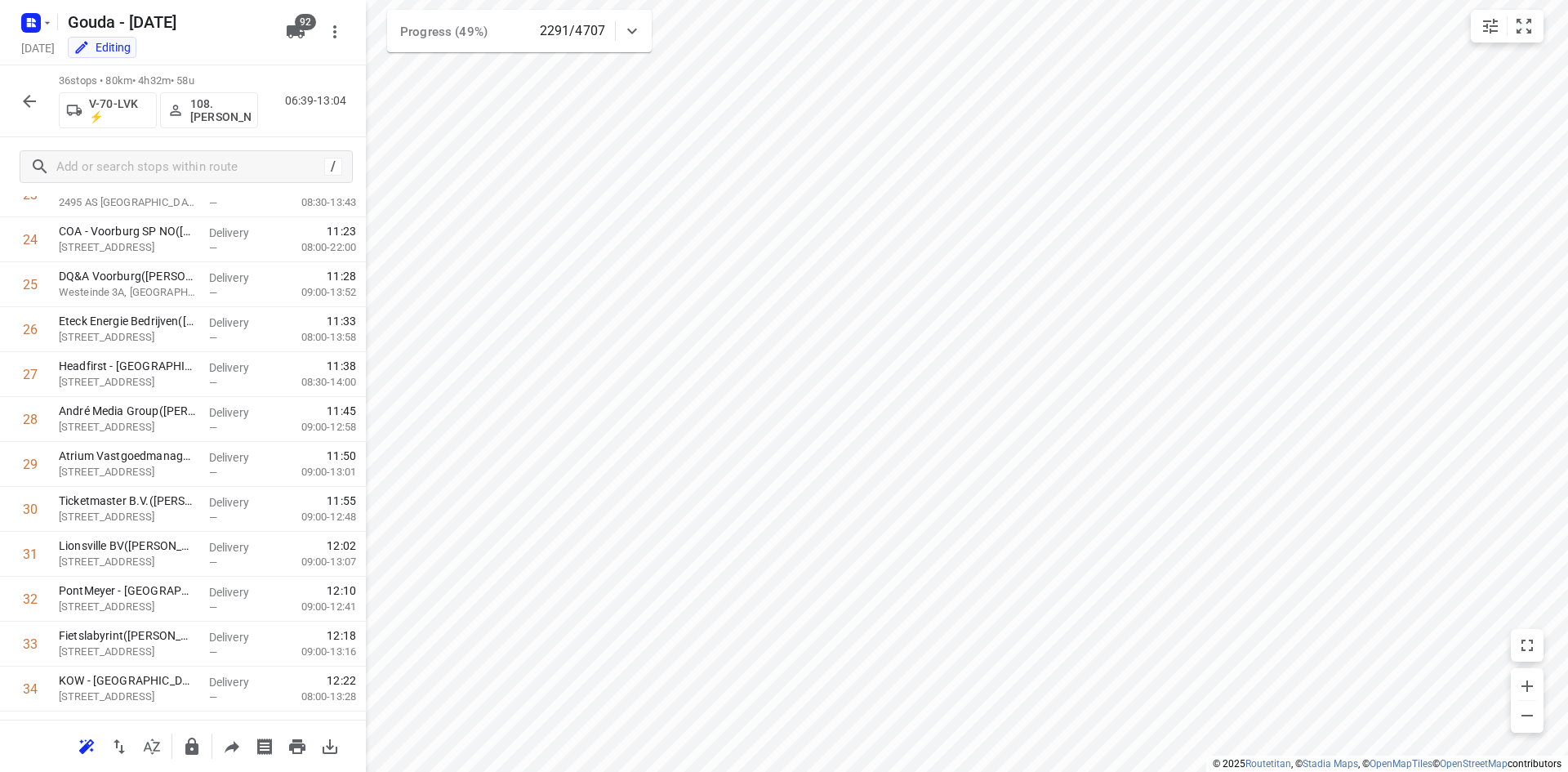
scroll to position [1220, 0]
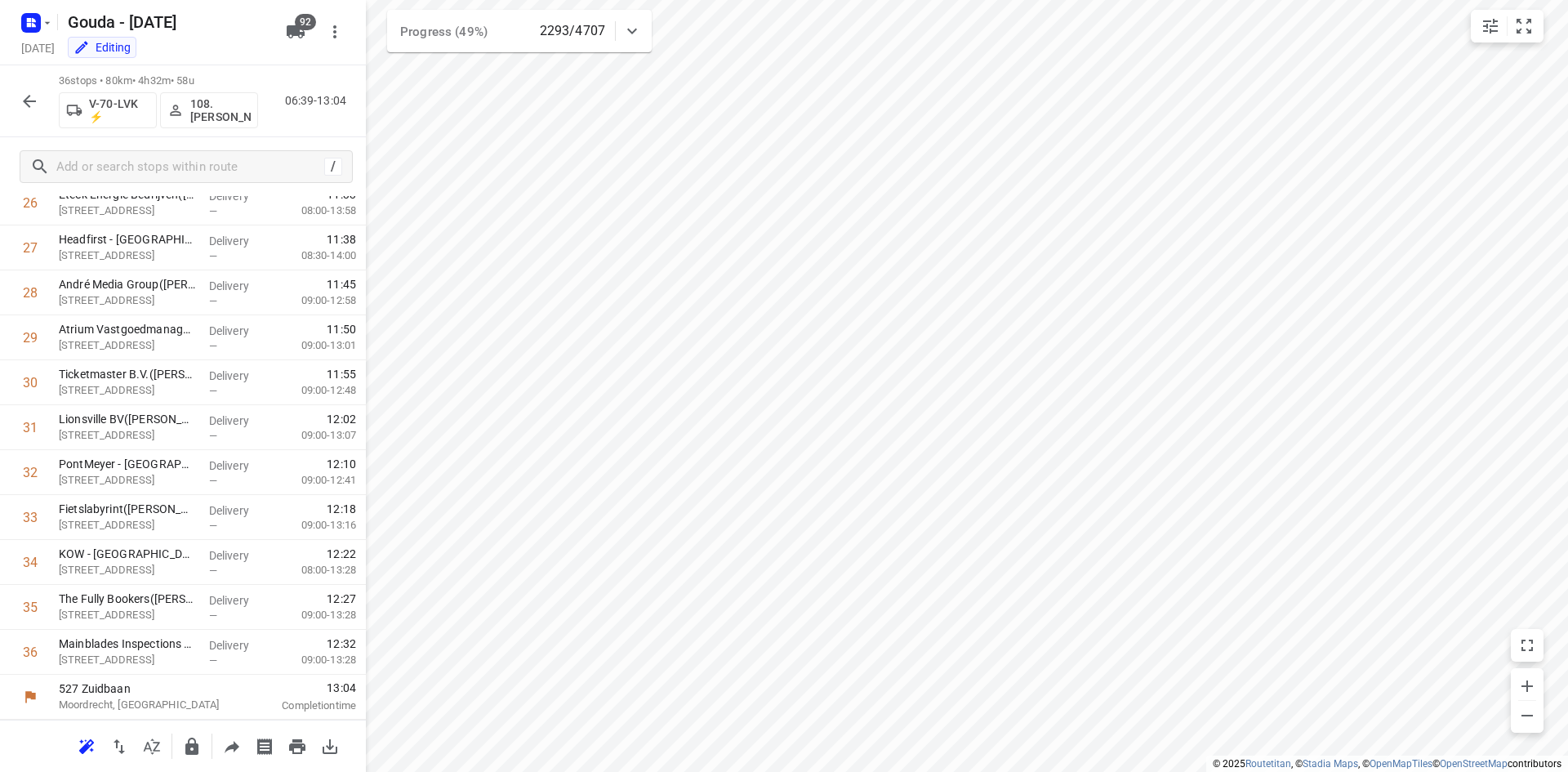
click at [38, 98] on icon "button" at bounding box center [29, 101] width 20 height 20
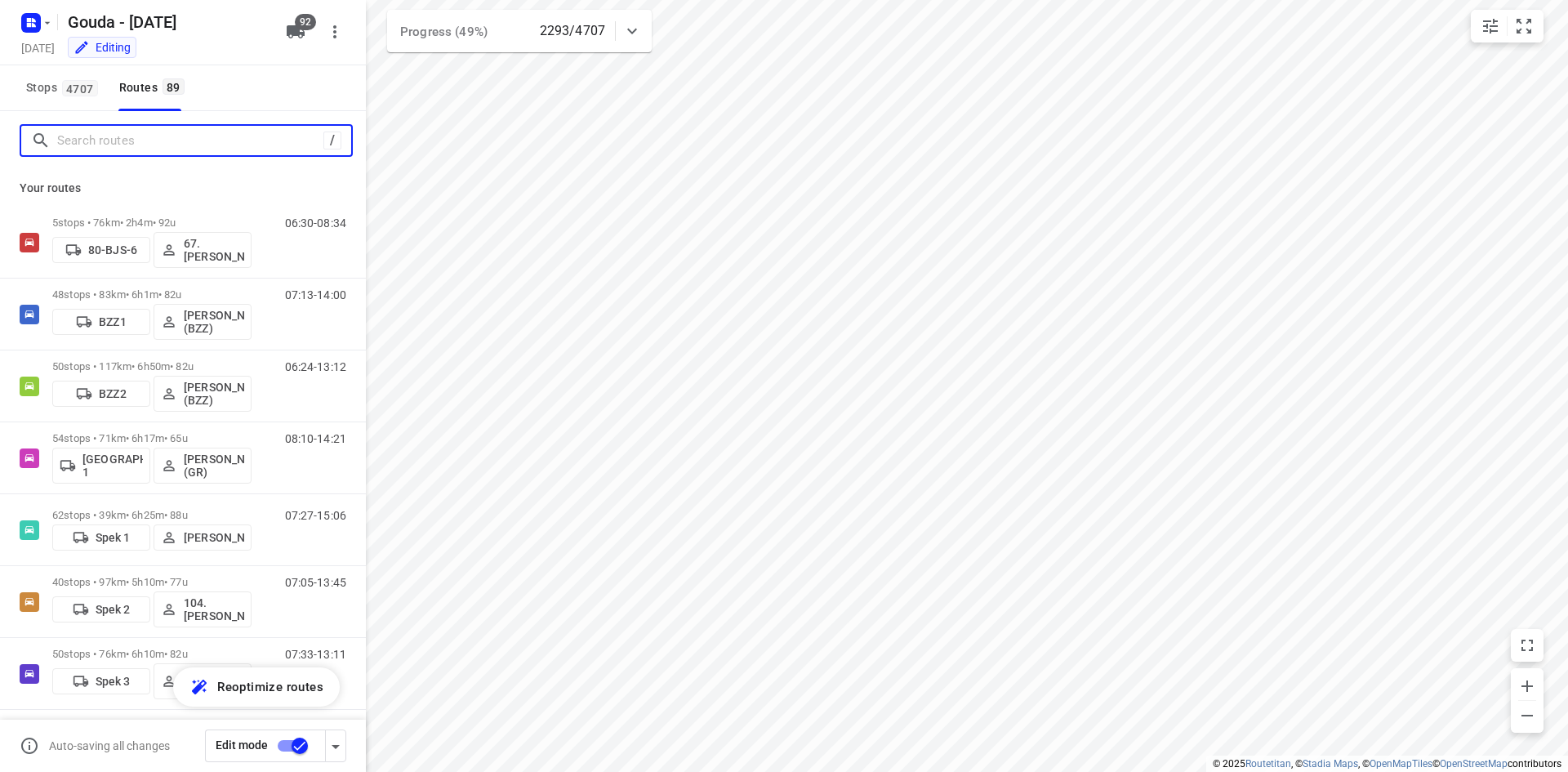
click at [170, 142] on input "Search routes" at bounding box center [190, 141] width 266 height 26
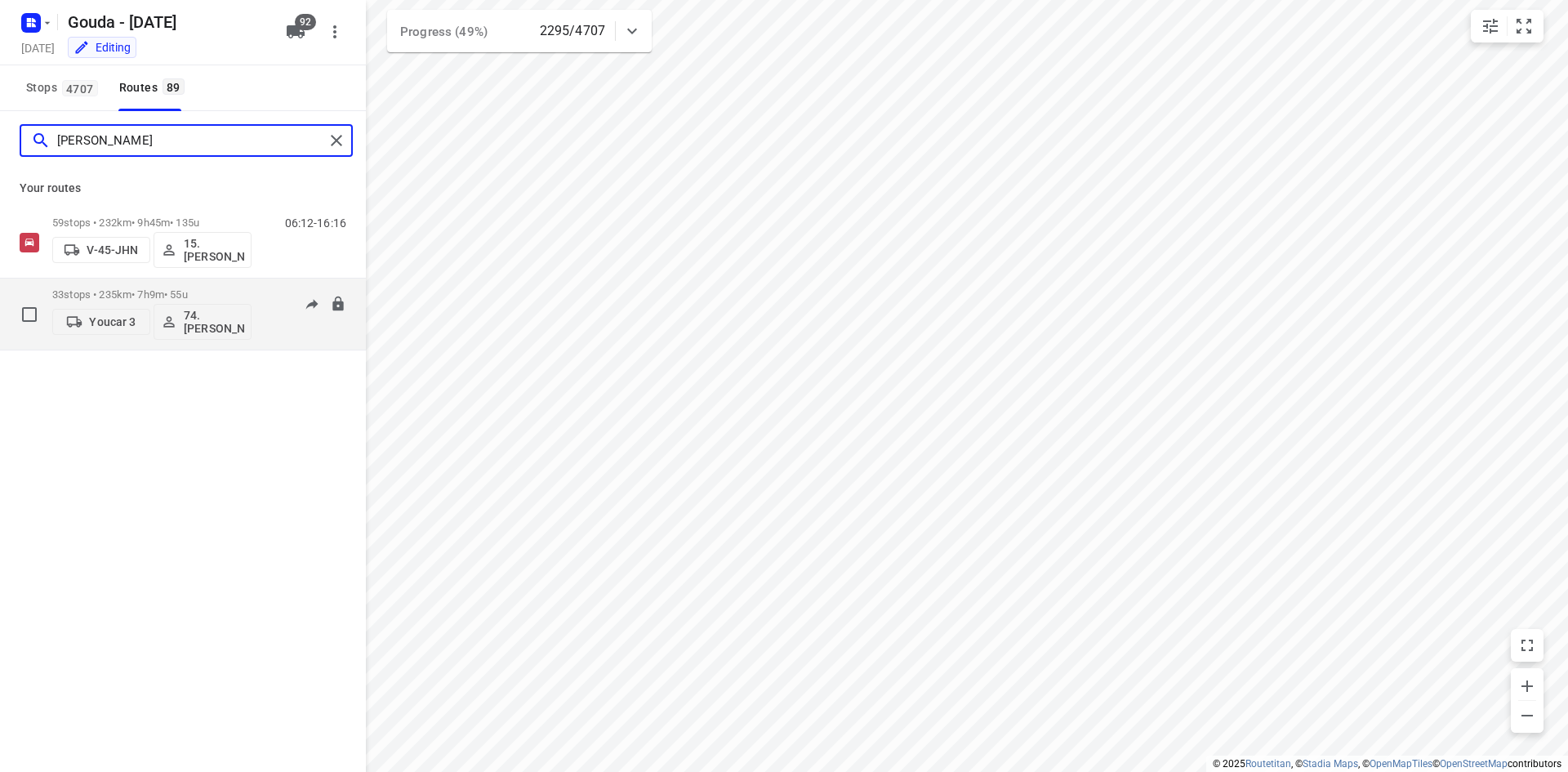
type input "[PERSON_NAME]"
click at [223, 283] on div "33 stops • 235km • 7h9m • 55u Youcar 3 74.[PERSON_NAME]" at bounding box center [151, 313] width 199 height 68
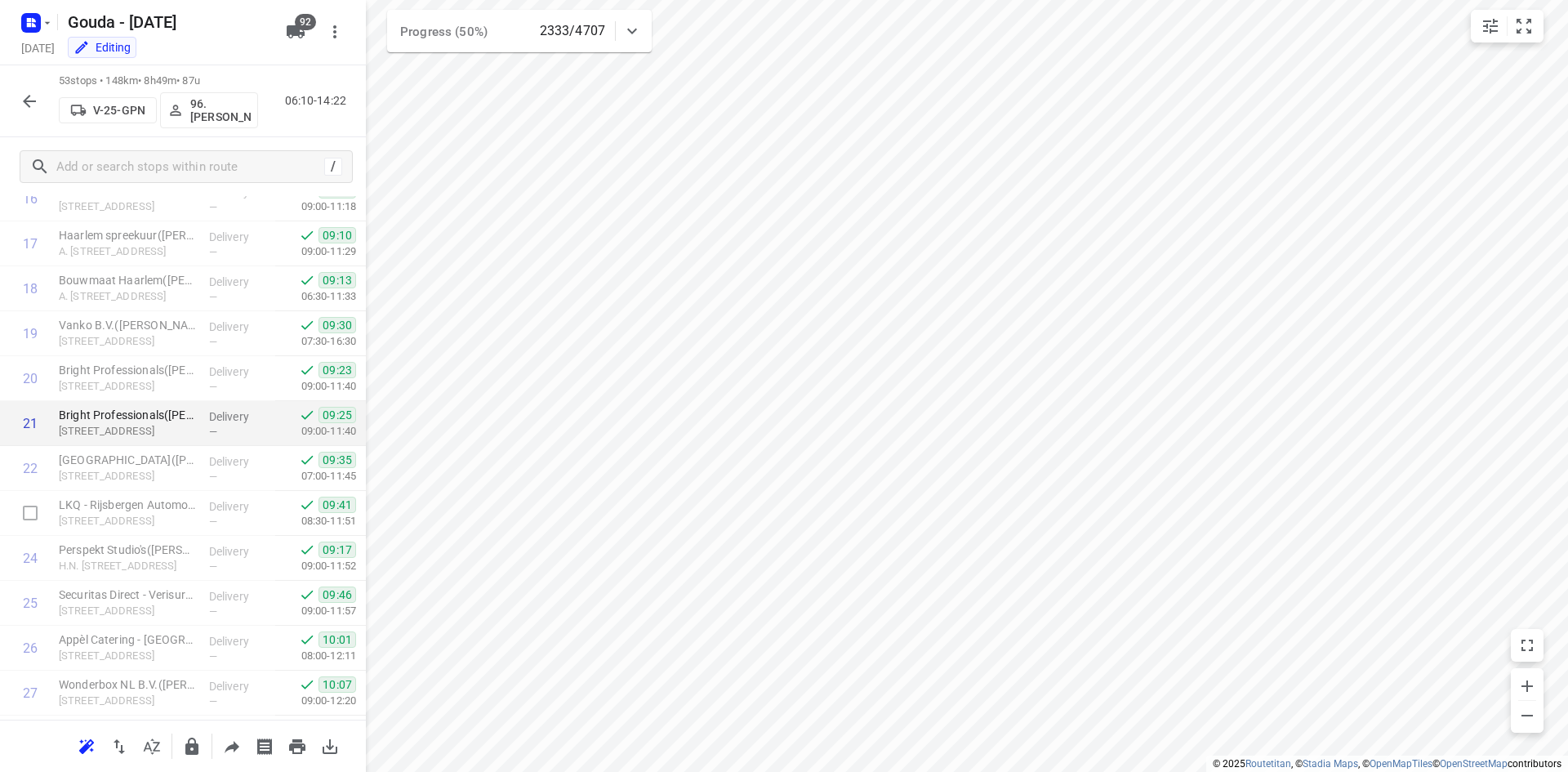
scroll to position [764, 0]
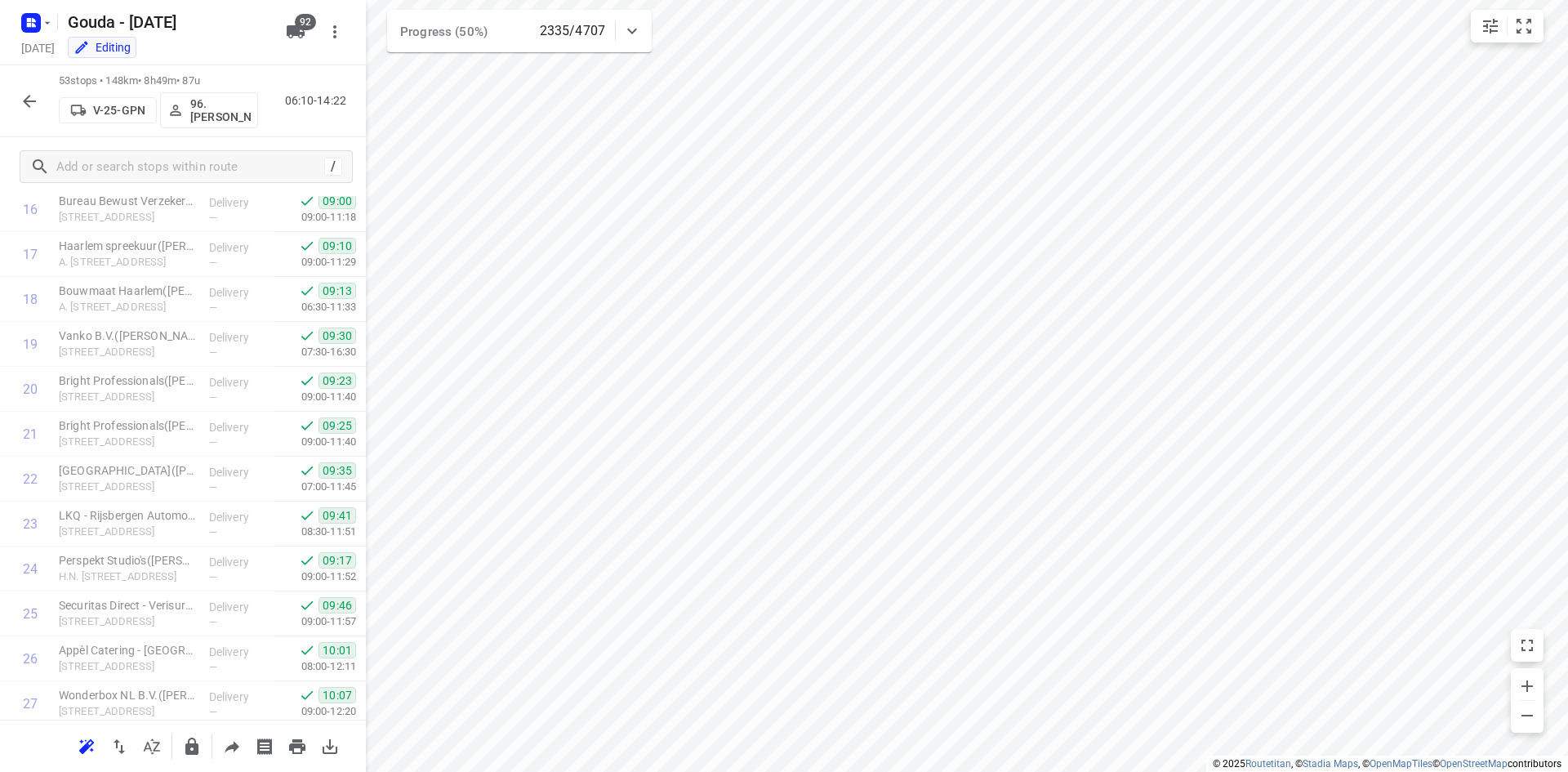
click at [35, 97] on icon "button" at bounding box center [29, 101] width 20 height 20
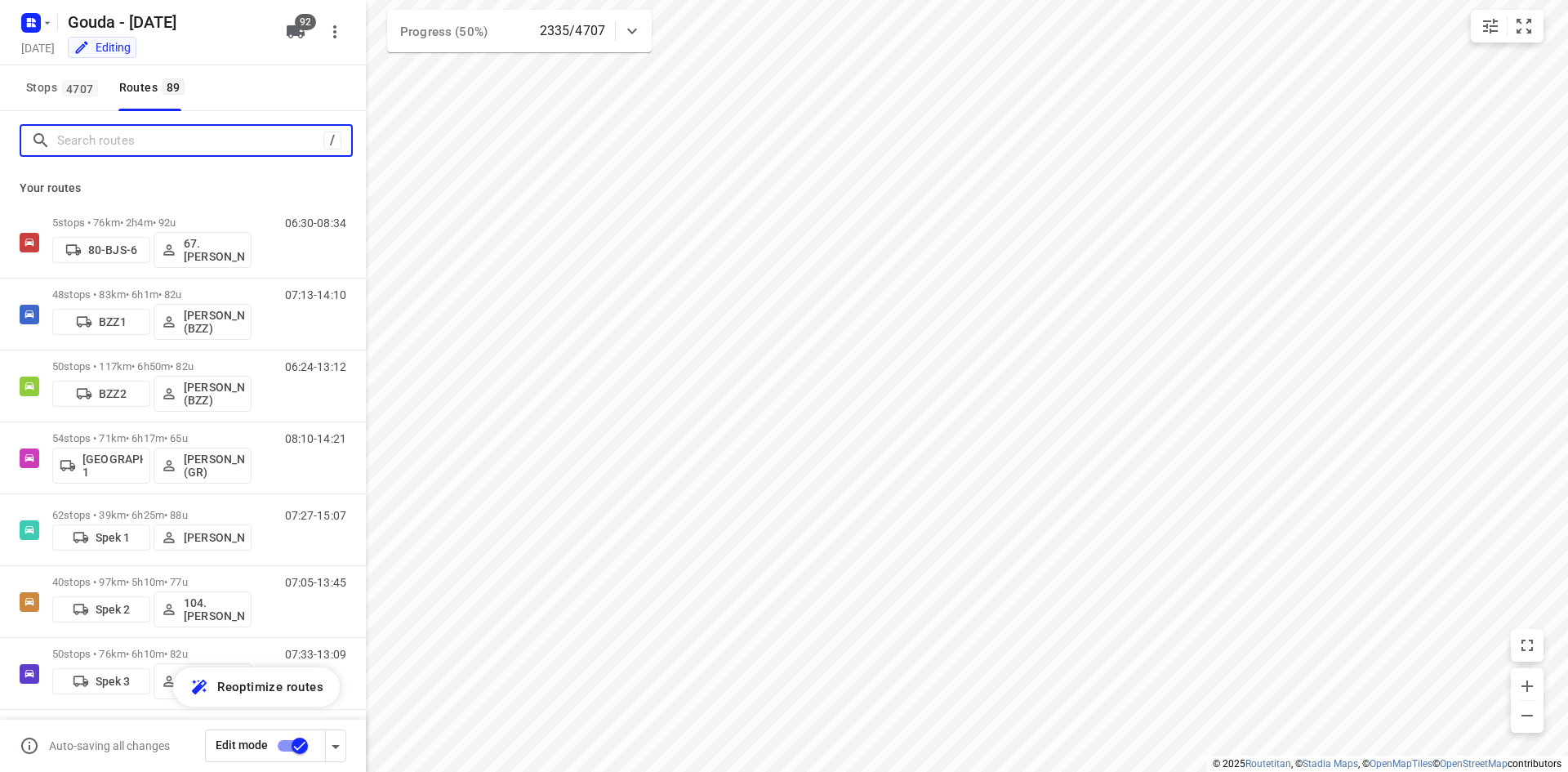
click at [111, 139] on input "Search routes" at bounding box center [190, 141] width 266 height 26
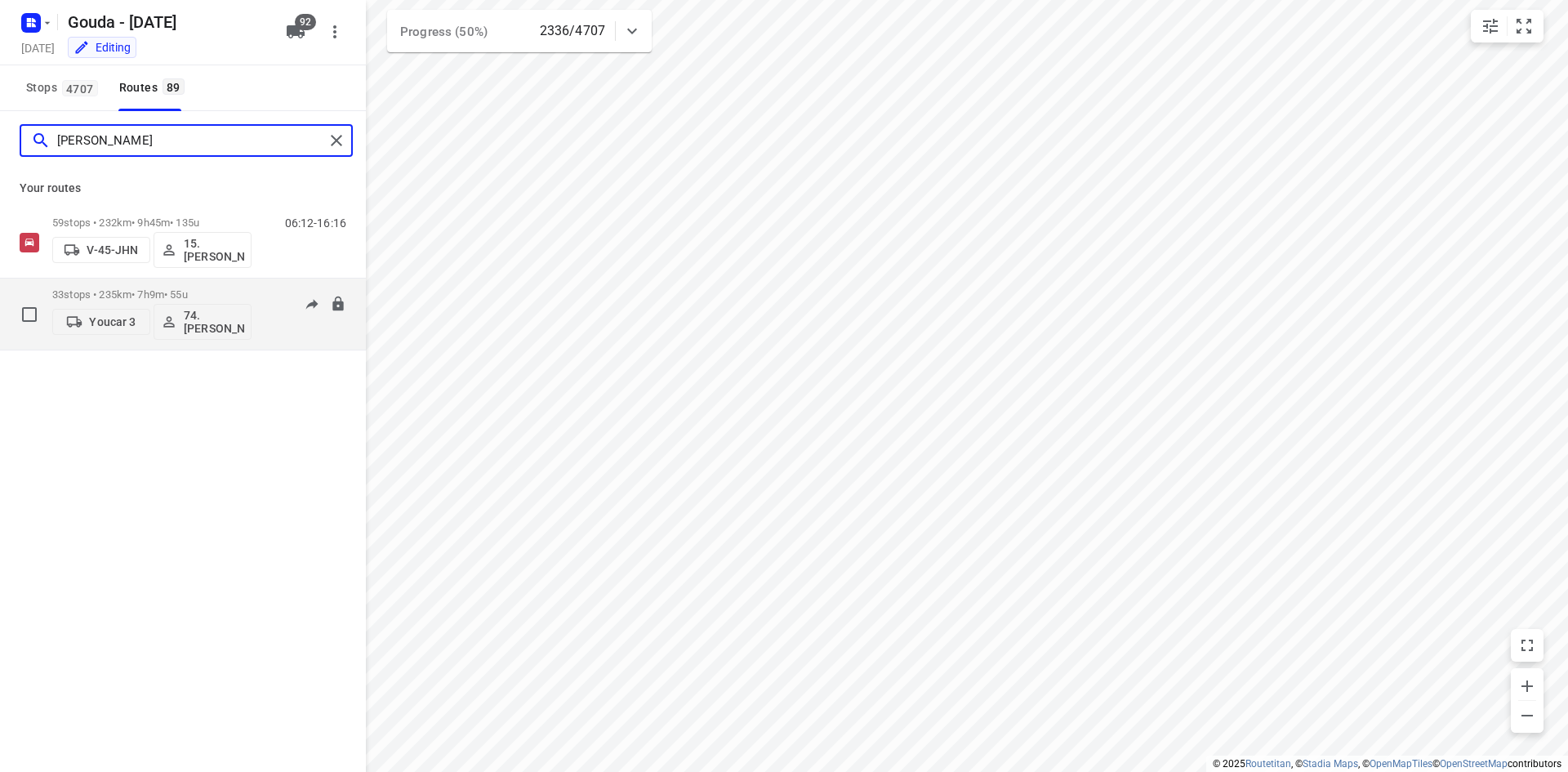
type input "[PERSON_NAME]"
click at [226, 286] on div "33 stops • 235km • 7h9m • 55u Youcar 3 74.[PERSON_NAME]" at bounding box center [151, 313] width 199 height 68
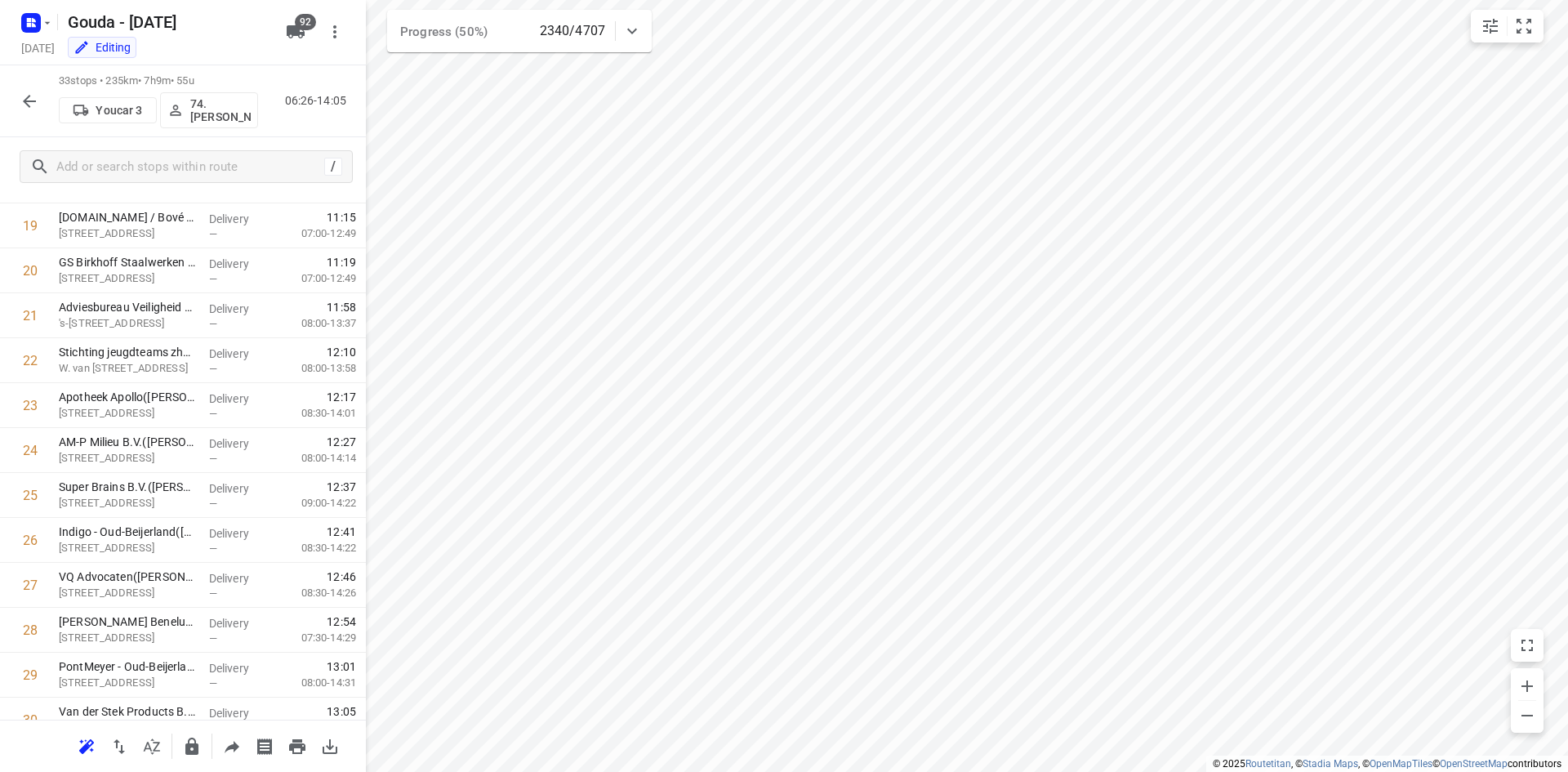
scroll to position [1085, 0]
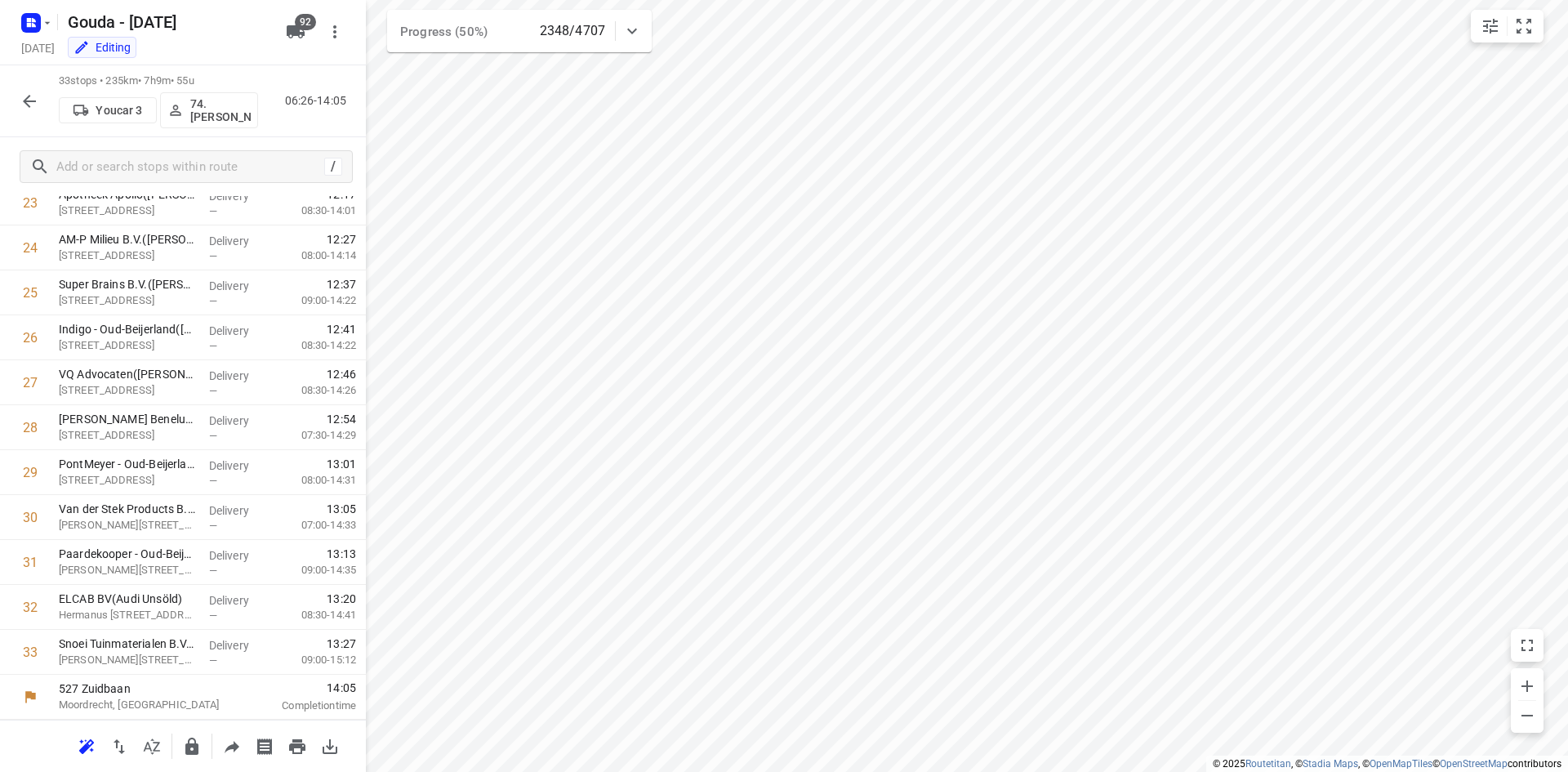
click at [41, 99] on button "button" at bounding box center [28, 100] width 32 height 32
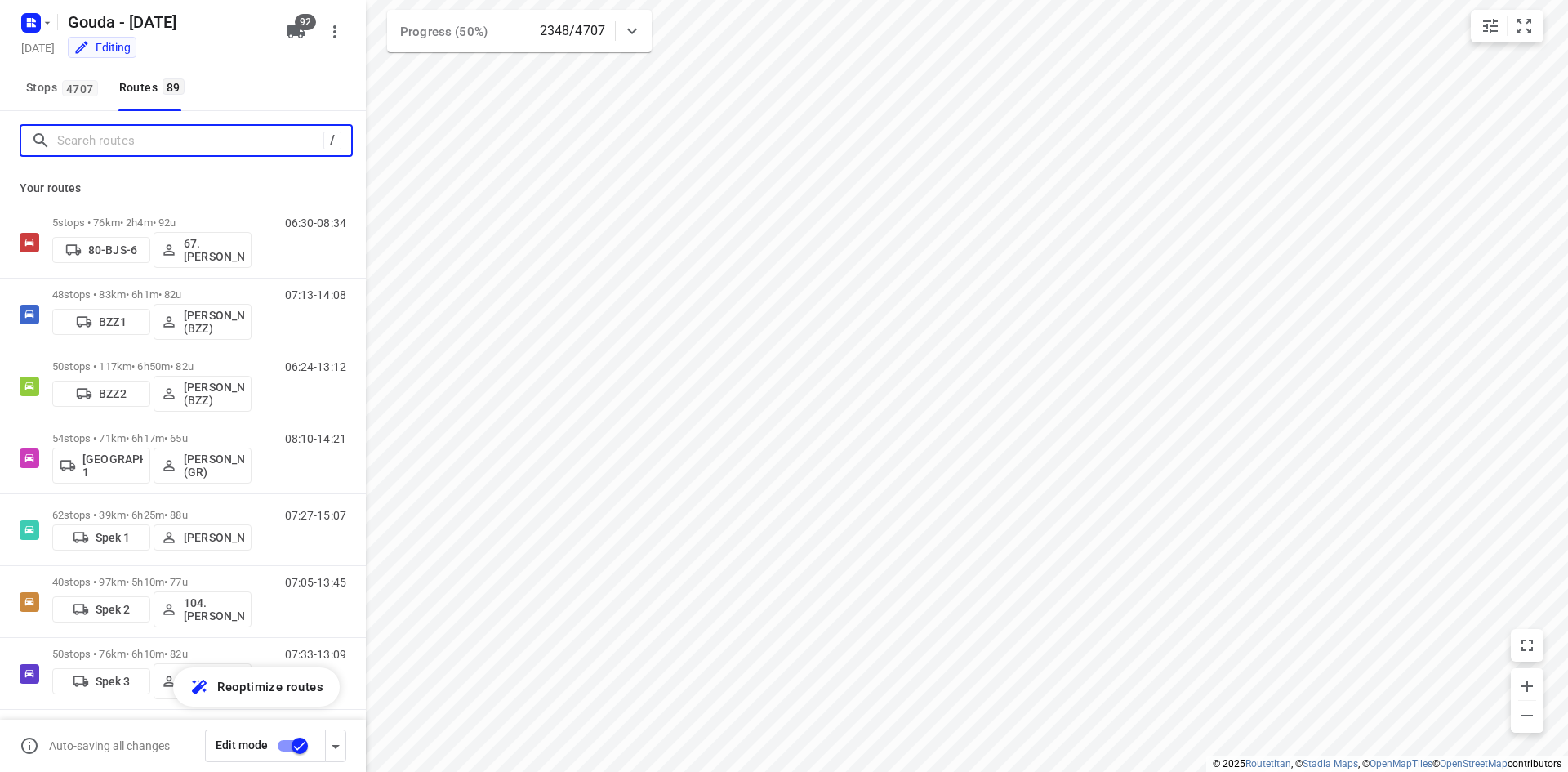
click at [145, 138] on input "Search routes" at bounding box center [190, 141] width 266 height 26
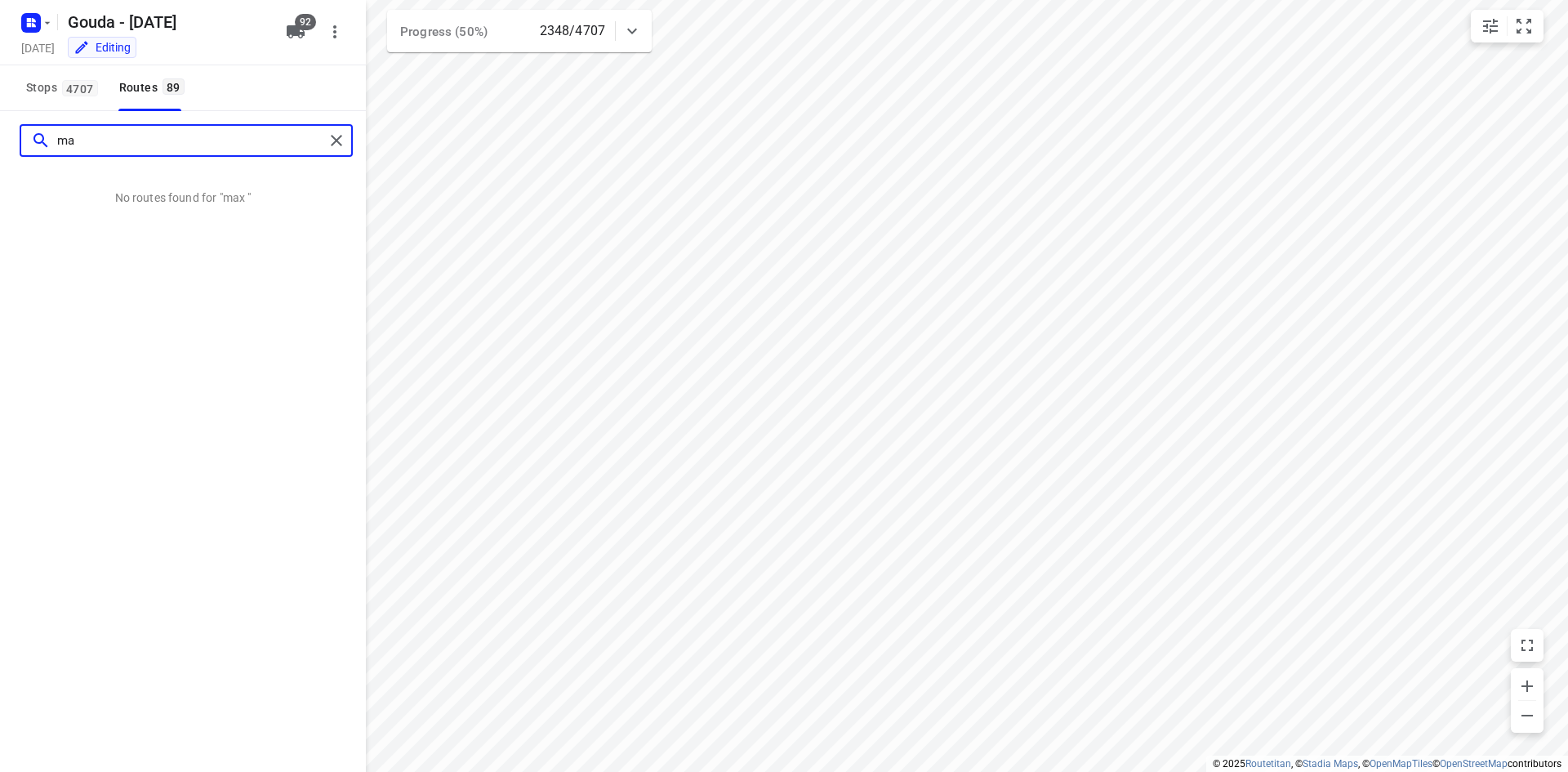
type input "m"
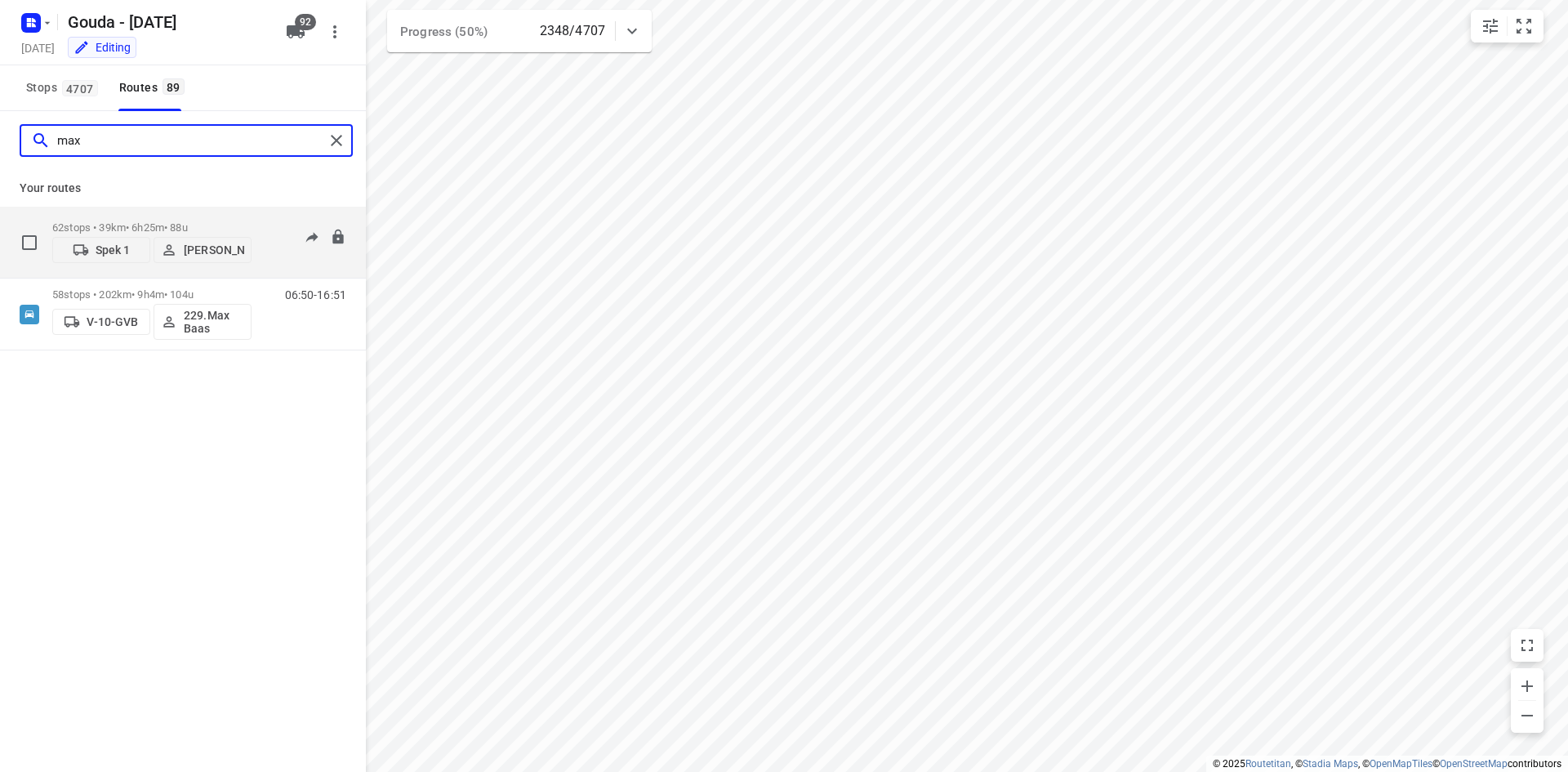
type input "max"
click at [204, 220] on div "62 stops • 39km • 6h25m • 88u Spek 1 Max Weise" at bounding box center [151, 242] width 199 height 58
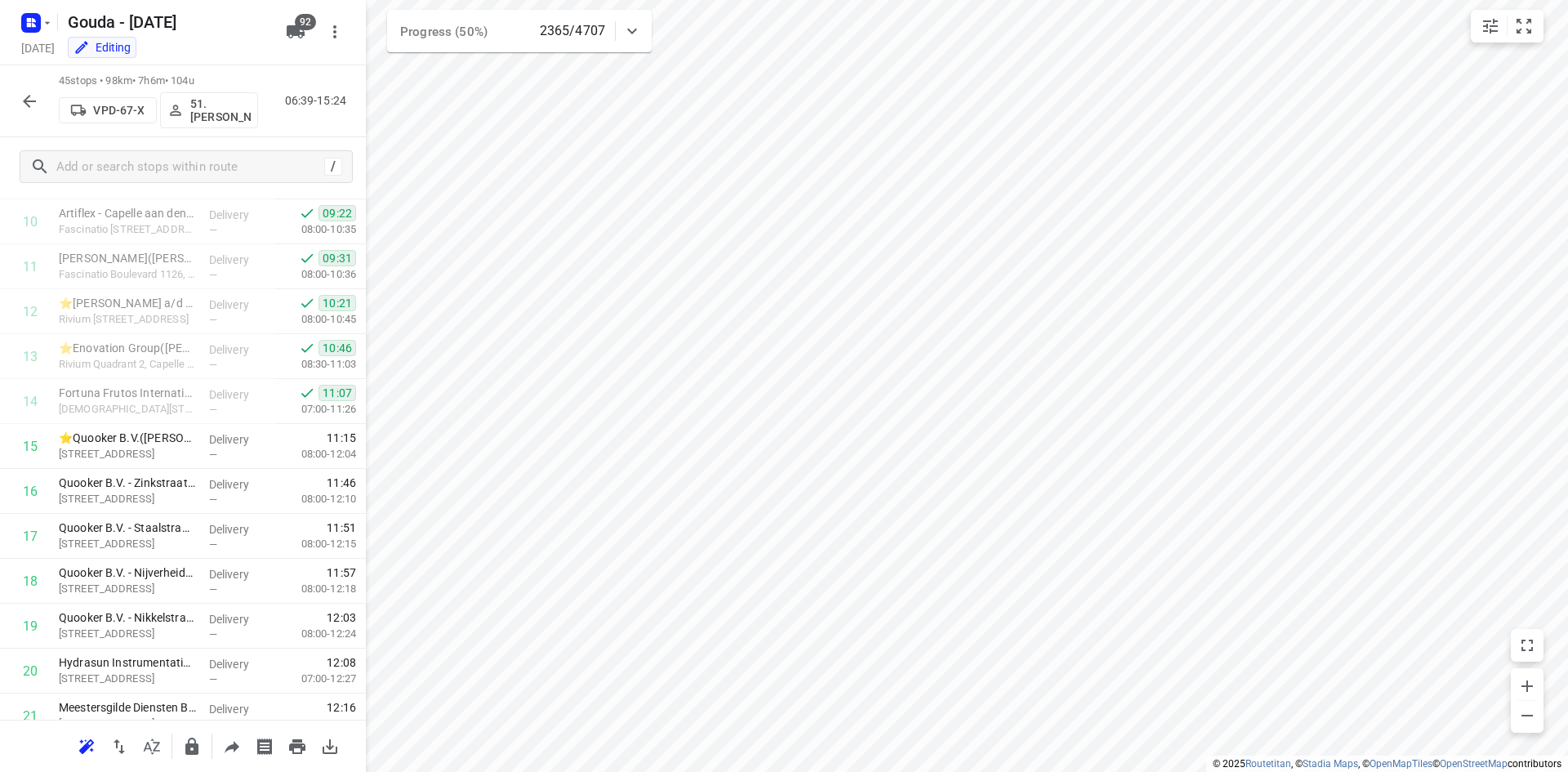
scroll to position [489, 0]
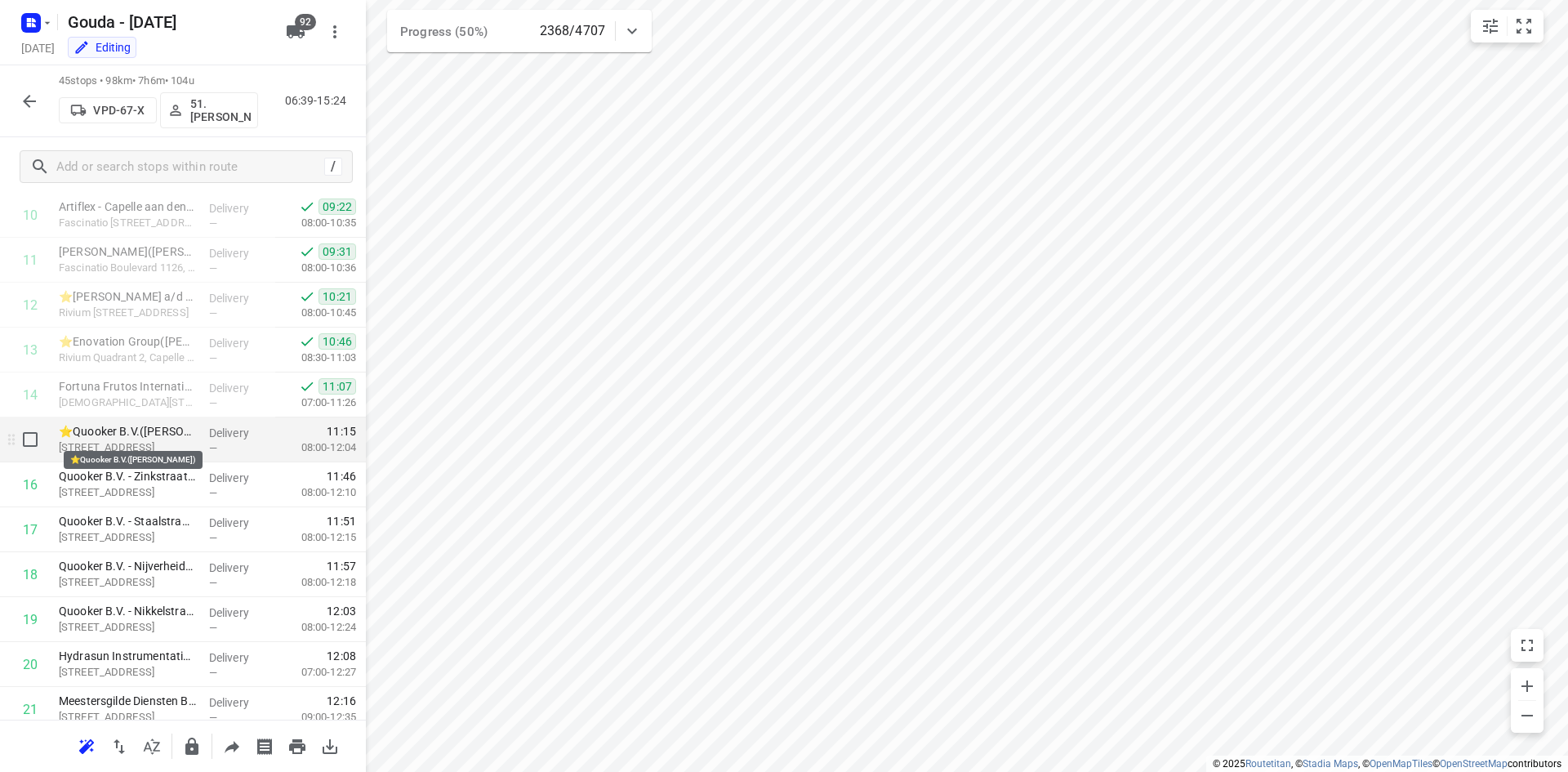
click at [174, 438] on p "⭐Quooker B.V.(Patricia Hiel)" at bounding box center [128, 431] width 138 height 17
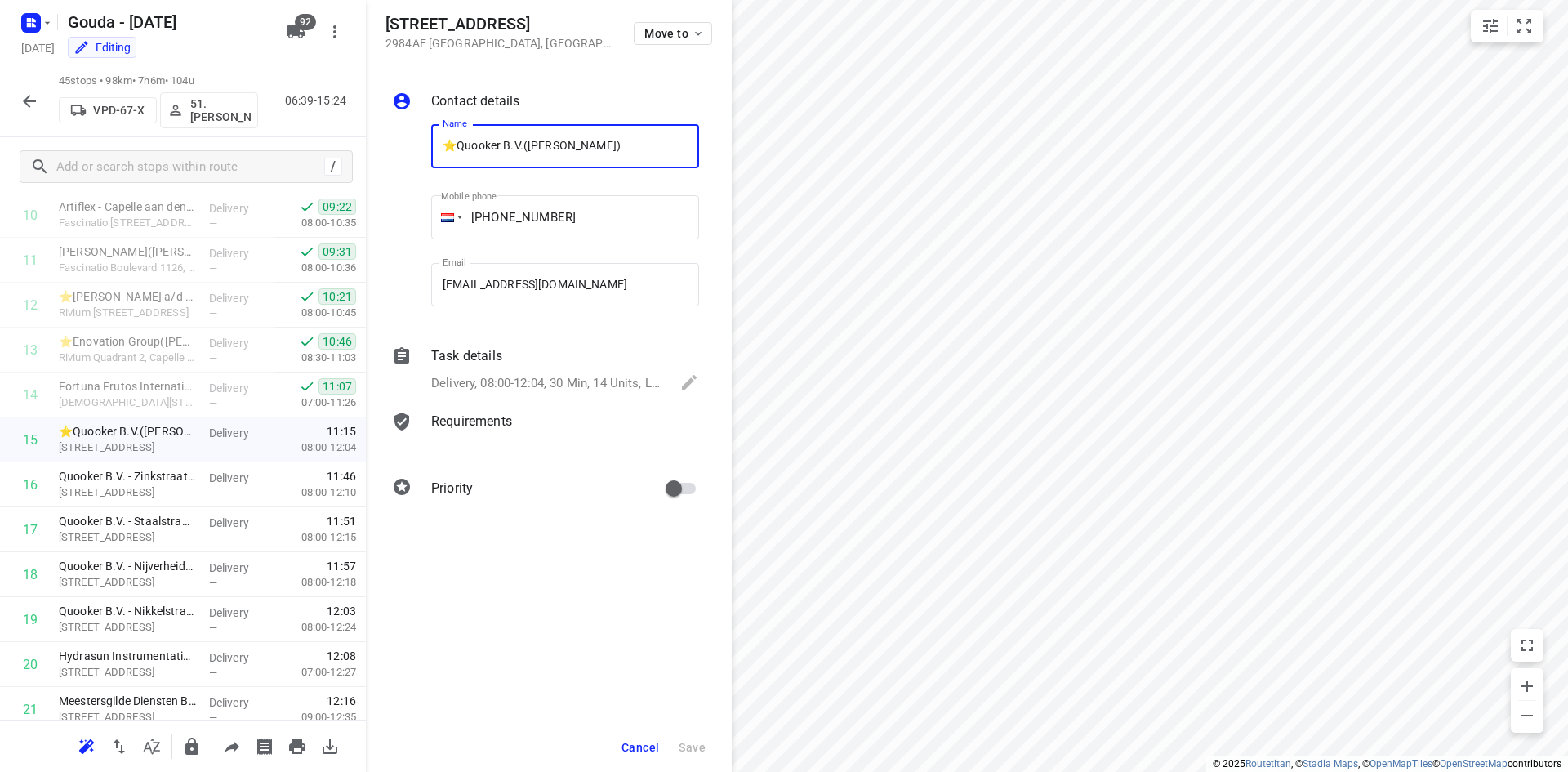
click at [534, 370] on div "Task details Delivery, 08:00-12:04, 30 Min, 14 Units, Let op: - Werkschoenen ve…" at bounding box center [565, 370] width 274 height 56
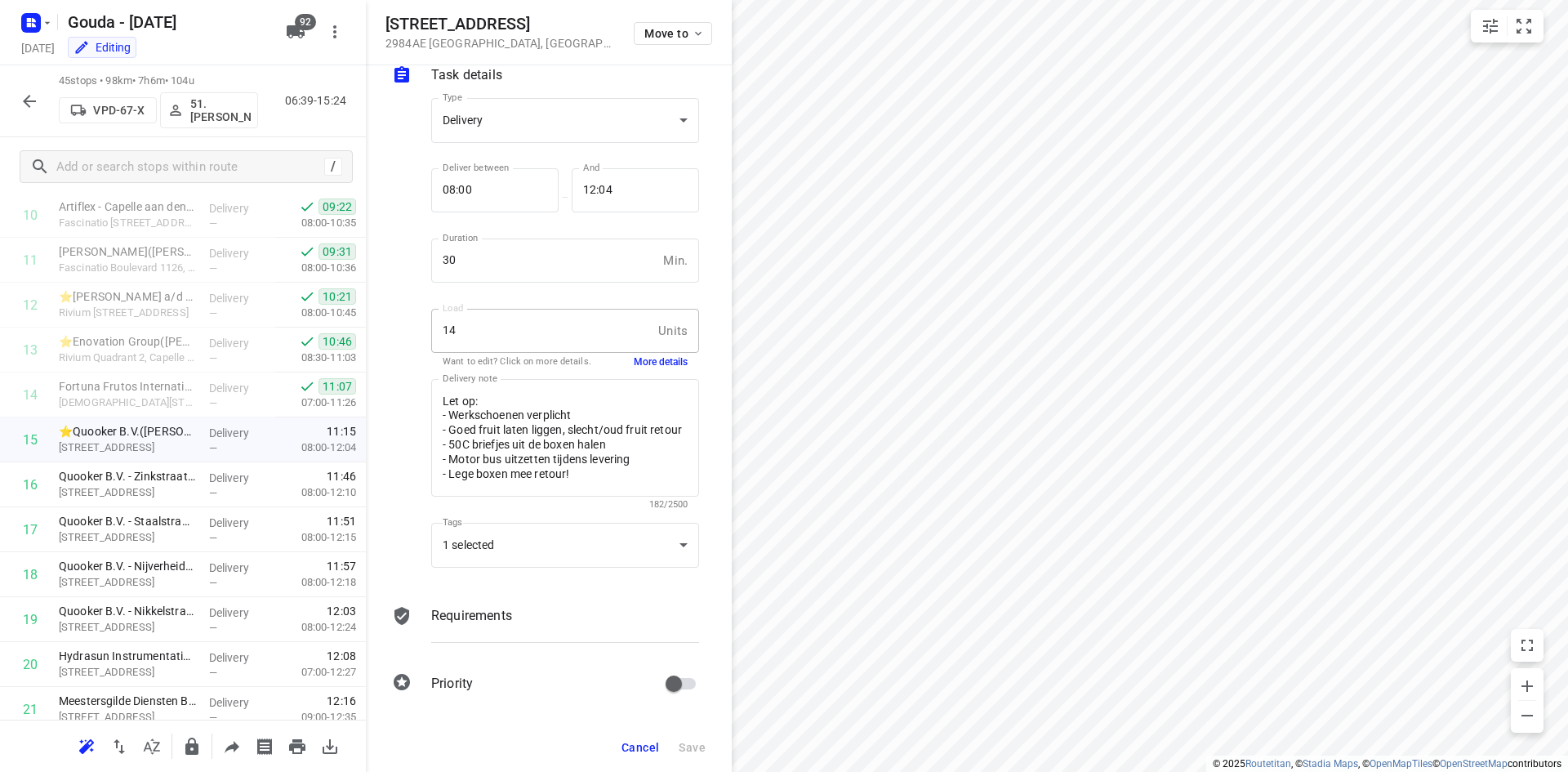
scroll to position [94, 0]
click at [535, 531] on div "1 selected" at bounding box center [565, 543] width 268 height 45
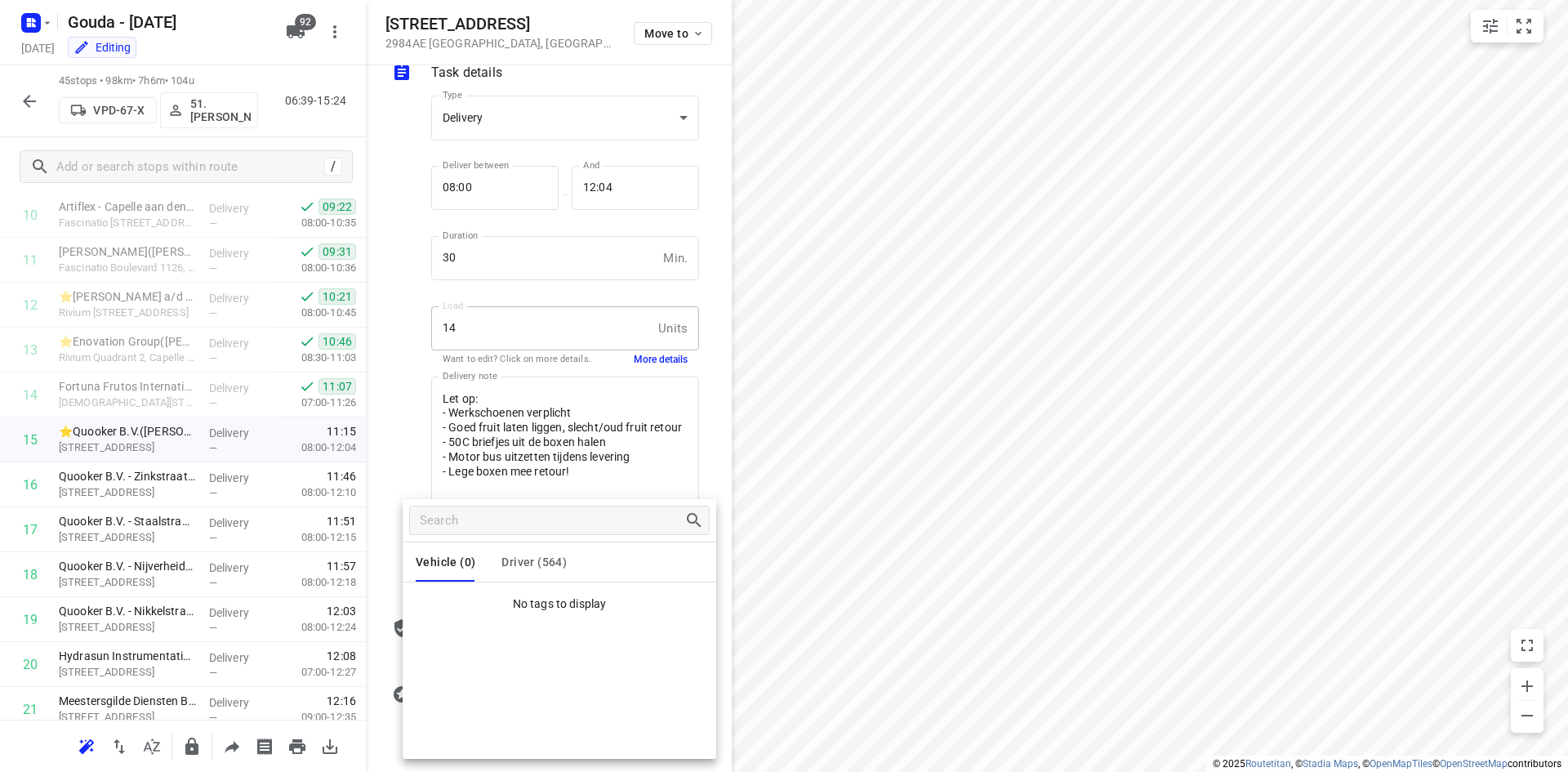
click at [401, 443] on div at bounding box center [784, 386] width 1568 height 772
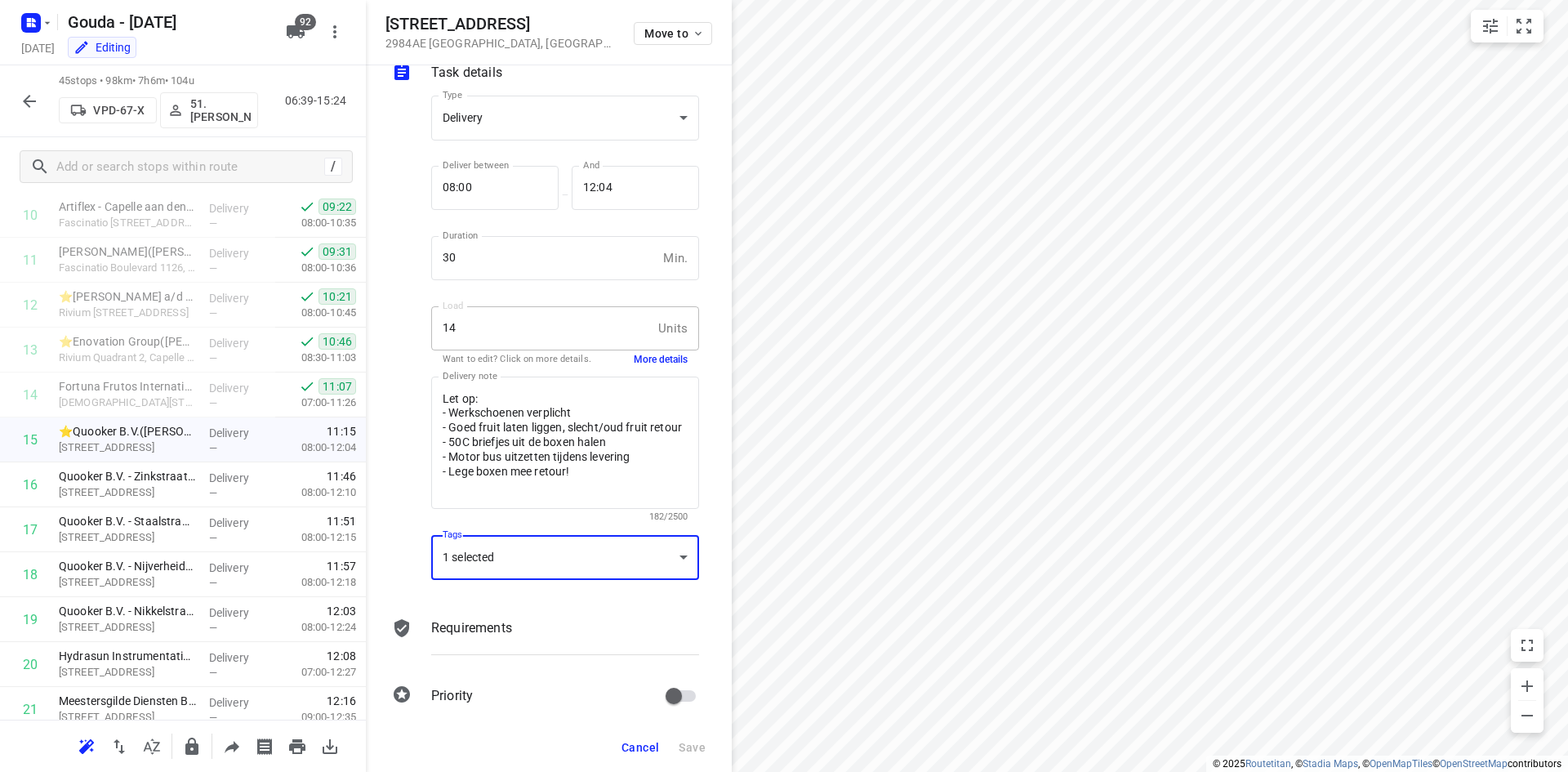
click at [644, 739] on button "Cancel" at bounding box center [641, 747] width 51 height 29
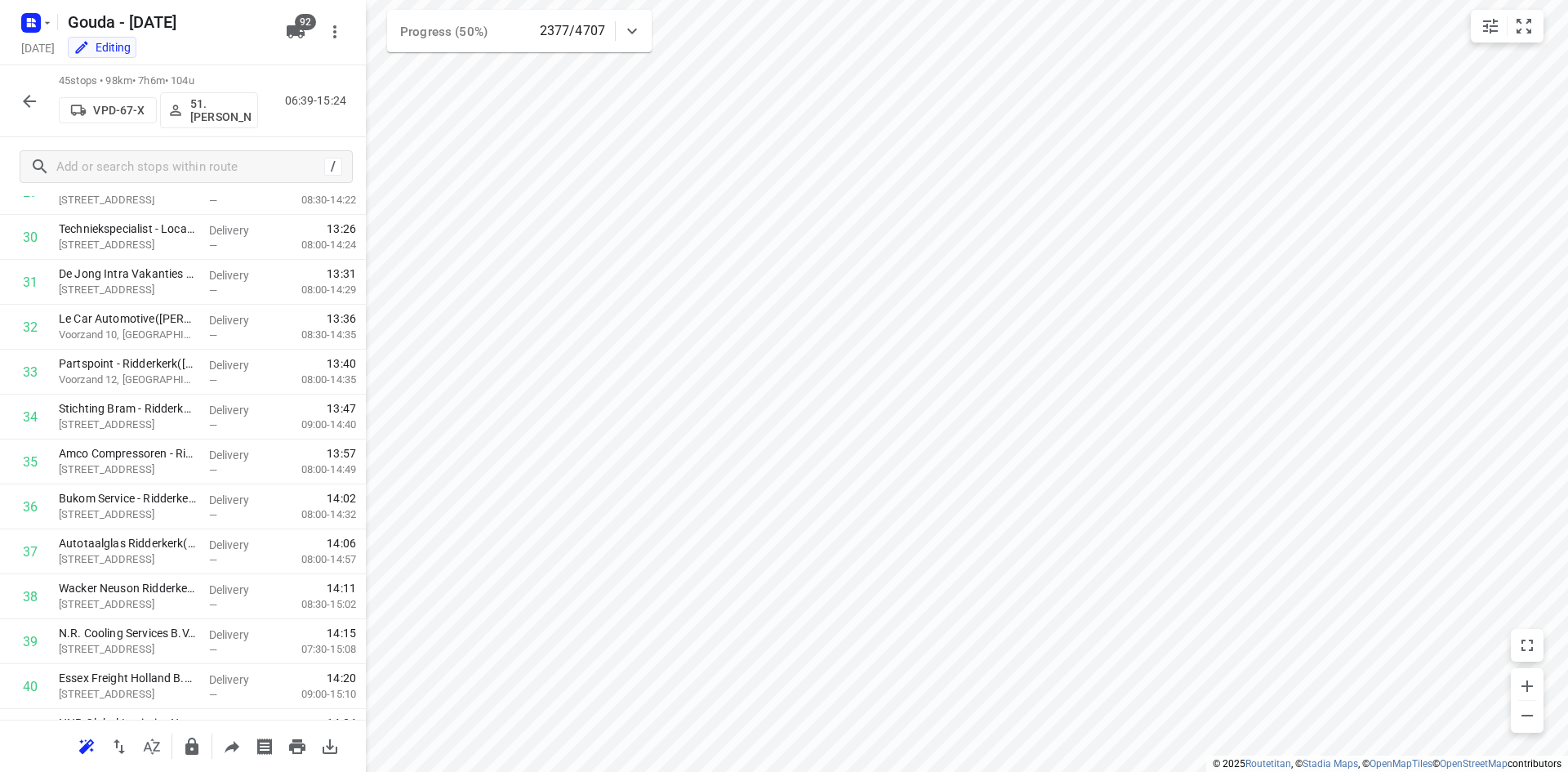
scroll to position [1625, 0]
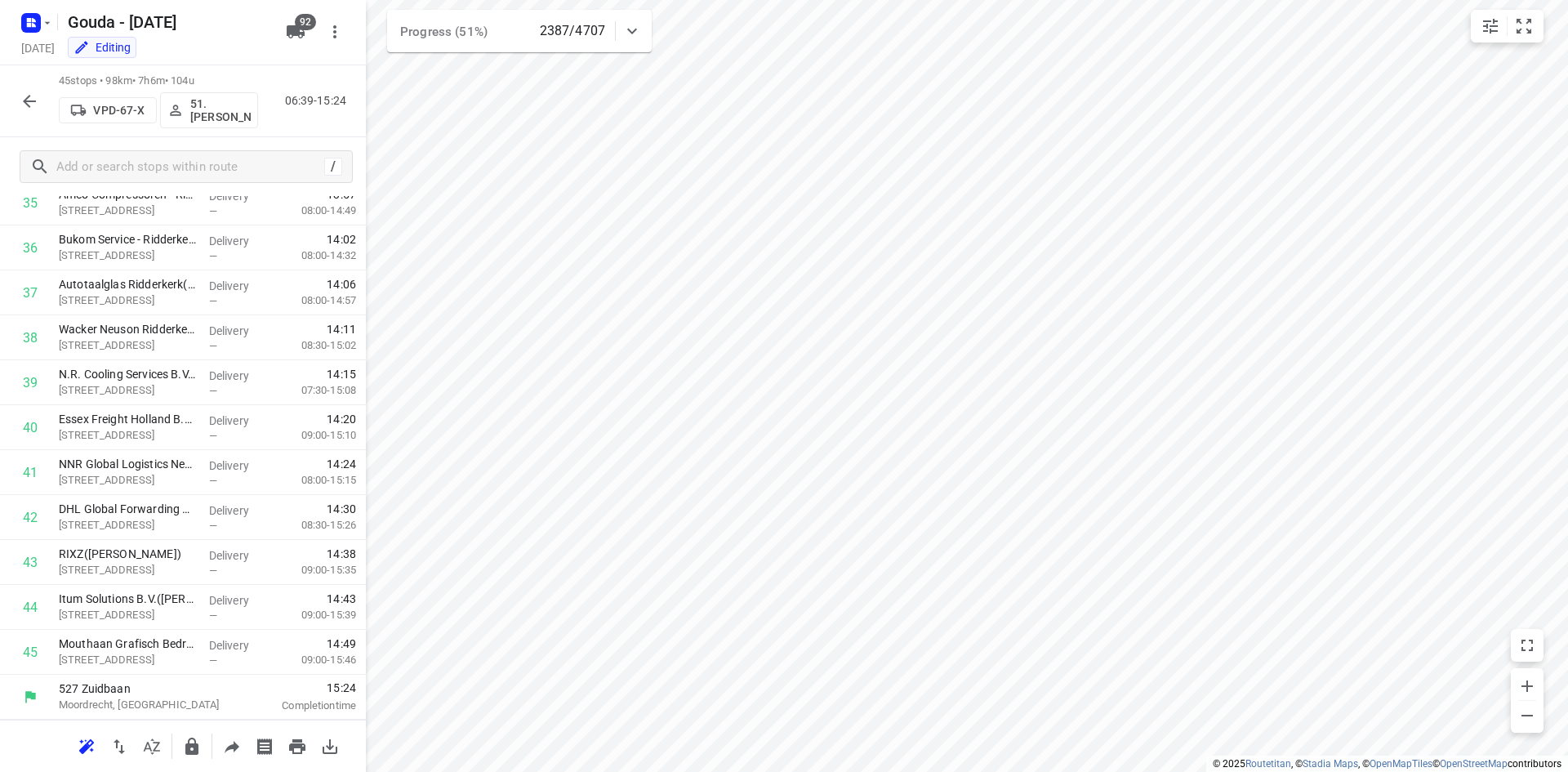
click at [19, 96] on button "button" at bounding box center [28, 100] width 32 height 32
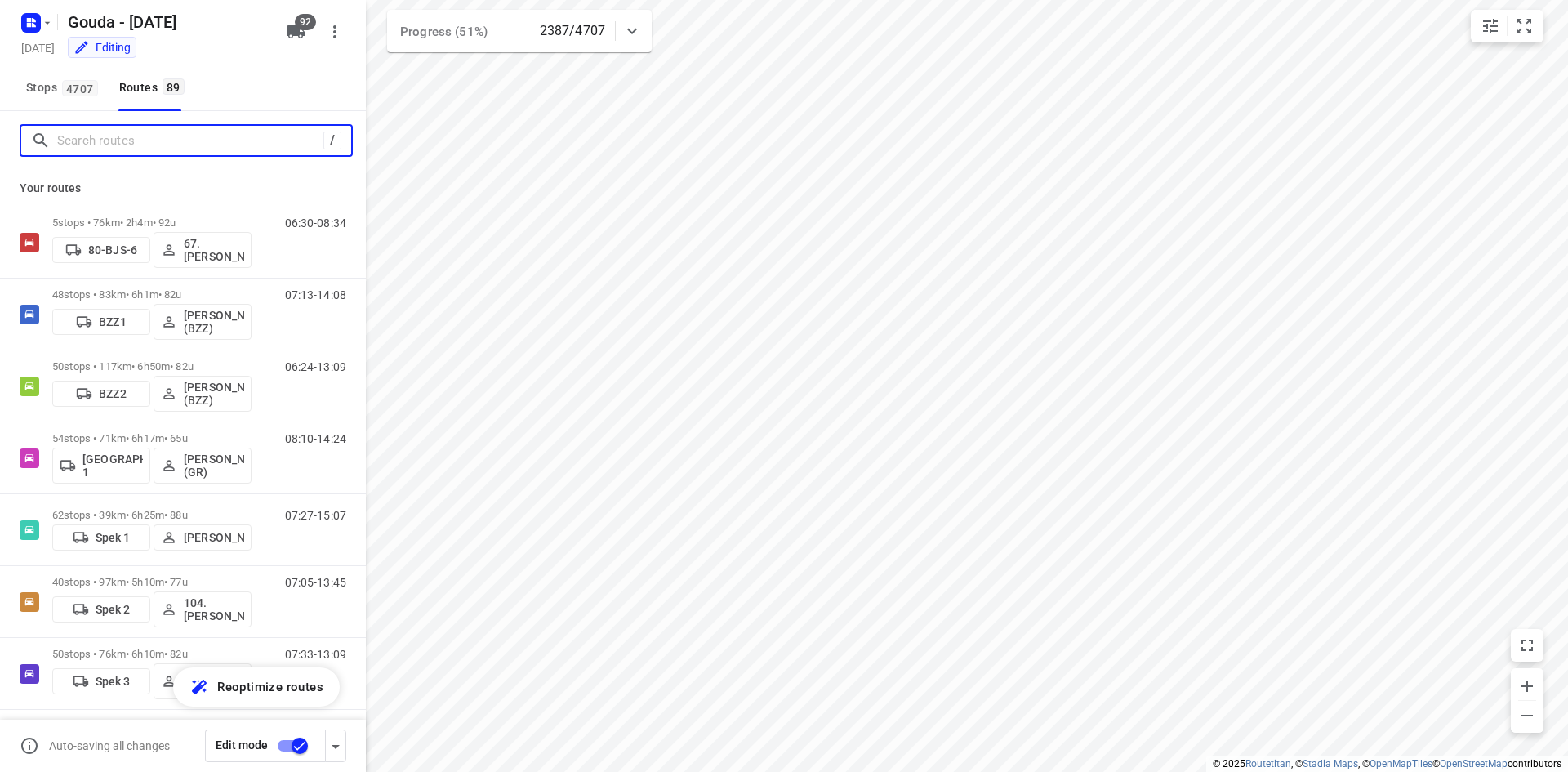
click at [98, 134] on input "Search routes" at bounding box center [190, 141] width 266 height 26
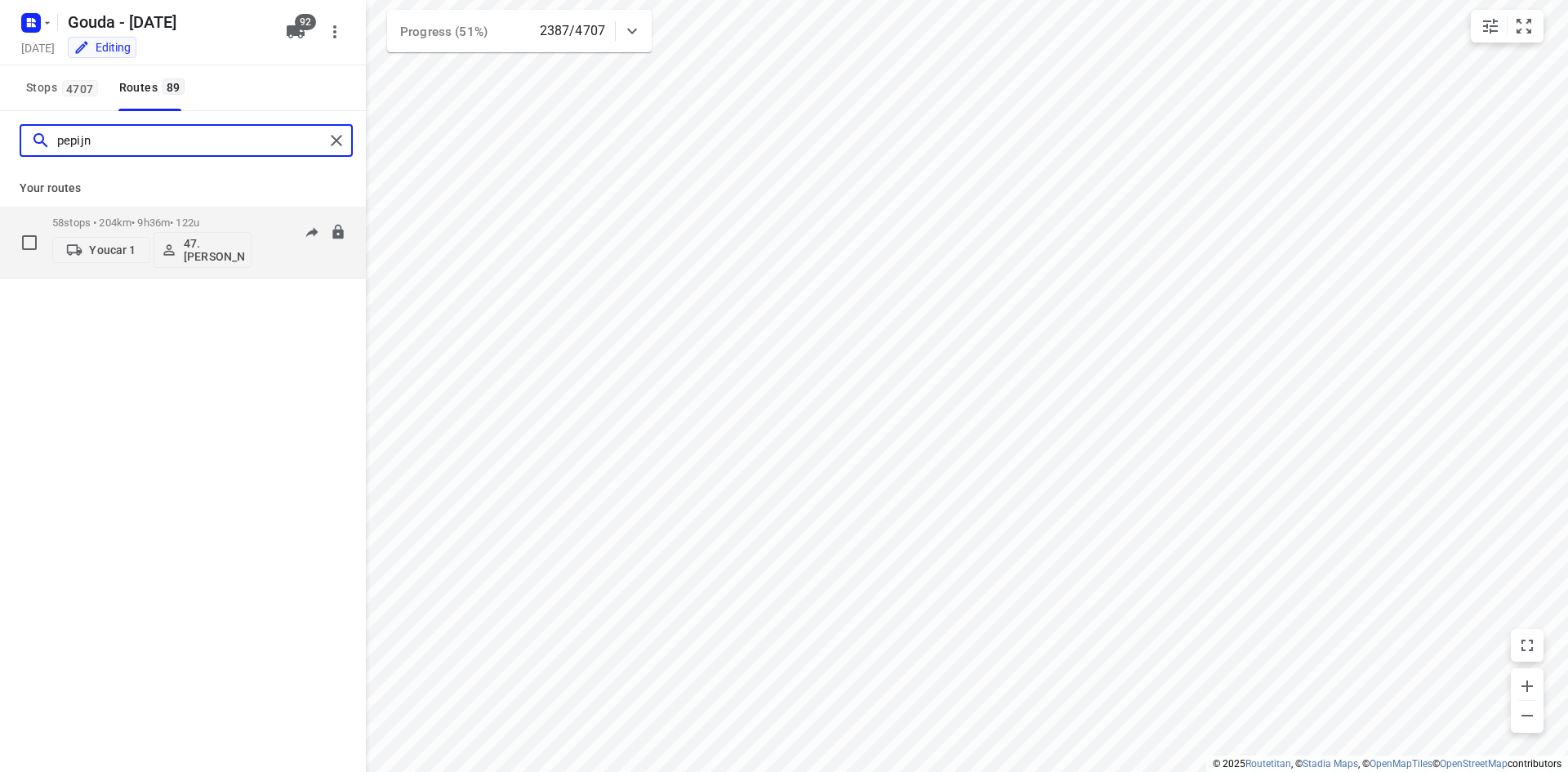
type input "pepijn"
click at [148, 219] on p "58 stops • 204km • 9h36m • 122u" at bounding box center [151, 222] width 199 height 12
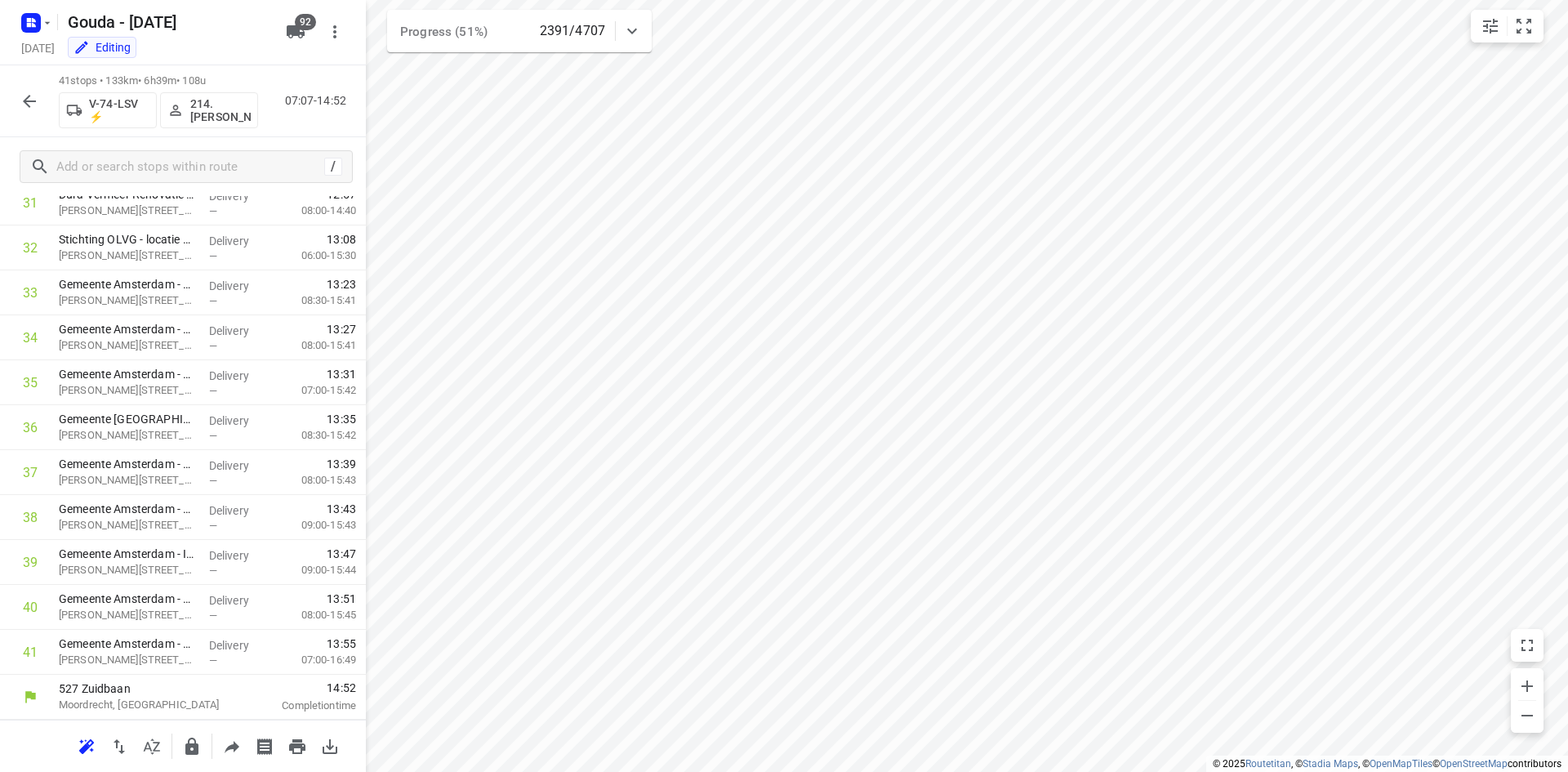
scroll to position [1445, 0]
click at [22, 102] on icon "button" at bounding box center [29, 101] width 20 height 20
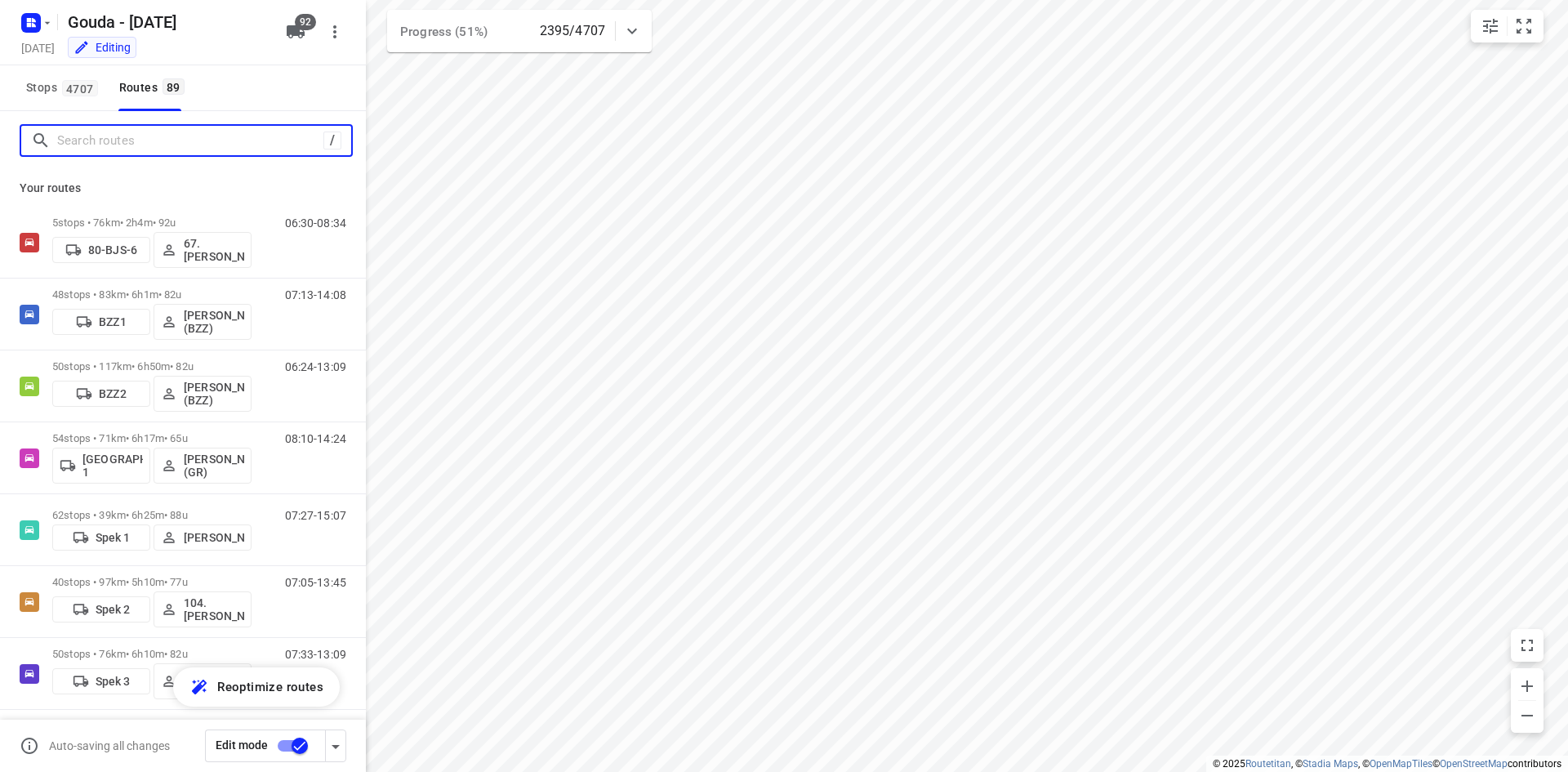
click at [134, 142] on input "Search routes" at bounding box center [190, 141] width 266 height 26
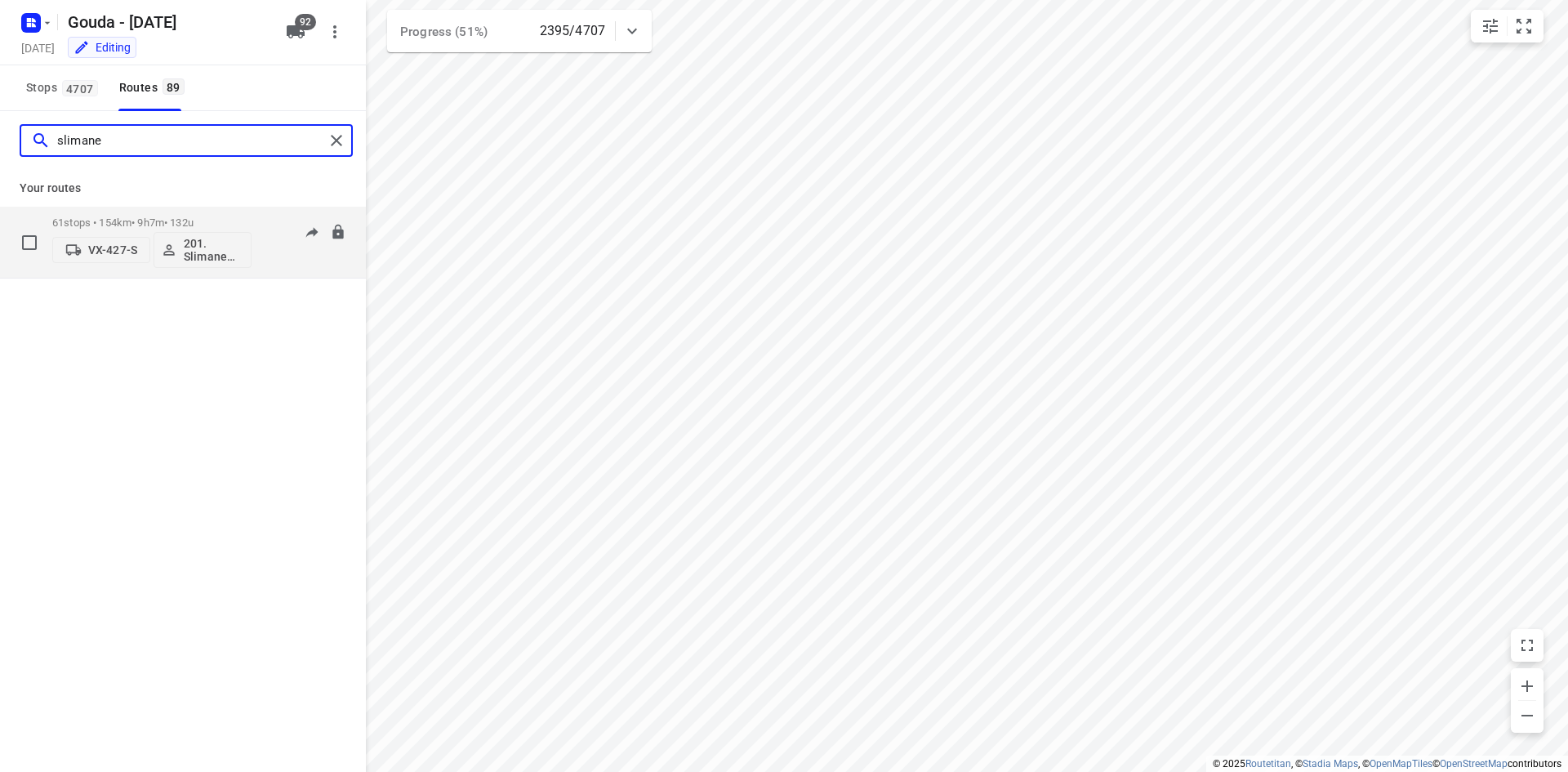
type input "slimane"
click at [172, 222] on p "61 stops • 154km • 9h7m • 132u" at bounding box center [151, 222] width 199 height 12
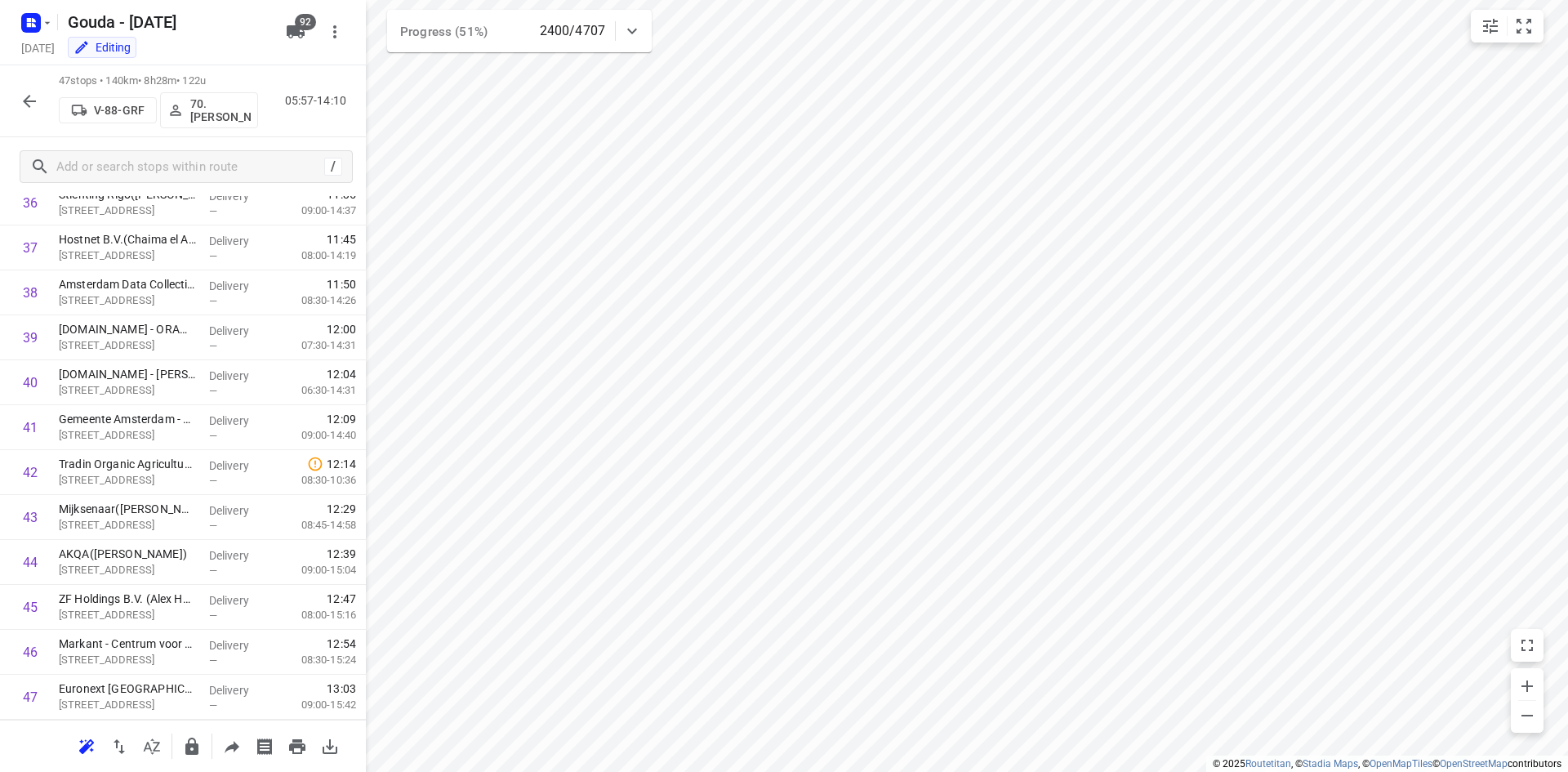
scroll to position [1714, 0]
click at [28, 94] on icon "button" at bounding box center [29, 101] width 20 height 20
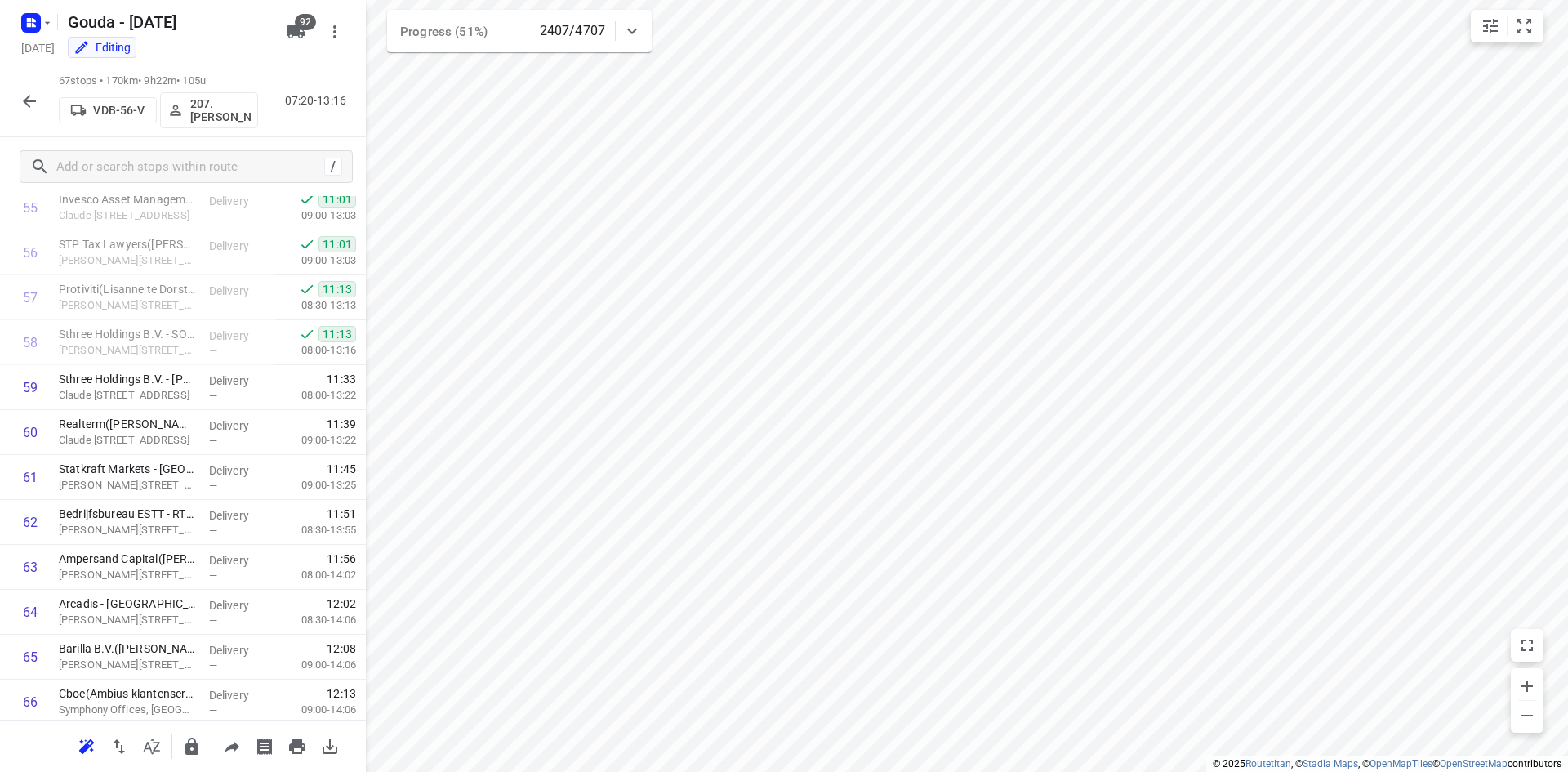
scroll to position [2600, 0]
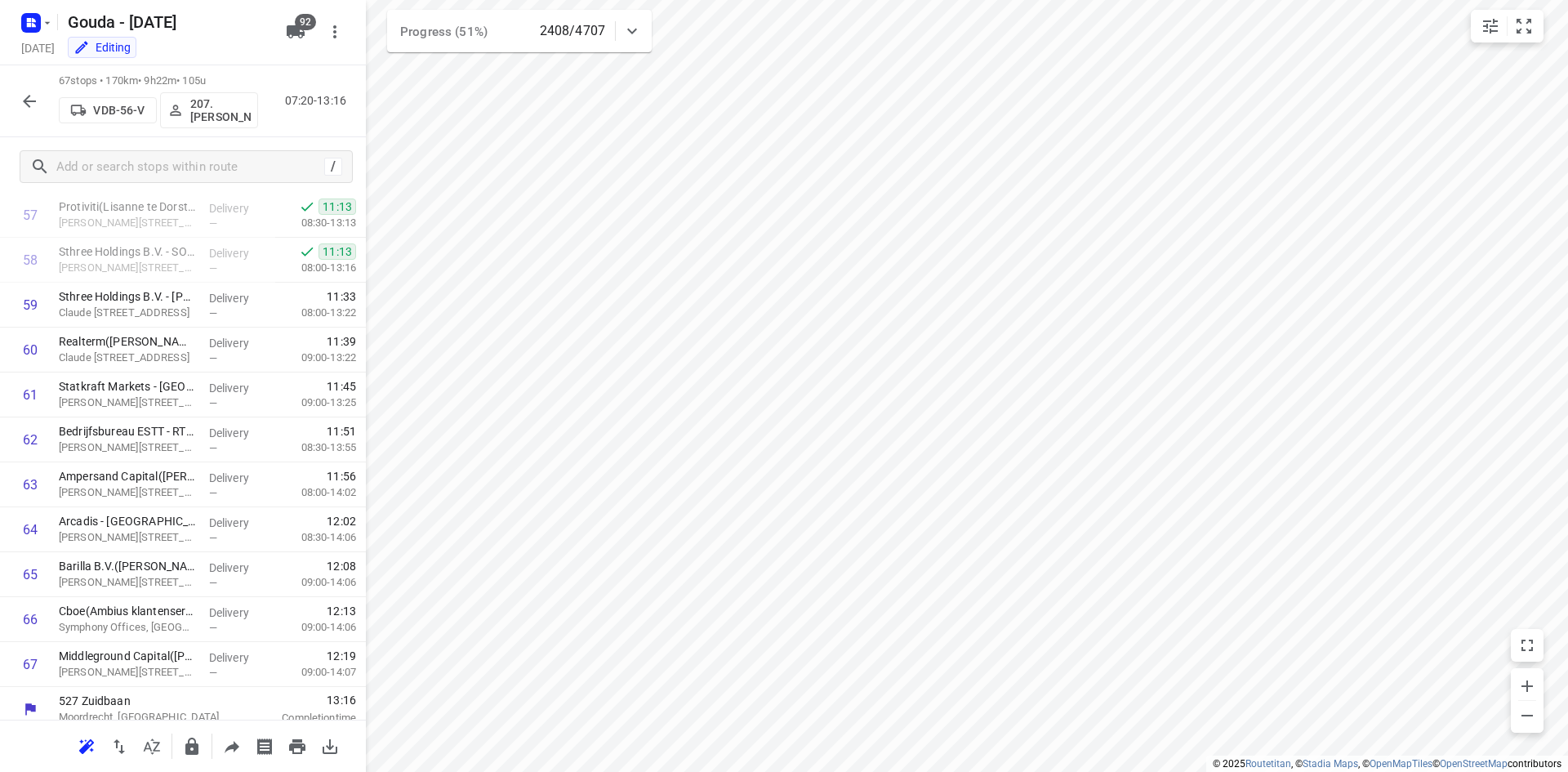
click at [28, 92] on icon "button" at bounding box center [29, 101] width 20 height 20
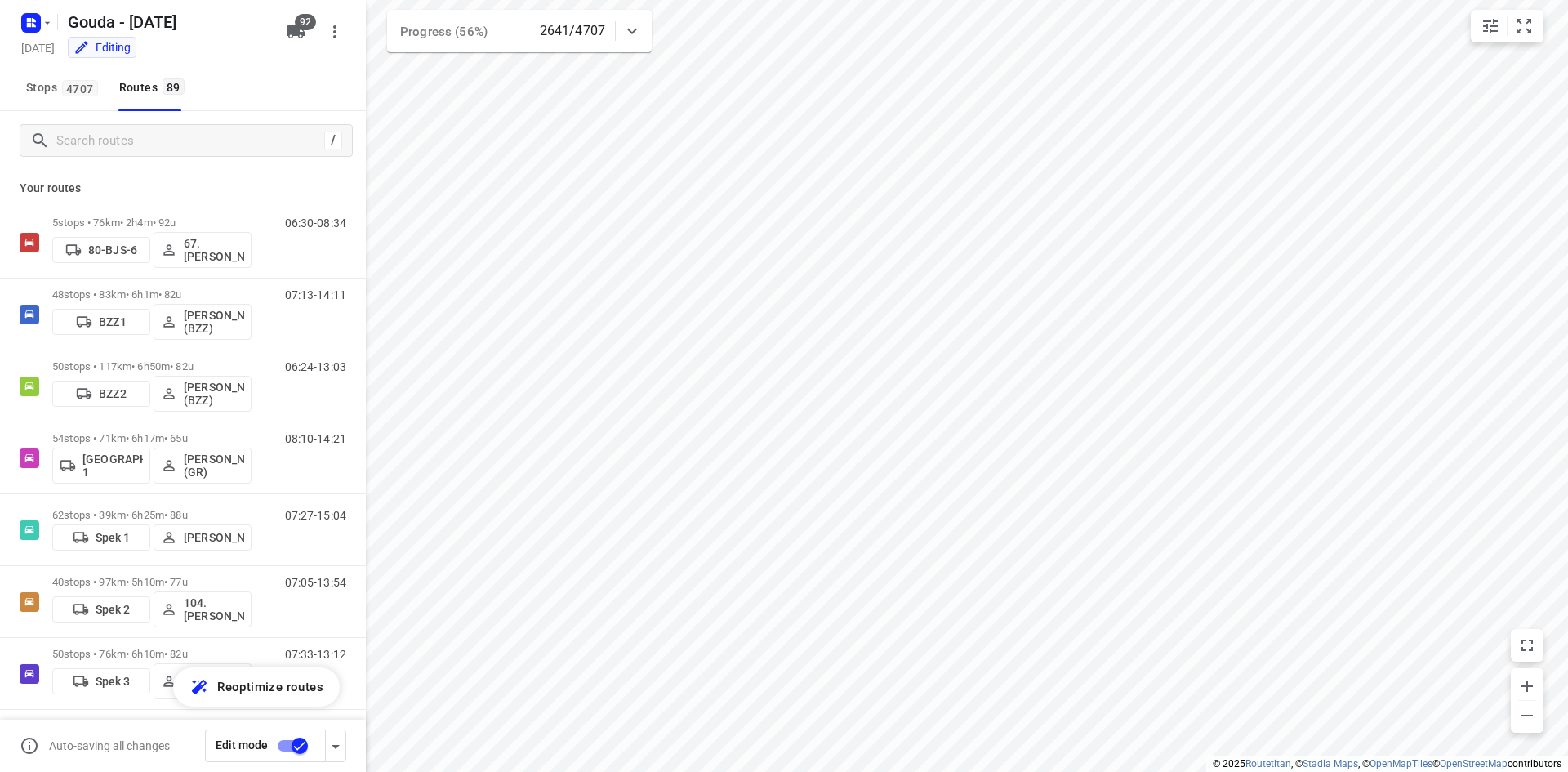
click at [1125, 0] on html "i © 2025 Routetitan , © Stadia Maps , © OpenMapTiles © OpenStreetMap contributo…" at bounding box center [784, 386] width 1568 height 772
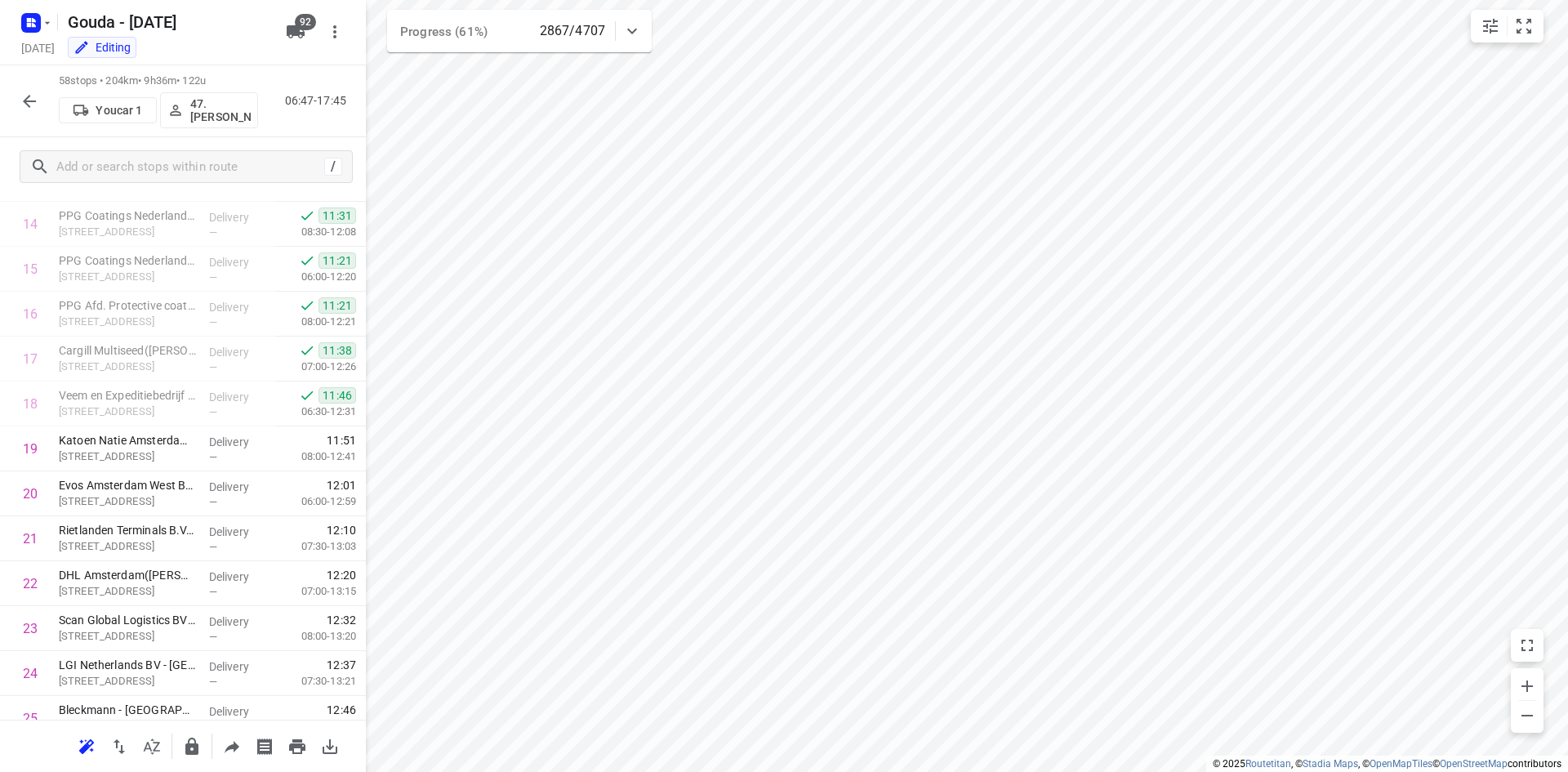
scroll to position [655, 0]
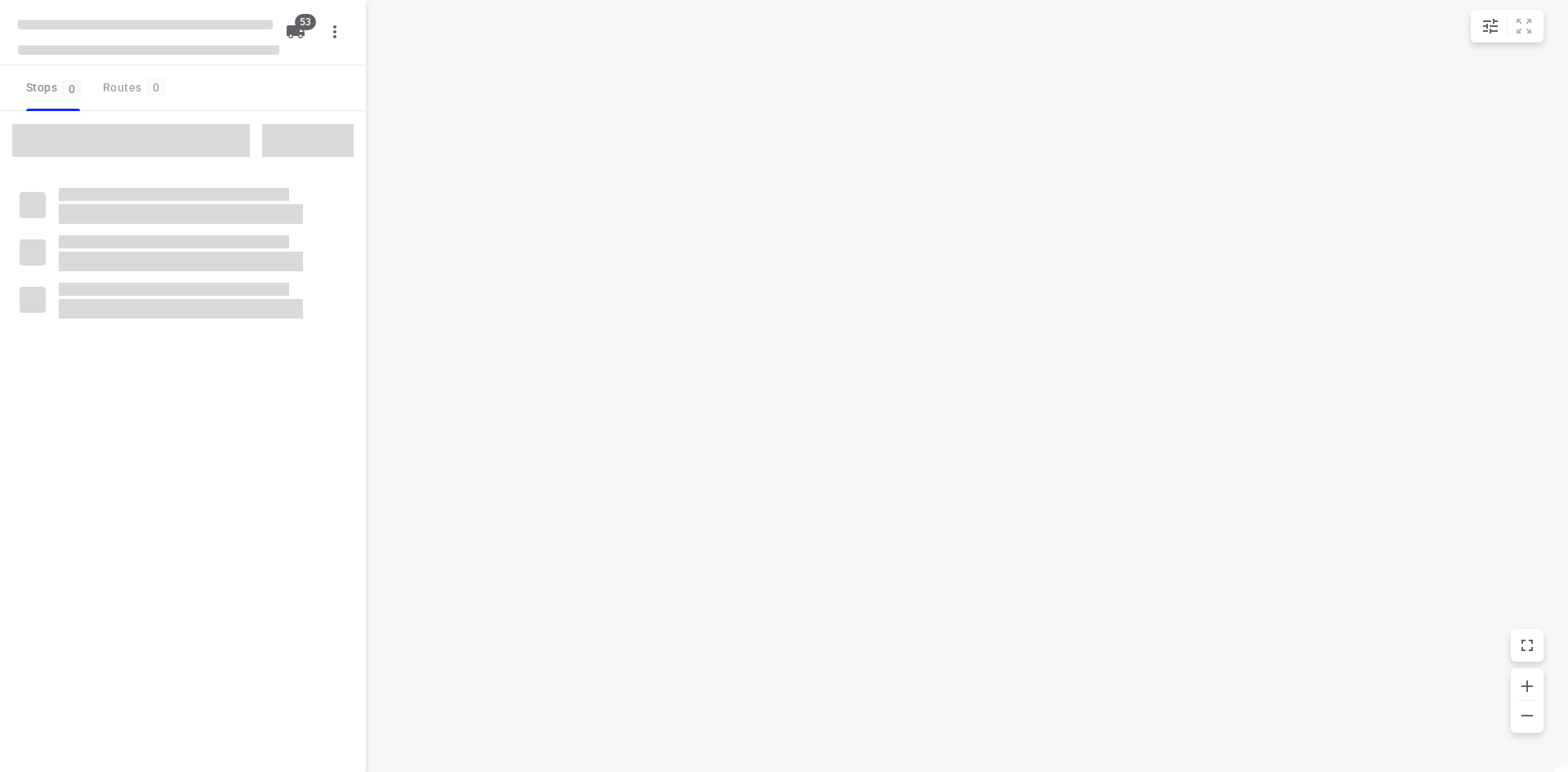
type input "distance"
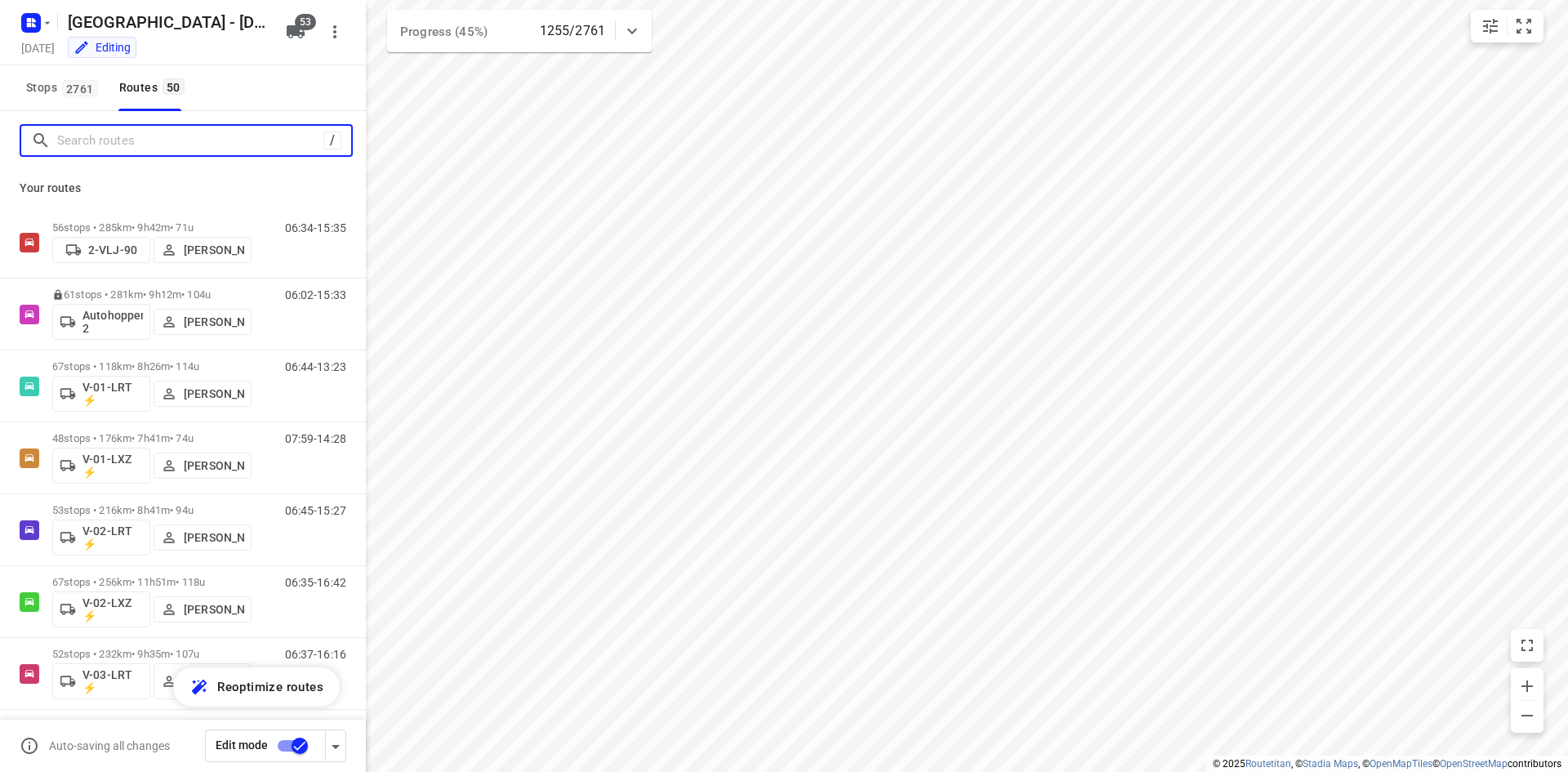
click at [196, 136] on input "Search routes" at bounding box center [190, 141] width 266 height 26
click at [212, 174] on div "Your routes 56 stops • 285km • 9h42m • 71u 2-VLJ-90 Fikri Mizaz 06:34-15:35 61 …" at bounding box center [183, 493] width 365 height 647
click at [245, 140] on input "Search routes" at bounding box center [190, 141] width 266 height 26
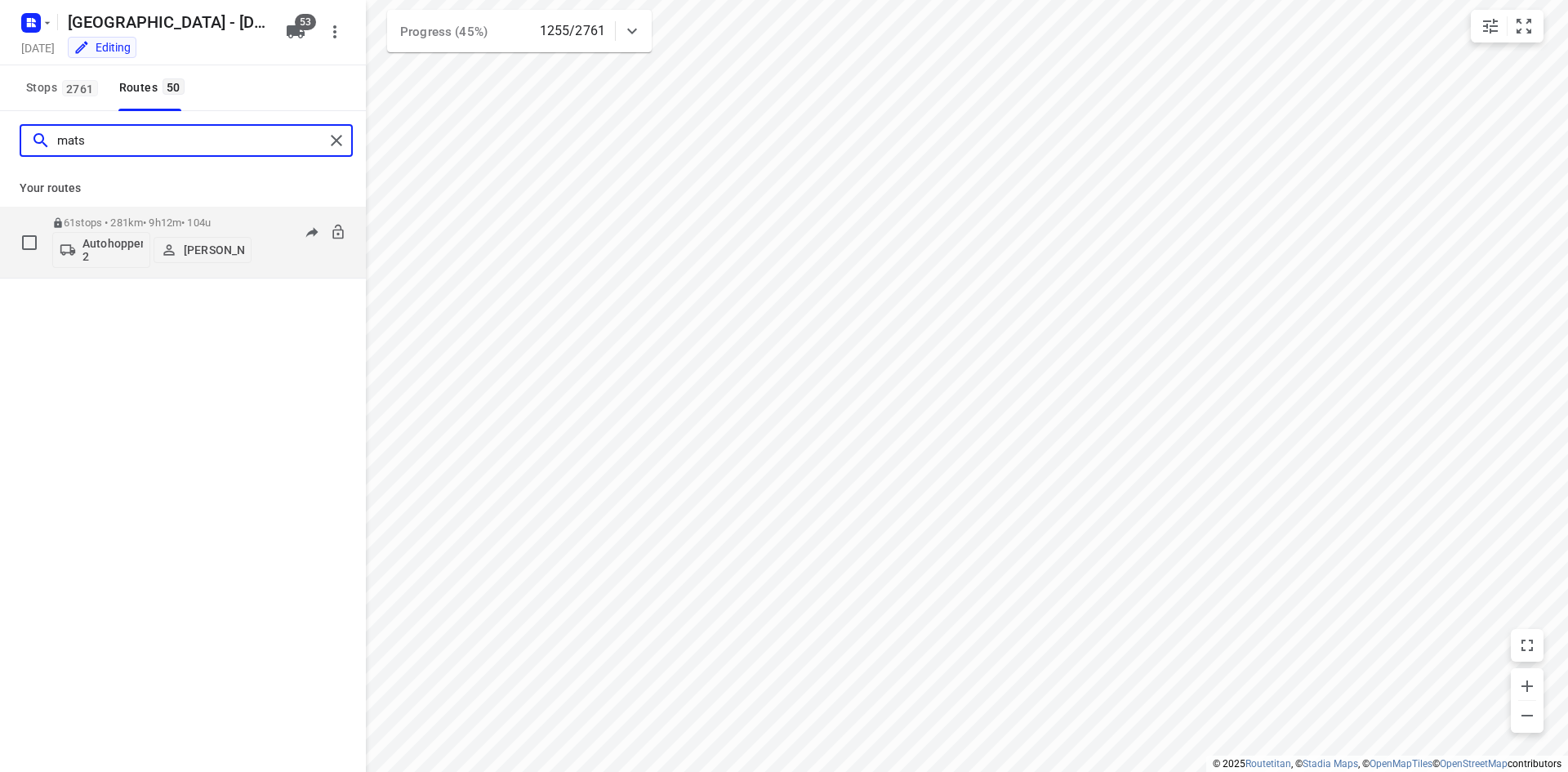
type input "mats"
click at [202, 225] on p "61 stops • 281km • 9h12m • 104u" at bounding box center [151, 222] width 199 height 12
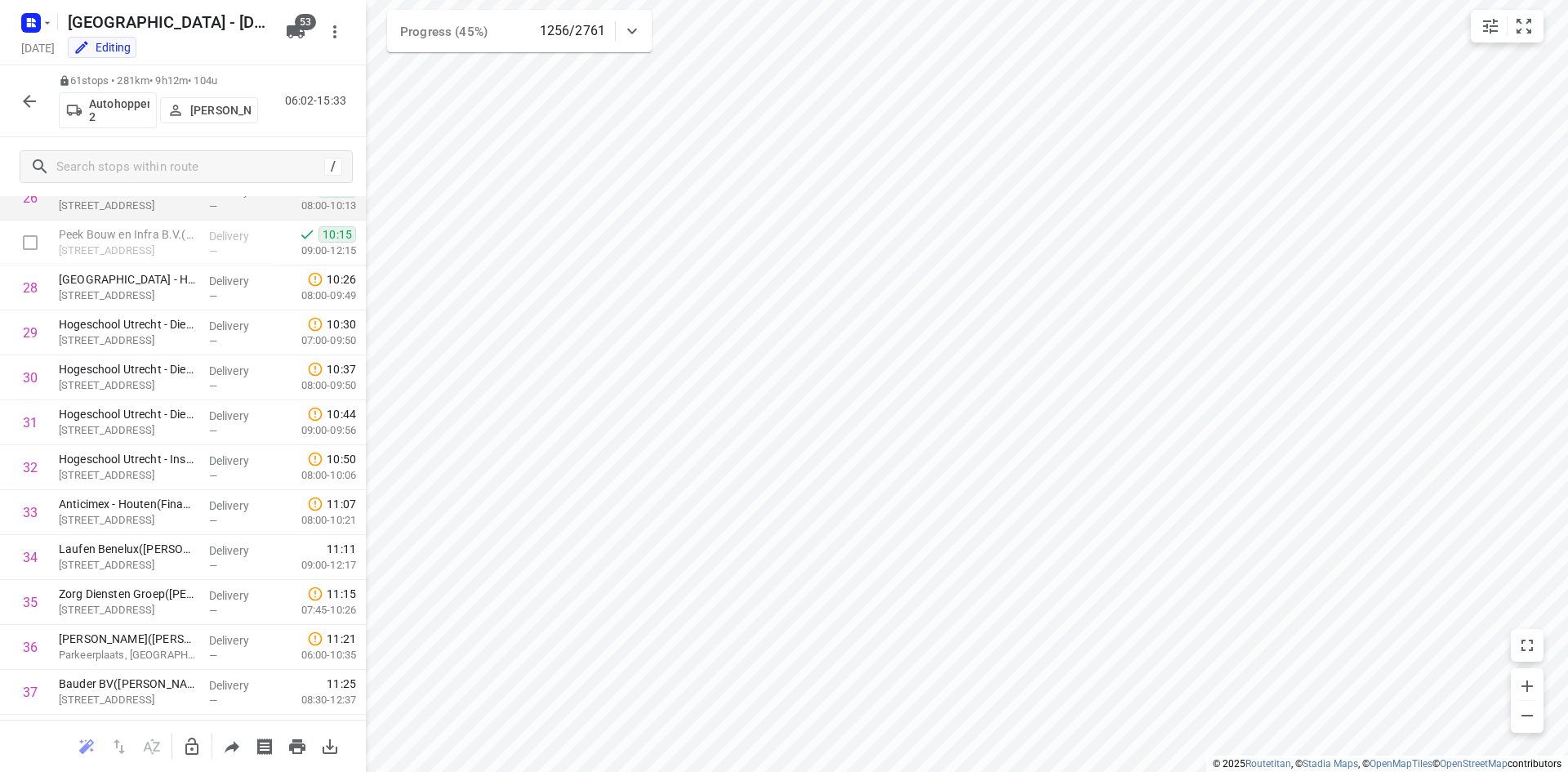
scroll to position [1143, 0]
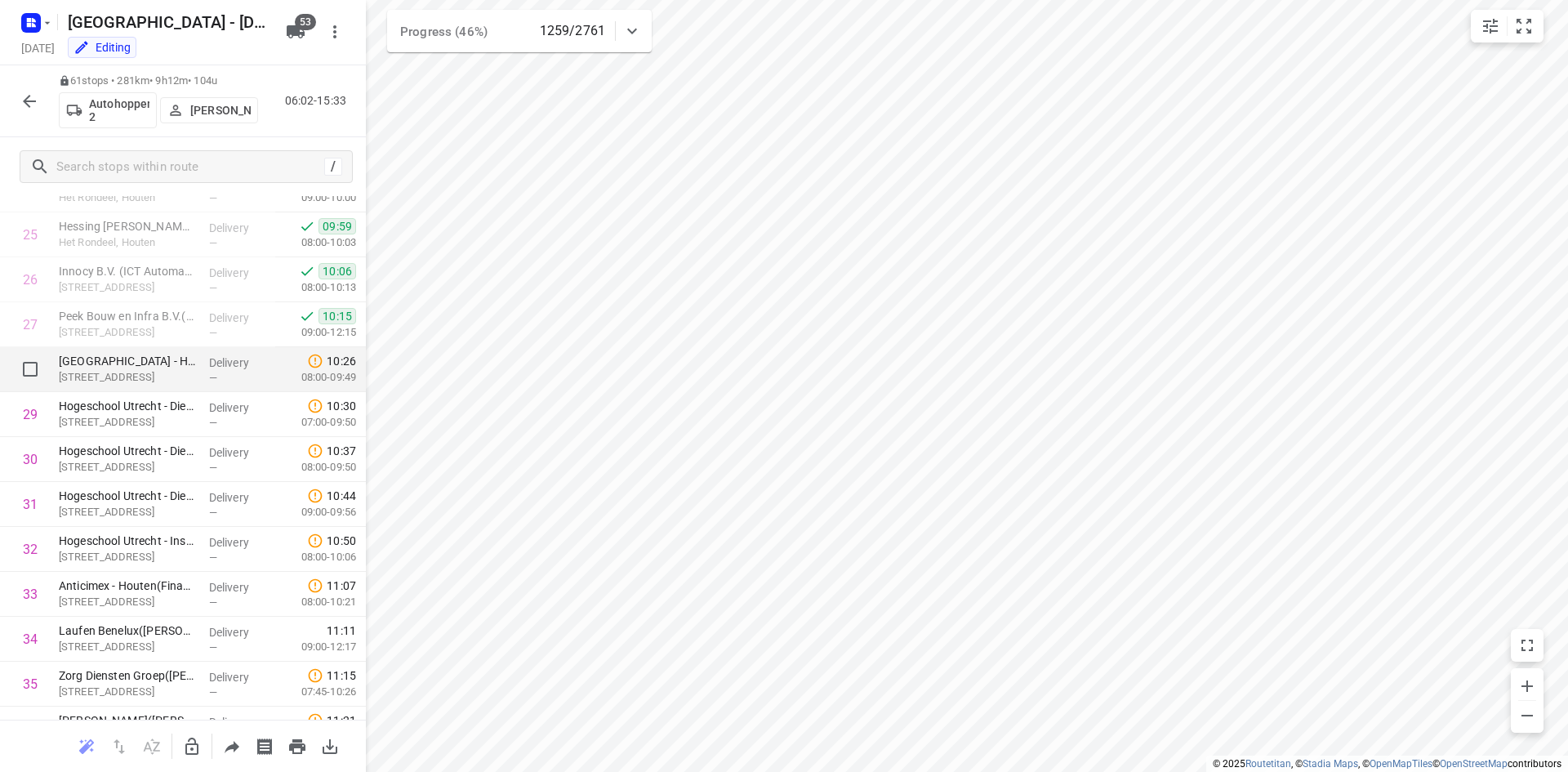
click at [112, 370] on p "Padualaan 97, Utrecht" at bounding box center [128, 377] width 138 height 17
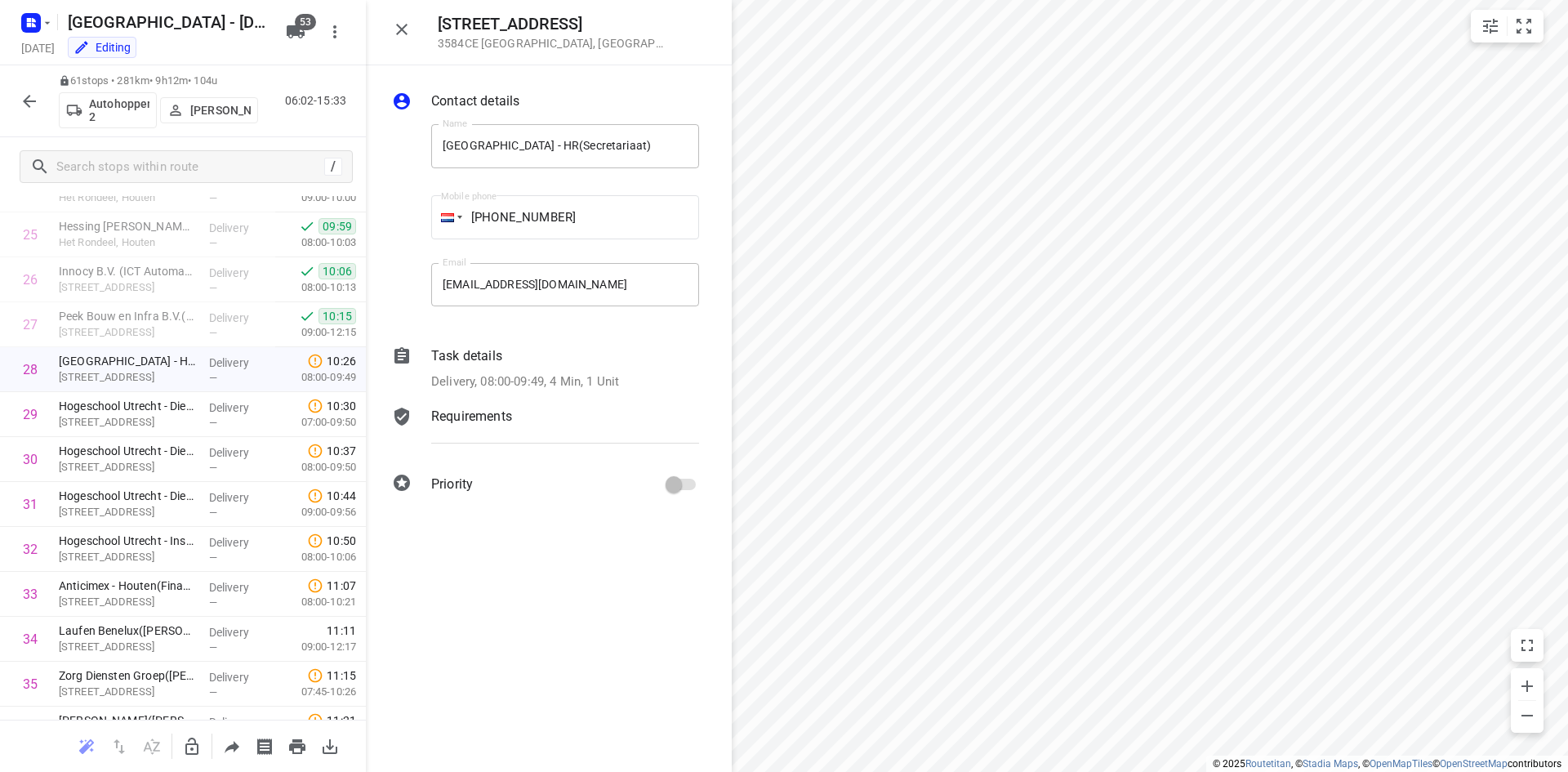
click at [395, 26] on icon "button" at bounding box center [402, 29] width 20 height 20
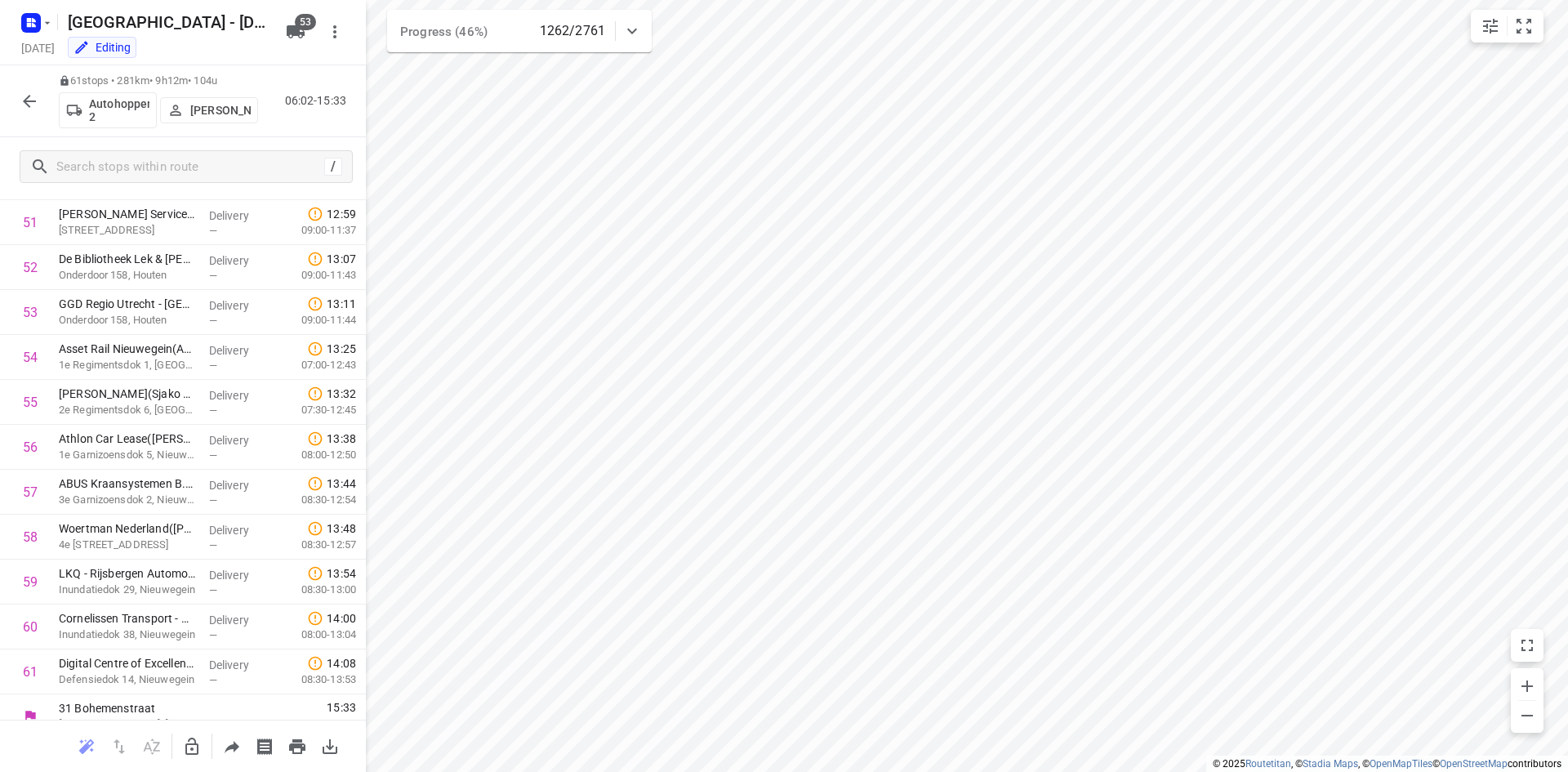
scroll to position [2343, 0]
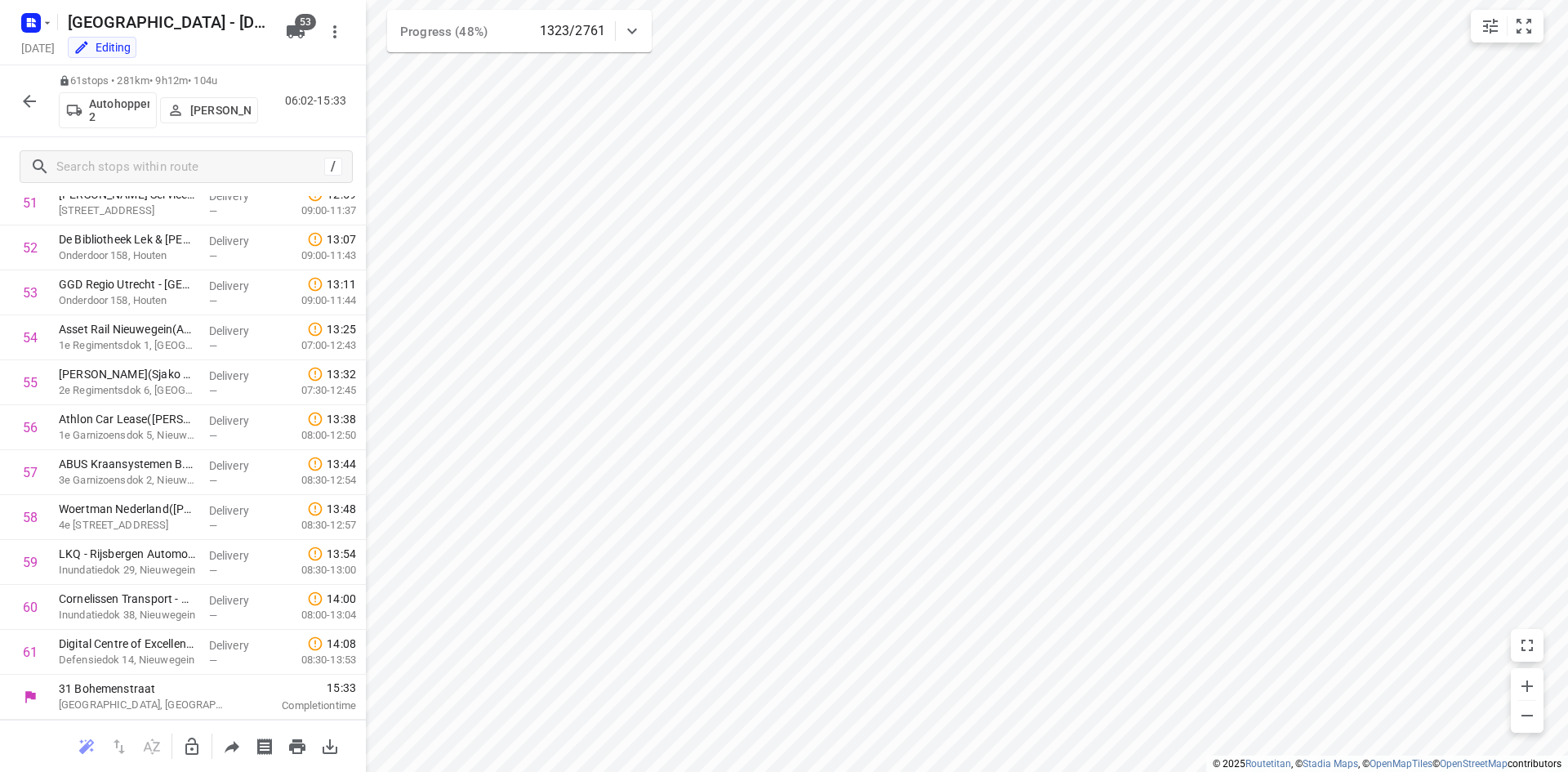
click at [24, 114] on button "button" at bounding box center [28, 100] width 32 height 32
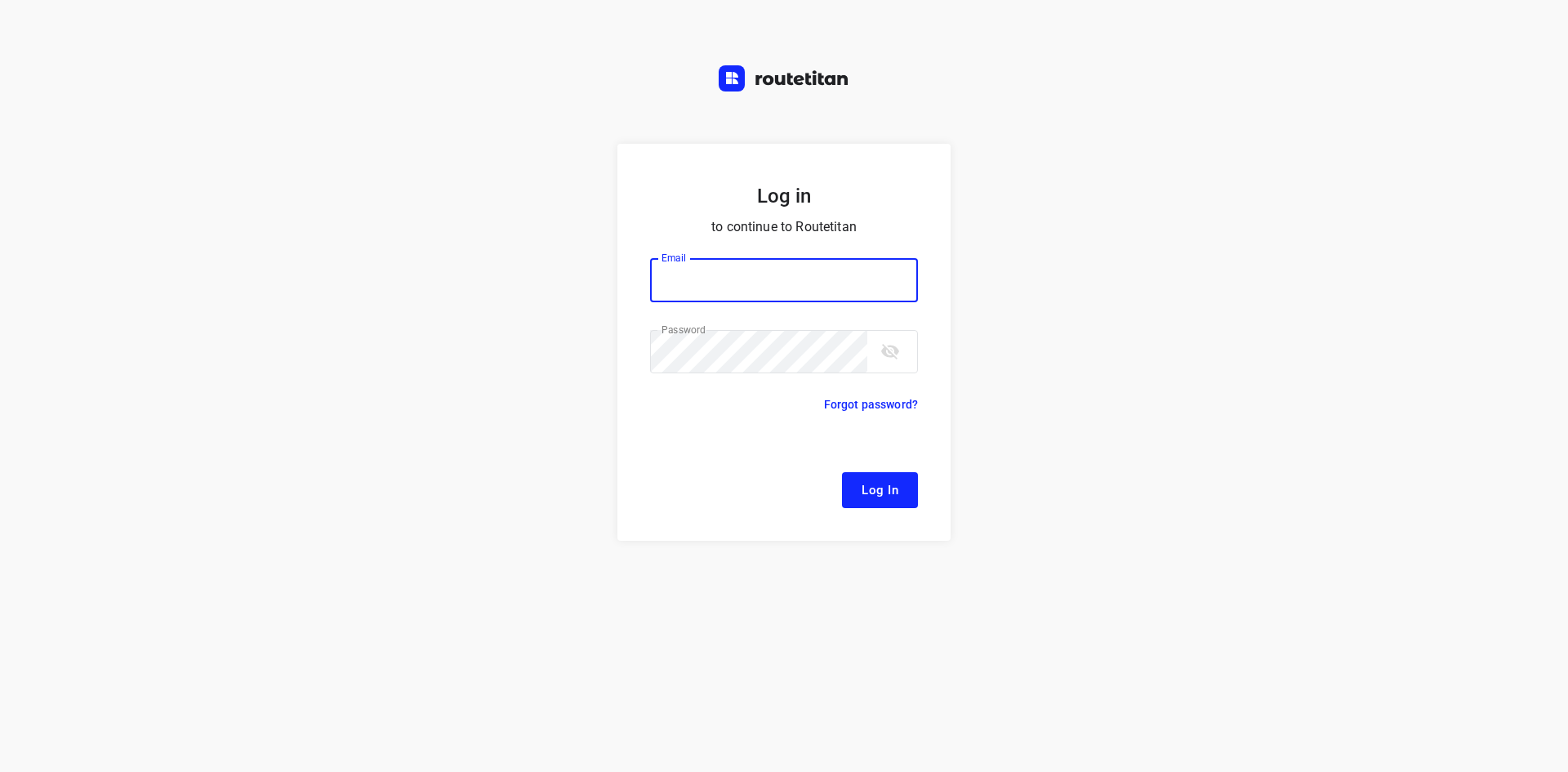
type input "[EMAIL_ADDRESS][DOMAIN_NAME]"
click at [860, 476] on button "Log In" at bounding box center [879, 490] width 76 height 36
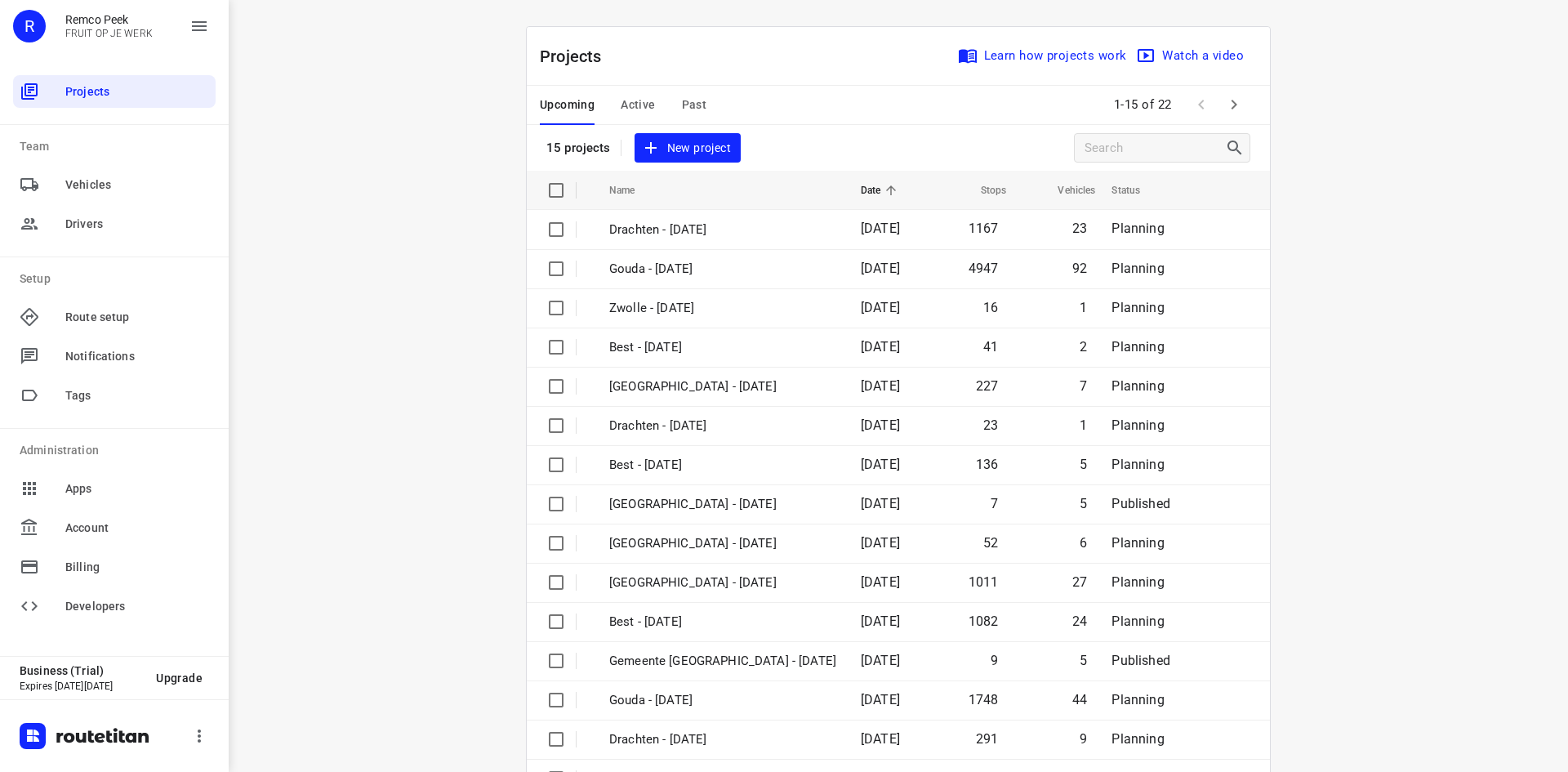
click at [623, 105] on span "Active" at bounding box center [638, 104] width 34 height 21
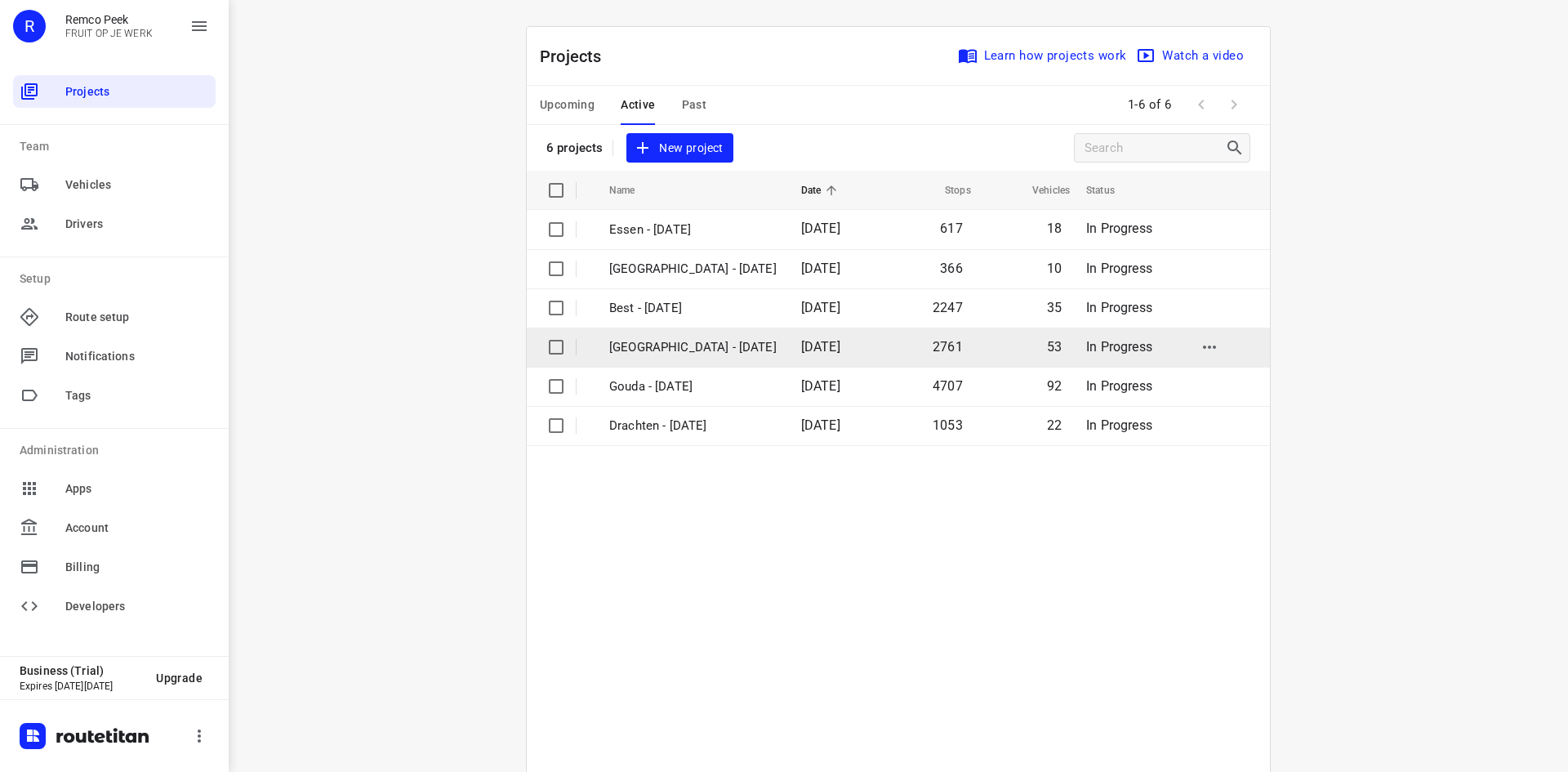
click at [687, 344] on p "[GEOGRAPHIC_DATA] - [DATE]" at bounding box center [693, 347] width 167 height 19
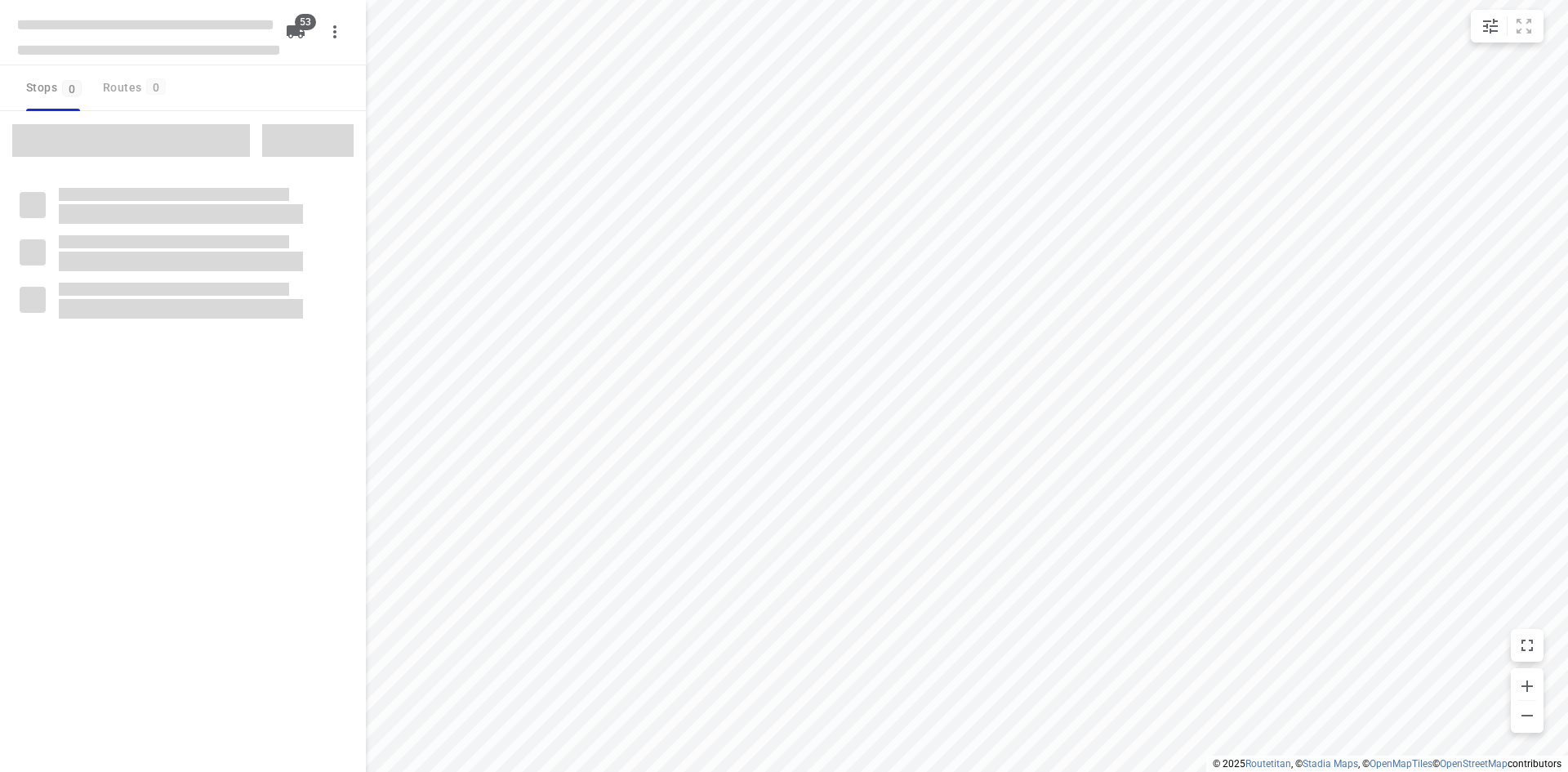
type input "distance"
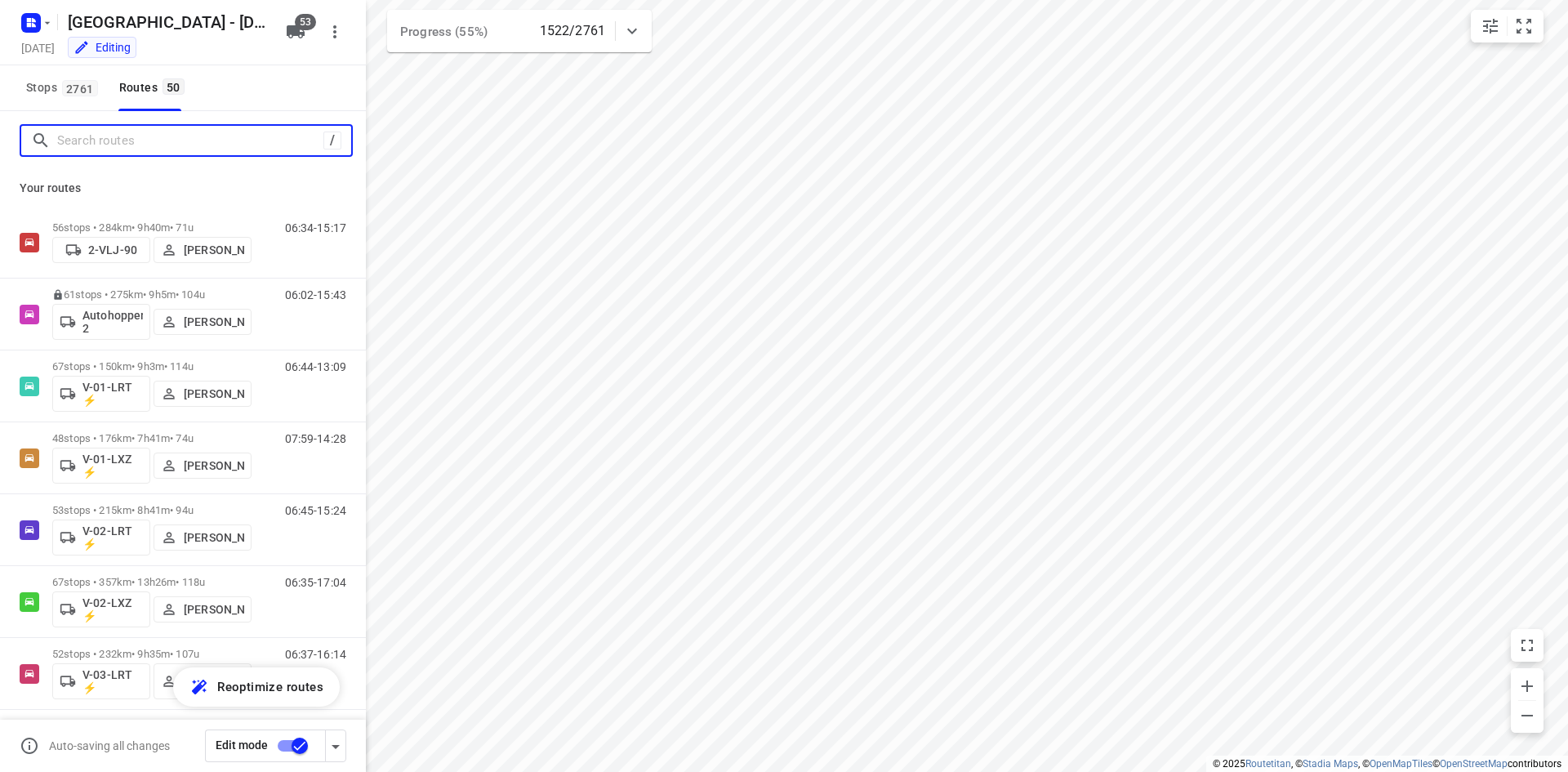
click at [163, 134] on input "Search routes" at bounding box center [190, 141] width 266 height 26
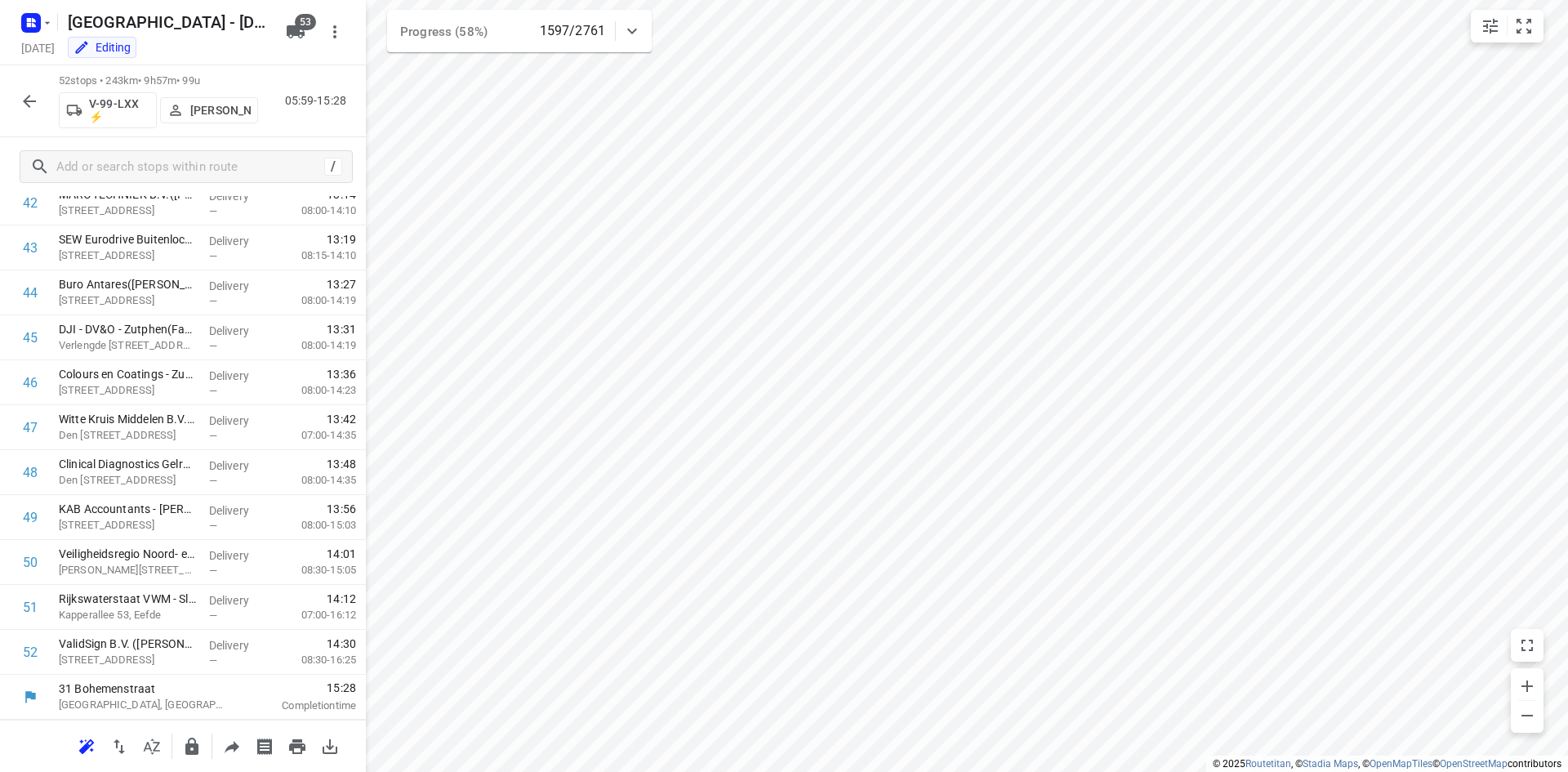
scroll to position [1939, 0]
click at [20, 99] on icon "button" at bounding box center [29, 101] width 20 height 20
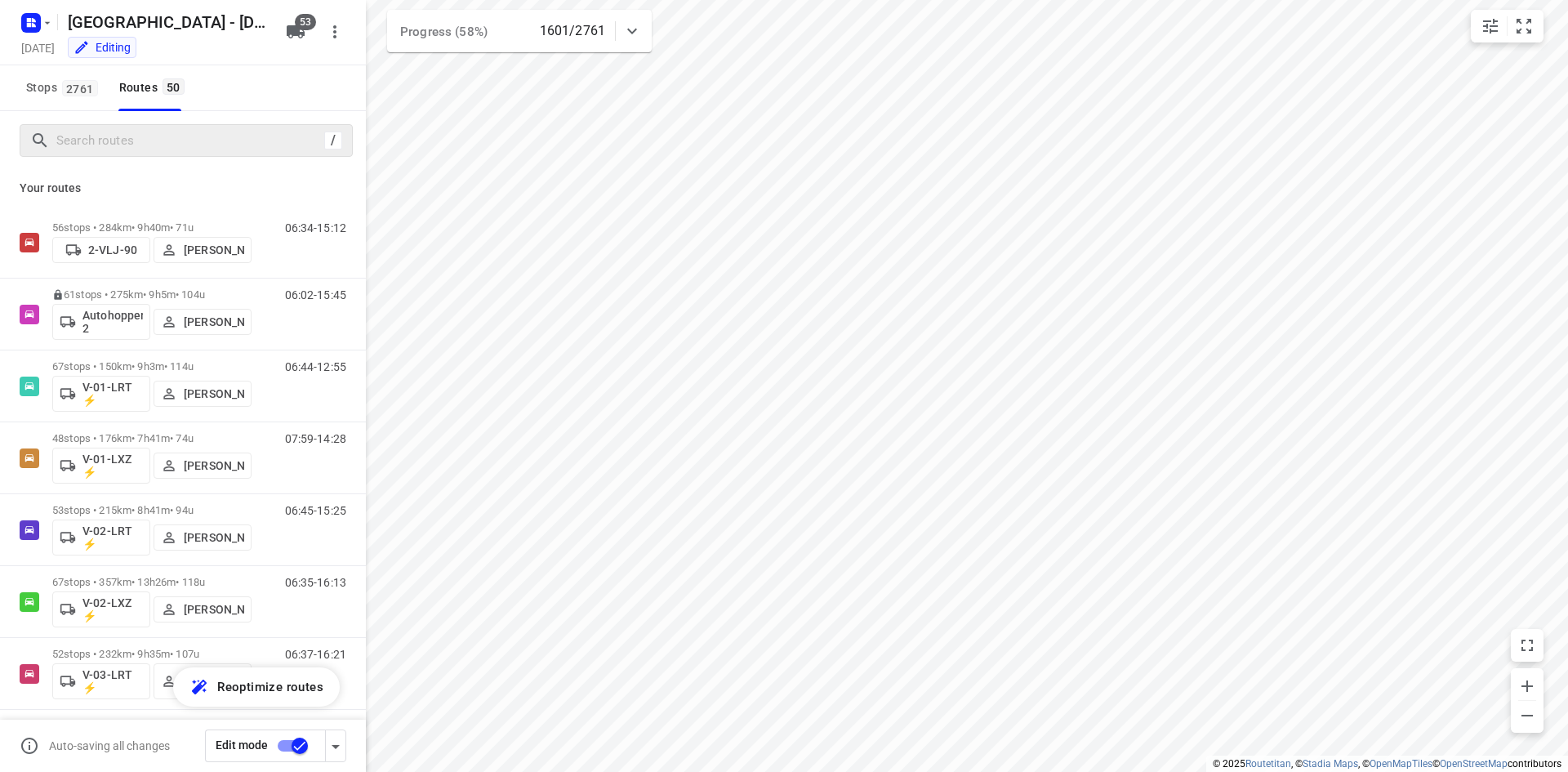
click at [142, 124] on div "/" at bounding box center [186, 139] width 333 height 32
click at [138, 138] on input "Search routes" at bounding box center [190, 141] width 266 height 26
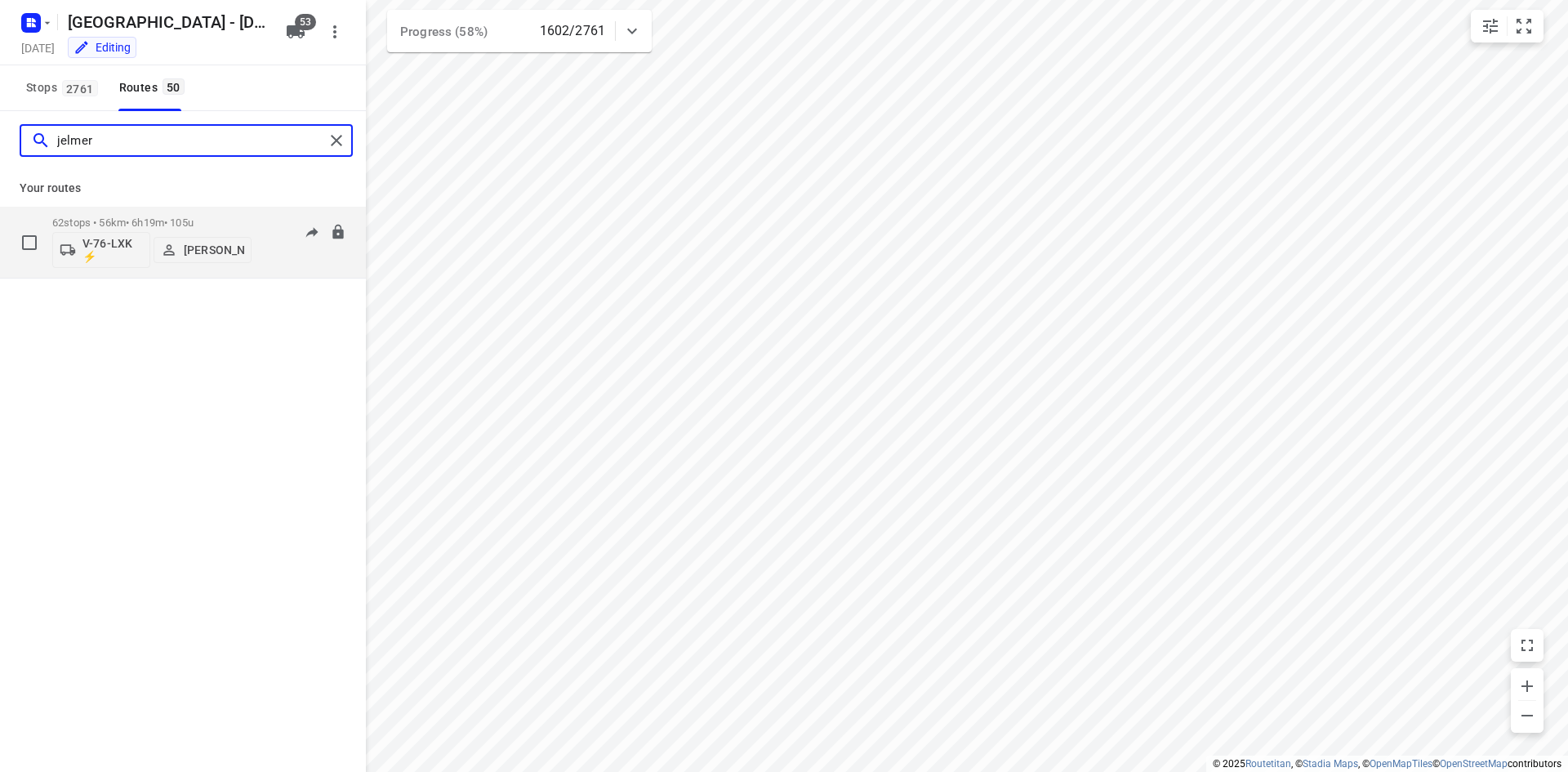
type input "jelmer"
click at [162, 215] on div "62 stops • 56km • 6h19m • 105u V-76-LXK ⚡ [PERSON_NAME]" at bounding box center [151, 242] width 199 height 68
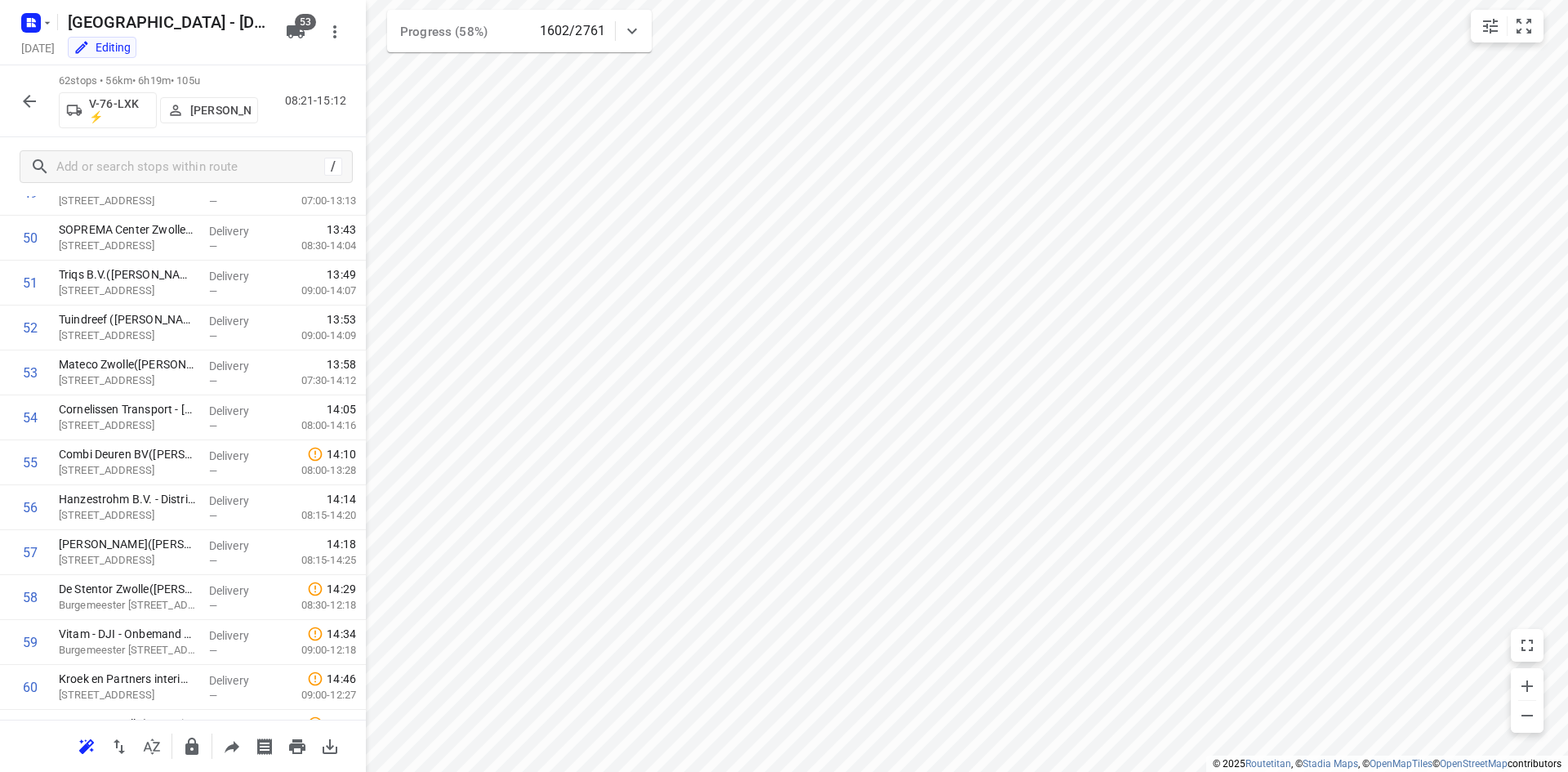
scroll to position [2388, 0]
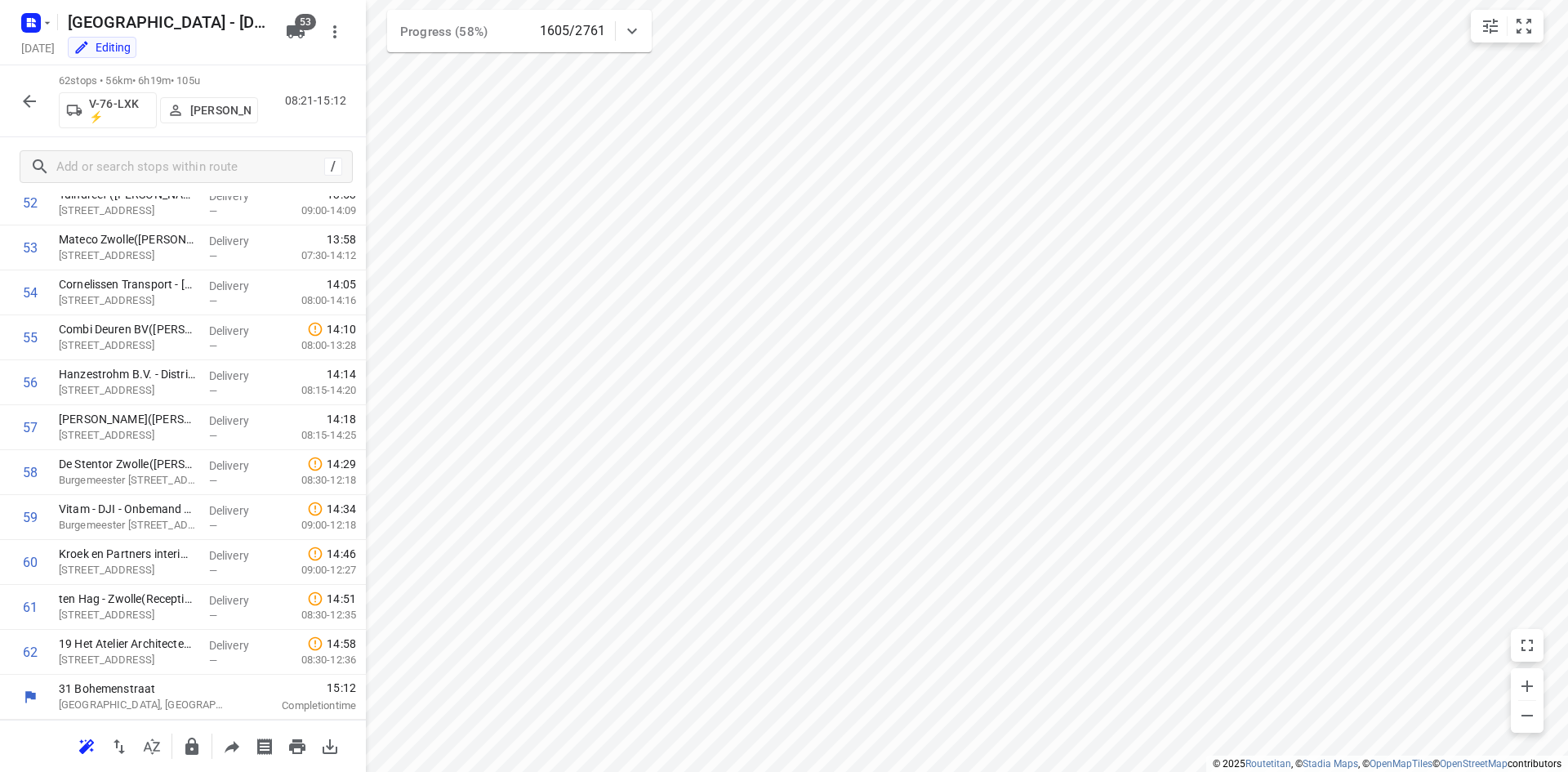
click at [23, 100] on icon "button" at bounding box center [29, 101] width 20 height 20
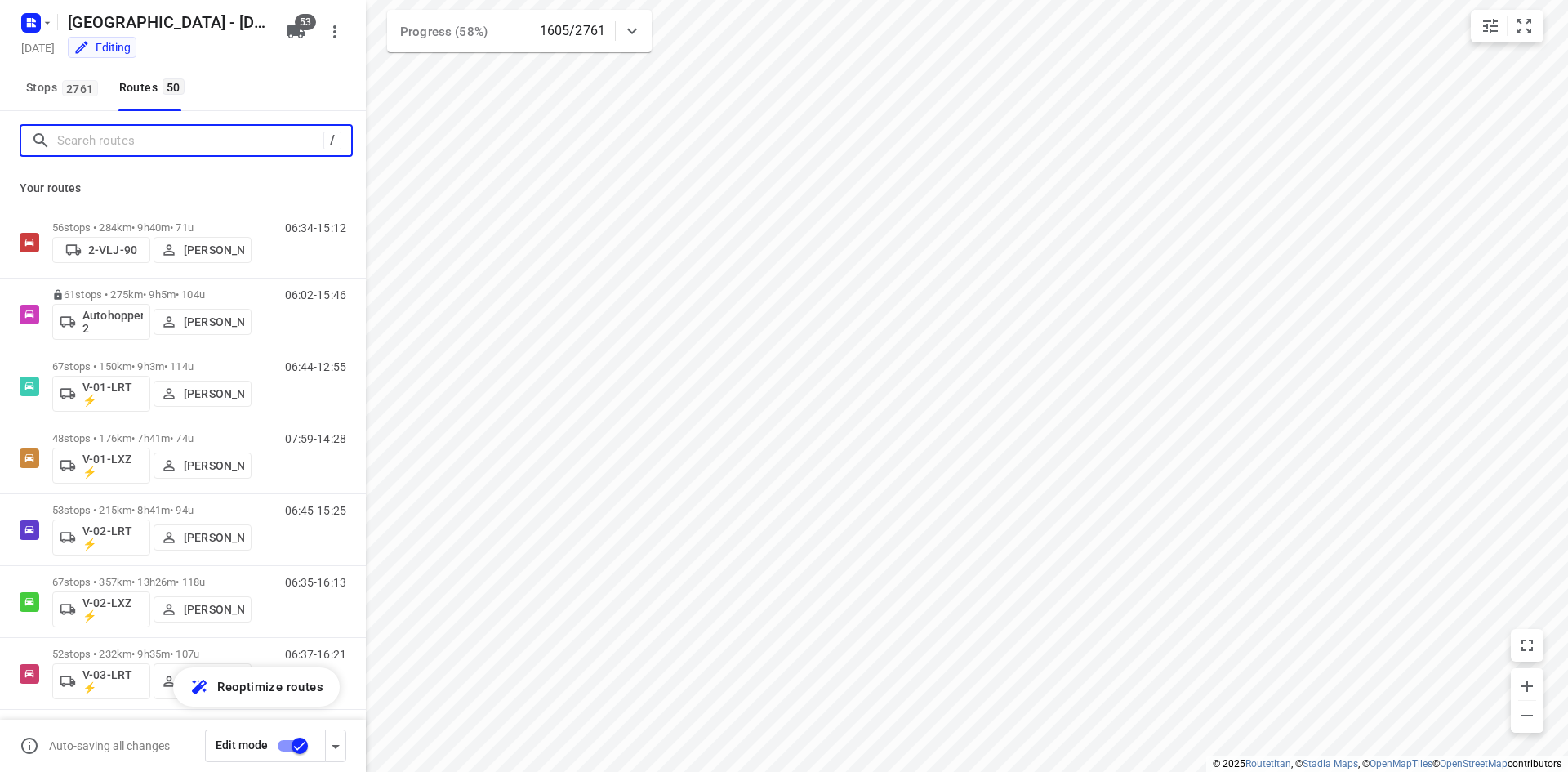
click at [124, 142] on input "Search routes" at bounding box center [190, 141] width 266 height 26
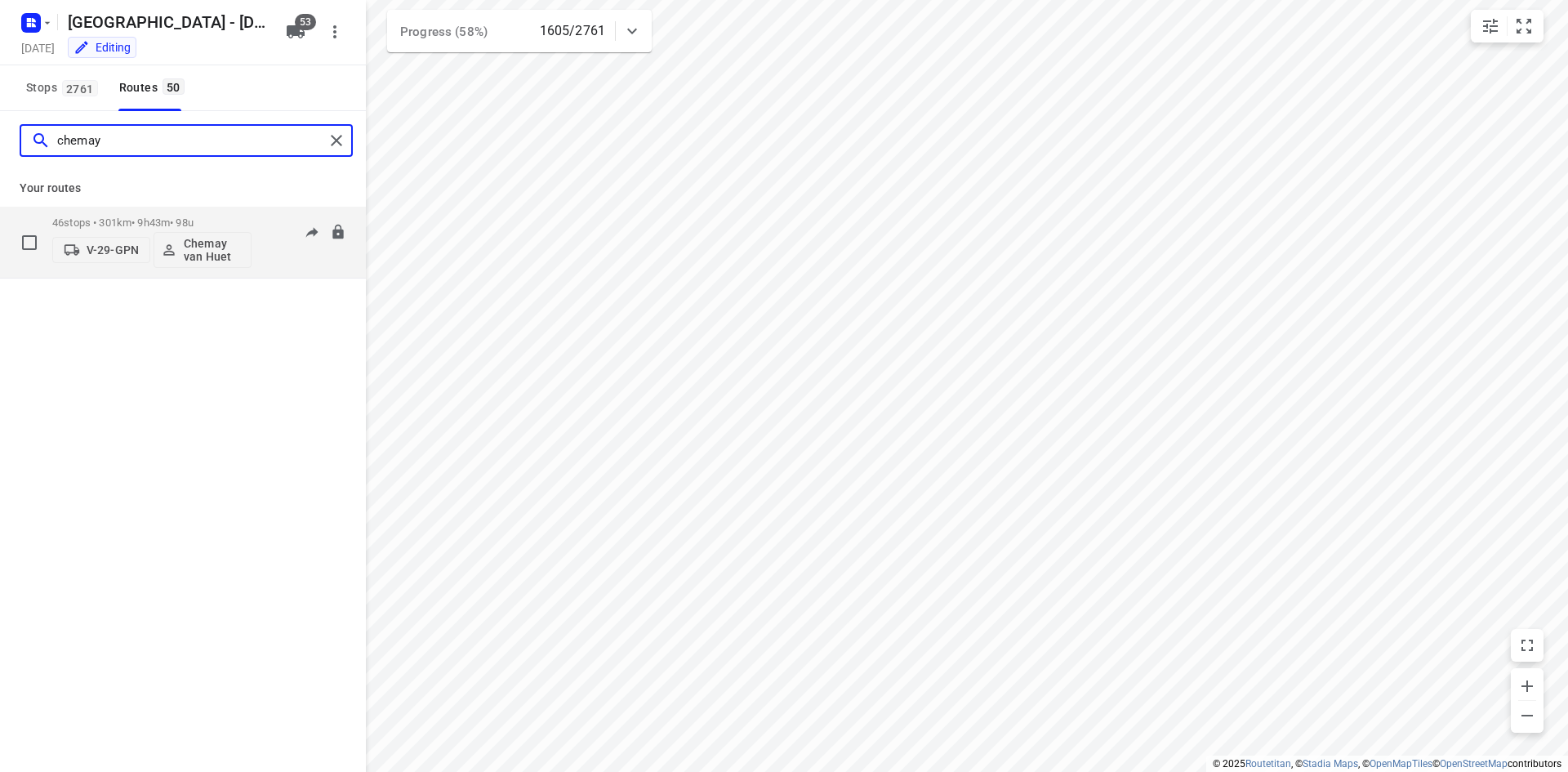
type input "chemay"
click at [140, 216] on p "46 stops • 301km • 9h43m • 98u" at bounding box center [151, 222] width 199 height 12
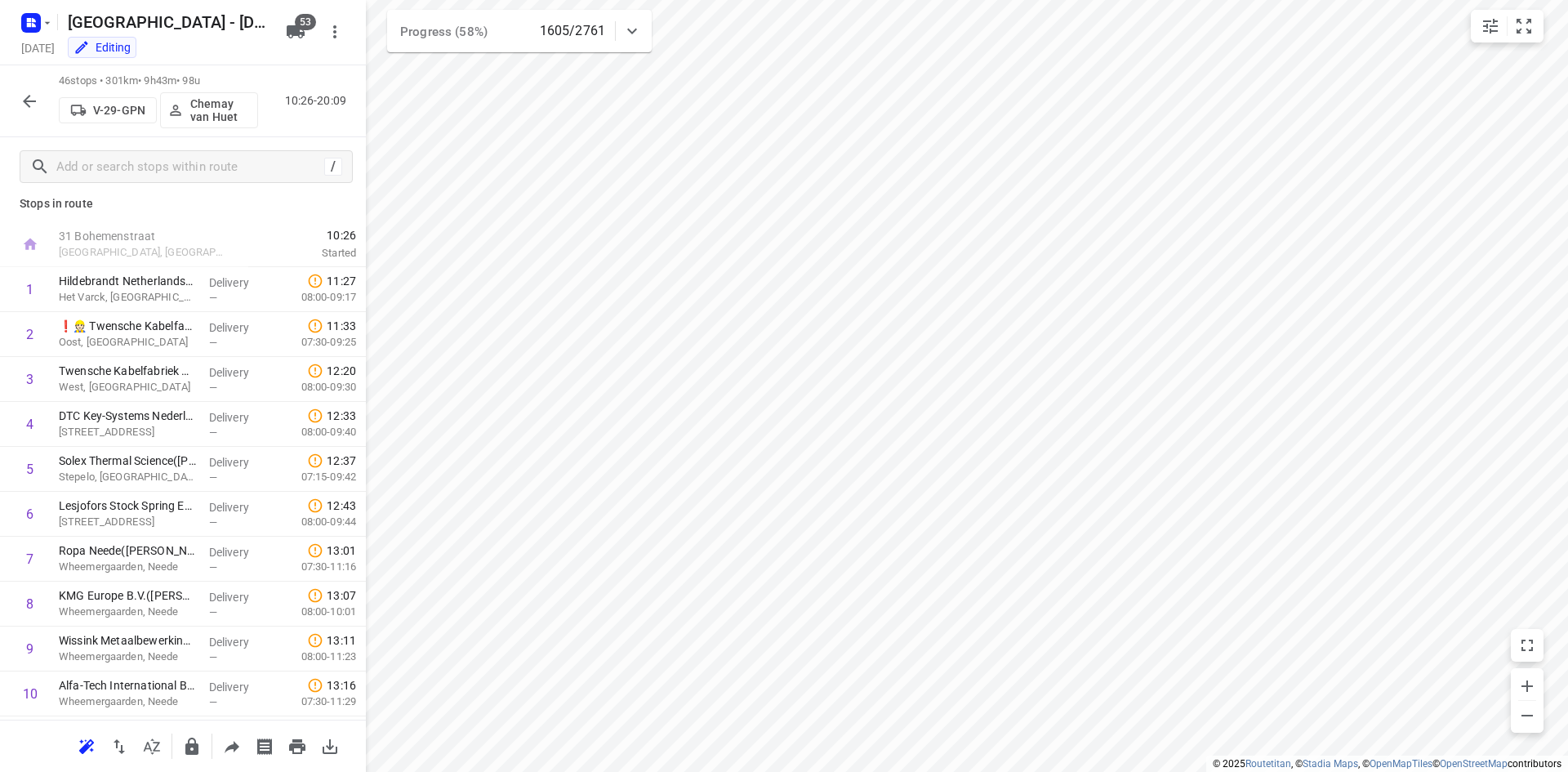
scroll to position [0, 0]
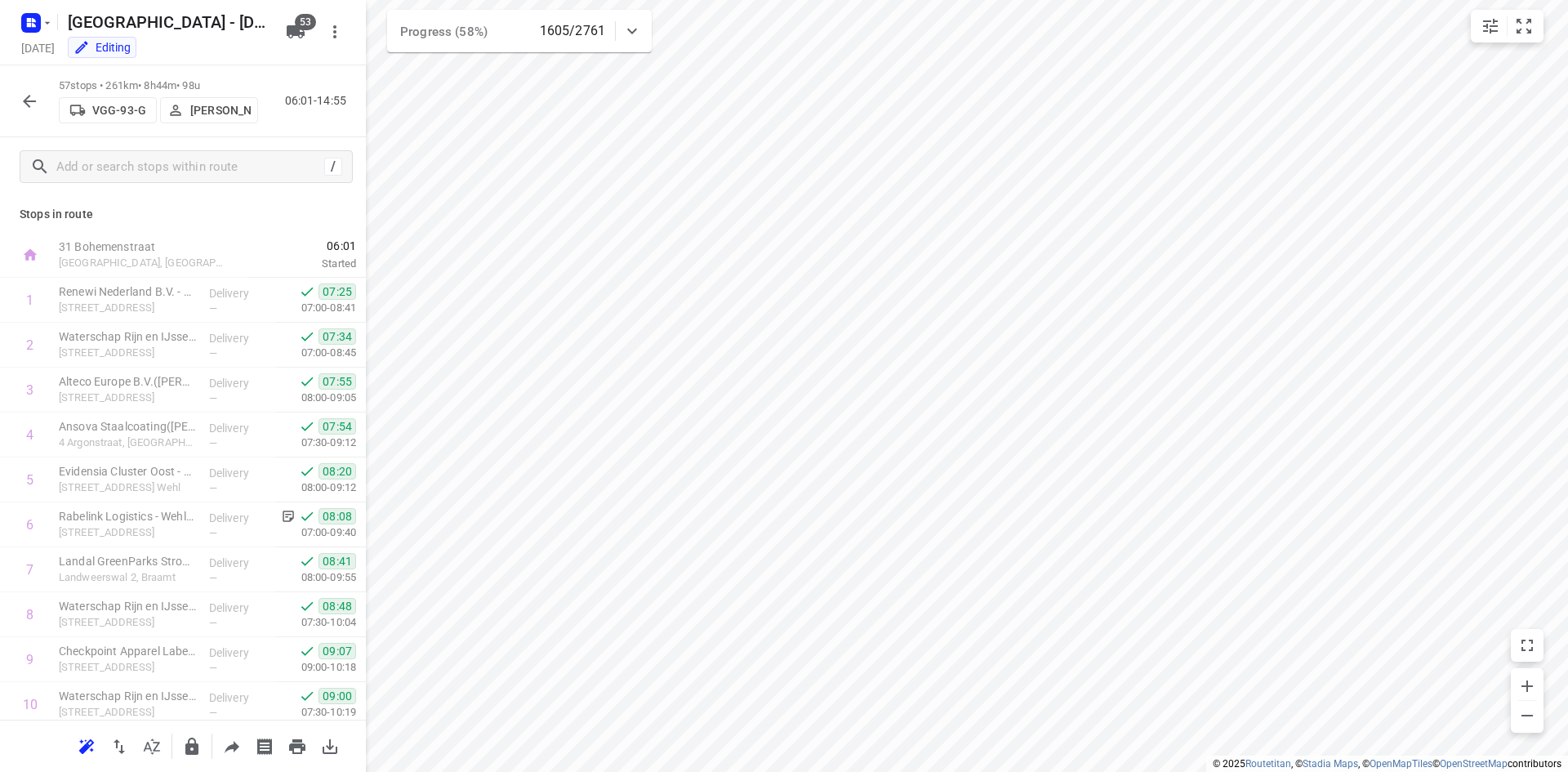
click at [362, 261] on div "i © 2025 Routetitan , © Stadia Maps , © OpenMapTiles © OpenStreetMap contributo…" at bounding box center [784, 386] width 1568 height 772
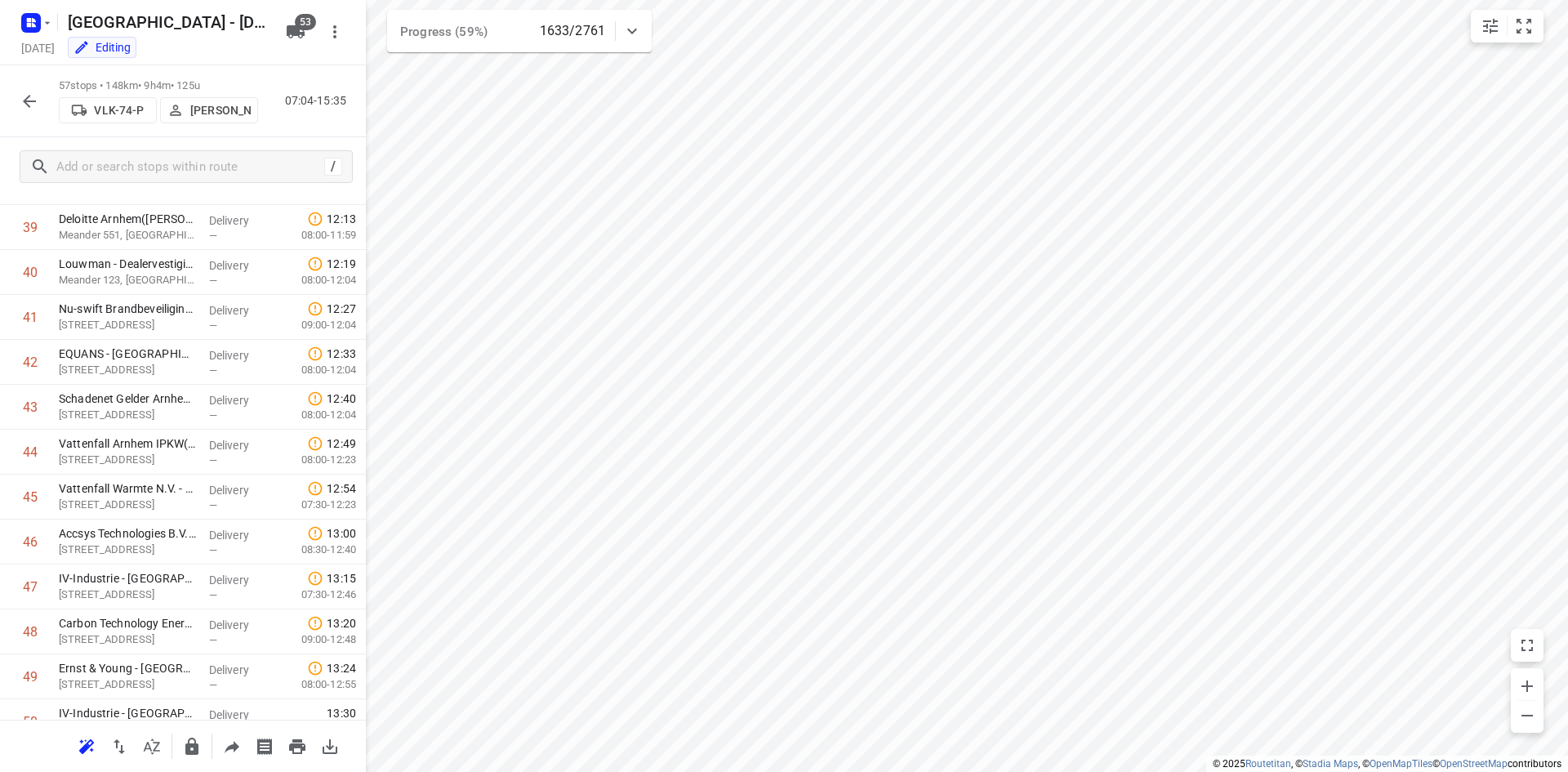
scroll to position [2163, 0]
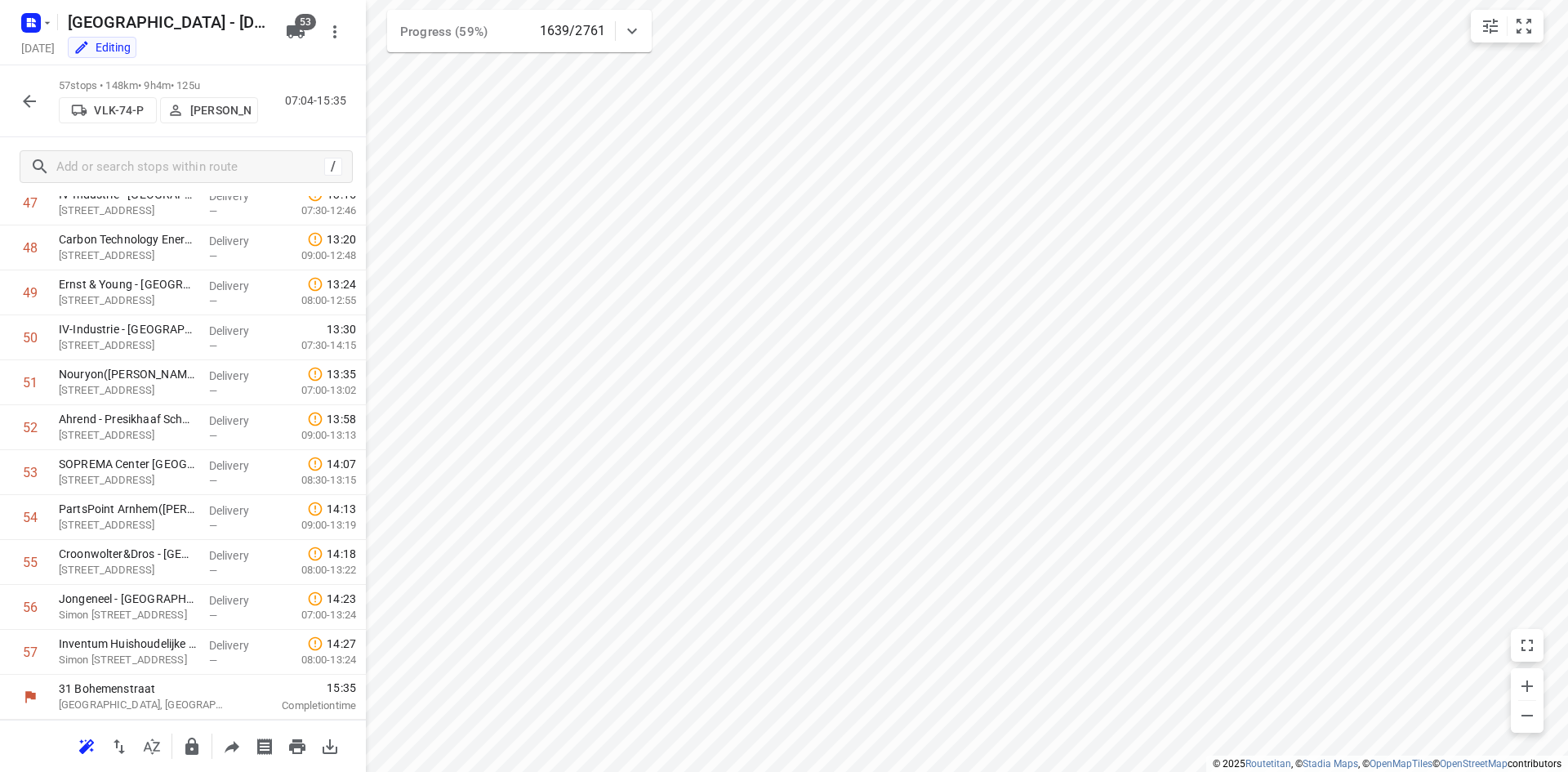
click at [28, 103] on icon "button" at bounding box center [29, 101] width 20 height 20
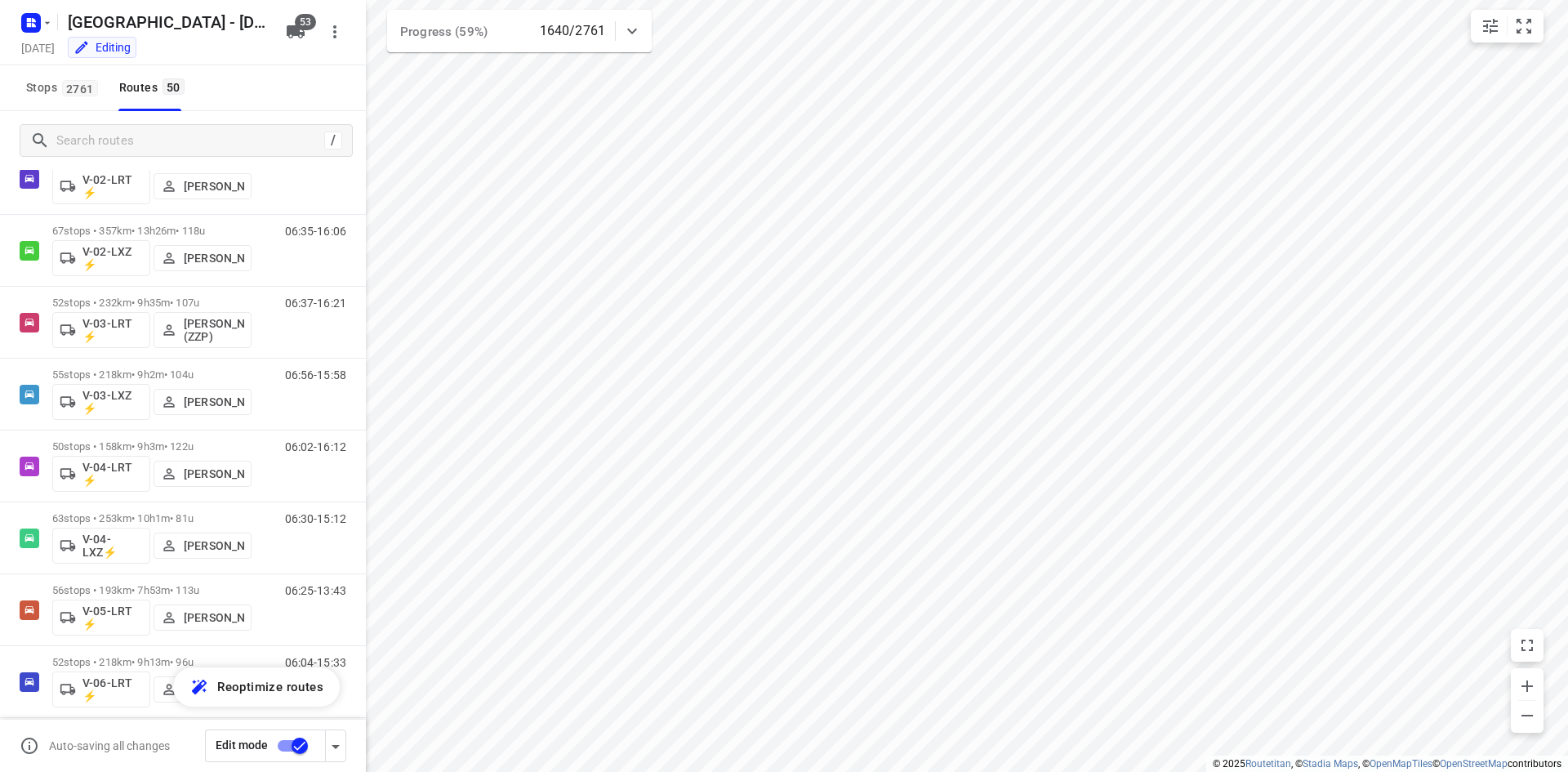
scroll to position [360, 0]
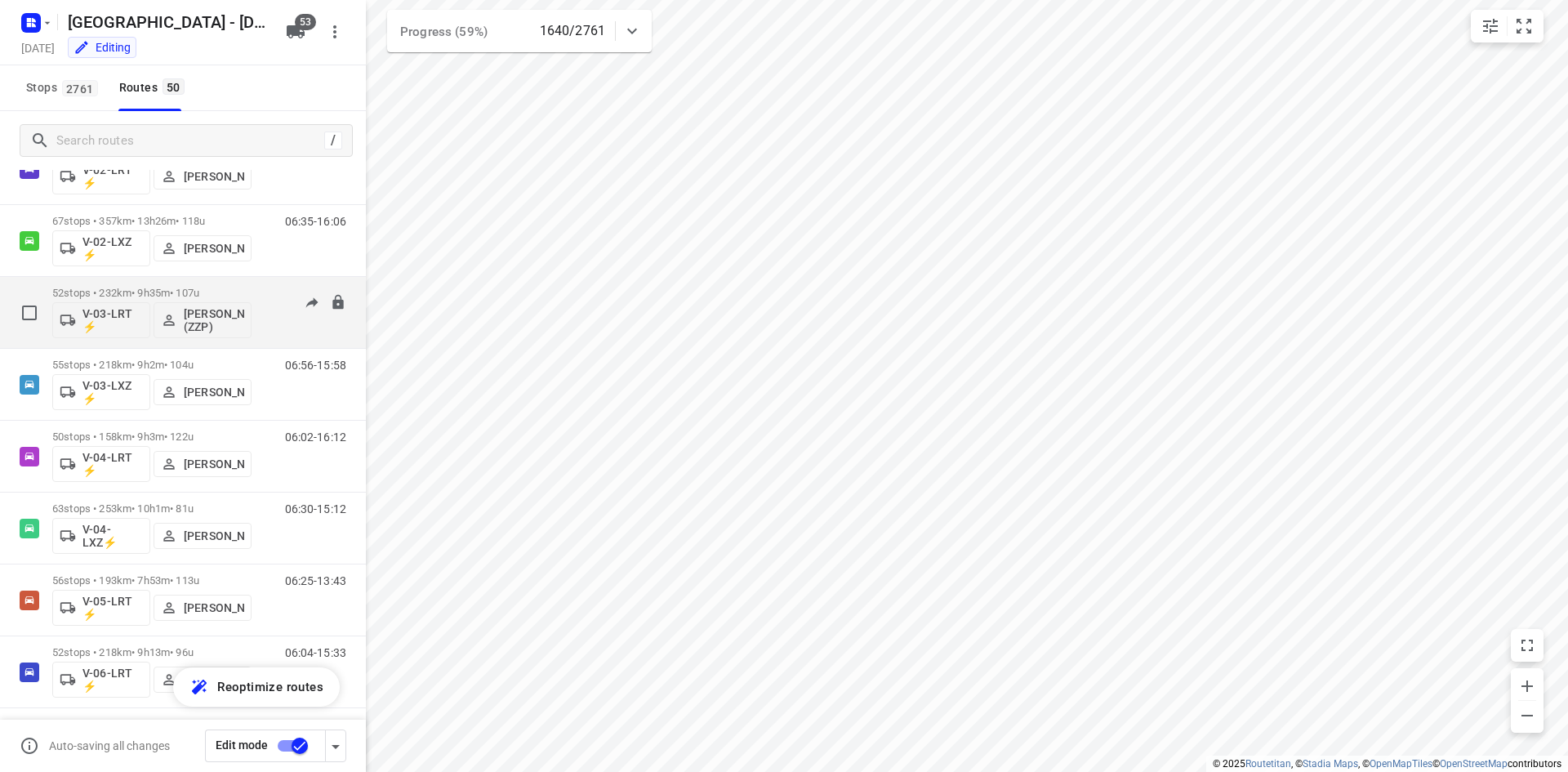
click at [225, 285] on div "52 stops • 232km • 9h35m • 107u V-03-LRT ⚡ [PERSON_NAME] (ZZP)" at bounding box center [151, 312] width 199 height 68
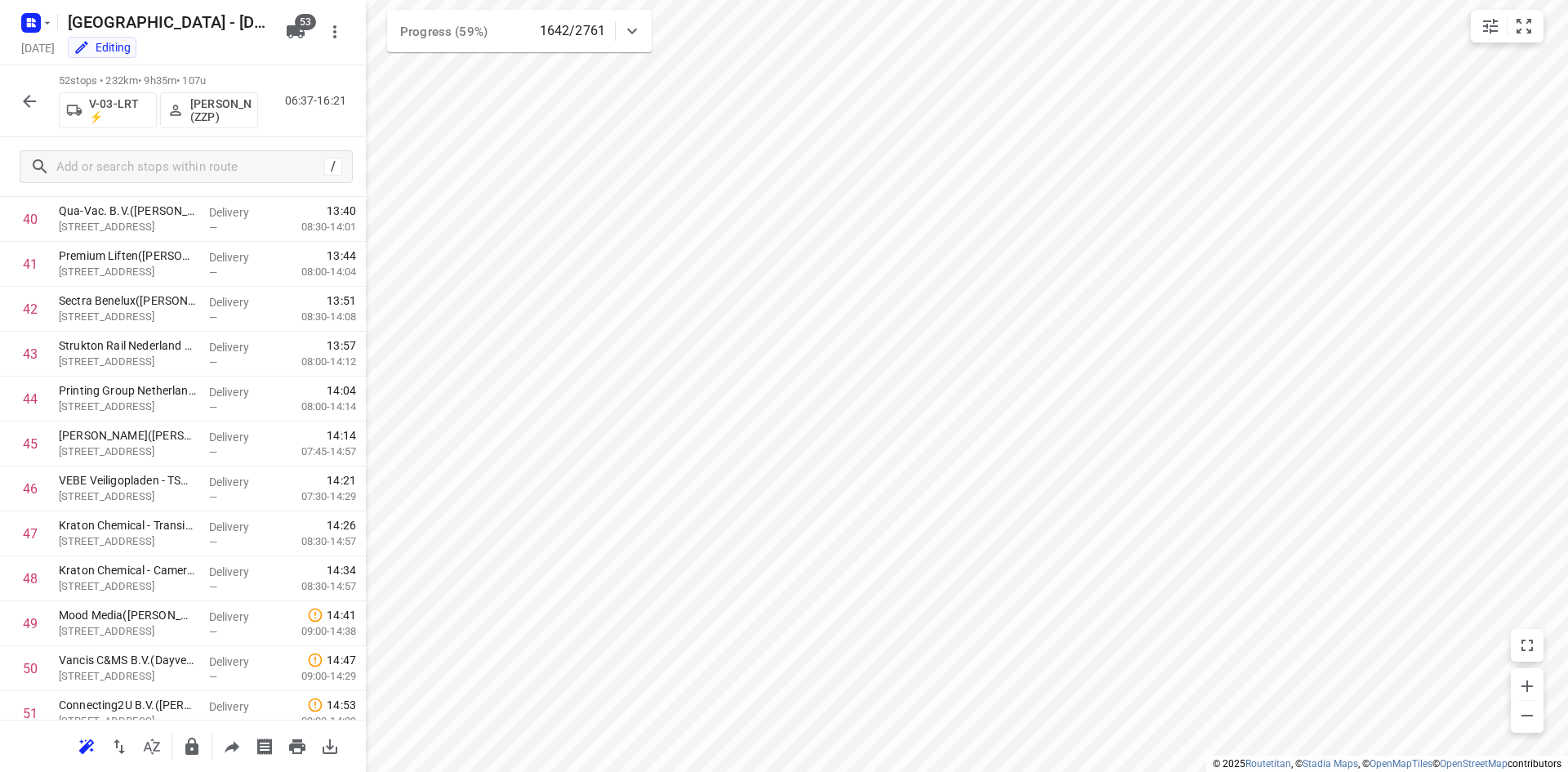
scroll to position [1939, 0]
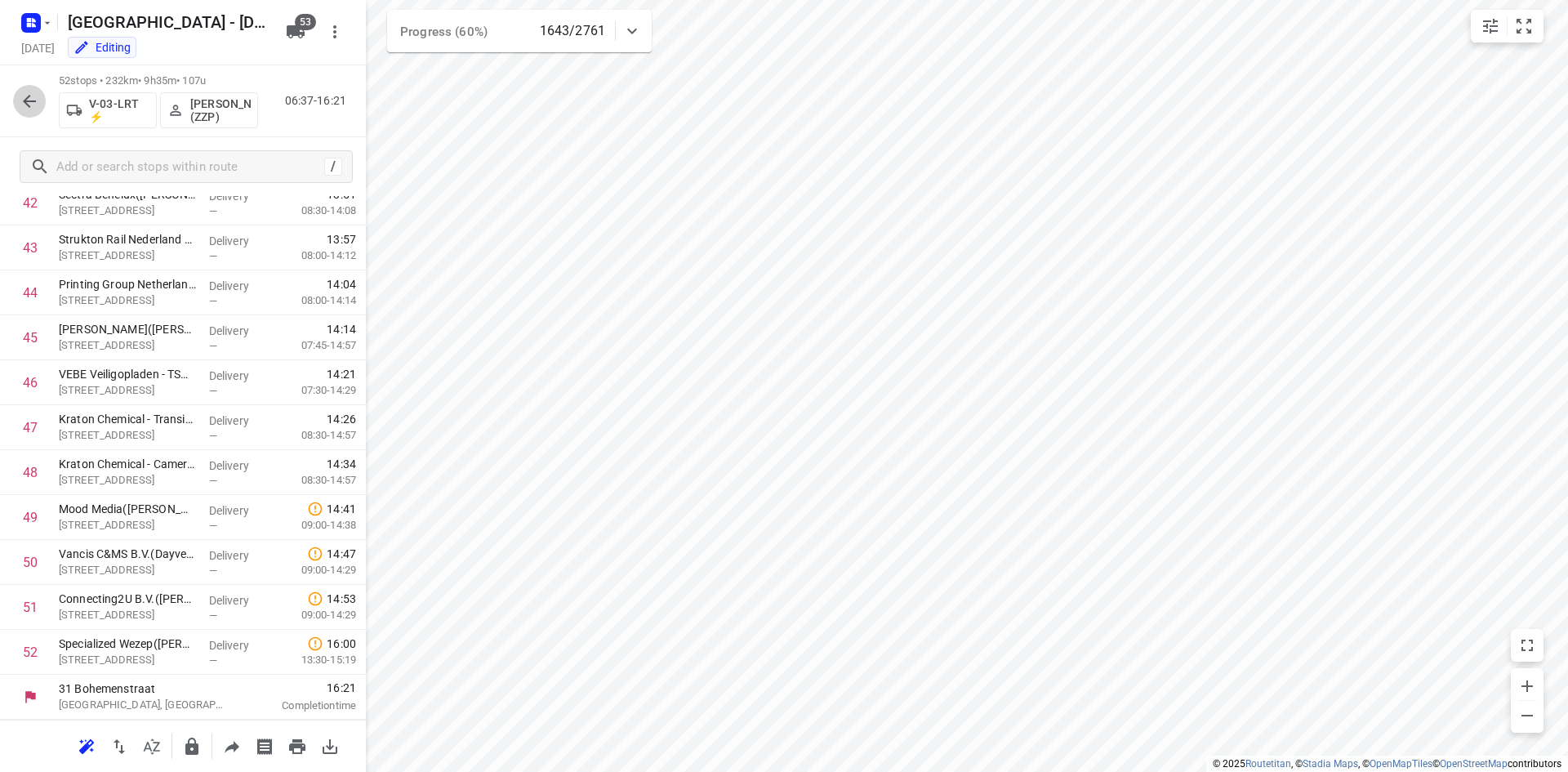
click at [32, 109] on icon "button" at bounding box center [29, 101] width 20 height 20
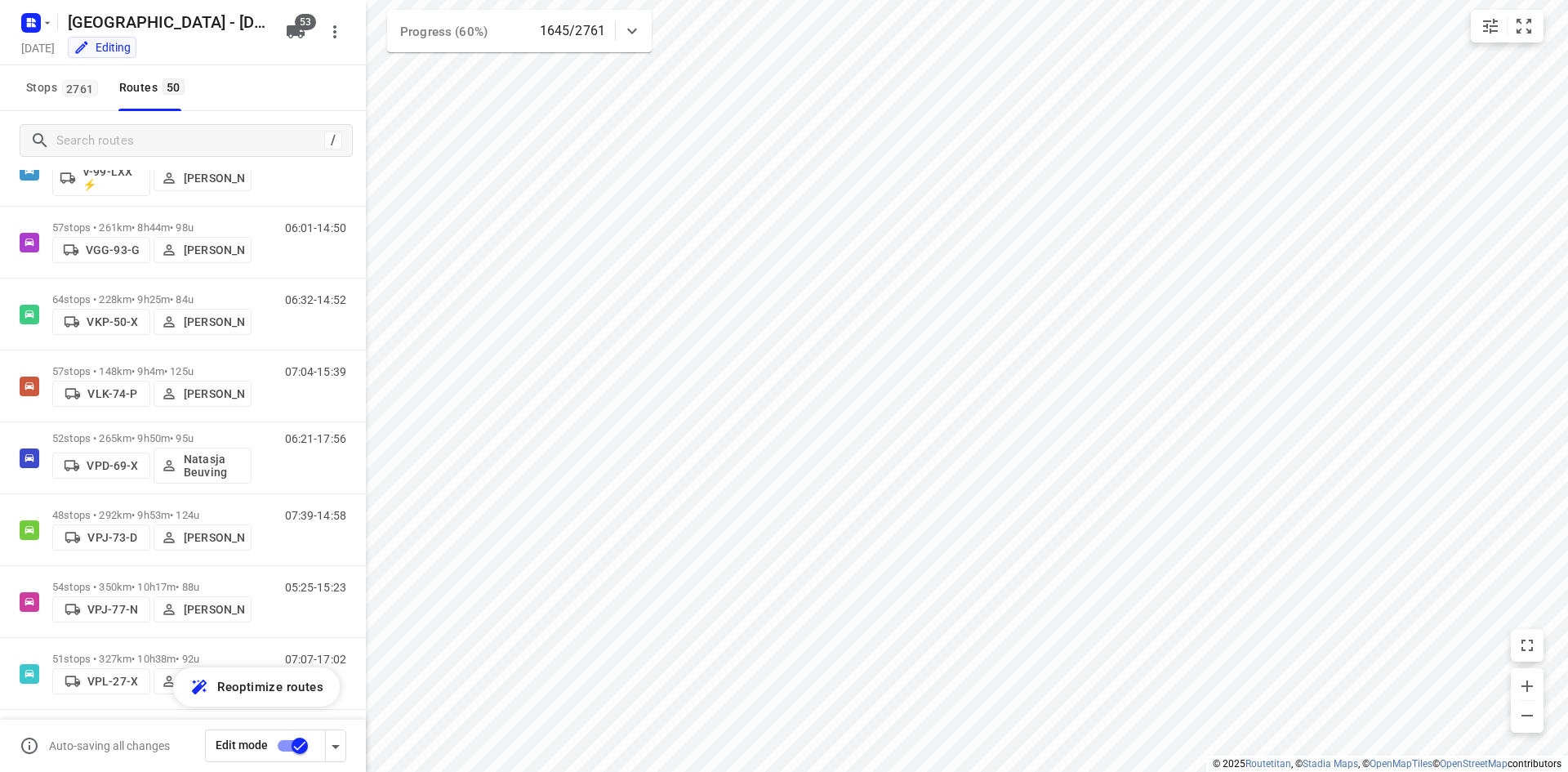
scroll to position [2602, 0]
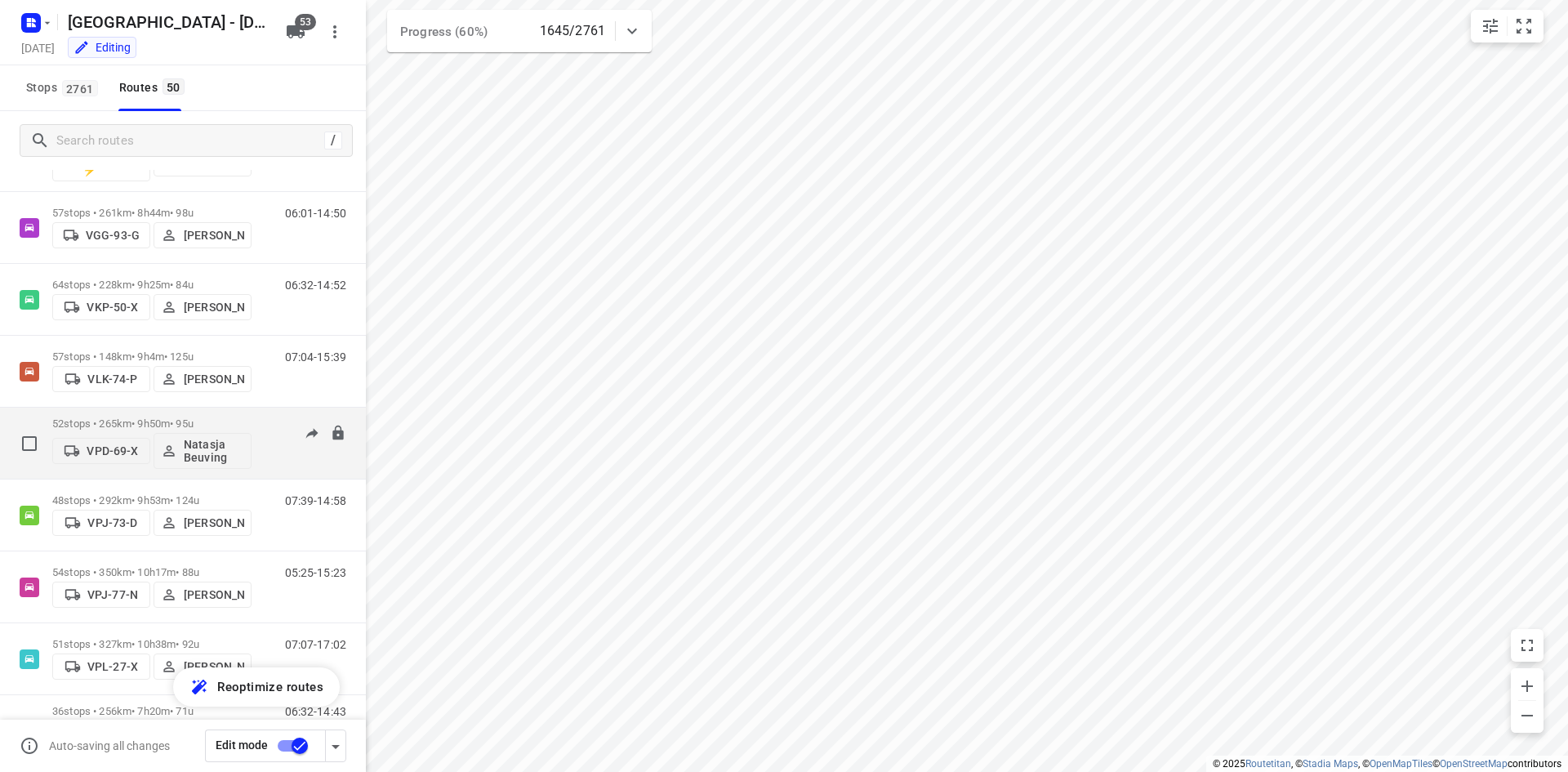
click at [217, 419] on p "52 stops • 265km • 9h50m • 95u" at bounding box center [151, 423] width 199 height 12
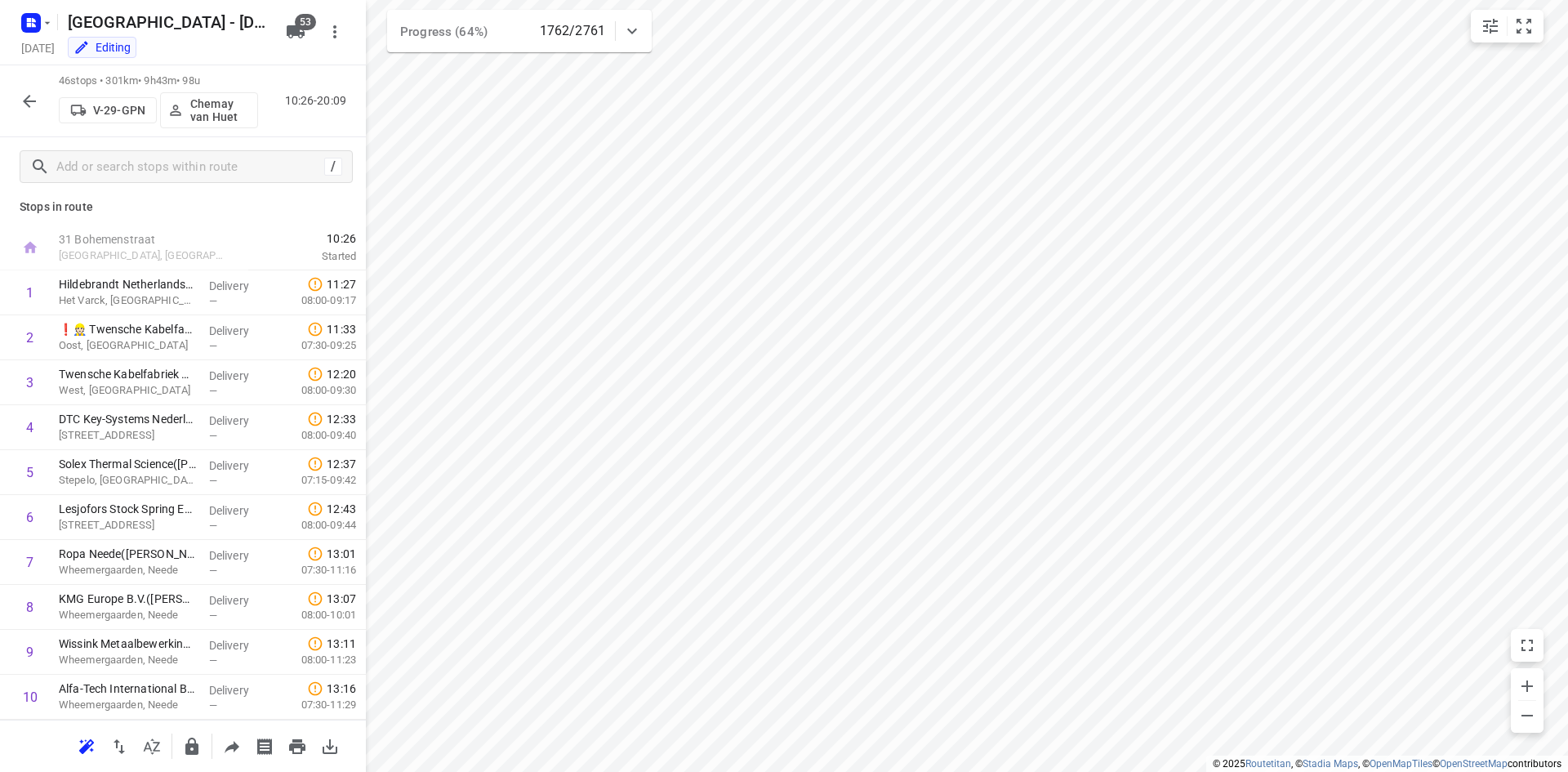
scroll to position [0, 0]
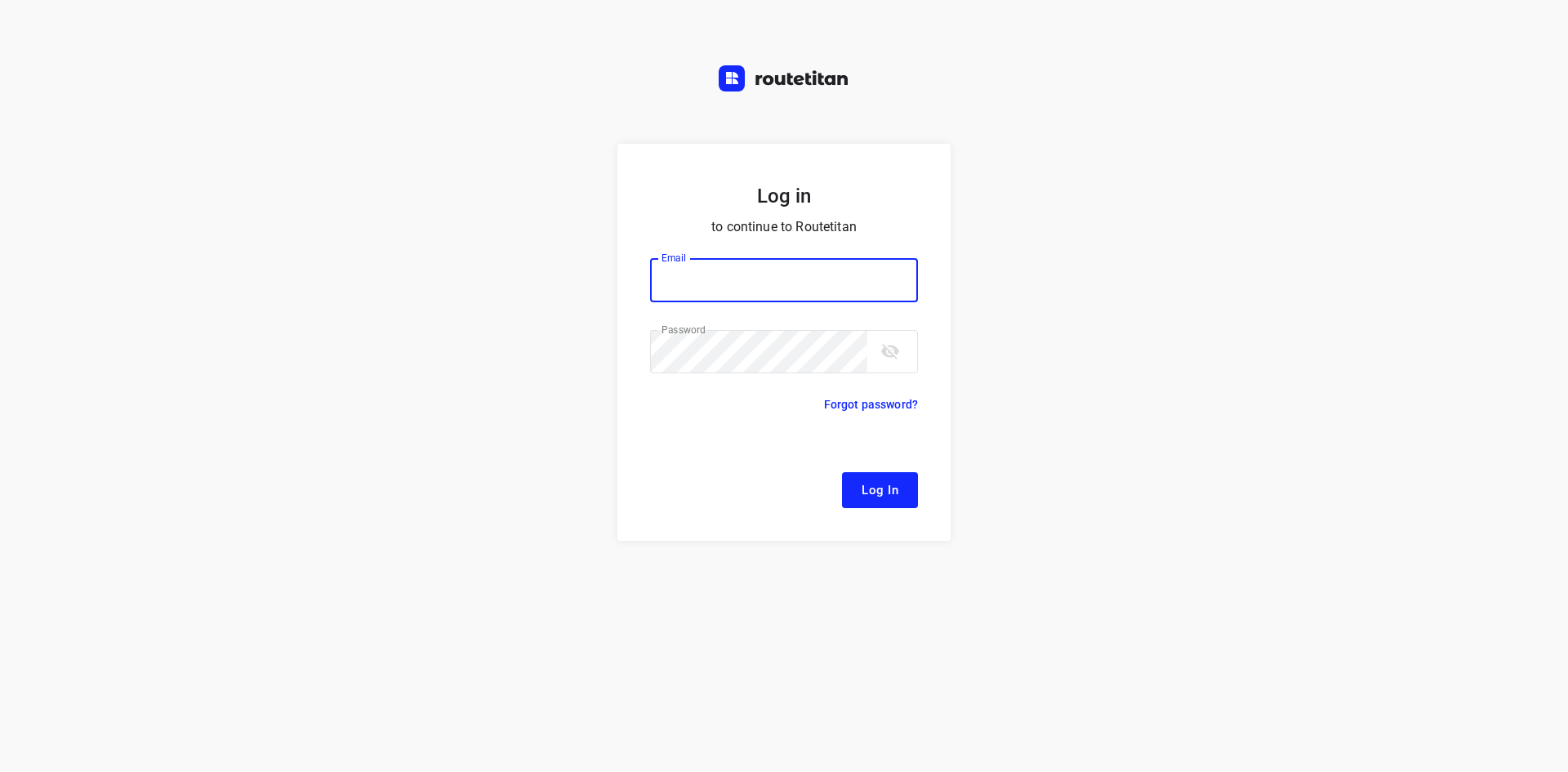
type input "[EMAIL_ADDRESS][DOMAIN_NAME]"
click at [855, 490] on button "Log In" at bounding box center [879, 490] width 76 height 36
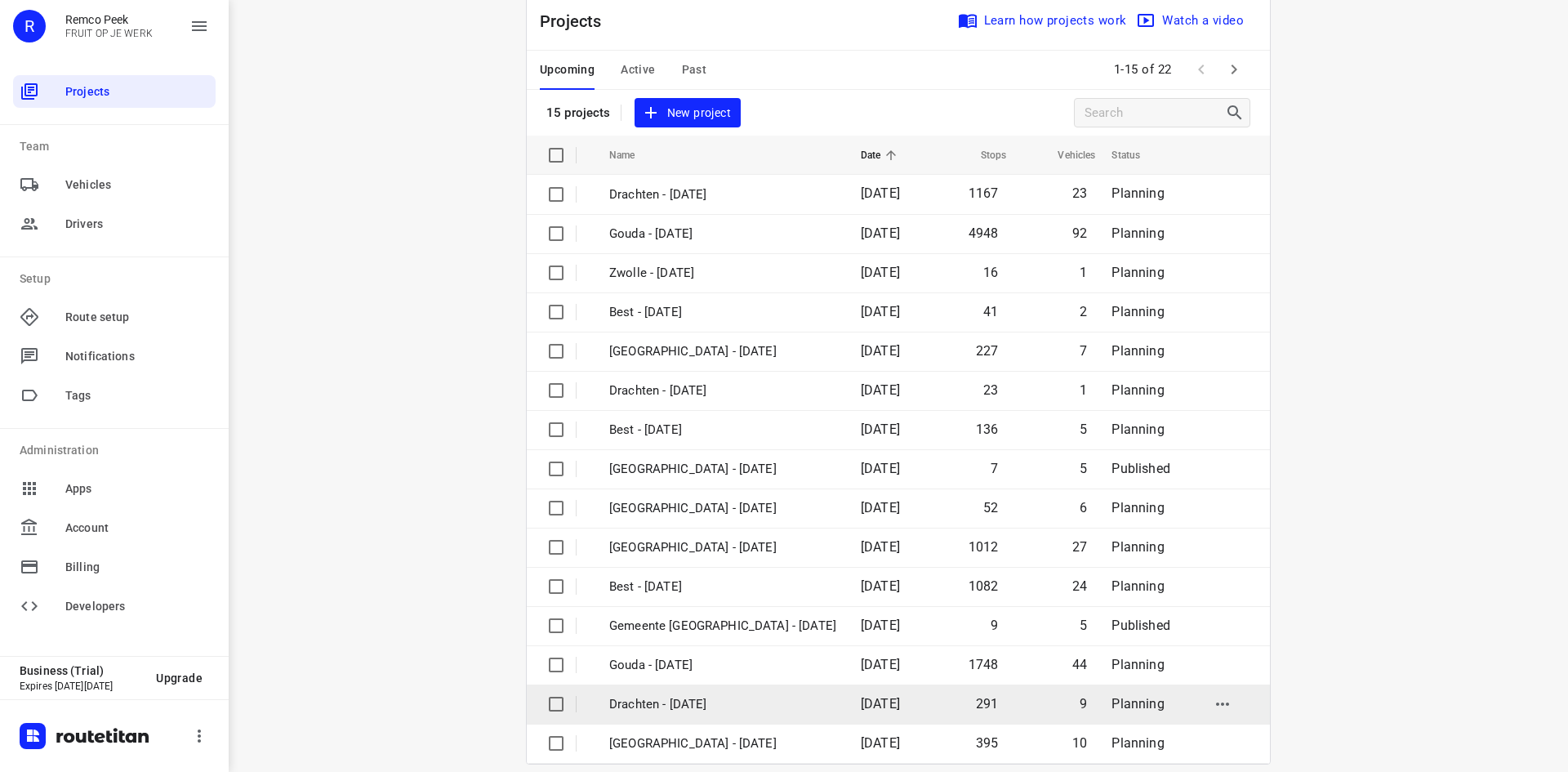
scroll to position [54, 0]
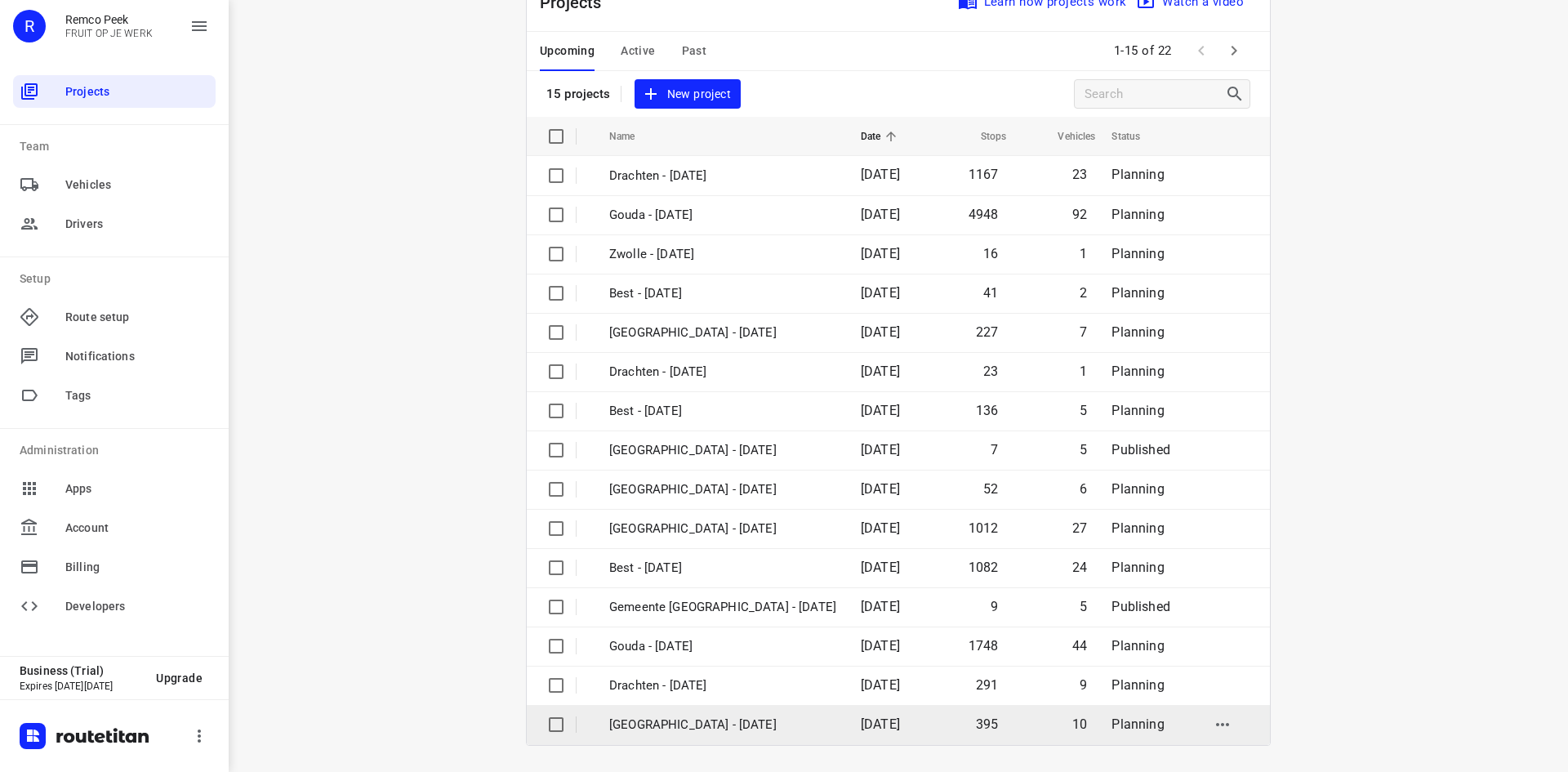
click at [719, 719] on p "[GEOGRAPHIC_DATA] - [DATE]" at bounding box center [722, 724] width 227 height 19
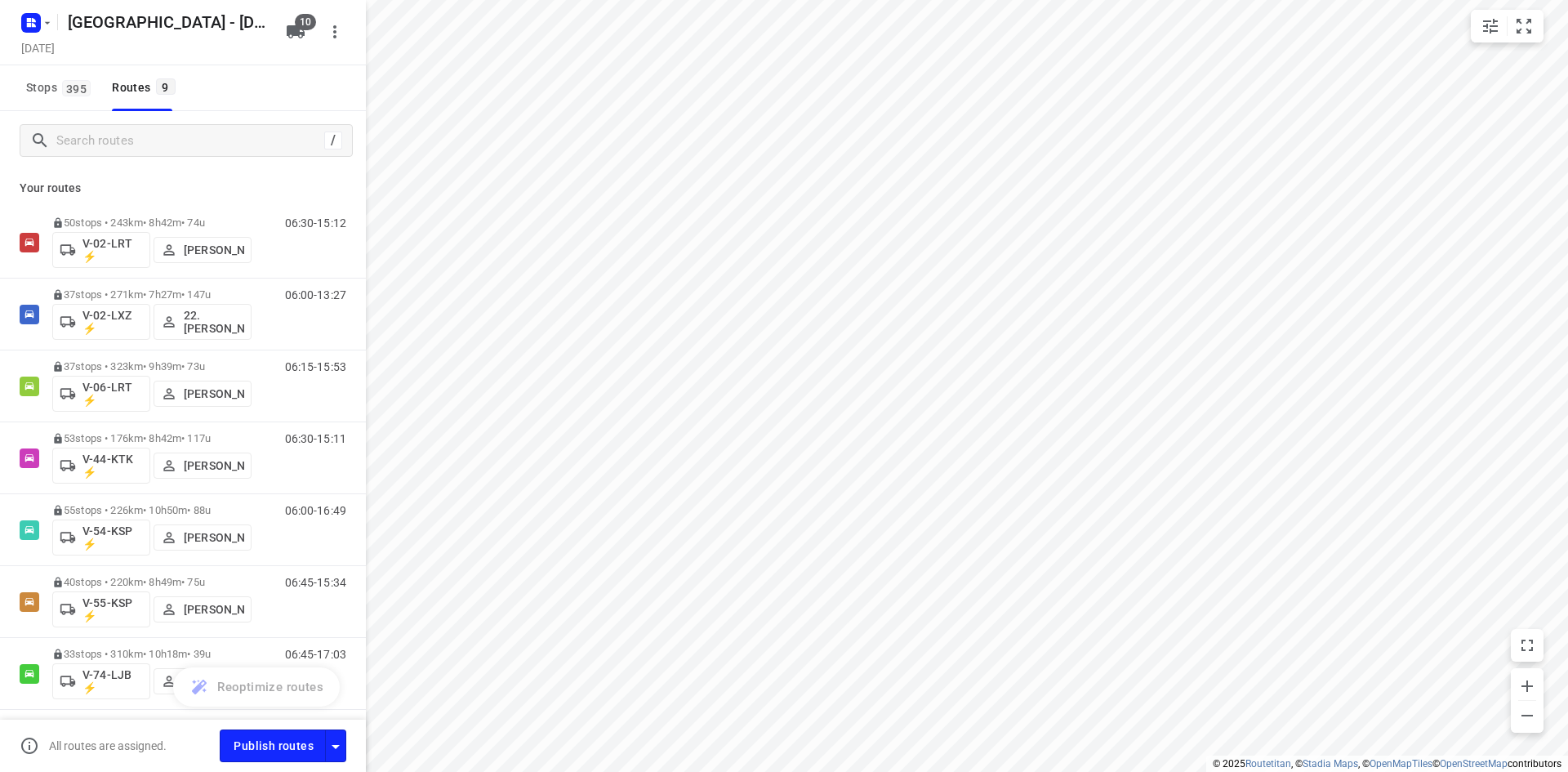
type input "distance"
drag, startPoint x: 250, startPoint y: 123, endPoint x: 248, endPoint y: 134, distance: 11.2
click at [250, 124] on div "/" at bounding box center [183, 140] width 365 height 59
click at [248, 134] on input "Search routes" at bounding box center [190, 141] width 266 height 26
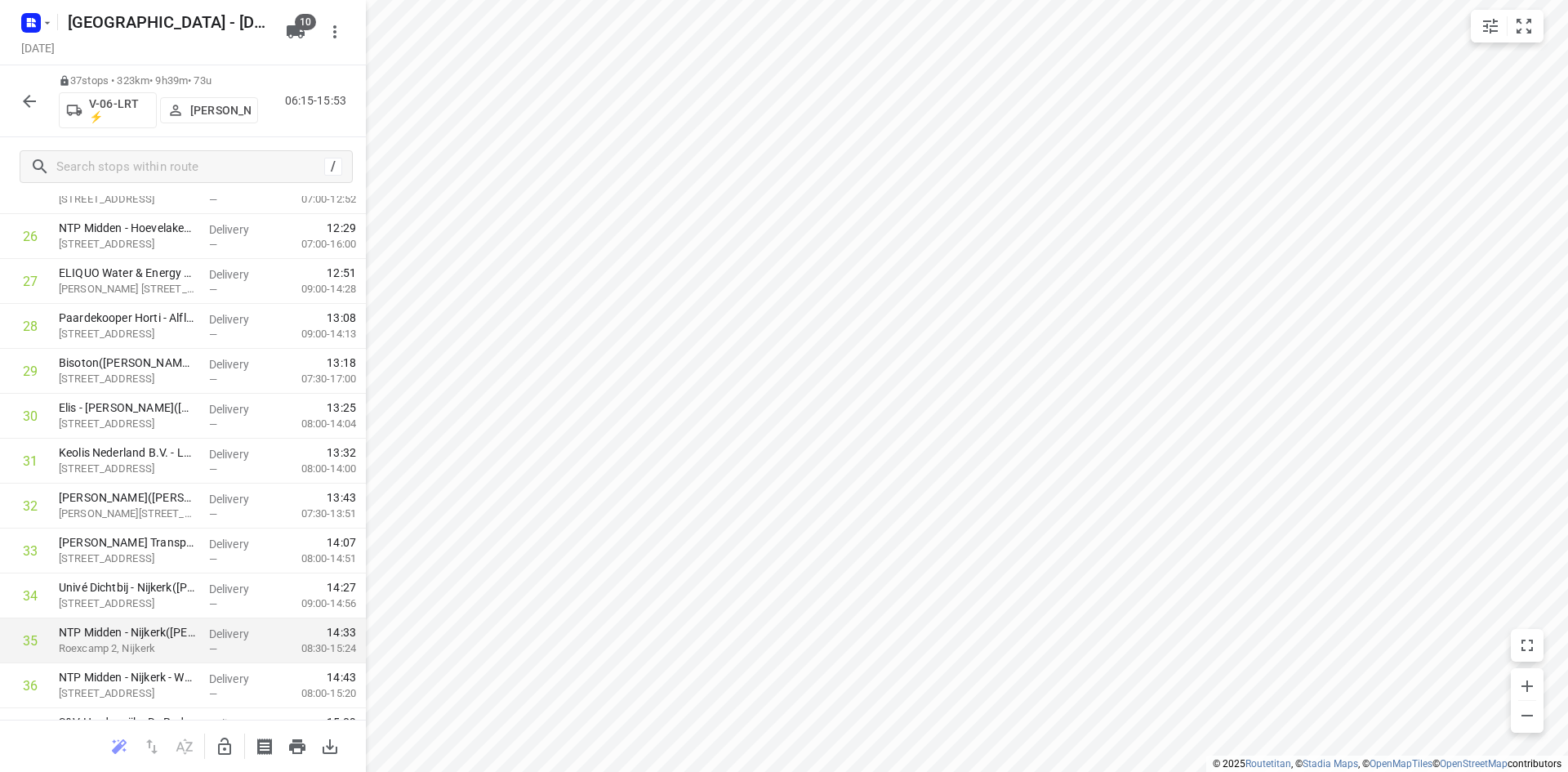
scroll to position [1265, 0]
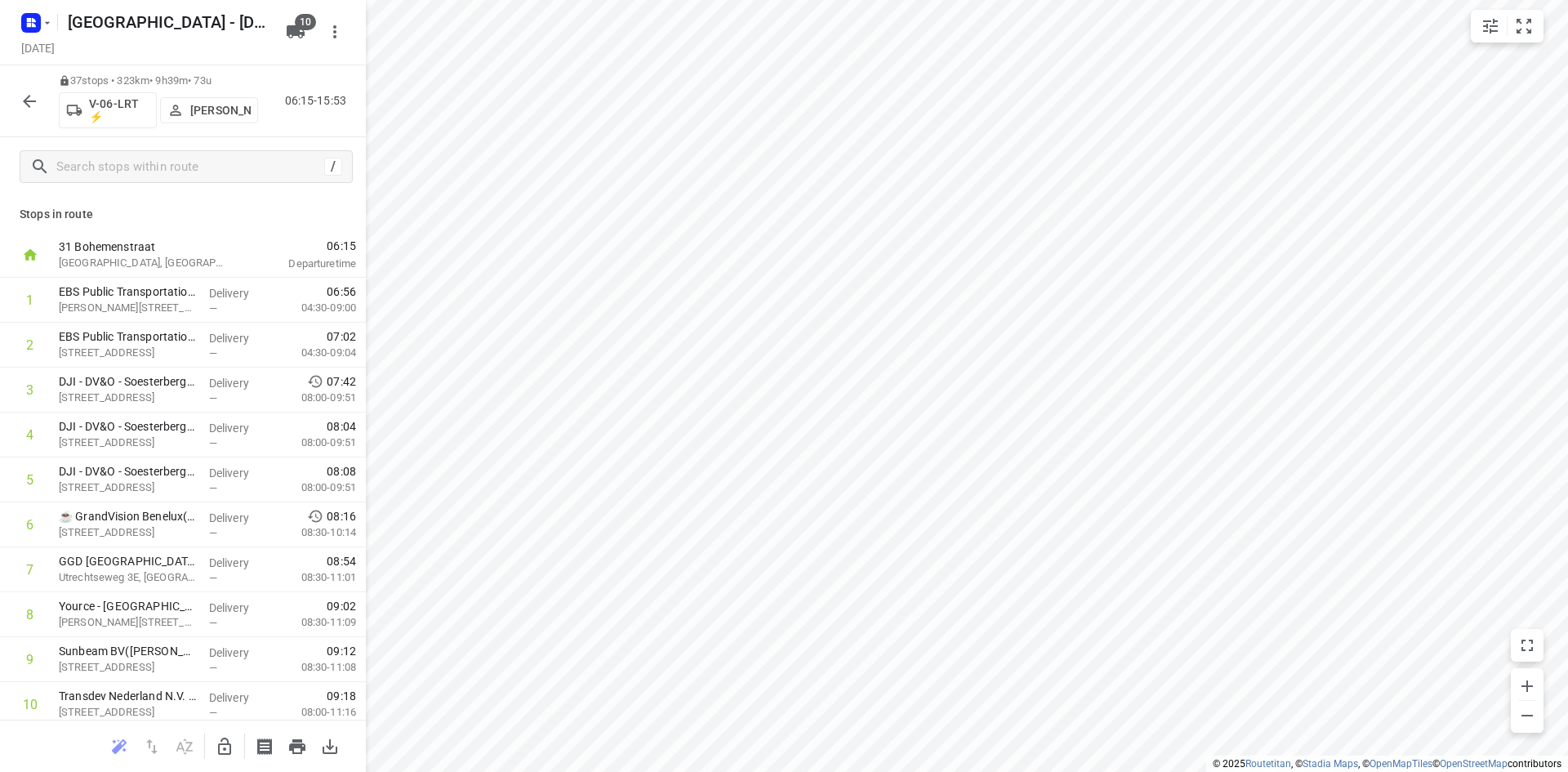
drag, startPoint x: 0, startPoint y: 0, endPoint x: 18, endPoint y: 89, distance: 90.8
click at [18, 89] on button "button" at bounding box center [28, 100] width 32 height 32
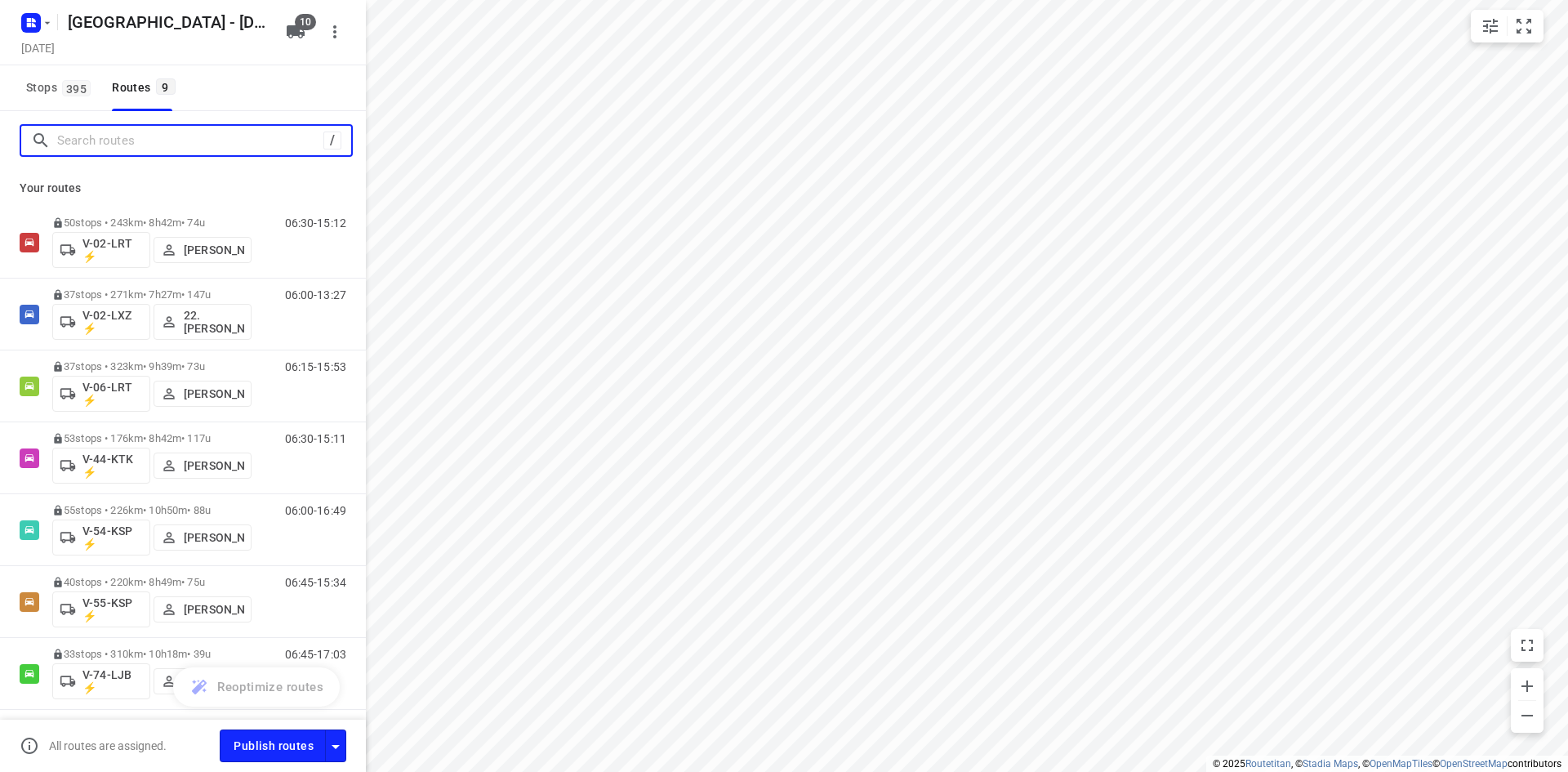
click at [129, 142] on input "Search routes" at bounding box center [190, 141] width 266 height 26
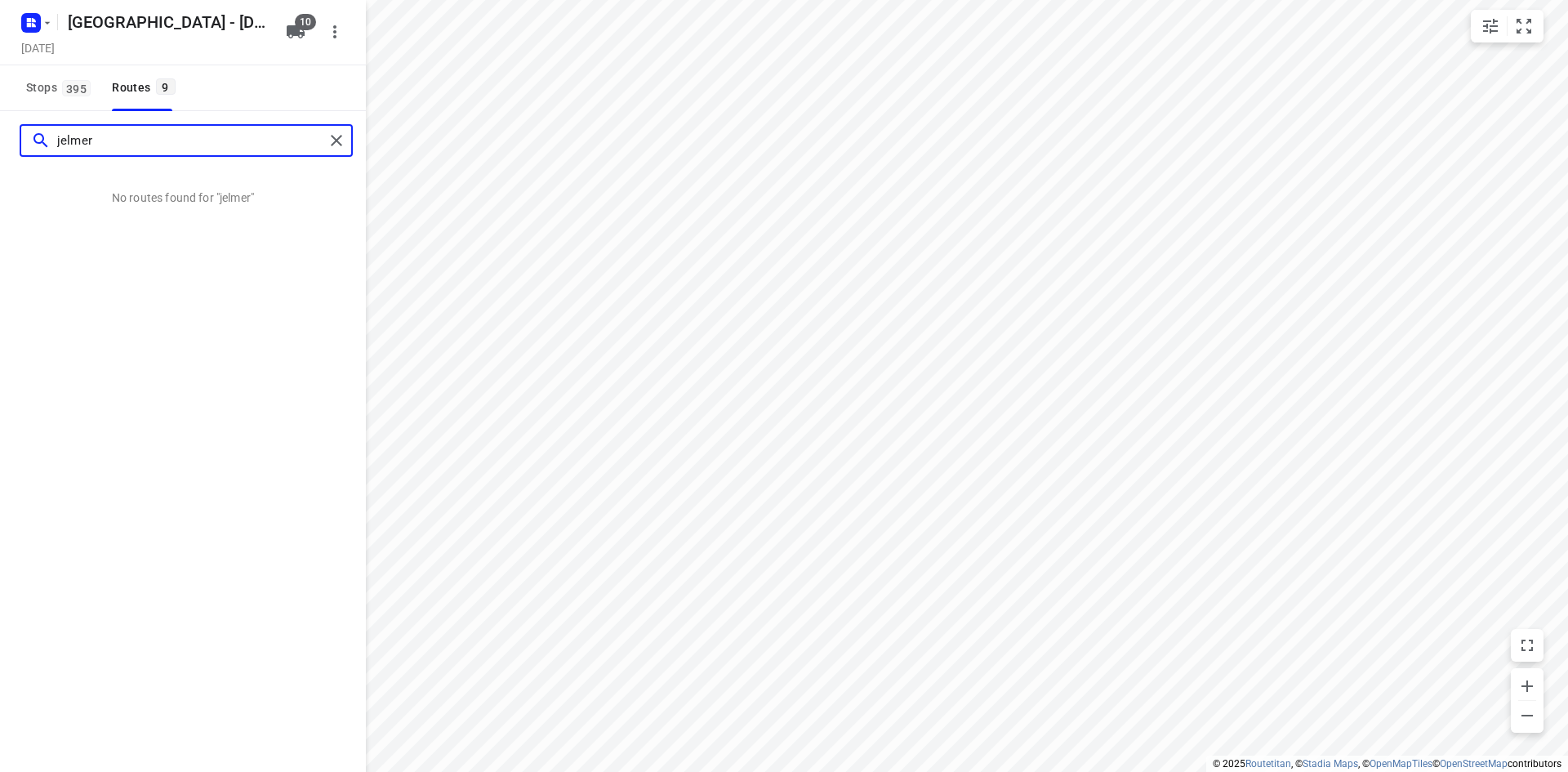
type input "jelmer"
click at [268, 96] on div "Stops 395 Routes 9" at bounding box center [183, 88] width 365 height 46
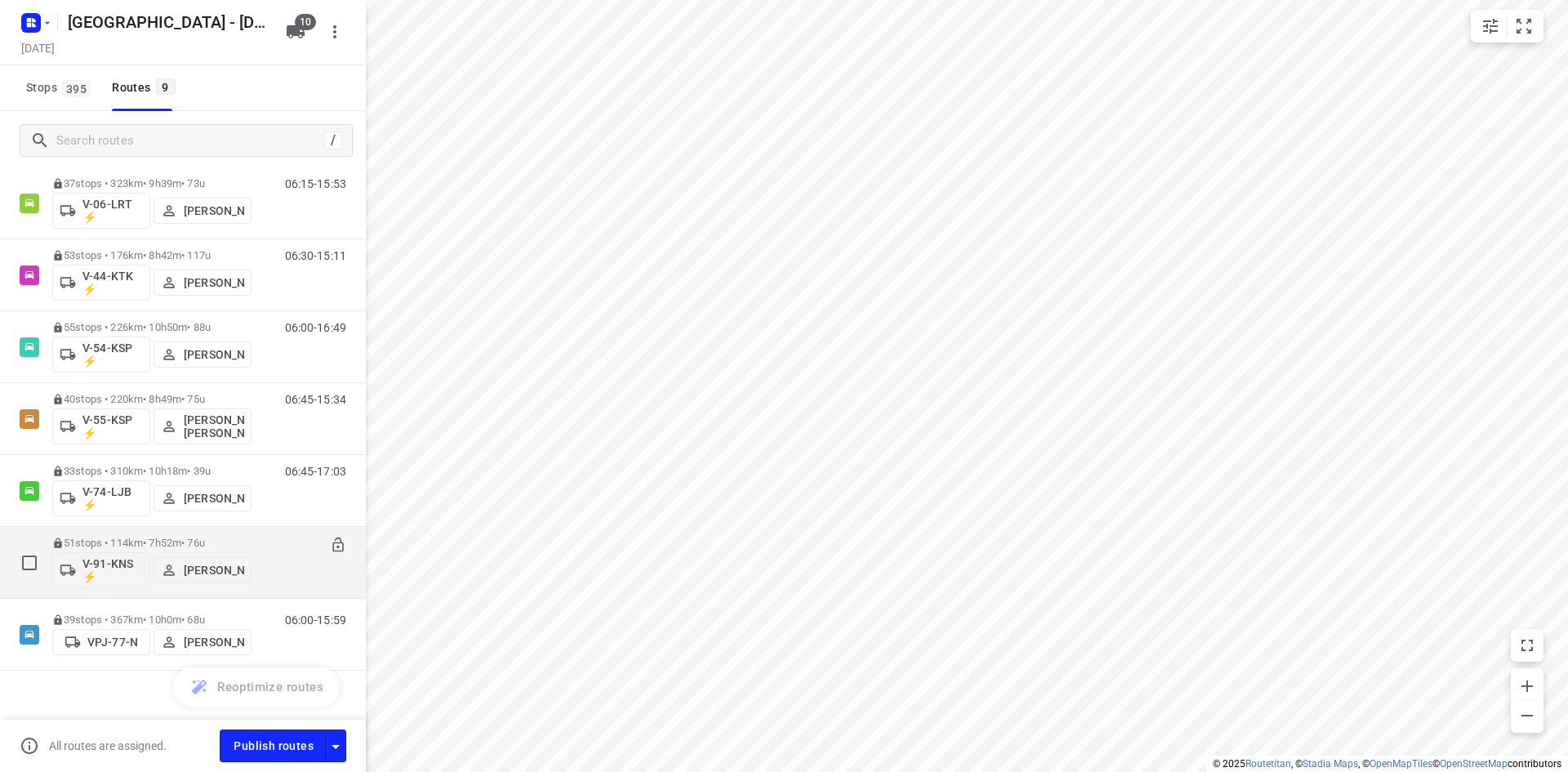
scroll to position [199, 0]
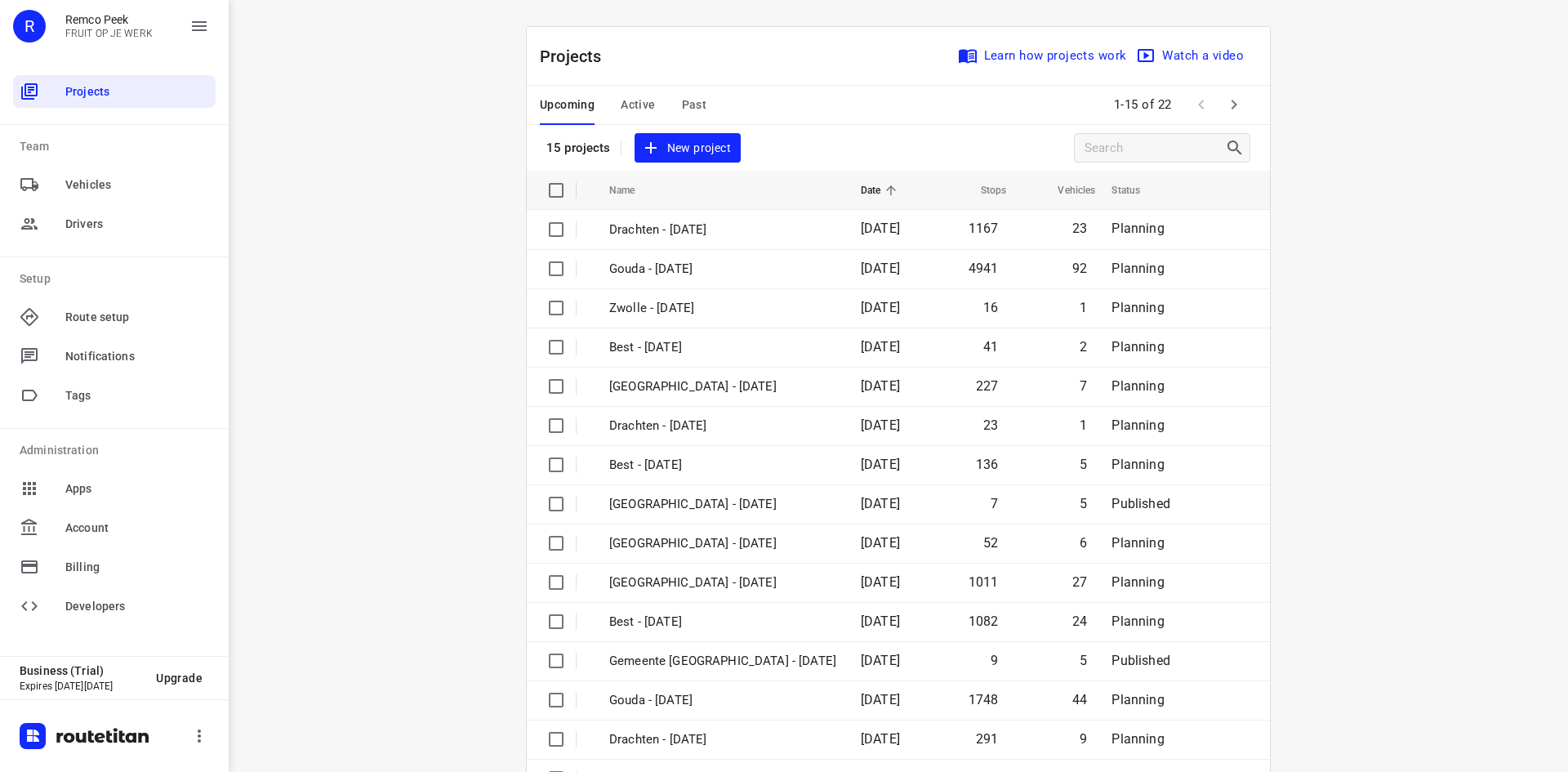
click at [621, 93] on button "Active" at bounding box center [638, 105] width 34 height 39
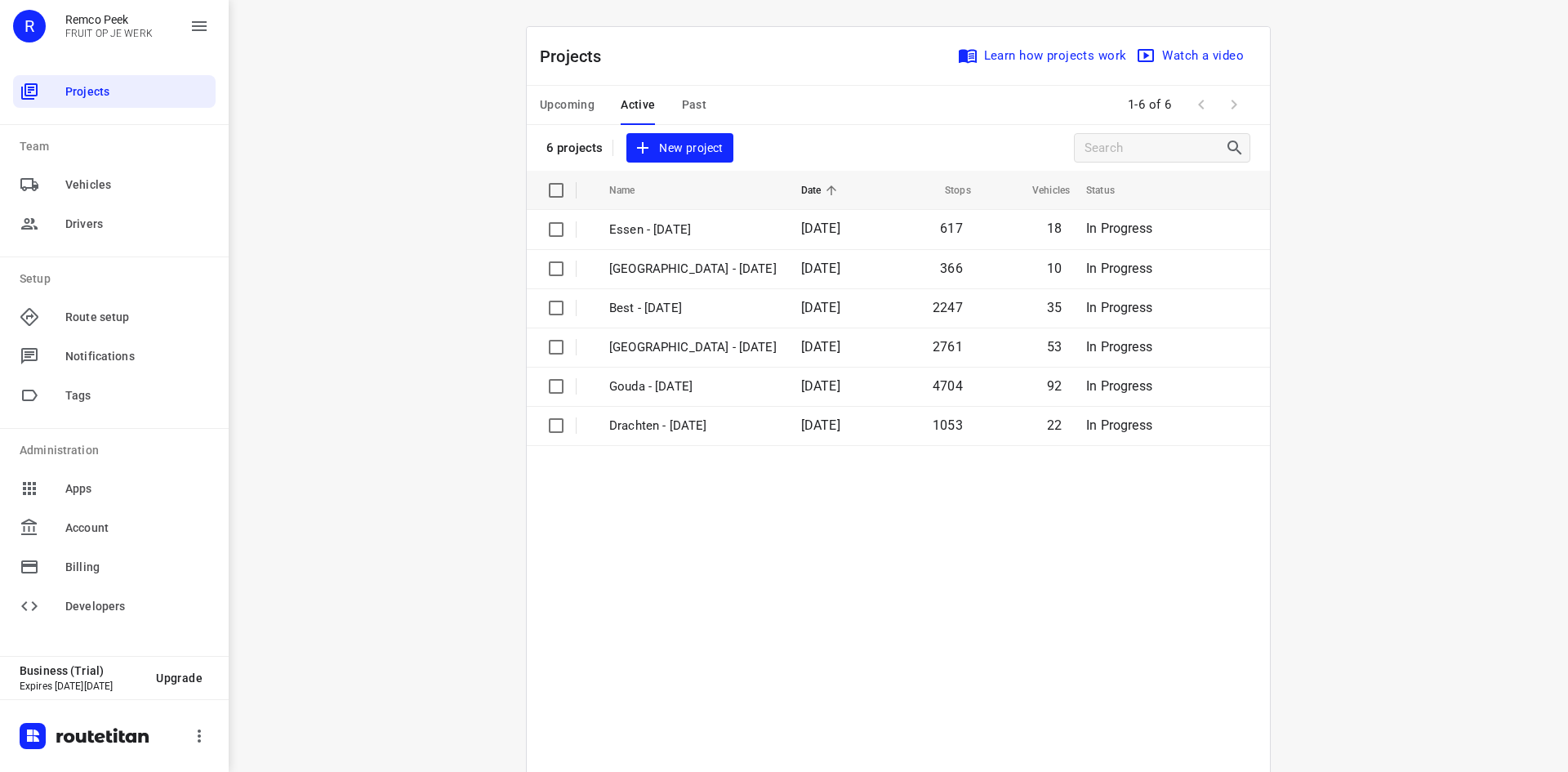
click at [583, 95] on span "Upcoming" at bounding box center [568, 104] width 55 height 21
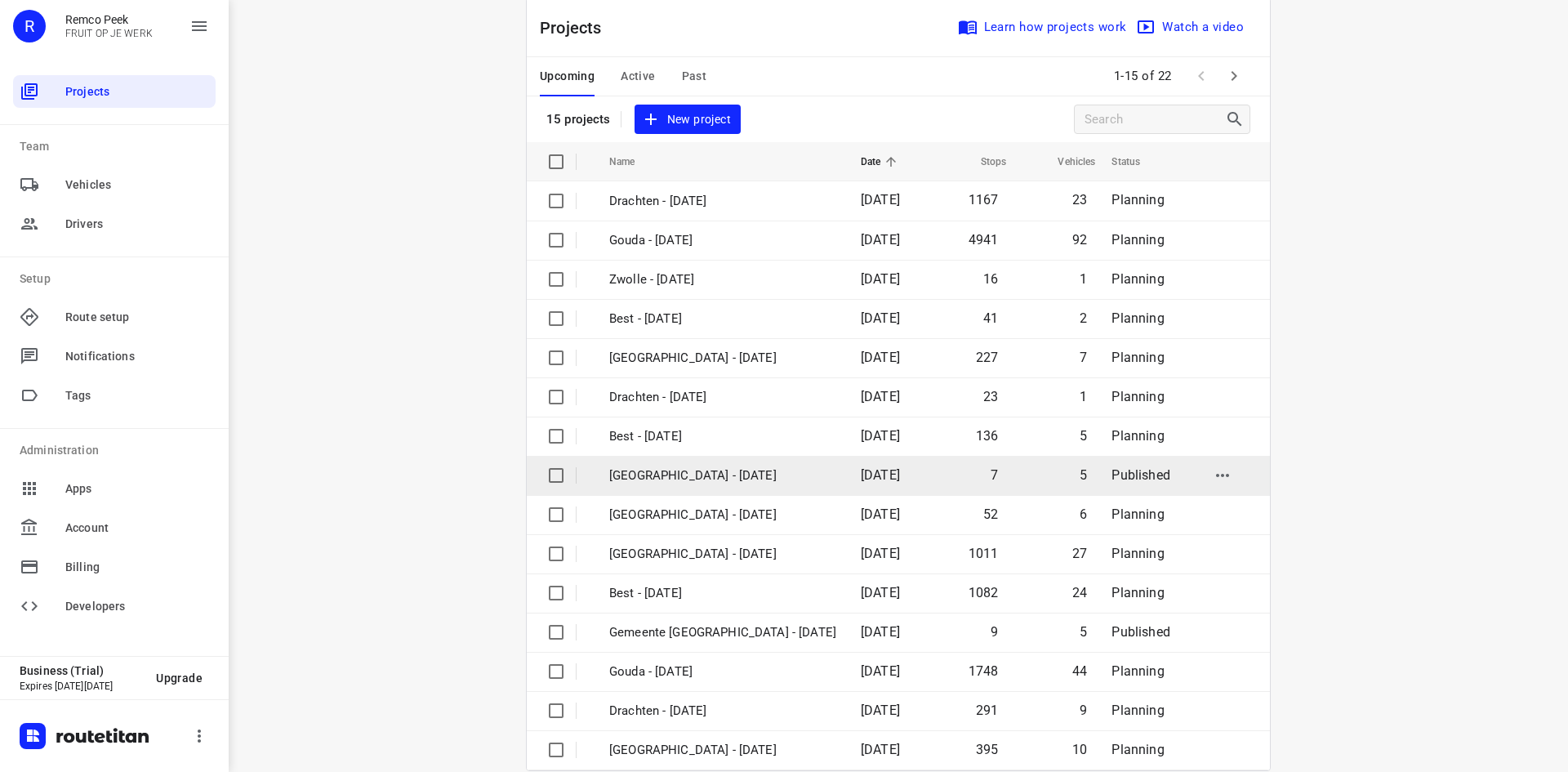
scroll to position [54, 0]
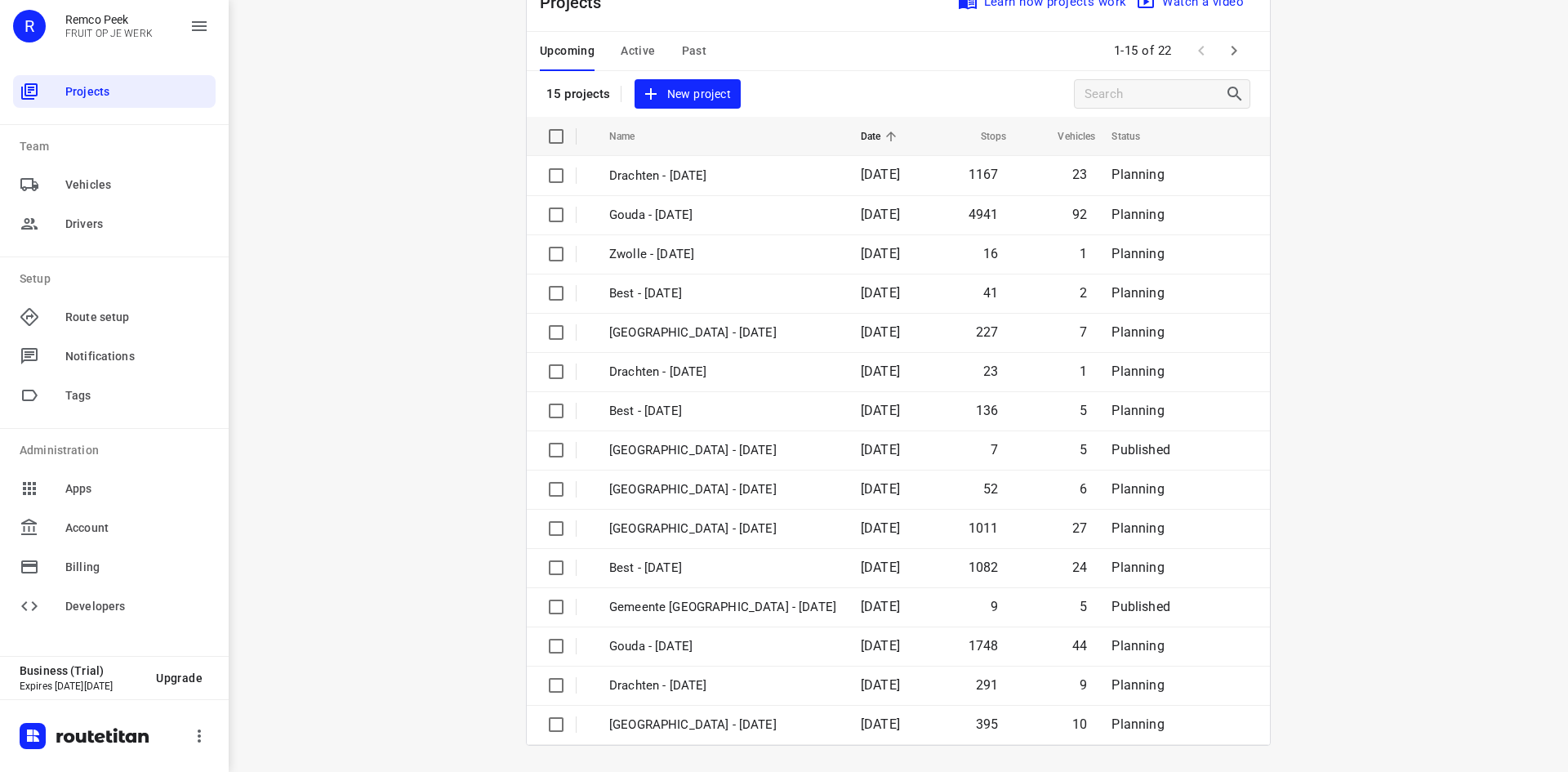
click at [1230, 37] on button "button" at bounding box center [1234, 50] width 32 height 32
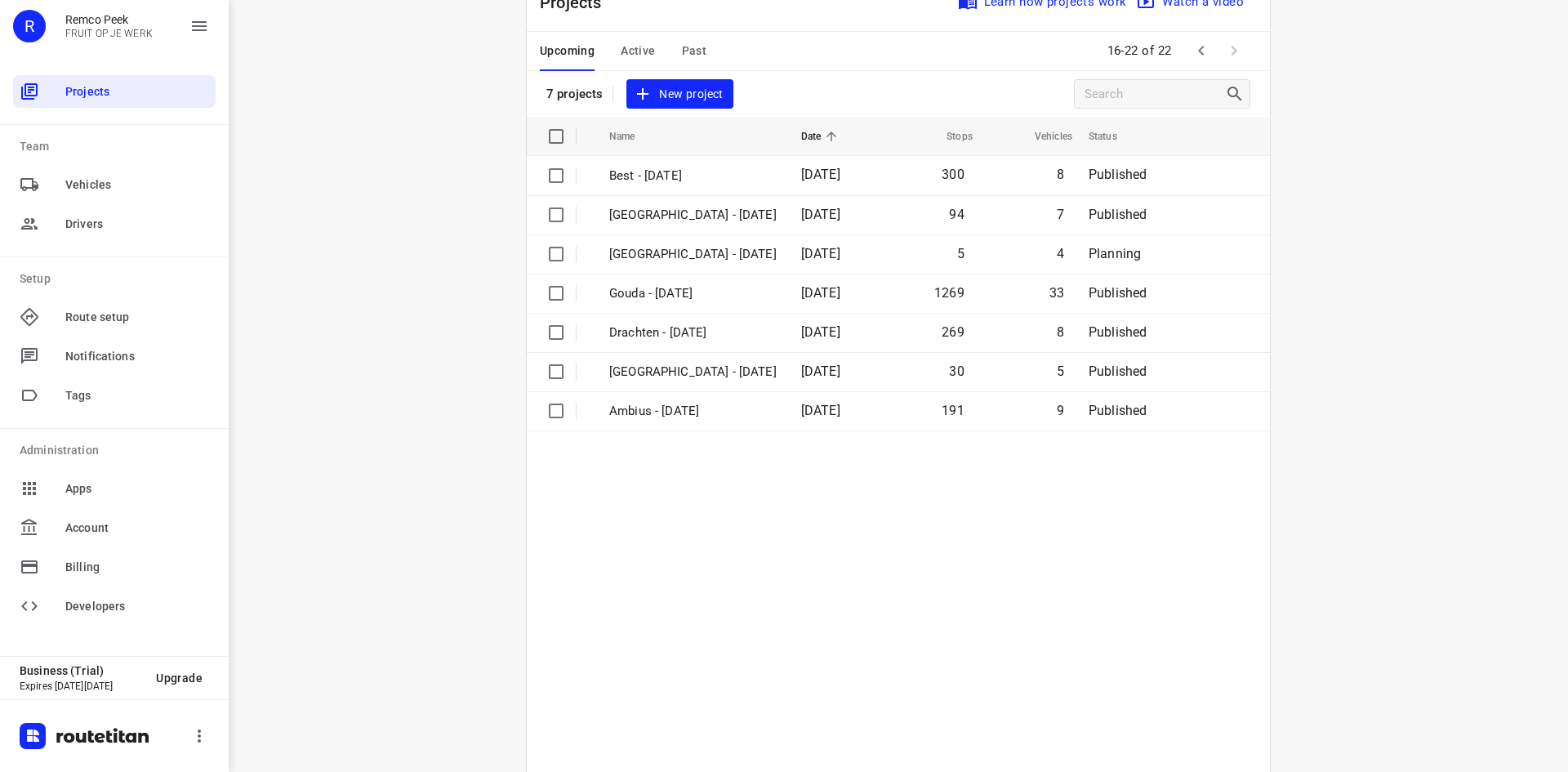
scroll to position [0, 0]
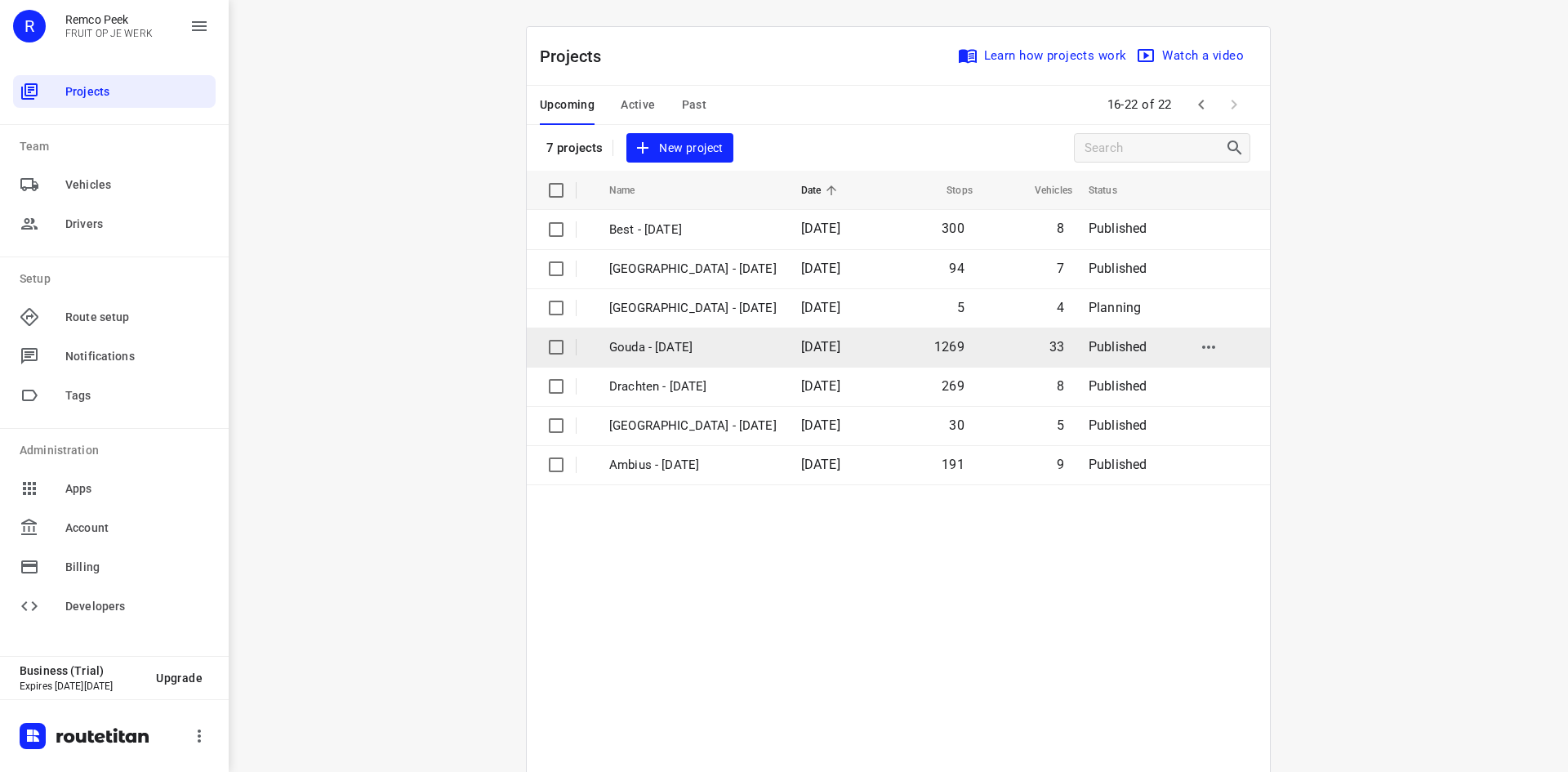
click at [670, 349] on p "Gouda - [DATE]" at bounding box center [693, 347] width 167 height 19
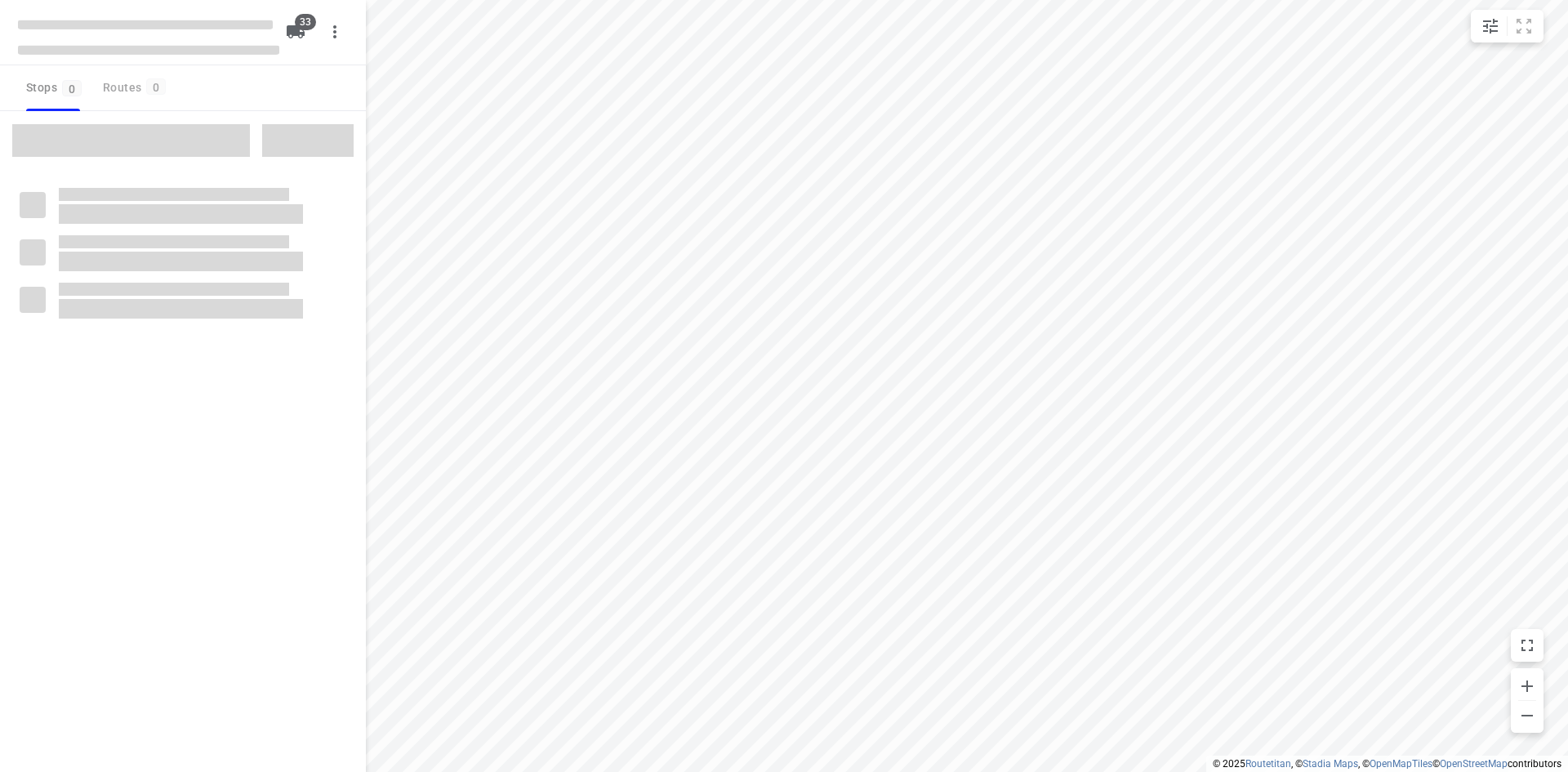
type input "distance"
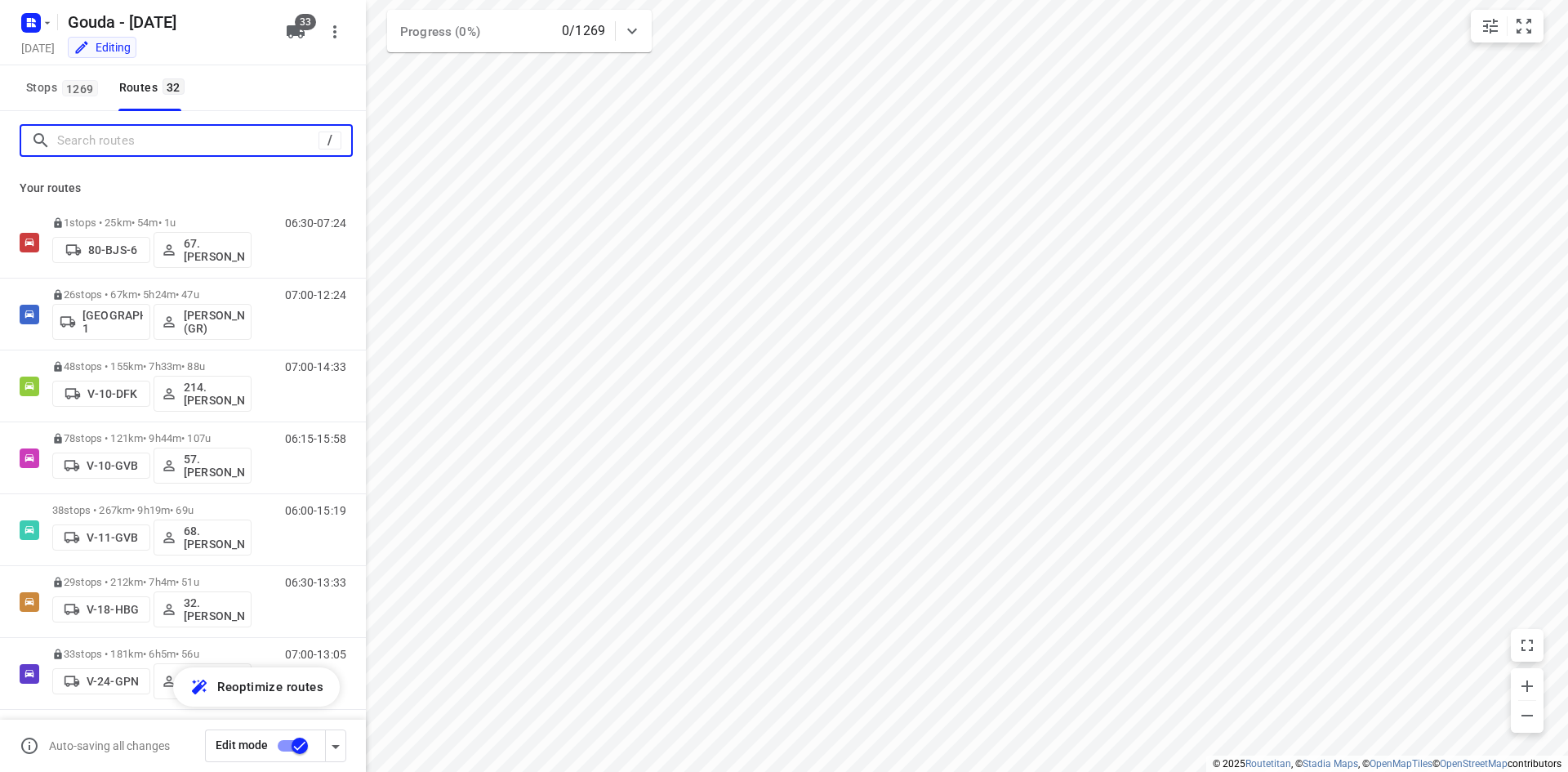
click at [173, 140] on input "Search routes" at bounding box center [188, 141] width 261 height 26
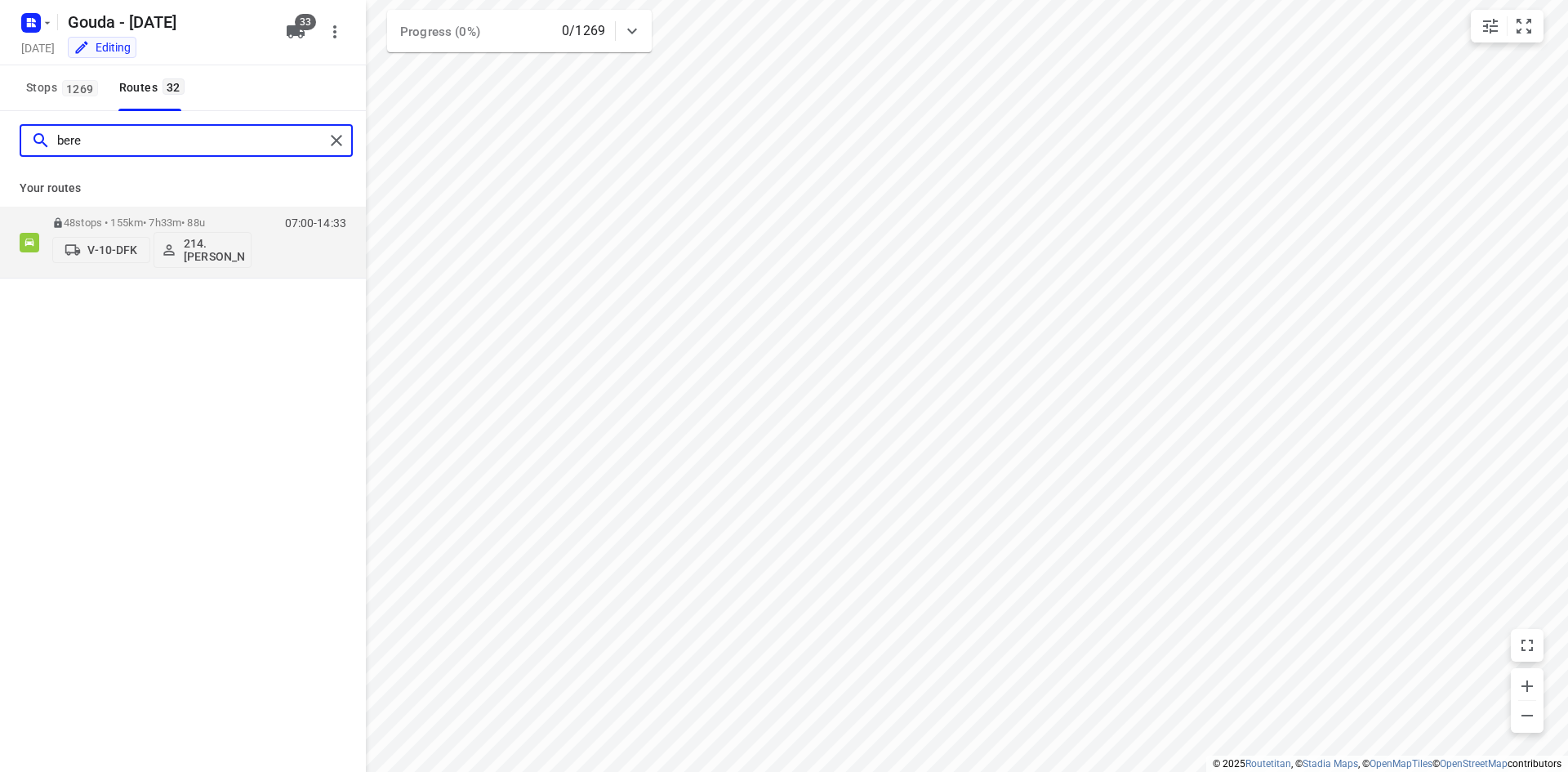
type input "bere"
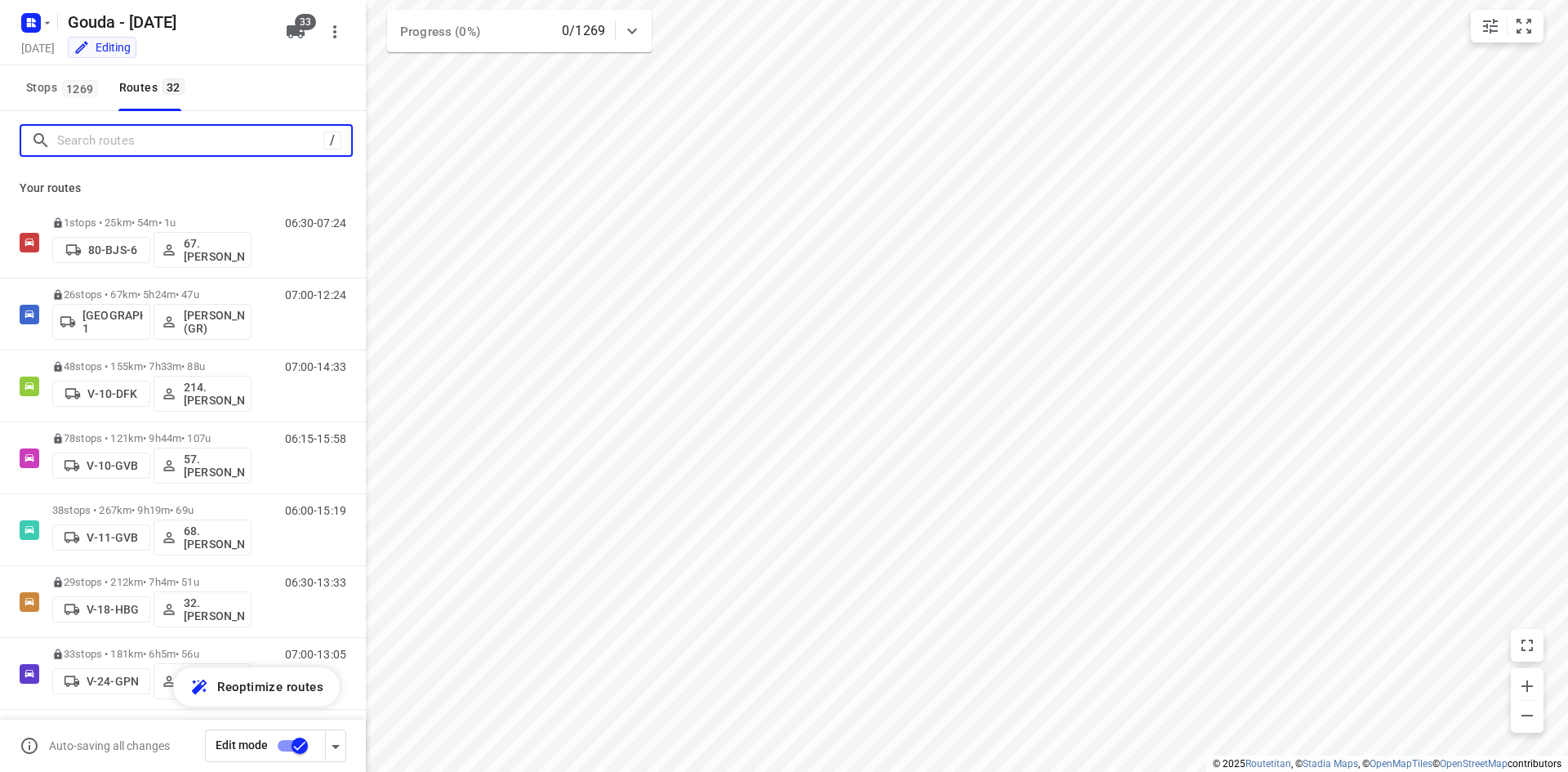
click at [233, 138] on input "Search routes" at bounding box center [190, 141] width 266 height 26
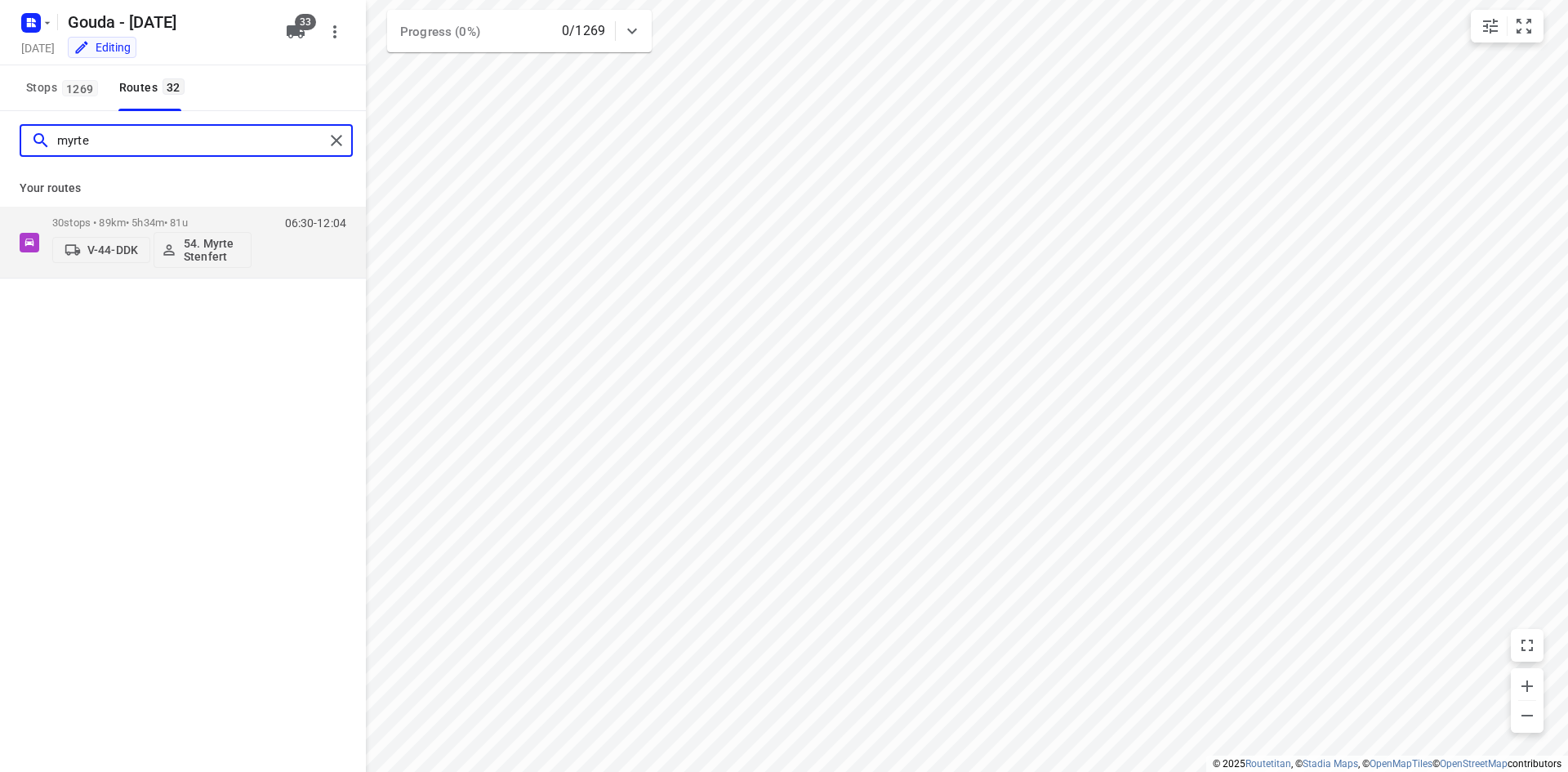
type input "myrte"
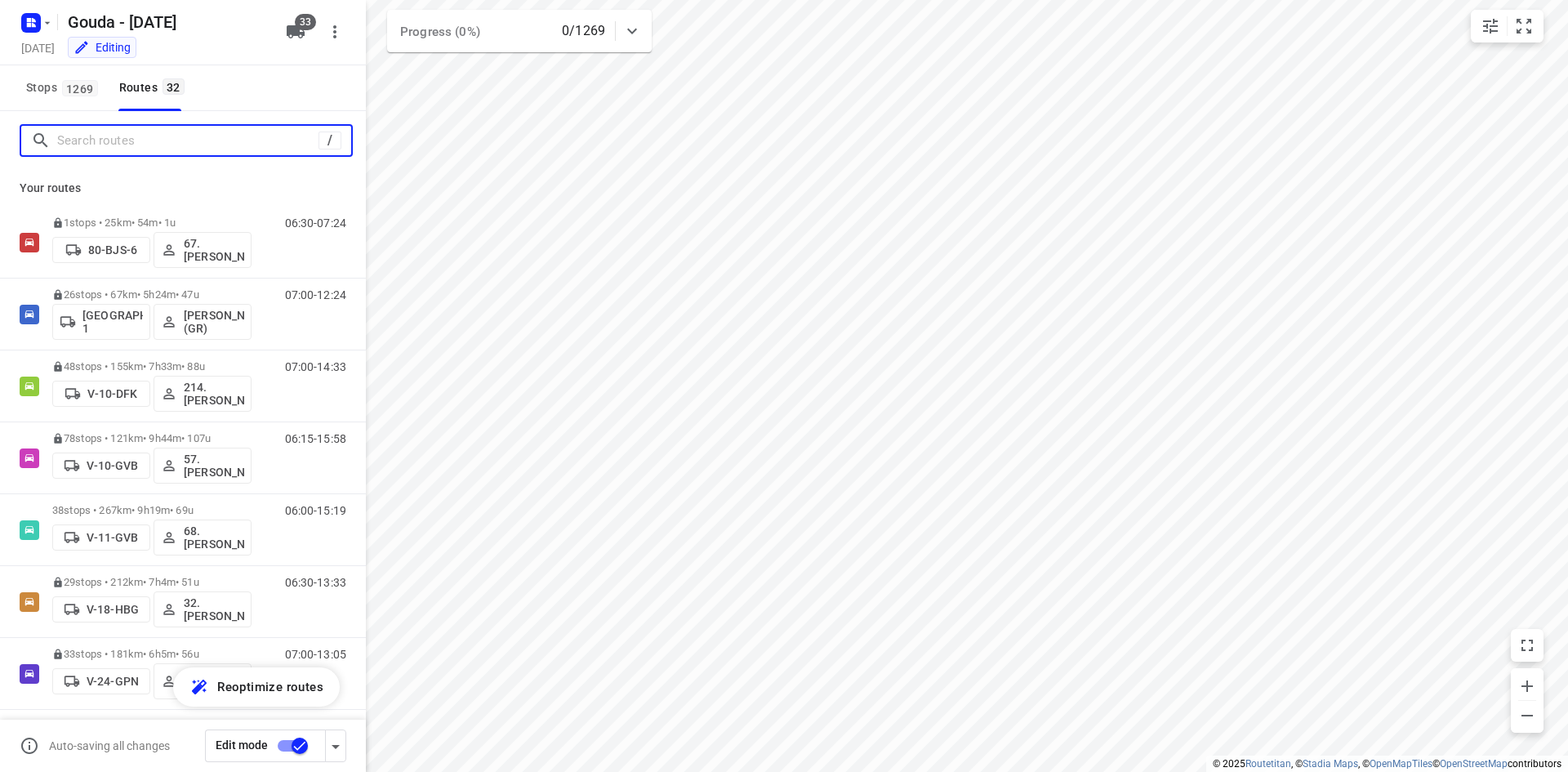
click at [189, 142] on input "Search routes" at bounding box center [188, 141] width 261 height 26
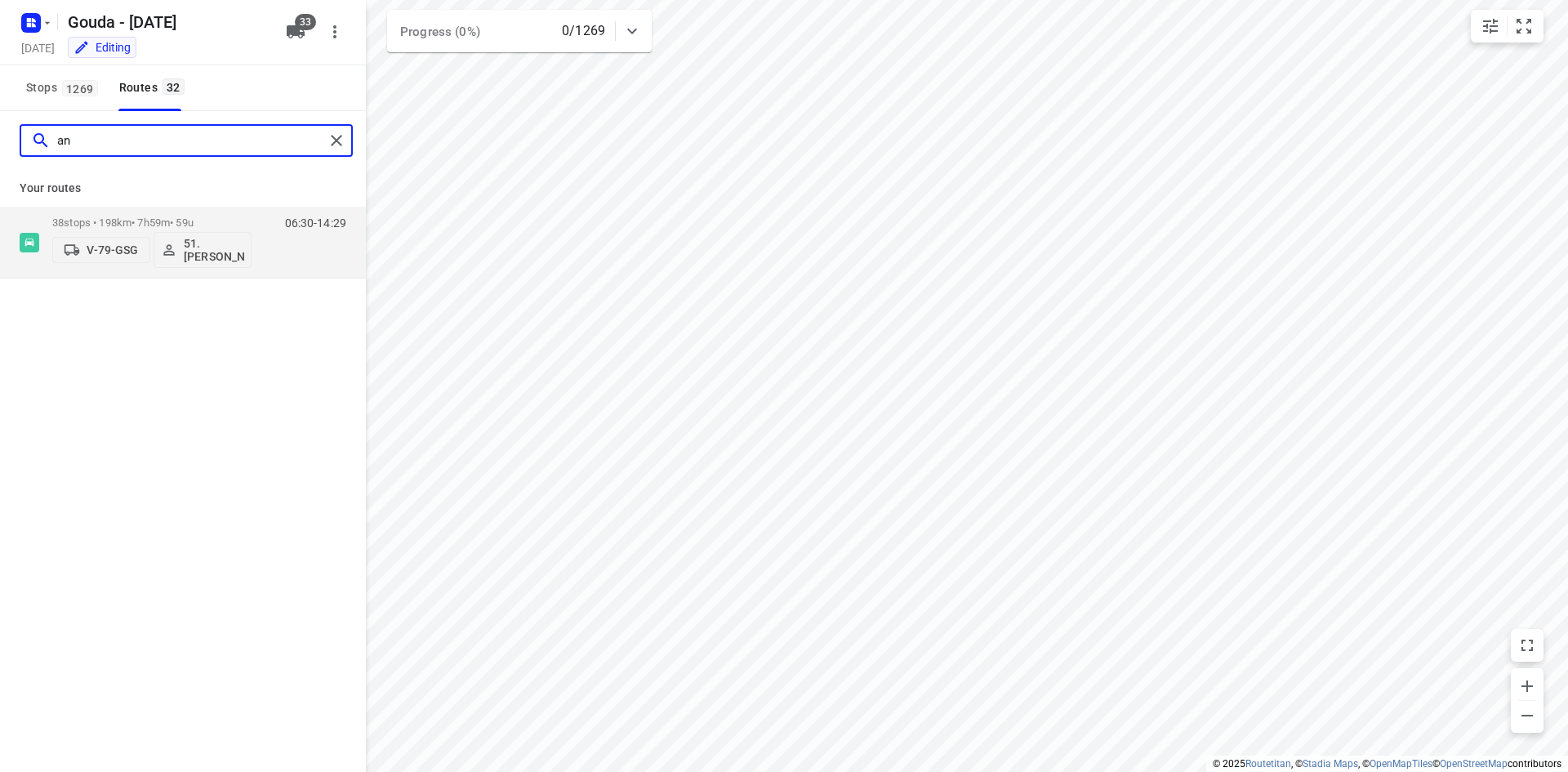
type input "a"
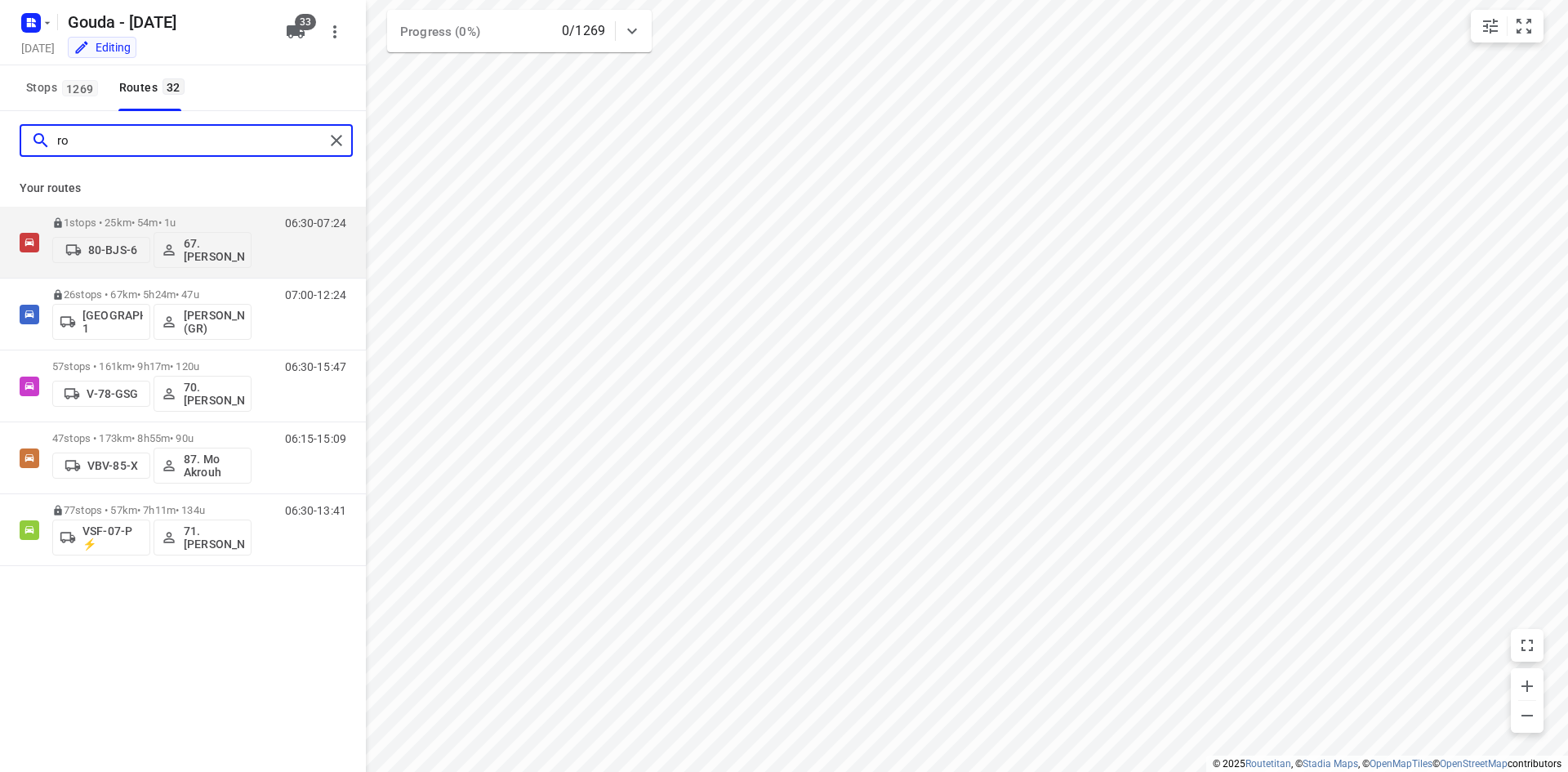
type input "r"
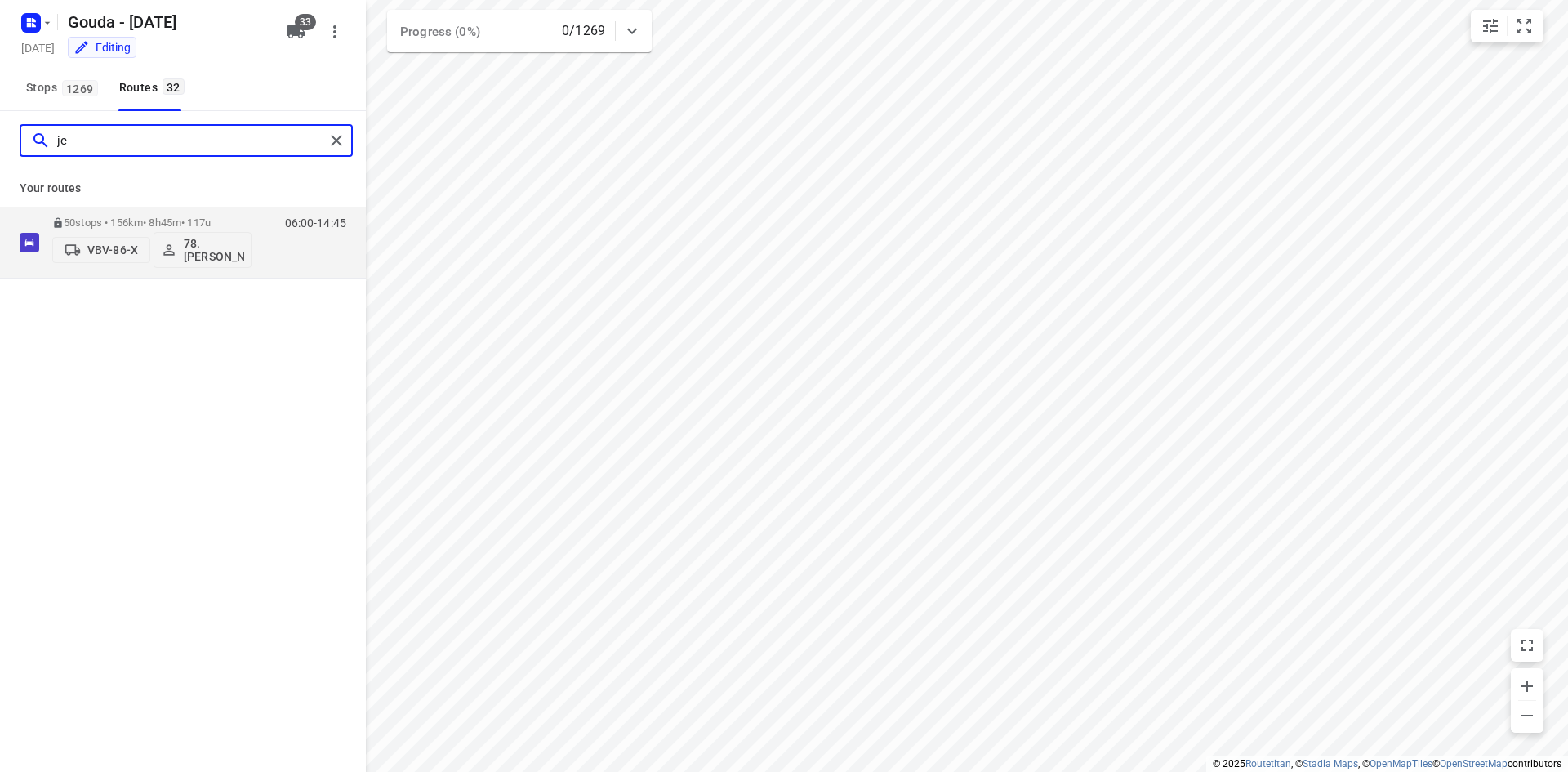
type input "j"
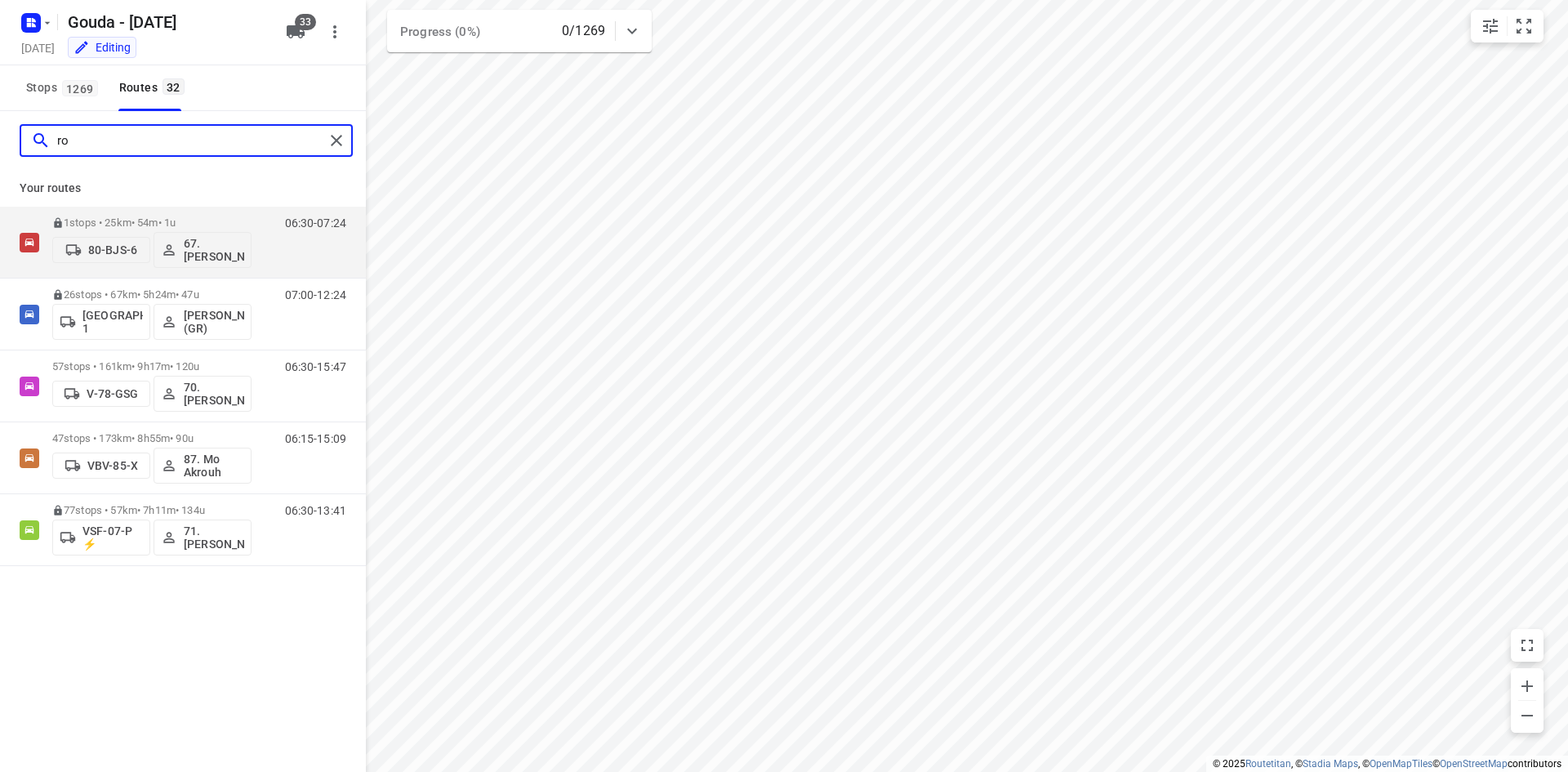
type input "r"
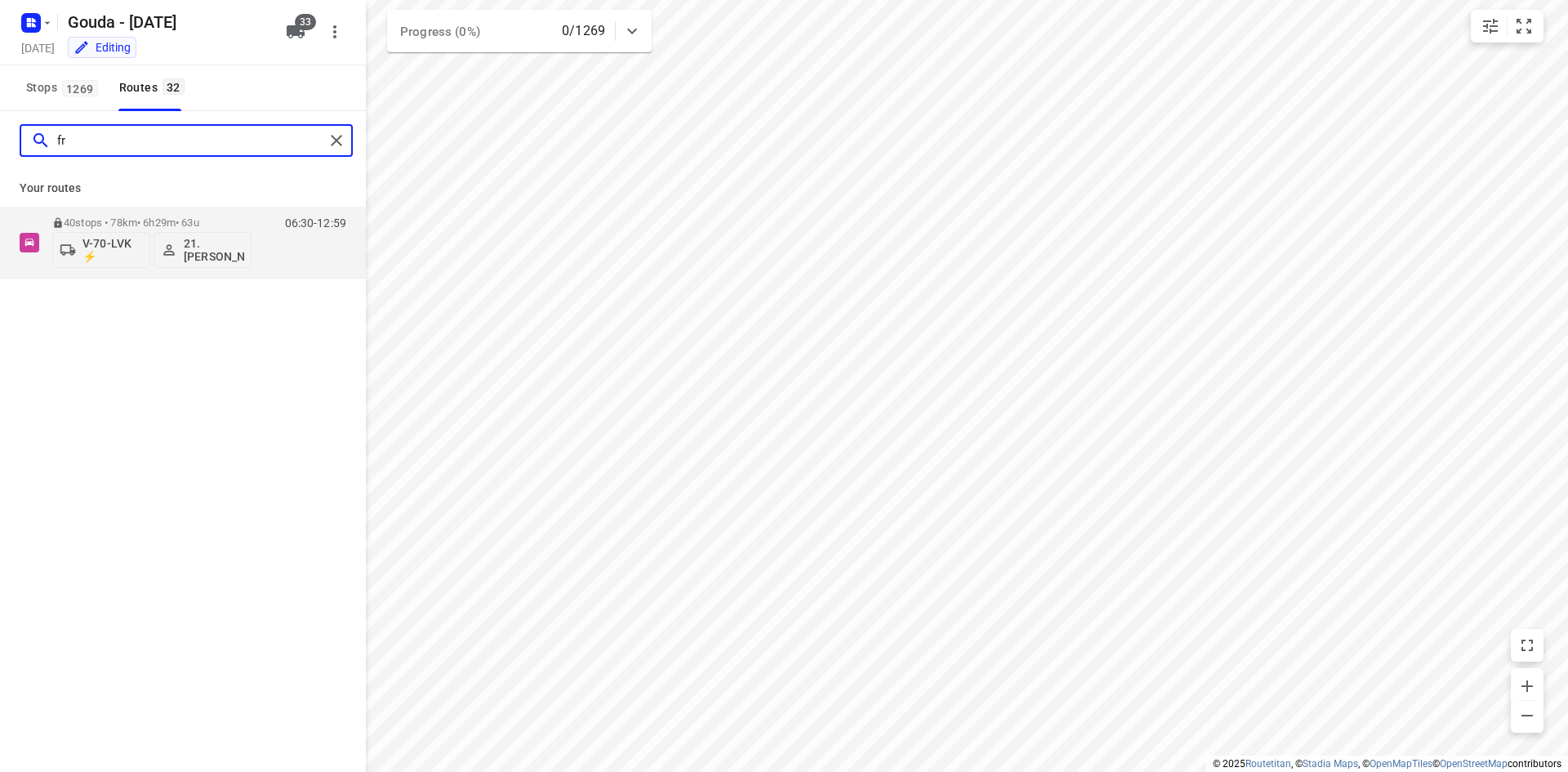
type input "f"
type input "s"
type input "b"
type input "p"
type input "r"
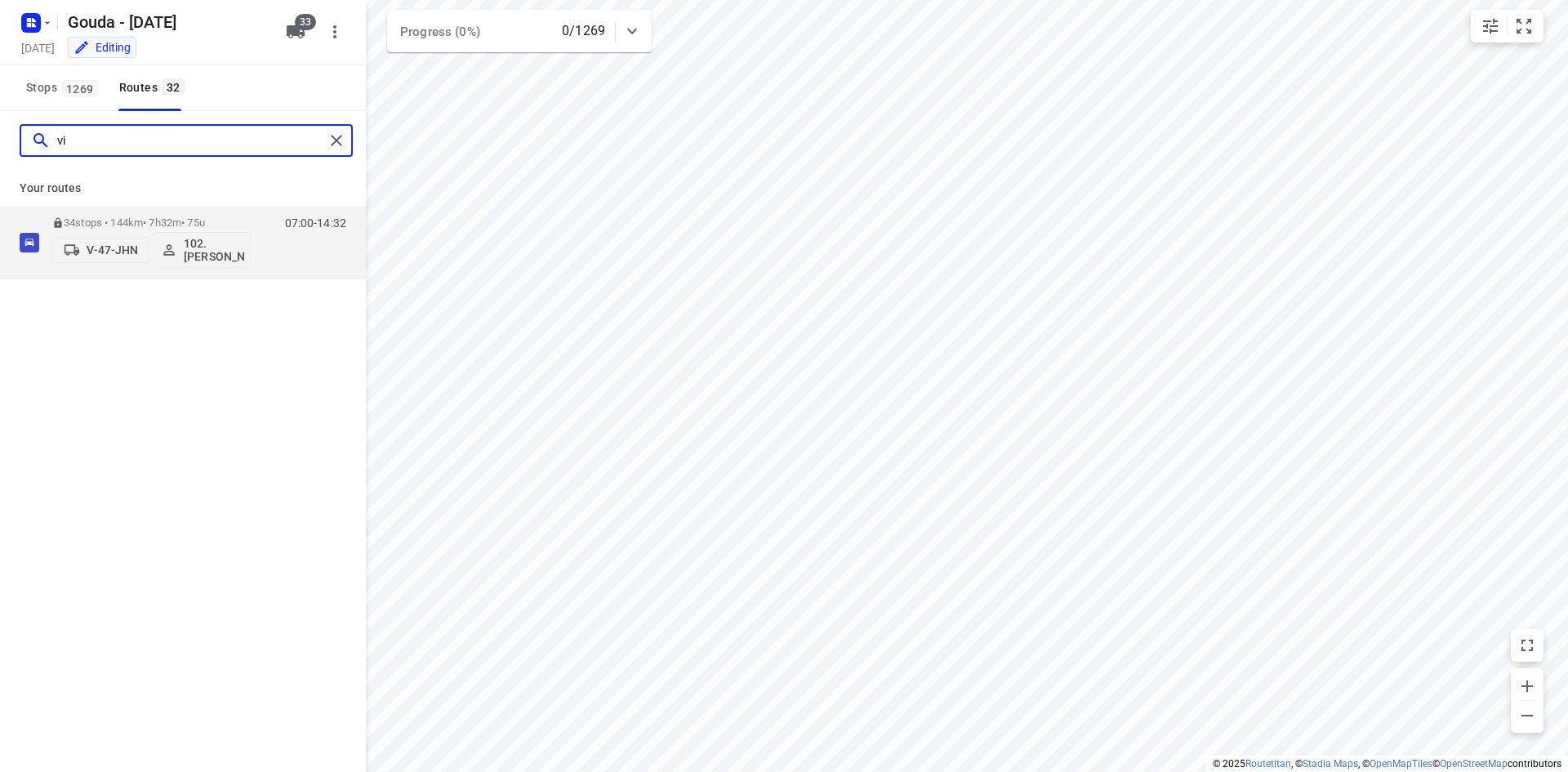
type input "v"
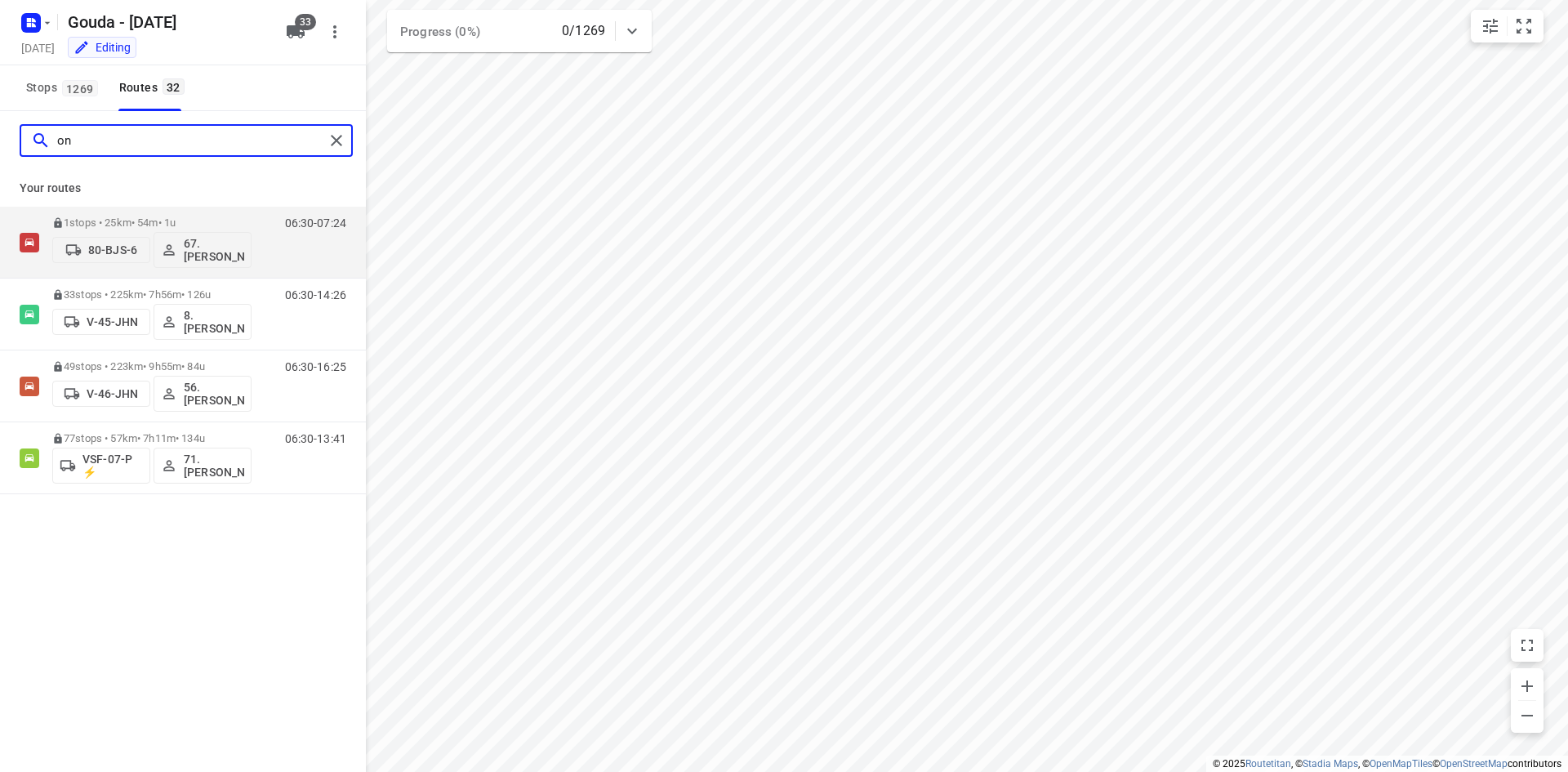
type input "o"
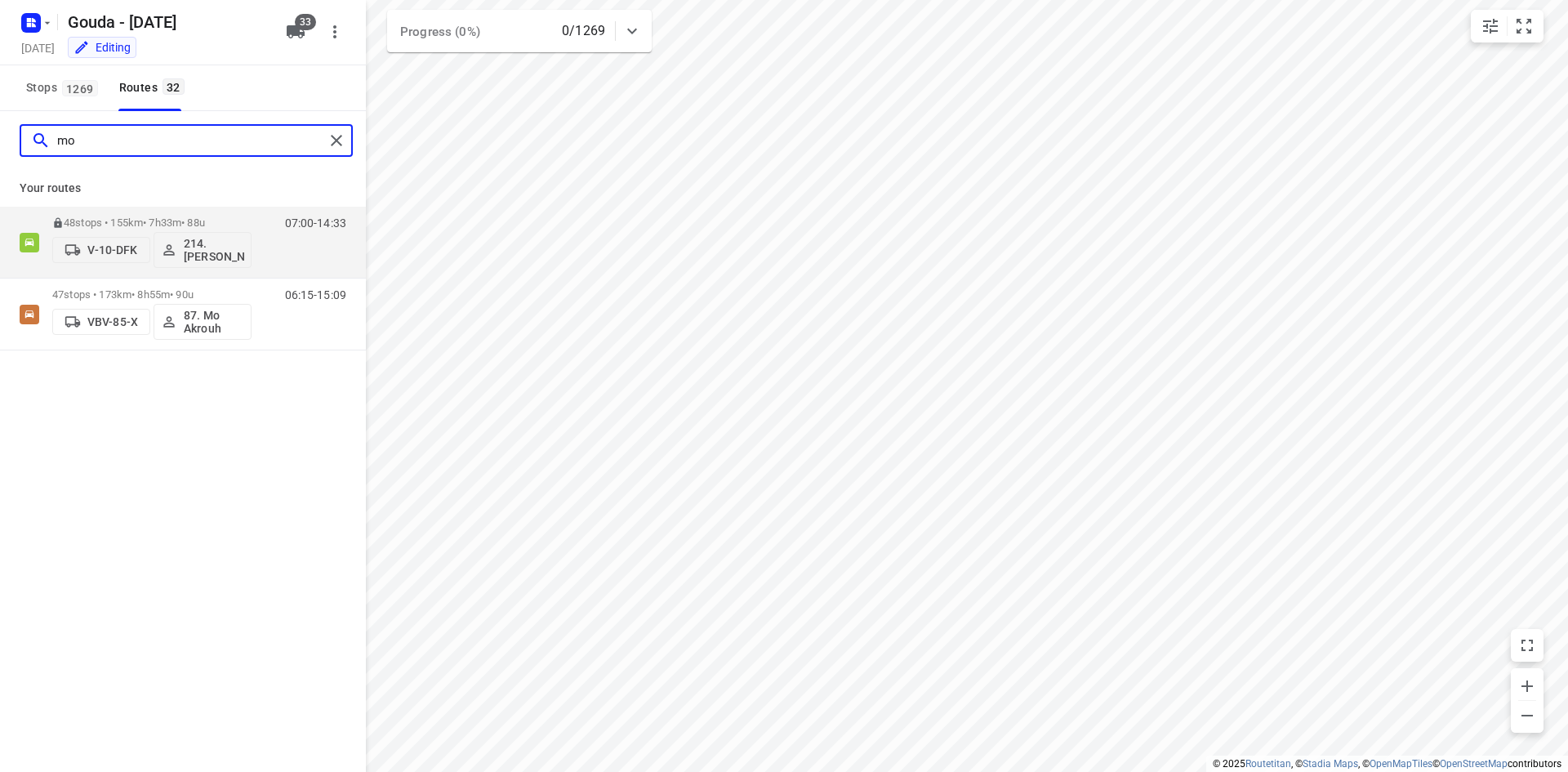
type input "m"
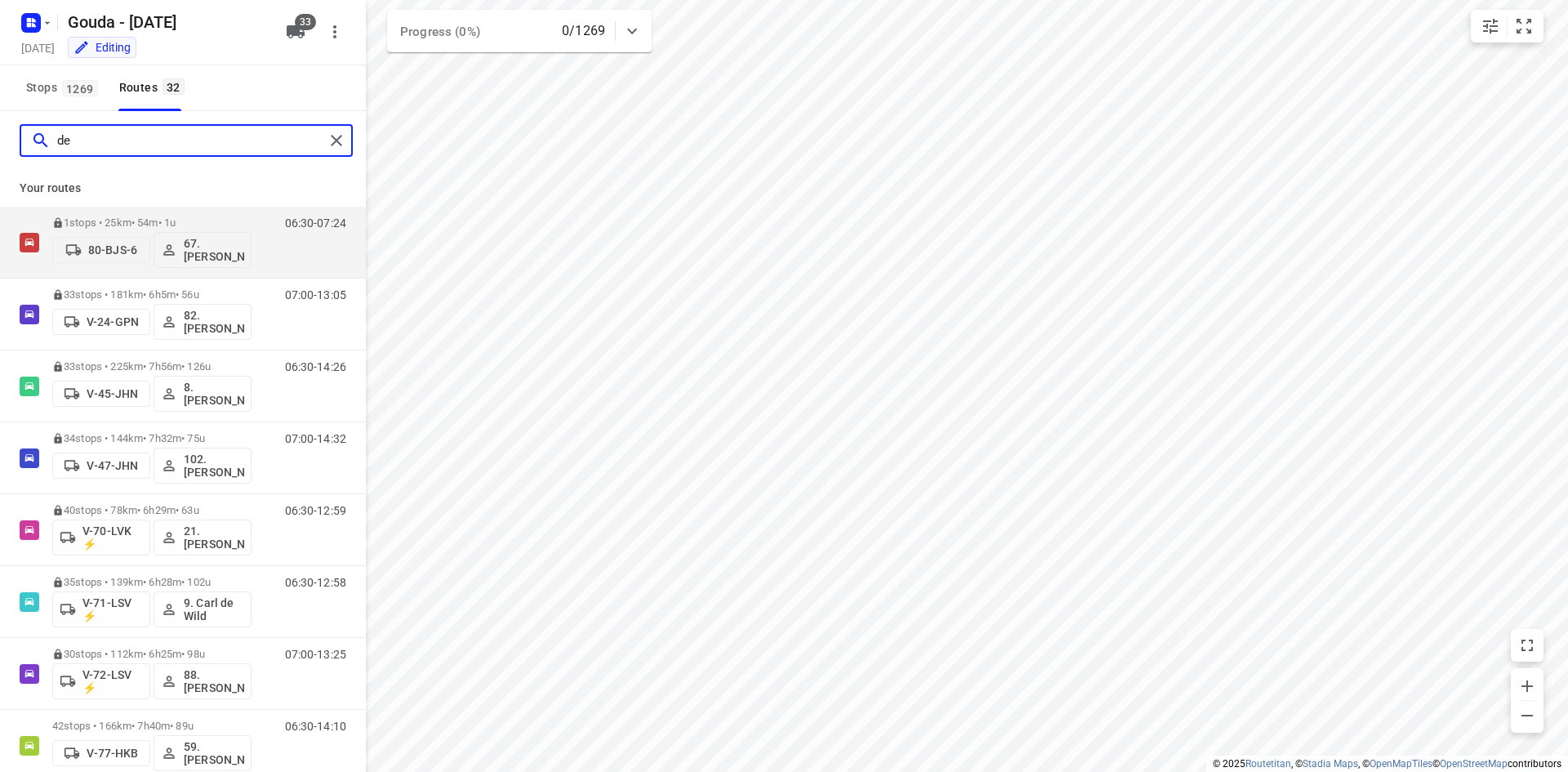
type input "d"
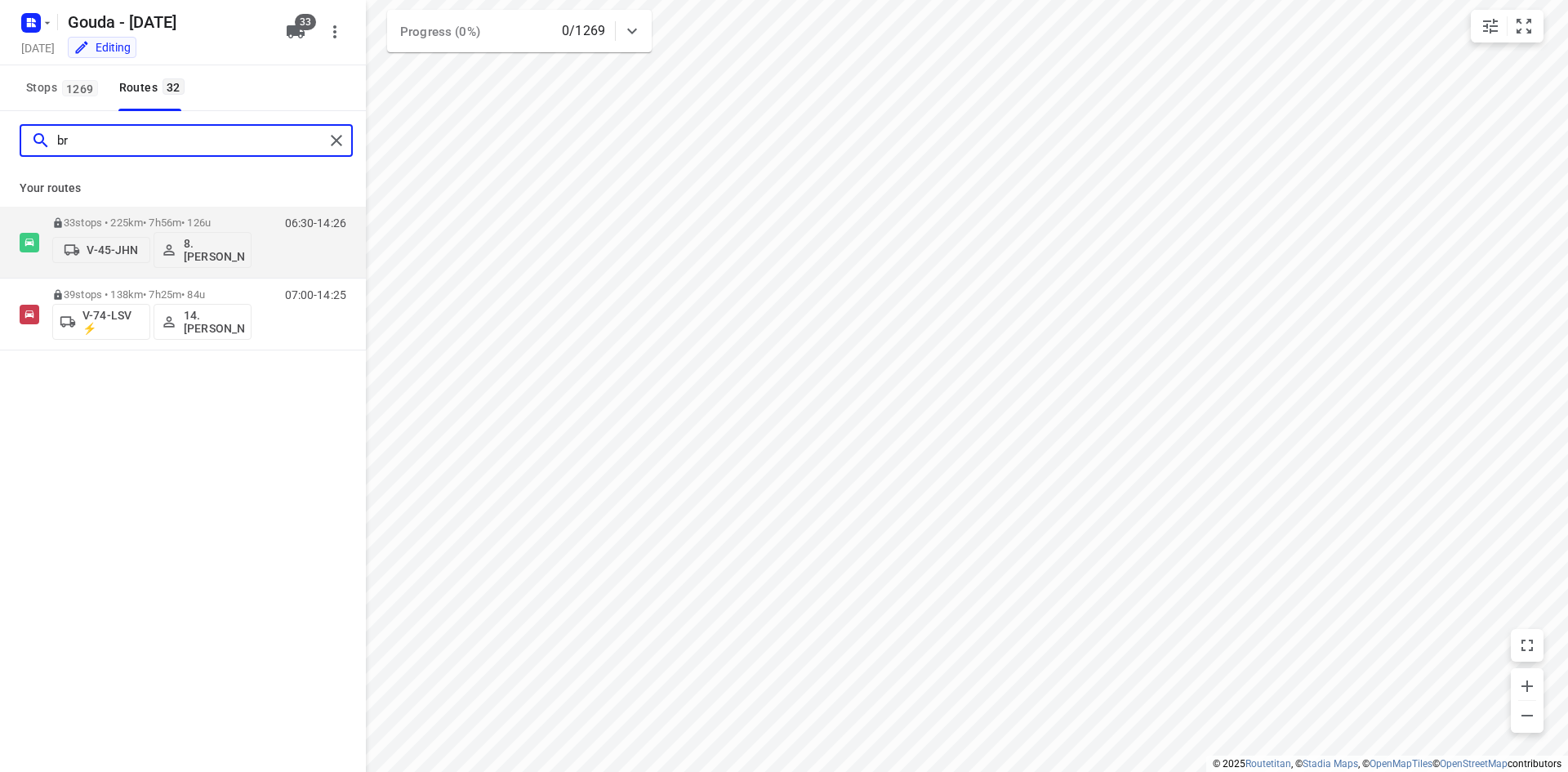
type input "b"
type input "a"
type input "f"
type input "l"
type input "g"
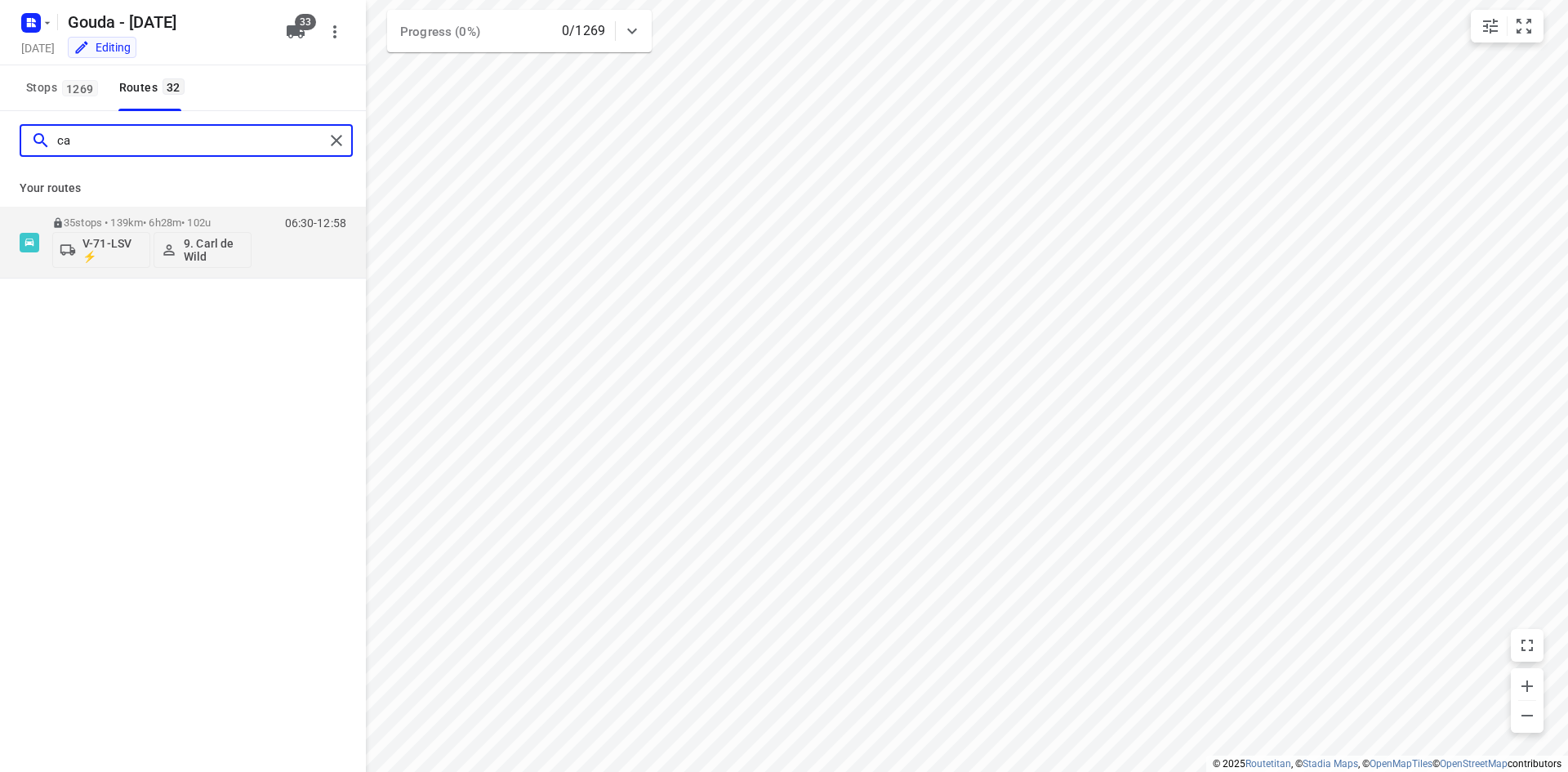
type input "c"
drag, startPoint x: 104, startPoint y: 141, endPoint x: 0, endPoint y: 134, distance: 104.2
click at [1, 134] on div "maar" at bounding box center [183, 140] width 365 height 59
type input "w"
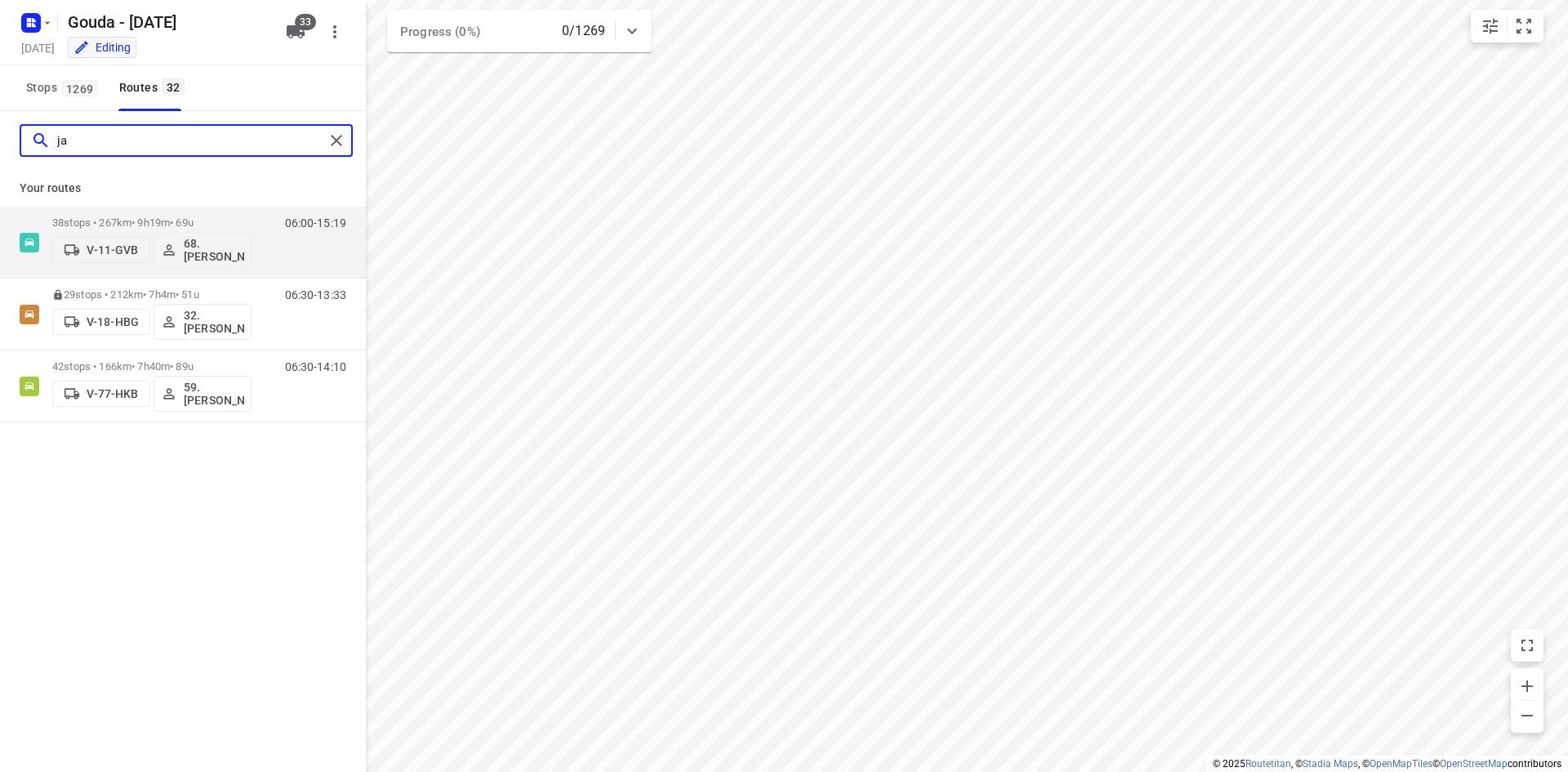
type input "j"
type input "m"
type input "r"
type input "j"
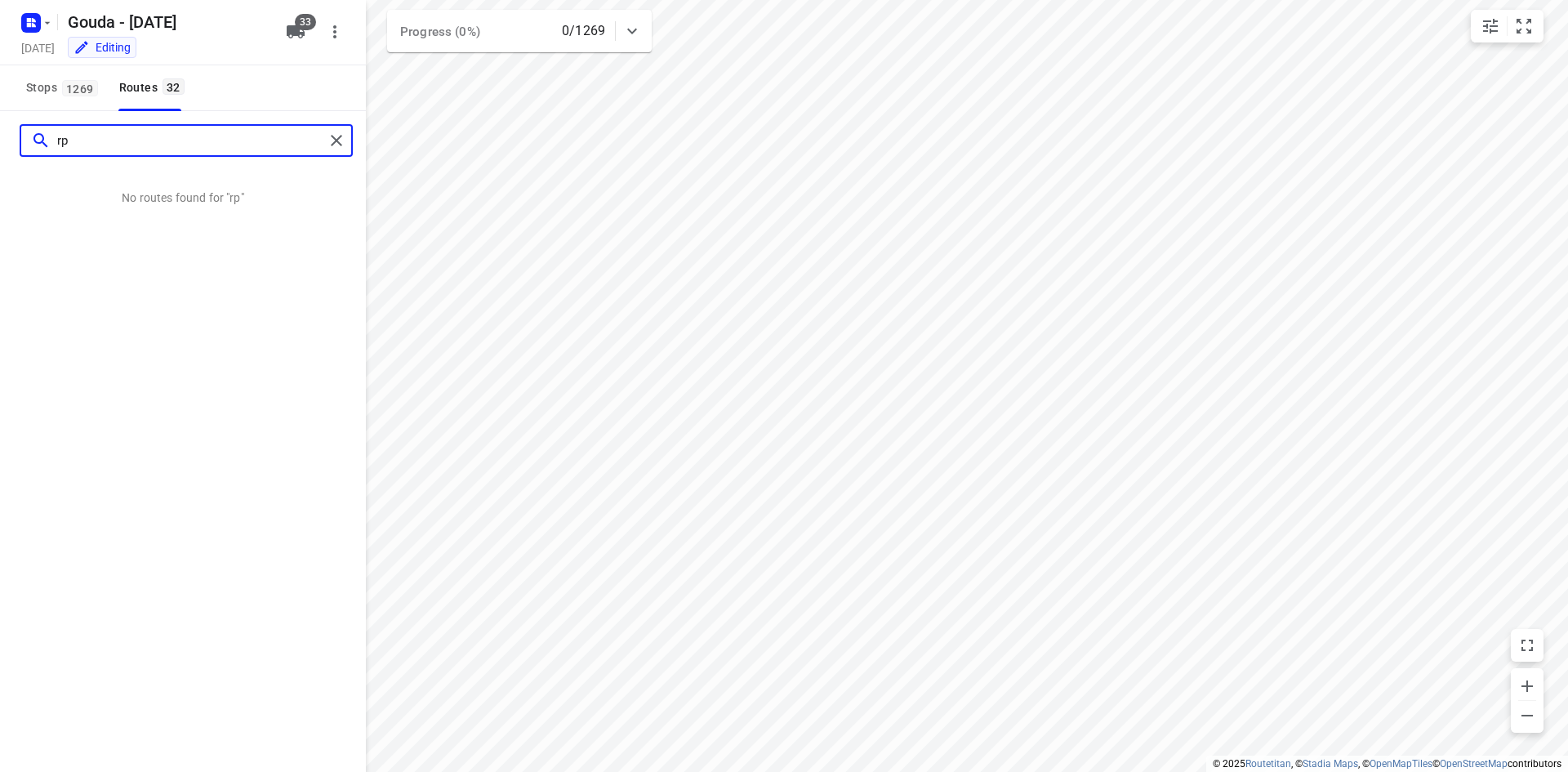
type input "r"
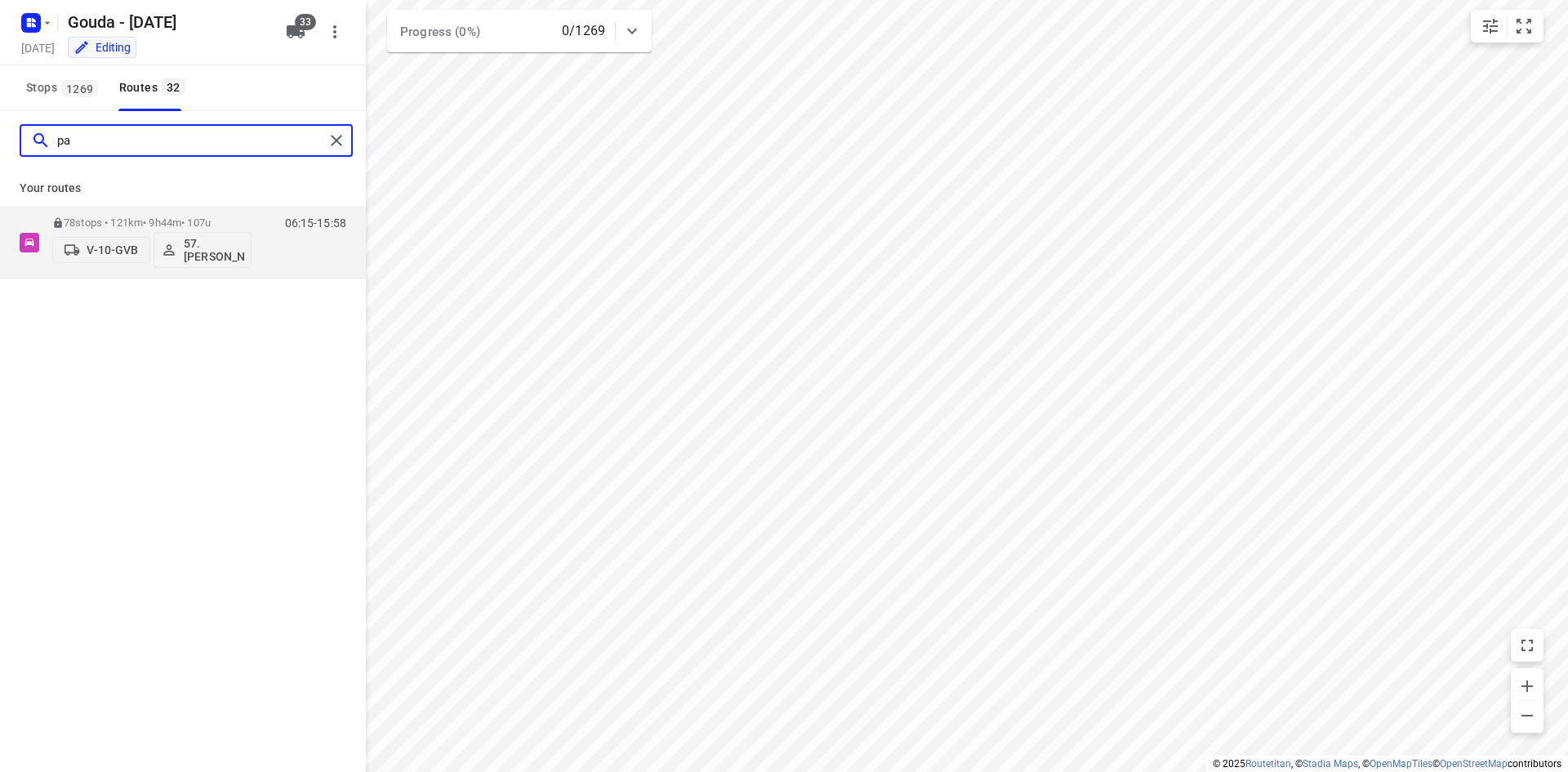
type input "p"
type input "r"
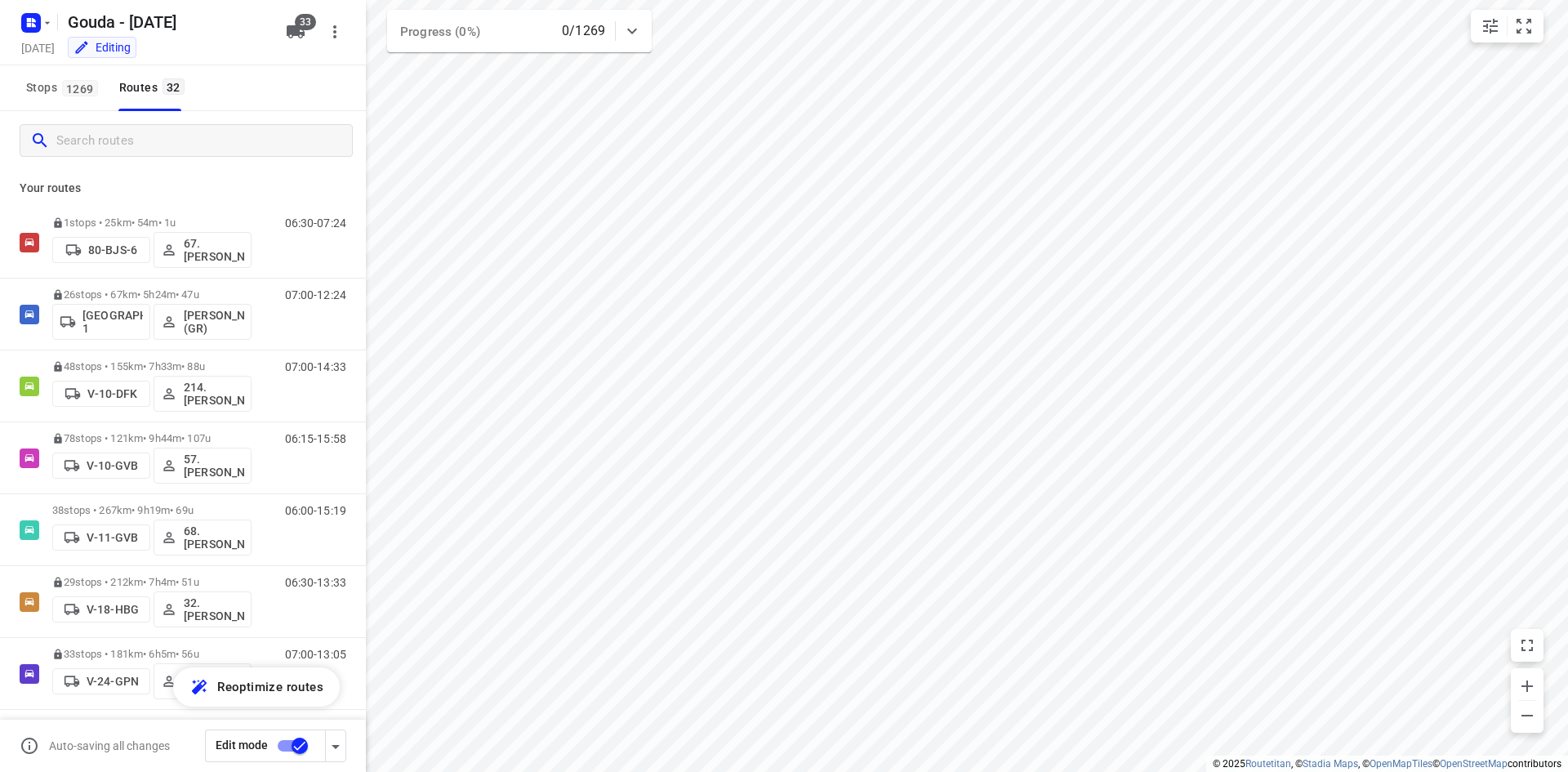
click at [246, 111] on div at bounding box center [183, 140] width 365 height 59
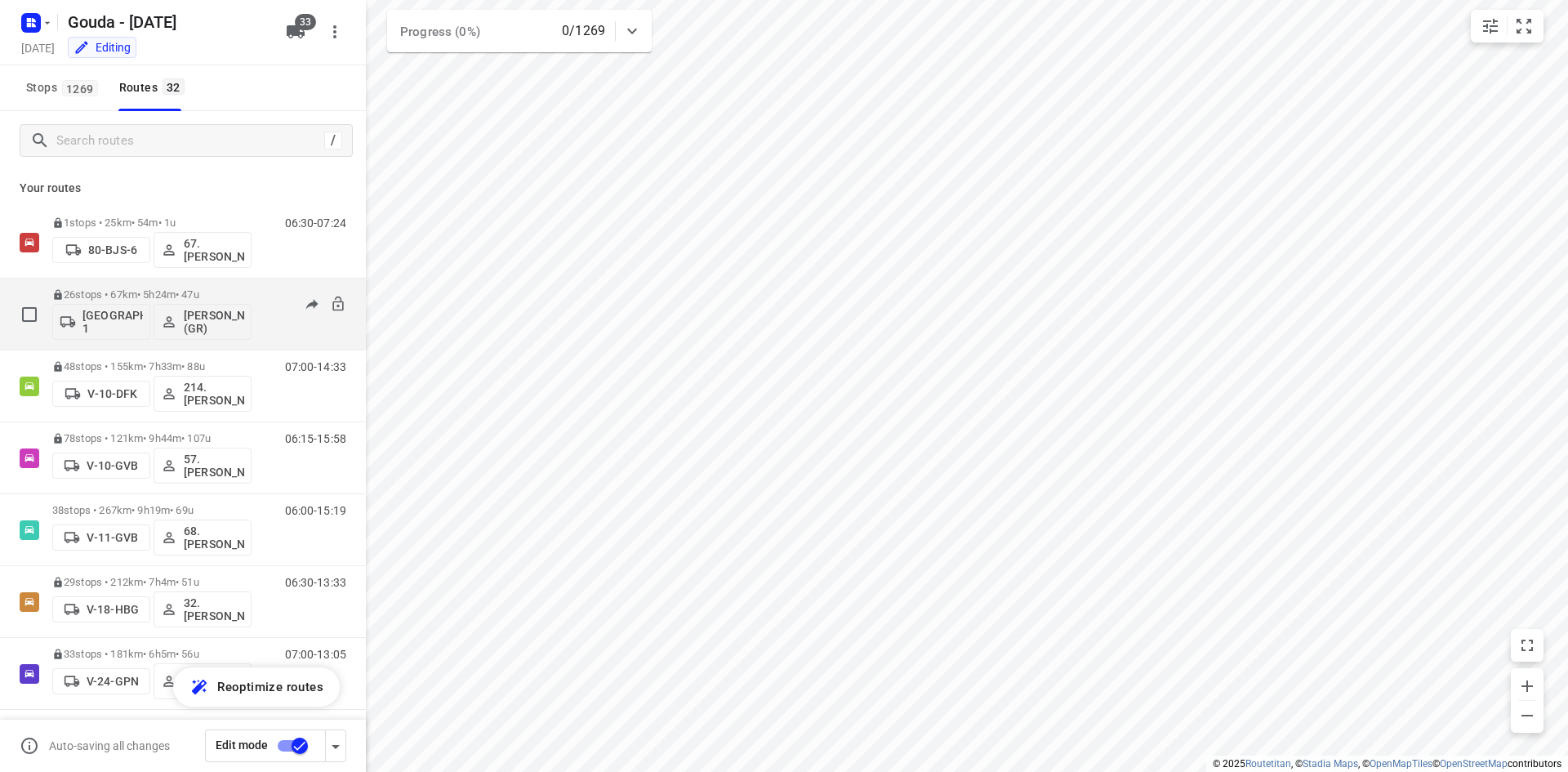
click at [171, 293] on p "26 stops • 67km • 5h24m • 47u" at bounding box center [151, 294] width 199 height 12
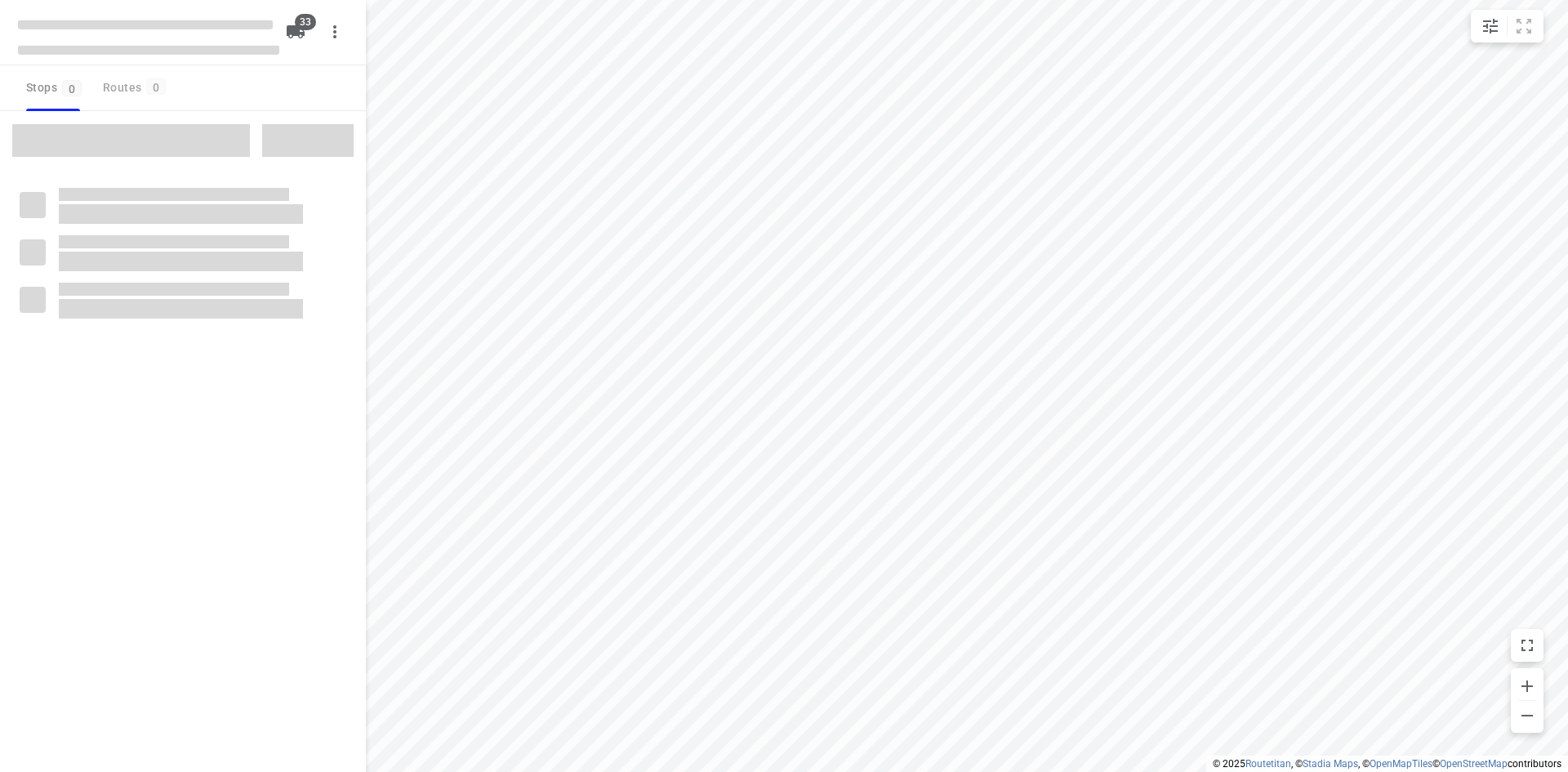
type input "distance"
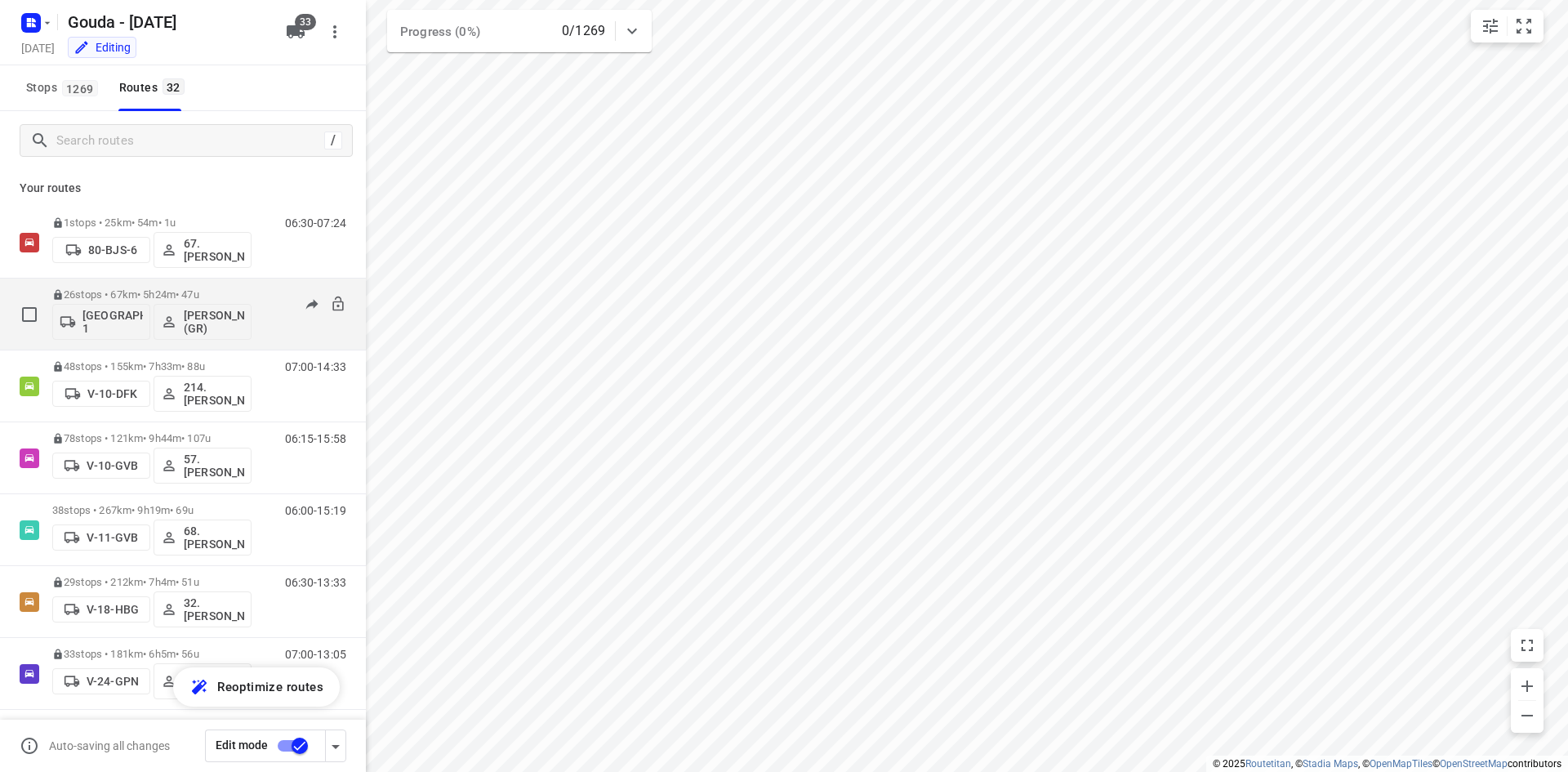
click at [175, 293] on p "26 stops • 67km • 5h24m • 47u" at bounding box center [151, 294] width 199 height 12
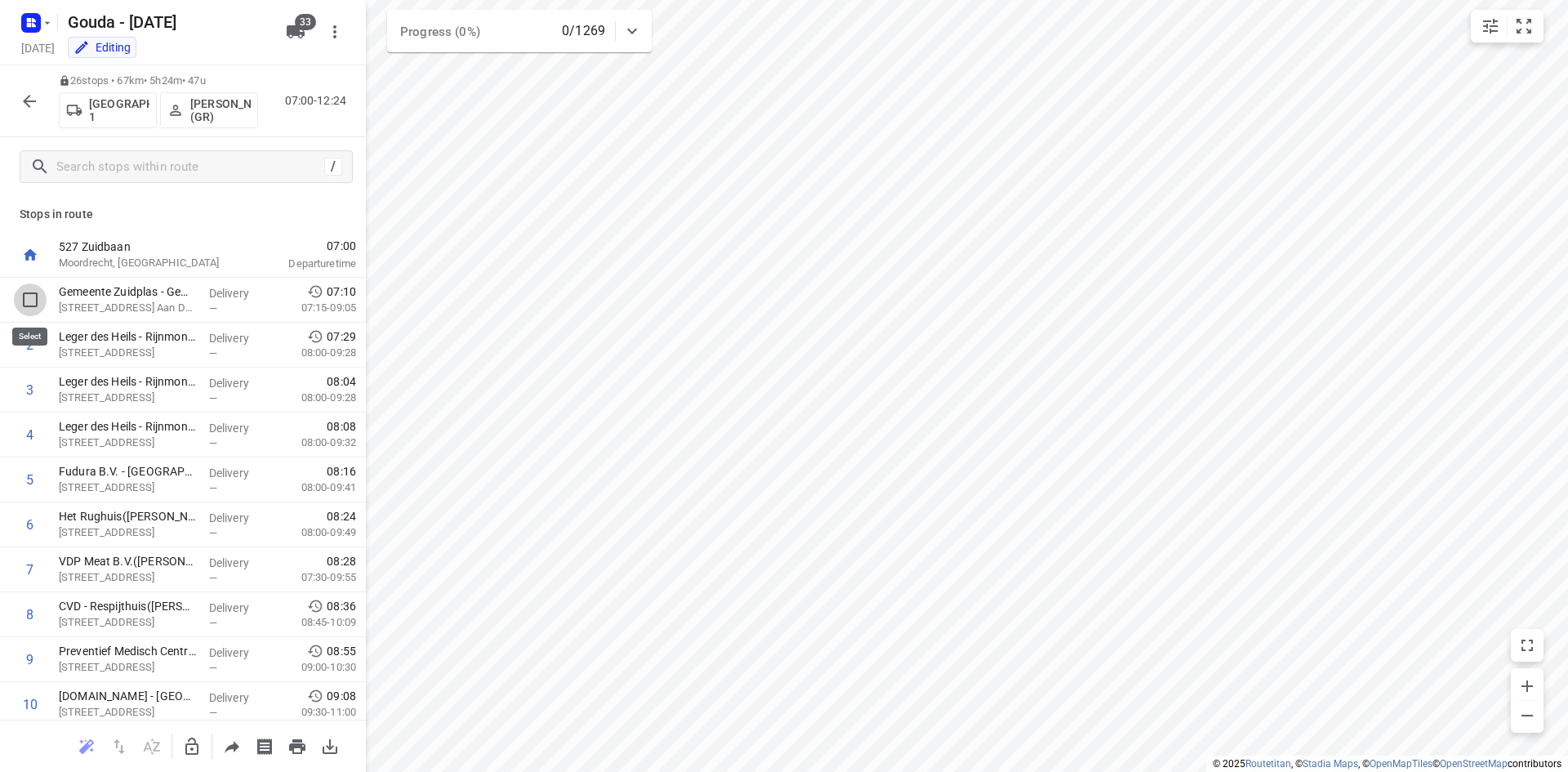
drag, startPoint x: 32, startPoint y: 303, endPoint x: 34, endPoint y: 318, distance: 15.1
click at [32, 302] on input "checkbox" at bounding box center [29, 299] width 32 height 32
checkbox input "true"
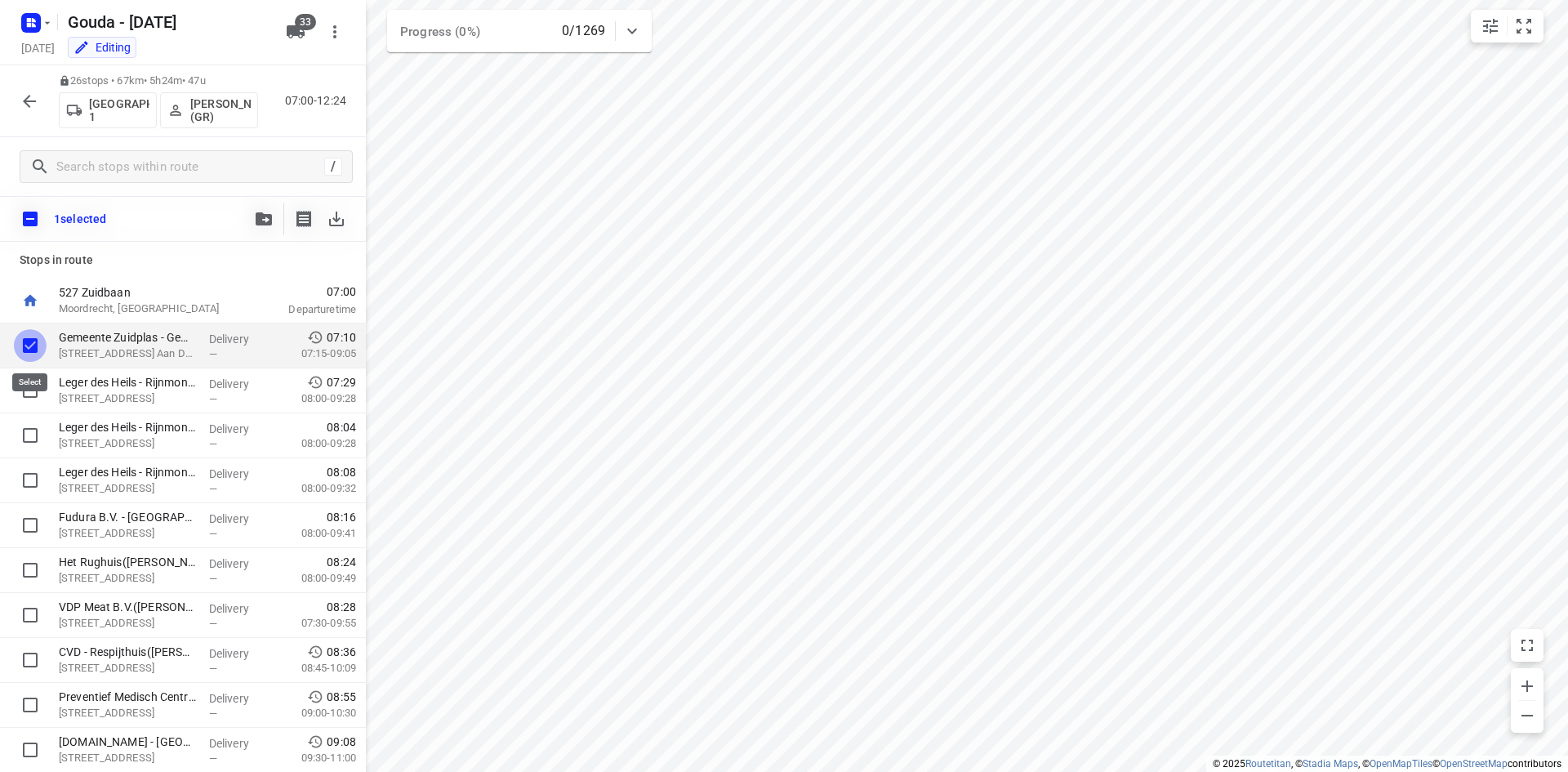
click at [33, 347] on input "checkbox" at bounding box center [29, 345] width 32 height 32
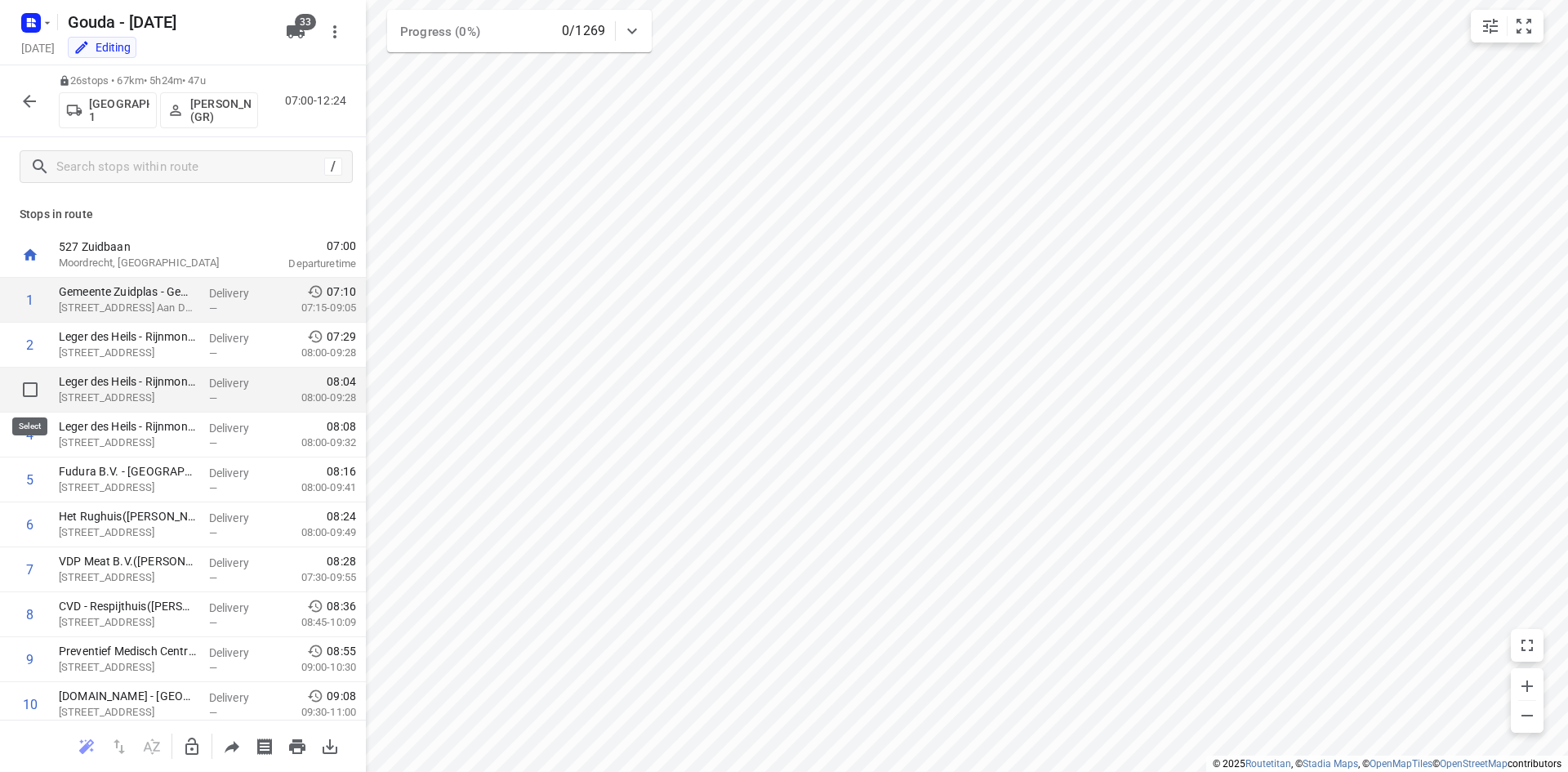
click at [36, 381] on input "checkbox" at bounding box center [29, 389] width 32 height 32
checkbox input "true"
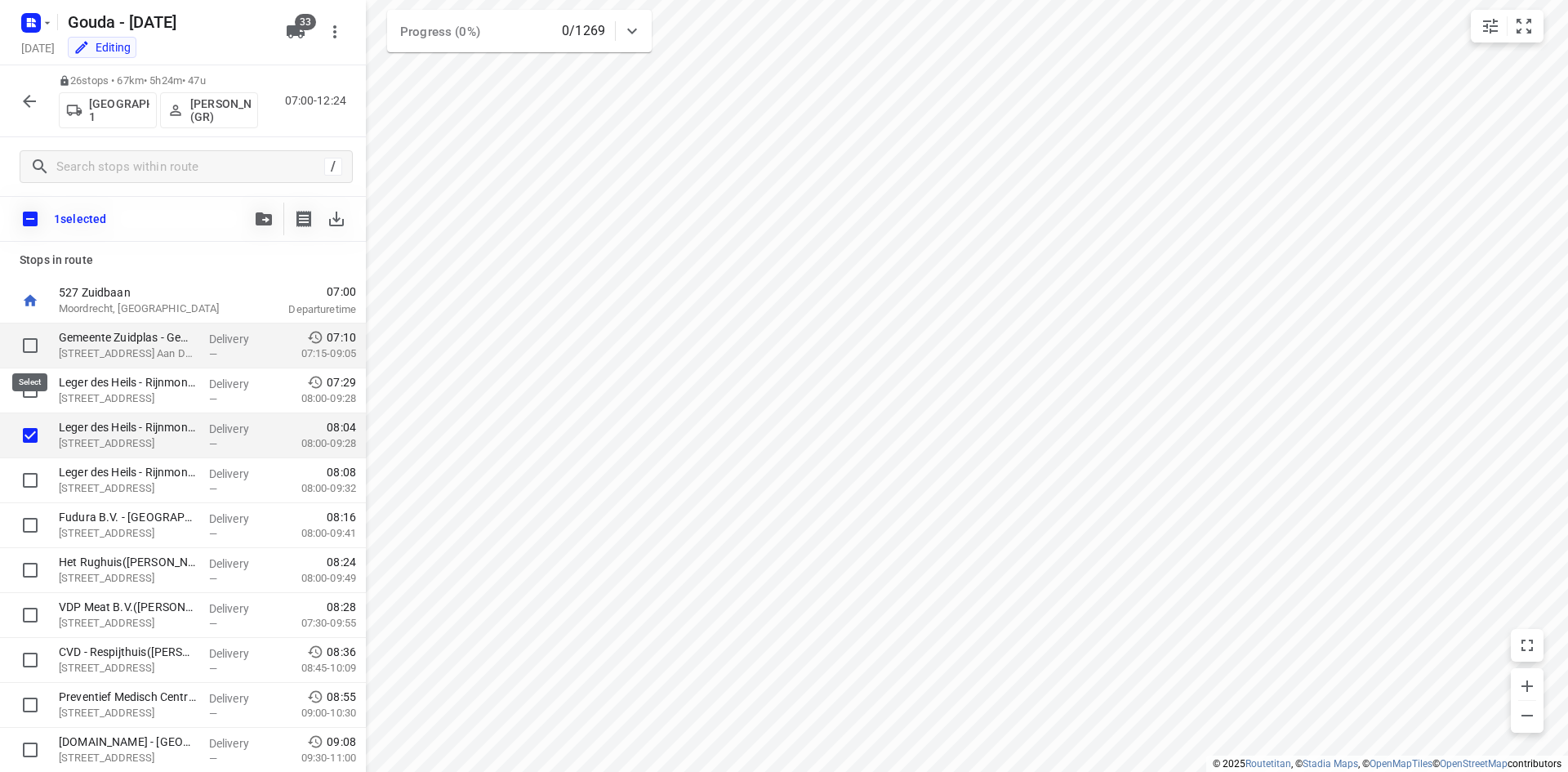
click at [36, 355] on input "checkbox" at bounding box center [29, 345] width 32 height 32
checkbox input "true"
click at [34, 388] on input "checkbox" at bounding box center [29, 390] width 32 height 32
checkbox input "true"
click at [265, 226] on button "button" at bounding box center [263, 218] width 32 height 32
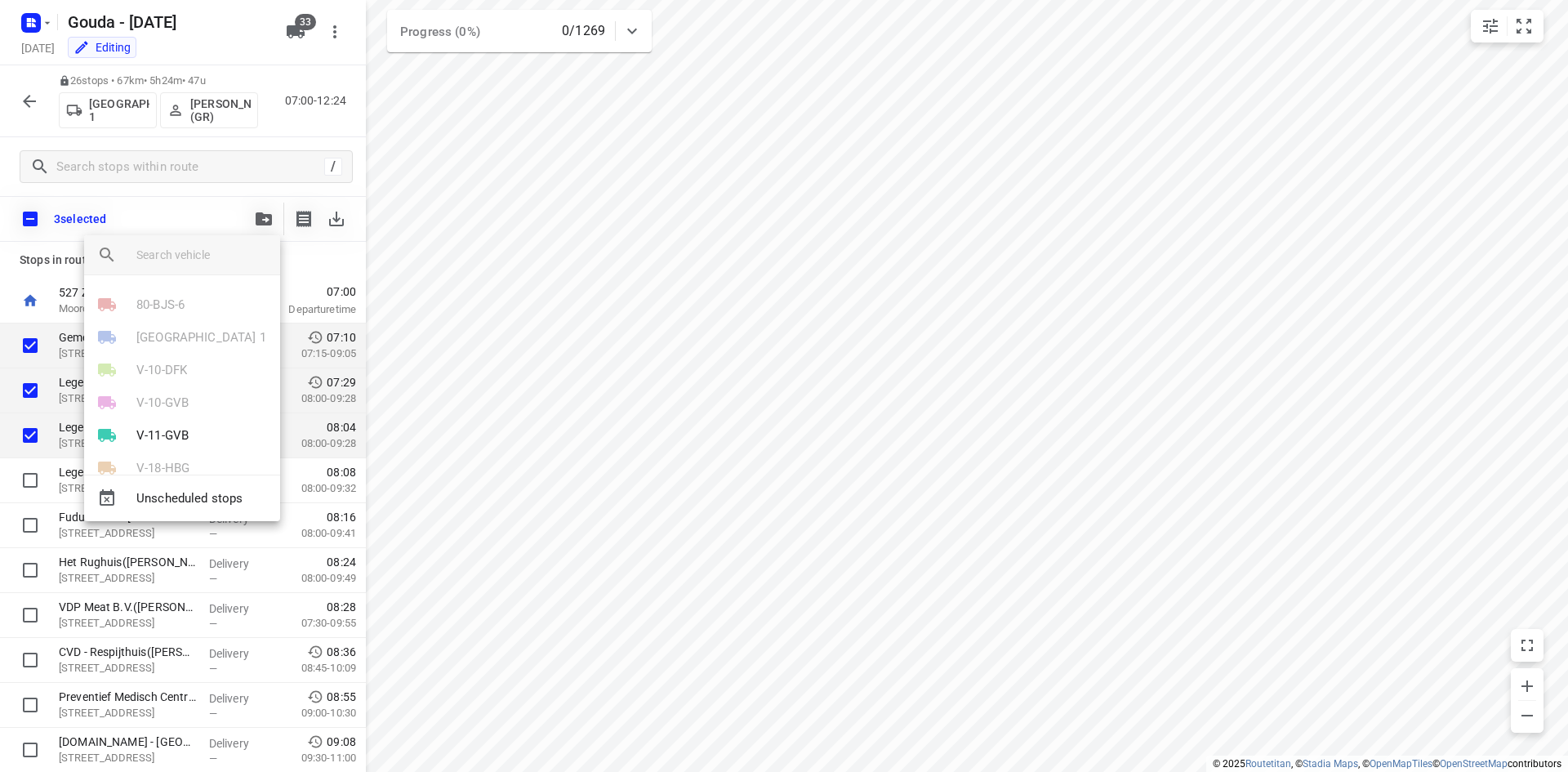
click at [254, 210] on div at bounding box center [784, 386] width 1568 height 772
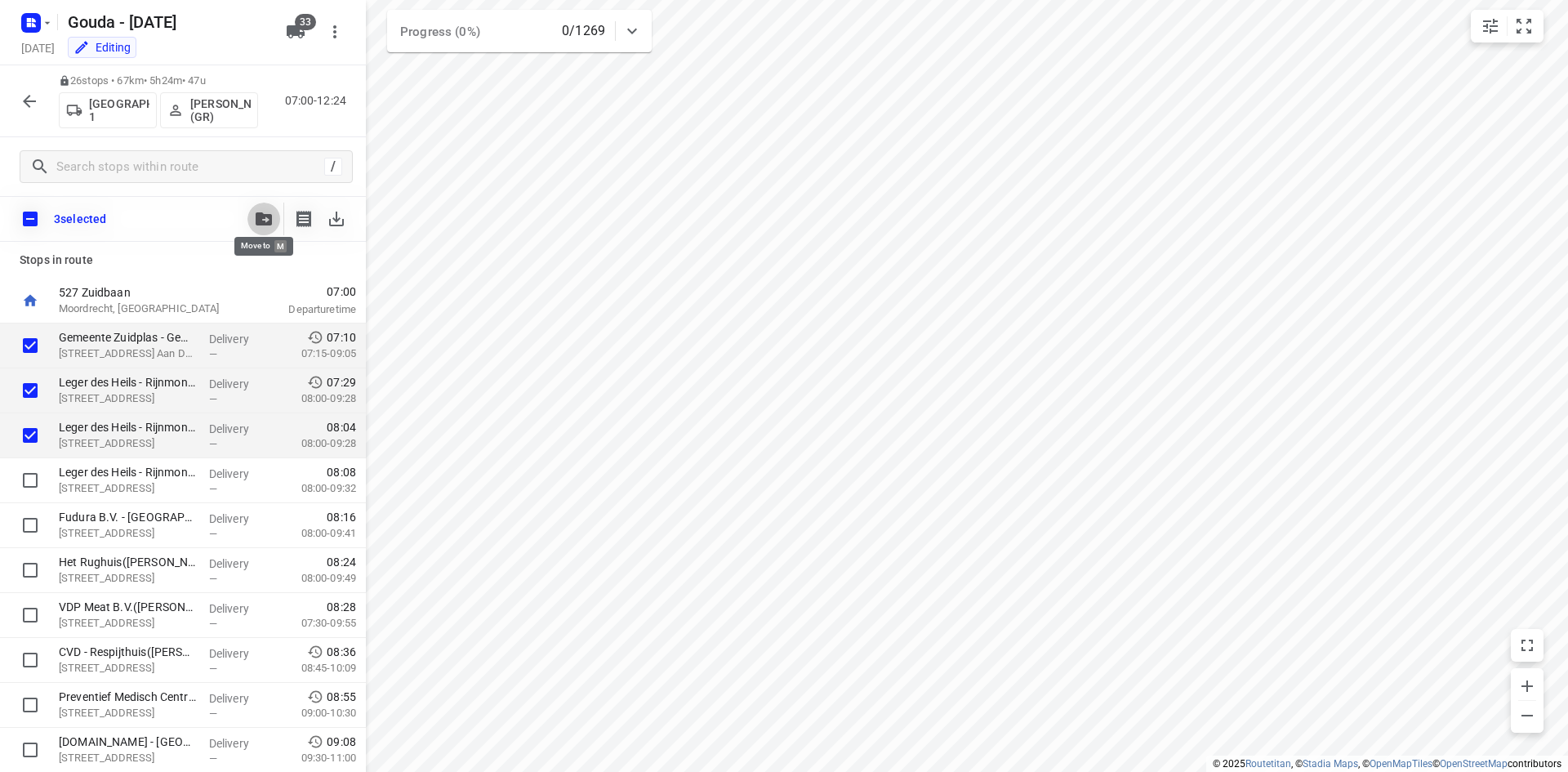
click at [263, 217] on icon "button" at bounding box center [263, 218] width 17 height 13
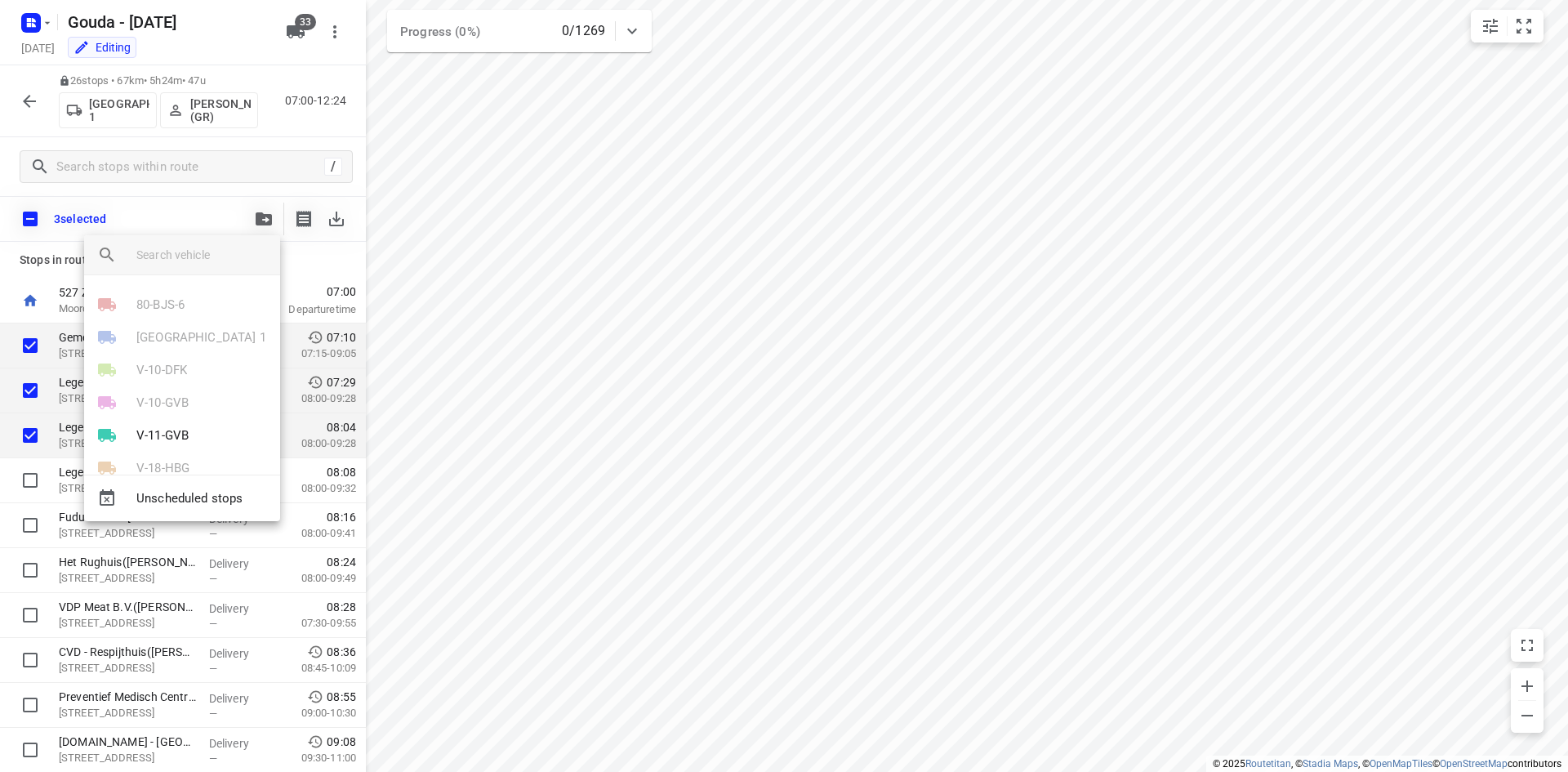
click at [196, 208] on div at bounding box center [784, 386] width 1568 height 772
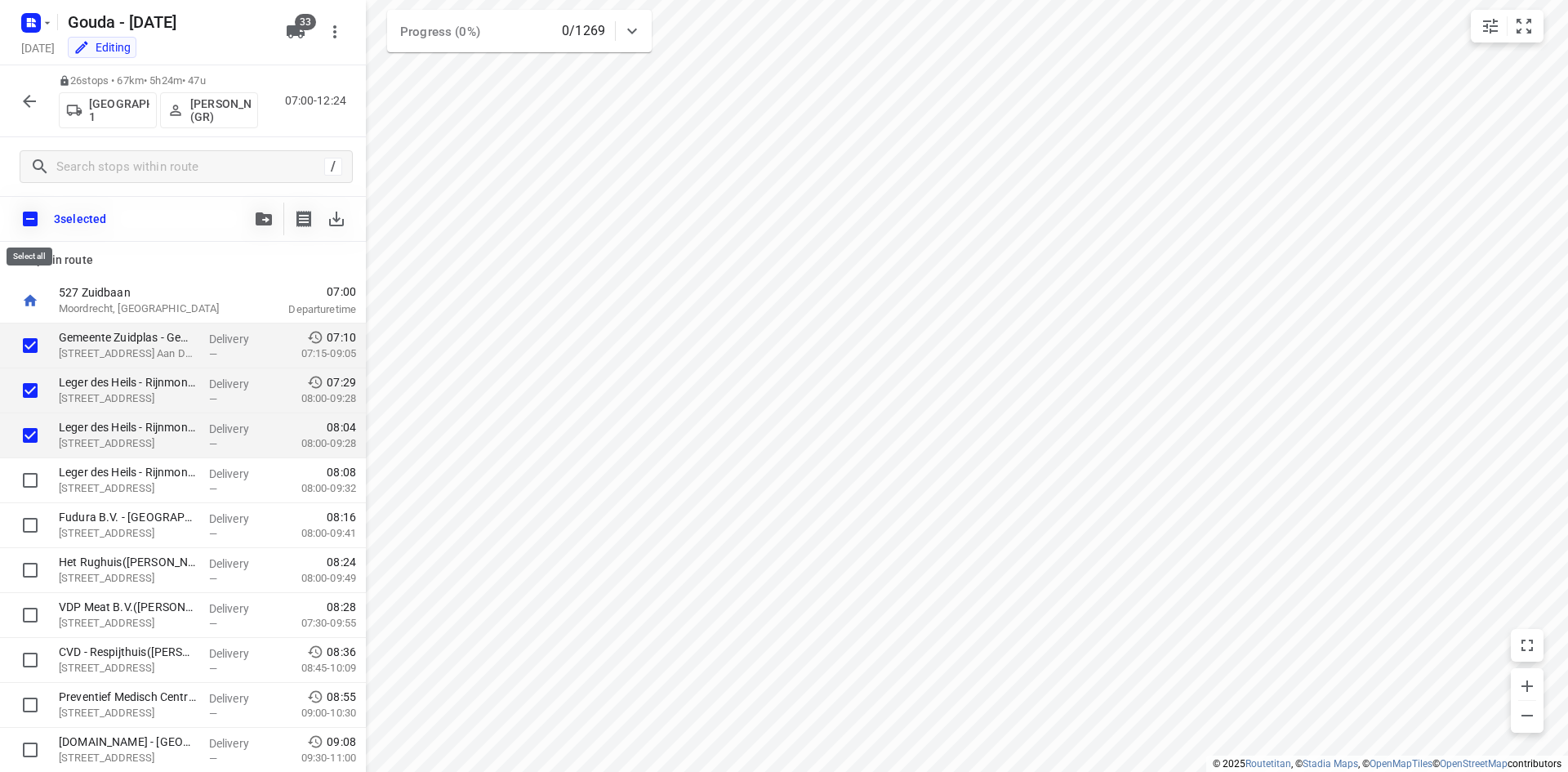
click at [34, 215] on input "checkbox" at bounding box center [29, 218] width 34 height 34
checkbox input "true"
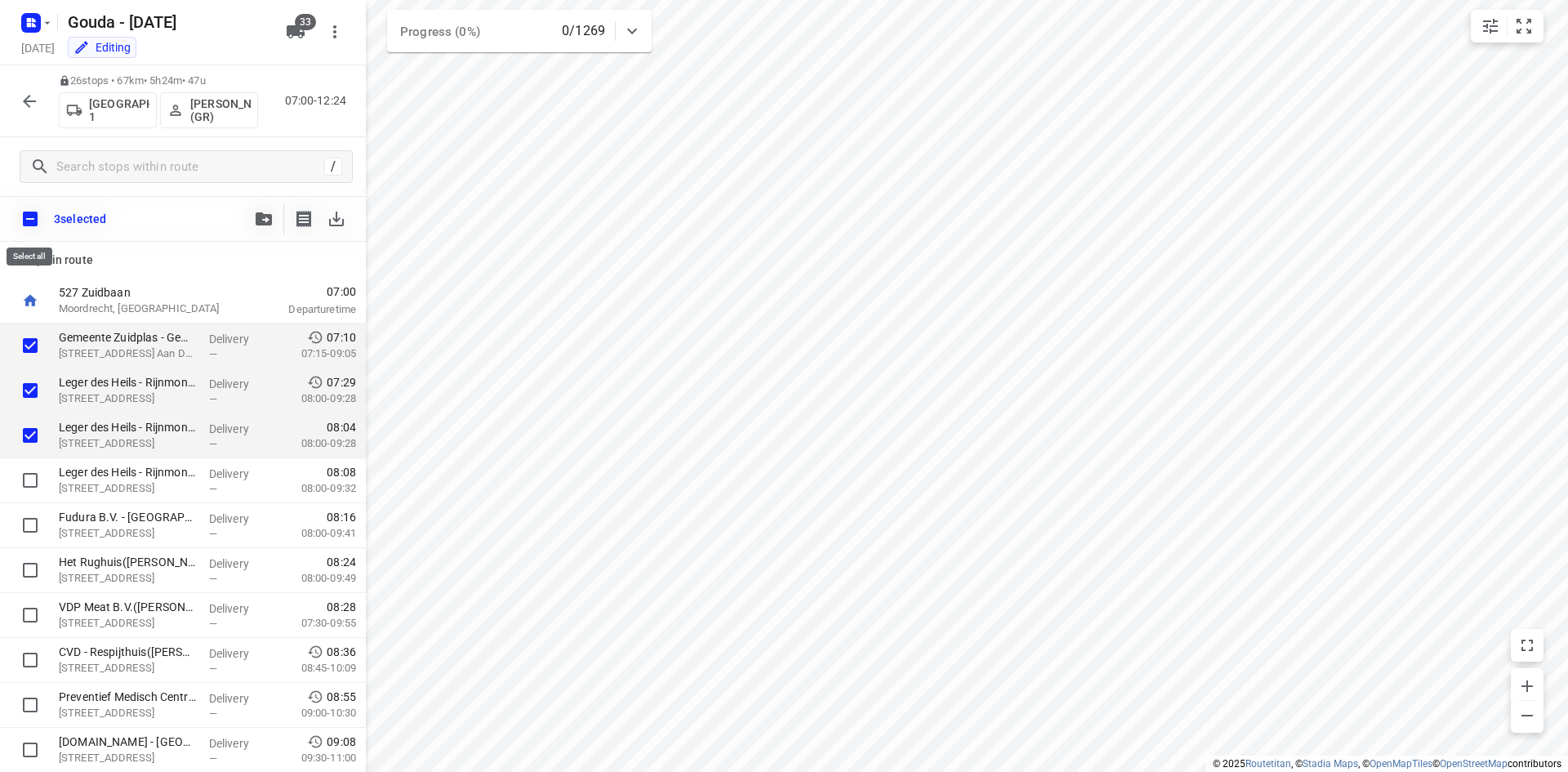
checkbox input "true"
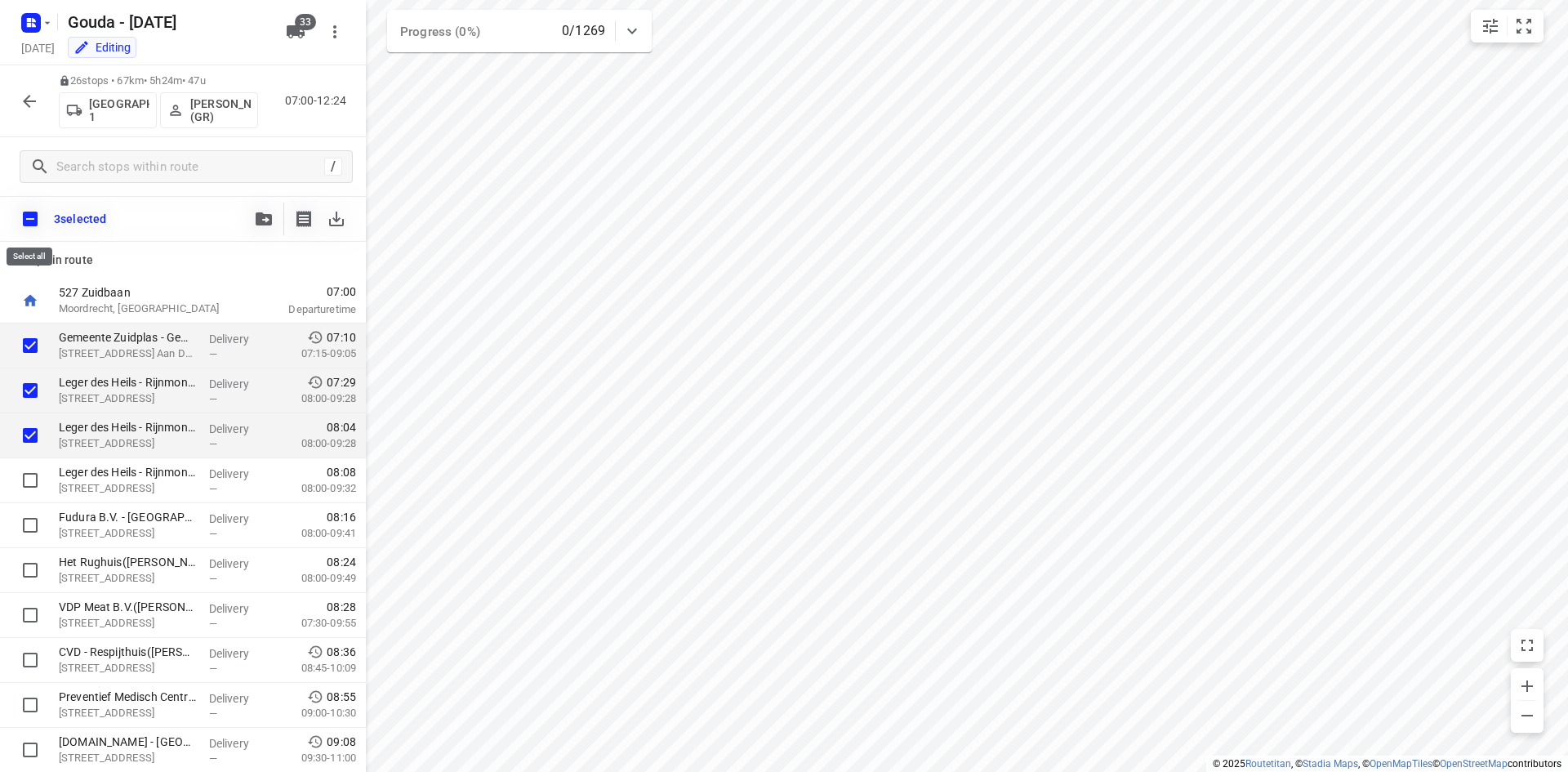
checkbox input "true"
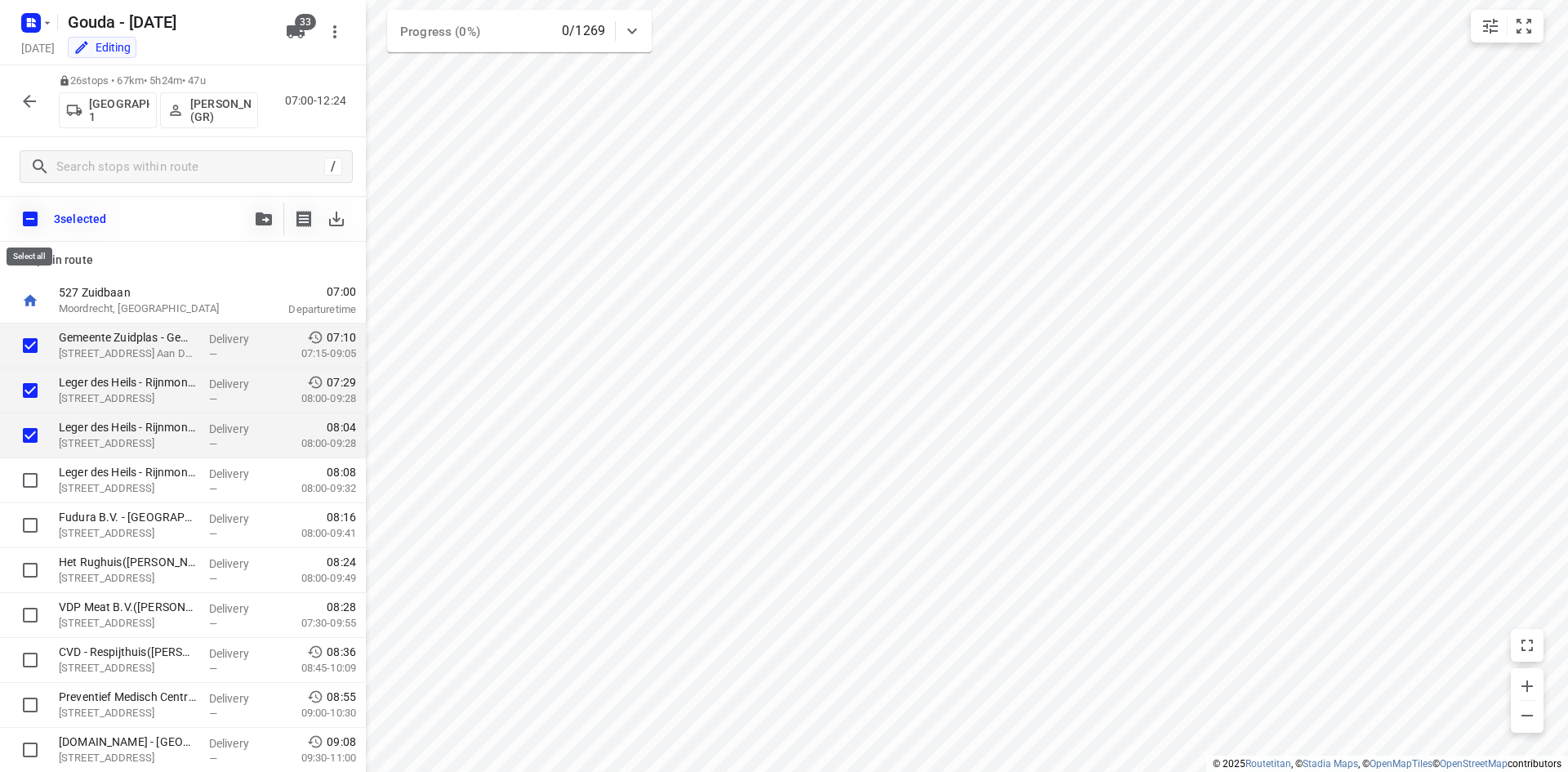
checkbox input "true"
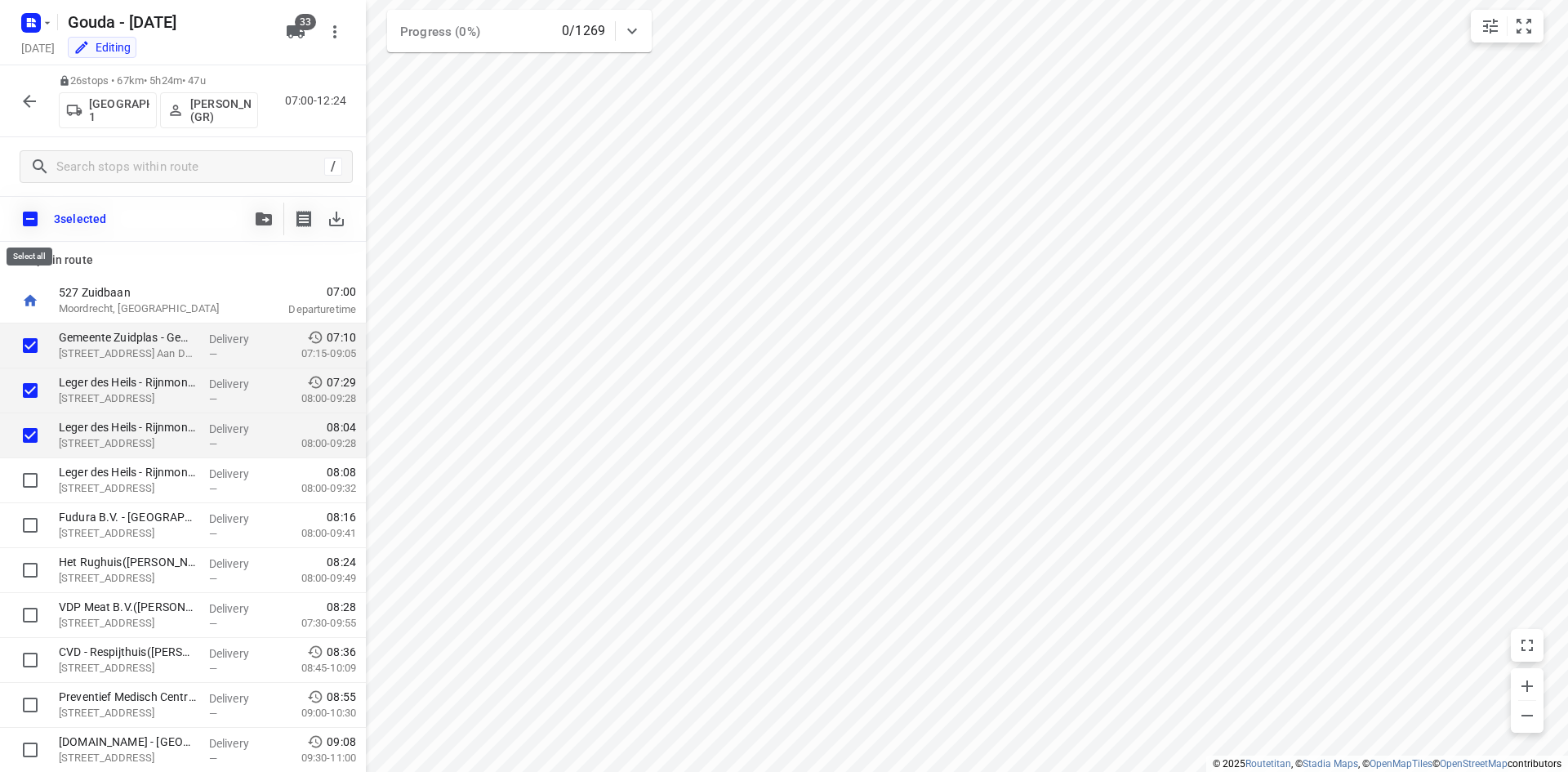
checkbox input "true"
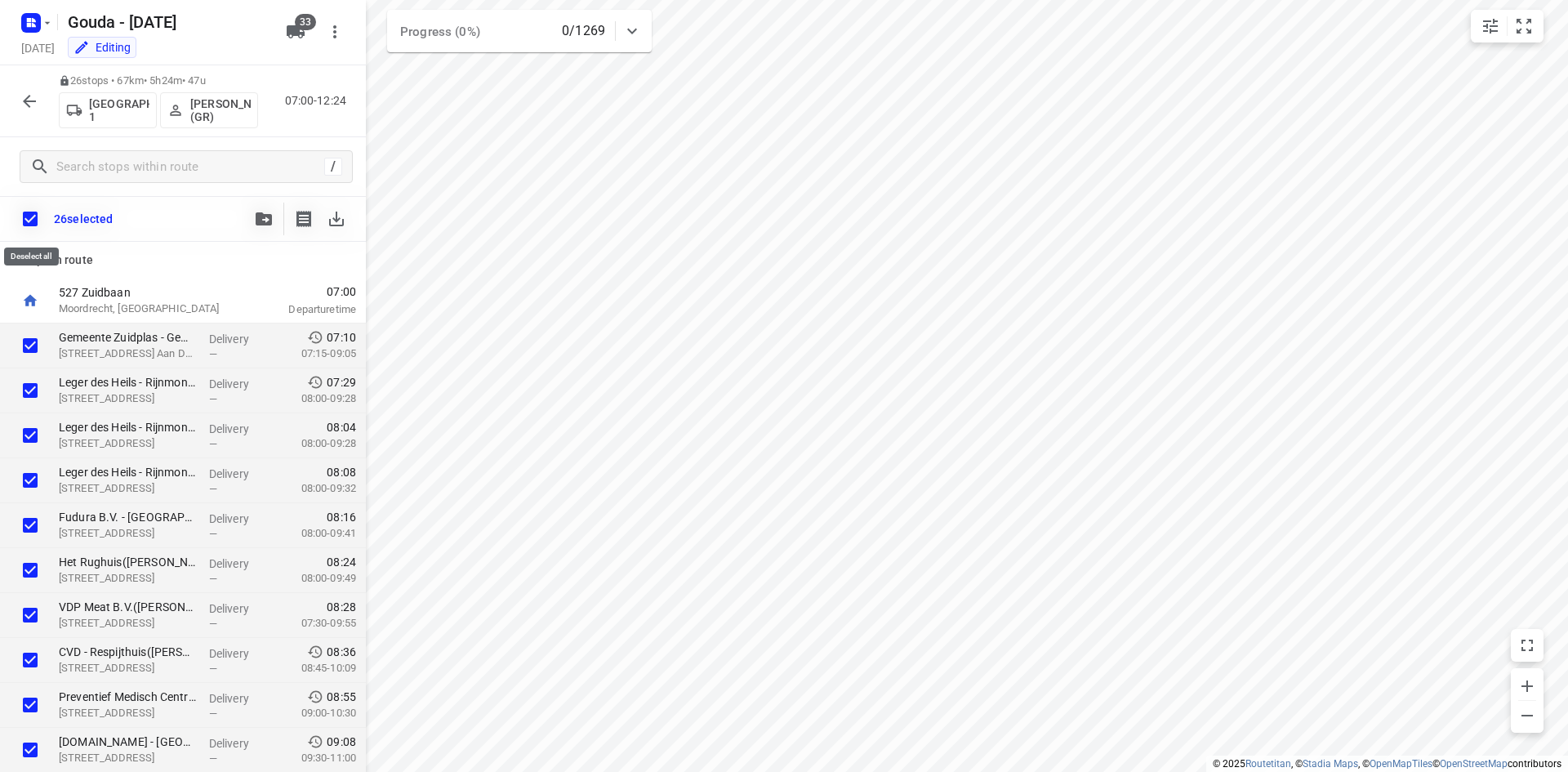
click at [34, 217] on input "checkbox" at bounding box center [29, 218] width 34 height 34
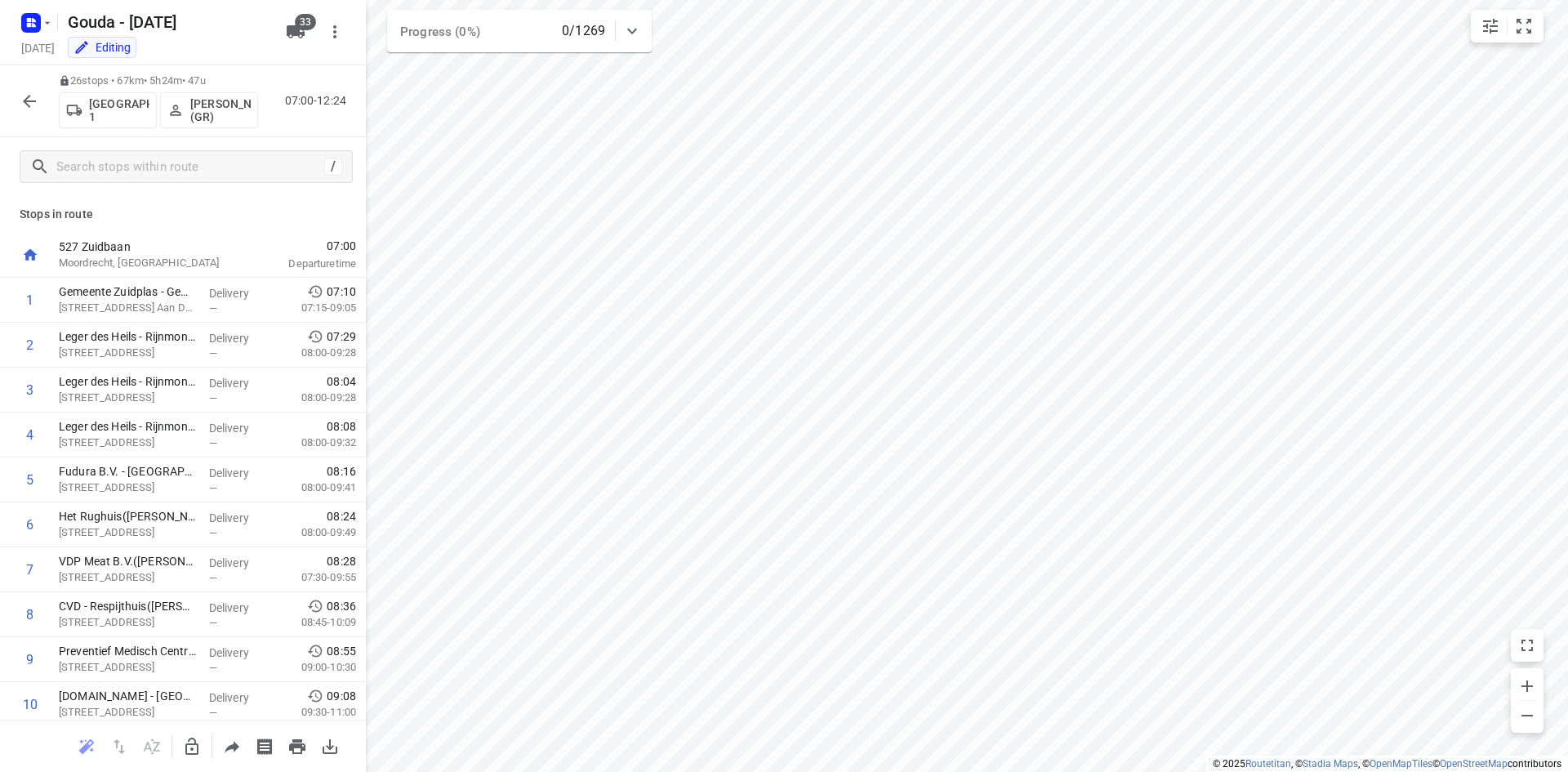
click at [32, 92] on icon "button" at bounding box center [29, 101] width 20 height 20
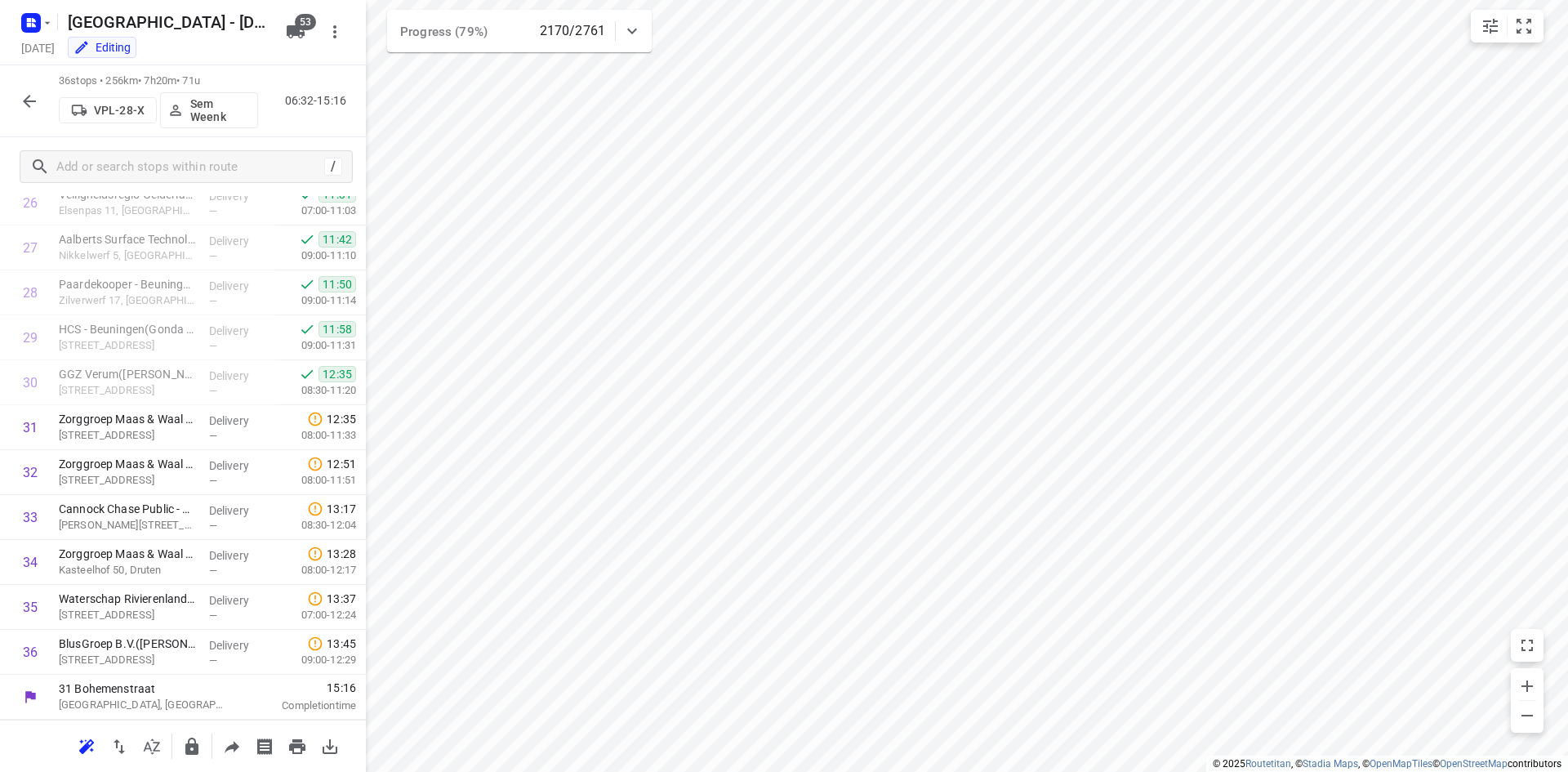
scroll to position [1220, 0]
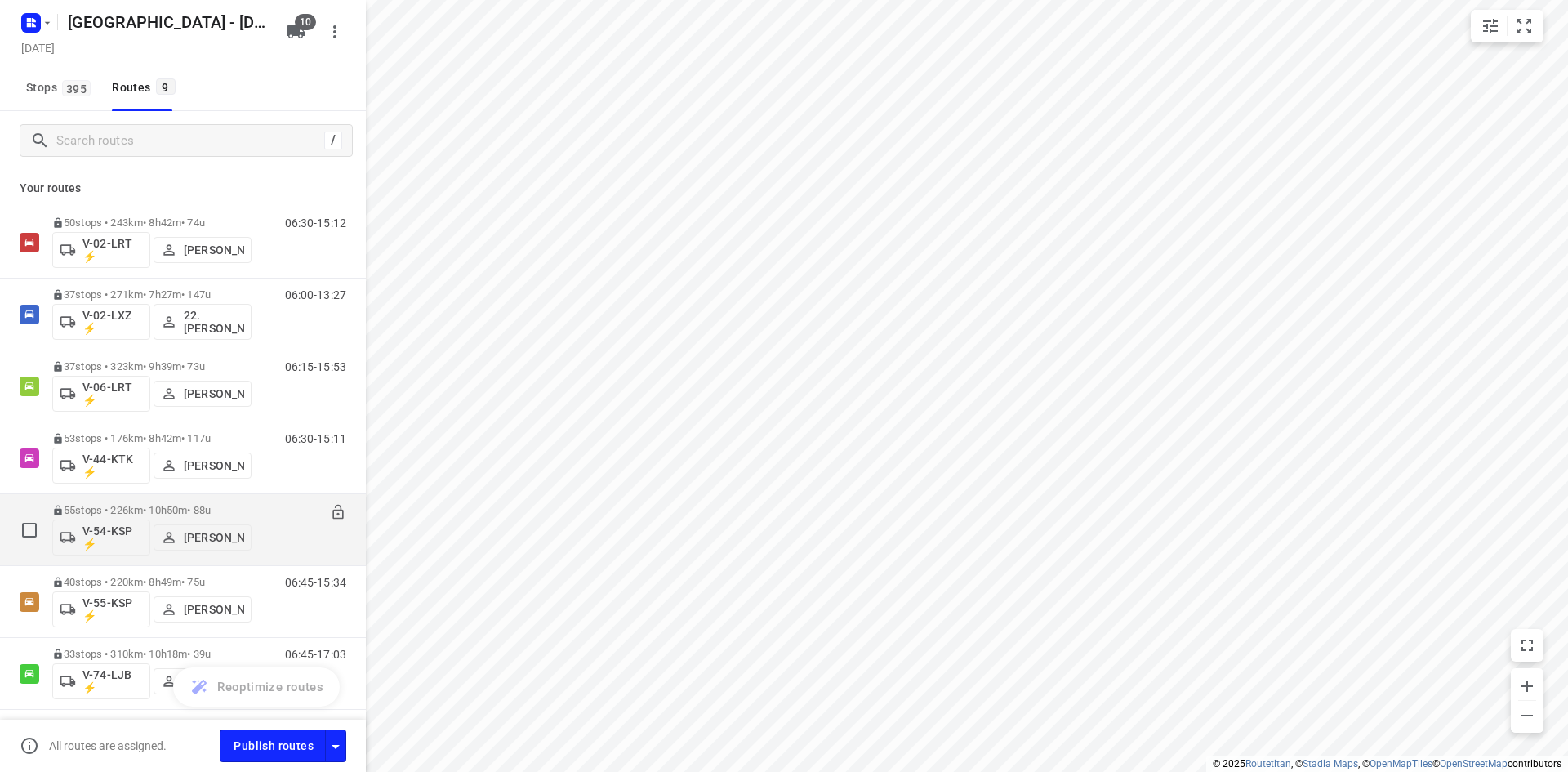
scroll to position [199, 0]
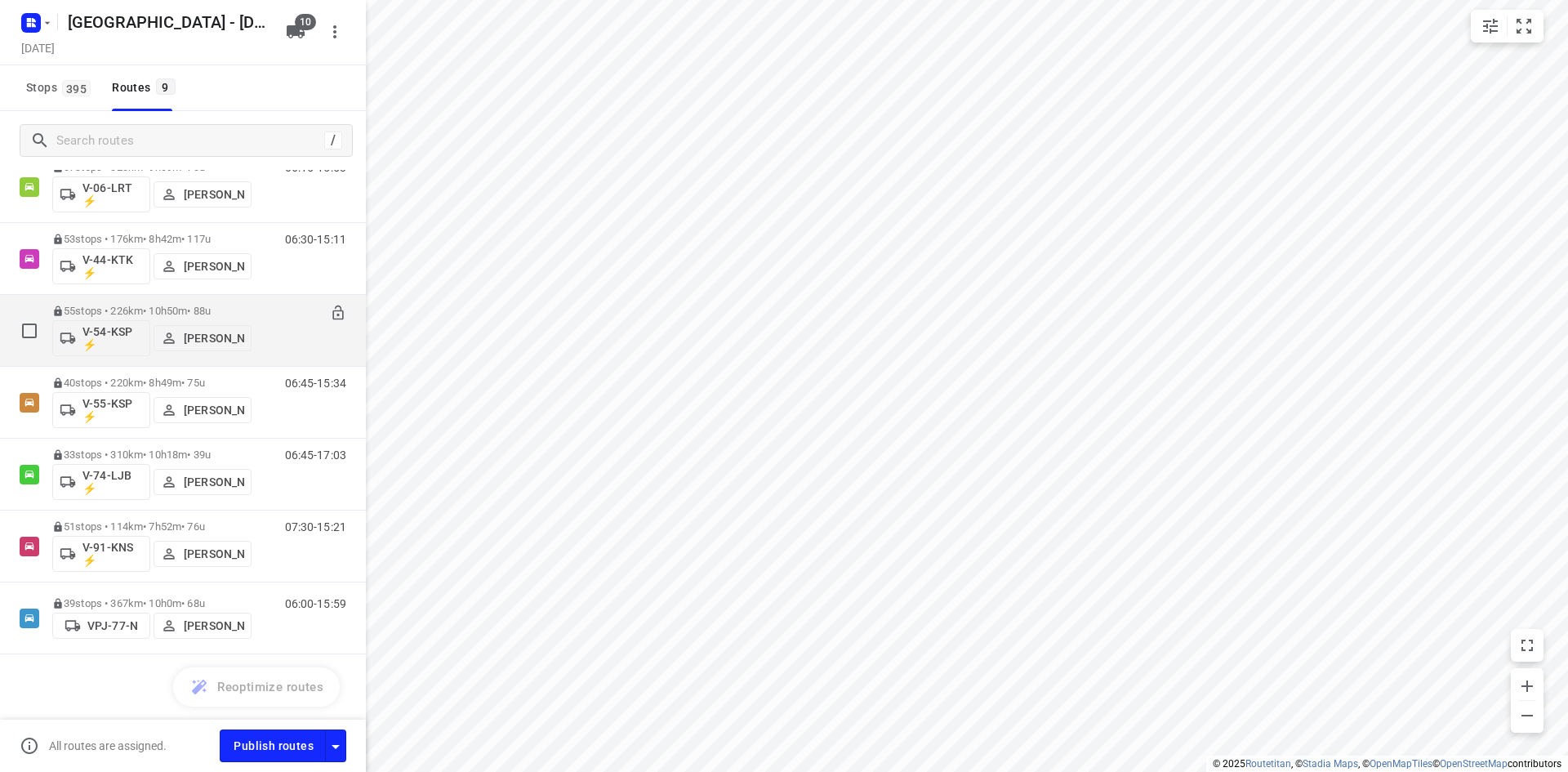
click at [235, 304] on p "55 stops • 226km • 10h50m • 88u" at bounding box center [151, 310] width 199 height 12
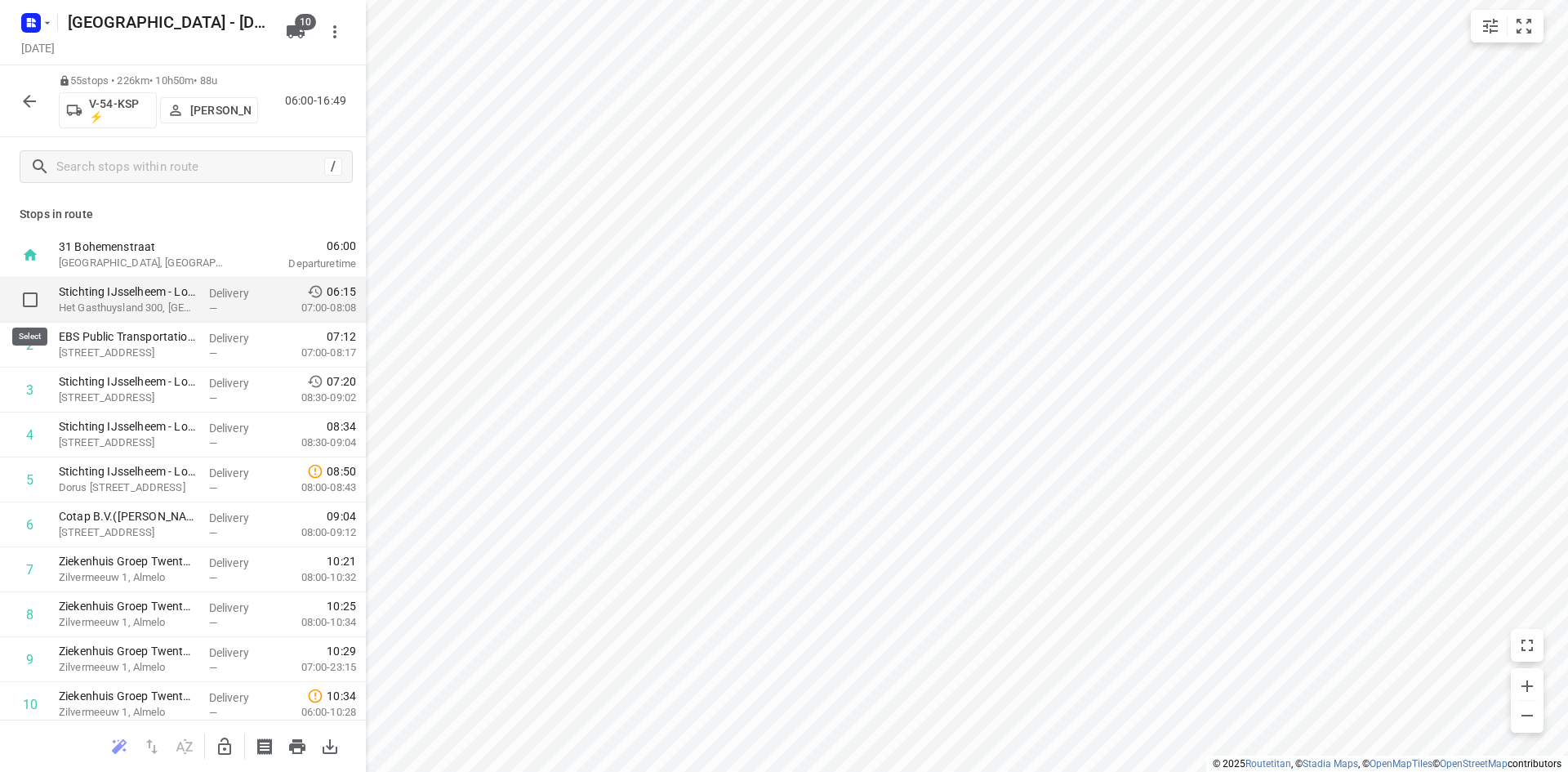
click at [23, 304] on input "checkbox" at bounding box center [29, 299] width 32 height 32
checkbox input "true"
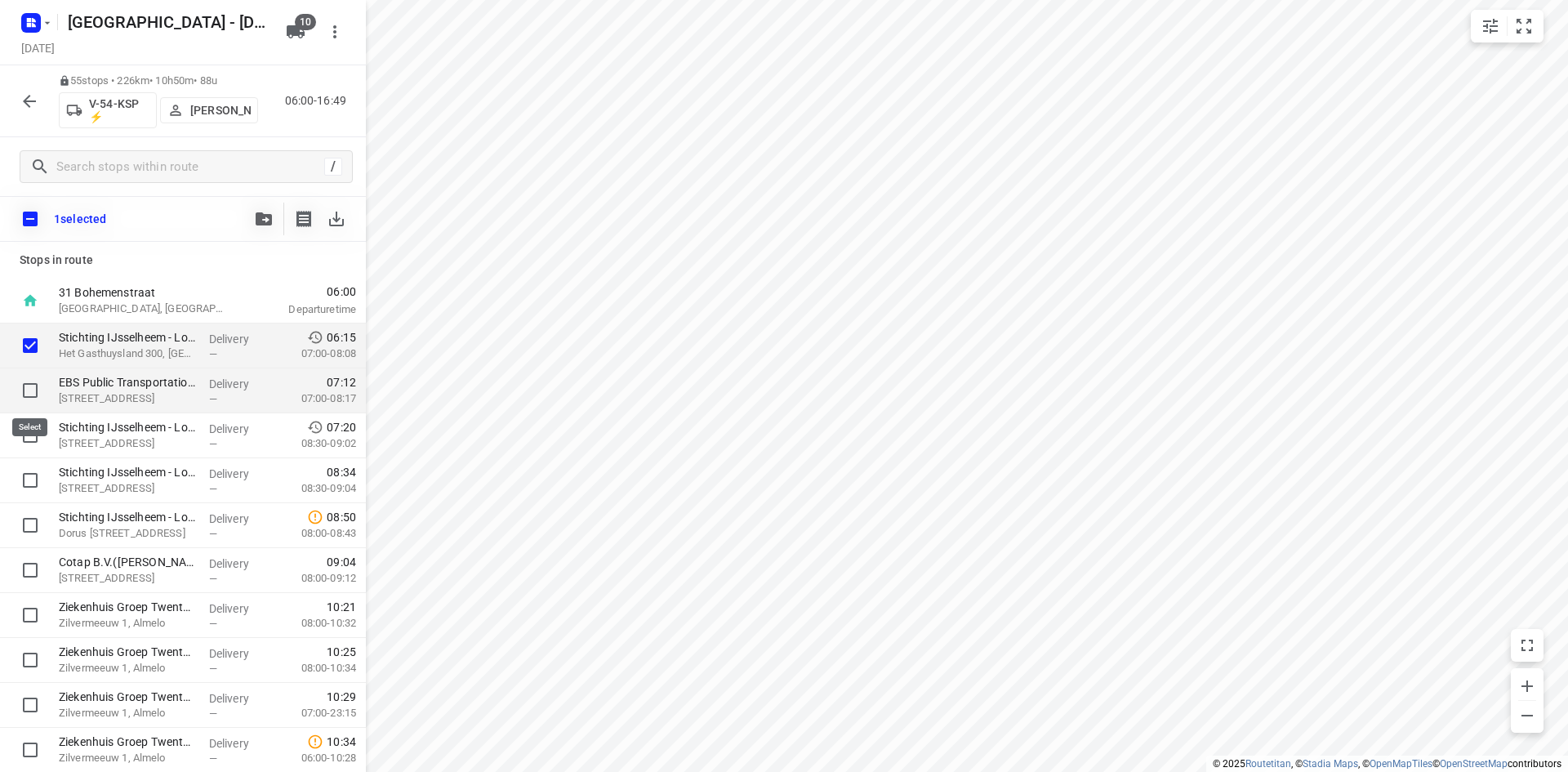
click at [29, 395] on input "checkbox" at bounding box center [29, 390] width 32 height 32
checkbox input "true"
click at [31, 433] on input "checkbox" at bounding box center [29, 435] width 32 height 32
checkbox input "true"
click at [267, 210] on button "button" at bounding box center [263, 218] width 32 height 32
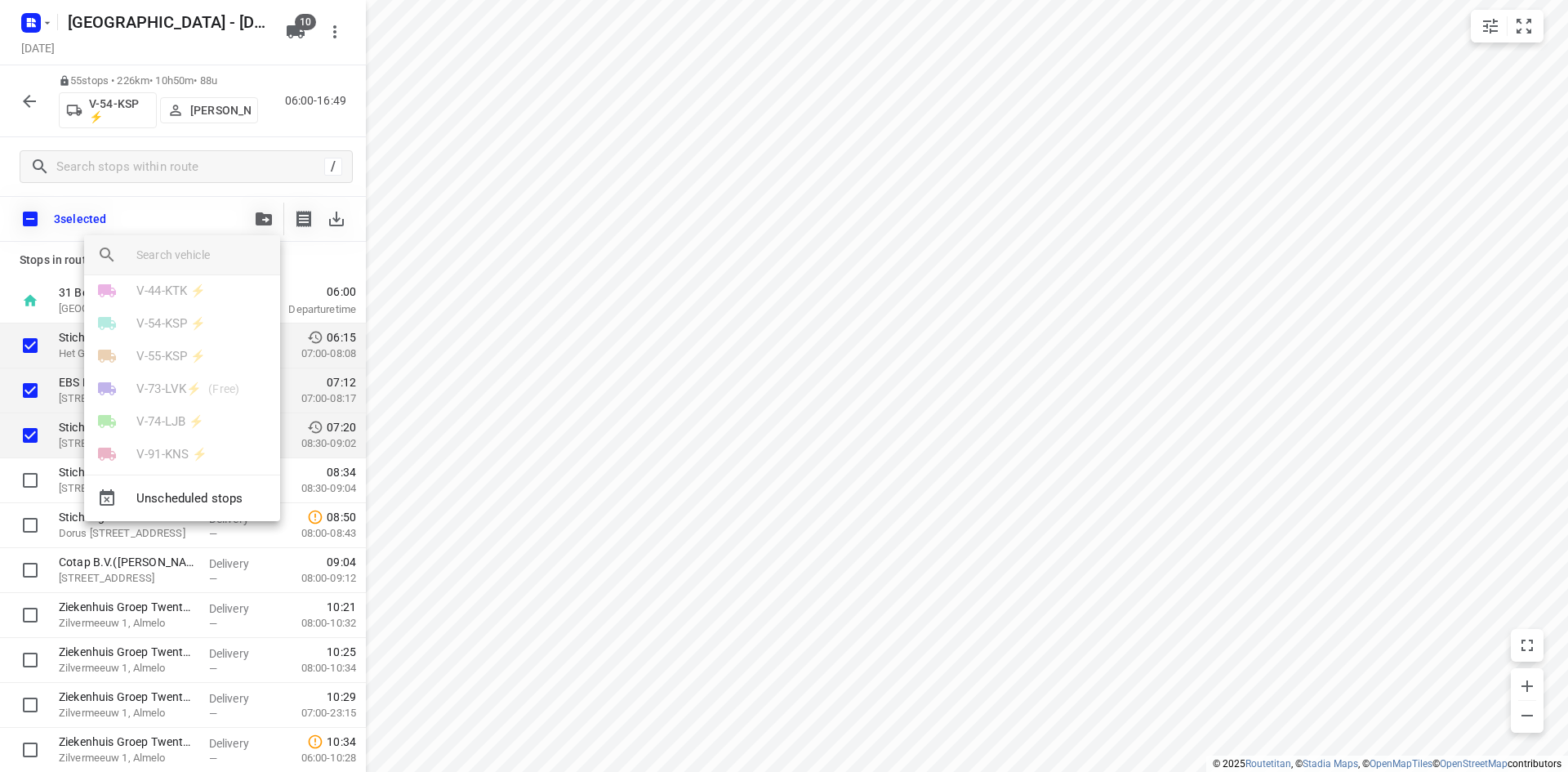
scroll to position [160, 0]
click at [31, 114] on div at bounding box center [784, 386] width 1568 height 772
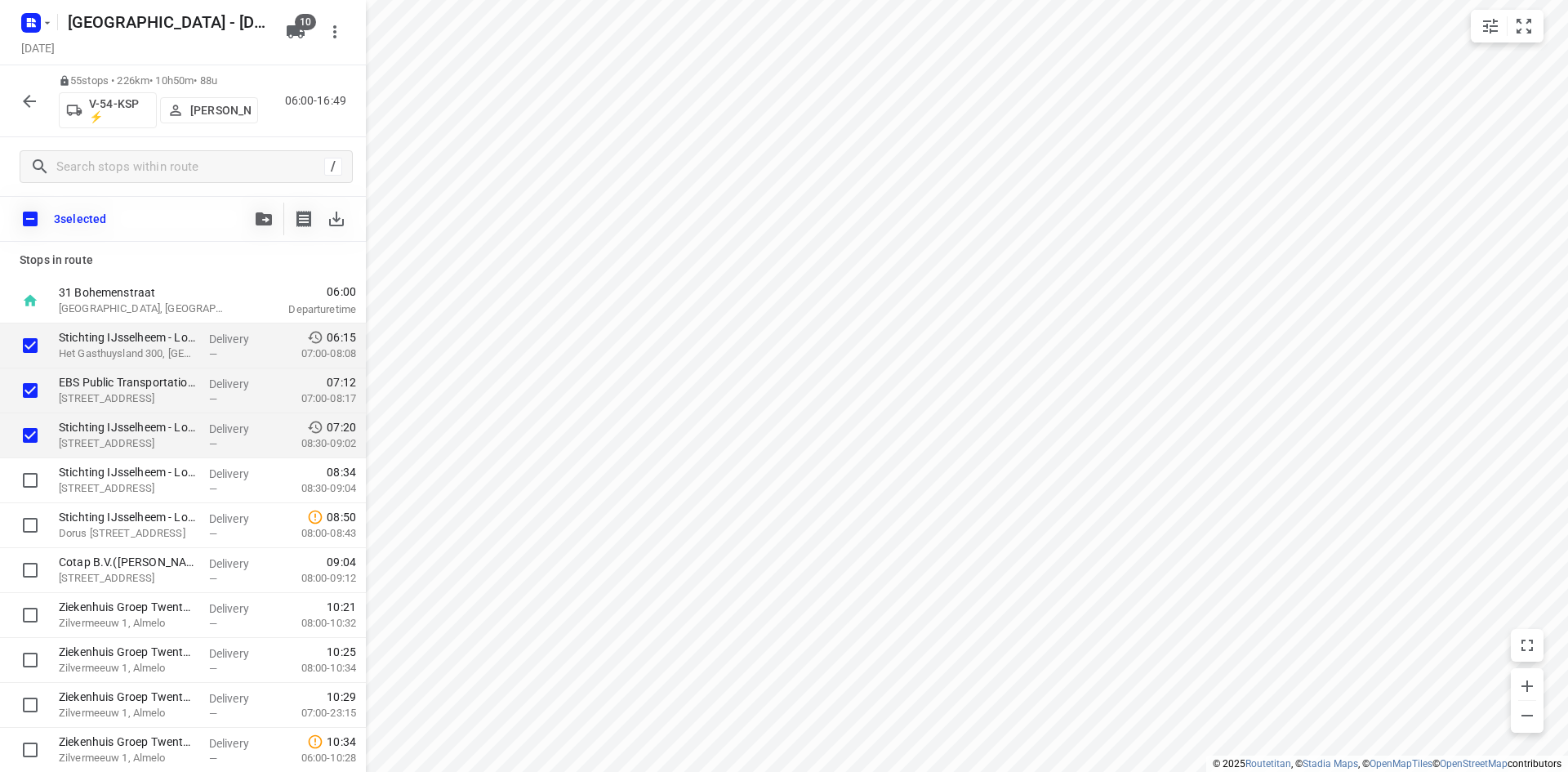
click at [34, 106] on icon "button" at bounding box center [29, 101] width 20 height 20
